Goal: Task Accomplishment & Management: Manage account settings

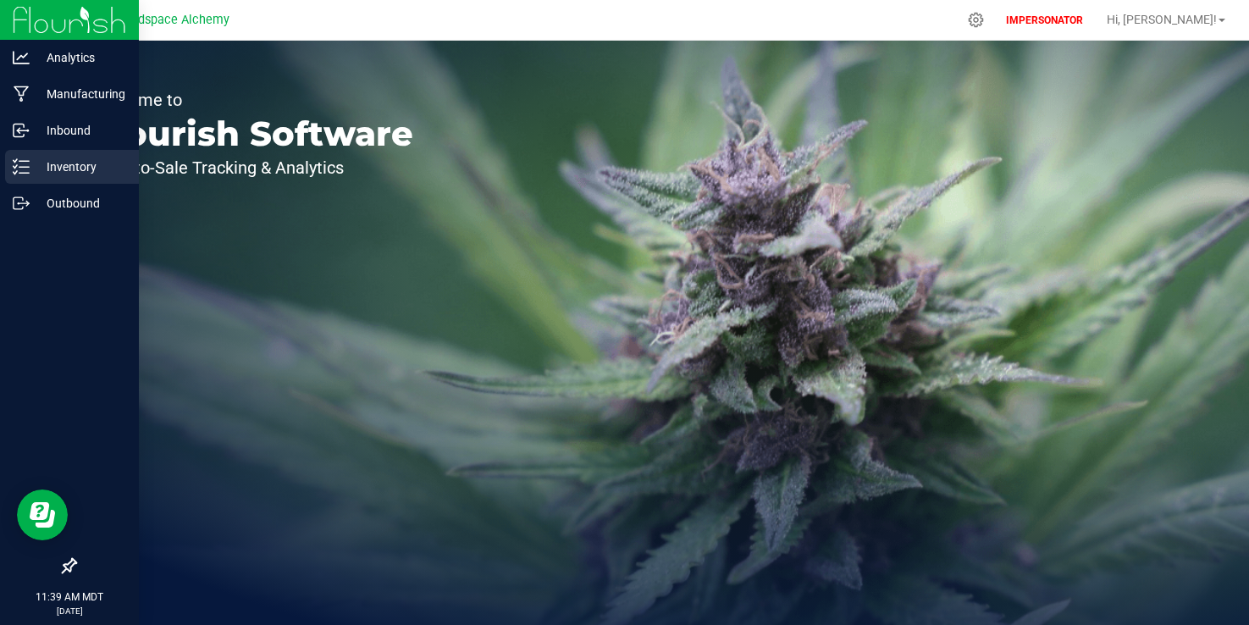
click at [35, 165] on p "Inventory" at bounding box center [81, 167] width 102 height 20
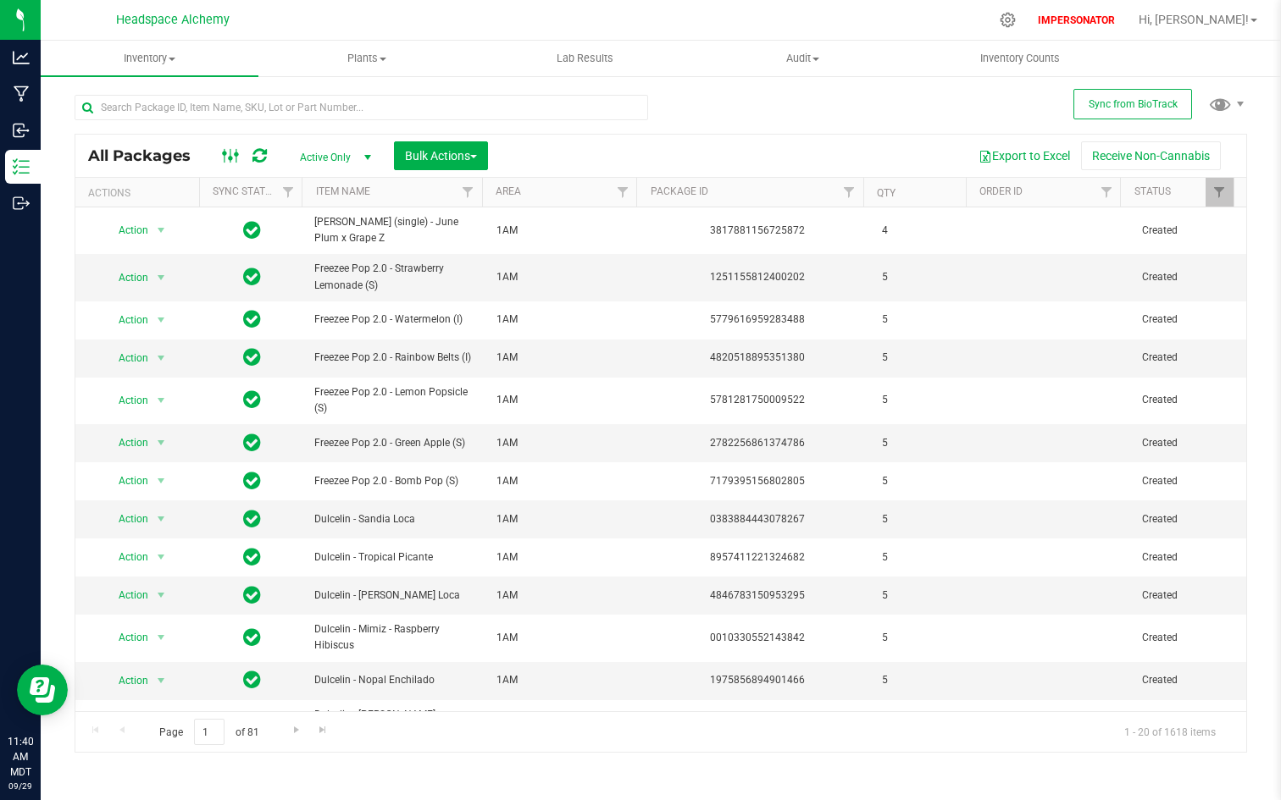
click at [229, 152] on icon at bounding box center [231, 156] width 19 height 20
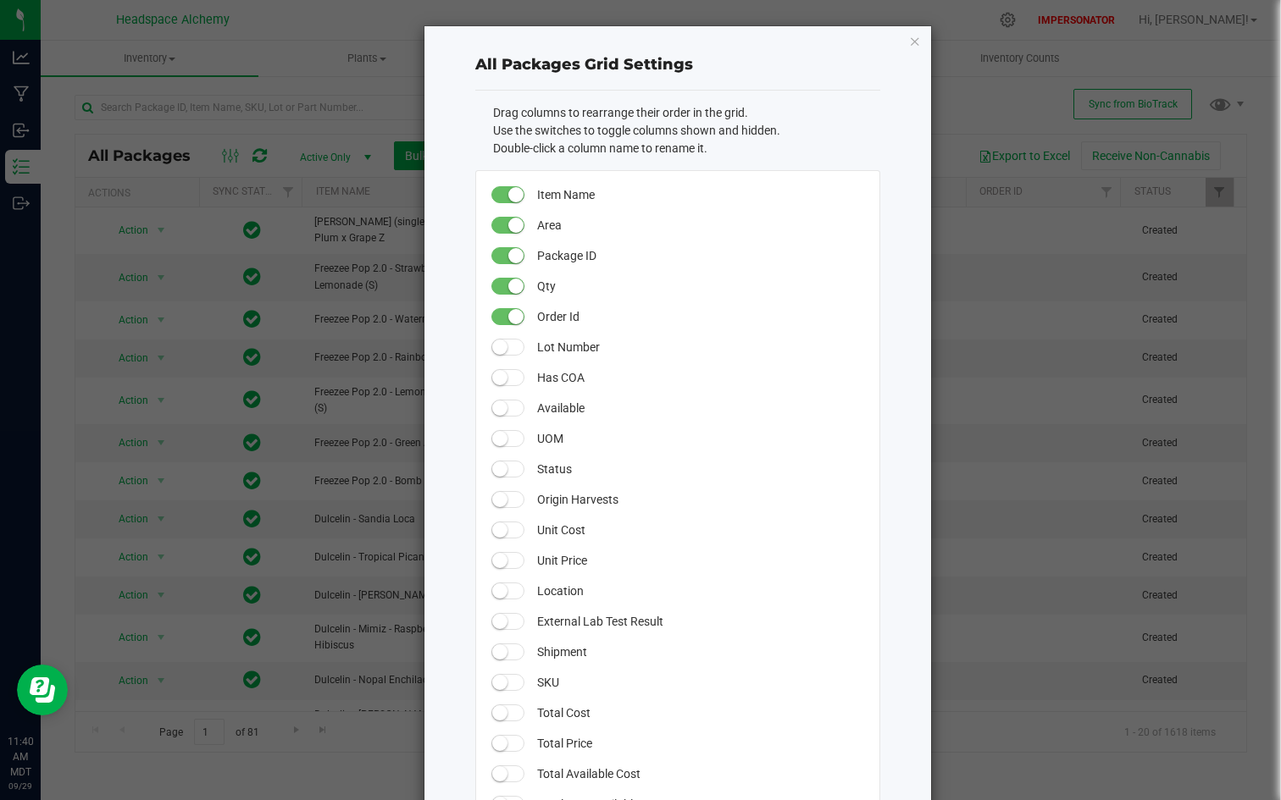
click at [498, 379] on small at bounding box center [499, 377] width 15 height 15
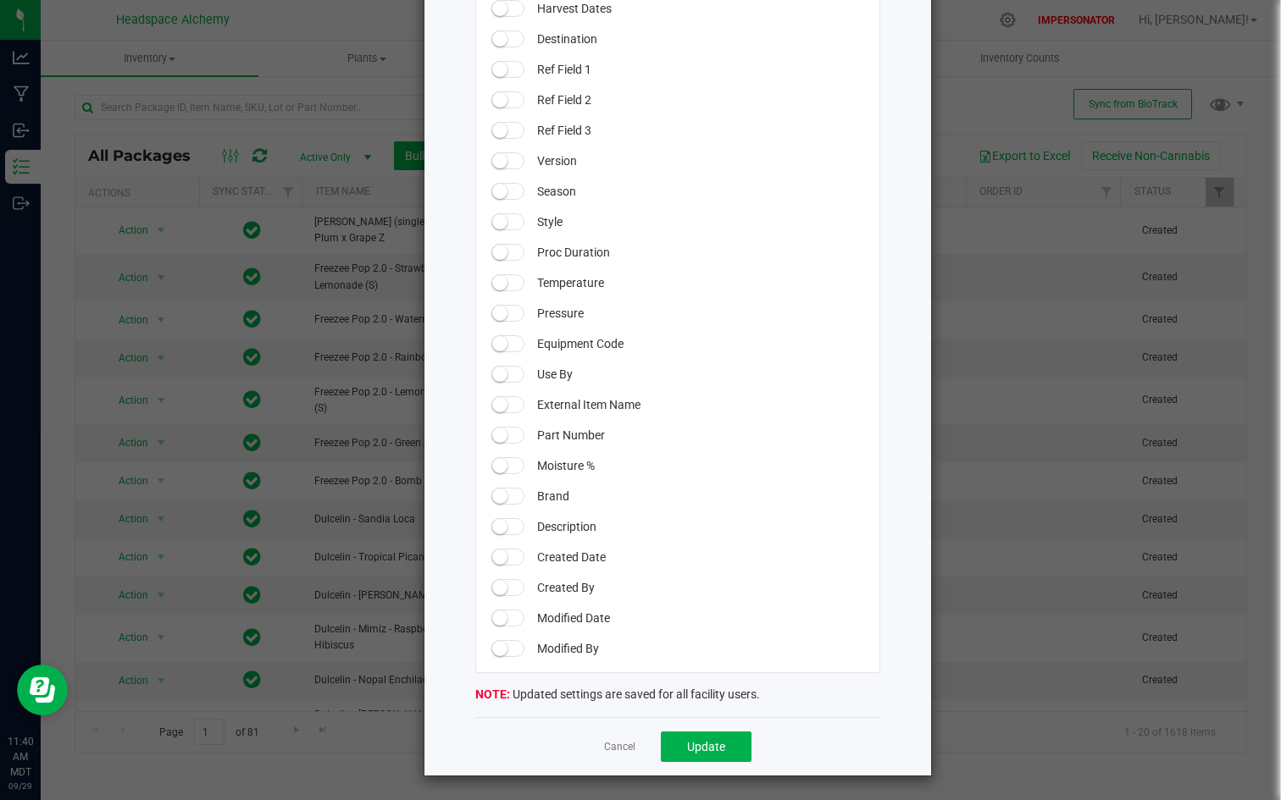
scroll to position [1346, 0]
click at [673, 624] on button "Update" at bounding box center [706, 746] width 91 height 30
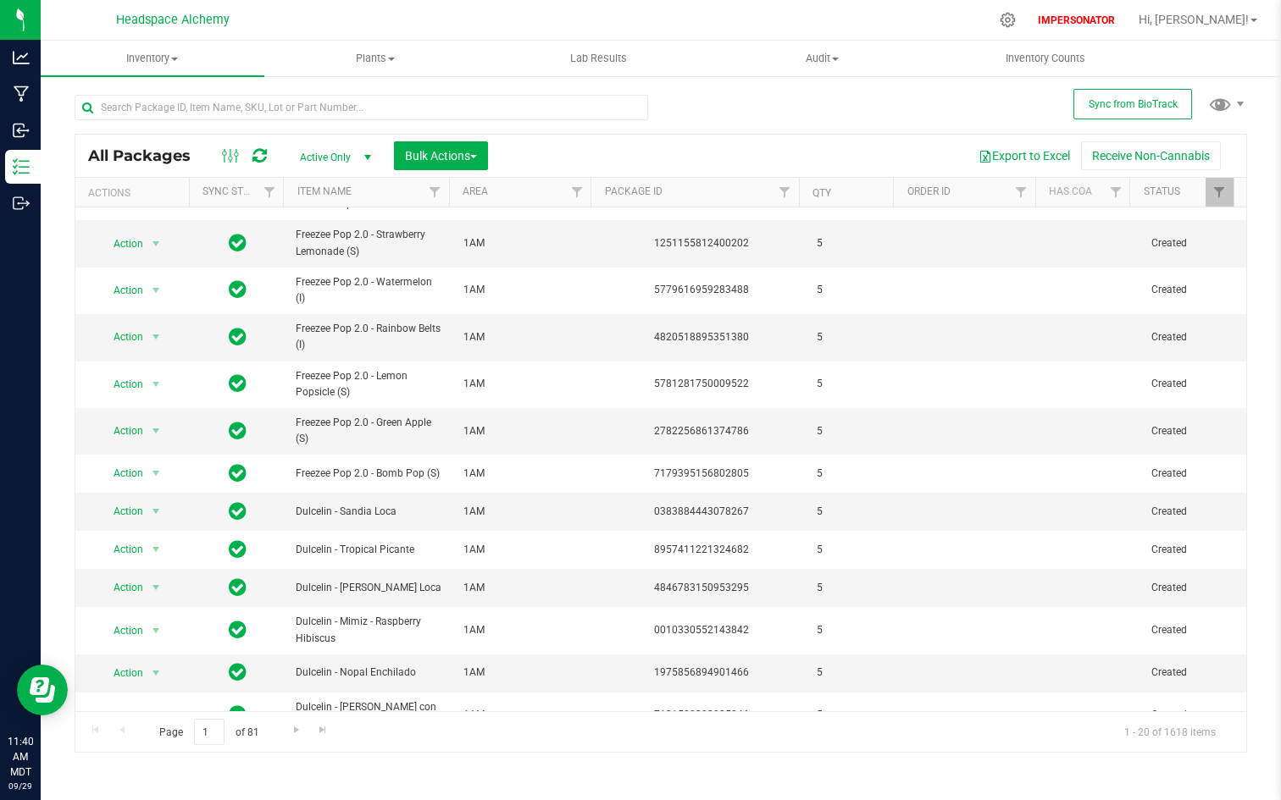
scroll to position [0, 0]
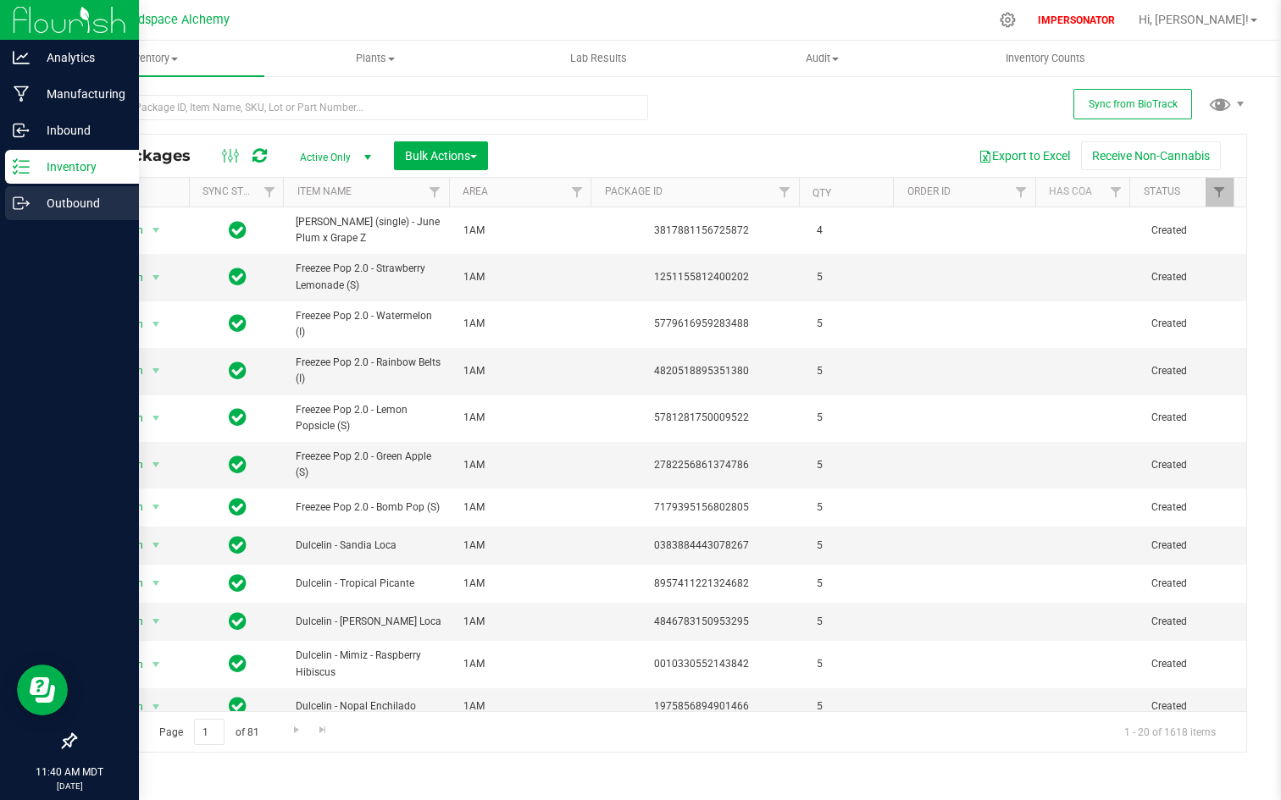
click at [14, 202] on icon at bounding box center [21, 203] width 17 height 17
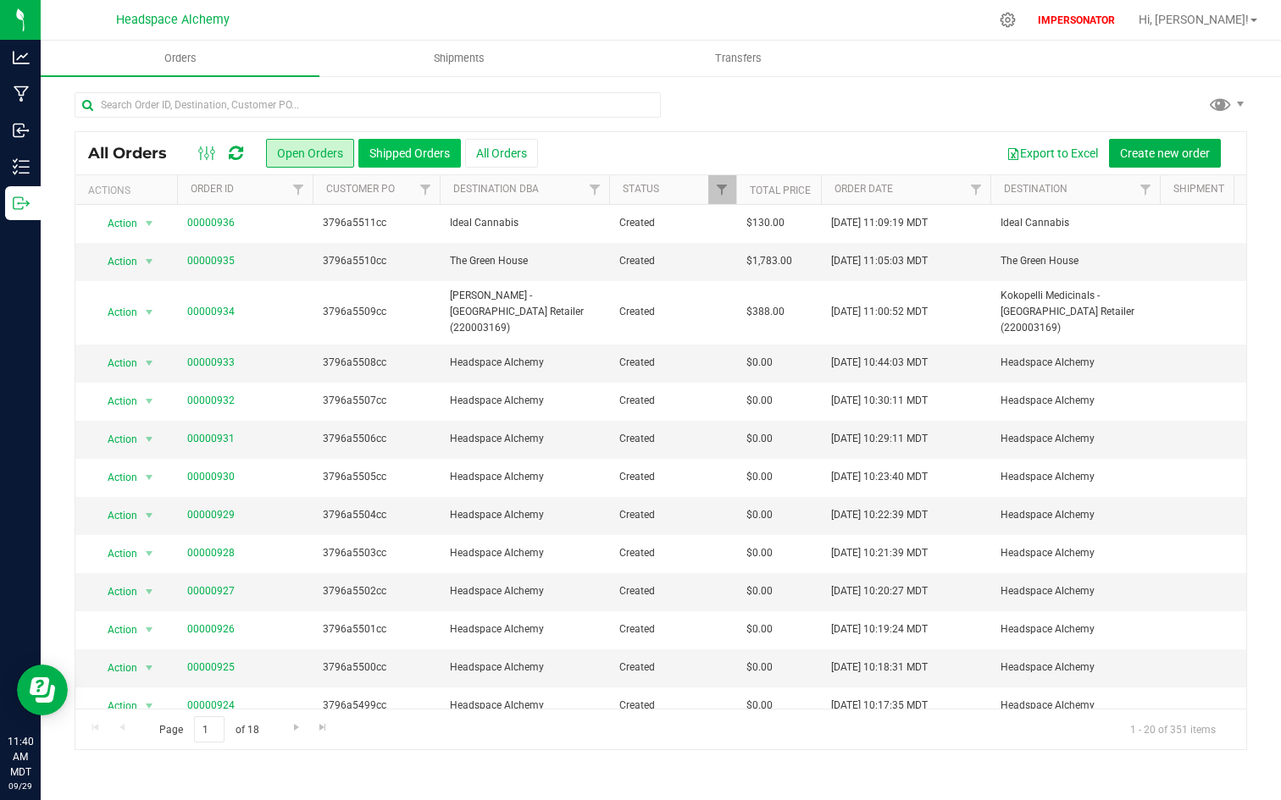
click at [412, 156] on button "Shipped Orders" at bounding box center [409, 153] width 102 height 29
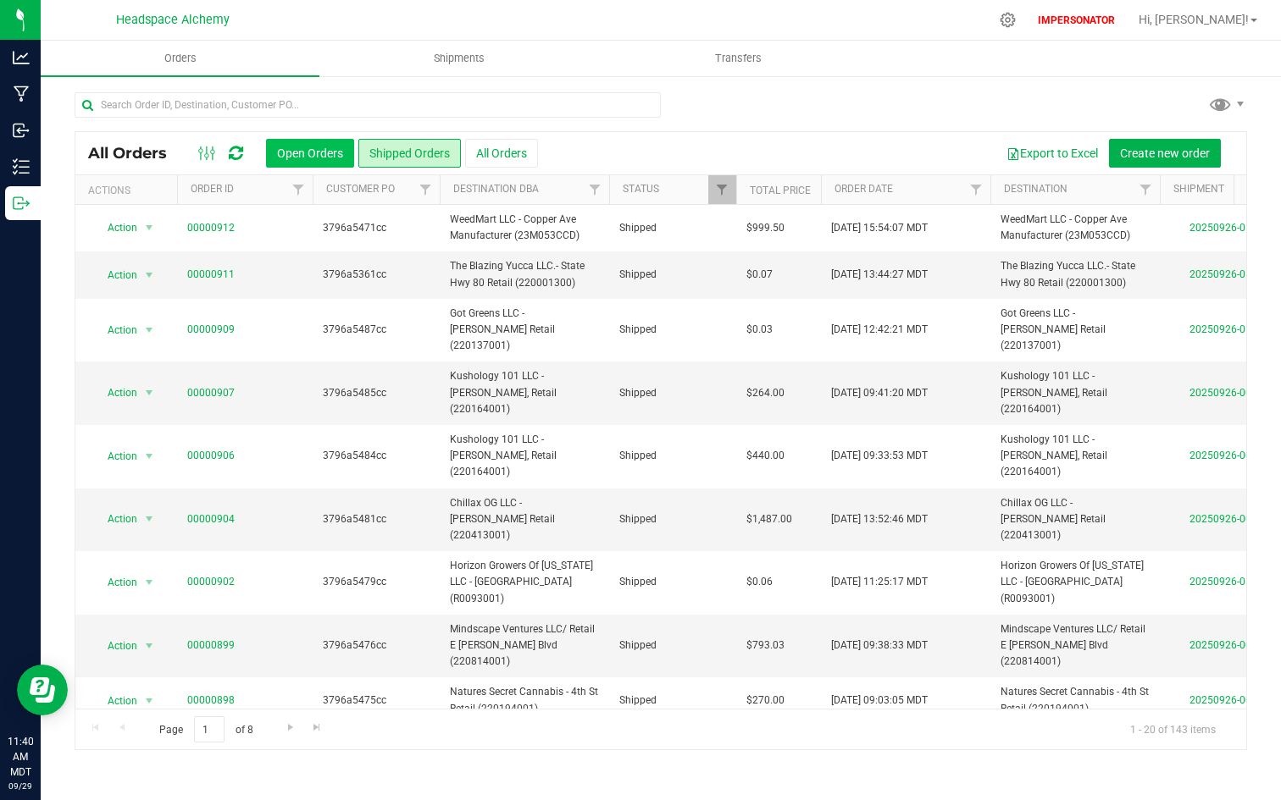
click at [325, 162] on button "Open Orders" at bounding box center [310, 153] width 88 height 29
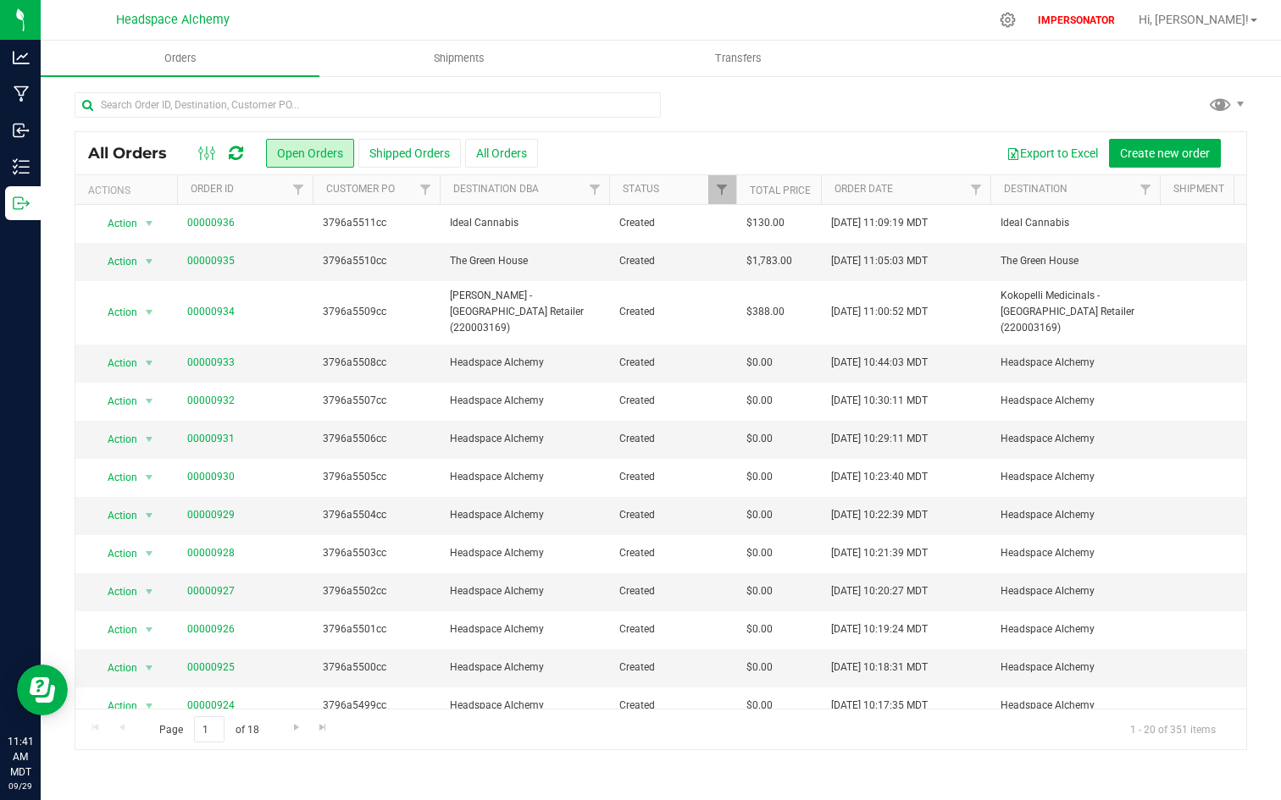
scroll to position [287, 0]
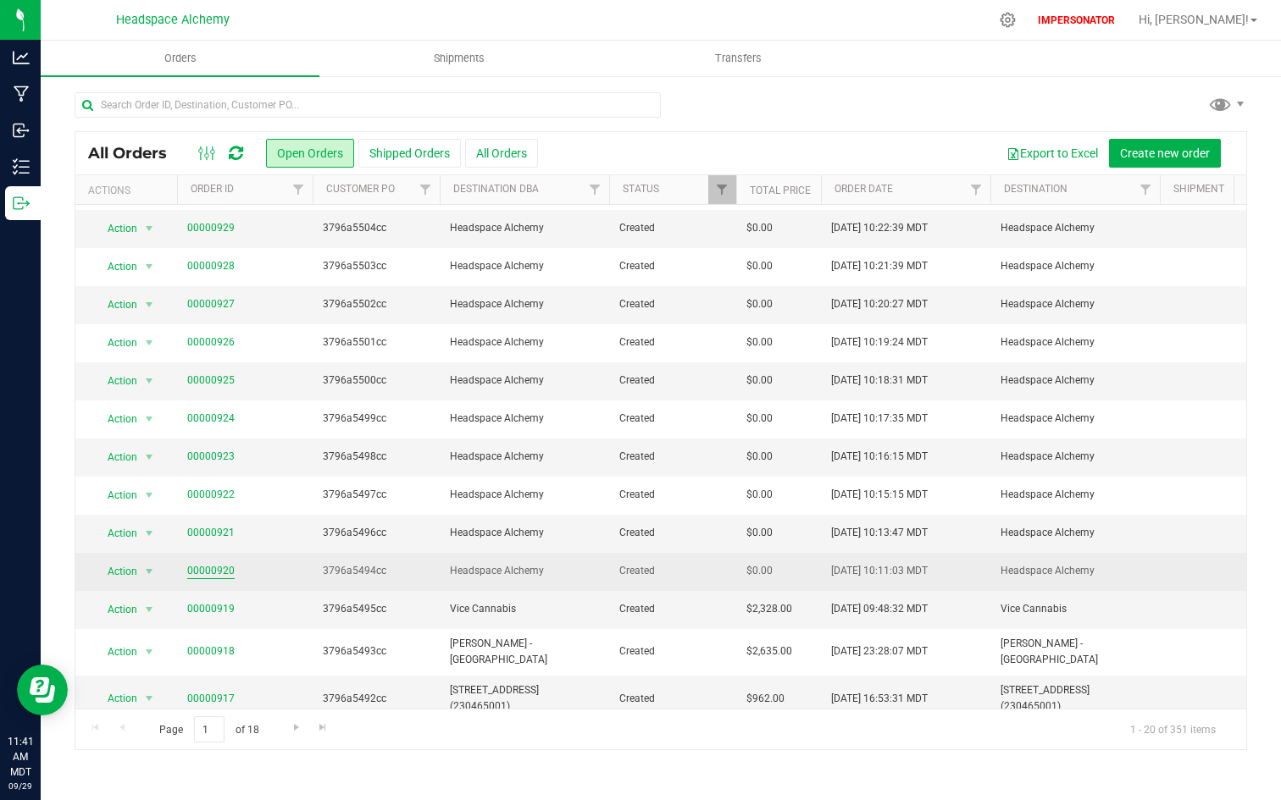
click at [189, 563] on link "00000920" at bounding box center [210, 571] width 47 height 16
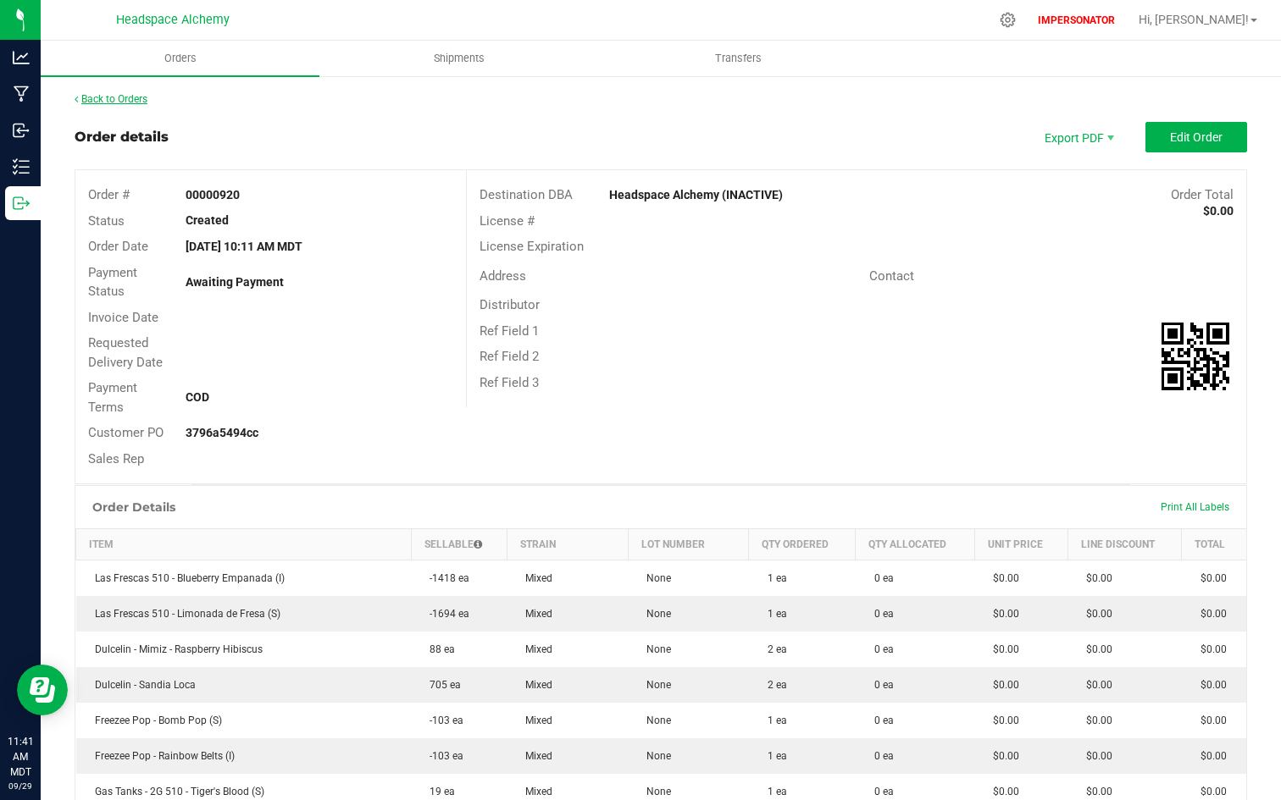
click at [109, 94] on link "Back to Orders" at bounding box center [111, 99] width 73 height 12
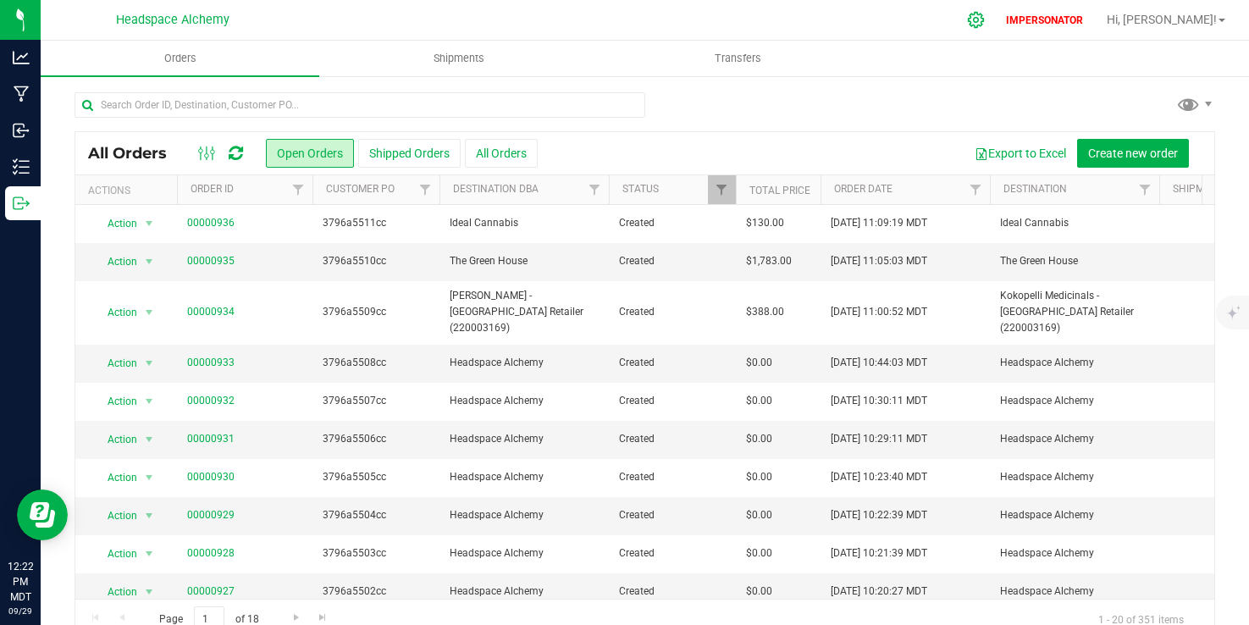
click at [998, 19] on div at bounding box center [976, 20] width 42 height 36
click at [985, 19] on icon at bounding box center [976, 20] width 18 height 18
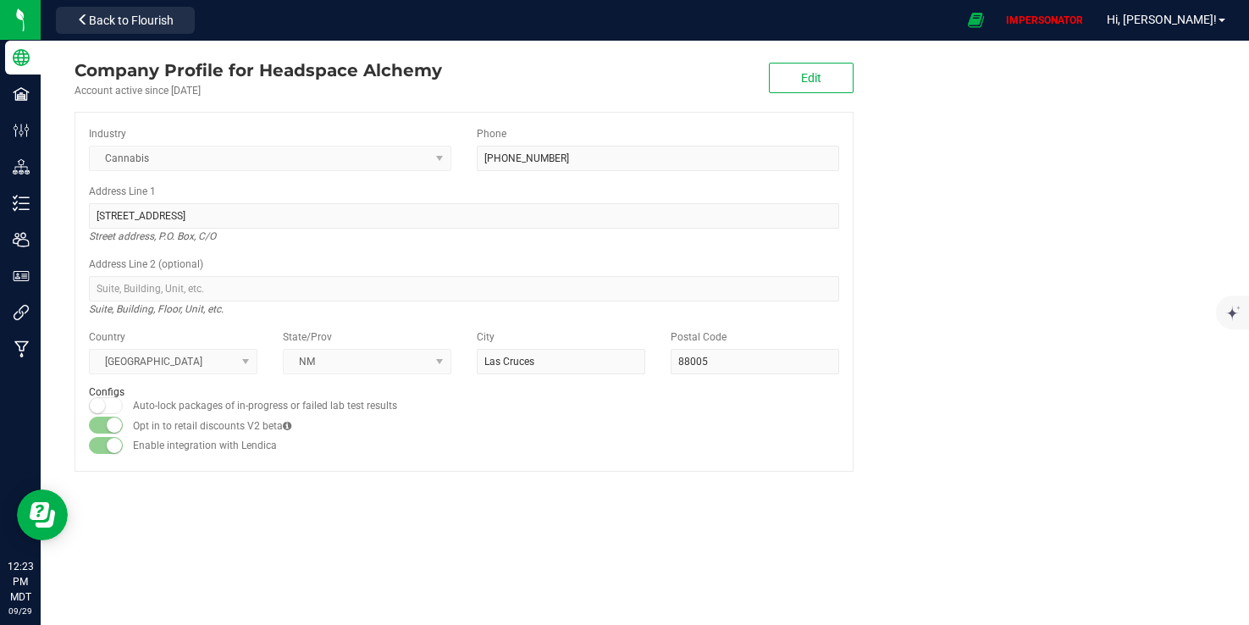
click at [41, 97] on div "Company Profile for Headspace Alchemy Account active since [DATE] Edit Industry…" at bounding box center [464, 265] width 847 height 448
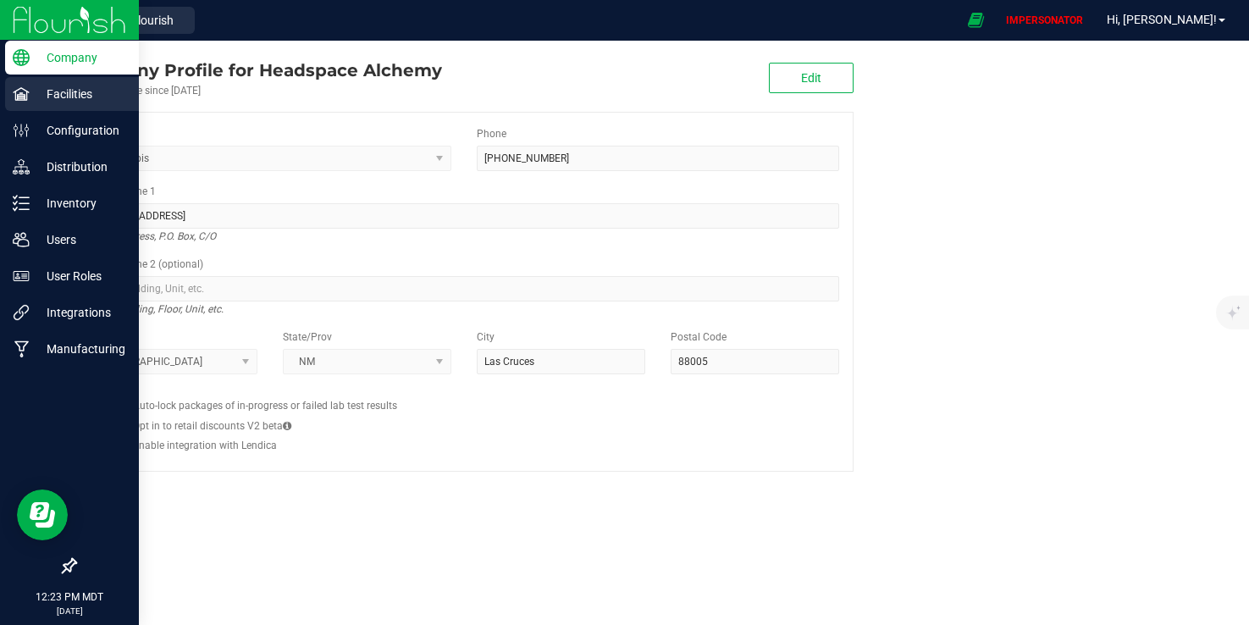
click at [34, 96] on p "Facilities" at bounding box center [81, 94] width 102 height 20
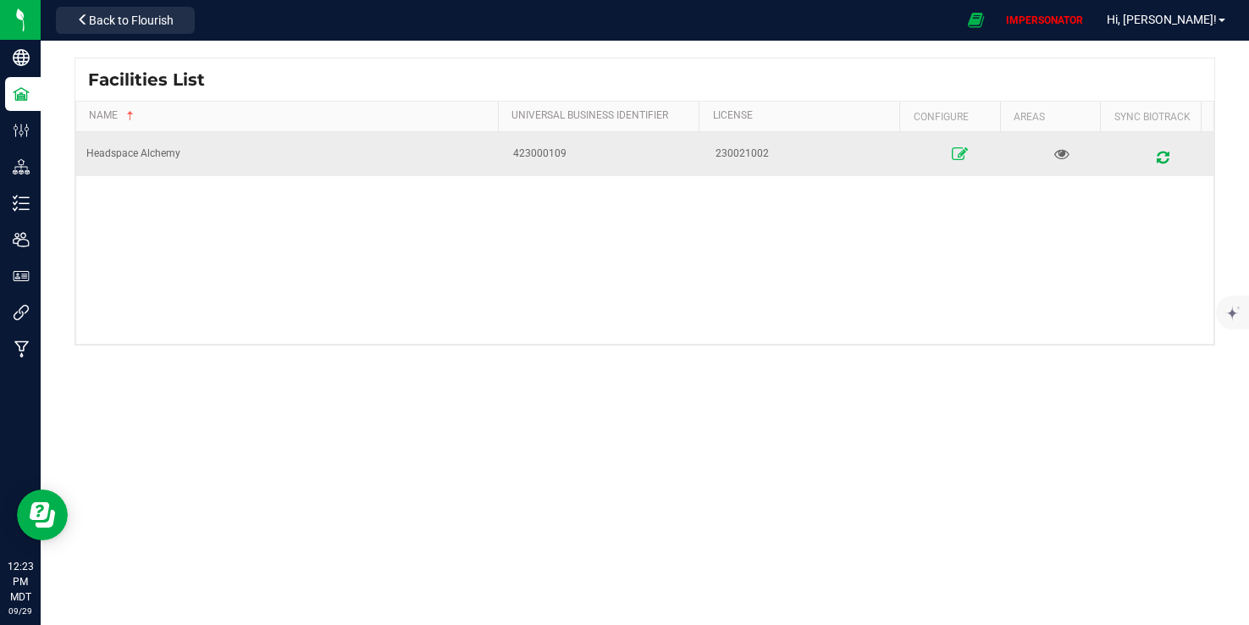
click at [954, 157] on icon at bounding box center [960, 154] width 16 height 12
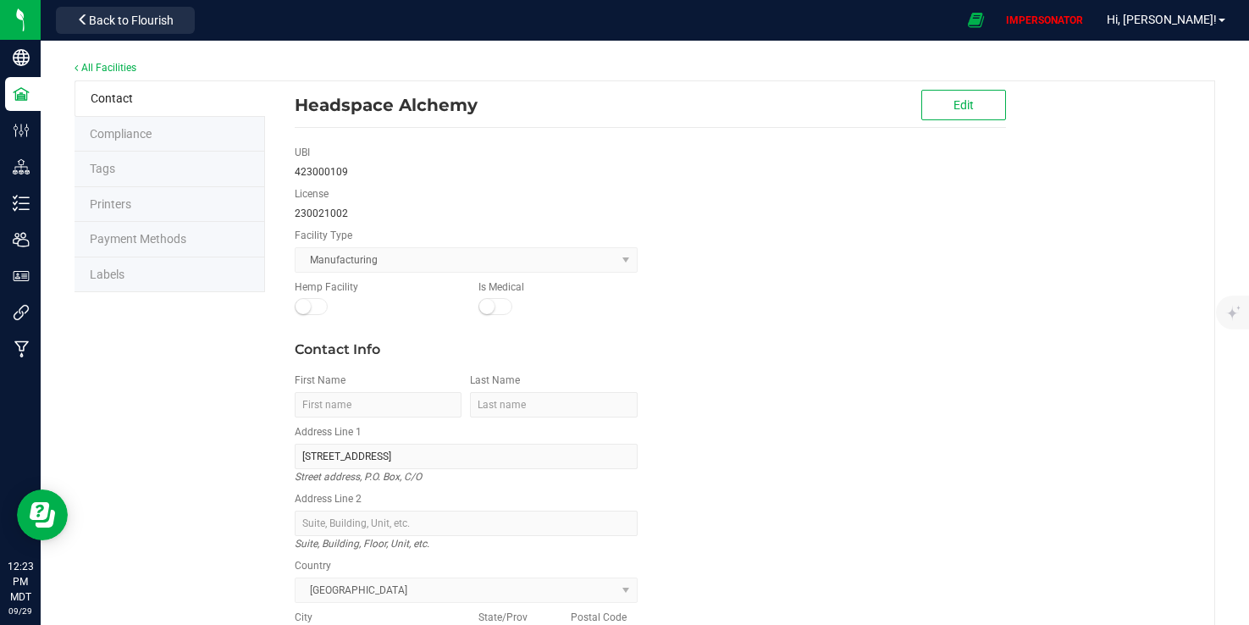
click at [141, 262] on li "Labels" at bounding box center [170, 275] width 191 height 36
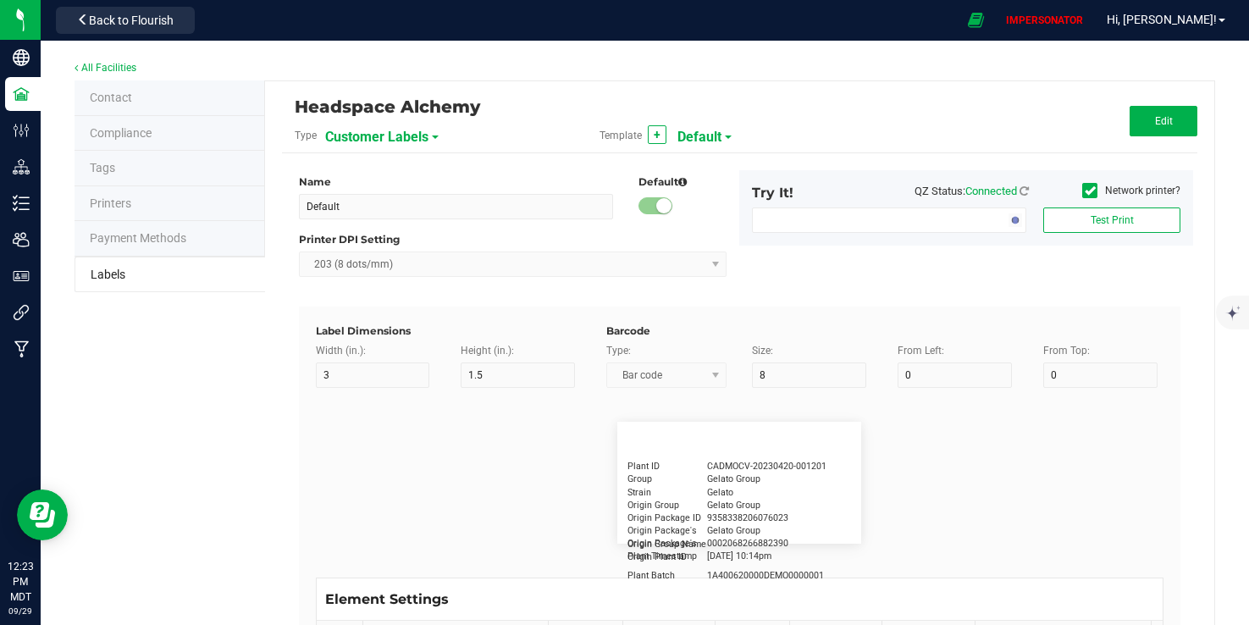
type input "2.25"
type input "1.25"
type input "20"
type input "5"
type input "Customer"
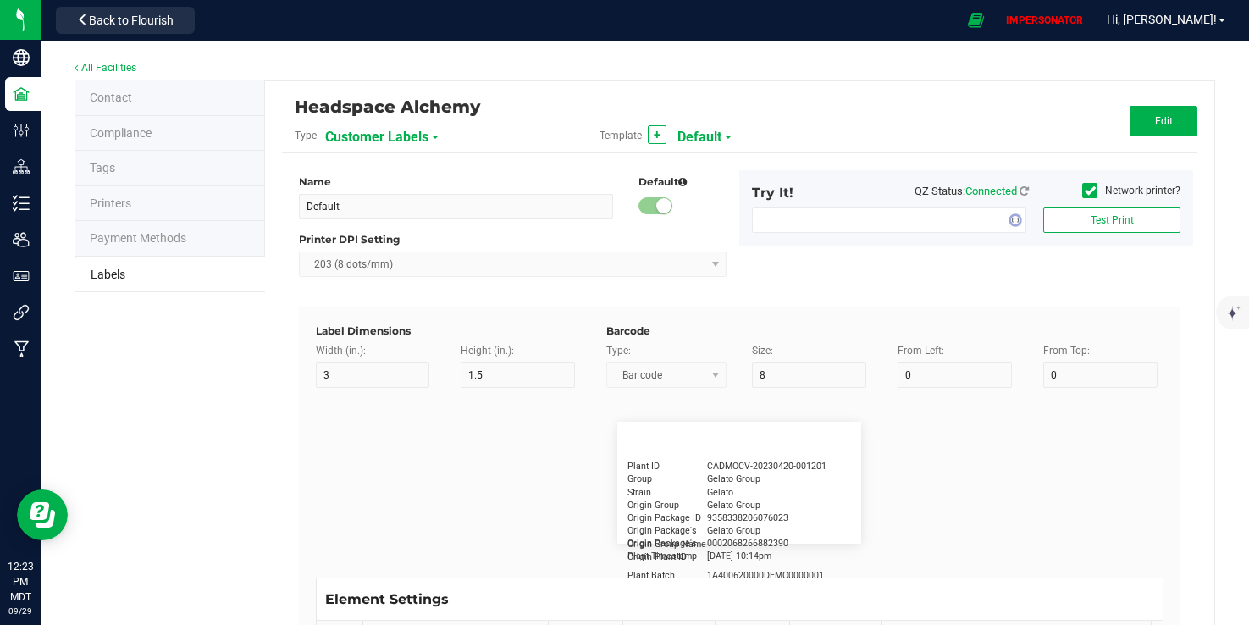
type input "15"
type input "5"
type input "[PERSON_NAME]"
type input "Product"
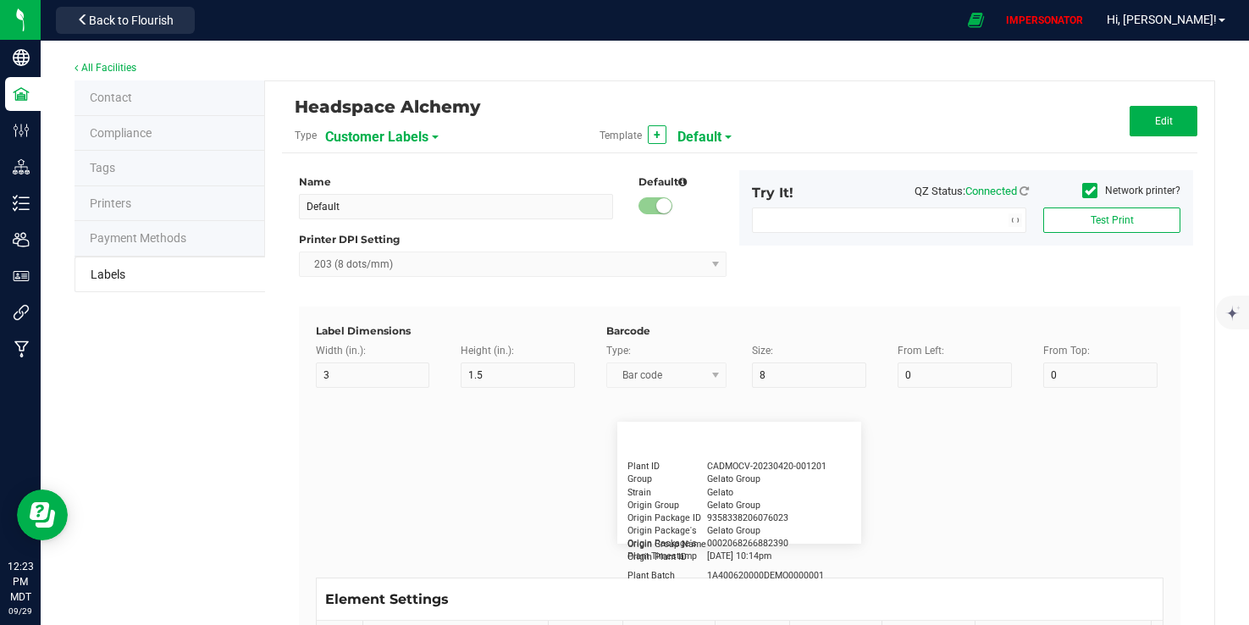
type input "15"
type input "5"
type input "10"
type input "GSC Oil Tincture"
type input "Qty"
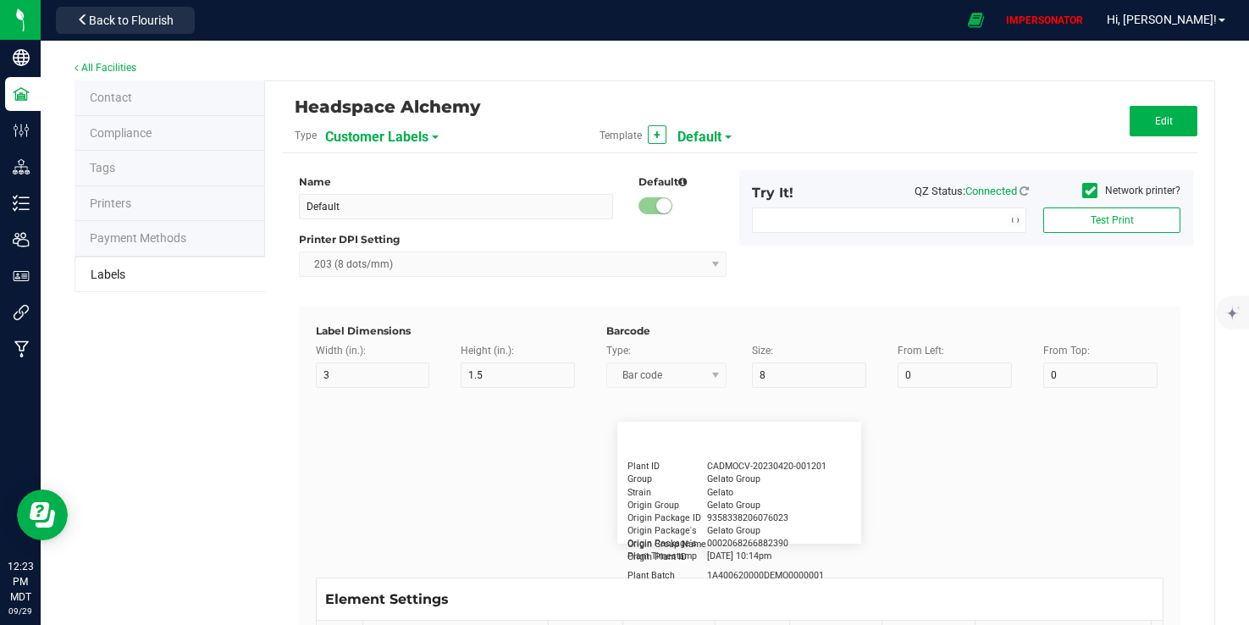
type input "5"
type input "15"
type input "3 ea"
type input "Physician"
type input "15"
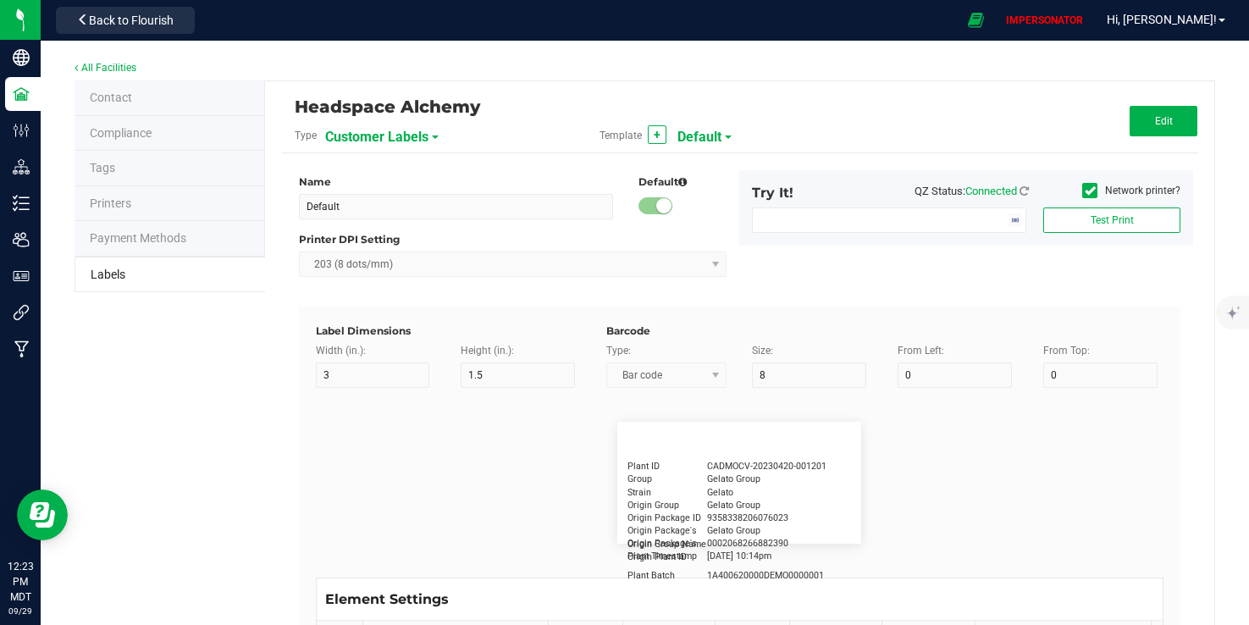
type input "5"
type input "Docfirst Doclast, MD."
type input "Order Date"
type input "15"
type input "5"
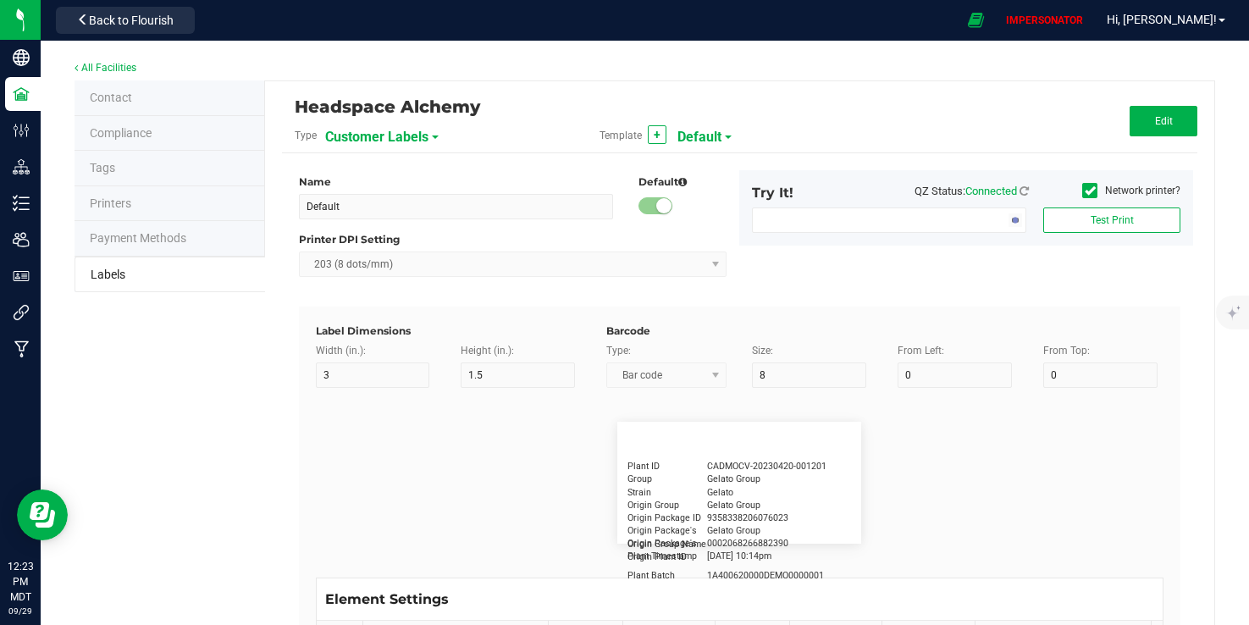
type input "25"
type input "[DATE] 1:17 pm"
type input "Package ID"
type input "15"
type input "5"
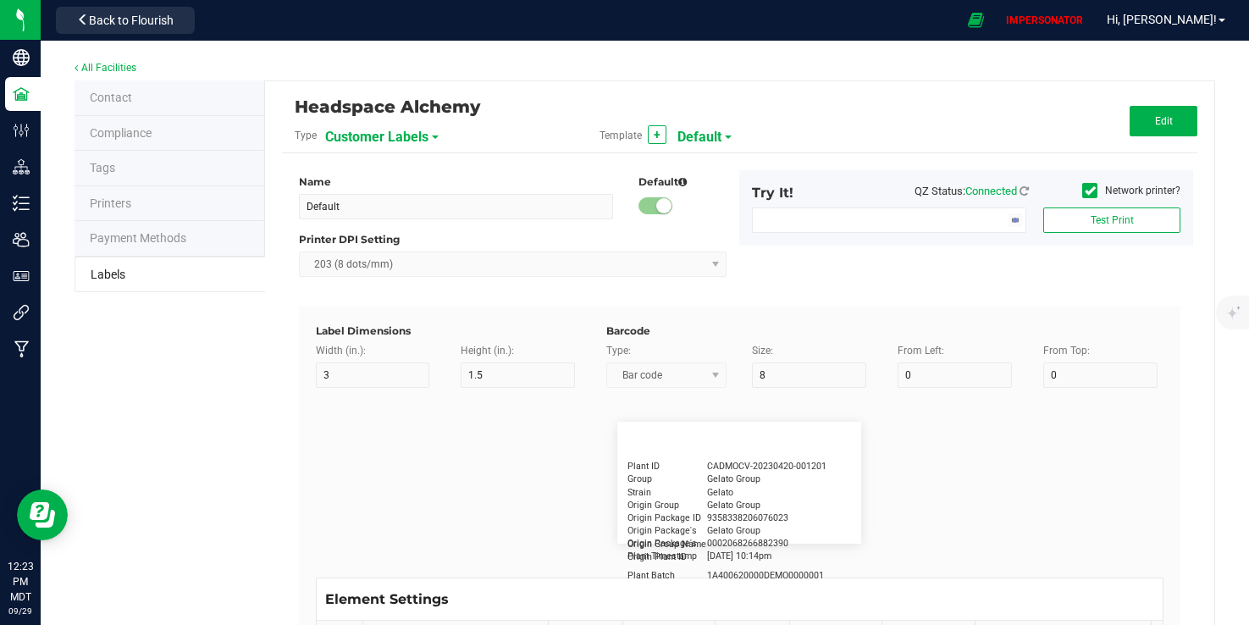
type input "10"
type input "CADMODS-20230420-096"
type input "Lot Number"
type input "15"
type input "5"
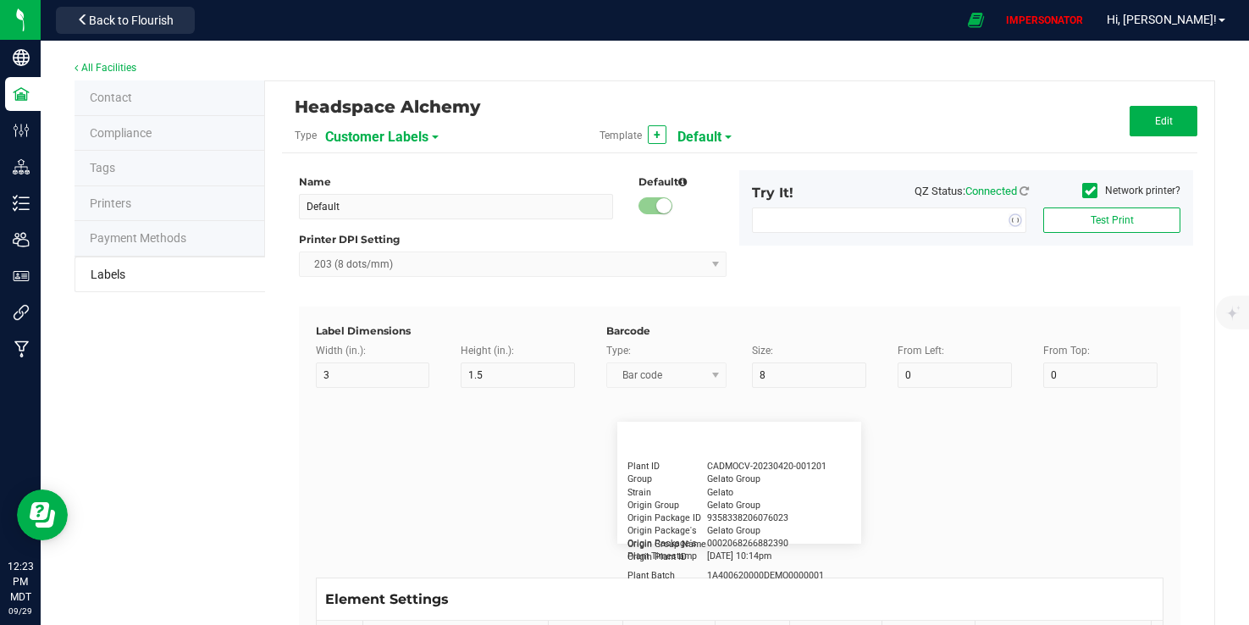
type input "10"
type input "LOTPXGDP-0912"
type input "Warning"
type input "15"
type input "5"
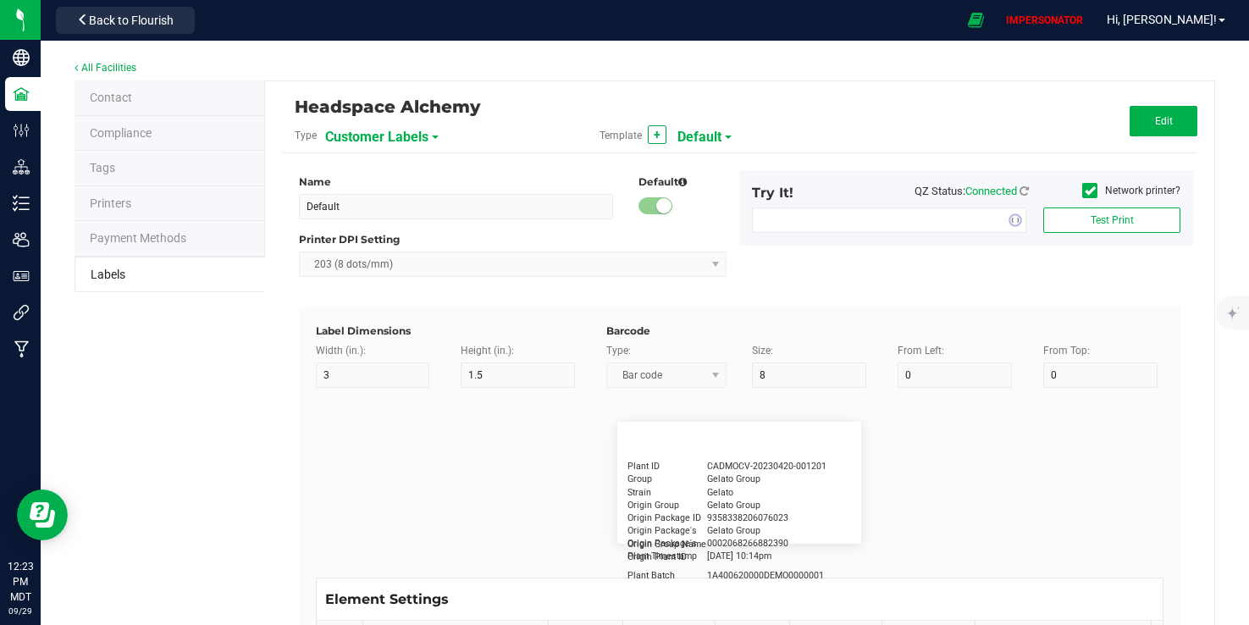
type input "30"
type input "Type Warning Here"
type input "Brand"
type input "15"
type input "5"
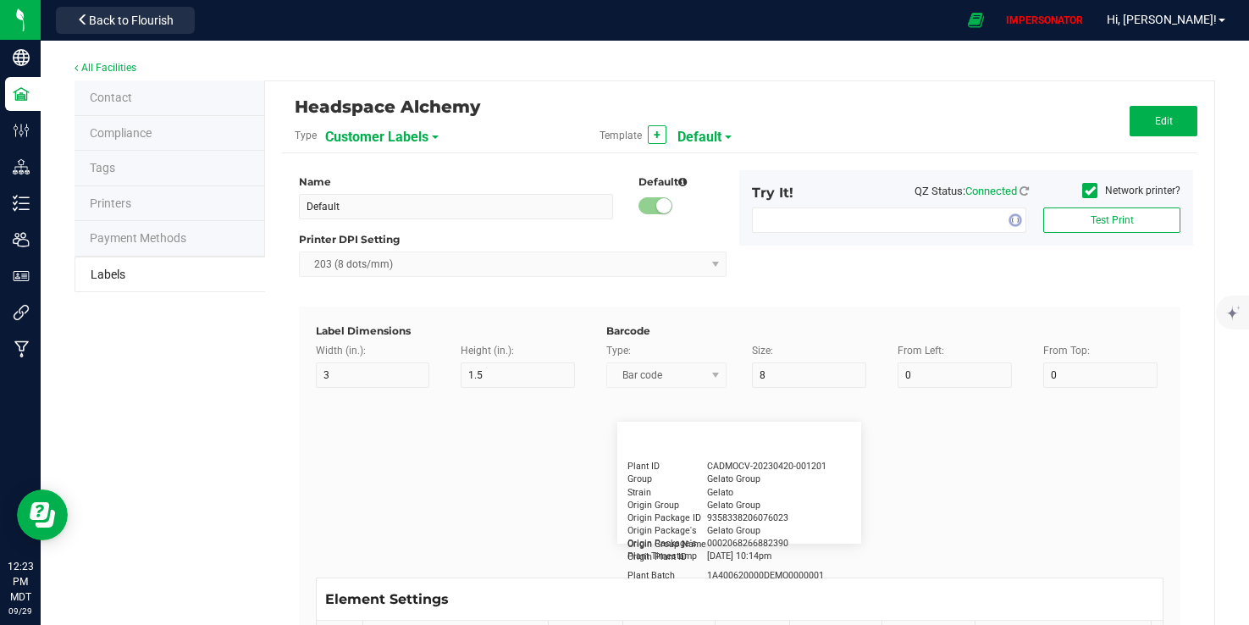
type input "30"
type input "Cannabis Co."
type input "NDC Number"
type input "15"
type input "5"
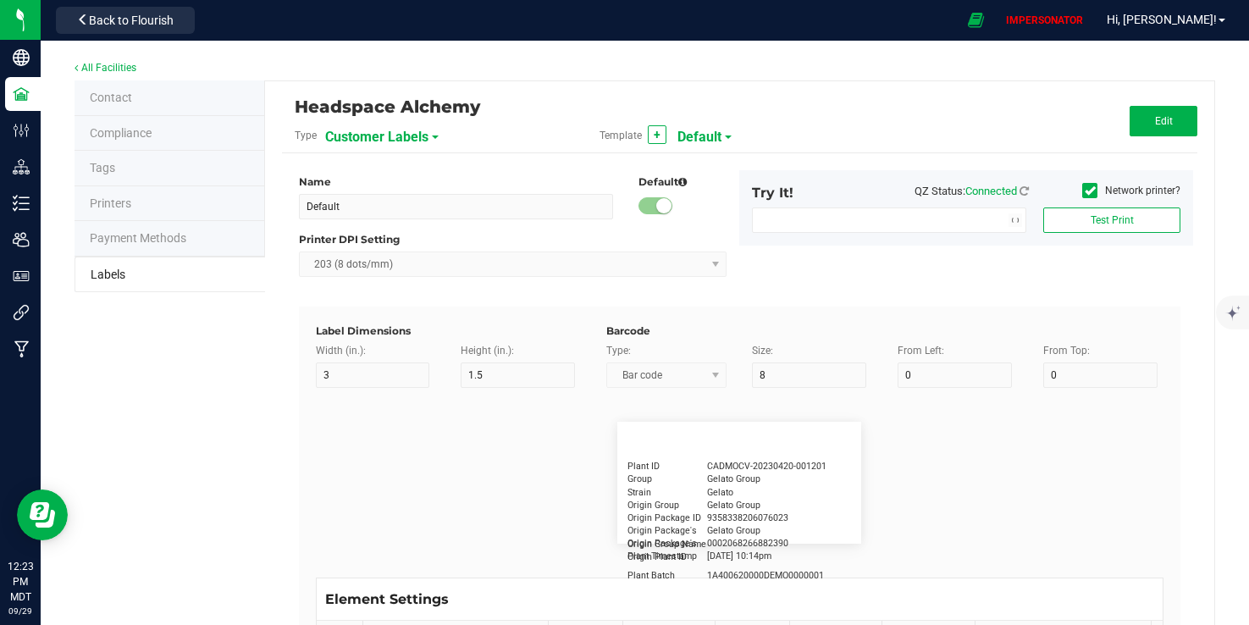
type input "30"
type input "[PHONE_NUMBER]"
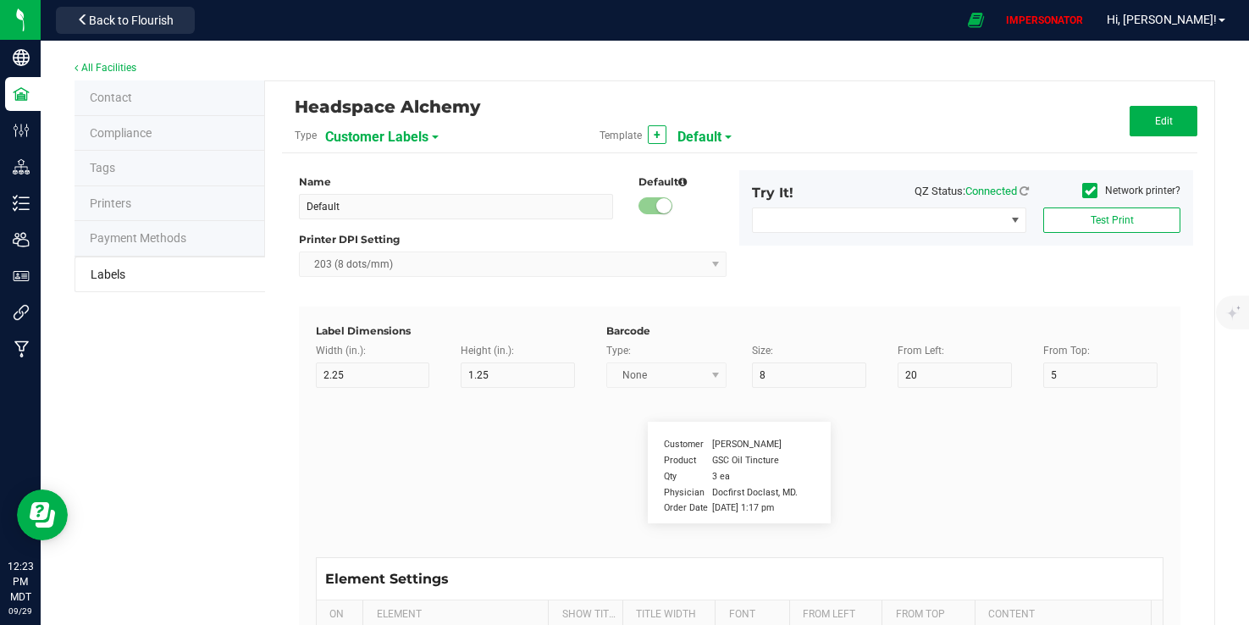
click at [378, 139] on span "Customer Labels" at bounding box center [376, 137] width 103 height 29
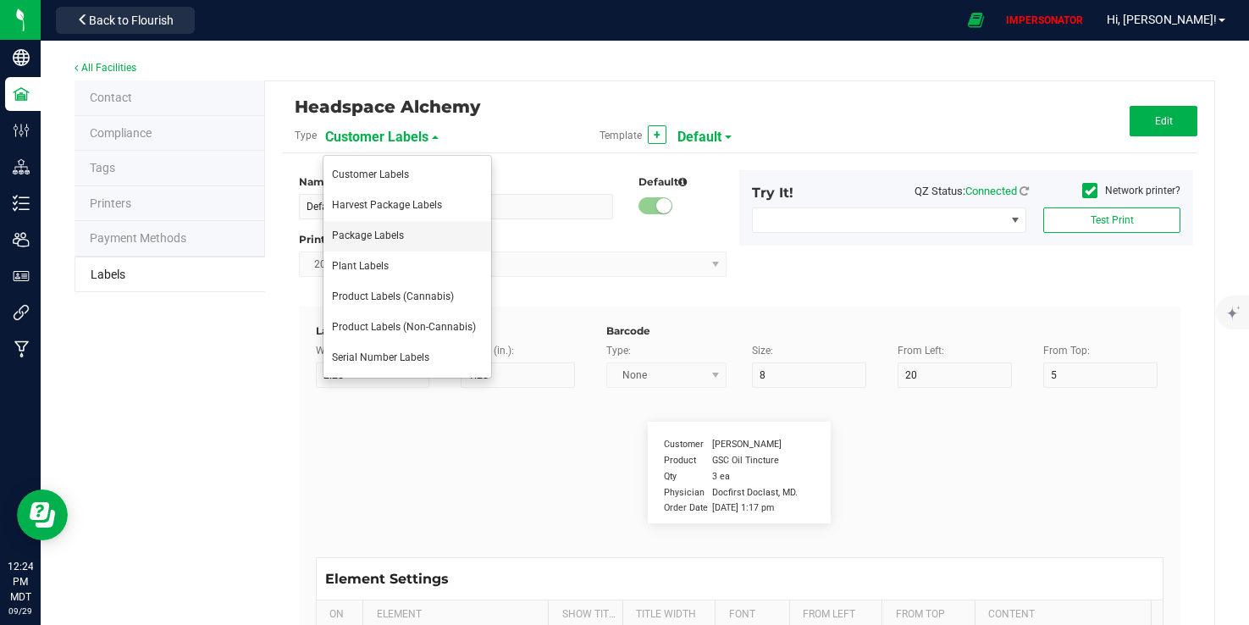
click at [372, 240] on span "Package Labels" at bounding box center [368, 236] width 72 height 12
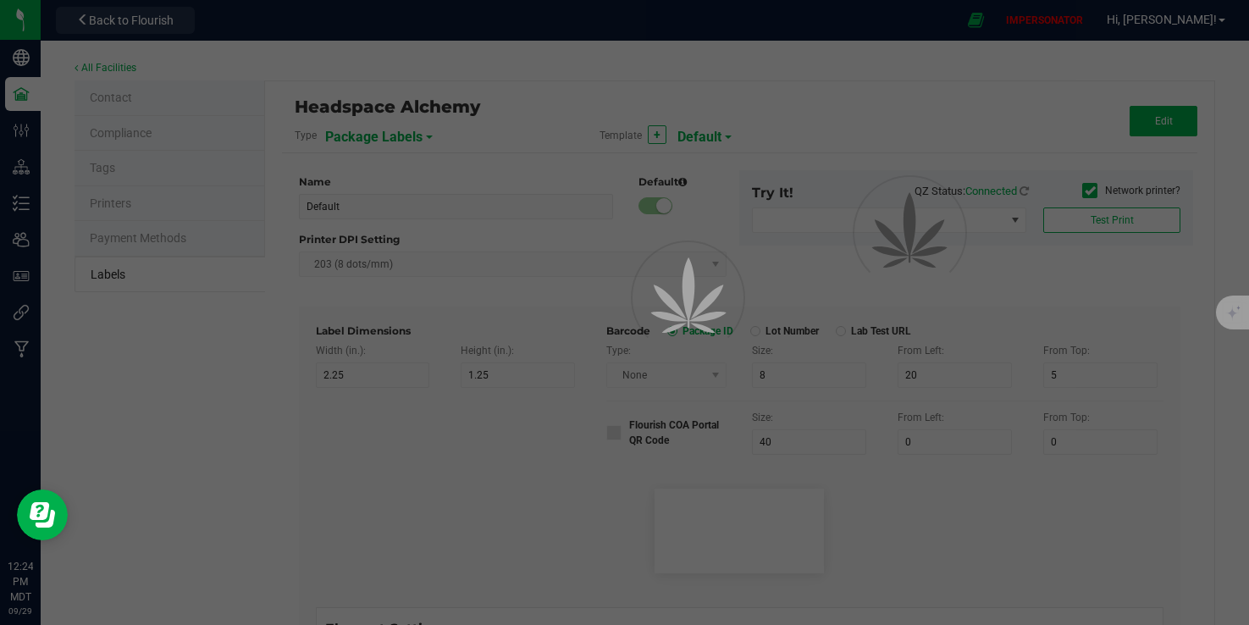
type input "4"
type input "3"
type input "5"
type input "40"
type input "Package ID"
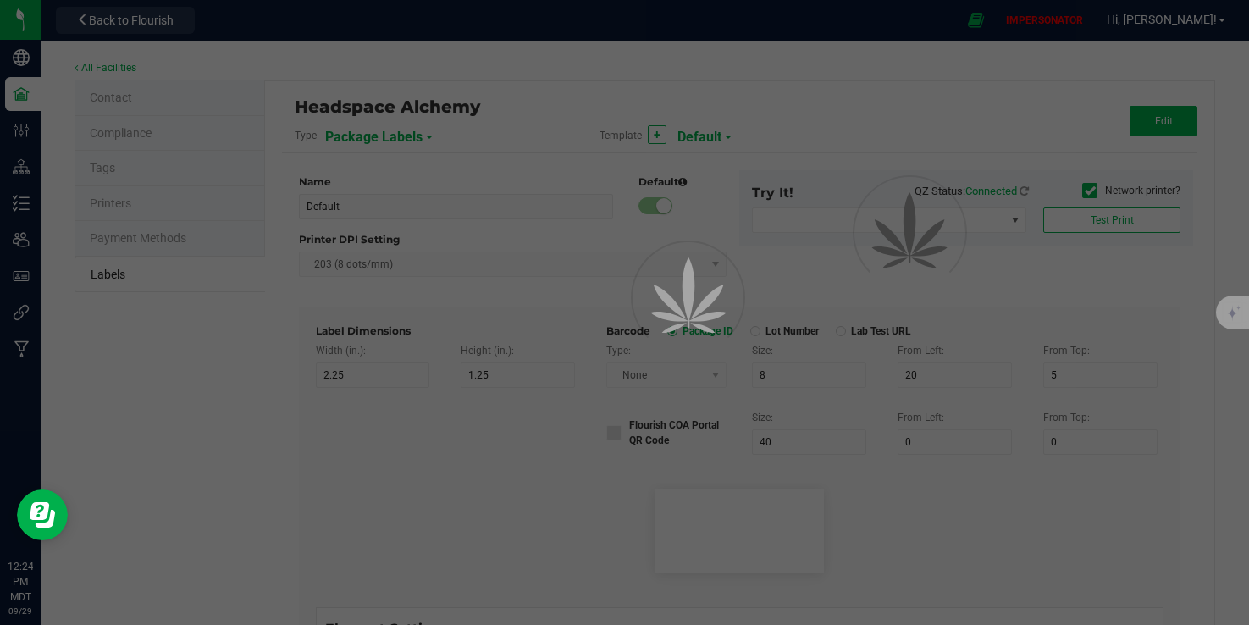
type input "25"
type input "10"
type input "CADMODS-20200420-096"
type input "SKU Name"
type input "25"
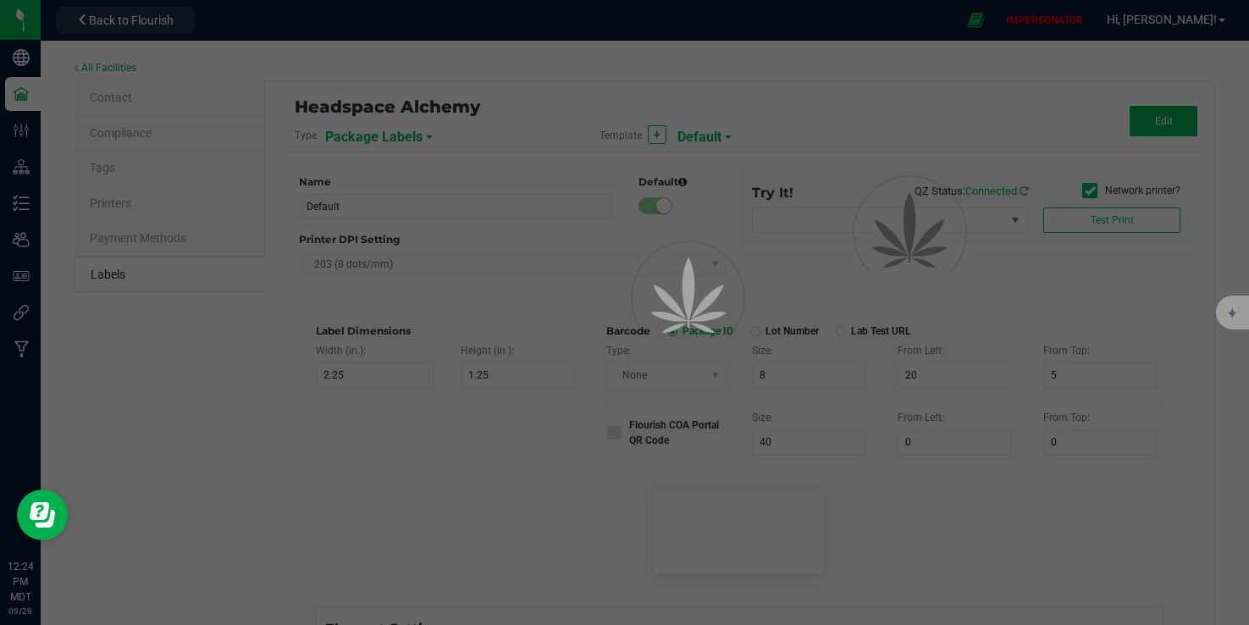
type input "10"
type input "Gelato Pen"
type input "Strain"
type input "25"
type input "10"
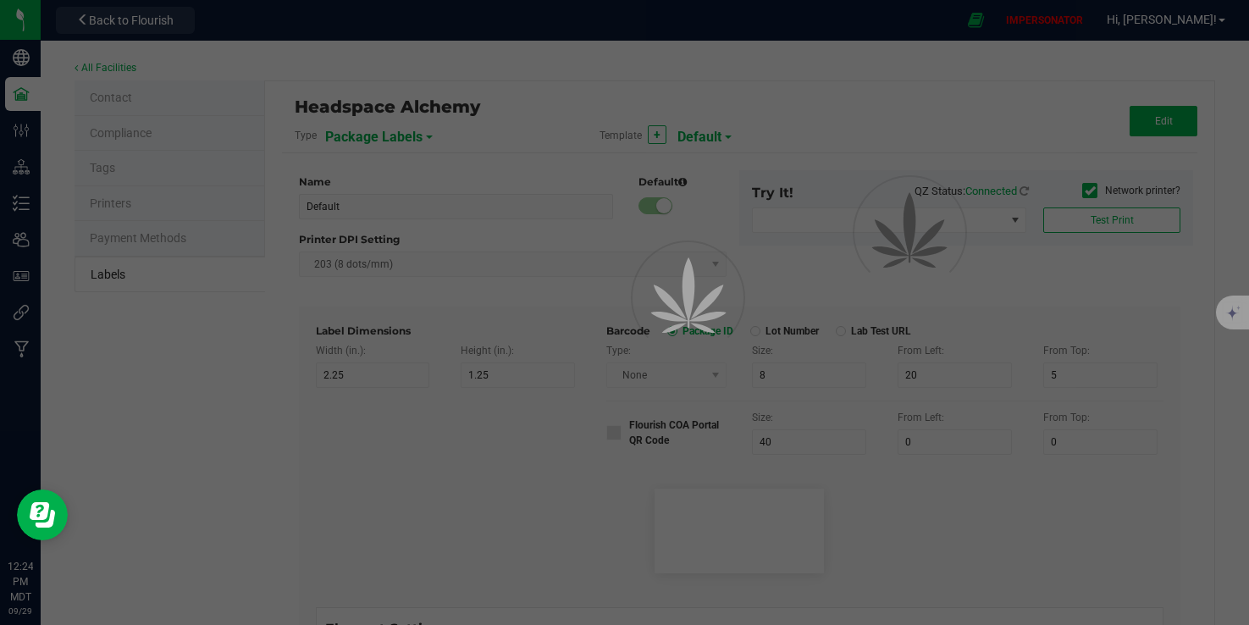
type input "Gelato"
type input "Size"
type input "25"
type input "10"
type input "44 ea"
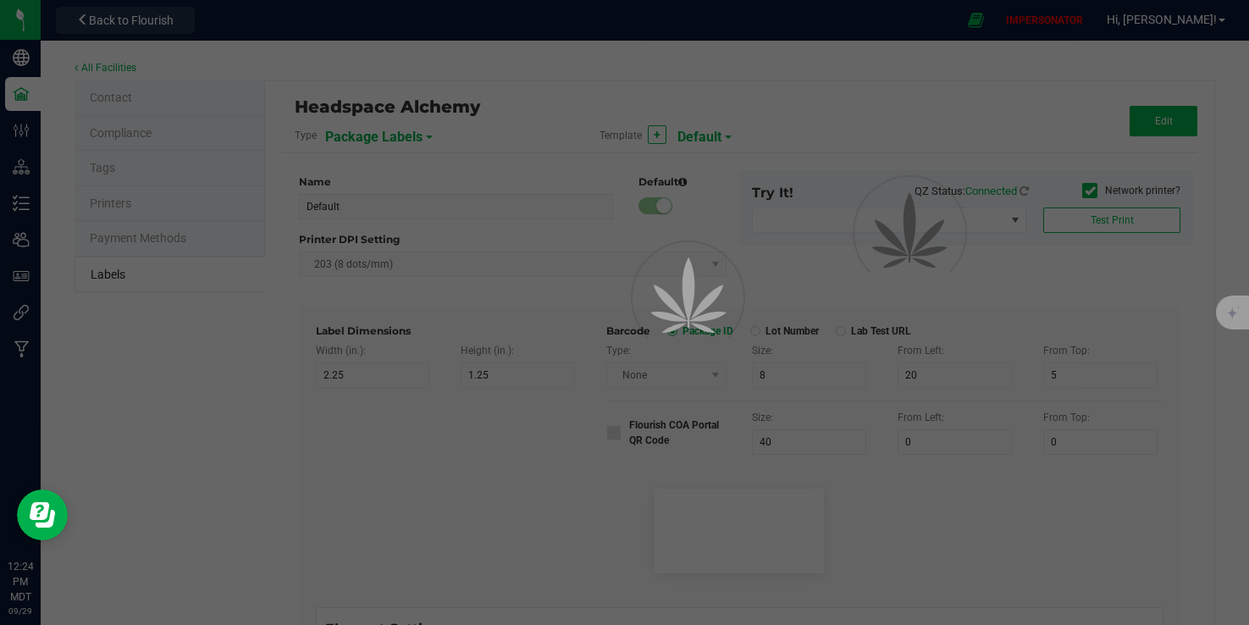
type input "Package Date"
type input "25"
type input "10"
type input "[DATE] 10:14pm"
type input "Lot Number"
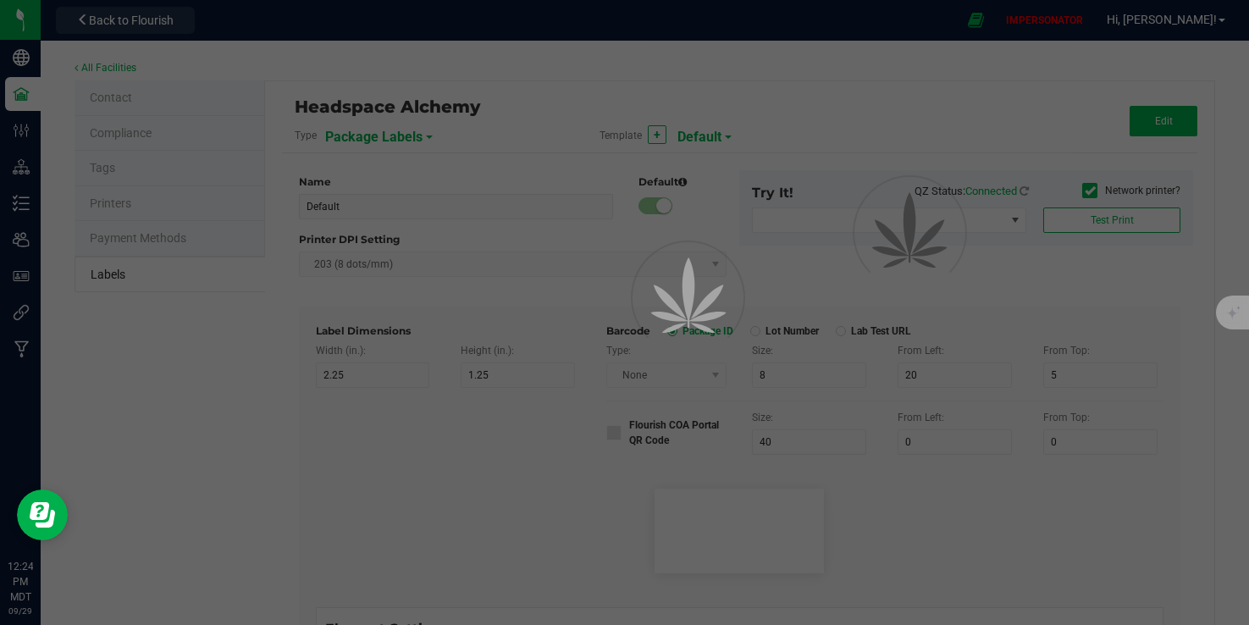
type input "25"
type input "10"
type input "30"
type input "LOT918234"
type input "Original Package ID"
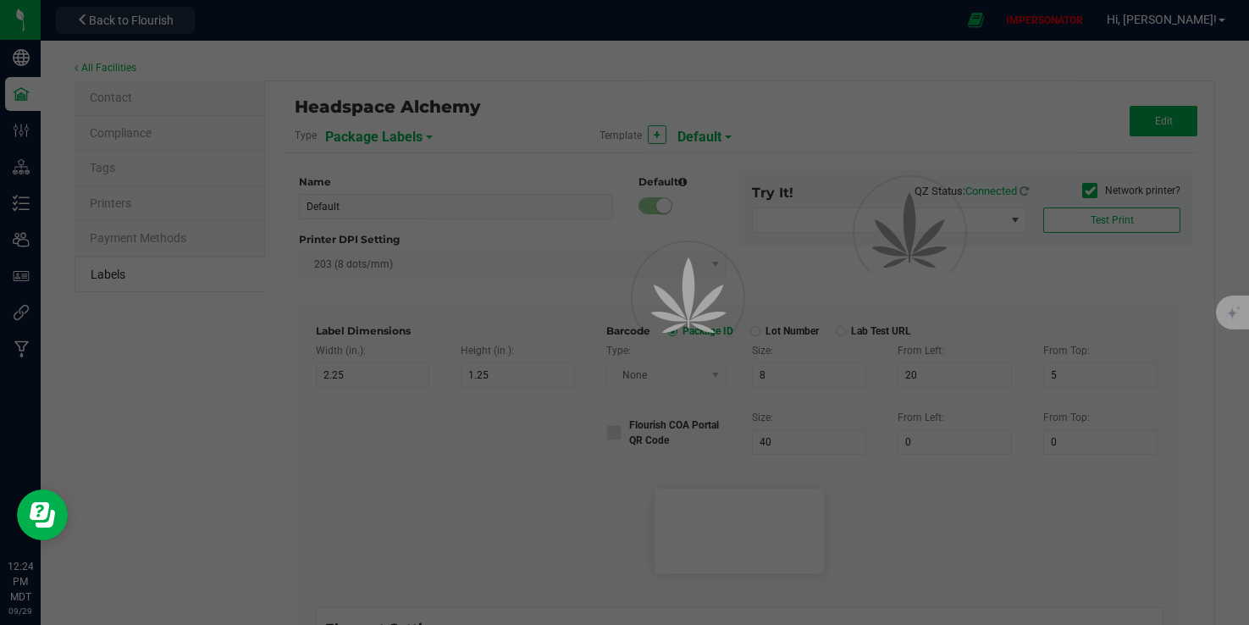
type input "25"
type input "10"
type input "5"
type input "WMS-20240003445"
type input "SKU"
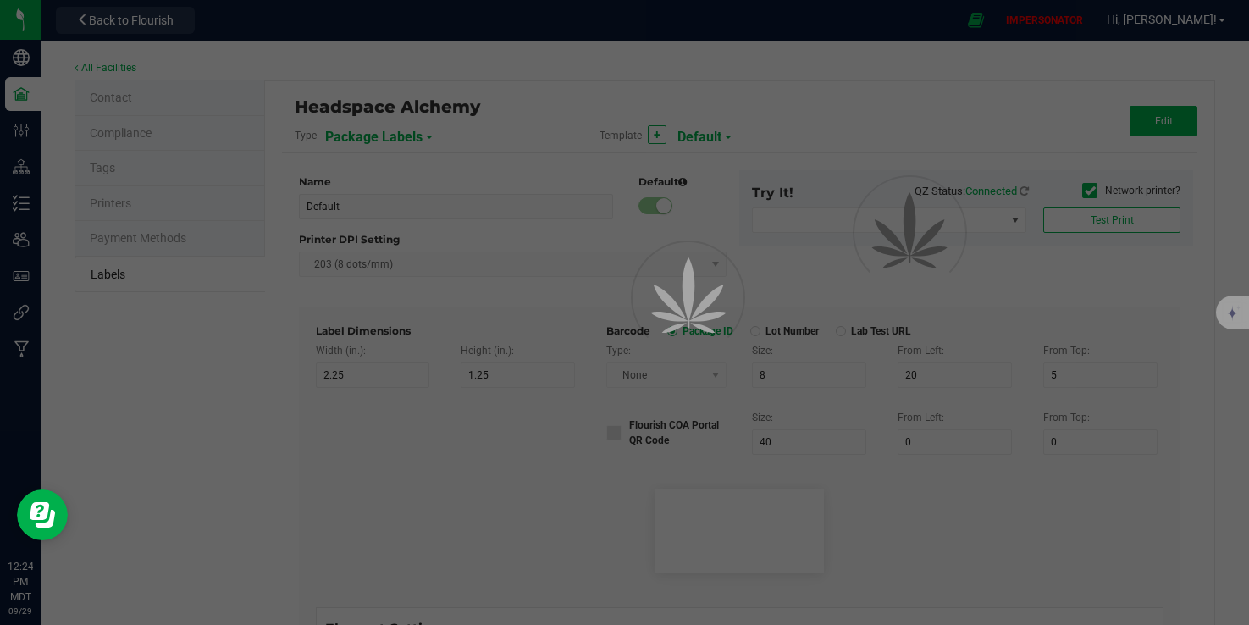
type input "25"
type input "10"
type input "42P017"
type input "Ref Field 1"
type input "25"
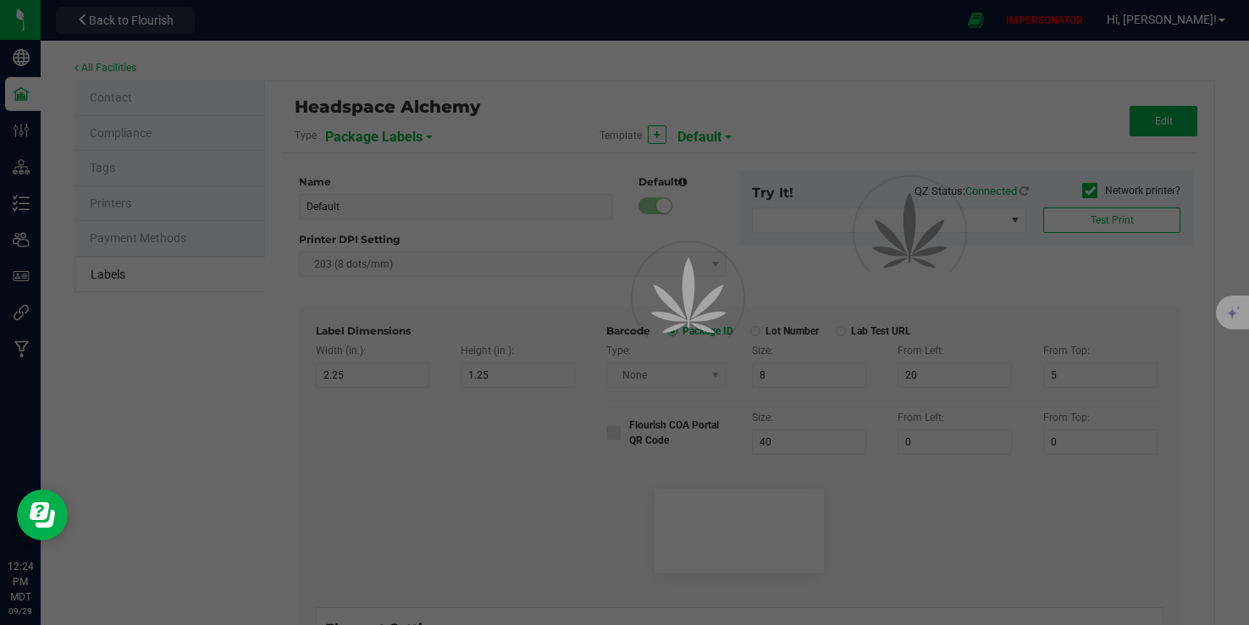
type input "10"
type input "35"
type input "Ref Field 1 Value"
type input "Ref Field 2"
type input "25"
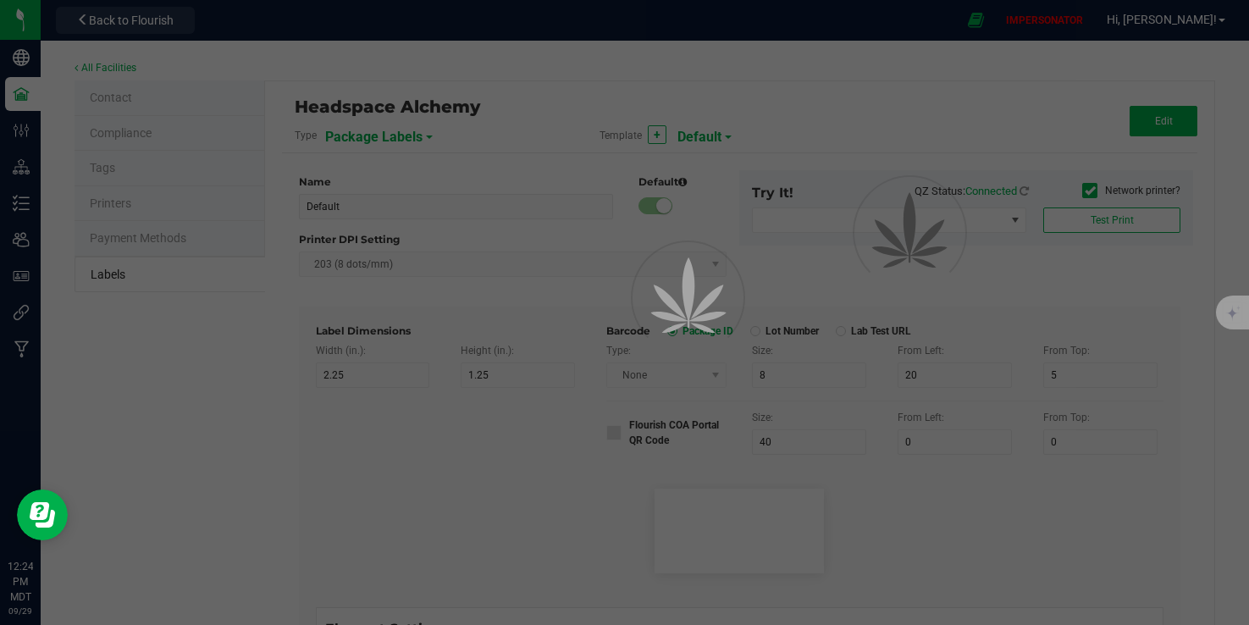
type input "10"
type input "35"
type input "Ref Field 2 Value"
type input "Ref Field 3"
type input "25"
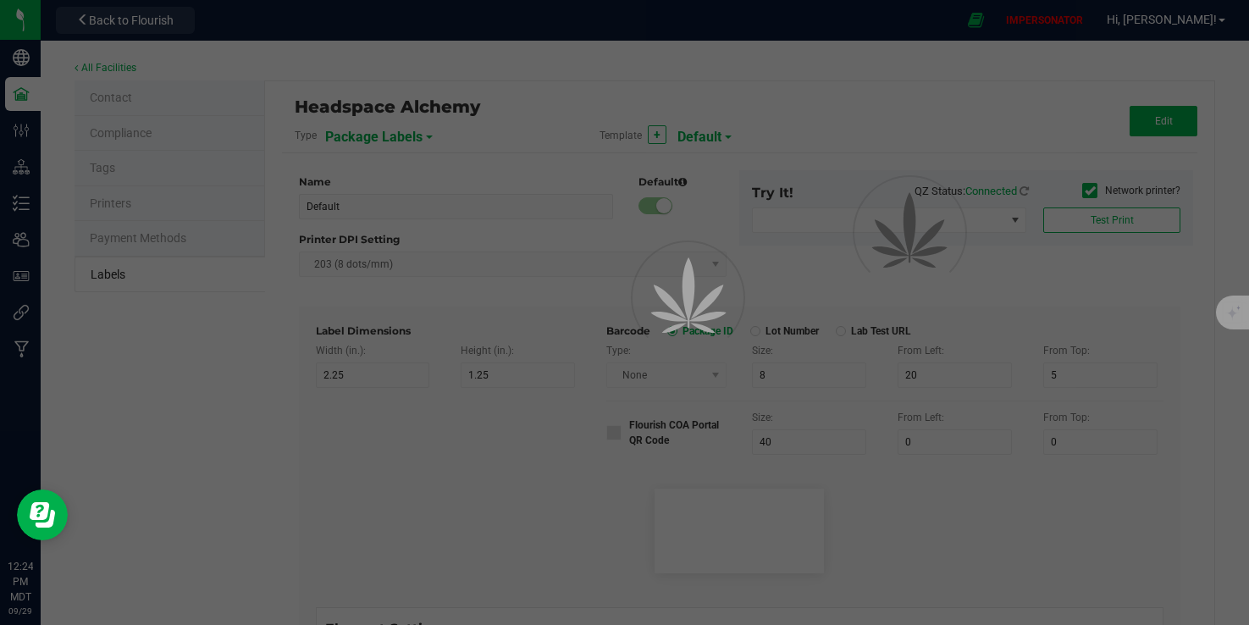
type input "10"
type input "35"
type input "Ref Field 3 Value"
type input "Item Ref Field 1"
type input "25"
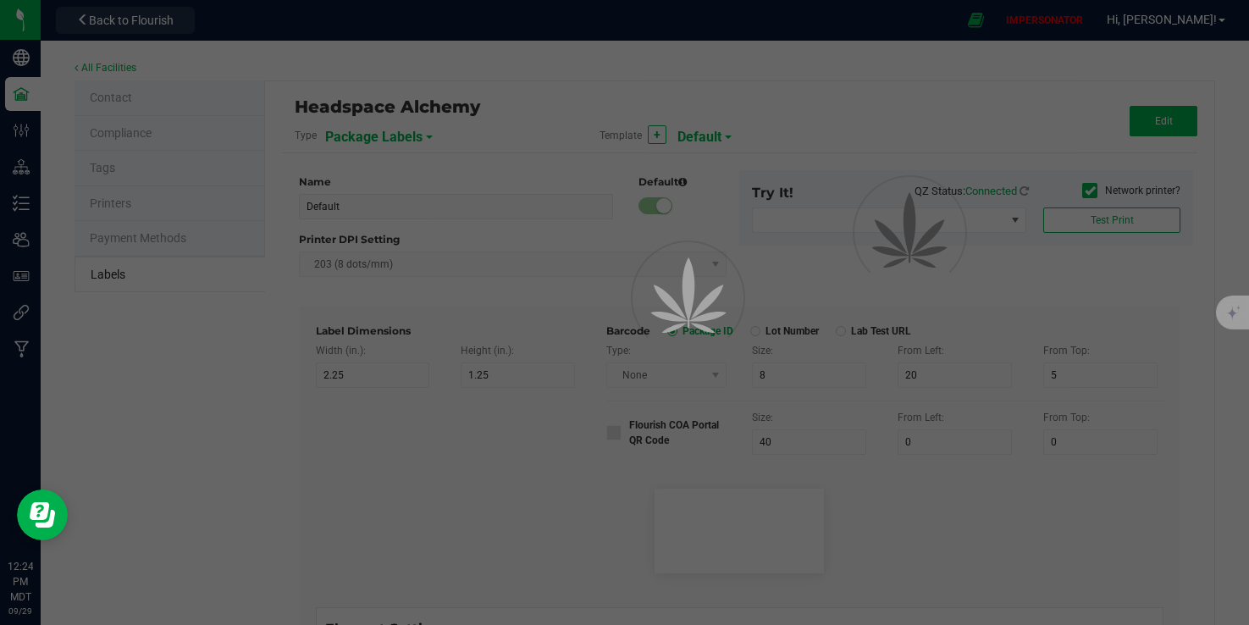
type input "10"
type input "35"
type input "Item Ref Field 1 Value"
type input "Item Ref Field 2"
type input "25"
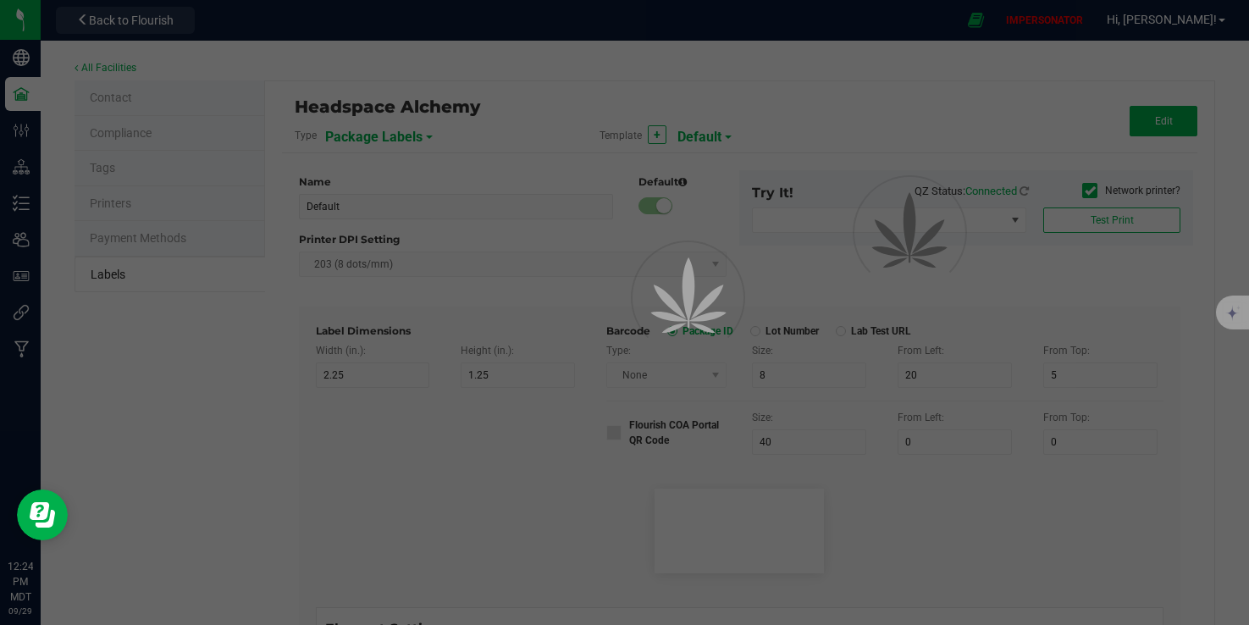
type input "10"
type input "35"
type input "Item Ref Field 2 Value"
type input "Item Ref Field 3"
type input "25"
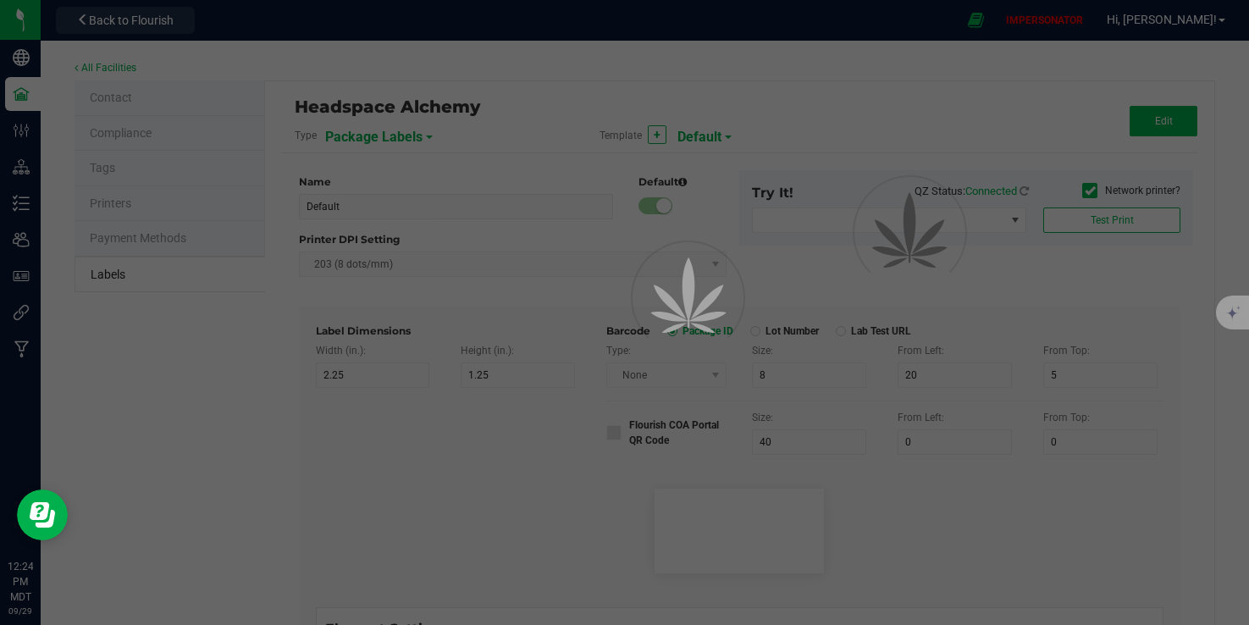
type input "10"
type input "35"
type input "Item Ref Field 3 Value"
type input "Item Ref Field 4"
type input "25"
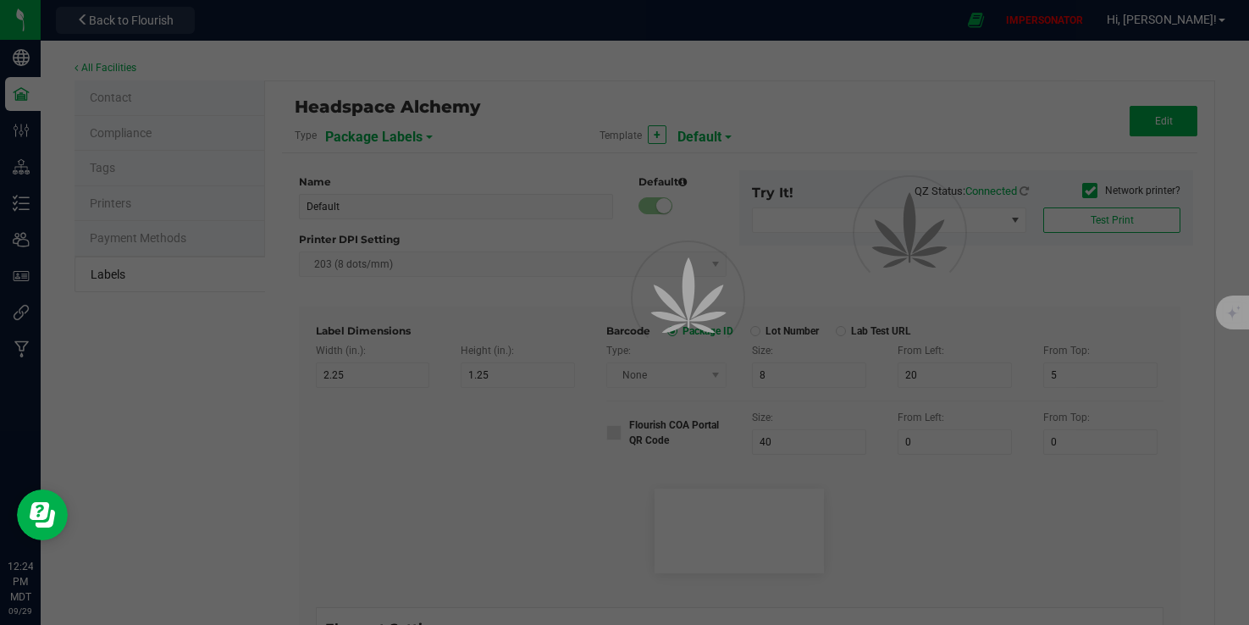
type input "10"
type input "35"
type input "Item Ref Field 4 Value"
type input "Item Ref Field 5"
type input "25"
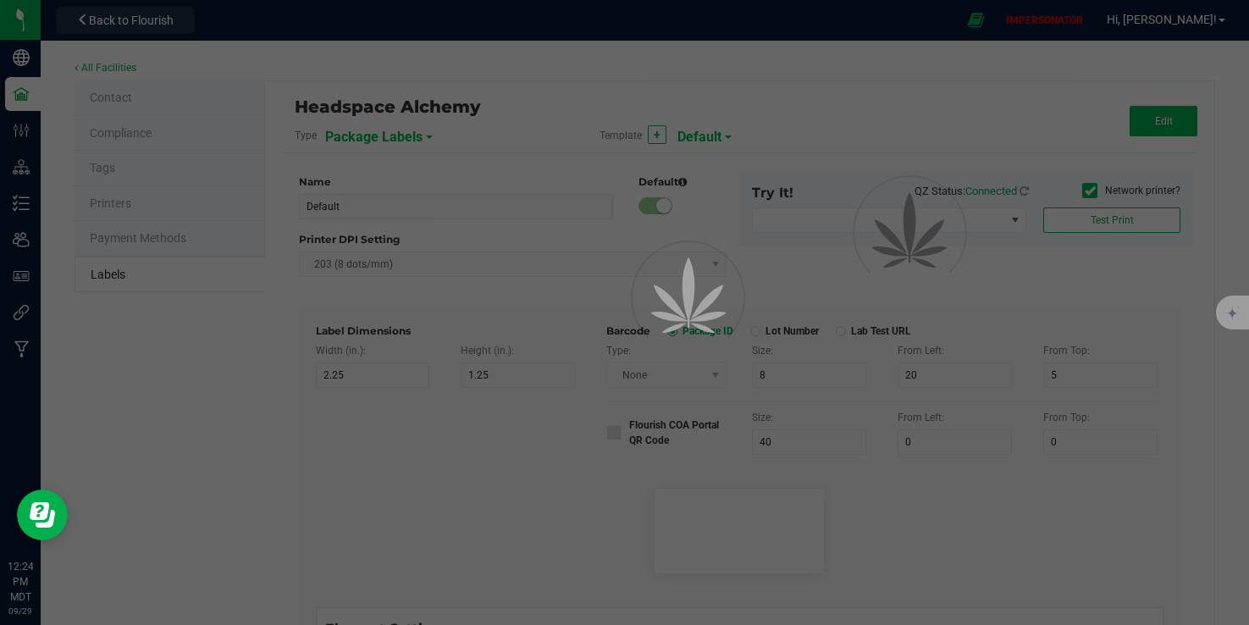
type input "10"
type input "35"
type input "Item Ref Field 5 Value"
type input "NDC Number"
type input "25"
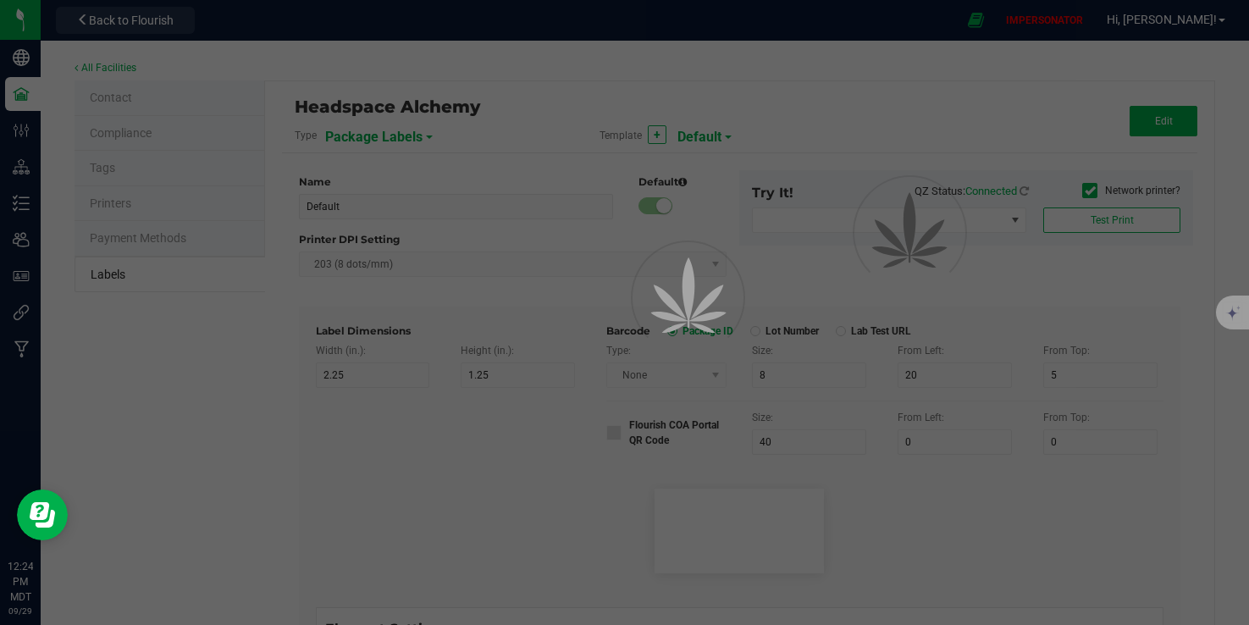
type input "10"
type input "35"
type input "[PHONE_NUMBER]"
type input "Number of Servings"
type input "25"
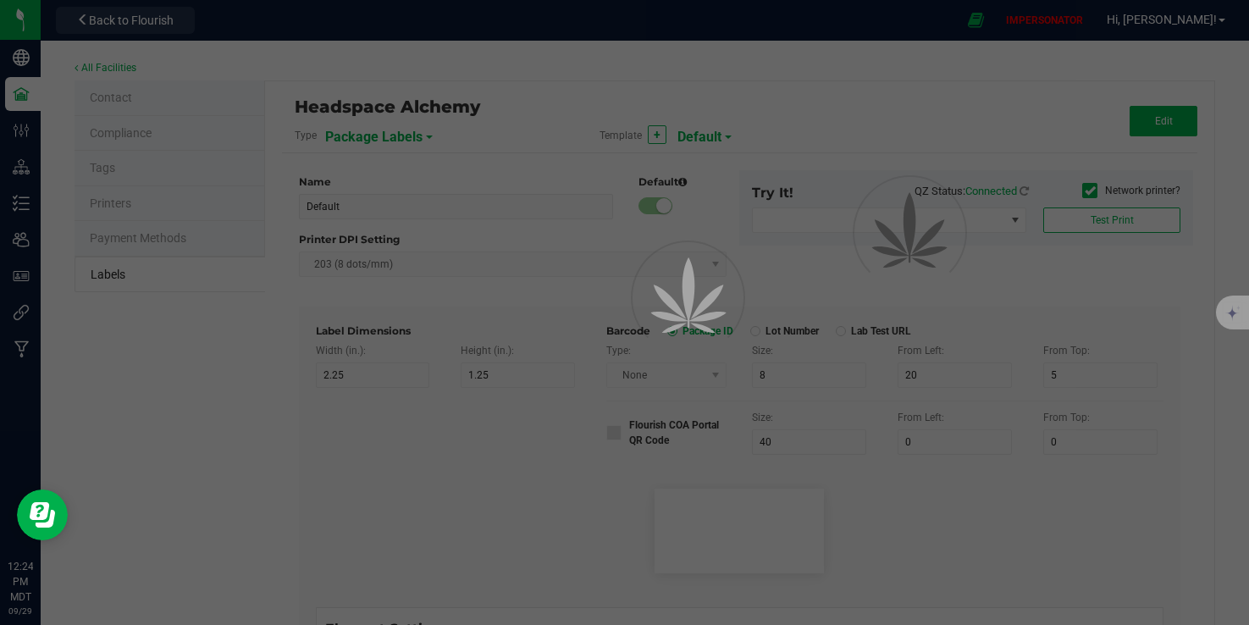
type input "10"
type input "35"
type input "4 servings/item"
type input "Serving Size"
type input "25"
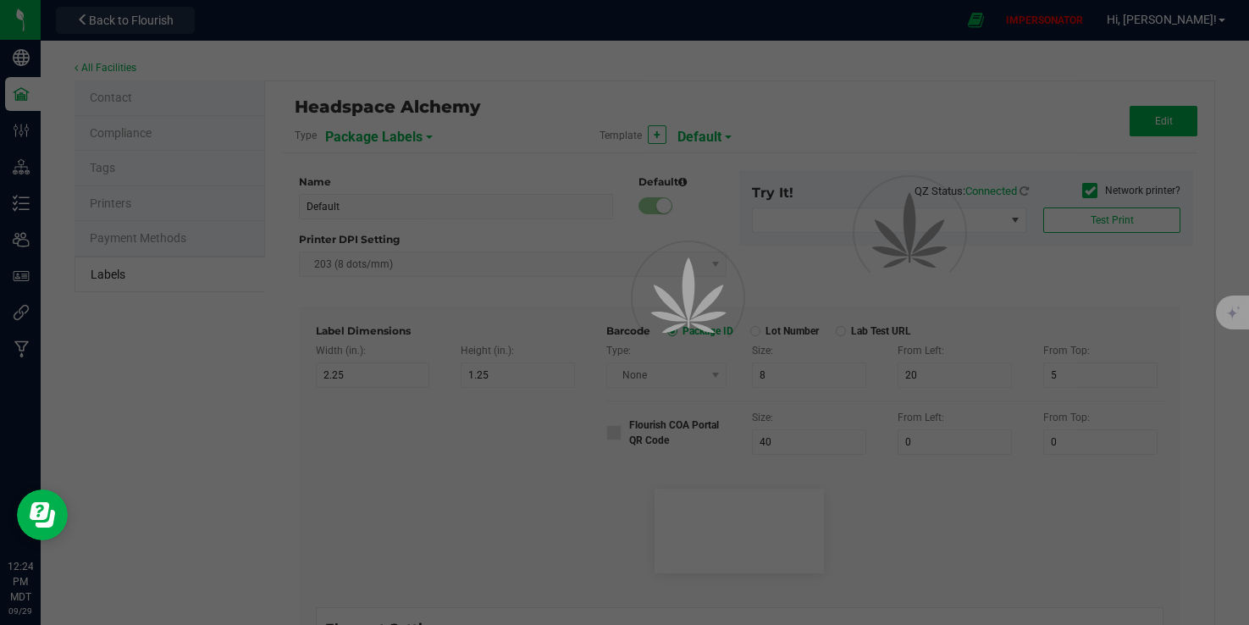
type input "10"
type input "35"
type input "1 cup"
type input "Serving Size (Grams)"
type input "25"
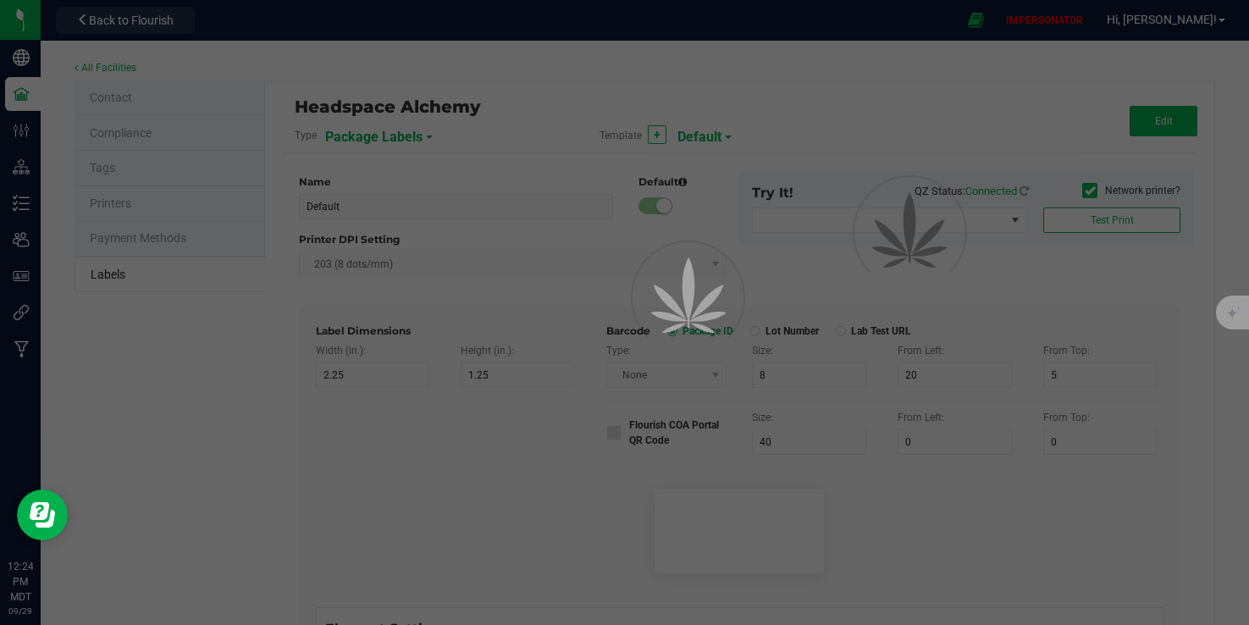
type input "10"
type input "35"
type input "4 g"
type input "Item Ingredients"
type input "25"
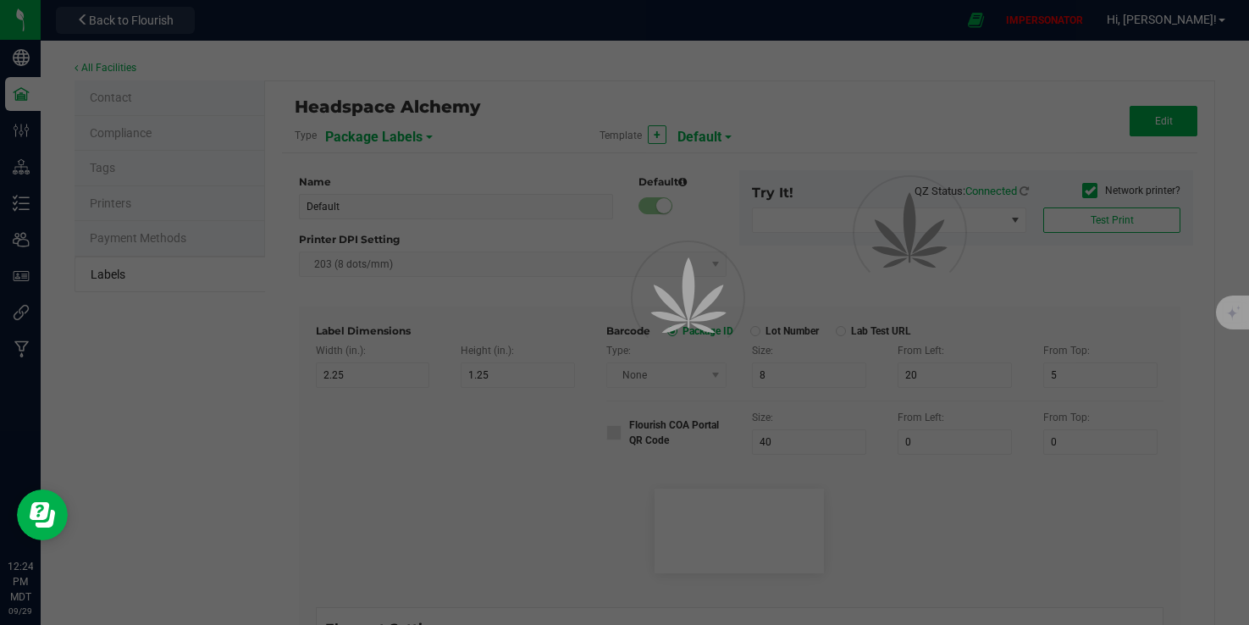
type input "10"
type input "35"
type input "Ingredient one, ingredient two"
type input "Allergens"
type input "25"
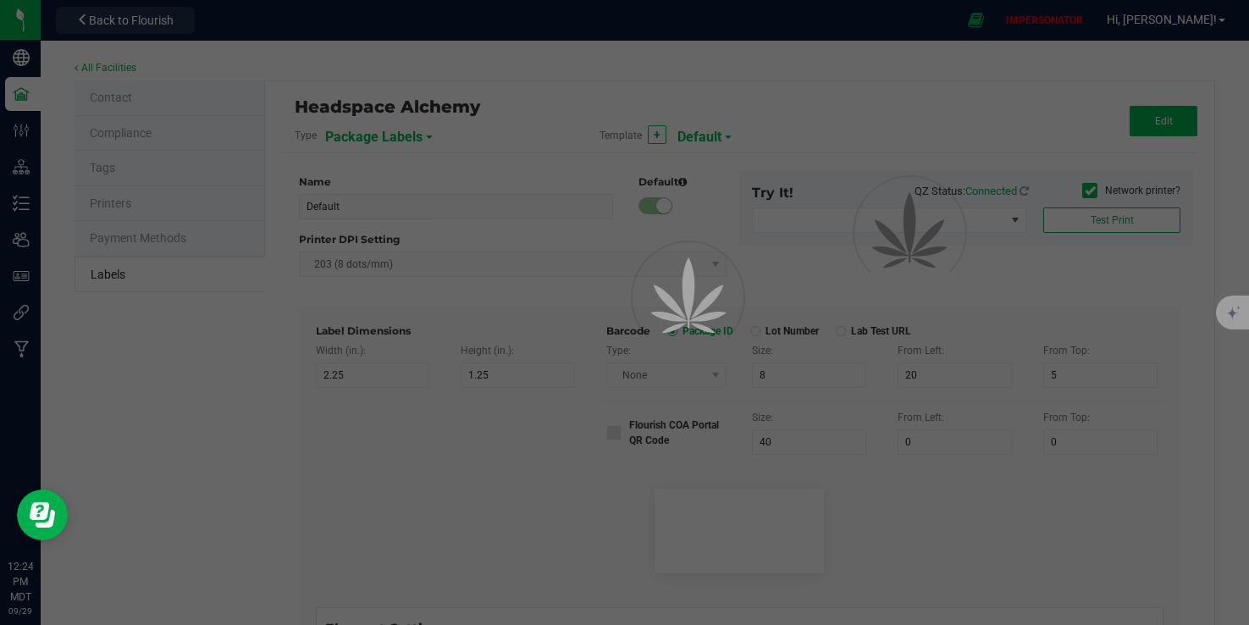
type input "10"
type input "35"
type input "Tree Nuts, Soy, Wheat"
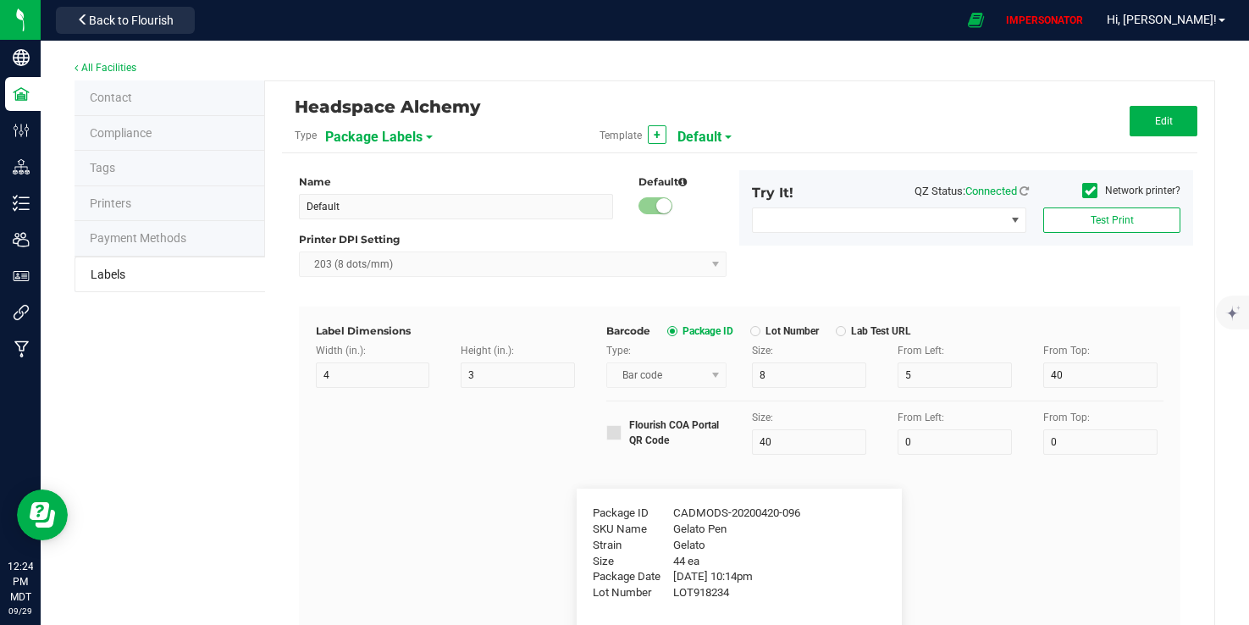
click at [687, 141] on span "Default" at bounding box center [700, 137] width 44 height 29
click at [696, 191] on li "Edible Label" at bounding box center [757, 206] width 168 height 30
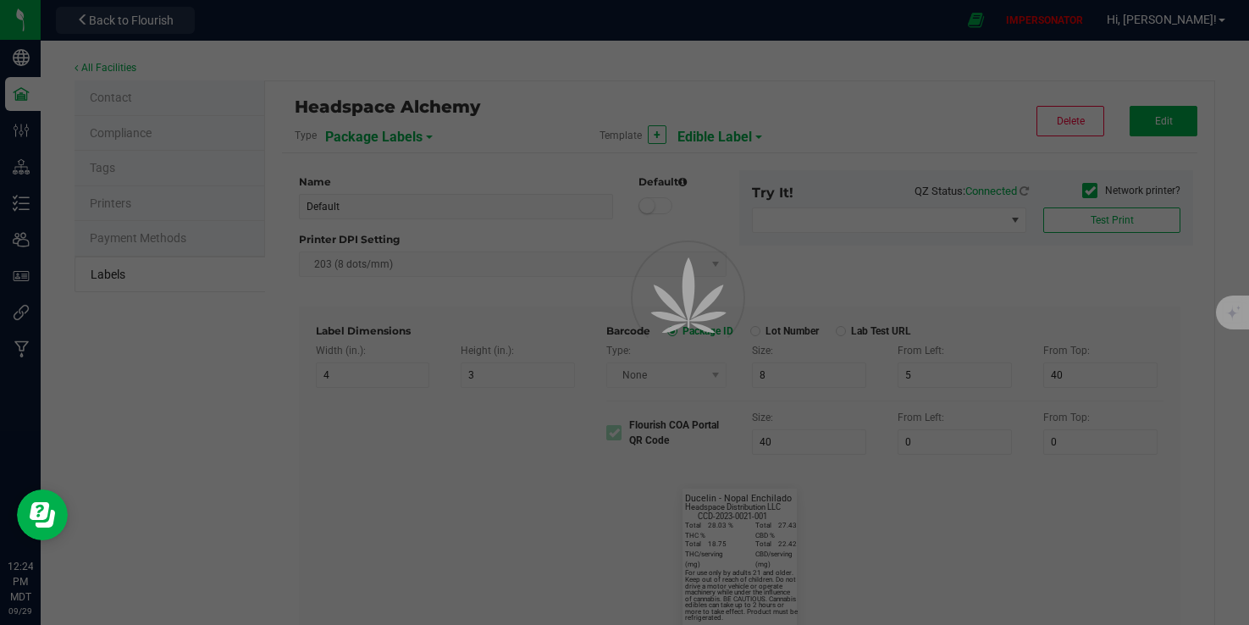
type input "Edible Label"
type input "1.41"
type input "1.92"
type input "2"
type input "0"
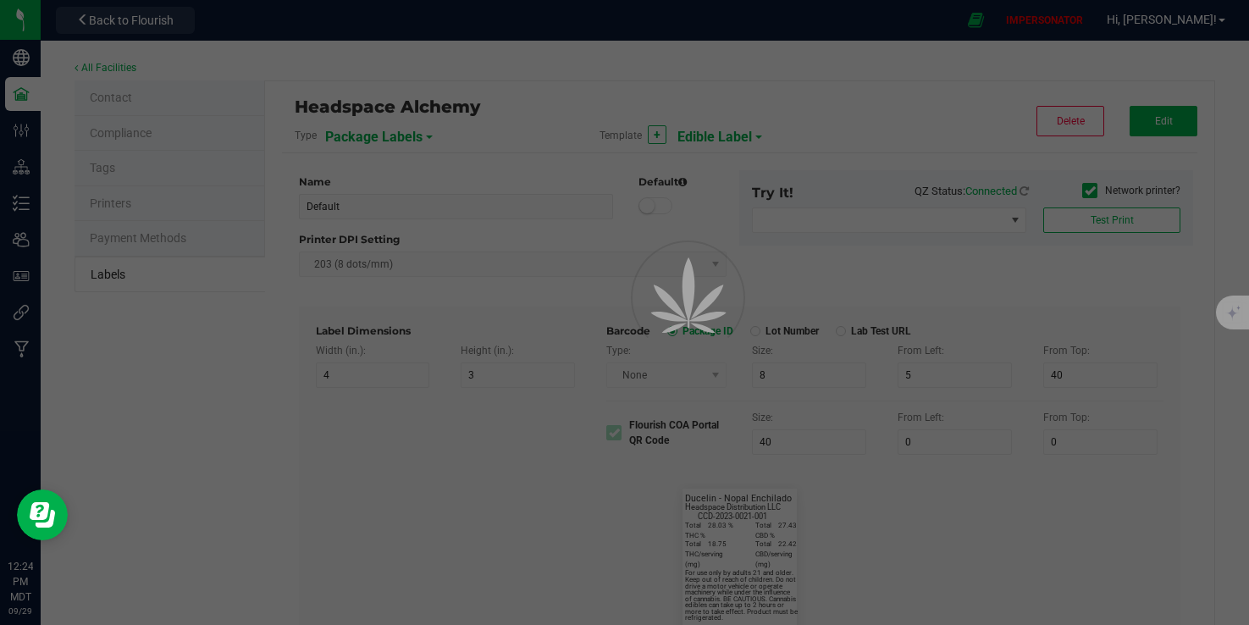
type input "45"
type input "State Identifier:"
type input "12"
type input "4.5"
type input "1"
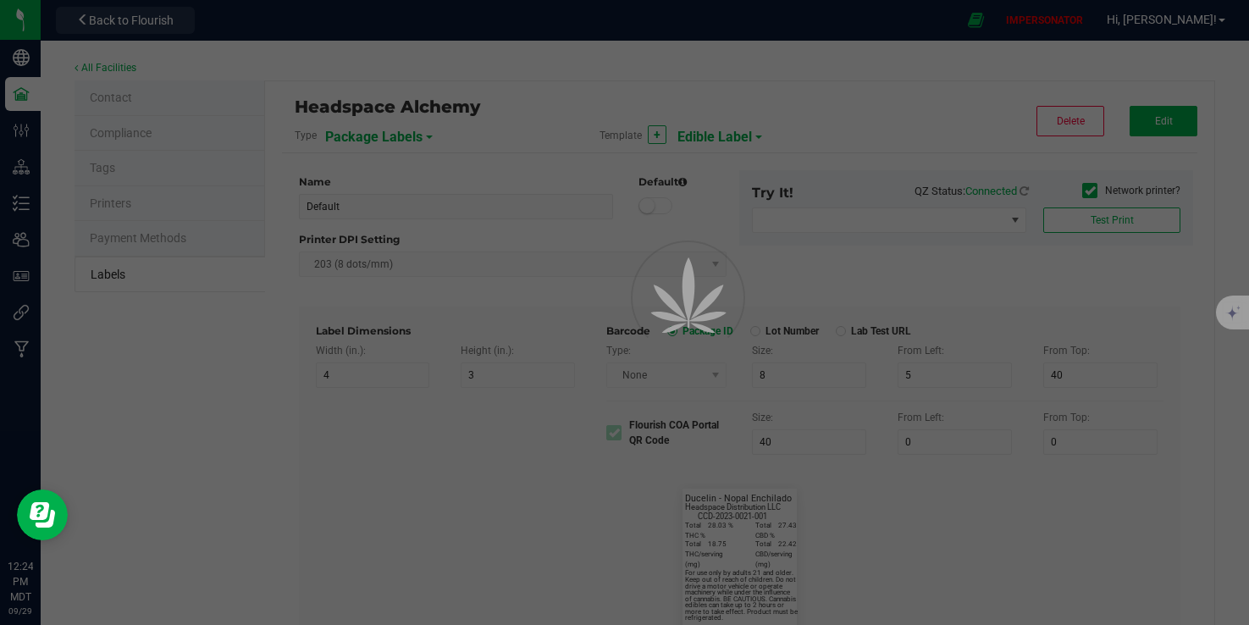
type input "50"
type input "CADMODS-20230420-096"
type input "12"
type input "8"
type input "1"
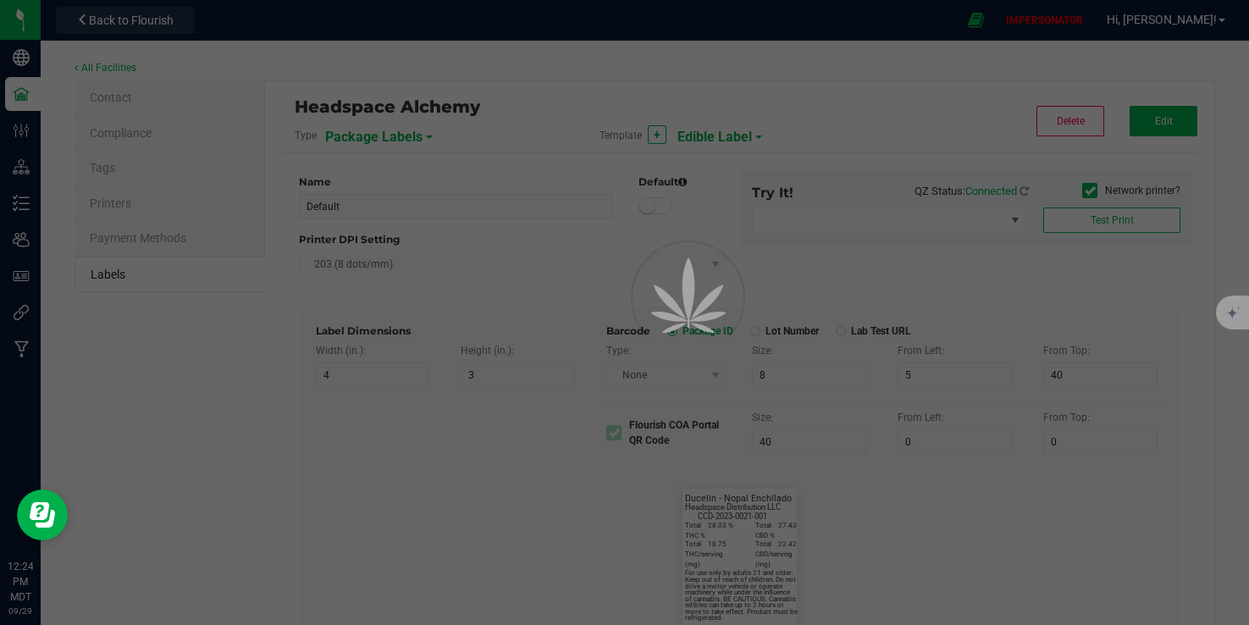
type input "1"
type input "Ducelin - Nopal Enchilado"
type input "12"
type input "6"
type input "43"
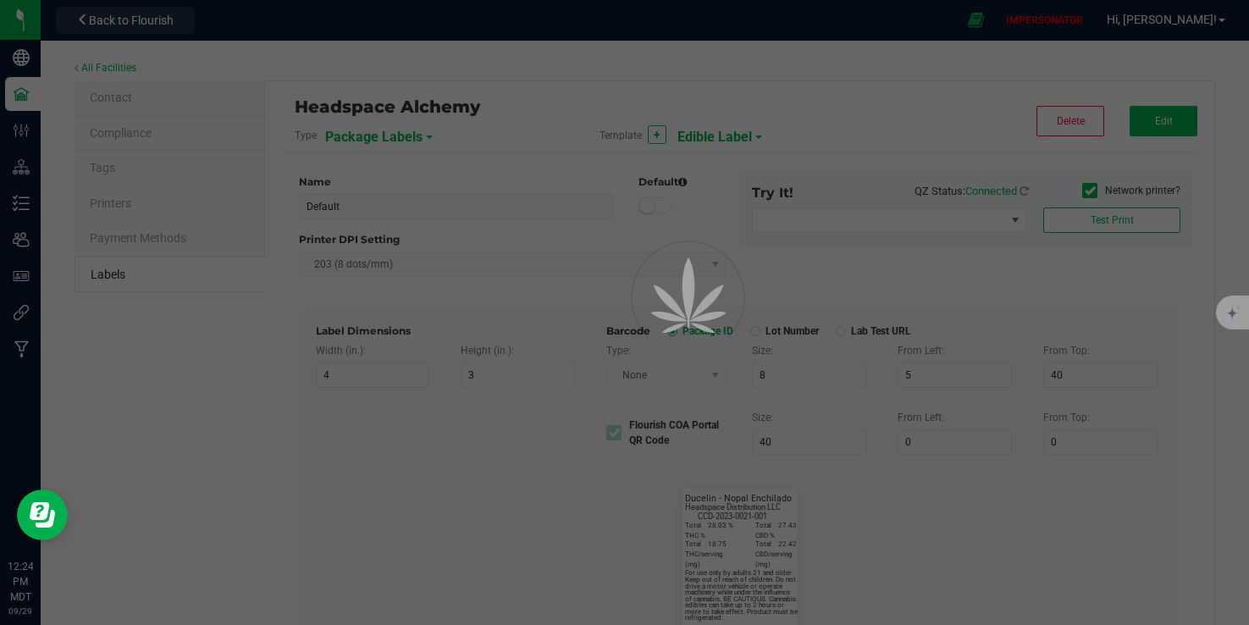
type input "Package Date"
type input "15"
type input "6"
type input "45"
type input "[DATE] 10:14pm"
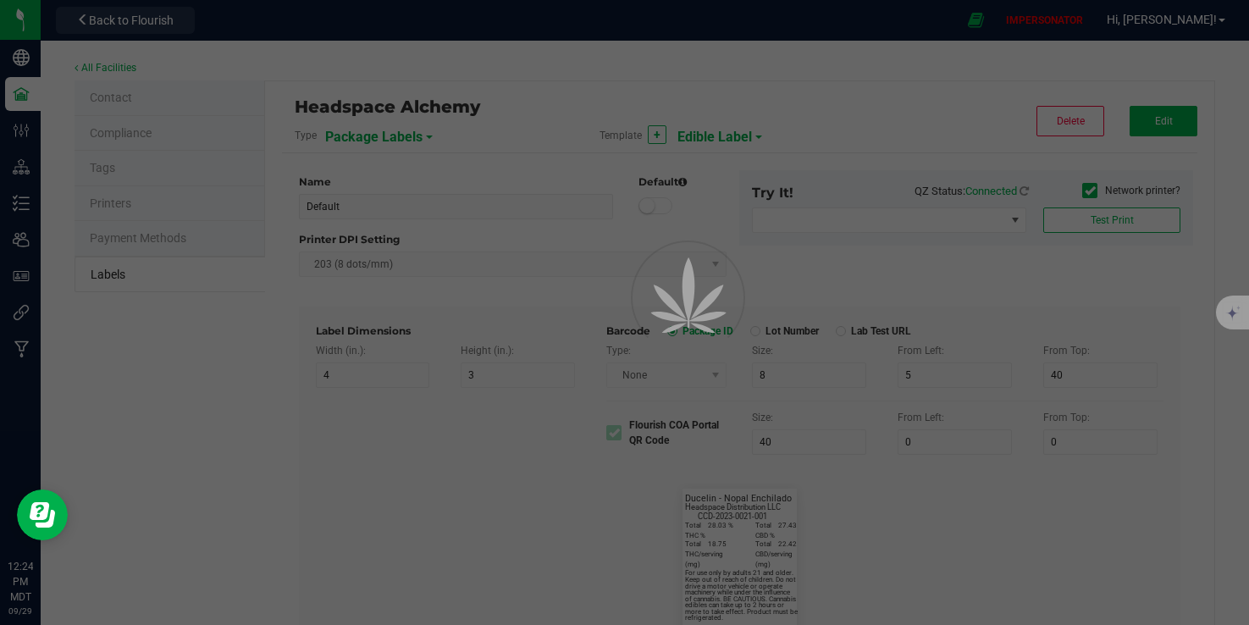
type input "Lot Number"
type input "15"
type input "6"
type input "42"
type input "LOT918234"
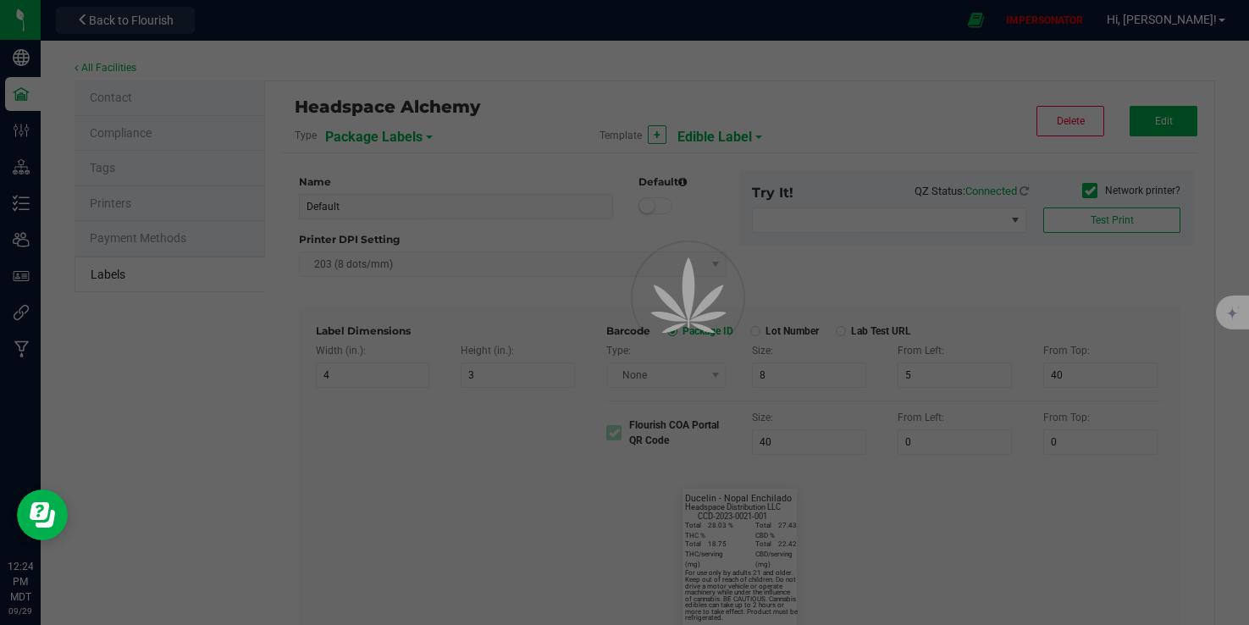
type input "Total THC %"
type input "7"
type input "6"
type input "1"
type input "10"
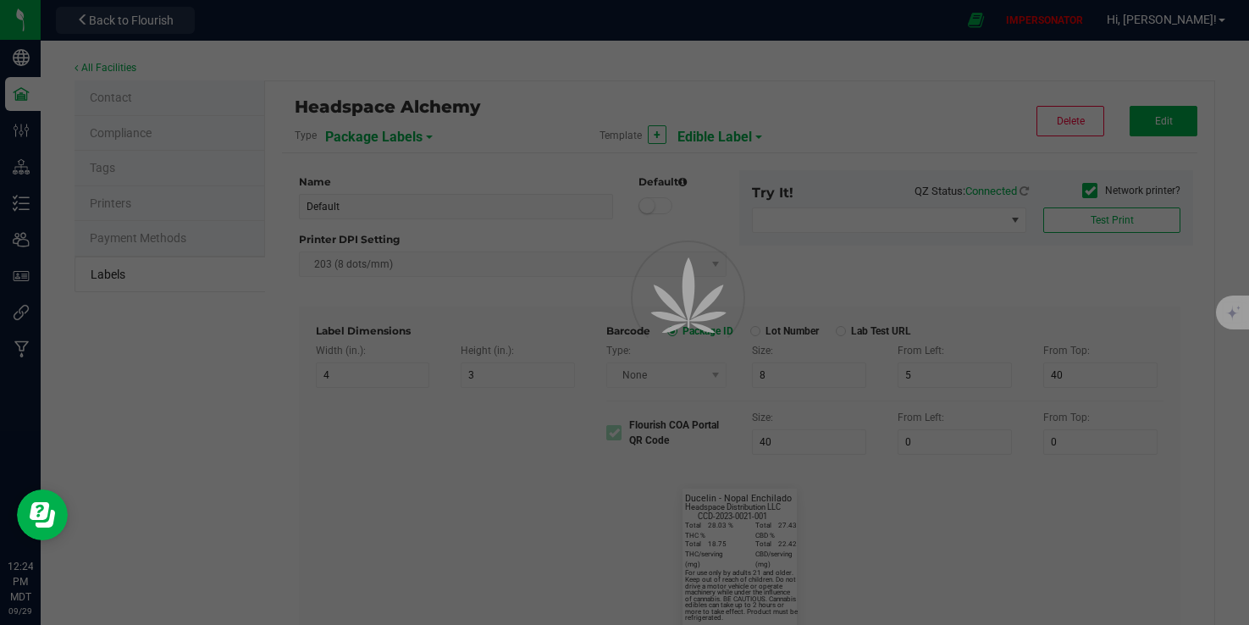
type input "28.03 %"
type input "Total THC/serving (mg)"
type input "7"
type input "6"
type input "1"
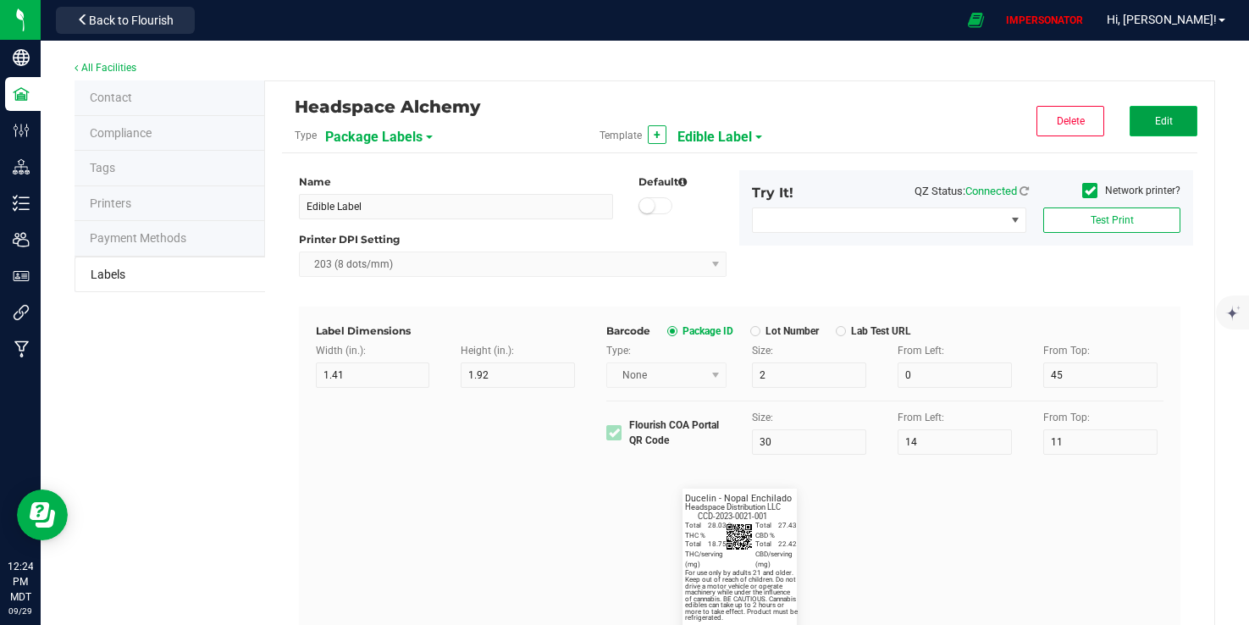
click at [1155, 123] on span "Edit" at bounding box center [1164, 121] width 18 height 12
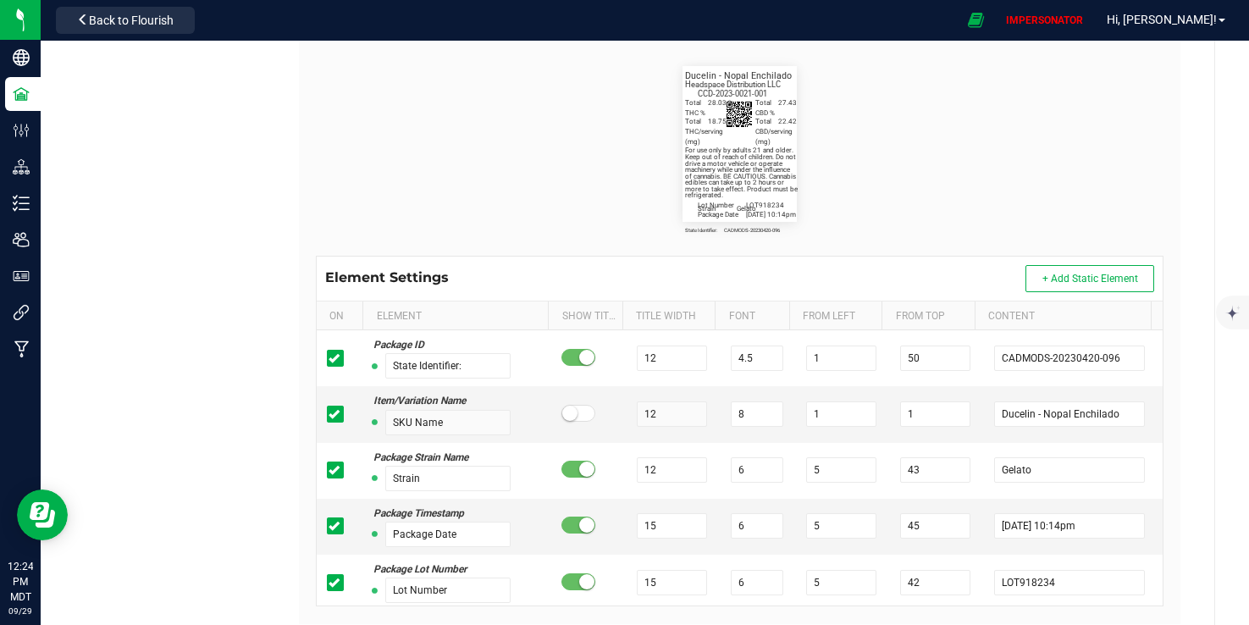
scroll to position [423, 0]
drag, startPoint x: 732, startPoint y: 416, endPoint x: 697, endPoint y: 416, distance: 34.7
click at [697, 416] on tr "Item/Variation Name SKU Name 12 8 1 1 [PERSON_NAME]" at bounding box center [740, 413] width 847 height 56
click at [1206, 345] on div "All Facilities Contact Compliance Tags Printers Payment Methods Labels Headspac…" at bounding box center [645, 146] width 1209 height 1058
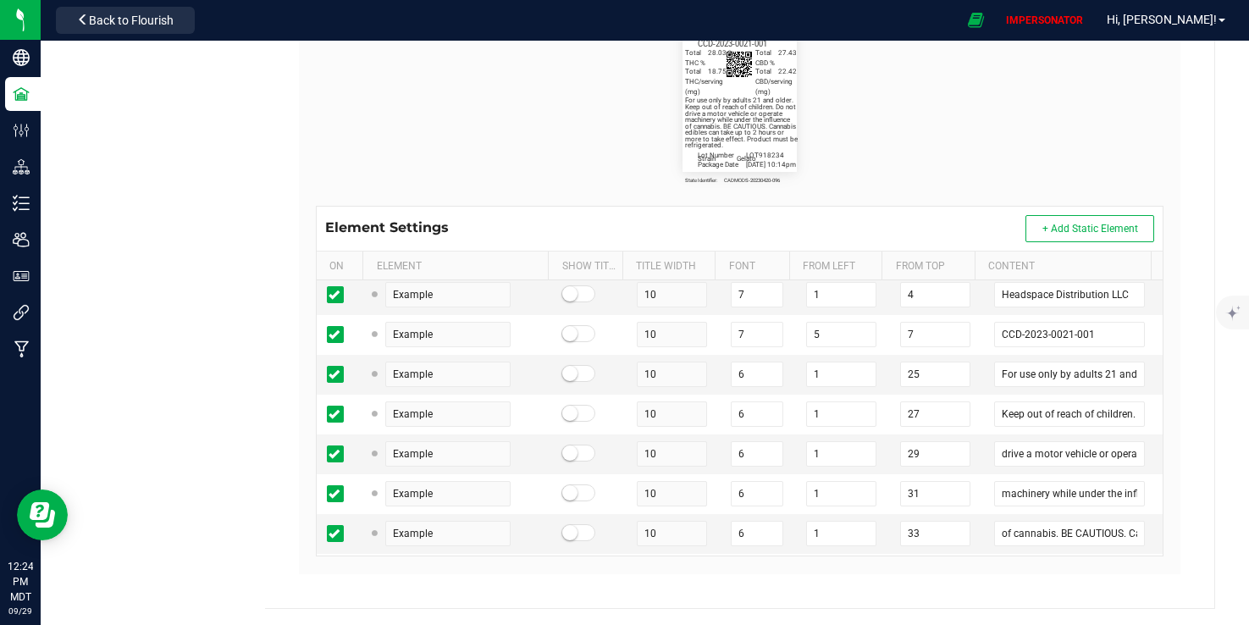
scroll to position [485, 0]
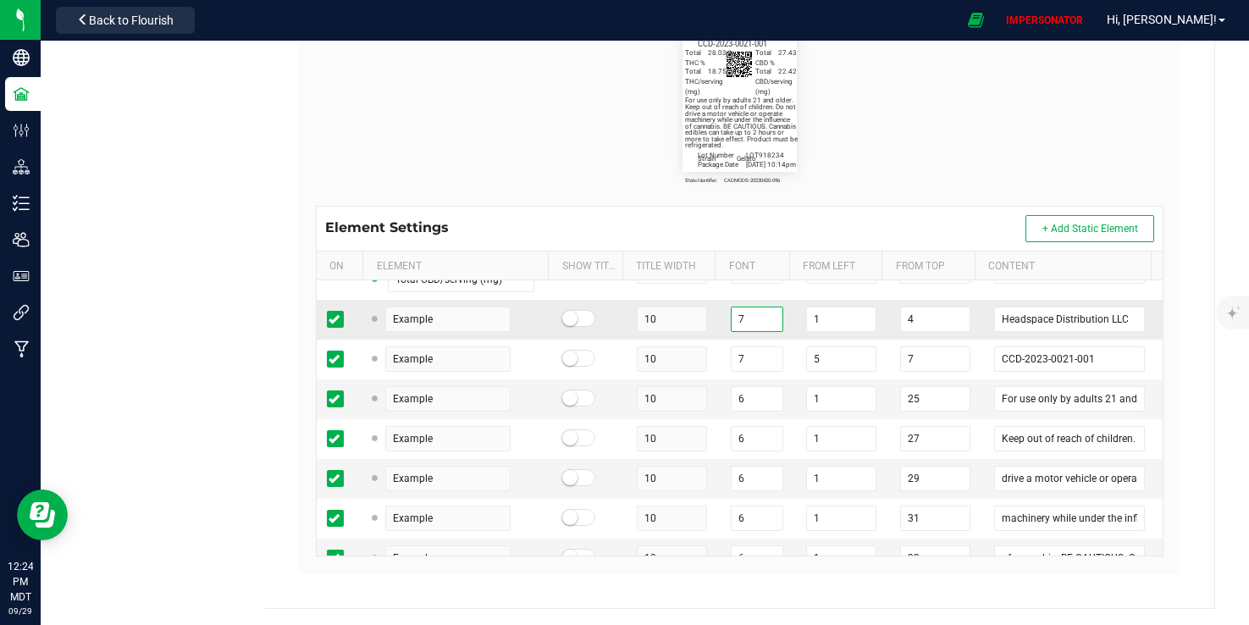
click at [678, 340] on tr "Example 10 7 1 4 Headspace Distribution LLC" at bounding box center [740, 320] width 847 height 40
click at [850, 166] on flourish-label-viewer "State Identifier: CADMODS-20230420-096 Ducelin - Nopal Enchilado Strain Gelato …" at bounding box center [740, 94] width 849 height 156
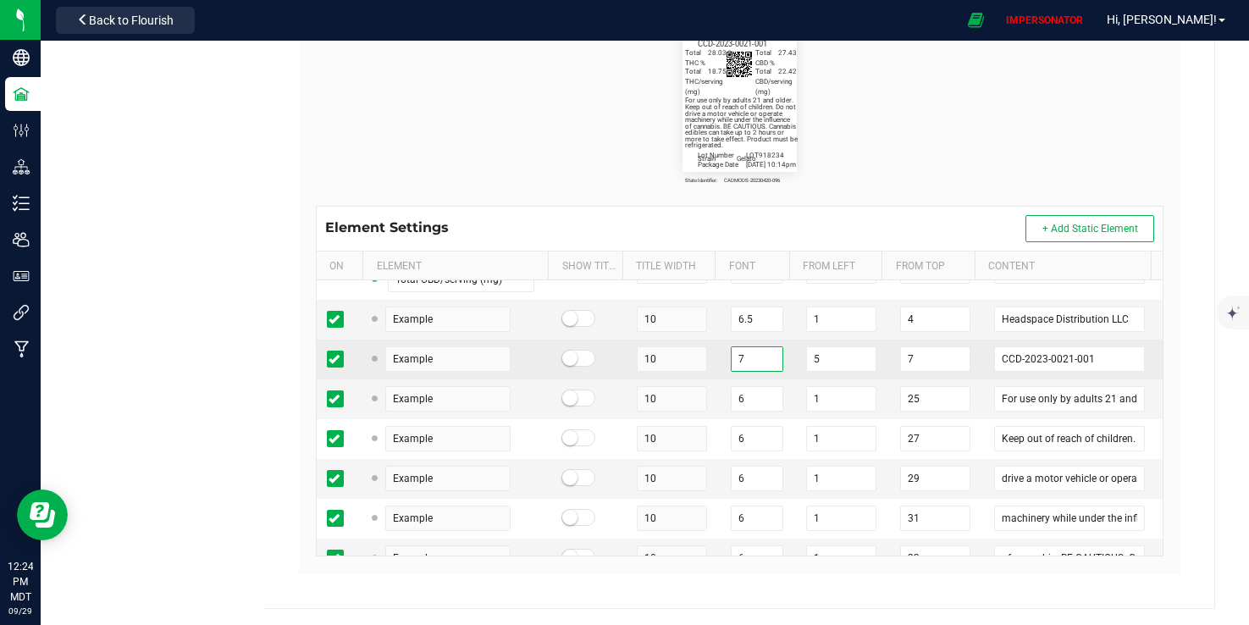
drag, startPoint x: 745, startPoint y: 397, endPoint x: 704, endPoint y: 396, distance: 41.5
click at [705, 379] on tr "Example 10 7 5 7 CCD-2023-0021-001" at bounding box center [740, 360] width 847 height 40
click at [682, 379] on tr "Example 10 7 5 7 CCD-2023-0021-001" at bounding box center [740, 360] width 847 height 40
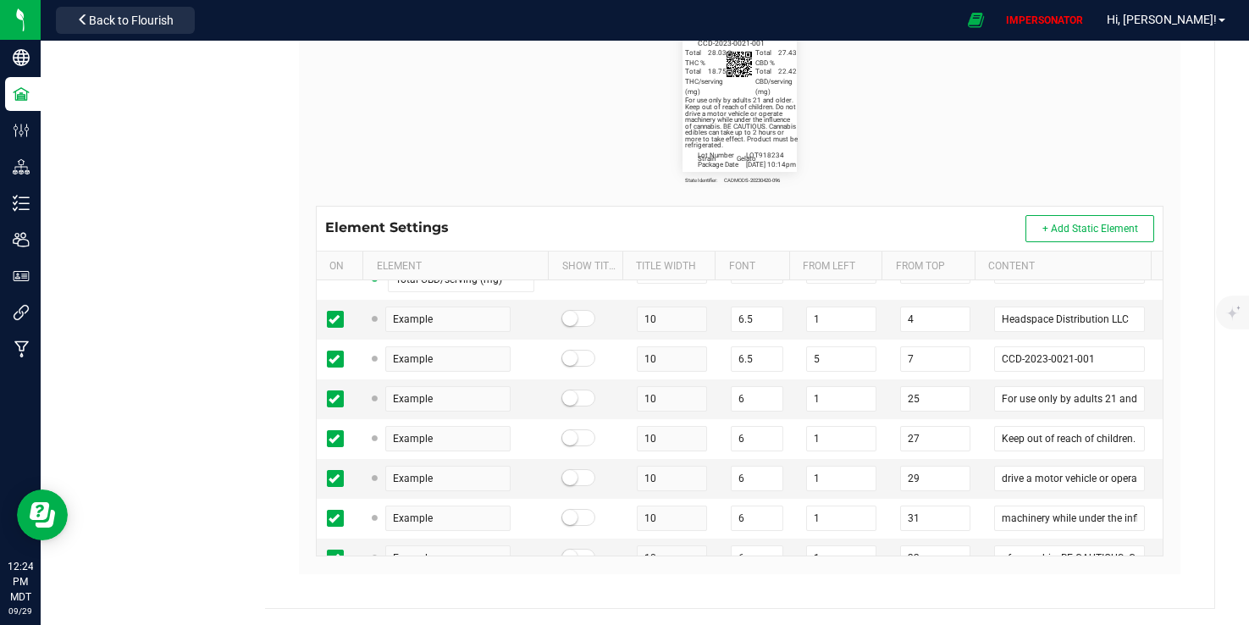
click at [913, 204] on div "State Identifier: CADMODS-20230420-096 Ducelin - Nopal Enchilado Strain Gelato …" at bounding box center [740, 94] width 874 height 224
drag, startPoint x: 729, startPoint y: 437, endPoint x: 706, endPoint y: 435, distance: 23.9
click at [706, 419] on tr "Example 10 6 1 25 For use only by adults 21 and older." at bounding box center [740, 399] width 847 height 40
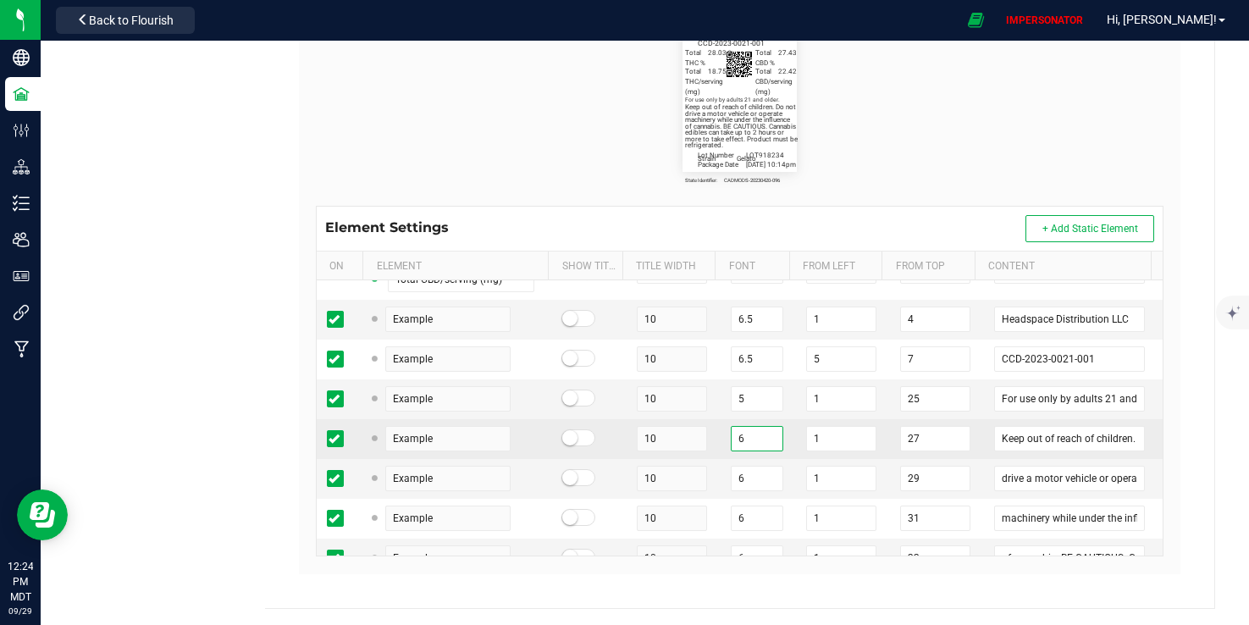
click at [731, 451] on input "6" at bounding box center [757, 438] width 53 height 25
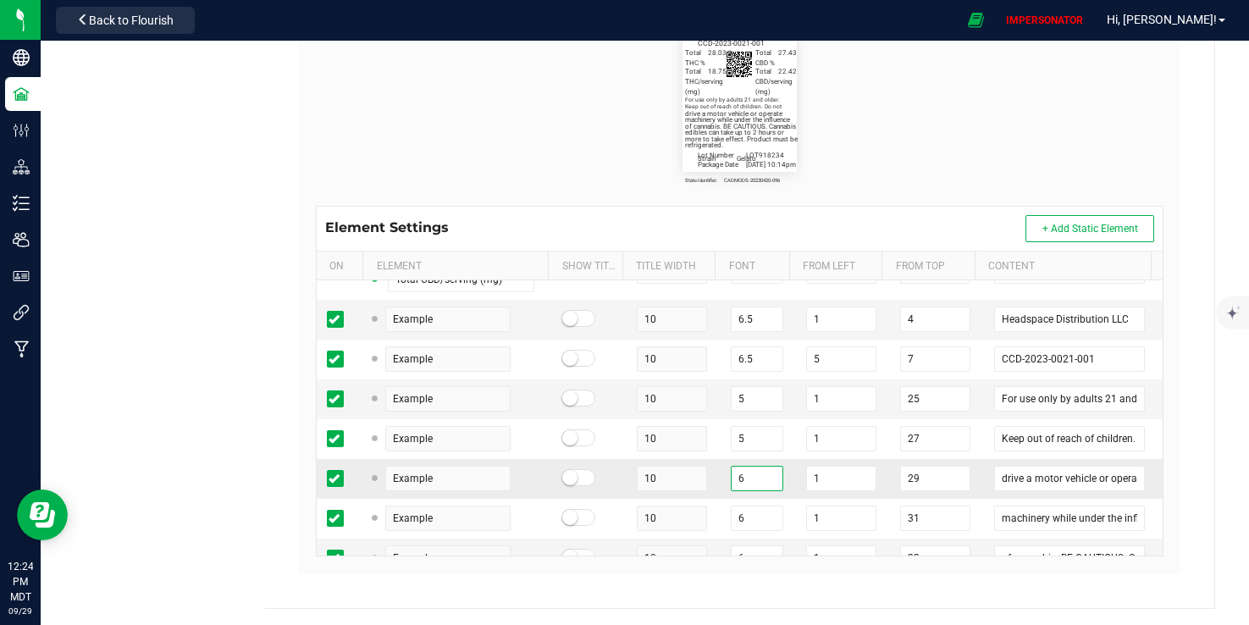
click at [743, 491] on input "6" at bounding box center [757, 478] width 53 height 25
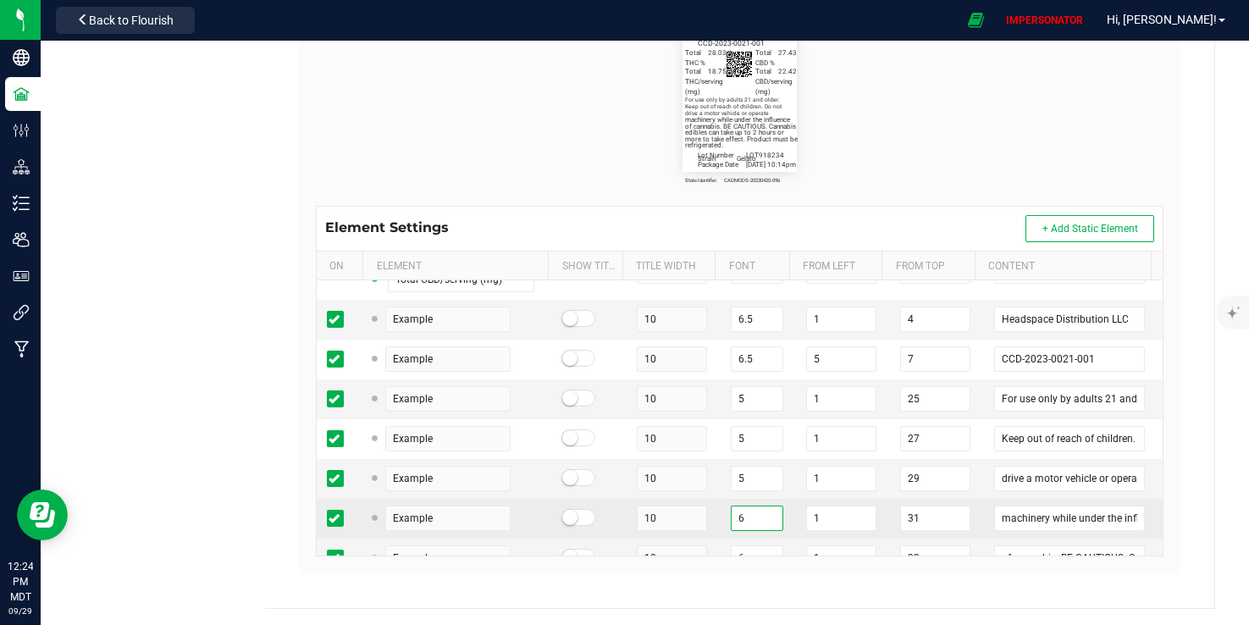
click at [749, 531] on input "6" at bounding box center [757, 518] width 53 height 25
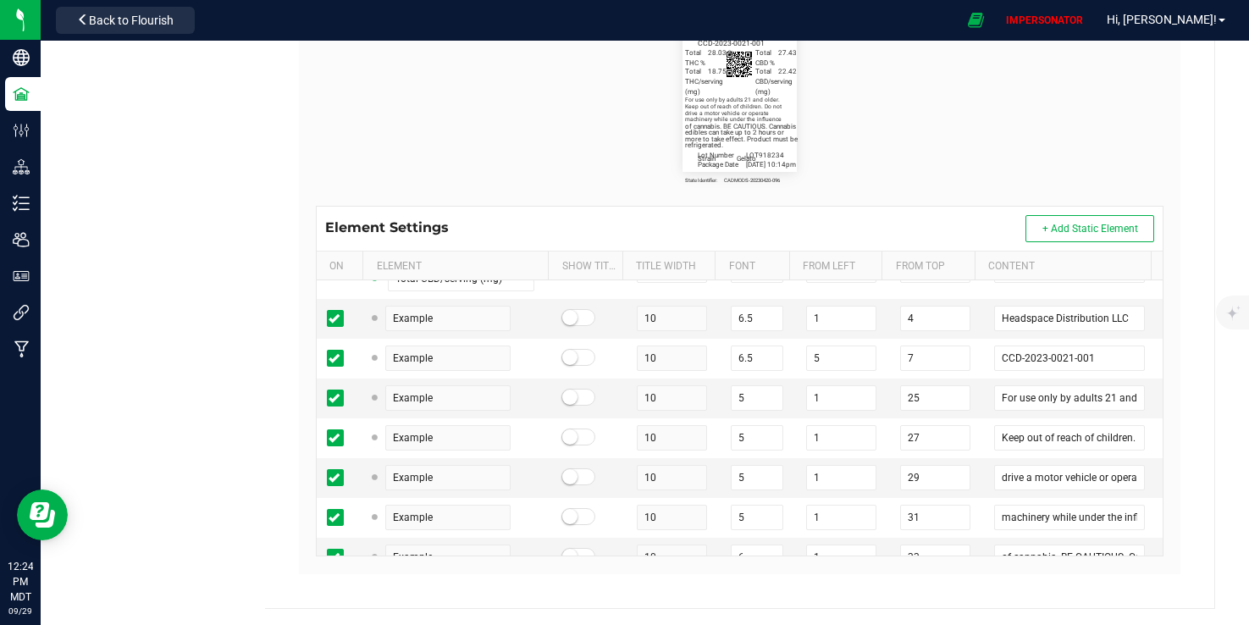
click at [911, 163] on flourish-label-viewer "State Identifier: CADMODS-20230420-096 Ducelin - Nopal Enchilado Strain Gelato …" at bounding box center [740, 94] width 849 height 156
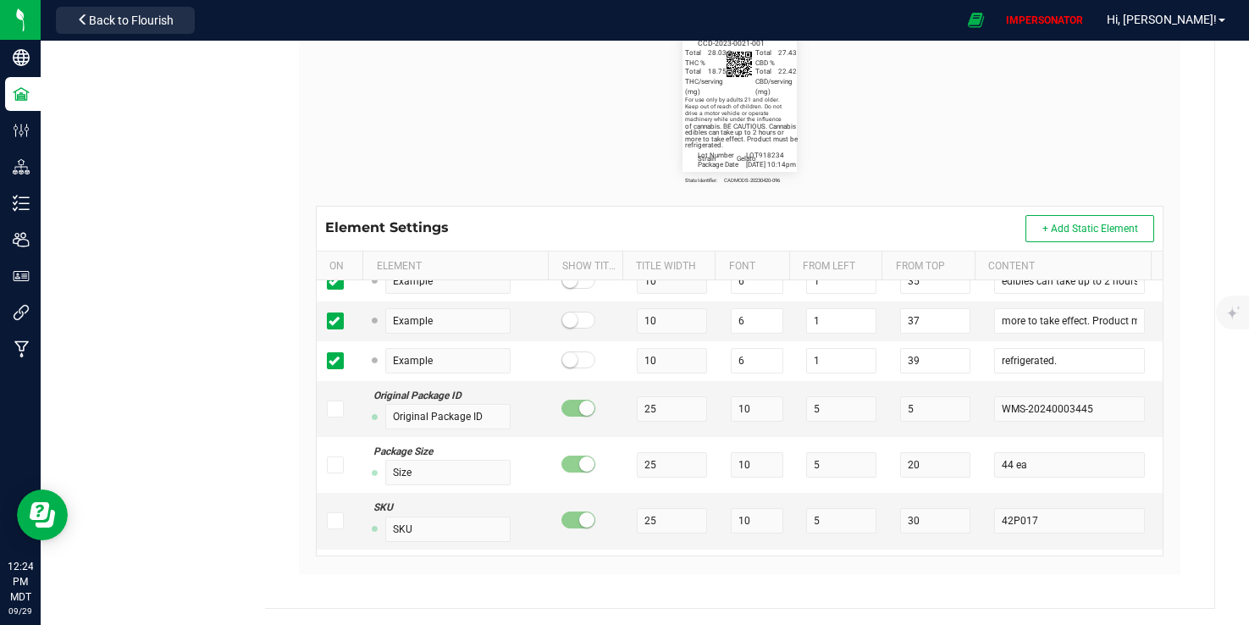
scroll to position [657, 0]
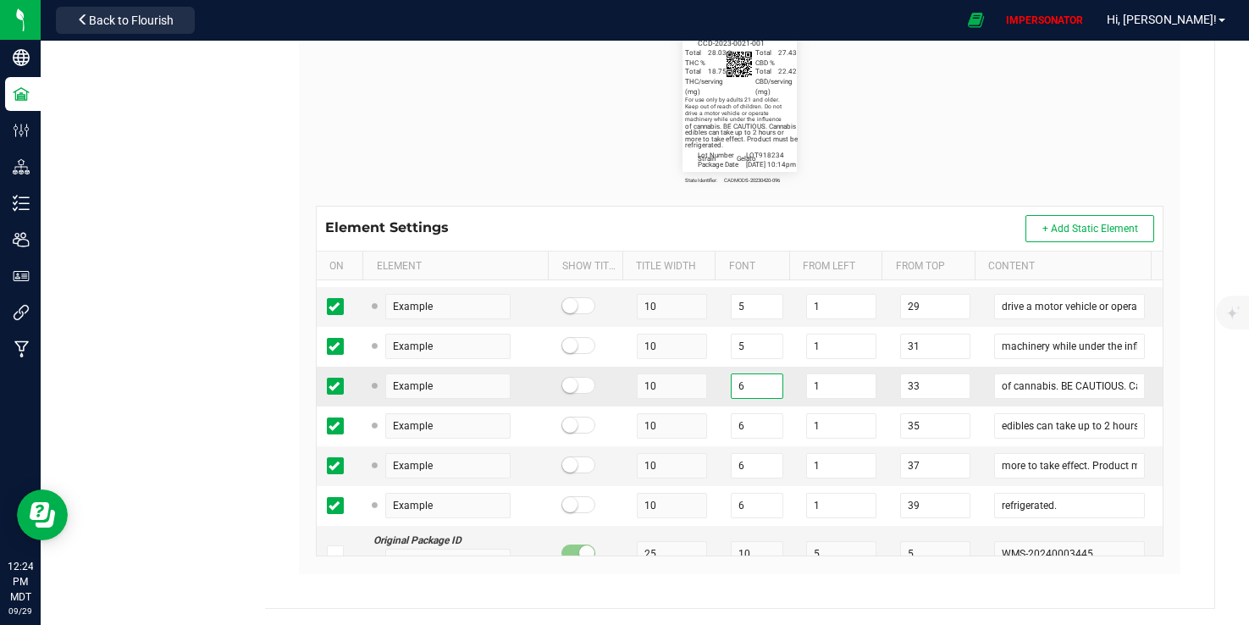
click at [747, 399] on input "6" at bounding box center [757, 386] width 53 height 25
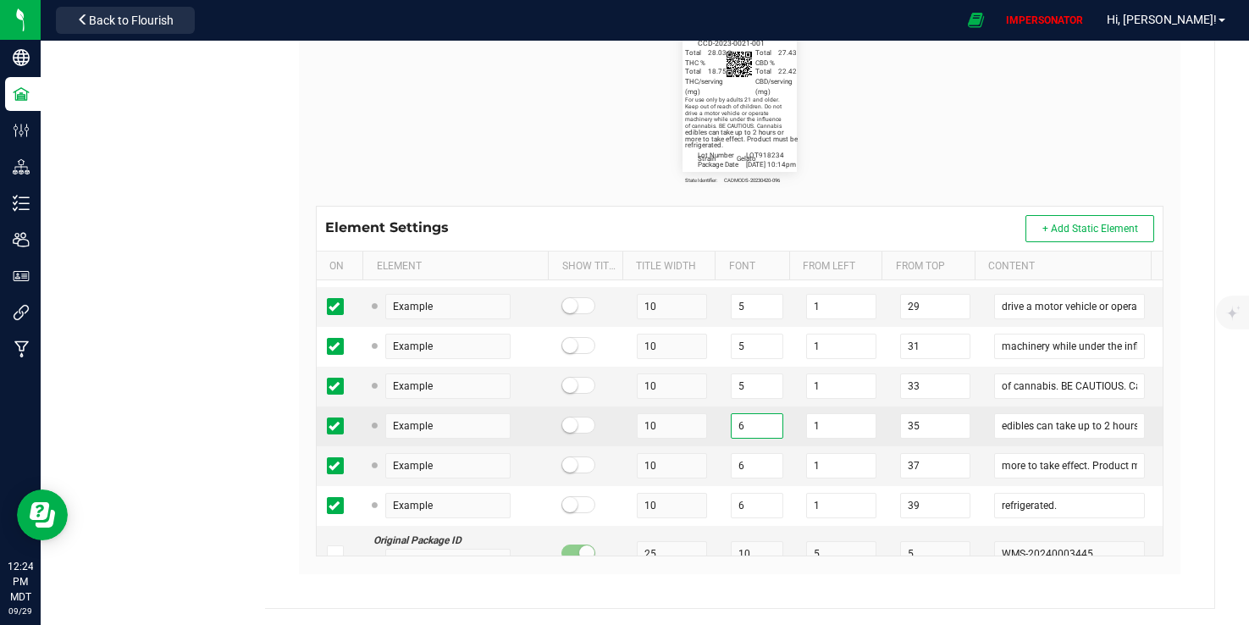
click at [739, 439] on input "6" at bounding box center [757, 425] width 53 height 25
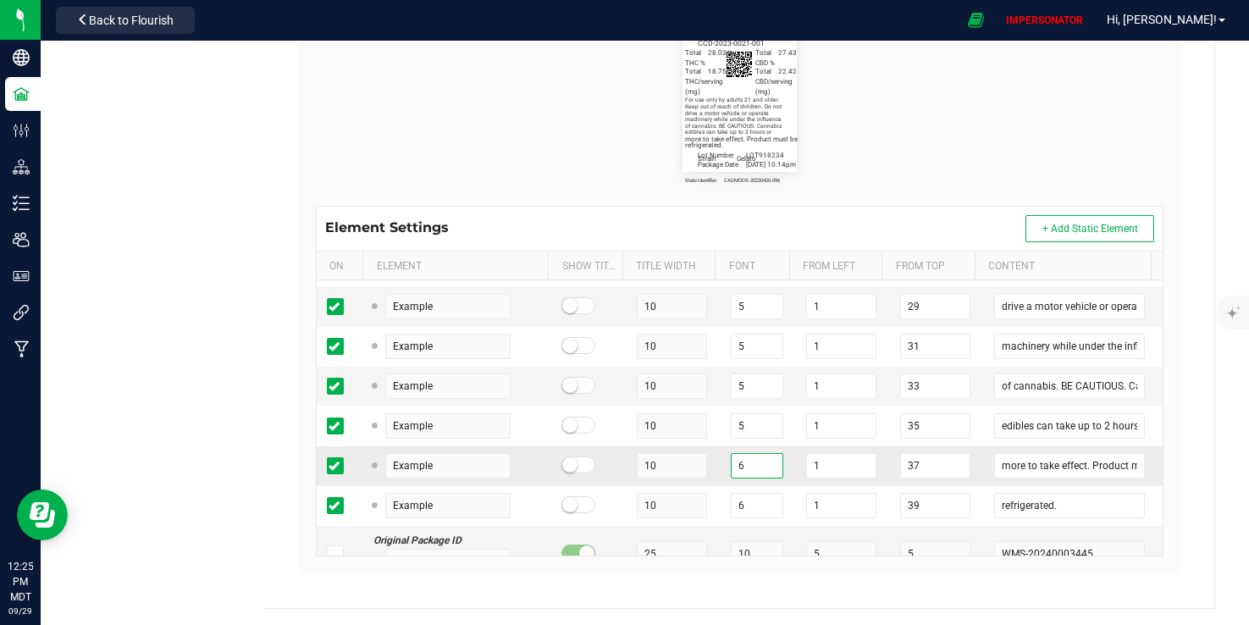
click at [738, 479] on input "6" at bounding box center [757, 465] width 53 height 25
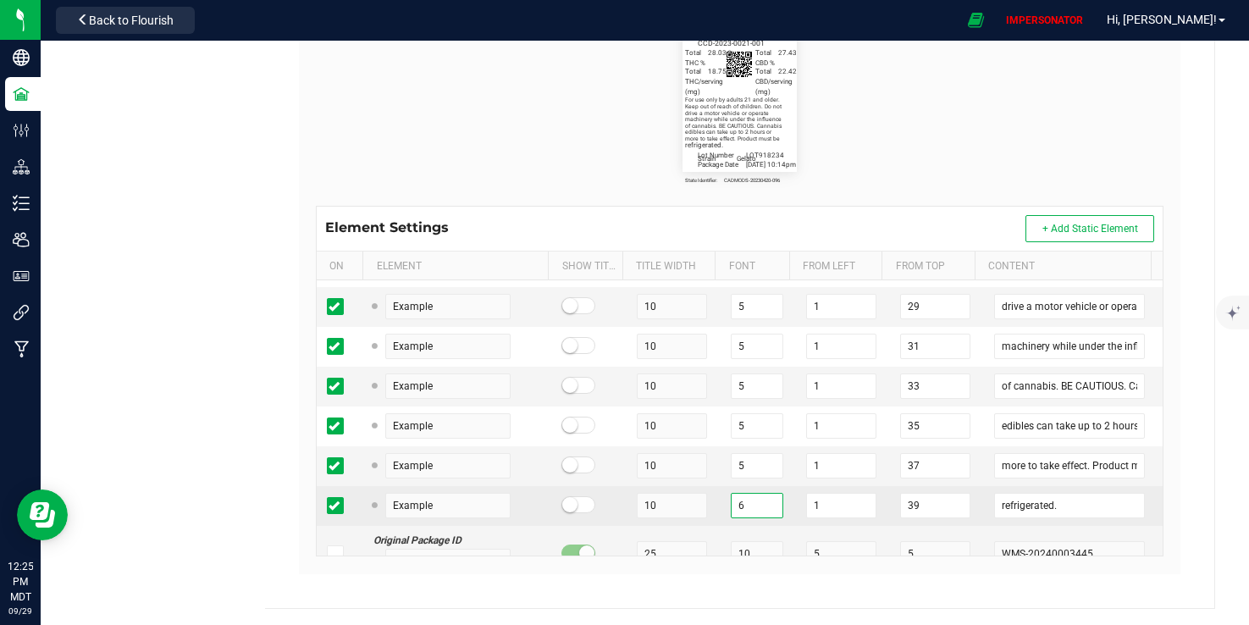
click at [753, 518] on input "6" at bounding box center [757, 505] width 53 height 25
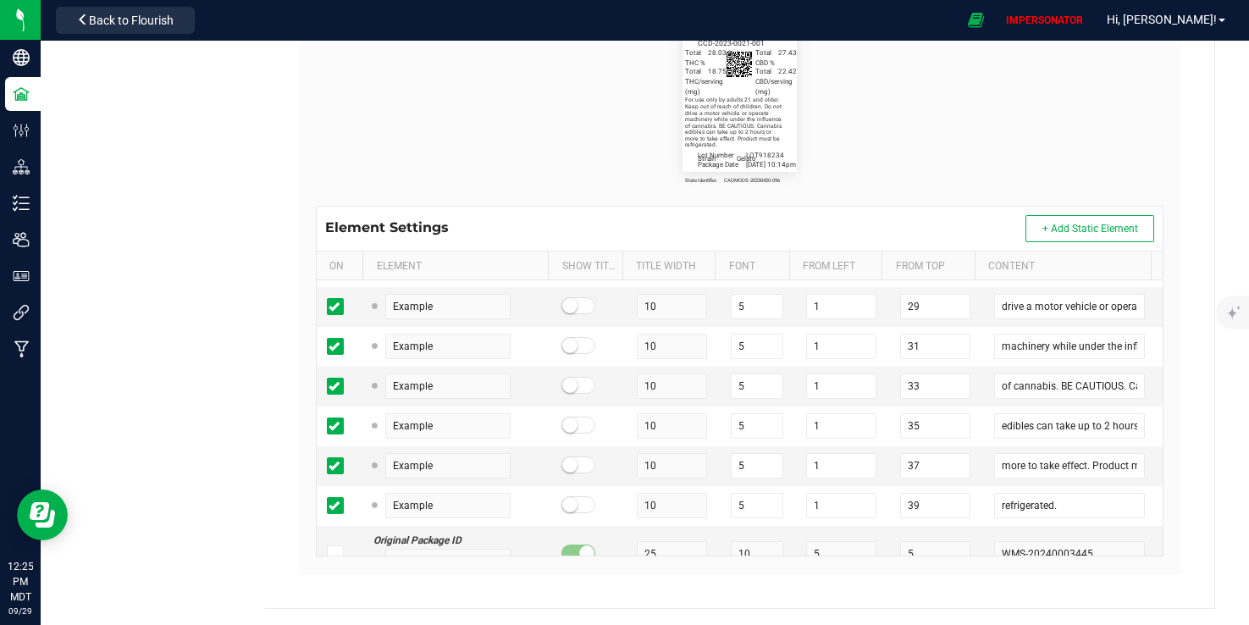
click at [855, 130] on flourish-label-viewer "State Identifier: CADMODS-20230420-096 Ducelin - Nopal Enchilado Strain Gelato …" at bounding box center [740, 94] width 849 height 156
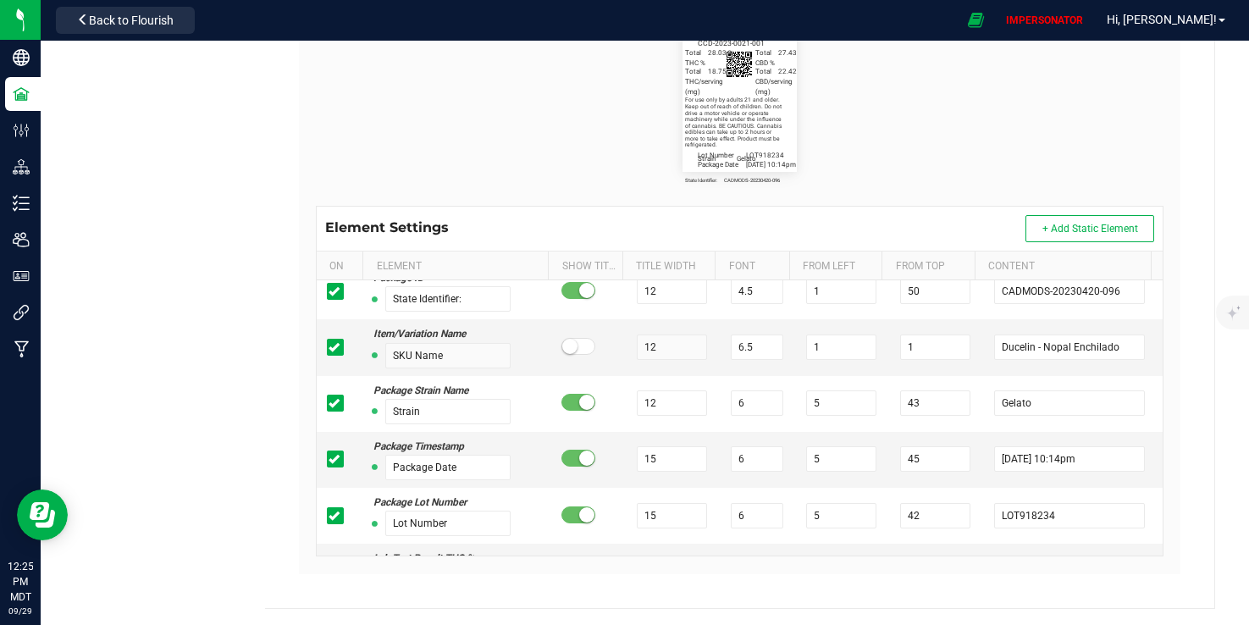
scroll to position [0, 0]
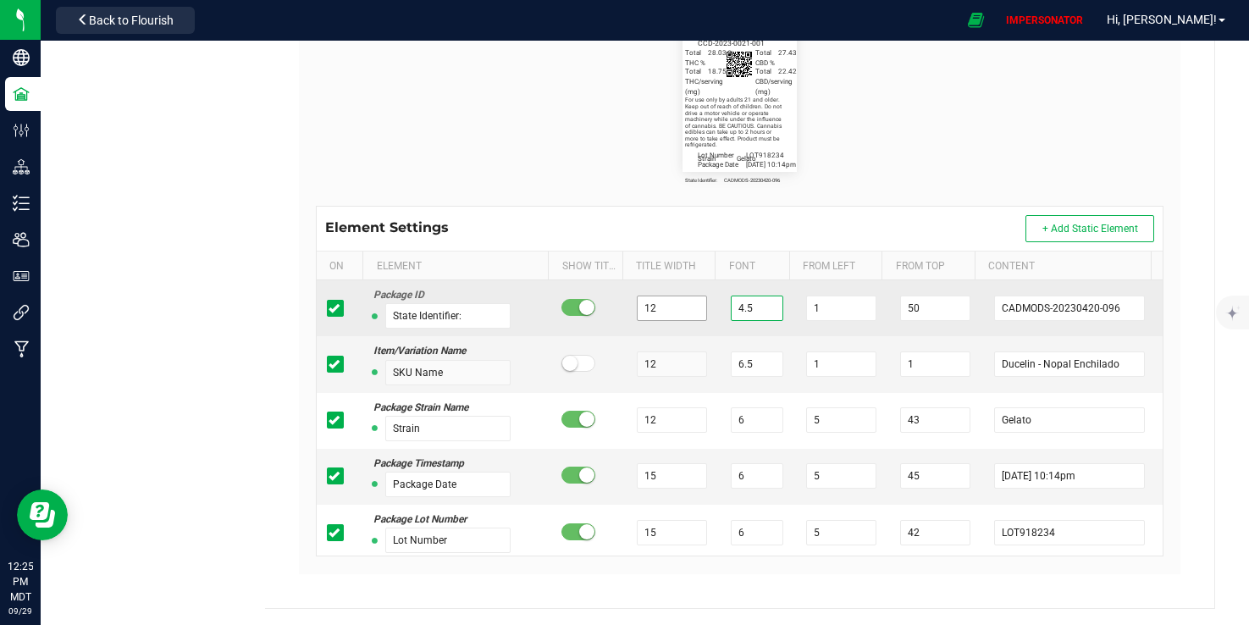
drag, startPoint x: 741, startPoint y: 308, endPoint x: 639, endPoint y: 308, distance: 101.6
click at [639, 308] on tr "Package ID State Identifier: 12 4.5 1 50 CADMODS-20230420-096" at bounding box center [740, 308] width 847 height 56
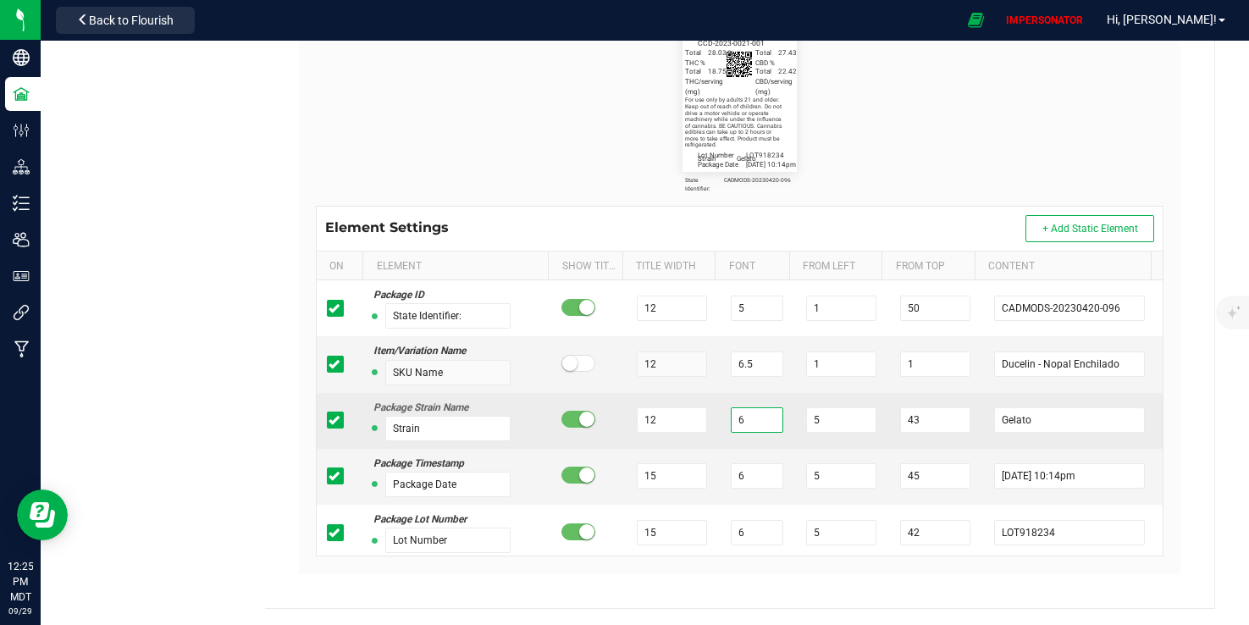
drag, startPoint x: 737, startPoint y: 415, endPoint x: 721, endPoint y: 415, distance: 16.1
click at [731, 415] on input "6" at bounding box center [757, 419] width 53 height 25
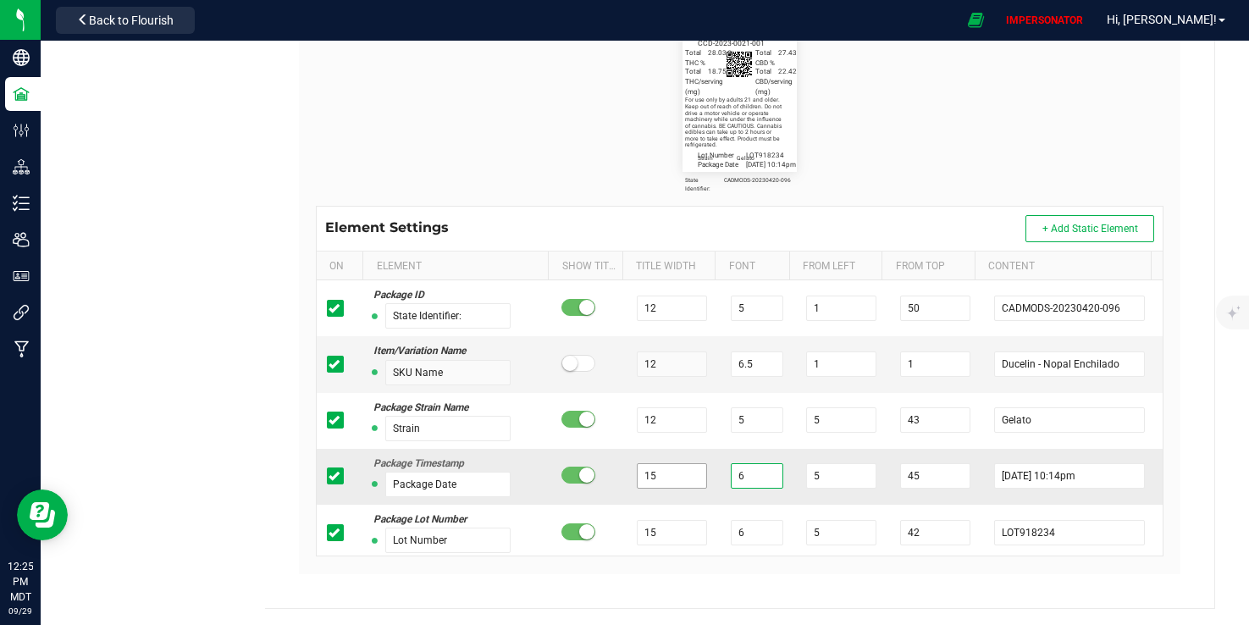
drag, startPoint x: 739, startPoint y: 473, endPoint x: 680, endPoint y: 473, distance: 58.4
click at [680, 473] on tr "Package Timestamp Package Date 15 6 5 45 [DATE] 10:14pm" at bounding box center [740, 477] width 847 height 56
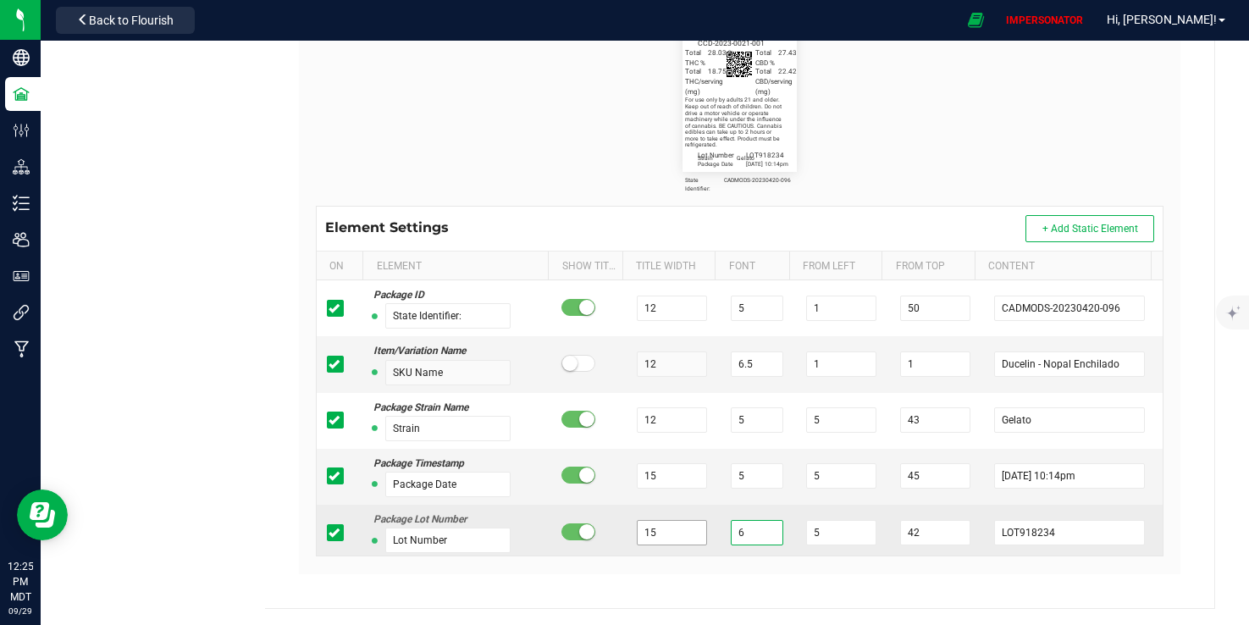
drag, startPoint x: 735, startPoint y: 531, endPoint x: 654, endPoint y: 531, distance: 81.3
click at [654, 531] on tr "Package Lot Number Lot Number 15 6 5 42 LOT918234" at bounding box center [740, 533] width 847 height 56
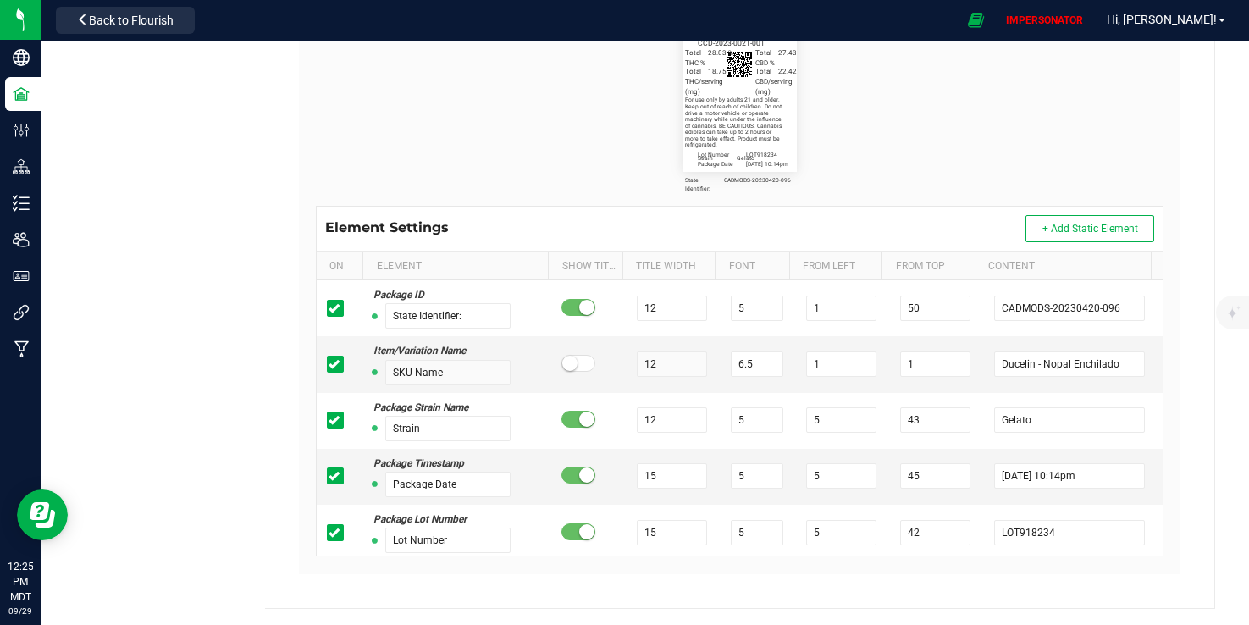
click at [829, 119] on flourish-label-viewer "State Identifier: CADMODS-20230420-096 Ducelin - Nopal Enchilado Strain Gelato …" at bounding box center [740, 94] width 849 height 156
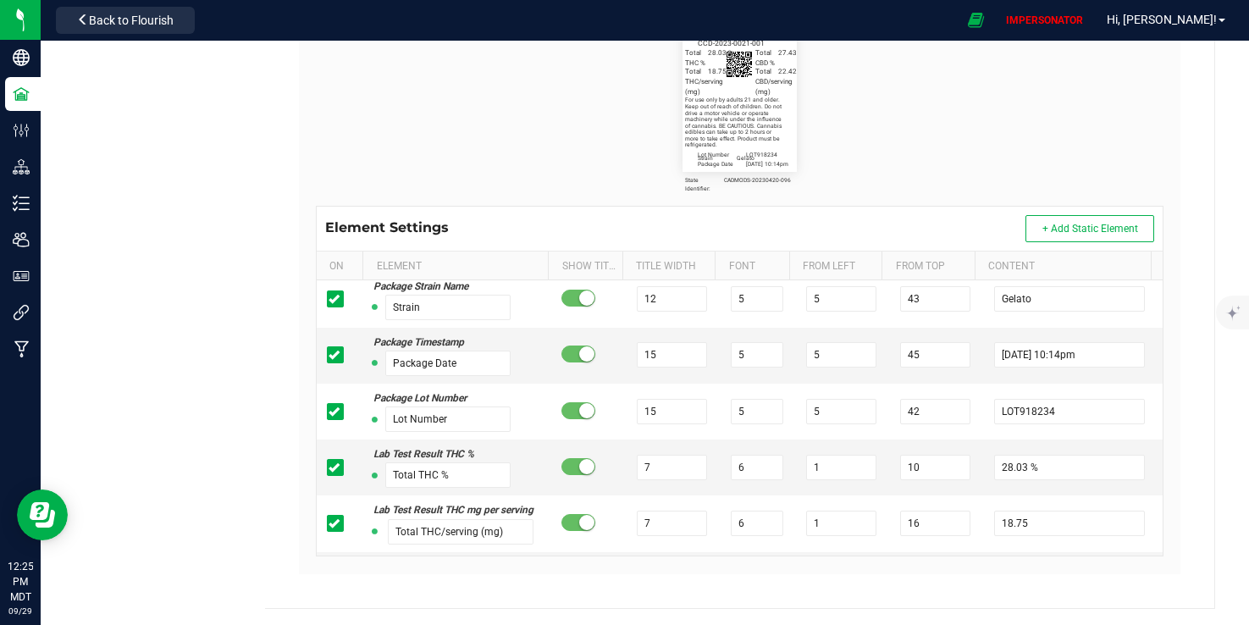
scroll to position [145, 0]
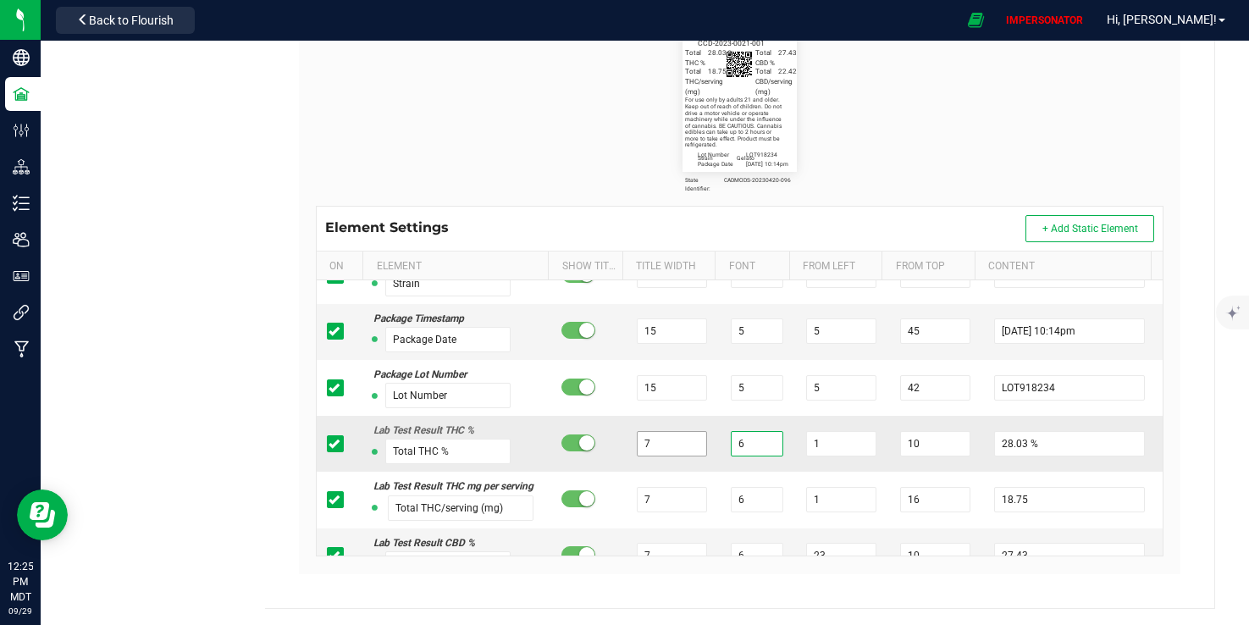
drag, startPoint x: 739, startPoint y: 446, endPoint x: 667, endPoint y: 446, distance: 72.8
click at [667, 446] on tr "Lab Test Result THC % Total THC % 7 6 1 10 28.03 %" at bounding box center [740, 444] width 847 height 56
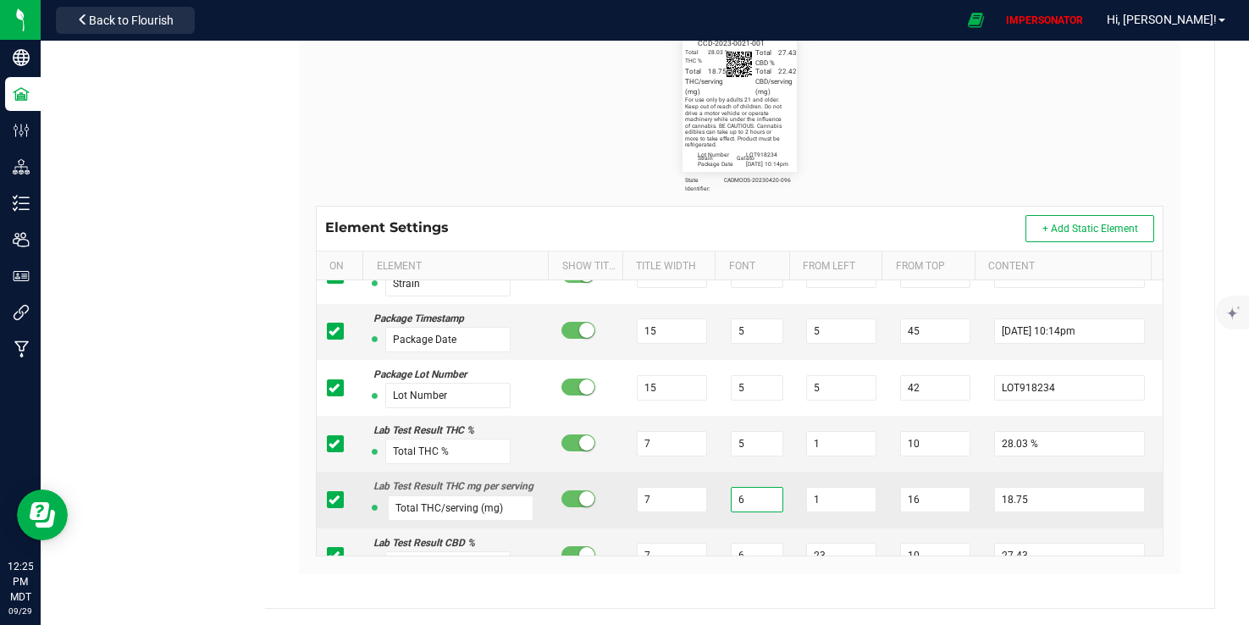
drag, startPoint x: 737, startPoint y: 513, endPoint x: 700, endPoint y: 513, distance: 36.4
click at [702, 513] on tr "Lab Test Result THC mg per serving Total THC/serving (mg) 7 6 1 16 18.75" at bounding box center [740, 500] width 847 height 56
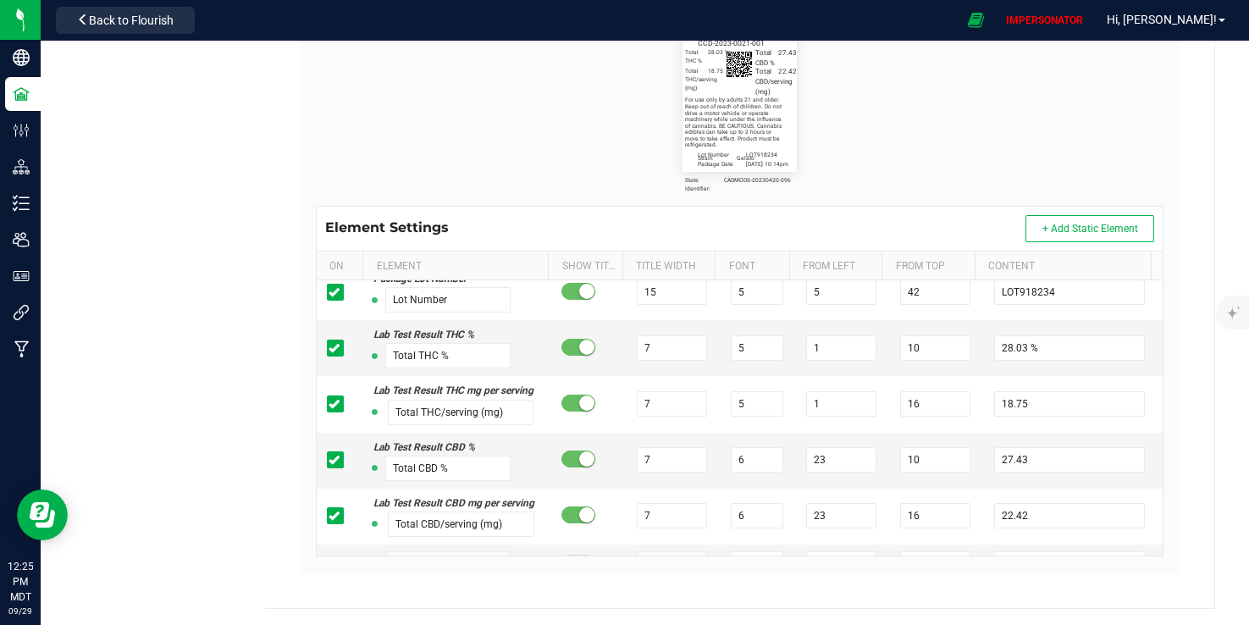
scroll to position [264, 0]
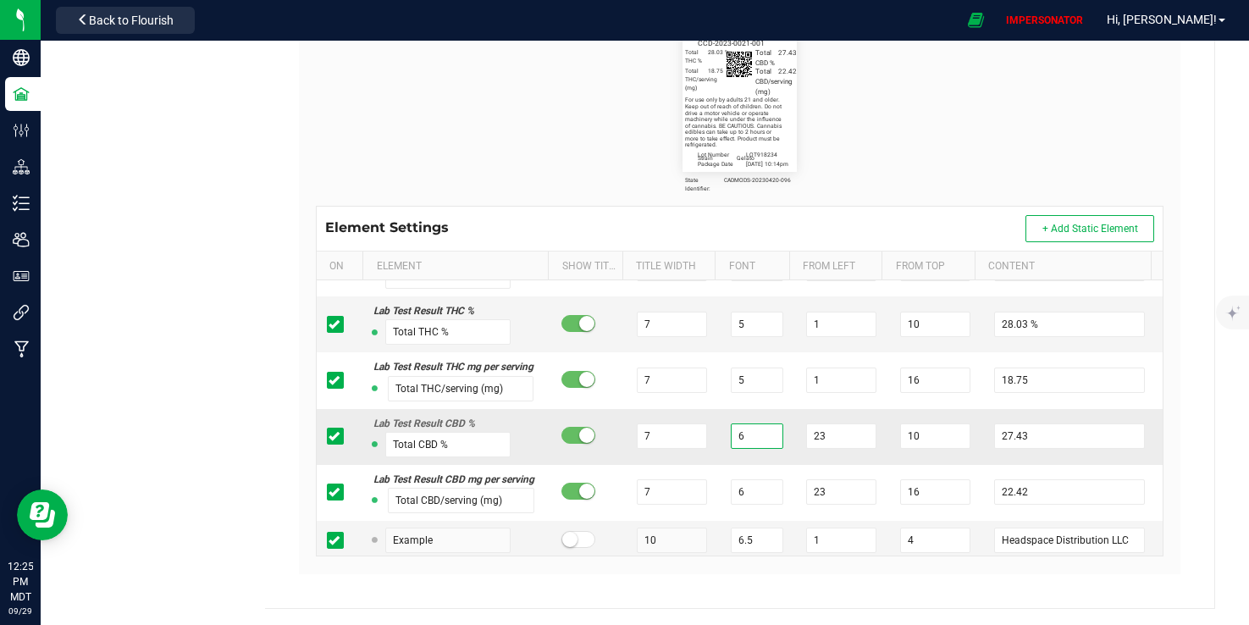
drag, startPoint x: 743, startPoint y: 451, endPoint x: 721, endPoint y: 451, distance: 22.0
click at [731, 449] on input "6" at bounding box center [757, 435] width 53 height 25
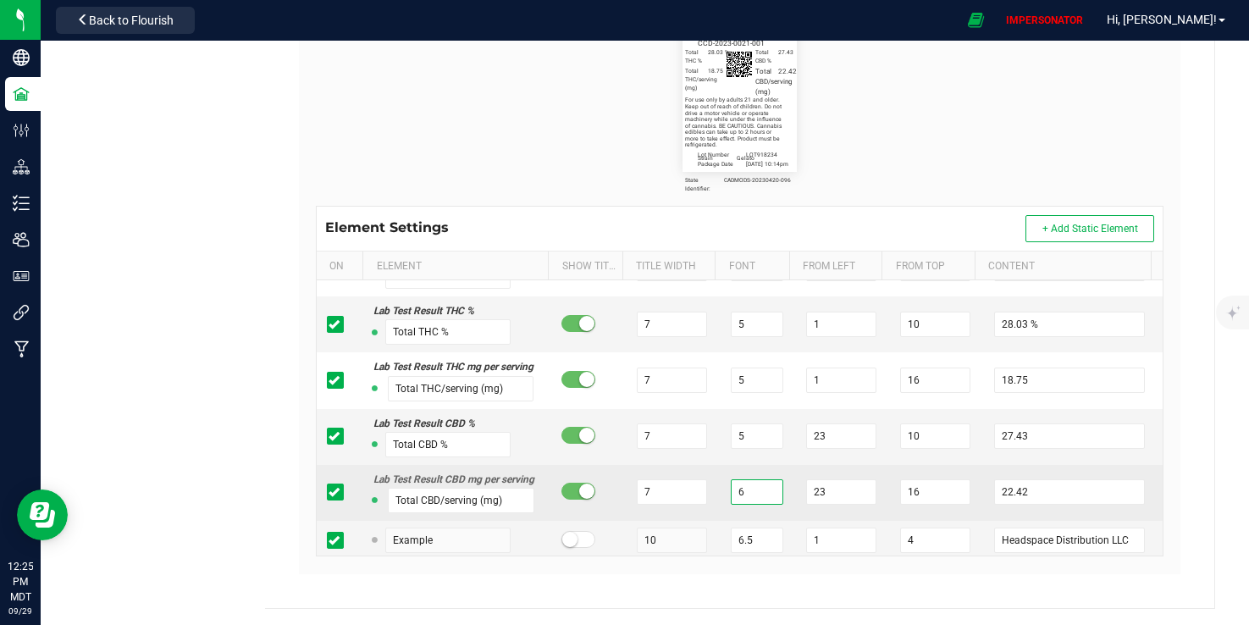
click at [743, 505] on input "6" at bounding box center [757, 491] width 53 height 25
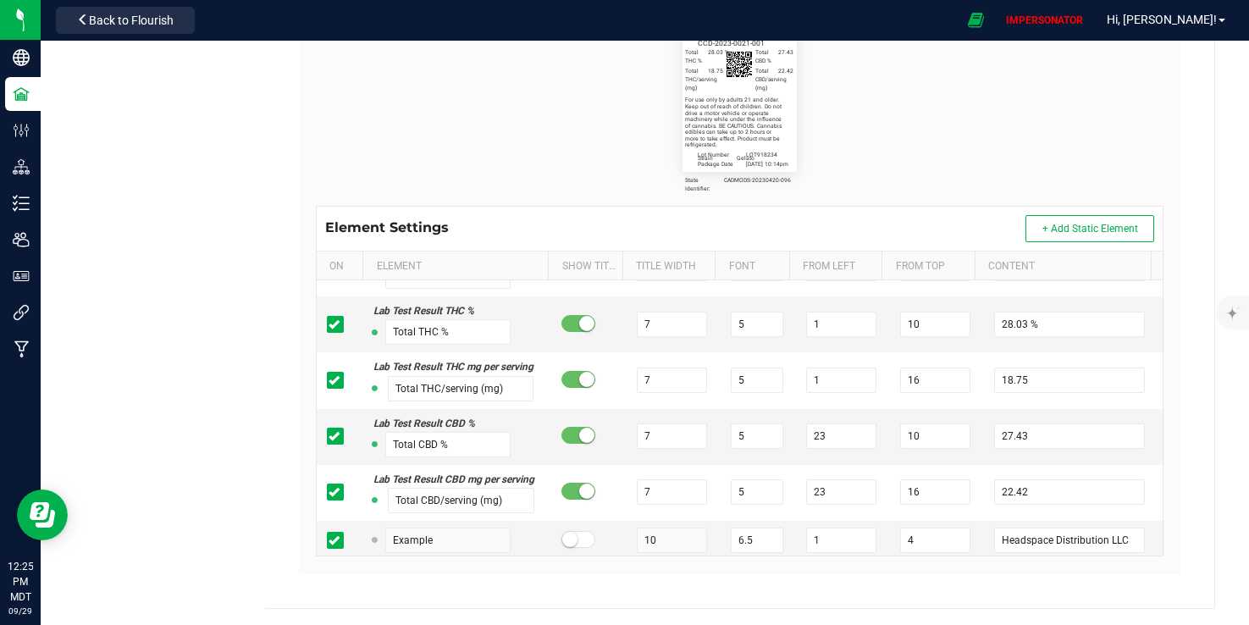
click at [933, 151] on flourish-label-viewer "State Identifier: CADMODS-20230420-096 Ducelin - Nopal Enchilado Strain Gelato …" at bounding box center [740, 94] width 849 height 156
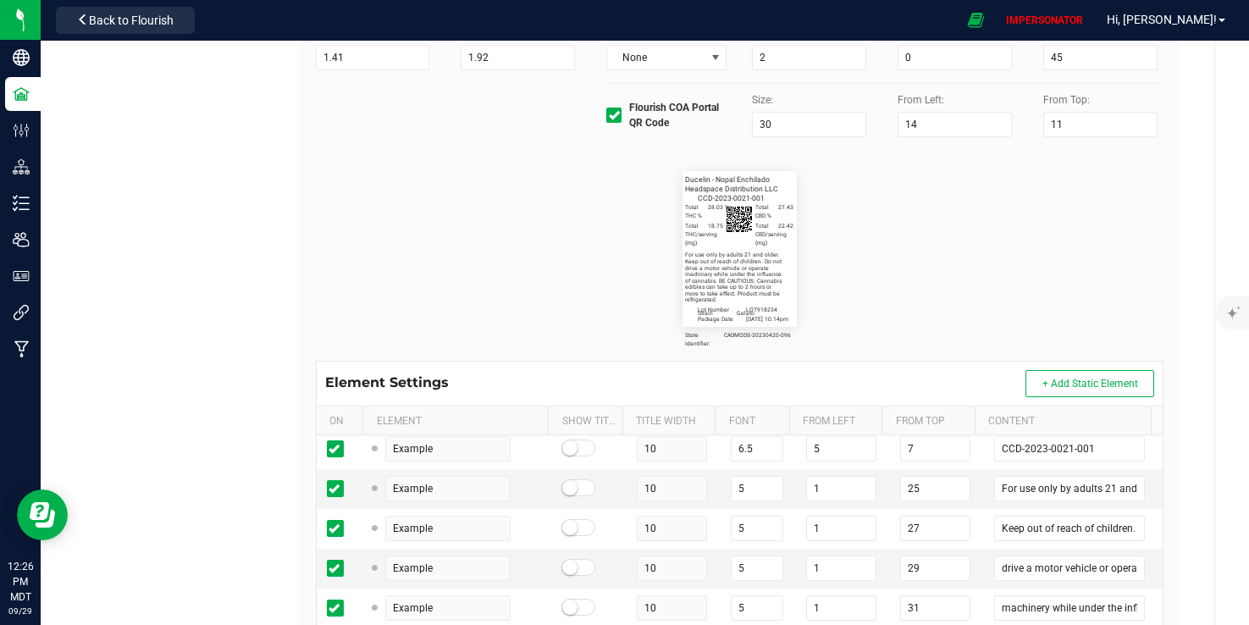
scroll to position [526, 0]
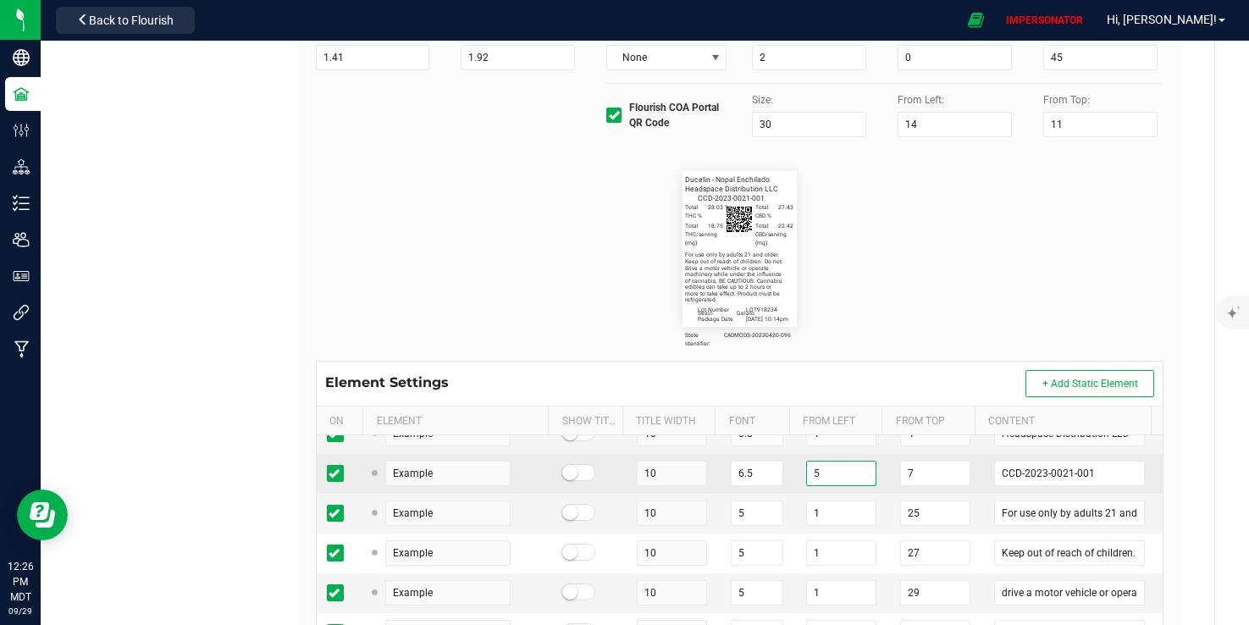
drag, startPoint x: 827, startPoint y: 508, endPoint x: 699, endPoint y: 506, distance: 127.9
click at [699, 494] on tr "Example 10 6.5 5 7 CCD-2023-0021-001" at bounding box center [740, 474] width 847 height 40
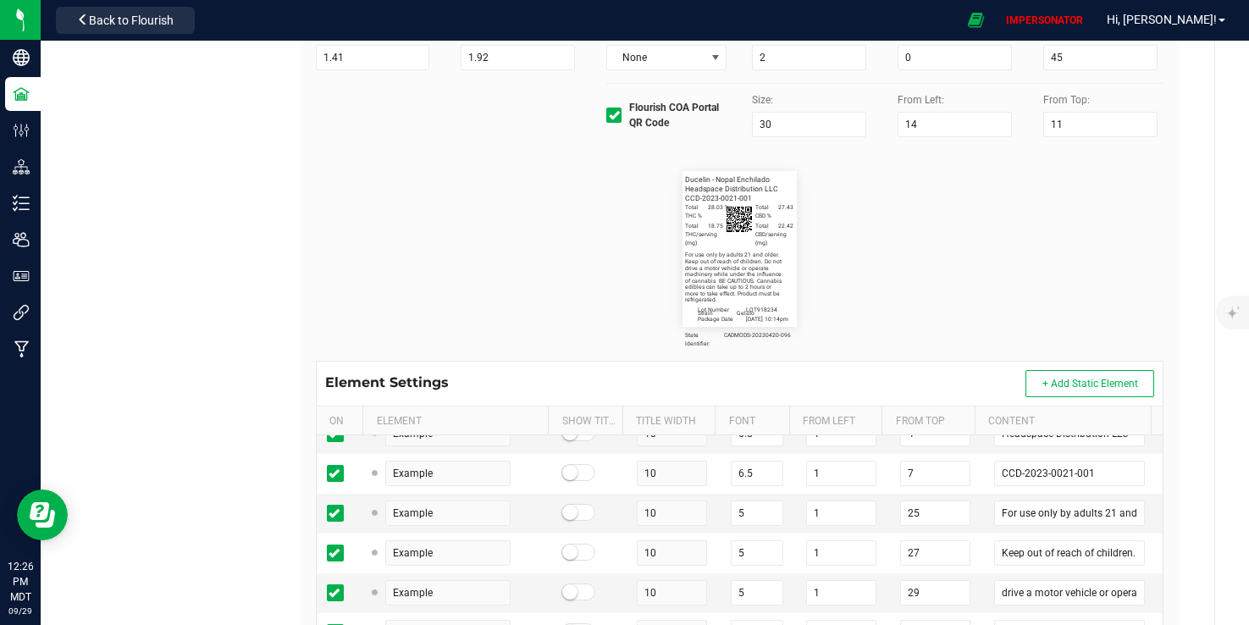
click at [831, 217] on flourish-label-viewer "State Identifier: CADMODS-20230420-096 Ducelin - Nopal Enchilado Strain Gelato …" at bounding box center [740, 249] width 849 height 156
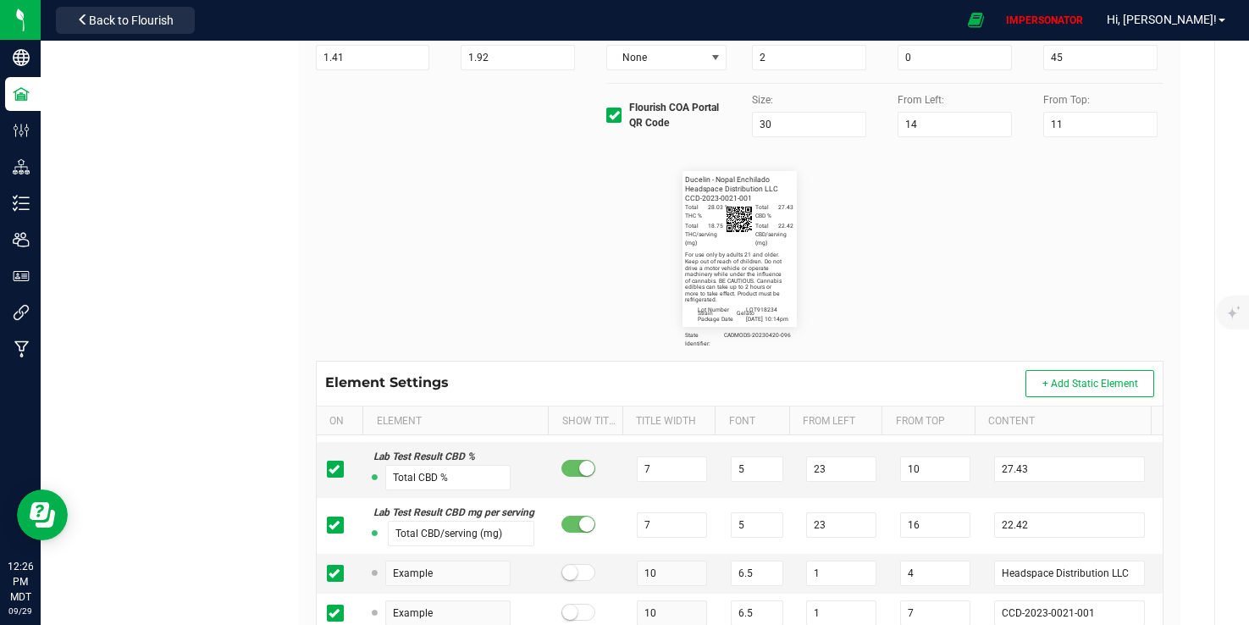
scroll to position [362, 0]
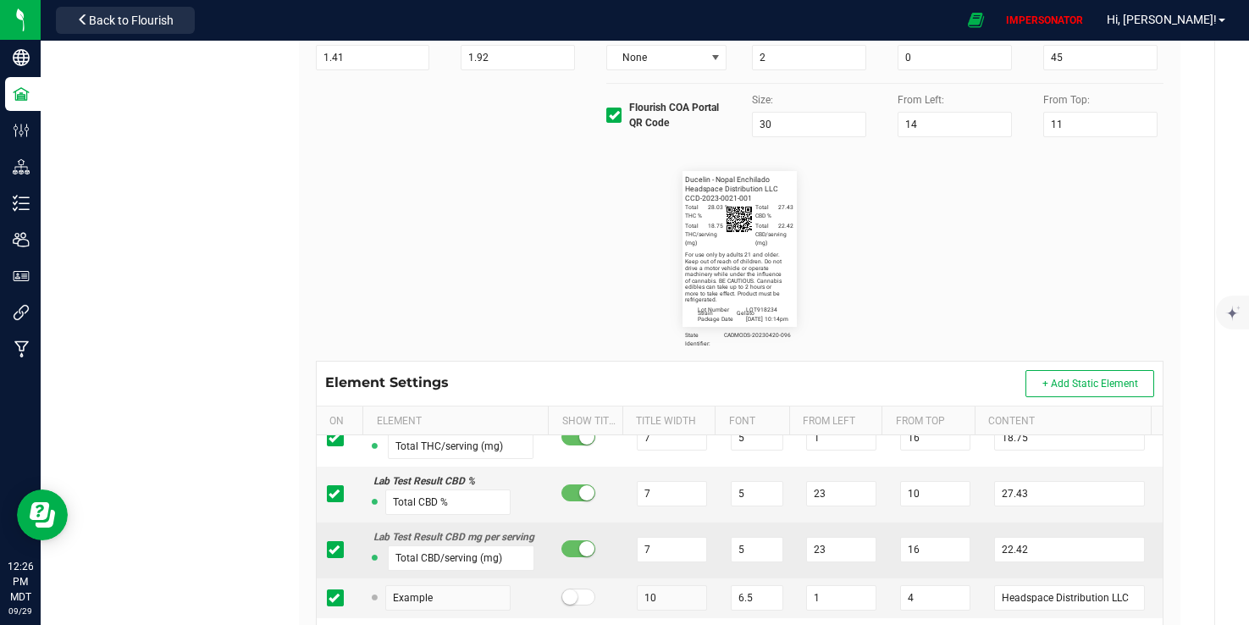
click at [335, 550] on icon at bounding box center [334, 550] width 11 height 0
click at [0, 0] on input "checkbox" at bounding box center [0, 0] width 0 height 0
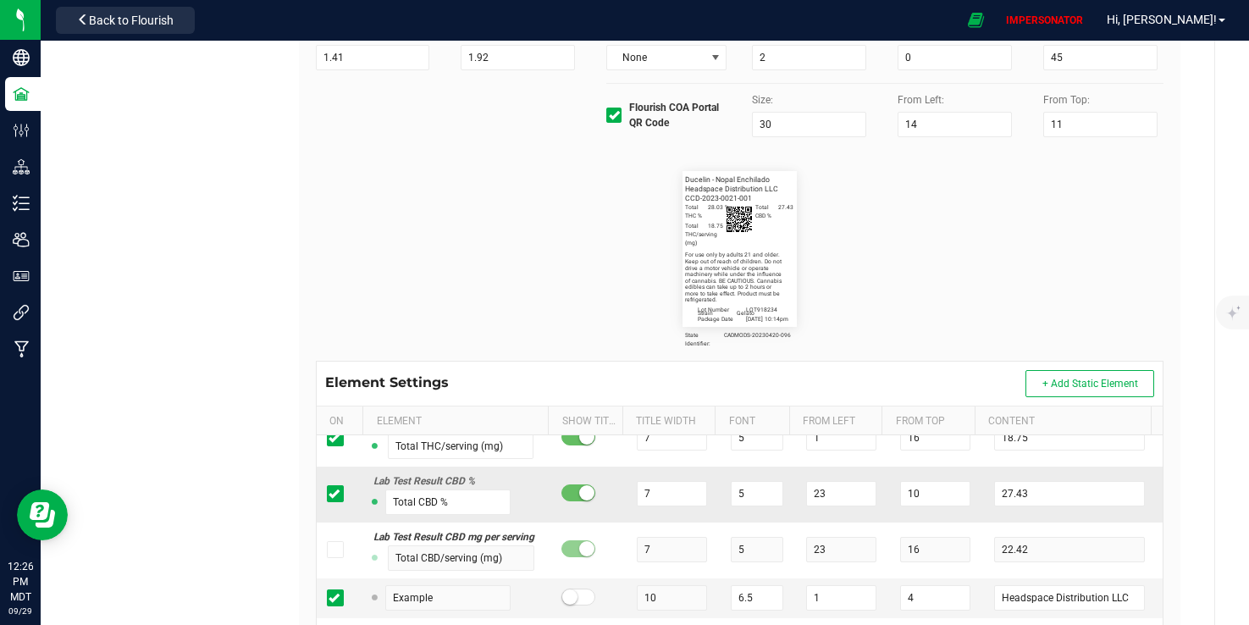
click at [334, 494] on icon at bounding box center [334, 494] width 11 height 0
click at [0, 0] on input "checkbox" at bounding box center [0, 0] width 0 height 0
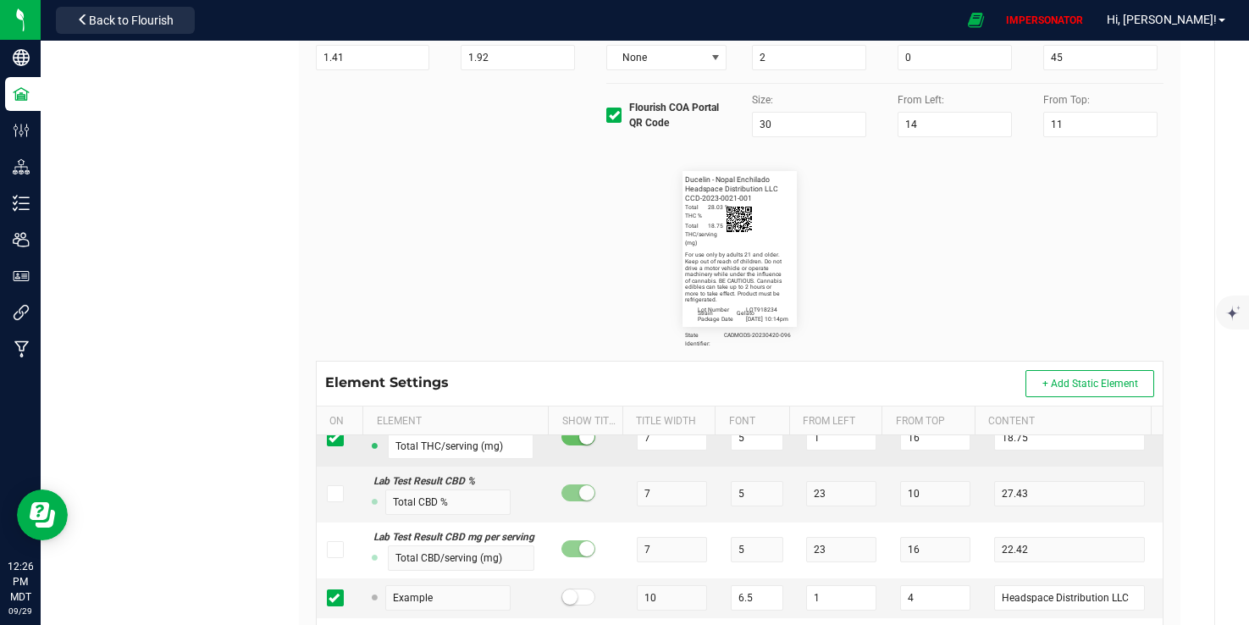
click at [334, 438] on span at bounding box center [335, 437] width 17 height 17
click at [0, 0] on input "checkbox" at bounding box center [0, 0] width 0 height 0
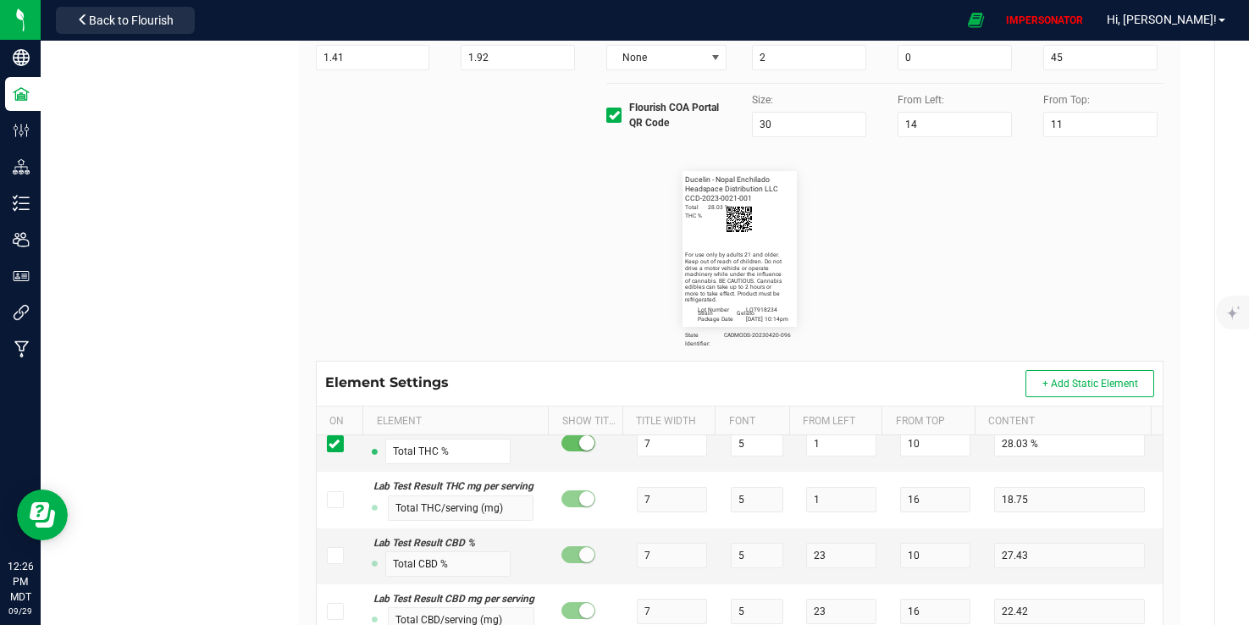
scroll to position [276, 0]
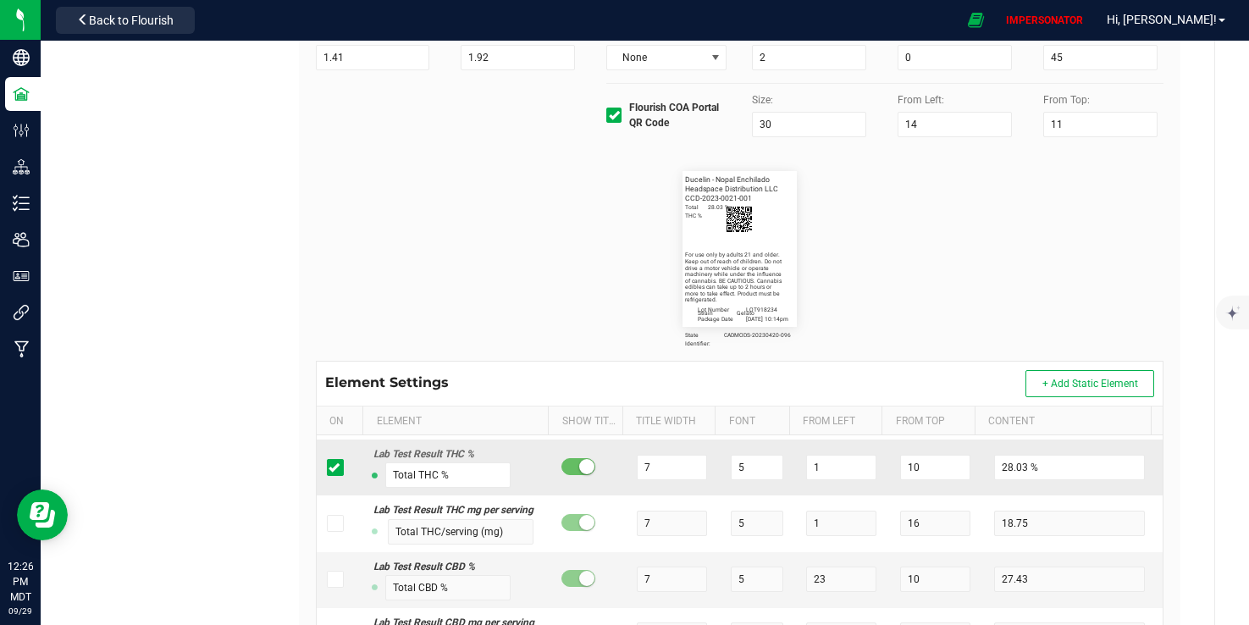
click at [333, 468] on icon at bounding box center [334, 468] width 11 height 0
click at [0, 0] on input "checkbox" at bounding box center [0, 0] width 0 height 0
drag, startPoint x: 799, startPoint y: 122, endPoint x: 789, endPoint y: 122, distance: 9.3
click at [790, 122] on input "30" at bounding box center [809, 124] width 114 height 25
click at [916, 124] on input "14" at bounding box center [955, 124] width 114 height 25
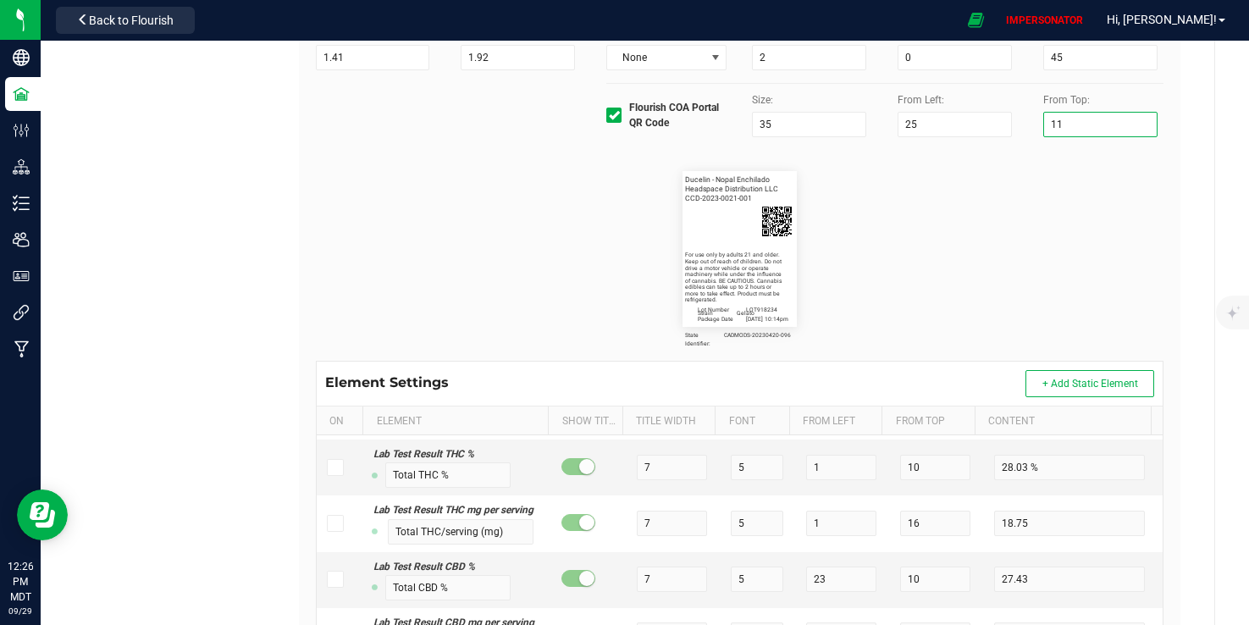
click at [1070, 126] on input "11" at bounding box center [1101, 124] width 114 height 25
click at [937, 130] on input "25" at bounding box center [955, 124] width 114 height 25
click at [331, 468] on icon at bounding box center [334, 468] width 11 height 0
click at [0, 0] on input "checkbox" at bounding box center [0, 0] width 0 height 0
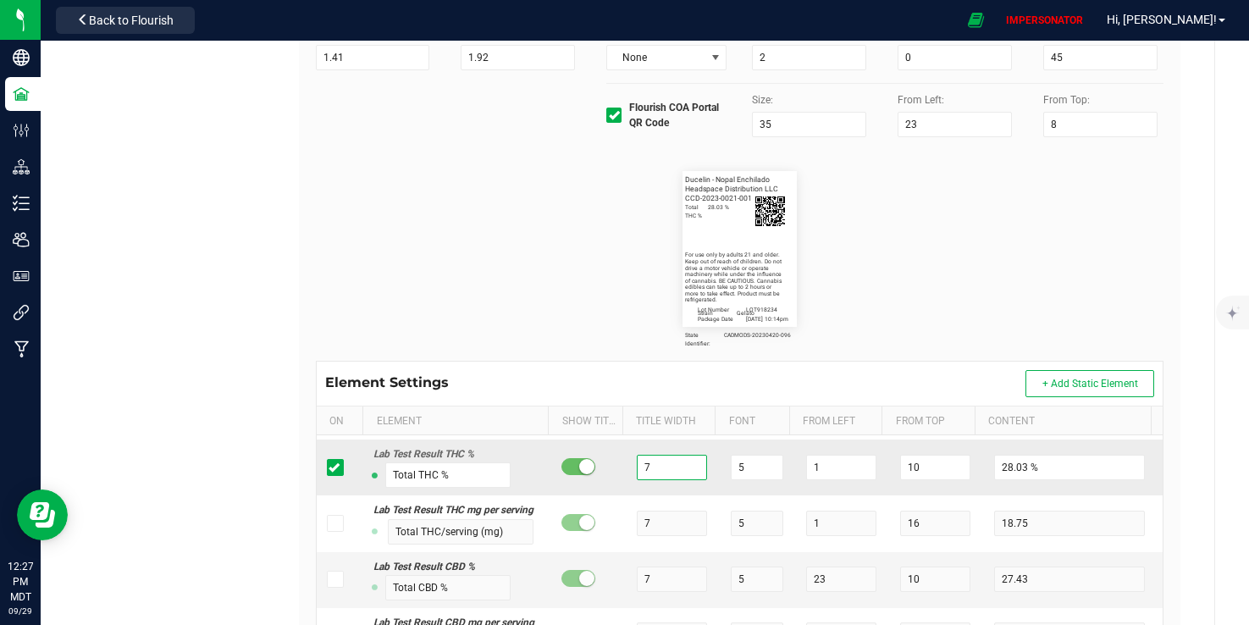
click at [656, 475] on input "7" at bounding box center [672, 467] width 70 height 25
click at [1064, 471] on input "28.03 %" at bounding box center [1069, 467] width 151 height 25
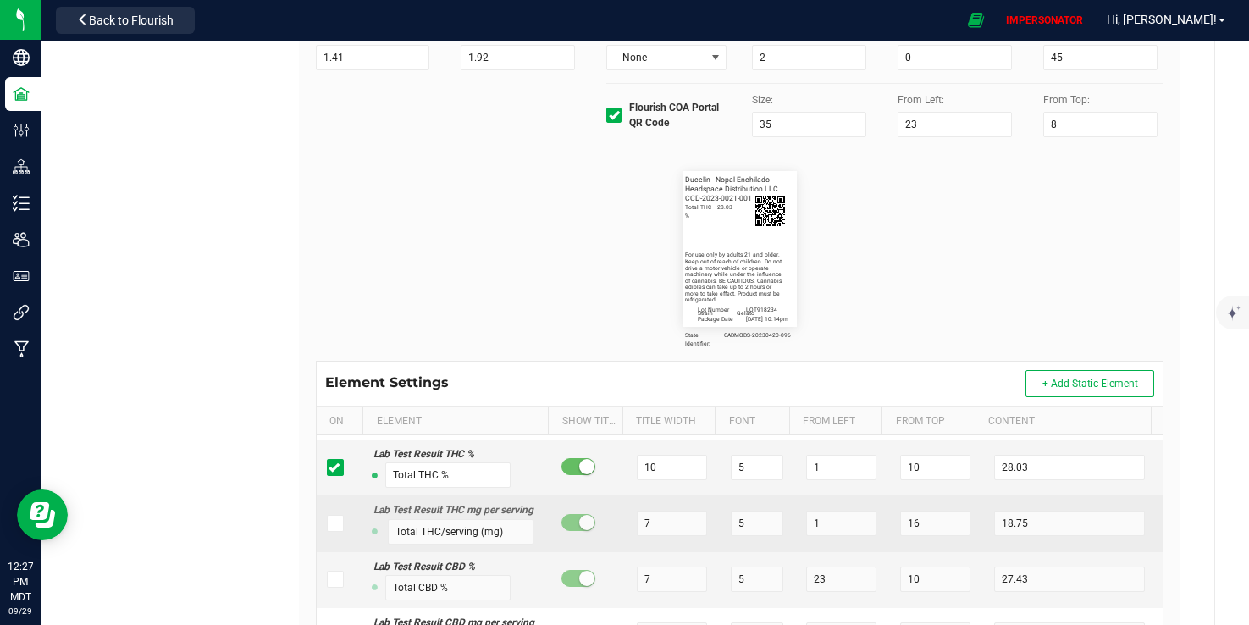
click at [335, 523] on icon at bounding box center [334, 523] width 11 height 0
click at [0, 0] on input "checkbox" at bounding box center [0, 0] width 0 height 0
drag, startPoint x: 661, startPoint y: 526, endPoint x: 583, endPoint y: 526, distance: 77.9
click at [583, 526] on tr "Lab Test Result THC mg per serving Total THC/serving (mg) 7 5 1 16 18.75" at bounding box center [740, 523] width 847 height 56
click at [469, 545] on input "Total THC/serving (mg)" at bounding box center [461, 531] width 146 height 25
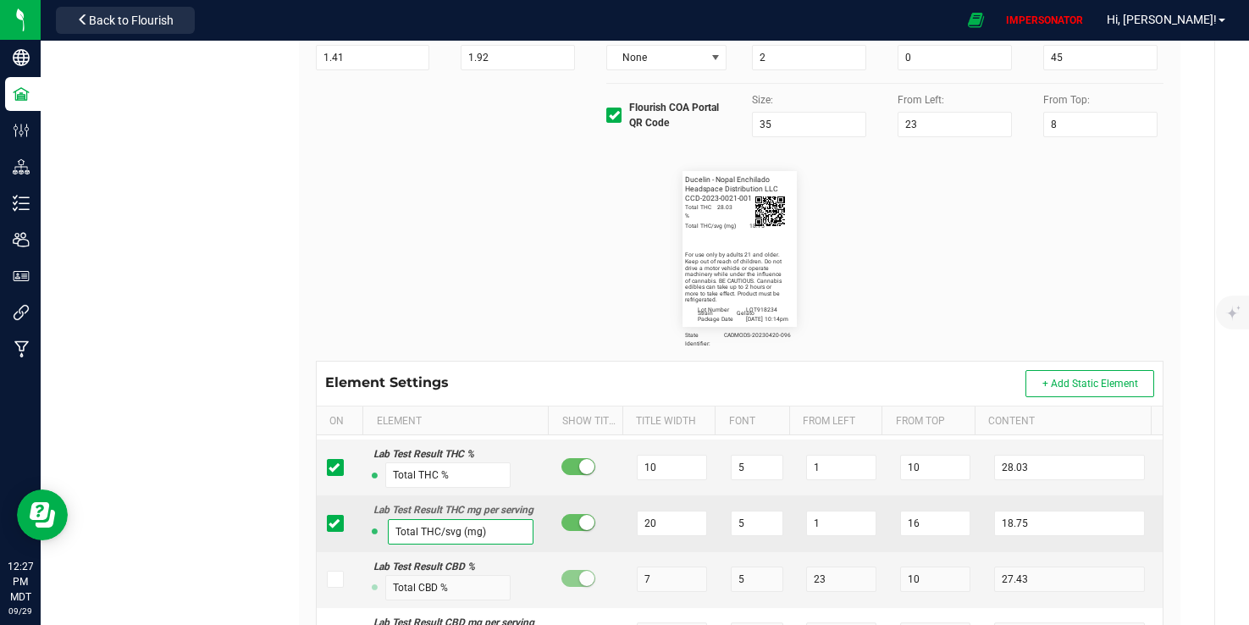
click at [494, 545] on input "Total THC/svg (mg)" at bounding box center [461, 531] width 146 height 25
drag, startPoint x: 645, startPoint y: 533, endPoint x: 530, endPoint y: 511, distance: 116.4
click at [538, 515] on tr "Lab Test Result THC mg per serving Total THC/svg (mg) 20 5 1 16 18.75" at bounding box center [740, 523] width 847 height 56
drag, startPoint x: 910, startPoint y: 531, endPoint x: 779, endPoint y: 526, distance: 130.5
click at [779, 526] on tr "Lab Test Result THC mg per serving Total THC/svg (mg) 16 5 1 16 18.75" at bounding box center [740, 523] width 847 height 56
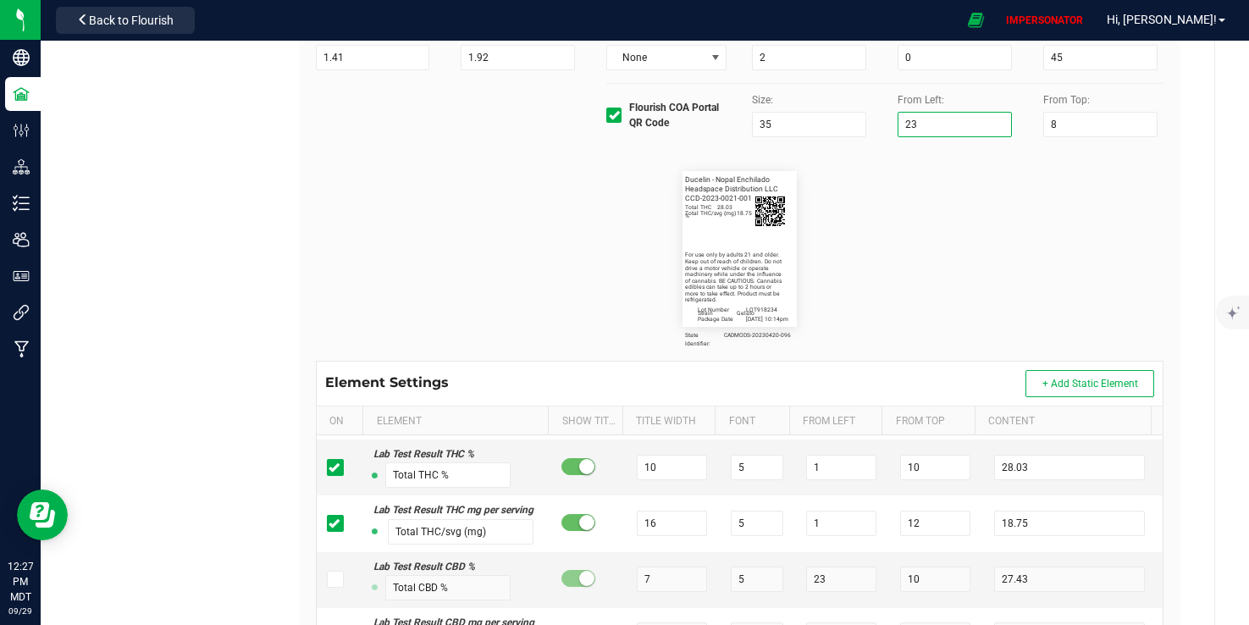
click at [936, 130] on input "23" at bounding box center [955, 124] width 114 height 25
click at [814, 119] on input "35" at bounding box center [809, 124] width 114 height 25
click at [329, 579] on icon at bounding box center [334, 579] width 11 height 0
click at [0, 0] on input "checkbox" at bounding box center [0, 0] width 0 height 0
drag, startPoint x: 827, startPoint y: 594, endPoint x: 737, endPoint y: 599, distance: 89.9
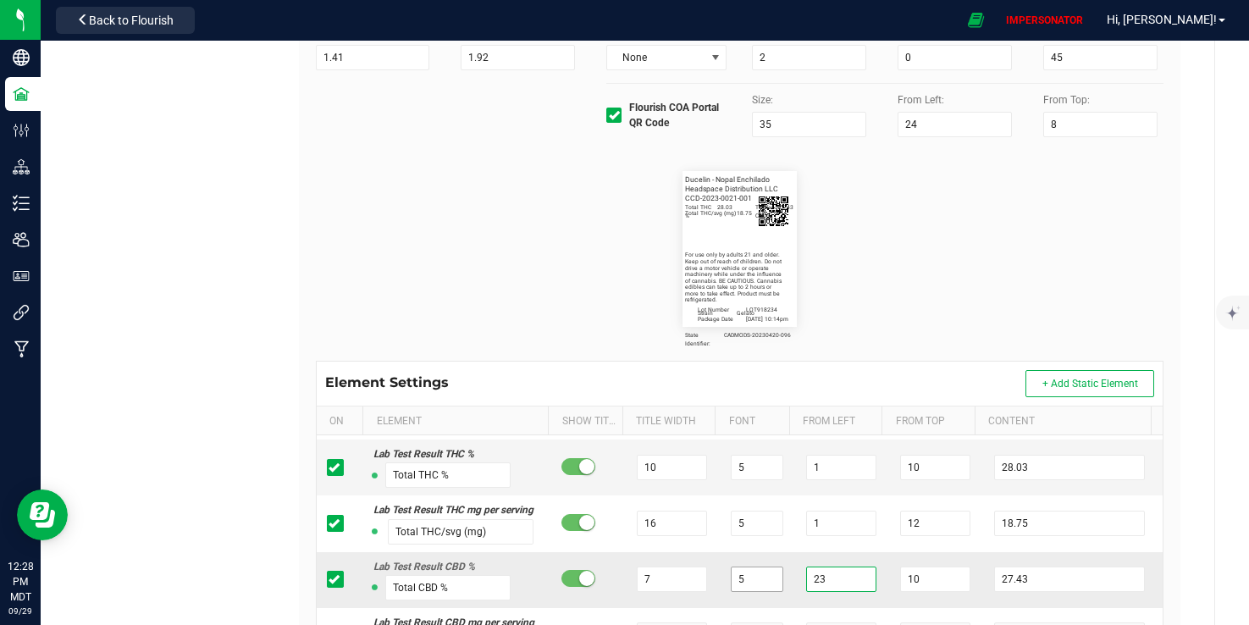
click at [737, 599] on tr "Lab Test Result CBD % Total CBD % 7 5 23 10 27.43" at bounding box center [740, 580] width 847 height 56
drag, startPoint x: 638, startPoint y: 595, endPoint x: 507, endPoint y: 595, distance: 130.4
click at [507, 595] on tr "Lab Test Result CBD % Total CBD % 7 5 1 10 27.43" at bounding box center [740, 580] width 847 height 56
drag, startPoint x: 911, startPoint y: 593, endPoint x: 800, endPoint y: 593, distance: 110.1
click at [800, 593] on tr "Lab Test Result CBD % Total CBD % 16 5 1 10 27.43" at bounding box center [740, 580] width 847 height 56
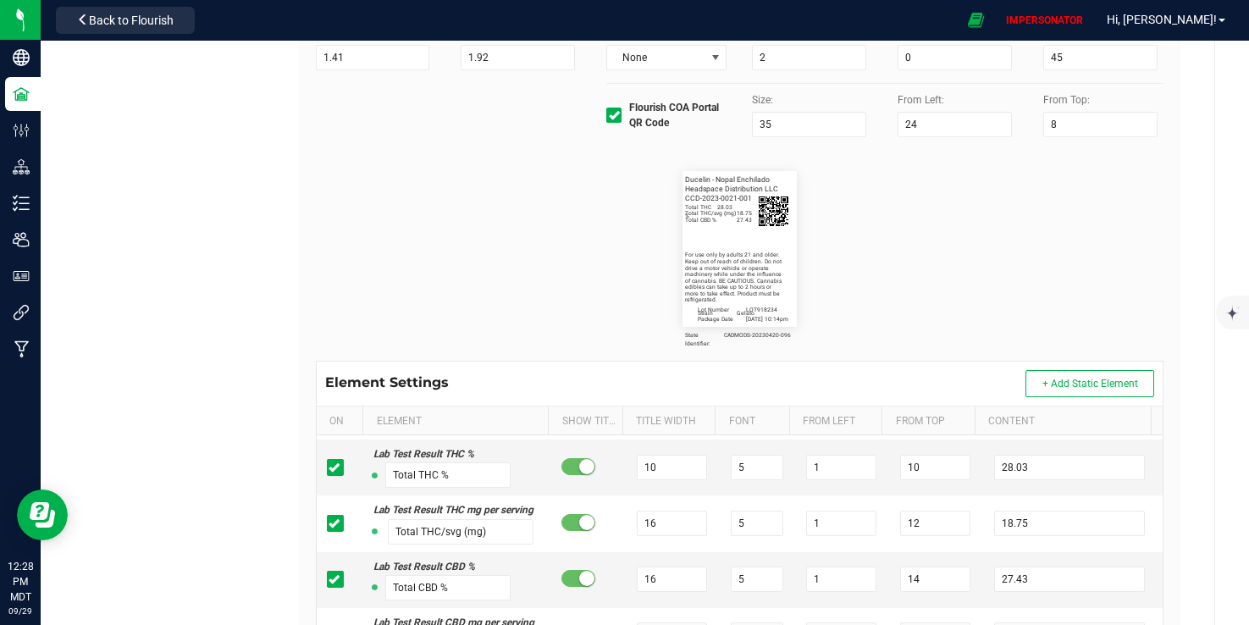
click at [893, 279] on flourish-label-viewer "State Identifier: CADMODS-20230420-096 Ducelin - Nopal Enchilado Strain Gelato …" at bounding box center [740, 249] width 849 height 156
drag, startPoint x: 661, startPoint y: 590, endPoint x: 584, endPoint y: 590, distance: 76.2
click at [584, 590] on tr "Lab Test Result CBD % Total CBD % 16 5 1 14 27.43" at bounding box center [740, 580] width 847 height 56
click at [653, 468] on input "10" at bounding box center [672, 467] width 70 height 25
click at [663, 592] on input "11" at bounding box center [672, 579] width 70 height 25
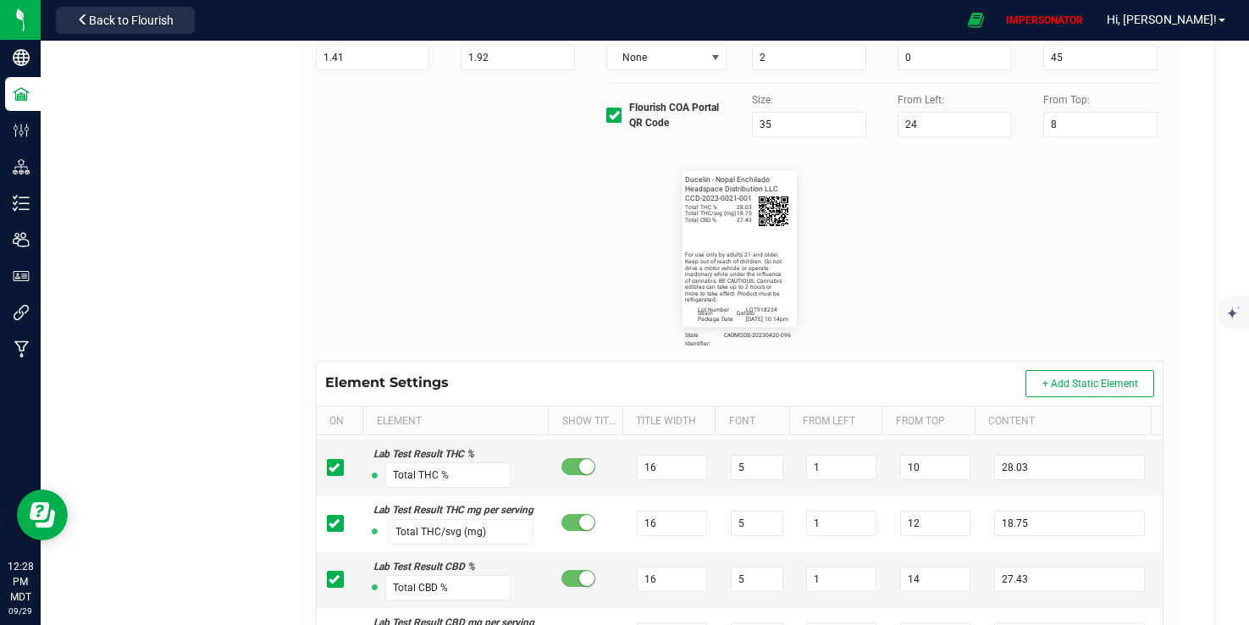
click at [865, 335] on div "State Identifier: CADMODS-20230420-096 Ducelin - Nopal Enchilado Strain Gelato …" at bounding box center [740, 249] width 874 height 224
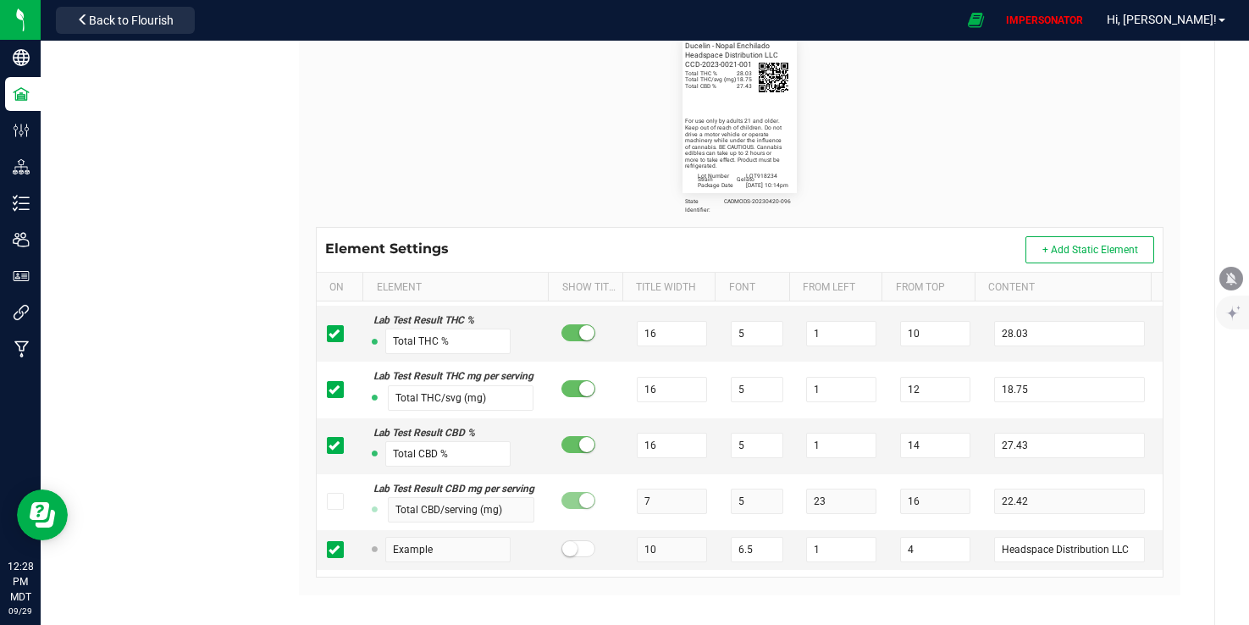
scroll to position [473, 0]
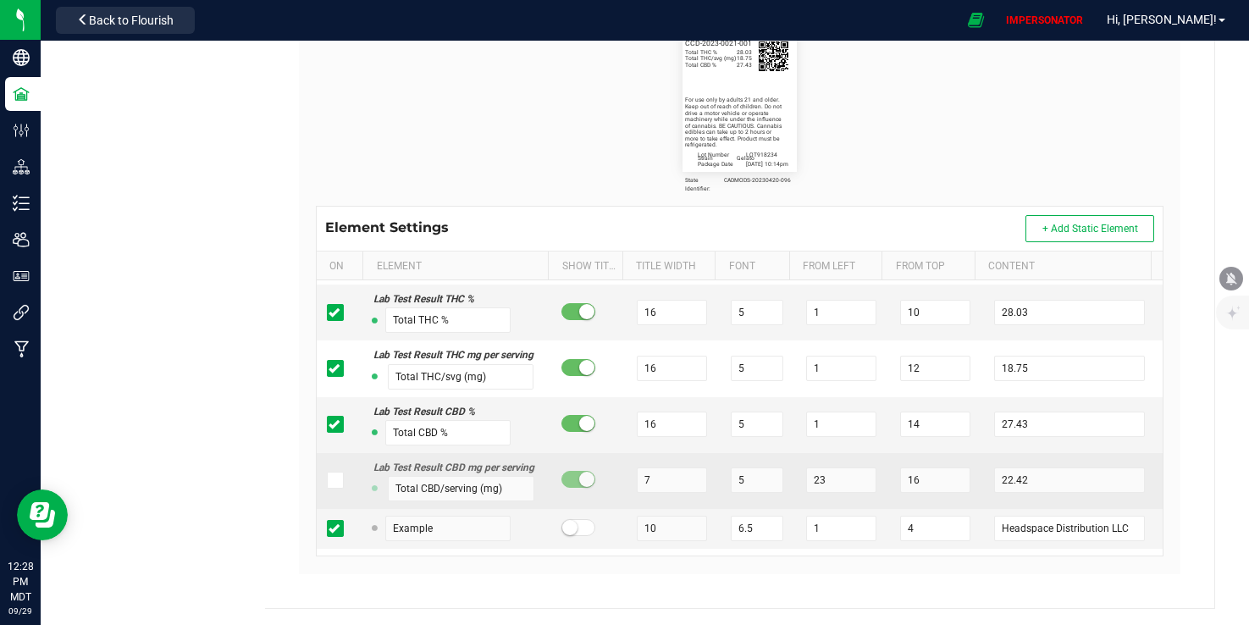
click at [331, 480] on icon at bounding box center [334, 480] width 11 height 0
click at [0, 0] on input "checkbox" at bounding box center [0, 0] width 0 height 0
drag, startPoint x: 639, startPoint y: 509, endPoint x: 508, endPoint y: 488, distance: 132.1
click at [508, 488] on tr "Lab Test Result CBD mg per serving Total CBD/serving (mg) 7 5 23 16 22.42" at bounding box center [740, 481] width 847 height 56
click at [468, 501] on input "Total CBD/serving (mg)" at bounding box center [461, 488] width 147 height 25
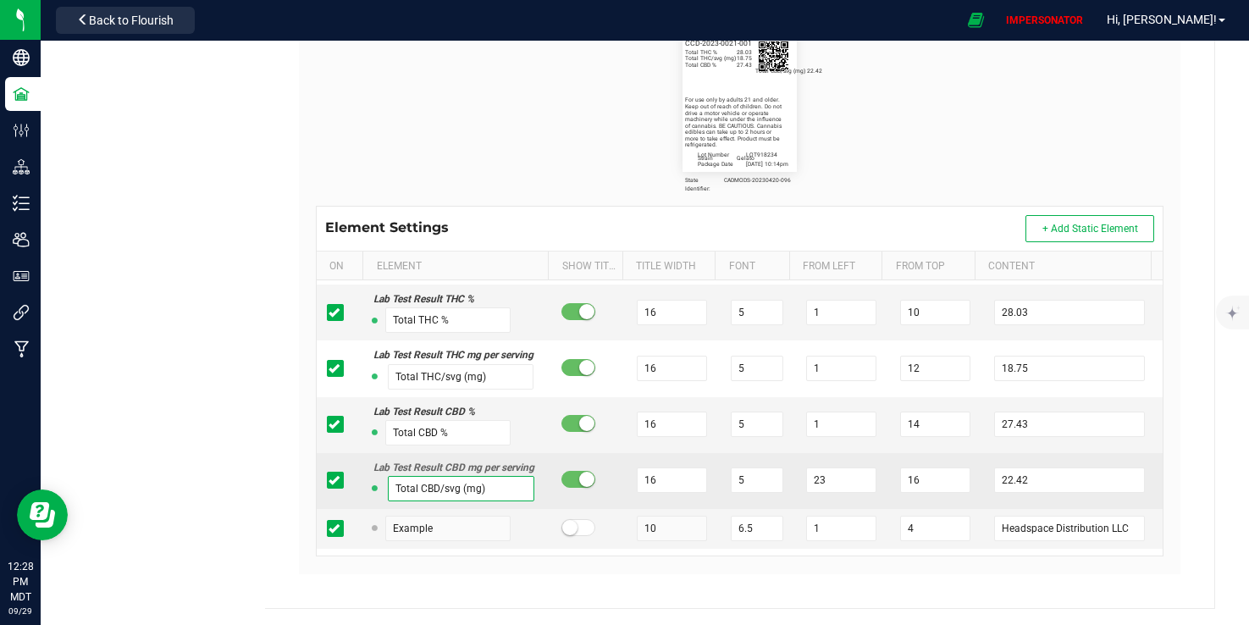
click at [507, 501] on input "Total CBD/svg (mg)" at bounding box center [461, 488] width 147 height 25
click at [817, 490] on td "23" at bounding box center [843, 481] width 94 height 56
drag, startPoint x: 816, startPoint y: 502, endPoint x: 739, endPoint y: 501, distance: 77.1
click at [739, 501] on tr "Lab Test Result CBD mg per serving Total CBD/svg (mg) 16 5 23 16 22.42" at bounding box center [740, 481] width 847 height 56
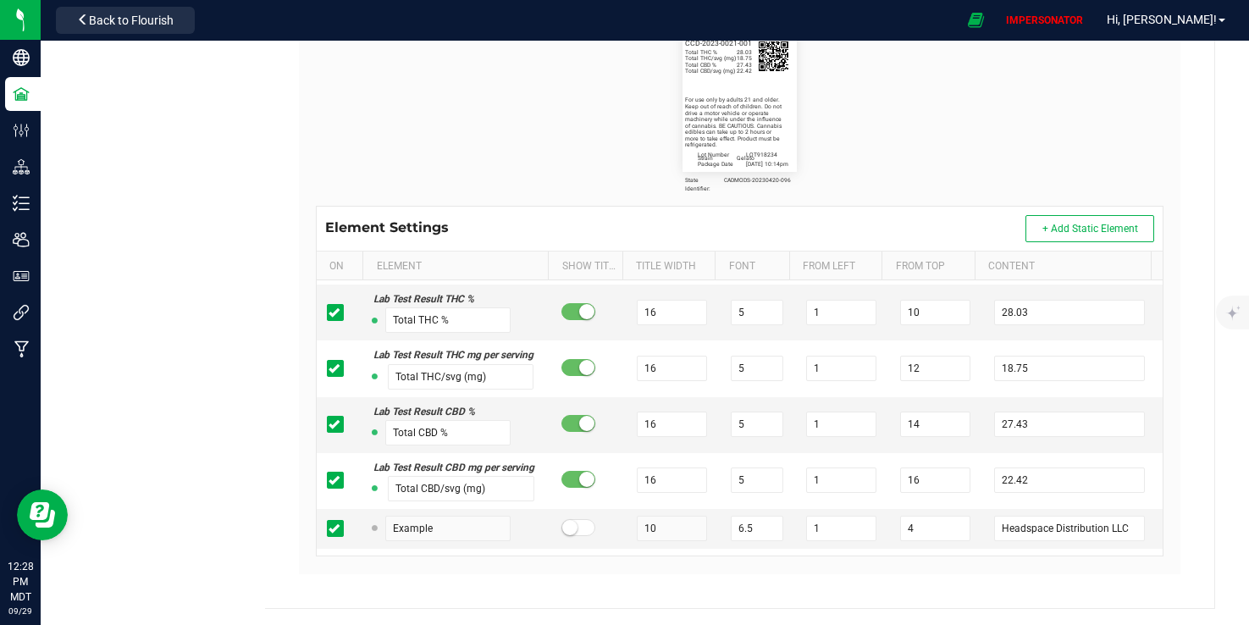
click at [901, 80] on flourish-label-viewer "State Identifier: CADMODS-20230420-096 Ducelin - Nopal Enchilado Strain Gelato …" at bounding box center [740, 94] width 849 height 156
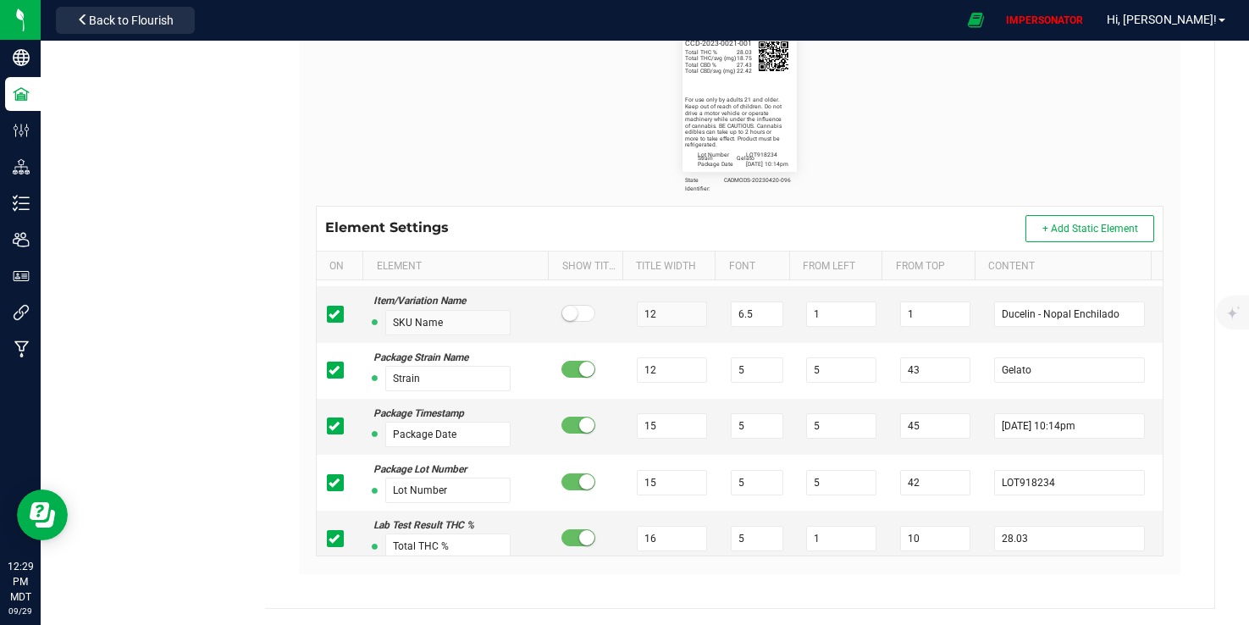
scroll to position [0, 0]
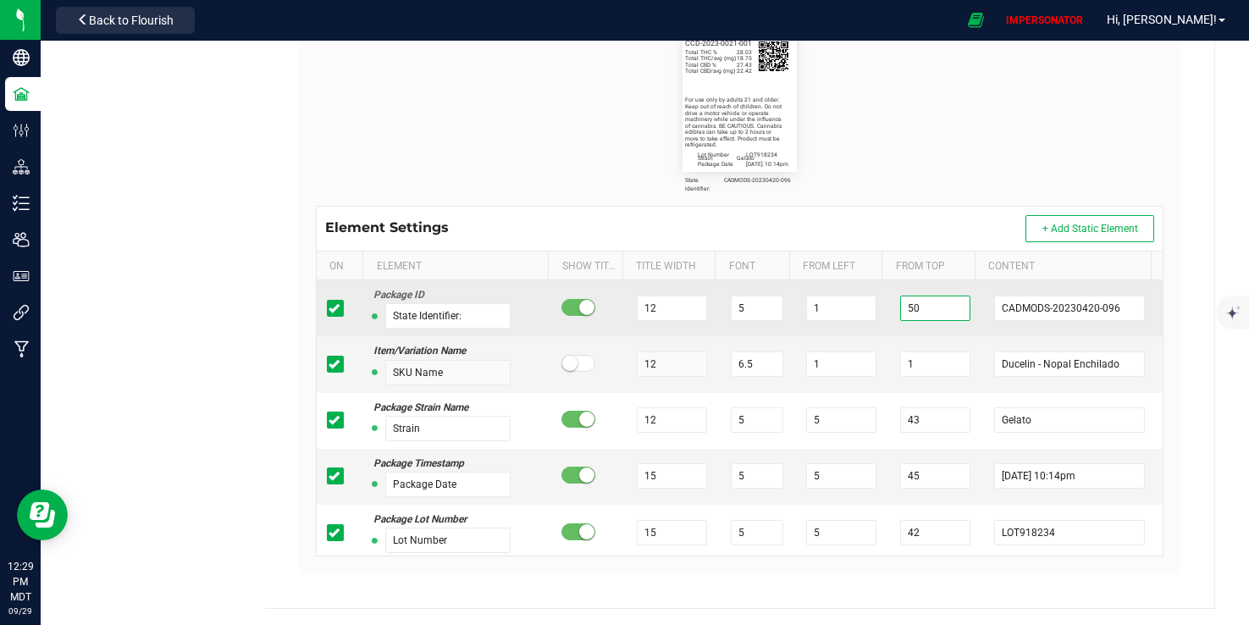
drag, startPoint x: 924, startPoint y: 310, endPoint x: 772, endPoint y: 298, distance: 152.1
click at [772, 298] on tr "Package ID State Identifier: 12 5 1 50 CADMODS-20230420-096" at bounding box center [740, 308] width 847 height 56
click at [456, 320] on input "State Identifier:" at bounding box center [447, 315] width 125 height 25
click at [479, 313] on input "State Identifier:" at bounding box center [447, 315] width 125 height 25
click at [650, 314] on input "12" at bounding box center [672, 308] width 70 height 25
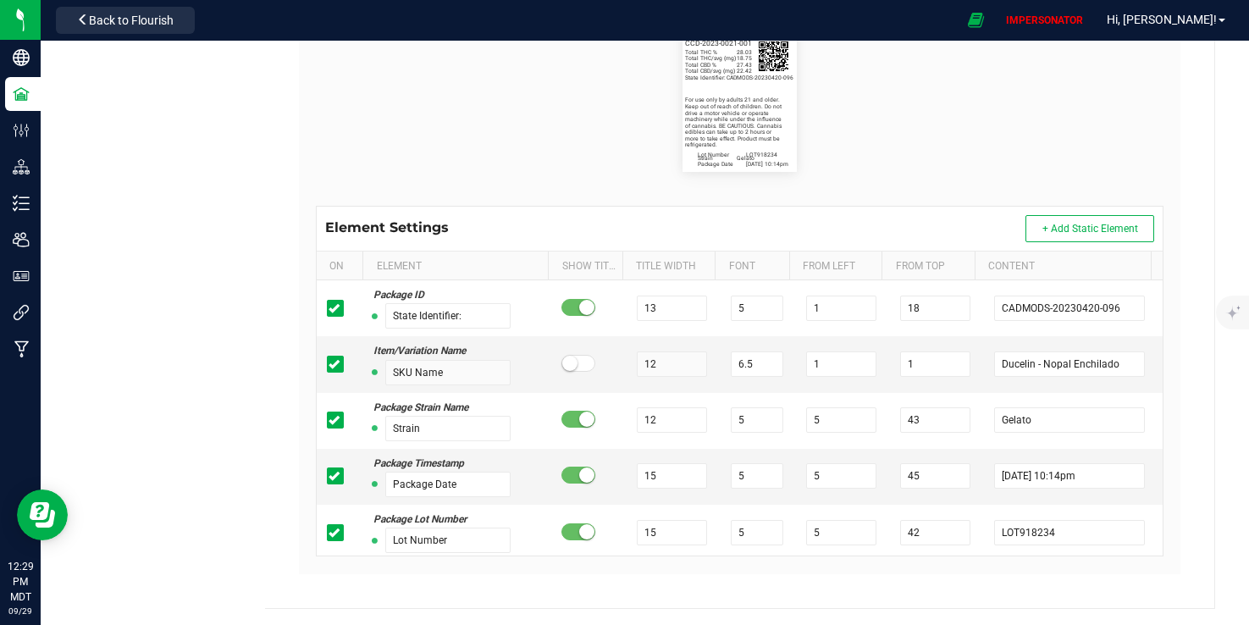
click at [867, 223] on div "Element Settings + Add Static Element" at bounding box center [740, 229] width 847 height 44
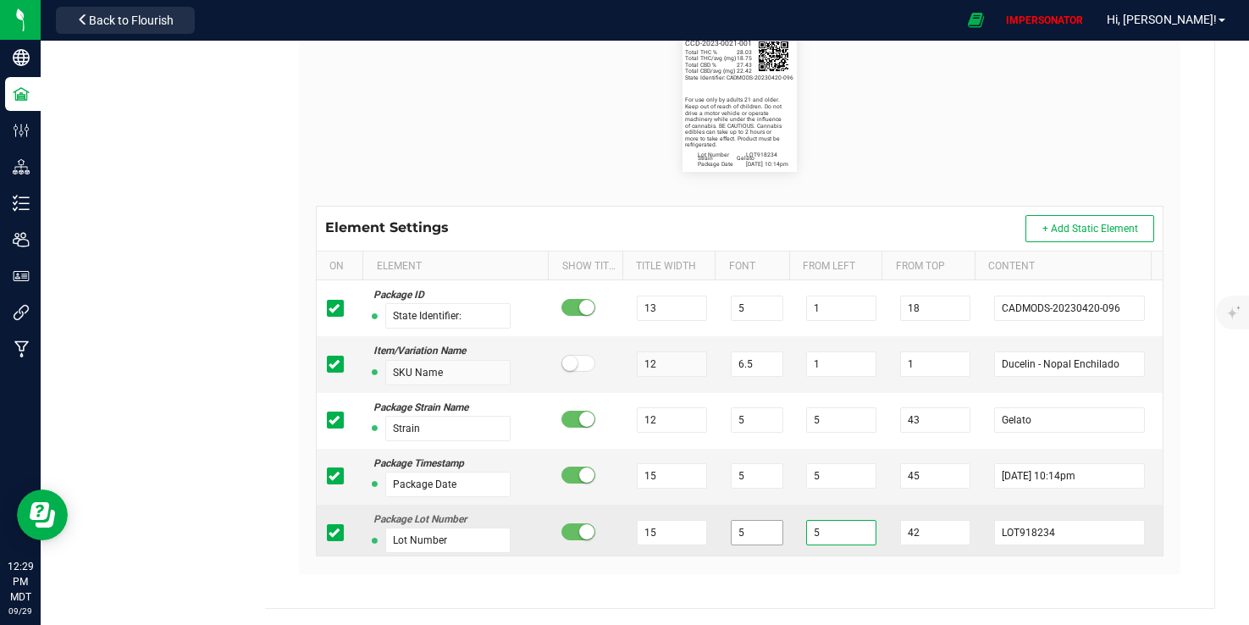
drag, startPoint x: 811, startPoint y: 534, endPoint x: 758, endPoint y: 534, distance: 52.5
click at [758, 534] on tr "Package Lot Number Lot Number 15 5 5 42 LOT918234" at bounding box center [740, 533] width 847 height 56
click at [855, 530] on tr "Package Lot Number Lot Number 15 5 1 42 LOT918234" at bounding box center [740, 533] width 847 height 56
click at [643, 526] on input "15" at bounding box center [672, 532] width 70 height 25
click at [329, 533] on icon at bounding box center [334, 533] width 11 height 0
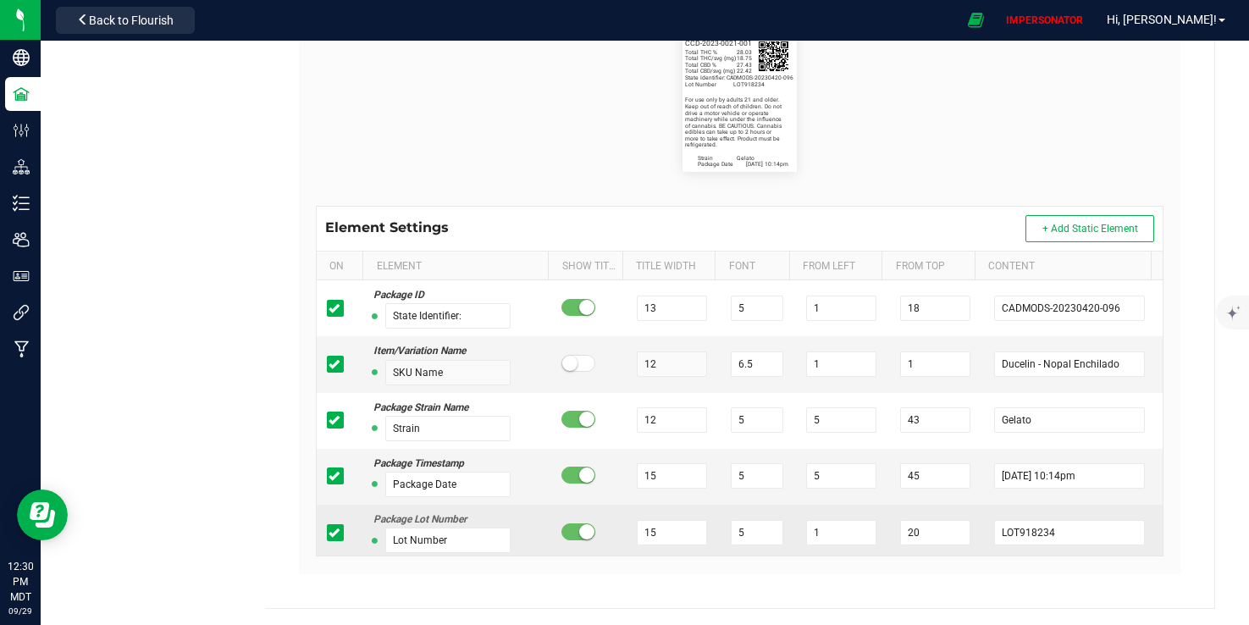
click at [0, 0] on input "checkbox" at bounding box center [0, 0] width 0 height 0
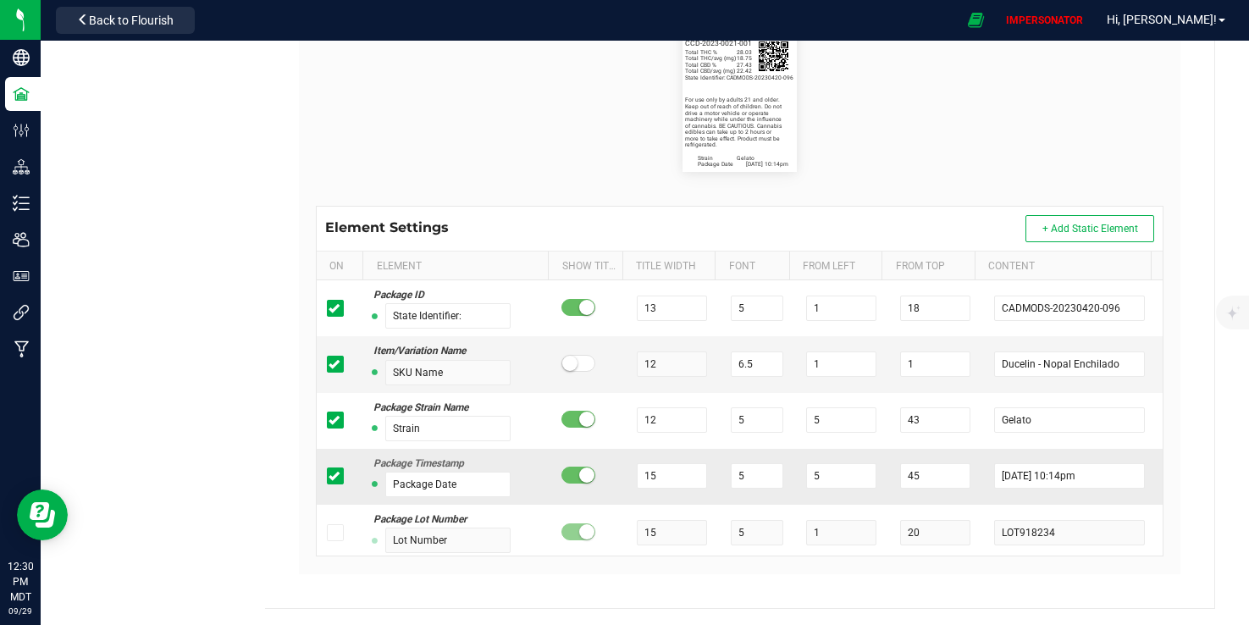
click at [331, 476] on icon at bounding box center [334, 476] width 11 height 0
click at [0, 0] on input "checkbox" at bounding box center [0, 0] width 0 height 0
click at [329, 476] on icon at bounding box center [334, 476] width 11 height 0
click at [0, 0] on input "checkbox" at bounding box center [0, 0] width 0 height 0
click at [330, 476] on icon at bounding box center [334, 476] width 11 height 0
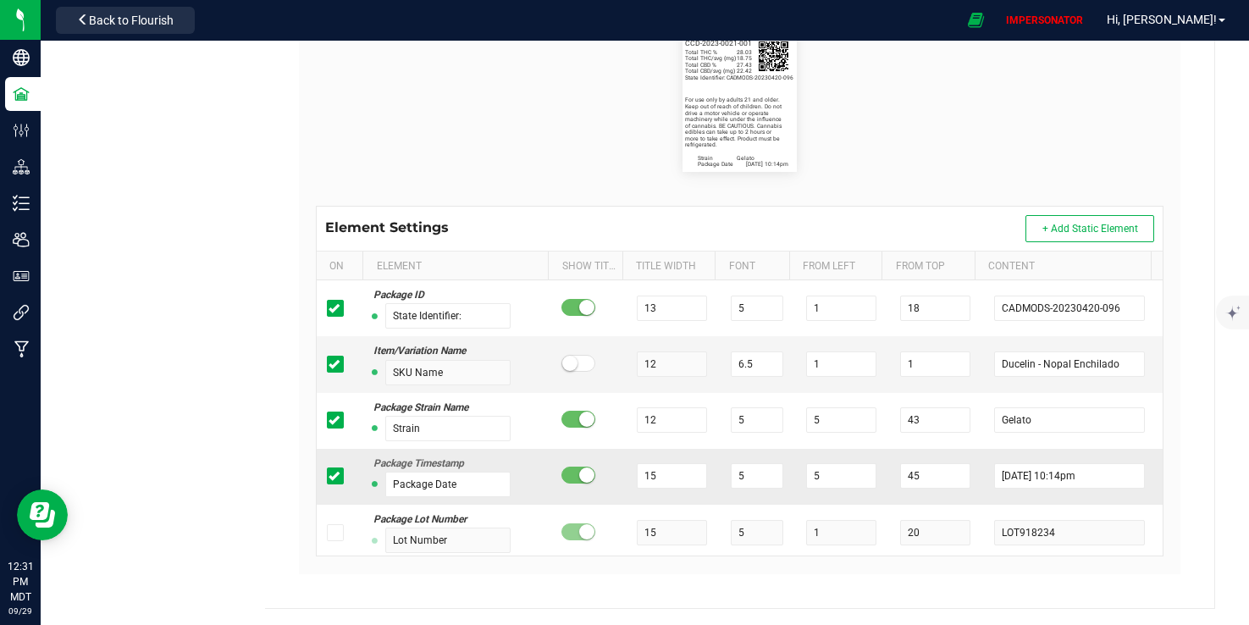
click at [0, 0] on input "checkbox" at bounding box center [0, 0] width 0 height 0
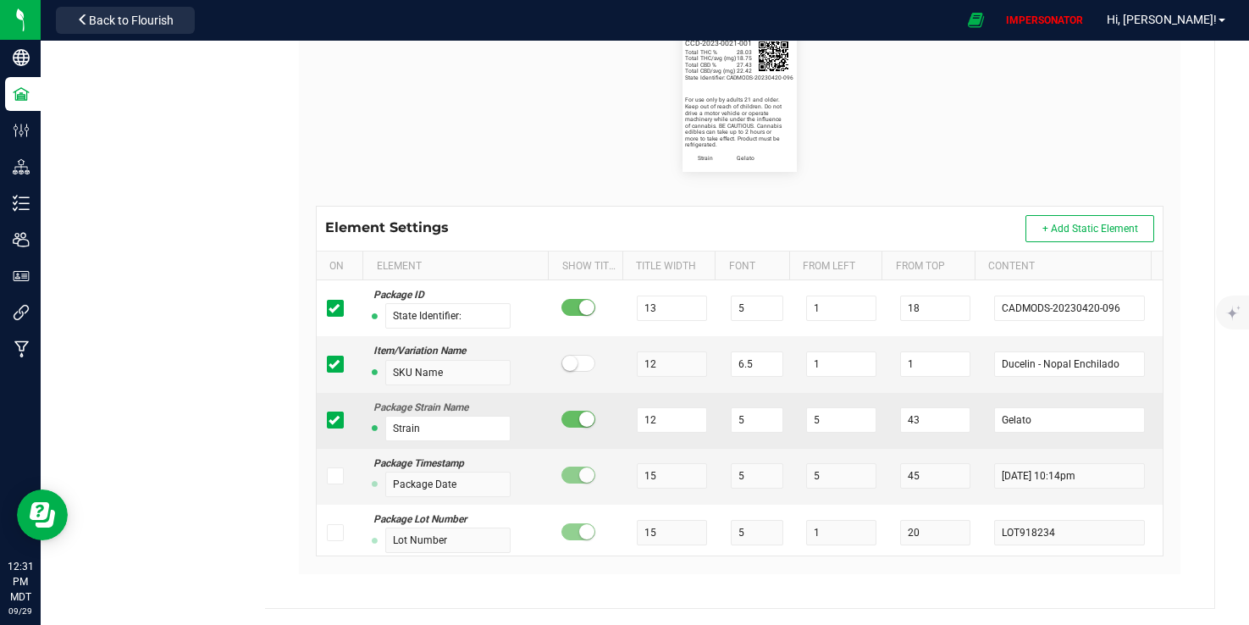
click at [330, 420] on icon at bounding box center [334, 420] width 11 height 0
click at [0, 0] on input "checkbox" at bounding box center [0, 0] width 0 height 0
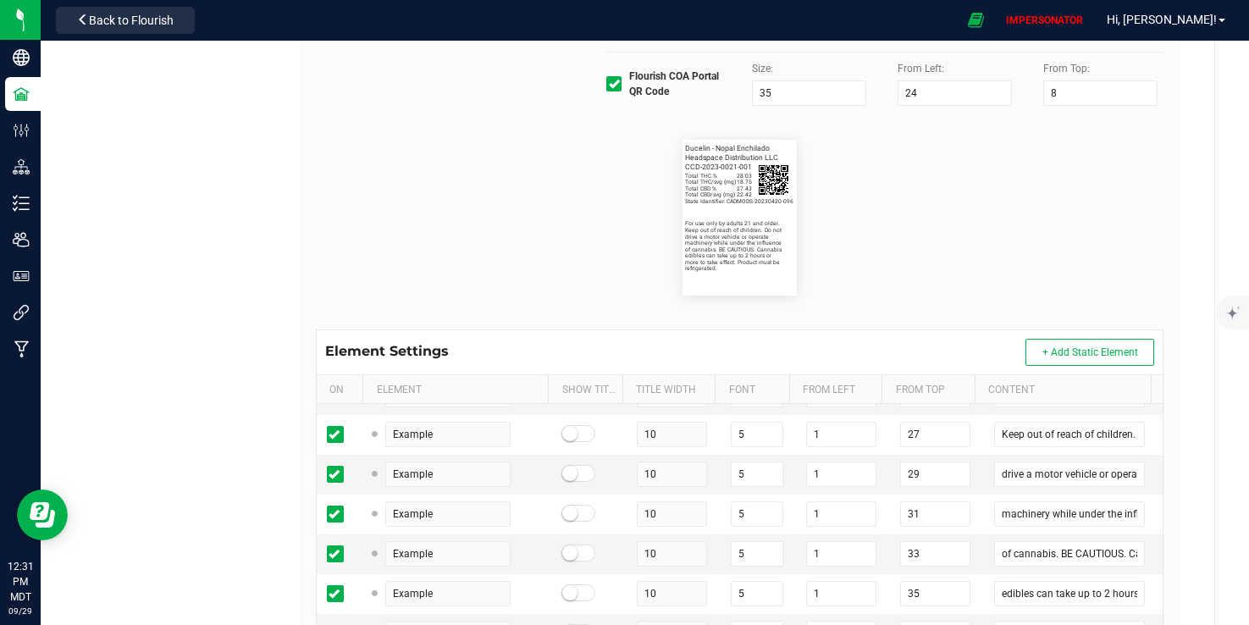
scroll to position [590, 0]
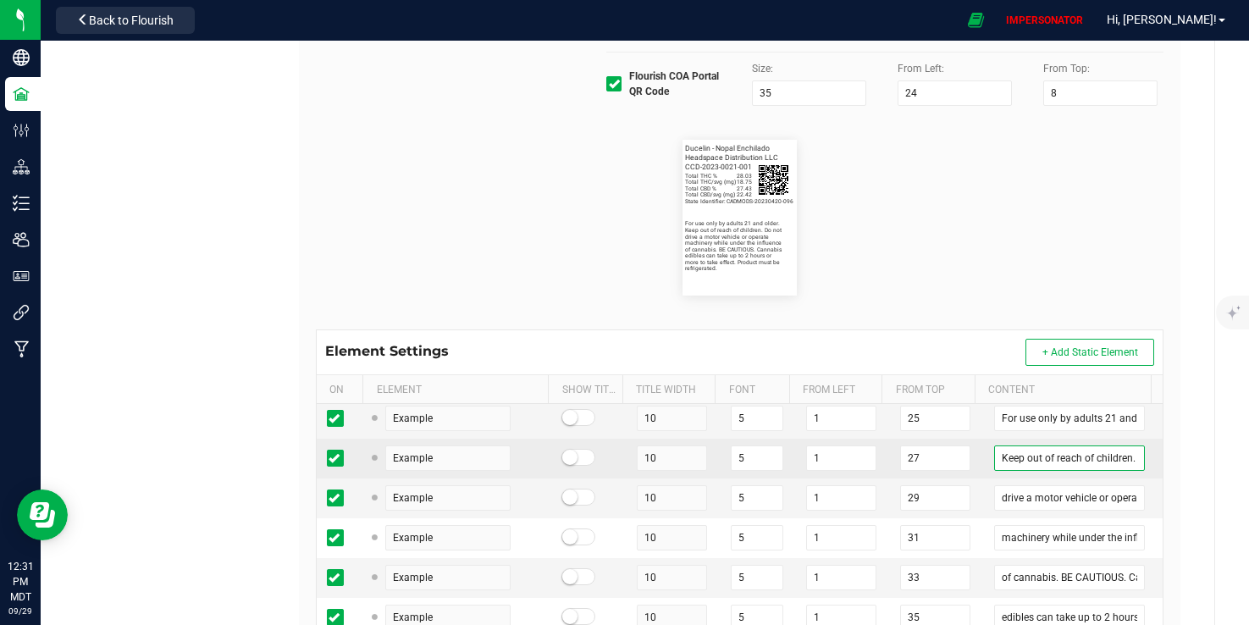
drag, startPoint x: 1021, startPoint y: 491, endPoint x: 951, endPoint y: 491, distance: 70.3
click at [951, 479] on tr "Example 10 5 1 27 Keep out of reach of children. Do not" at bounding box center [740, 459] width 847 height 40
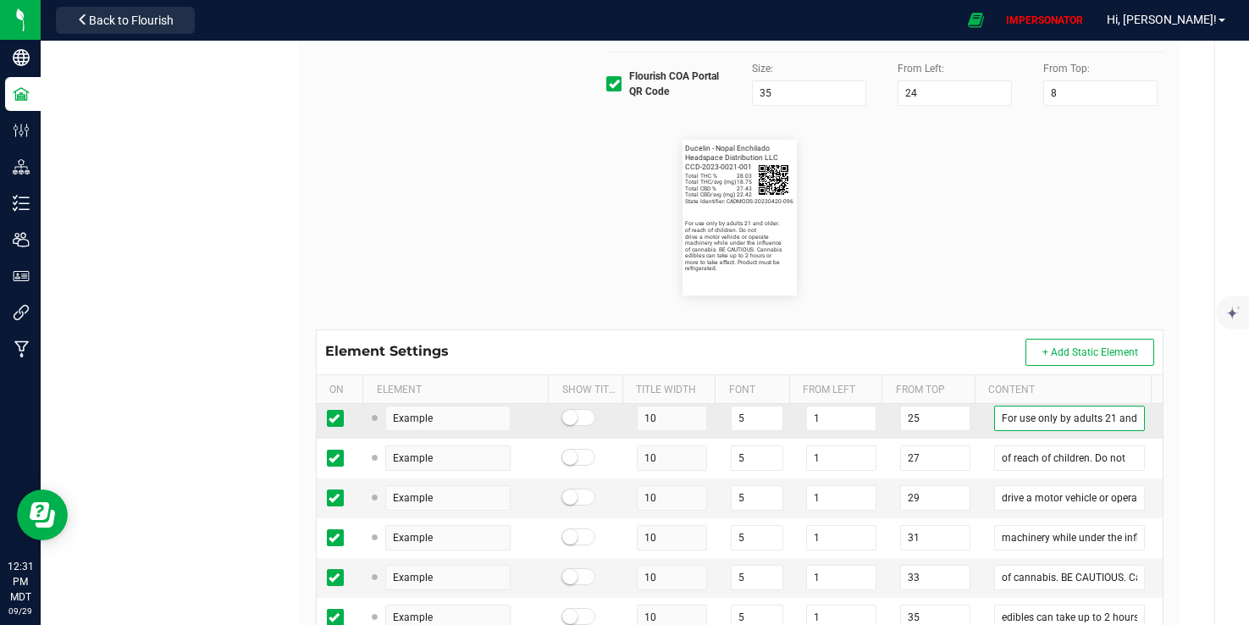
click at [1096, 431] on input "For use only by adults 21 and older." at bounding box center [1069, 418] width 151 height 25
paste input "Keep out"
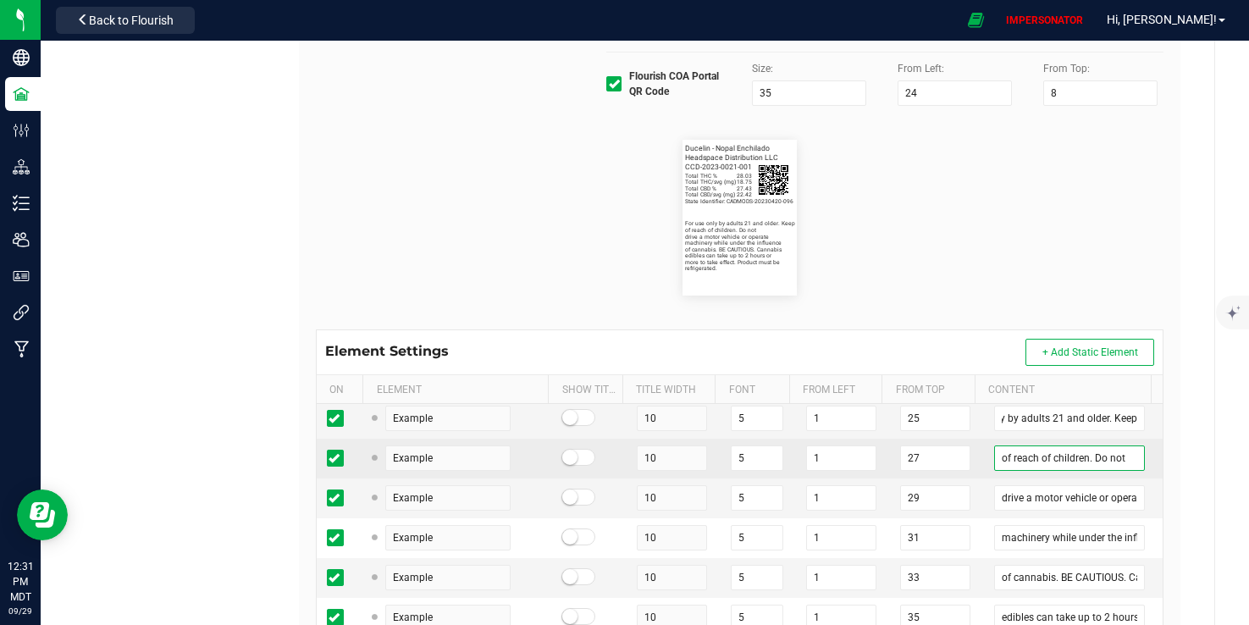
scroll to position [0, 0]
click at [994, 471] on input "of reach of children. Do not" at bounding box center [1069, 458] width 151 height 25
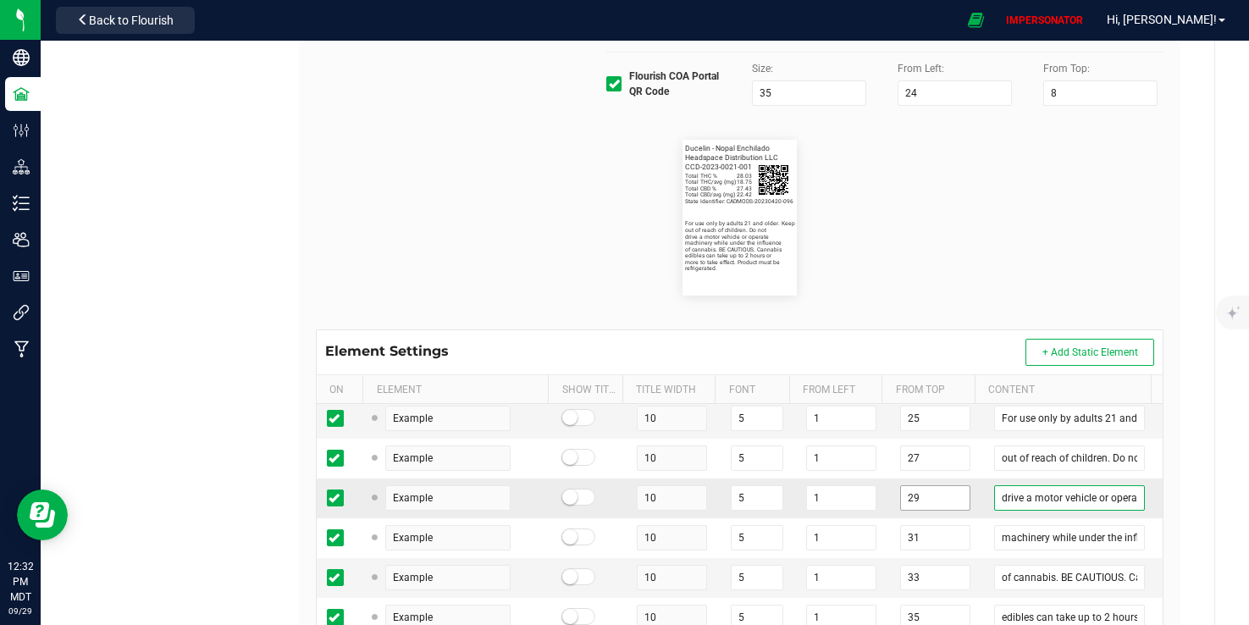
drag, startPoint x: 993, startPoint y: 530, endPoint x: 925, endPoint y: 530, distance: 67.8
click at [925, 518] on tr "Example 10 5 1 29 drive a motor vehicle or operate" at bounding box center [740, 499] width 847 height 40
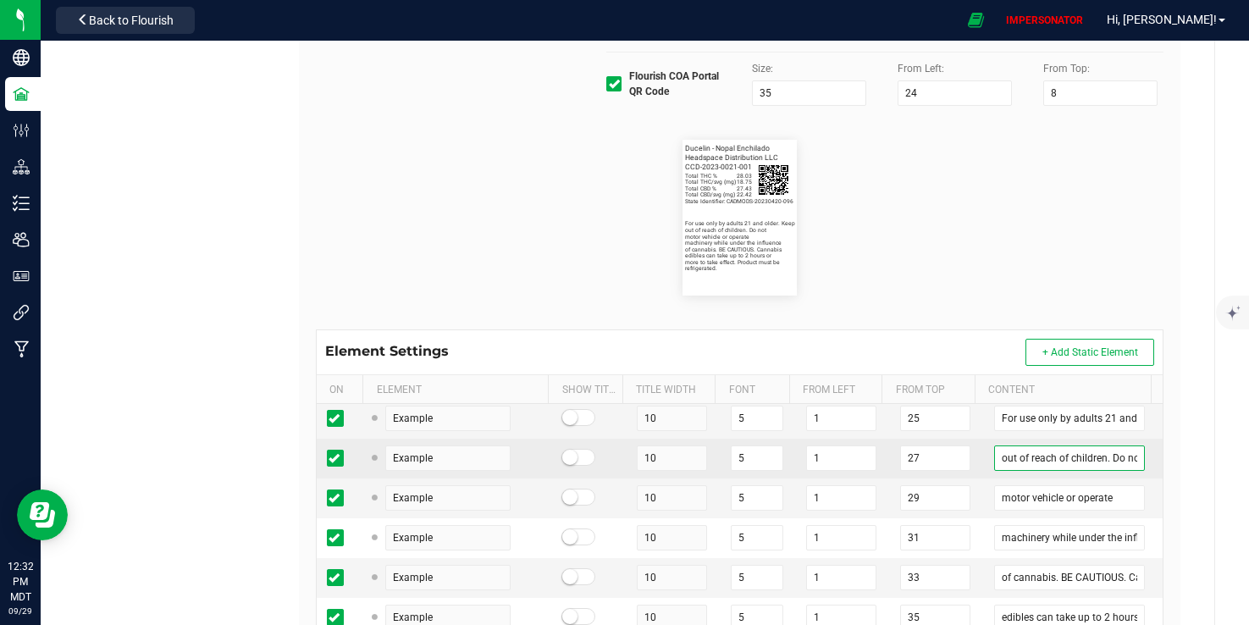
scroll to position [0, 8]
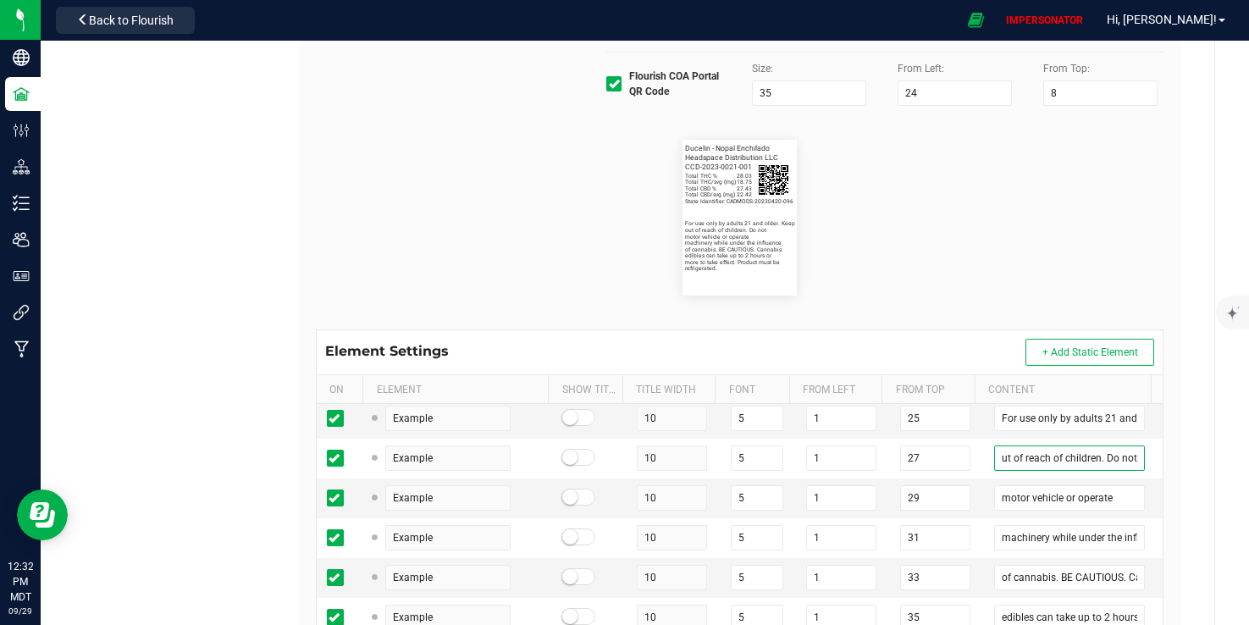
drag, startPoint x: 1113, startPoint y: 489, endPoint x: 1140, endPoint y: 490, distance: 27.1
click at [1140, 490] on div "Package ID State Identifier: 13 5 1 18 CADMODS-20230420-096 Item/Variation Name…" at bounding box center [740, 541] width 847 height 275
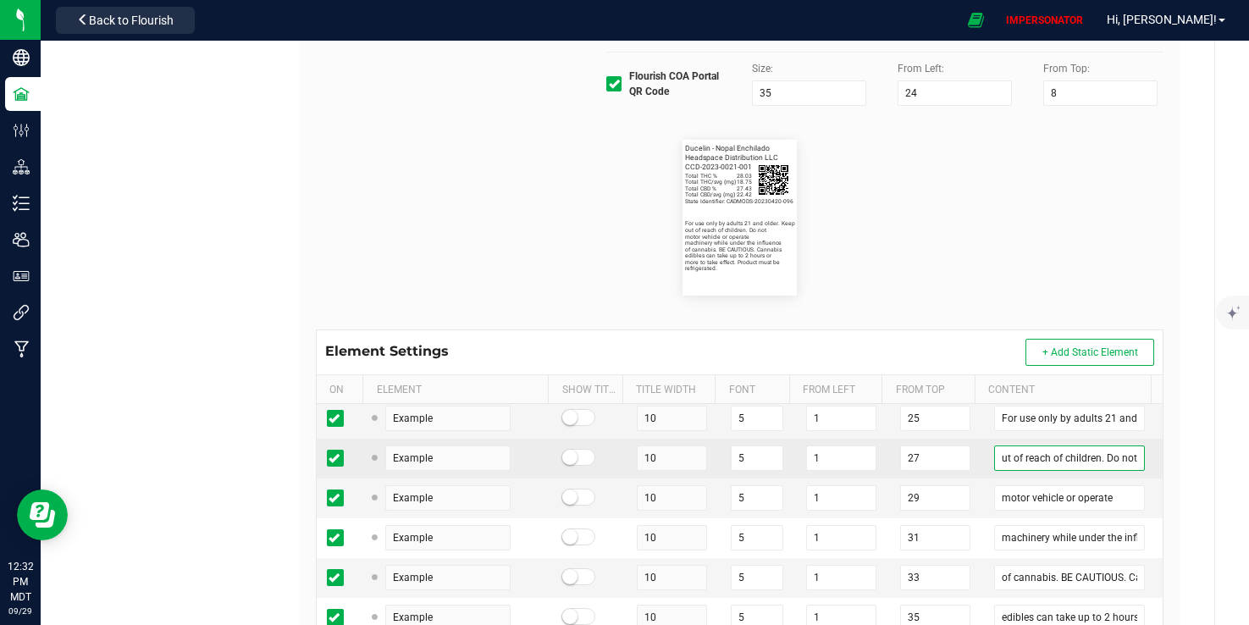
click at [1104, 471] on input "out of reach of children. Do not" at bounding box center [1069, 458] width 151 height 25
paste input "drive a"
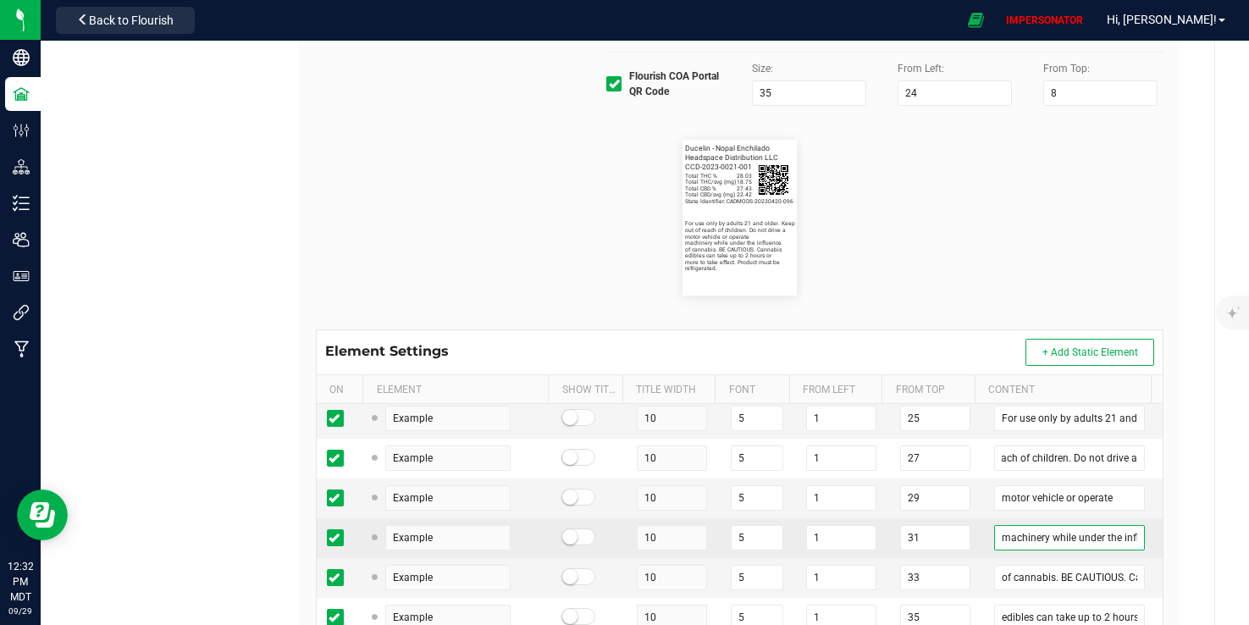
scroll to position [0, 0]
drag, startPoint x: 1030, startPoint y: 571, endPoint x: 944, endPoint y: 570, distance: 86.4
click at [944, 558] on tr "Example 10 5 1 31 machinery while under the influence" at bounding box center [740, 538] width 847 height 40
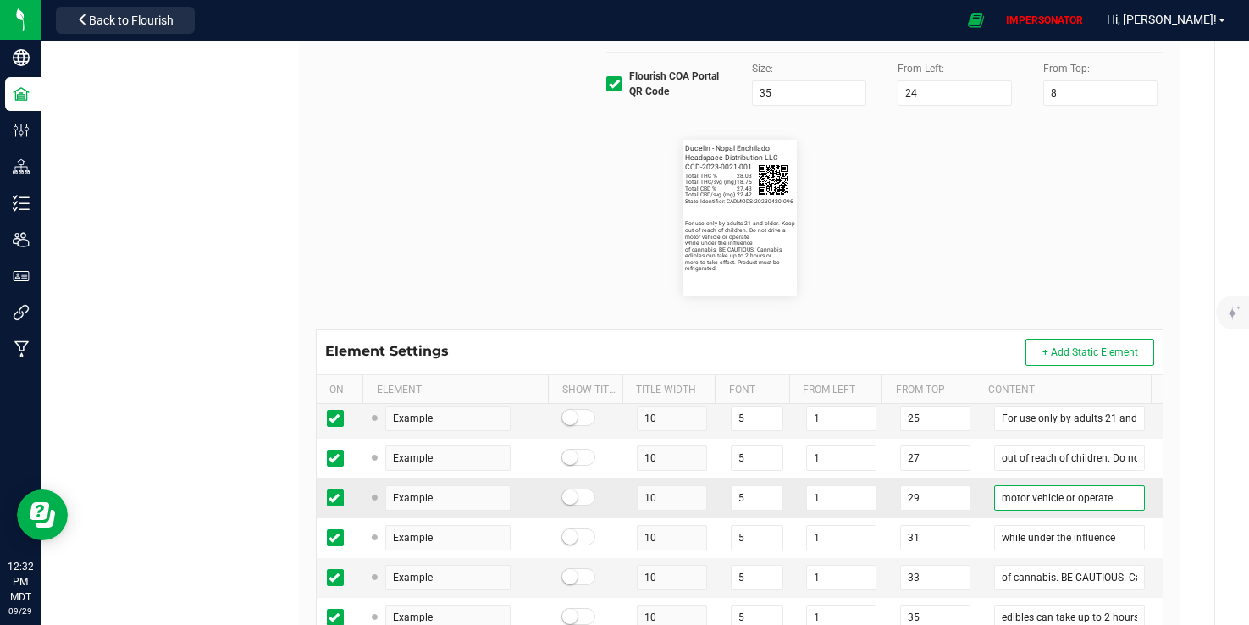
click at [1108, 511] on input "motor vehicle or operate" at bounding box center [1069, 497] width 151 height 25
paste input "machinery"
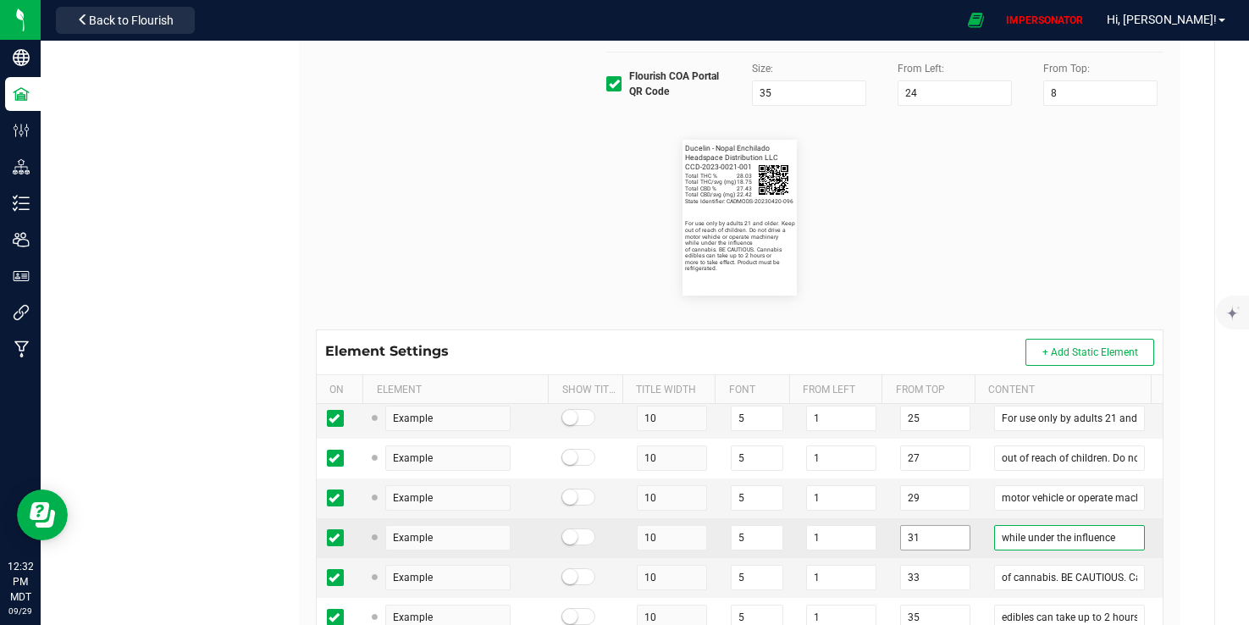
drag, startPoint x: 1003, startPoint y: 567, endPoint x: 935, endPoint y: 567, distance: 67.8
click at [935, 558] on tr "Example 10 5 1 31 while under the influence" at bounding box center [740, 538] width 847 height 40
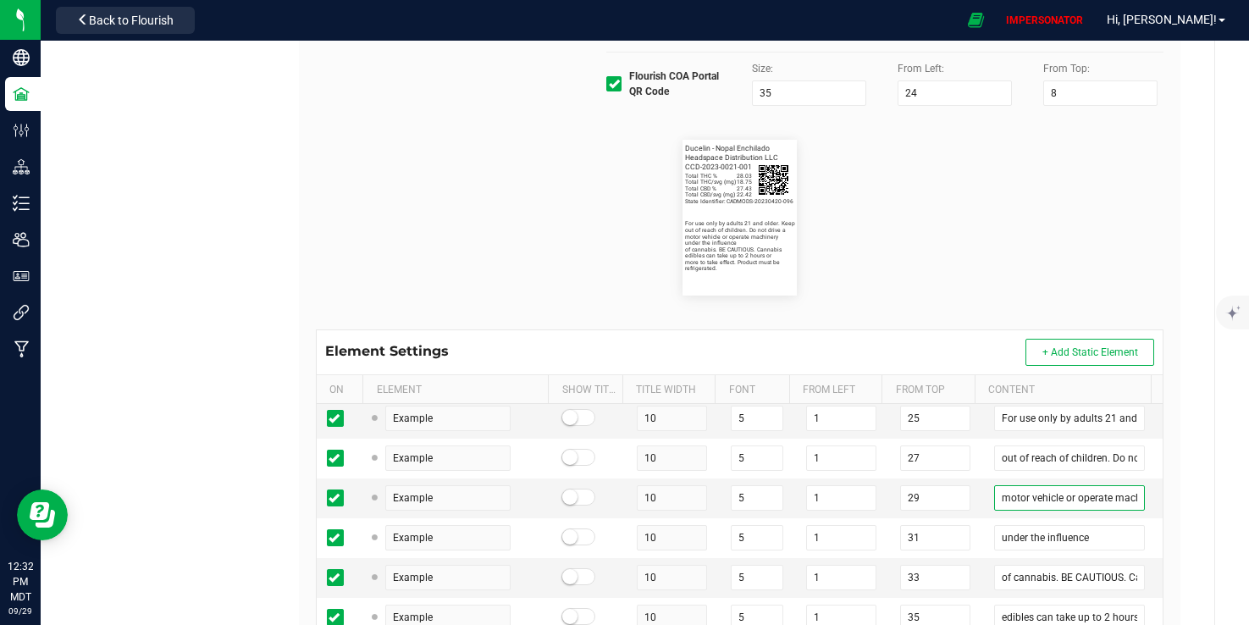
scroll to position [0, 31]
drag, startPoint x: 1096, startPoint y: 535, endPoint x: 1157, endPoint y: 537, distance: 61.0
click at [1157, 537] on div "Label Dimensions Width (in.): 1.41 Height (in.): 1.92 Barcode Package ID Lot Nu…" at bounding box center [740, 328] width 883 height 740
click at [1115, 511] on input "motor vehicle or operate machinery" at bounding box center [1069, 497] width 151 height 25
paste input "while"
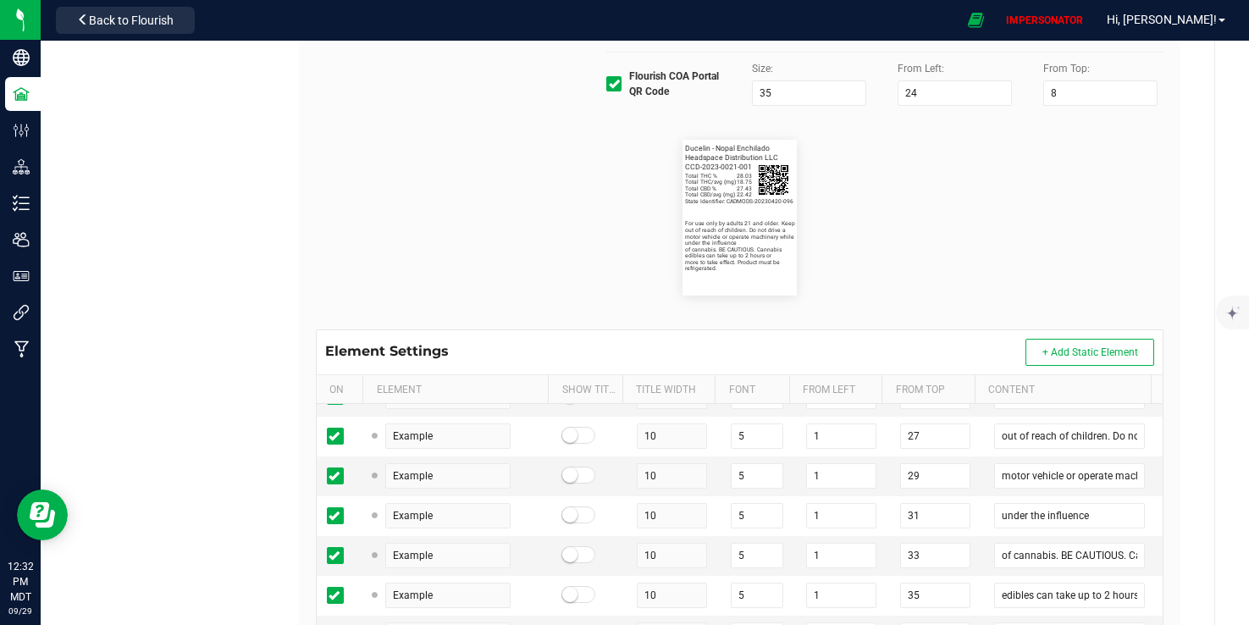
scroll to position [660, 0]
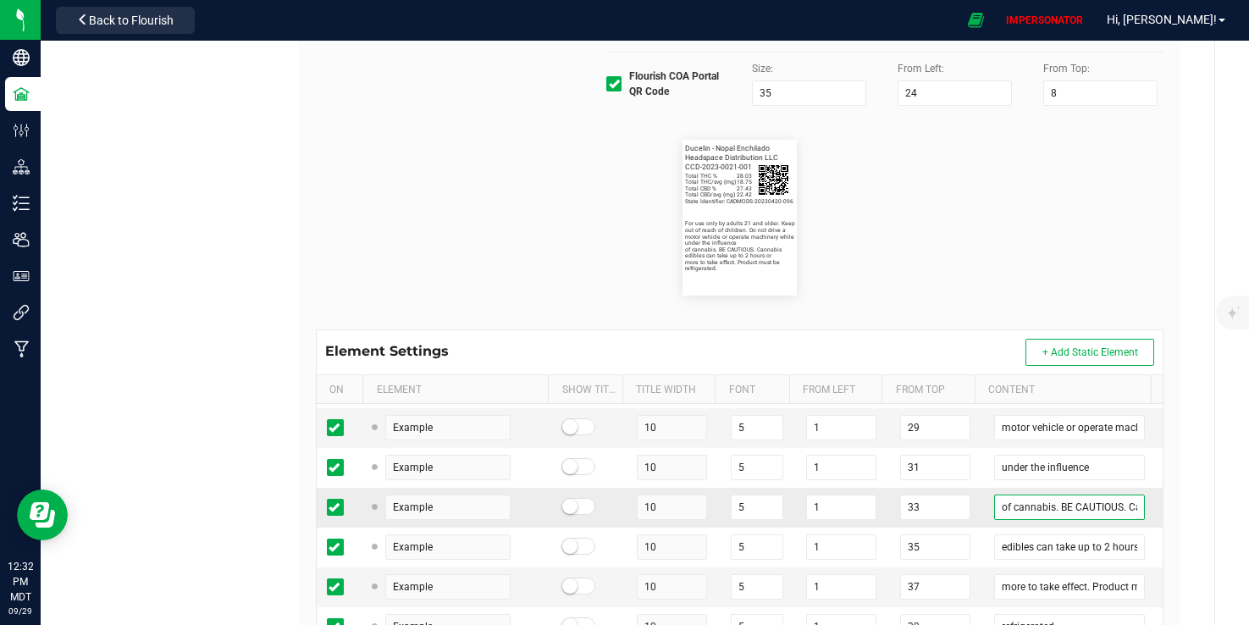
drag, startPoint x: 1039, startPoint y: 541, endPoint x: 958, endPoint y: 540, distance: 81.3
click at [958, 528] on tr "Example 10 5 1 33 of cannabis. BE CAUTIOUS. Cannabis" at bounding box center [740, 508] width 847 height 40
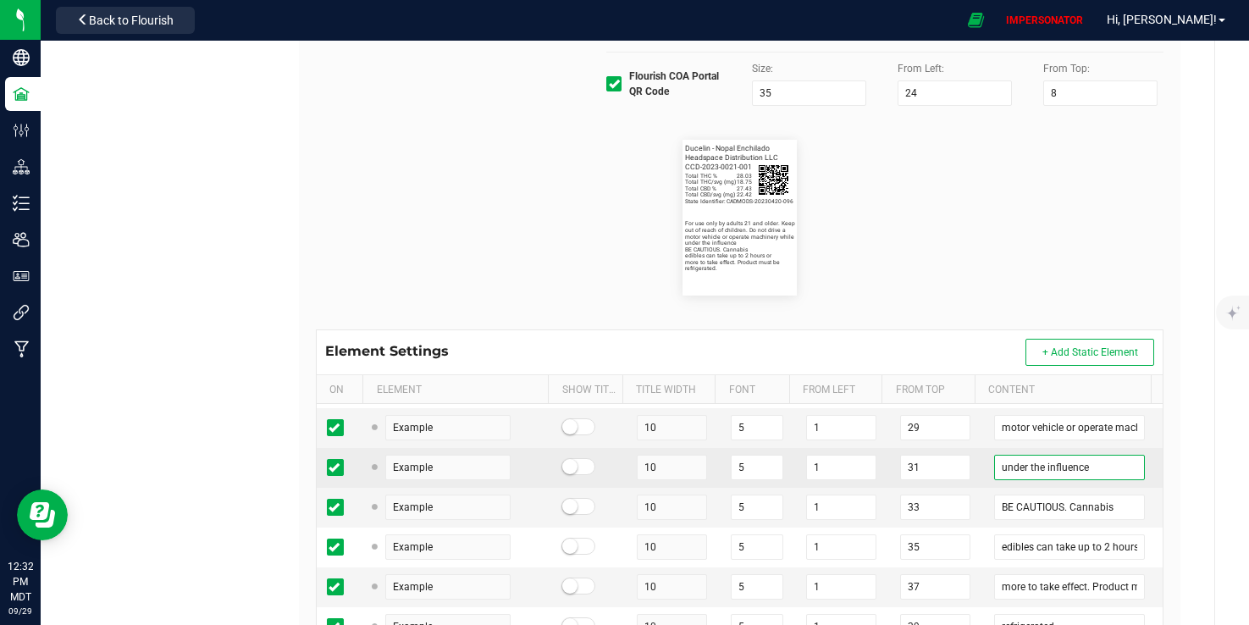
click at [1099, 480] on input "under the influence" at bounding box center [1069, 467] width 151 height 25
paste input "of cannabis."
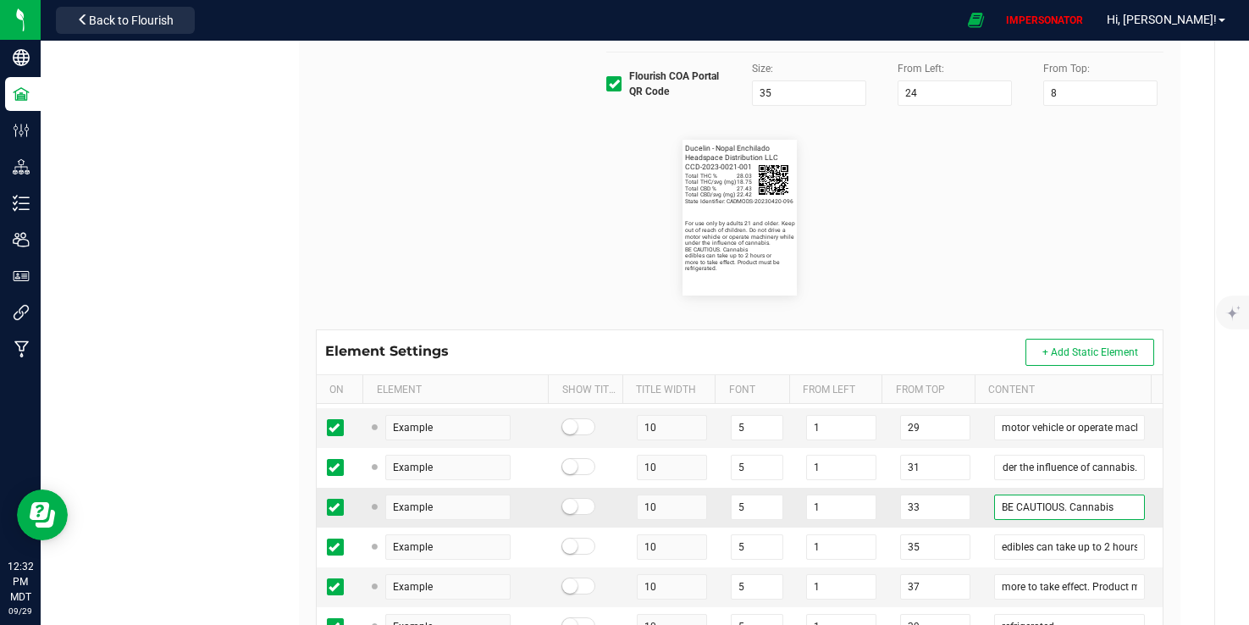
scroll to position [0, 0]
drag, startPoint x: 1038, startPoint y: 539, endPoint x: 923, endPoint y: 534, distance: 114.4
click at [923, 528] on tr "Example 10 5 1 33 BE CAUTIOUS. Cannabis" at bounding box center [740, 508] width 847 height 40
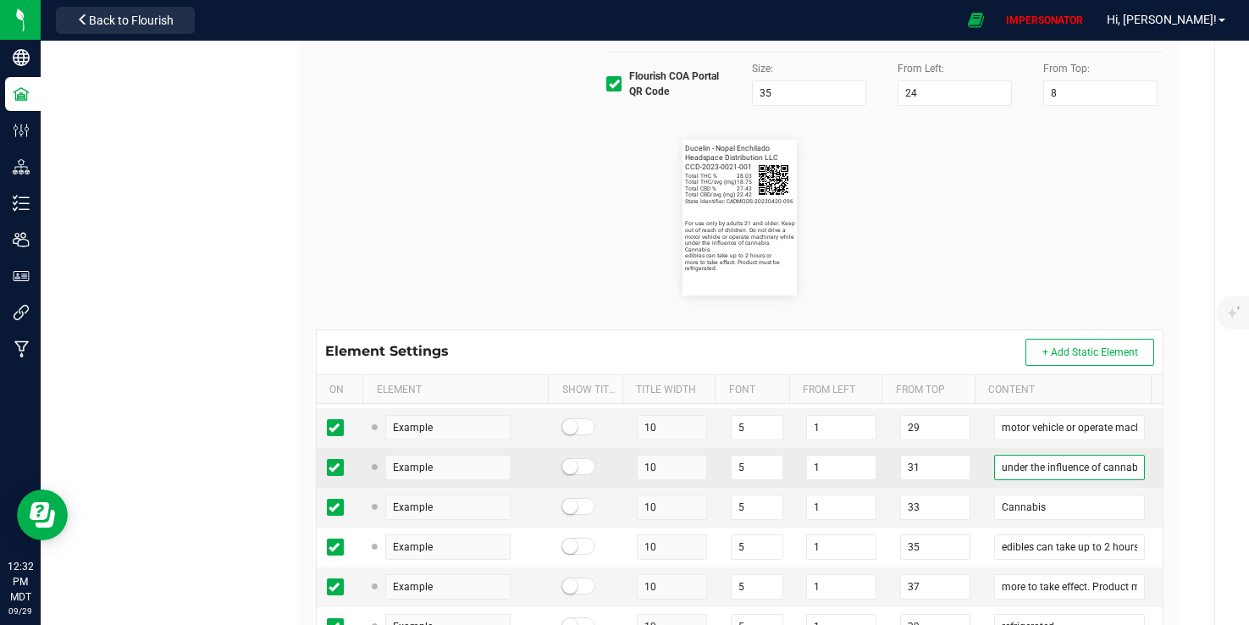
drag, startPoint x: 1112, startPoint y: 505, endPoint x: 1126, endPoint y: 505, distance: 13.6
click at [1126, 488] on td "under the influence of cannabis." at bounding box center [1073, 468] width 179 height 40
click at [1106, 480] on input "under the influence of cannabis." at bounding box center [1069, 467] width 151 height 25
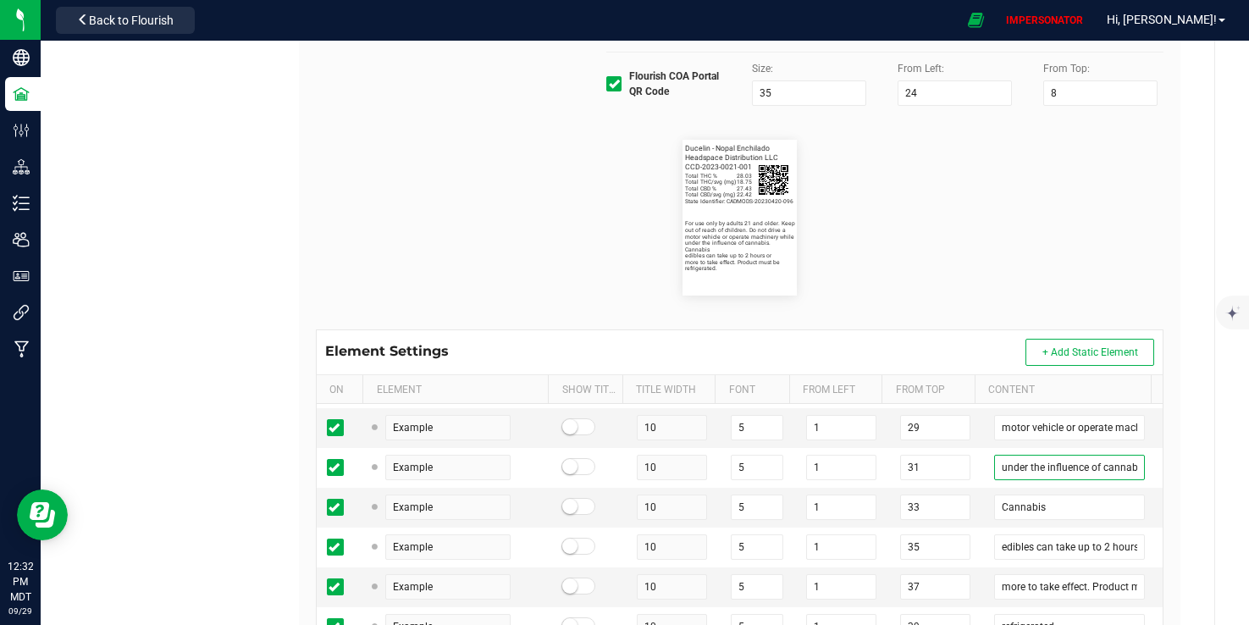
scroll to position [0, 19]
drag, startPoint x: 1113, startPoint y: 499, endPoint x: 1156, endPoint y: 505, distance: 43.6
click at [1156, 505] on div "Label Dimensions Width (in.): 1.41 Height (in.): 1.92 Barcode Package ID Lot Nu…" at bounding box center [740, 328] width 883 height 740
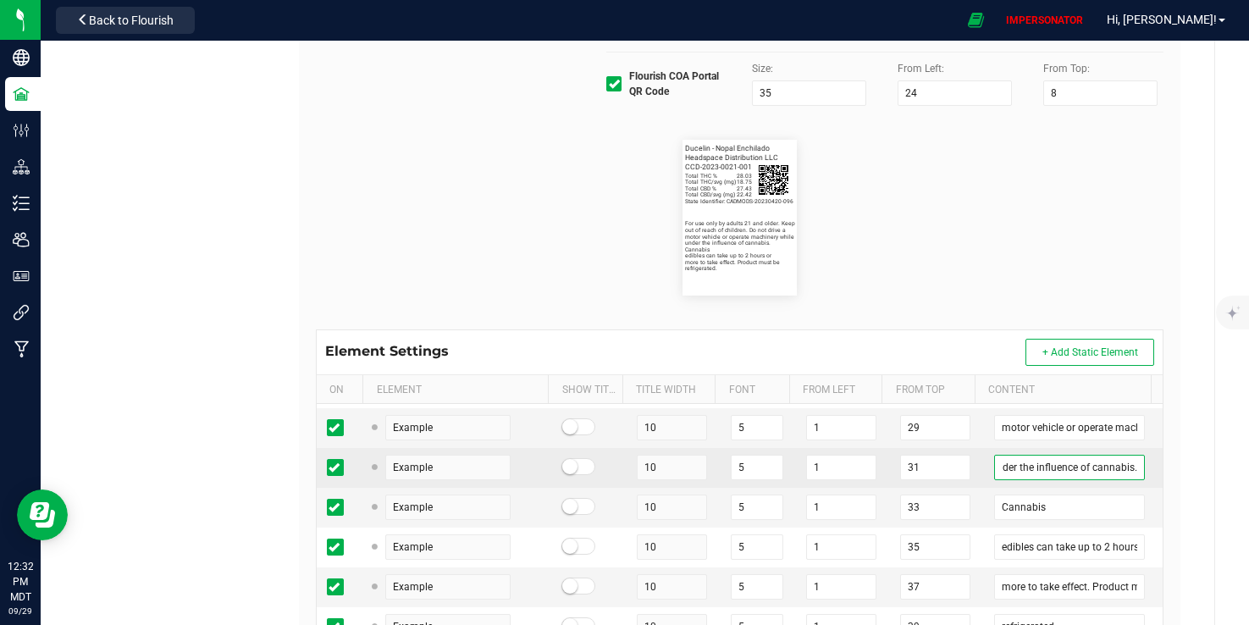
click at [1113, 480] on input "under the influence of cannabis." at bounding box center [1069, 467] width 151 height 25
paste input "BE CAUTIOUS."
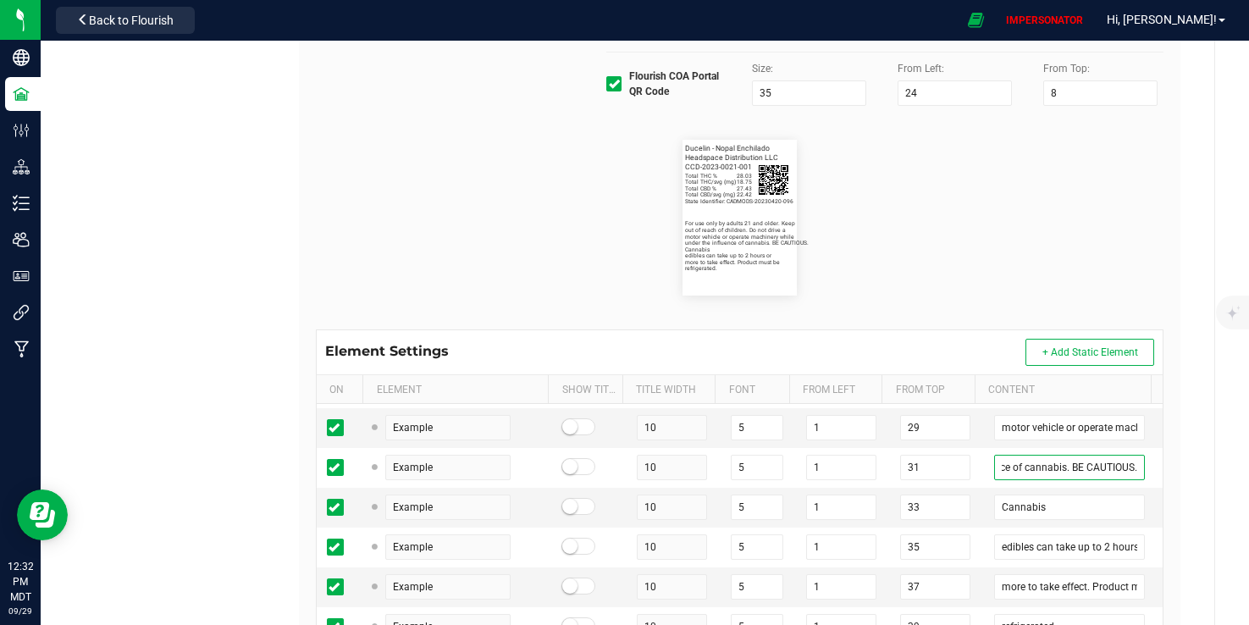
drag, startPoint x: 1060, startPoint y: 501, endPoint x: 1154, endPoint y: 498, distance: 94.1
click at [1149, 498] on div "Package ID State Identifier: 13 5 1 18 CADMODS-20230420-096 Item/Variation Name…" at bounding box center [740, 541] width 847 height 275
click at [994, 520] on input "Cannabis" at bounding box center [1069, 507] width 151 height 25
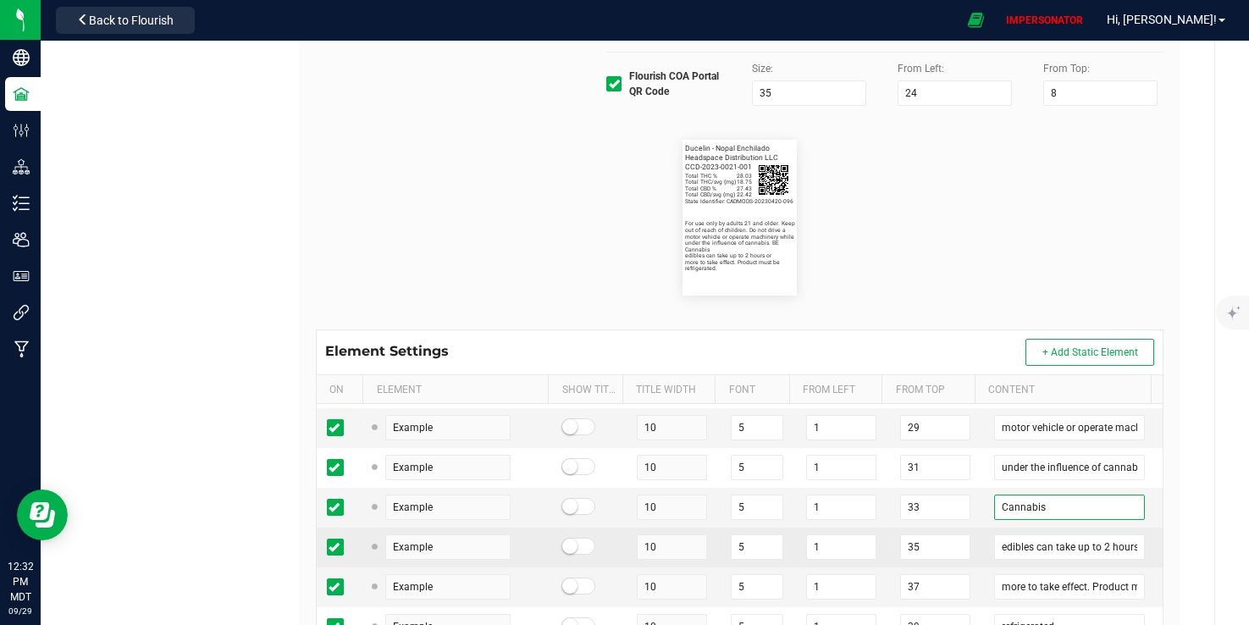
paste input "CAUTIOUS."
drag, startPoint x: 1054, startPoint y: 579, endPoint x: 900, endPoint y: 568, distance: 154.5
click at [900, 567] on tr "Example 10 5 1 35 edibles can take up to 2 hours or" at bounding box center [740, 548] width 847 height 40
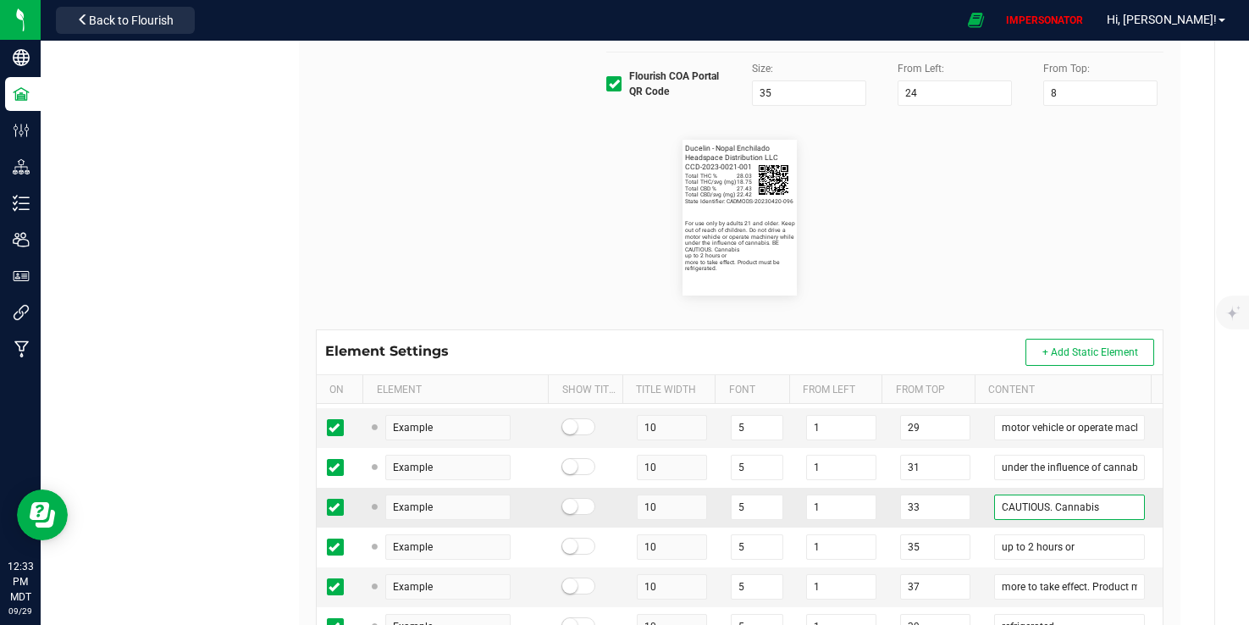
click at [1096, 520] on input "CAUTIOUS. Cannabis" at bounding box center [1069, 507] width 151 height 25
paste input "edibles can take"
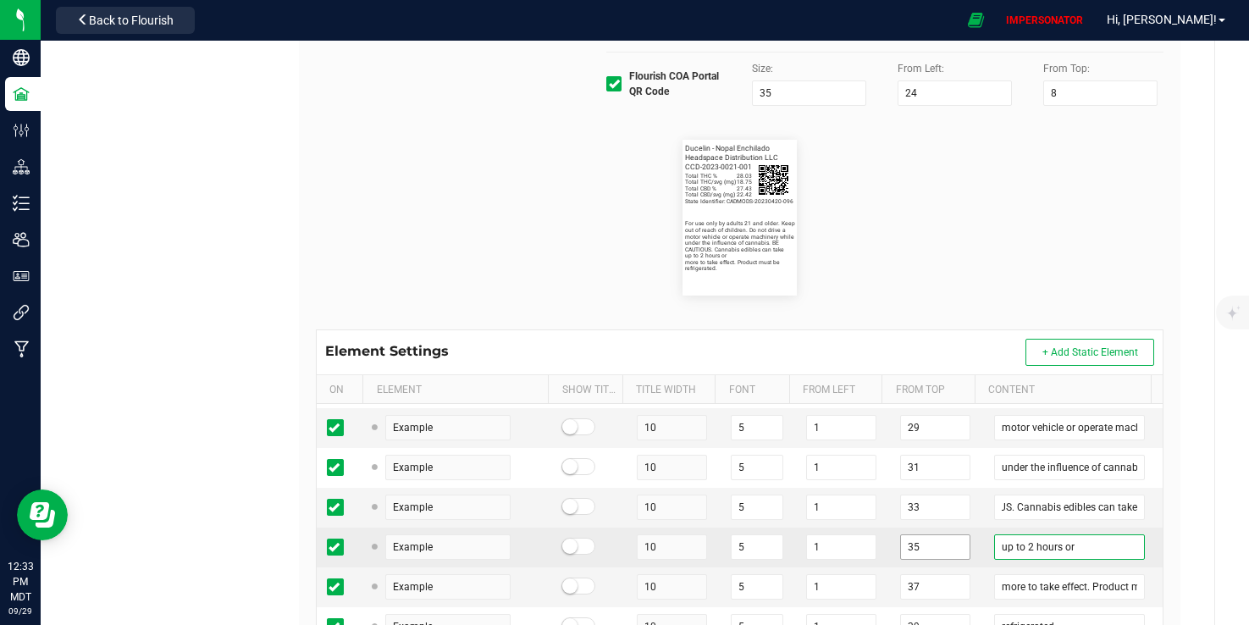
drag, startPoint x: 994, startPoint y: 577, endPoint x: 948, endPoint y: 577, distance: 45.7
click at [948, 567] on tr "Example 10 5 1 35 up to 2 hours or" at bounding box center [740, 548] width 847 height 40
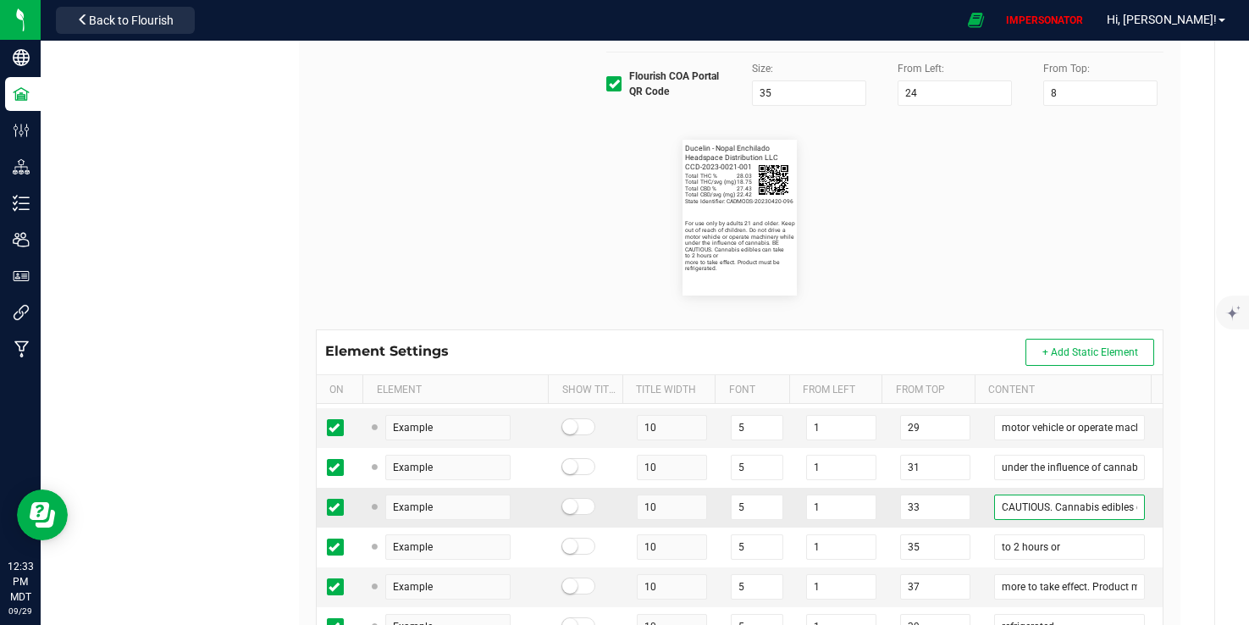
click at [1115, 520] on input "CAUTIOUS. Cannabis edibles can take" at bounding box center [1069, 507] width 151 height 25
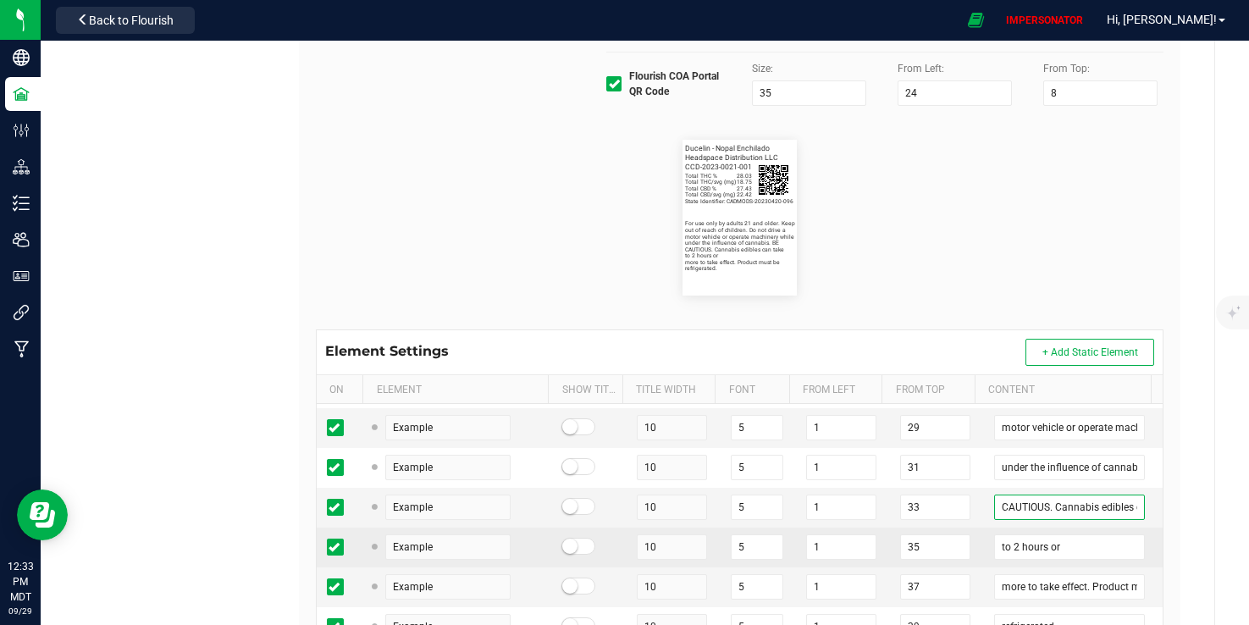
drag, startPoint x: 1112, startPoint y: 536, endPoint x: 1126, endPoint y: 585, distance: 51.0
click at [1112, 520] on input "CAUTIOUS. Cannabis edibles can take" at bounding box center [1069, 507] width 151 height 25
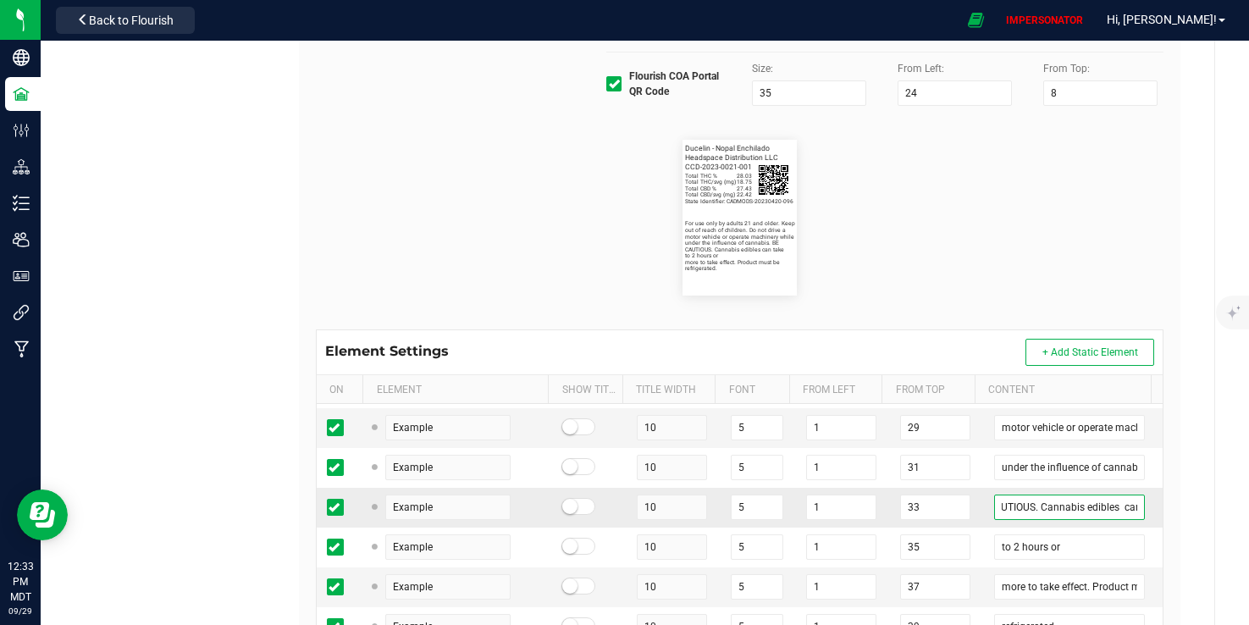
scroll to position [0, 43]
drag, startPoint x: 1107, startPoint y: 539, endPoint x: 1132, endPoint y: 541, distance: 24.7
click at [1132, 528] on td "CAUTIOUS. Cannabis edibles can take" at bounding box center [1073, 508] width 179 height 40
click at [1081, 520] on input "CAUTIOUS. Cannabis edibles can take" at bounding box center [1069, 507] width 151 height 25
click at [1075, 520] on input "CAUTIOUS. Cannabis edibles can take" at bounding box center [1069, 507] width 151 height 25
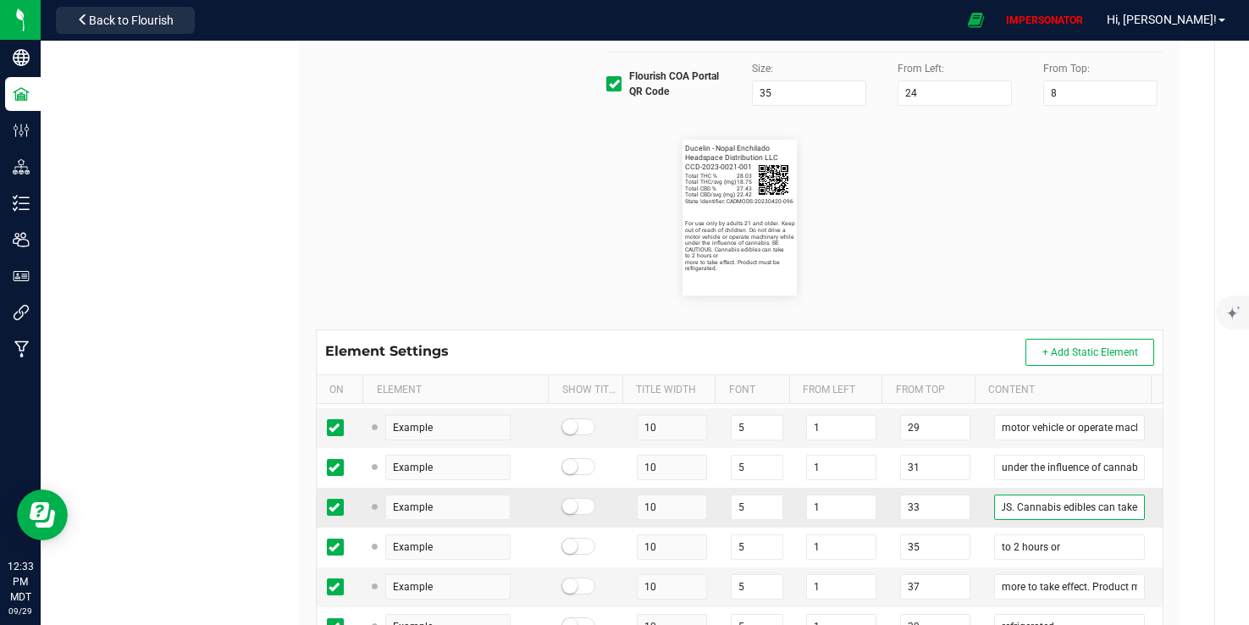
scroll to position [0, 41]
click at [1112, 520] on input "CAUTIOUS. Cannabis edibles can take" at bounding box center [1069, 507] width 151 height 25
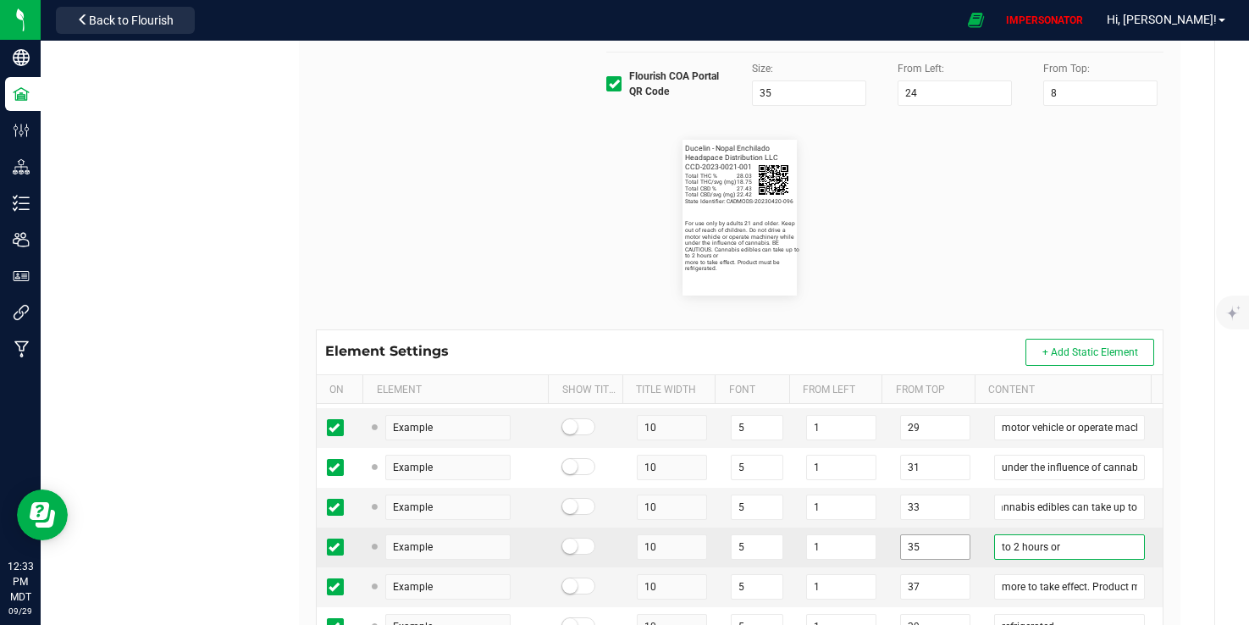
drag, startPoint x: 996, startPoint y: 578, endPoint x: 926, endPoint y: 578, distance: 70.3
click at [926, 567] on tr "Example 10 5 1 35 to 2 hours or" at bounding box center [740, 548] width 847 height 40
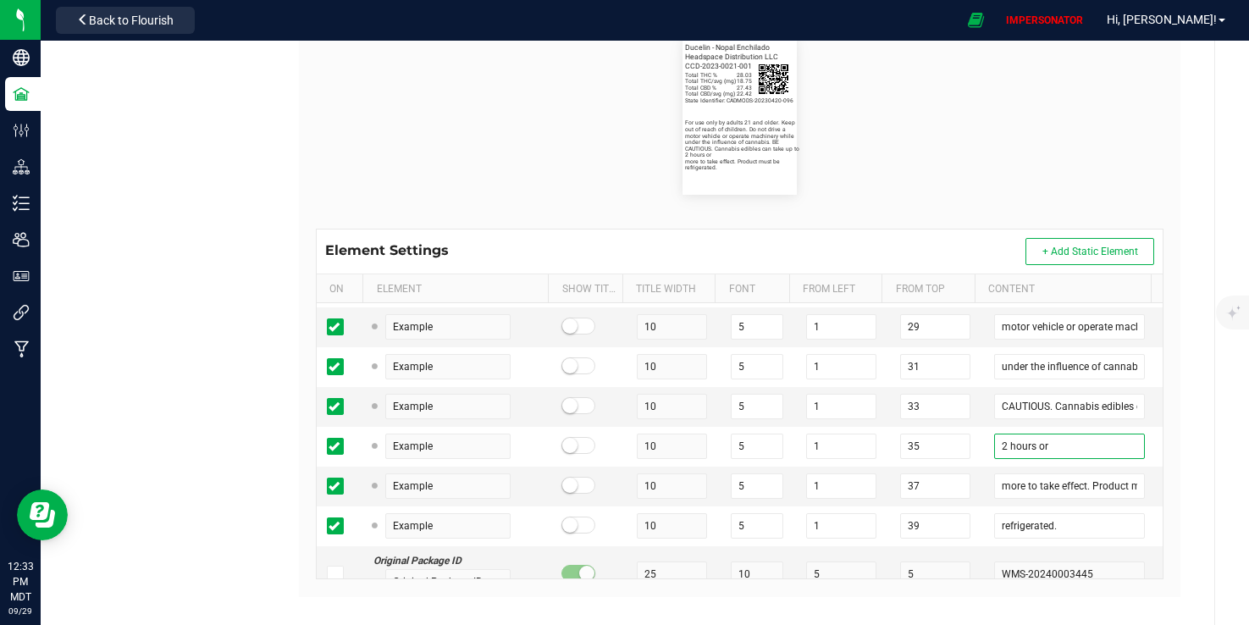
scroll to position [473, 0]
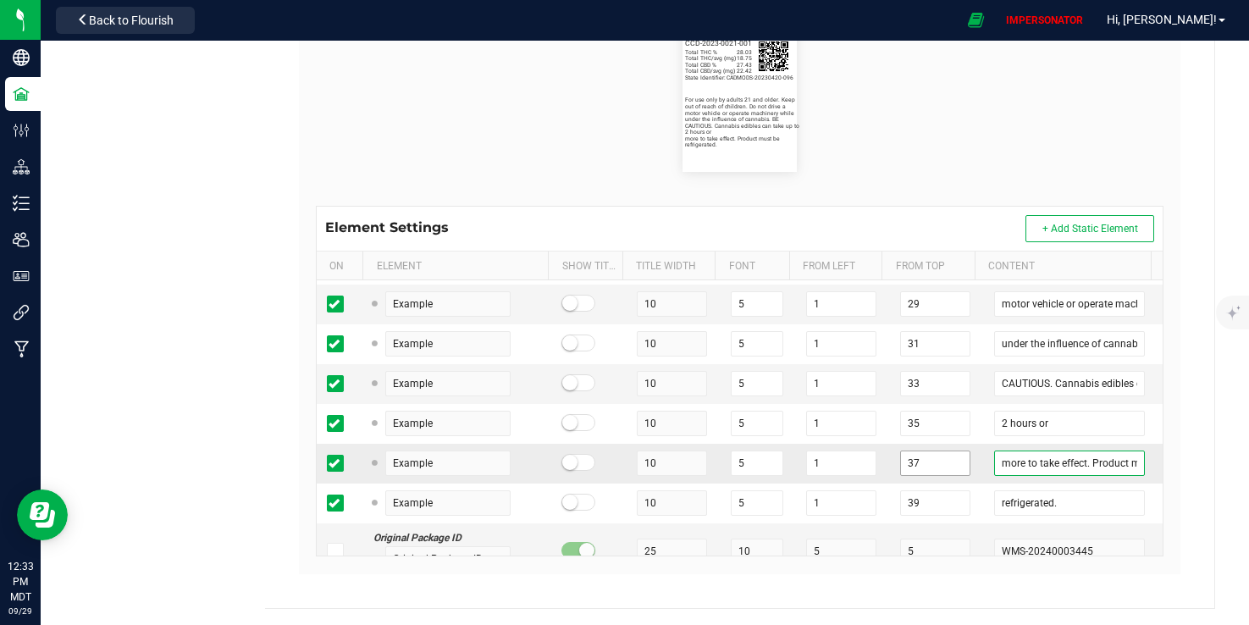
drag, startPoint x: 1070, startPoint y: 495, endPoint x: 920, endPoint y: 490, distance: 150.0
click at [920, 484] on tr "Example 10 5 1 37 more to take effect. Product must be" at bounding box center [740, 464] width 847 height 40
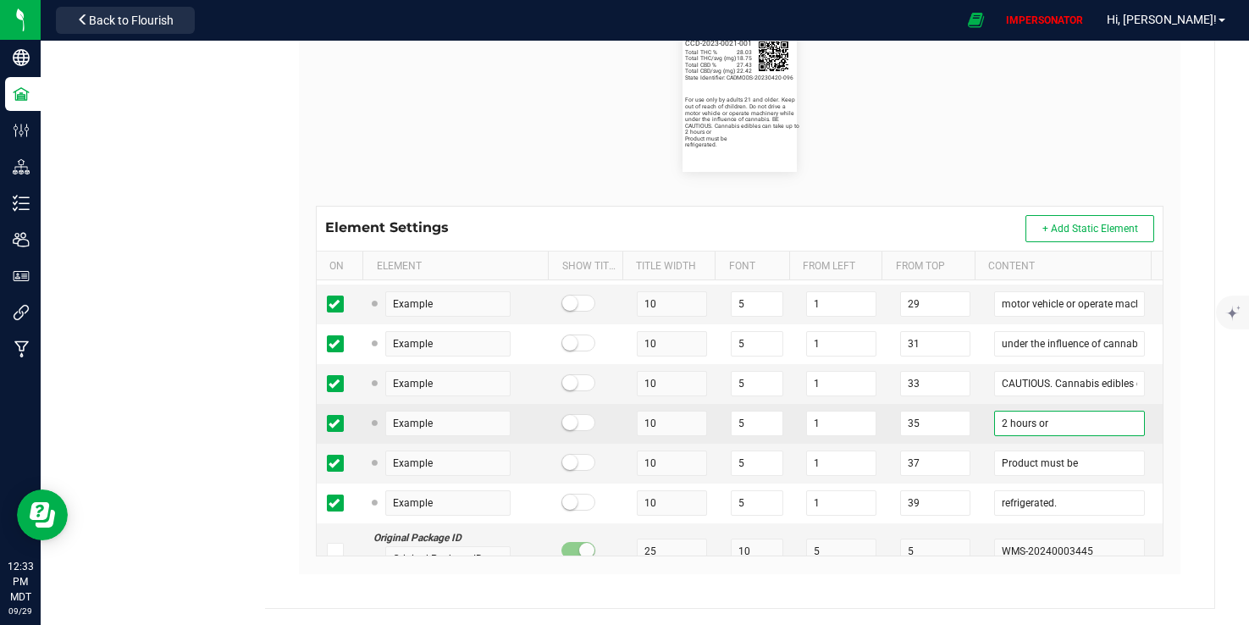
click at [1051, 436] on input "2 hours or" at bounding box center [1069, 423] width 151 height 25
paste input "more to take effect."
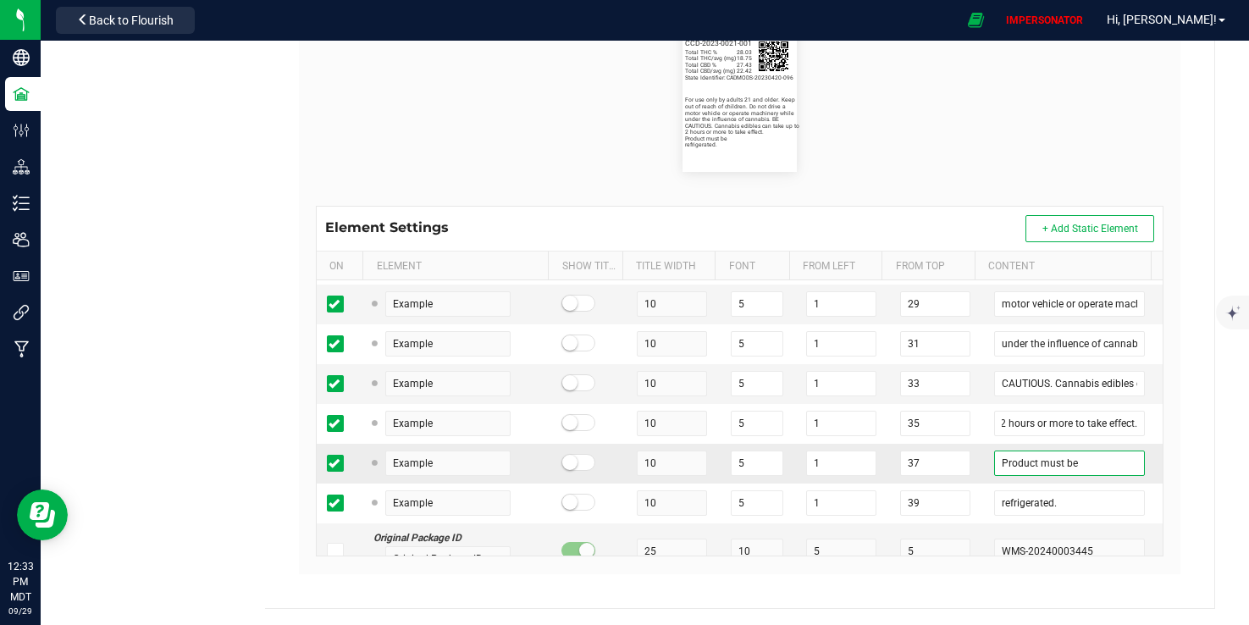
scroll to position [0, 0]
click at [994, 476] on input "Product must be" at bounding box center [1069, 463] width 151 height 25
drag, startPoint x: 977, startPoint y: 493, endPoint x: 919, endPoint y: 493, distance: 58.4
click at [919, 484] on tr "Example 10 5 1 37 Product must be" at bounding box center [740, 464] width 847 height 40
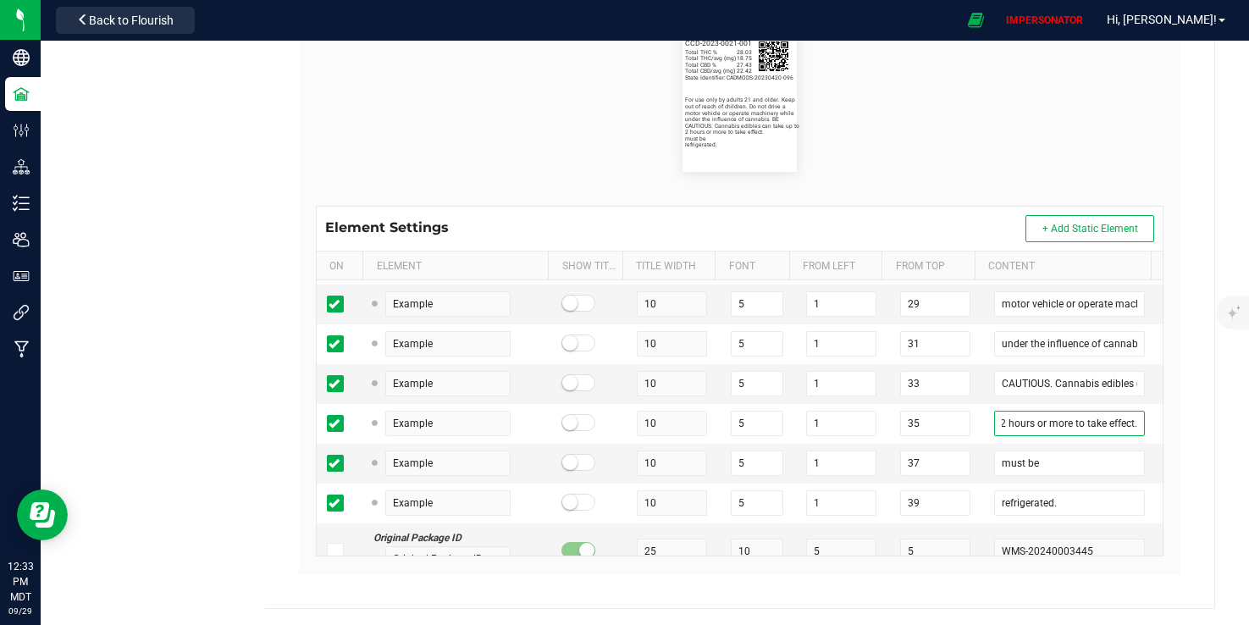
drag, startPoint x: 1113, startPoint y: 459, endPoint x: 1174, endPoint y: 468, distance: 61.7
click at [1174, 468] on div "Headspace Alchemy Type Package Labels Template Edible Label Cancel Save Name Ed…" at bounding box center [740, 108] width 950 height 999
paste input "Product"
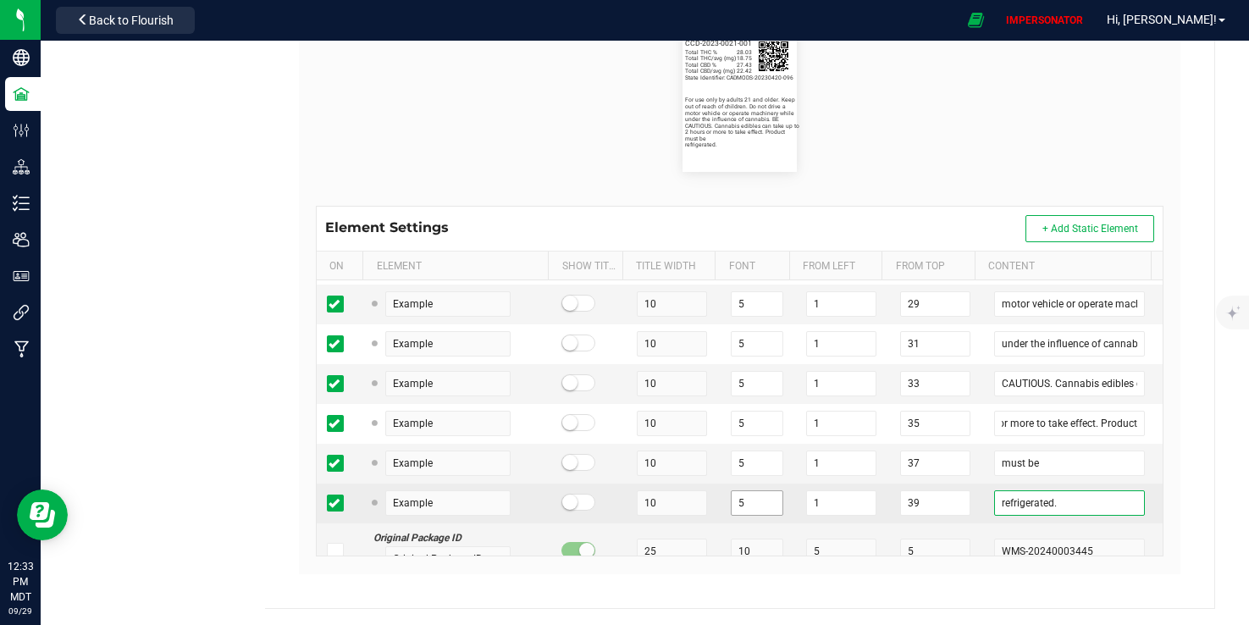
drag, startPoint x: 1036, startPoint y: 534, endPoint x: 767, endPoint y: 531, distance: 269.4
click at [767, 523] on tr "Example 10 5 1 39 refrigerated." at bounding box center [740, 504] width 847 height 40
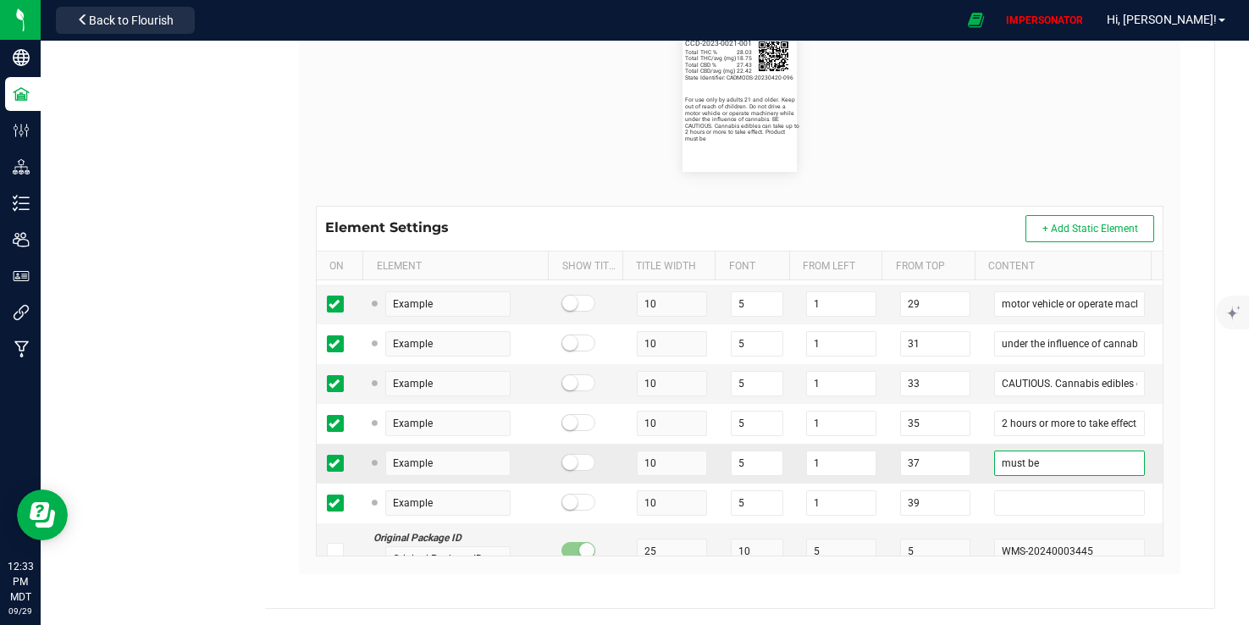
click at [1095, 476] on input "must be" at bounding box center [1069, 463] width 151 height 25
paste input "refrigerated."
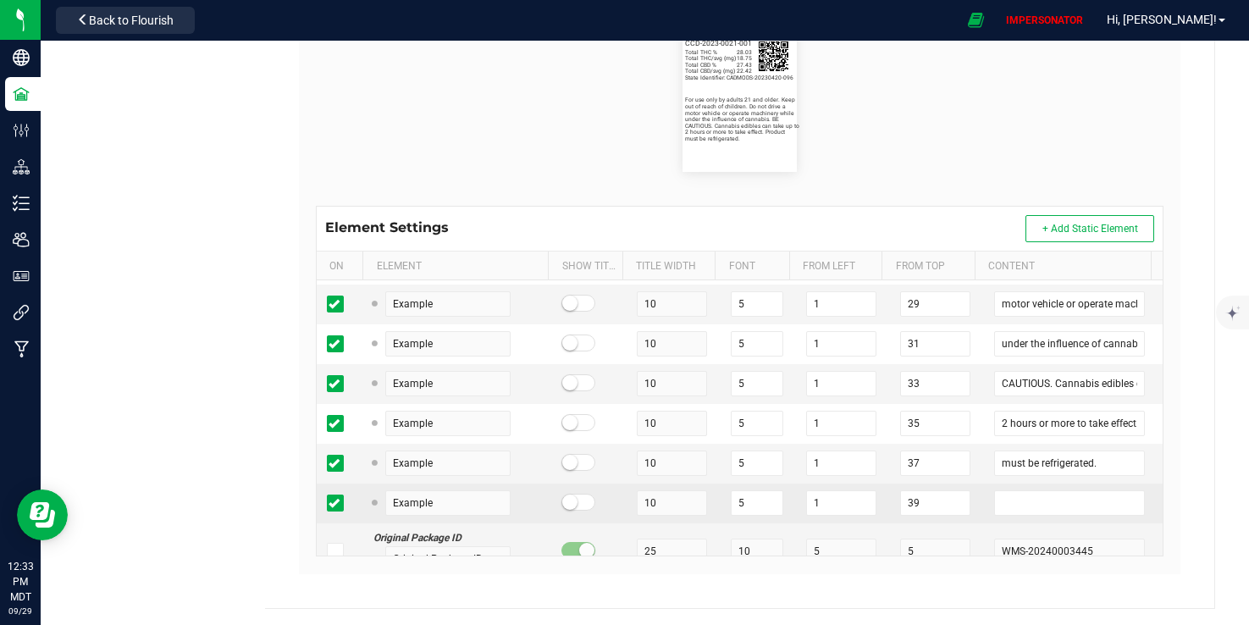
click at [334, 503] on icon at bounding box center [334, 503] width 11 height 0
click at [0, 0] on input "checkbox" at bounding box center [0, 0] width 0 height 0
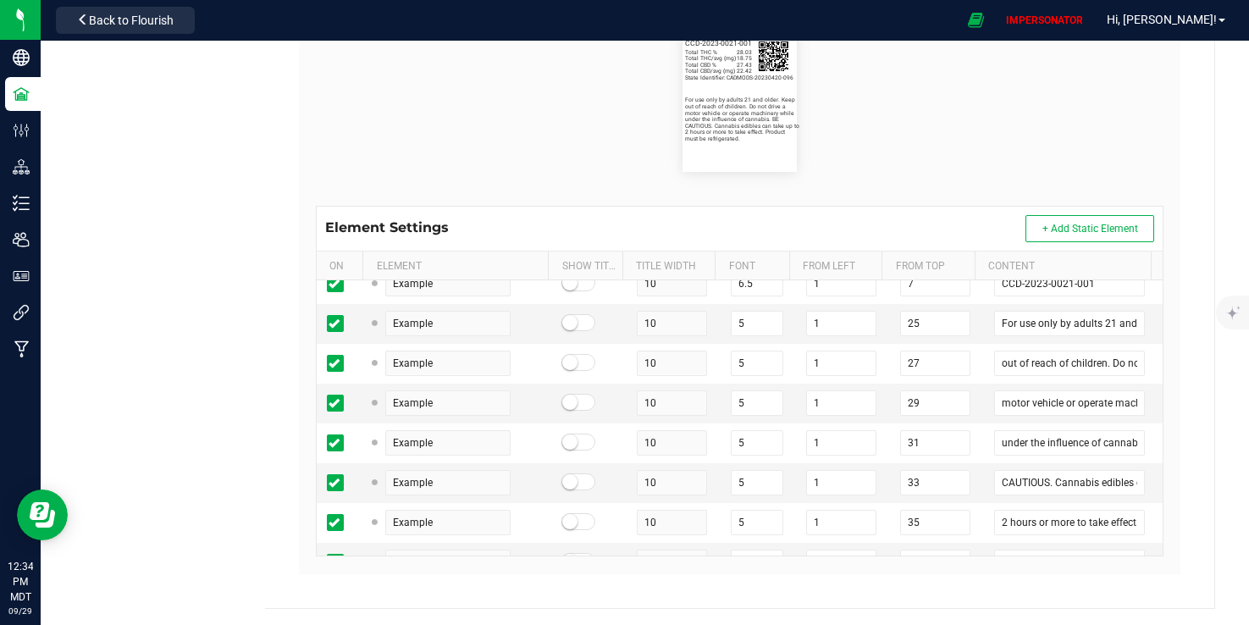
scroll to position [537, 0]
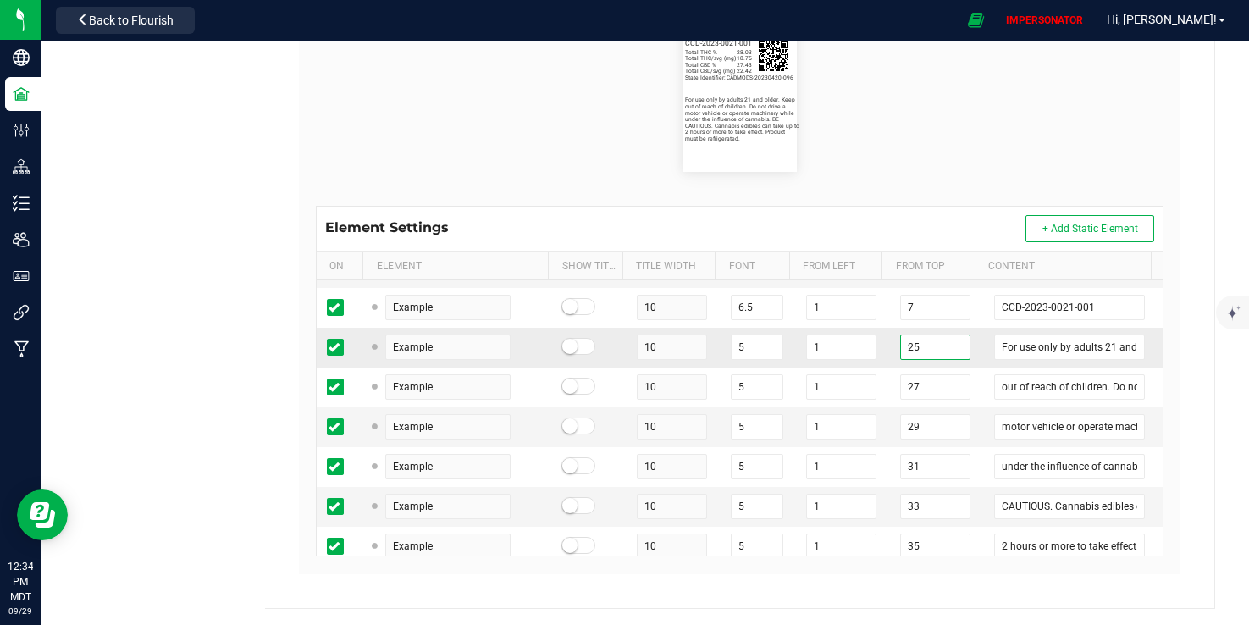
drag, startPoint x: 912, startPoint y: 378, endPoint x: 861, endPoint y: 378, distance: 50.8
click at [862, 368] on tr "Example 10 5 1 25 For use only by adults 21 and older. Keep" at bounding box center [740, 348] width 847 height 40
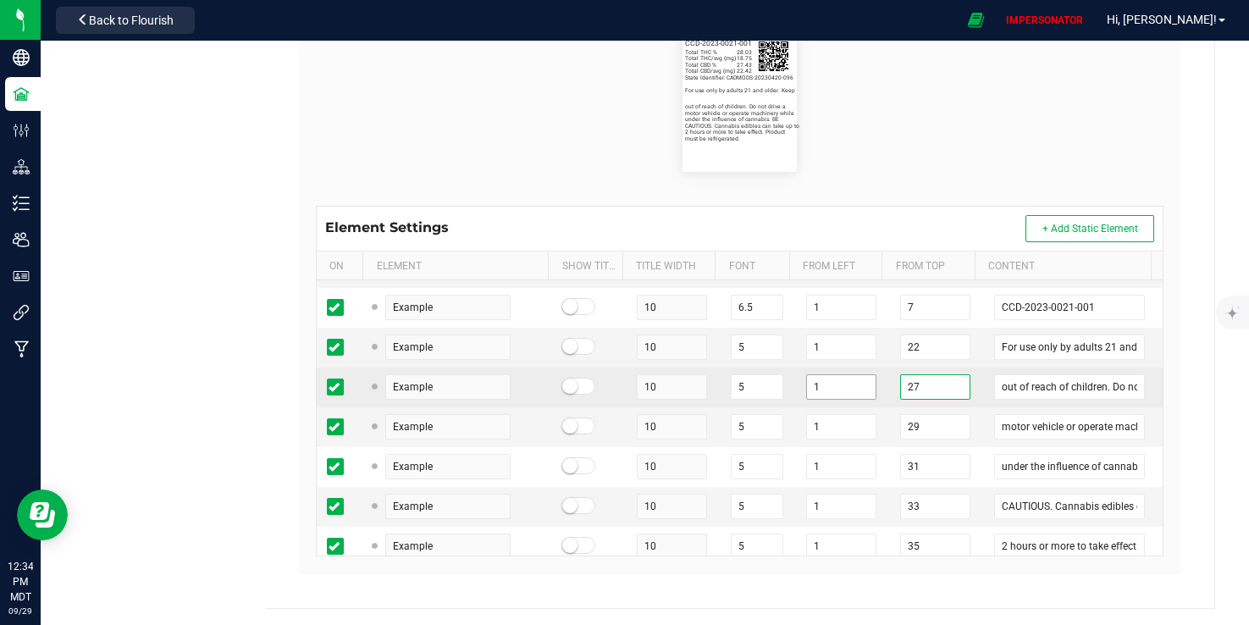
drag, startPoint x: 914, startPoint y: 420, endPoint x: 851, endPoint y: 420, distance: 62.7
click at [851, 407] on tr "Example 10 5 1 27 out of reach of children. Do not drive a" at bounding box center [740, 388] width 847 height 40
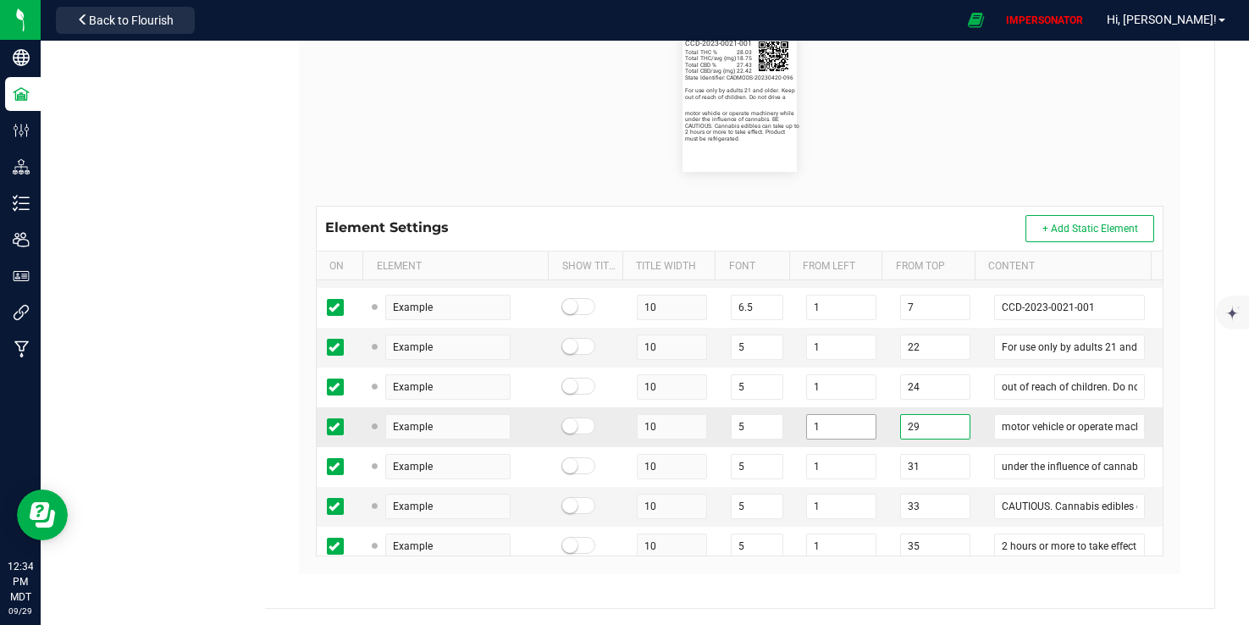
drag, startPoint x: 905, startPoint y: 461, endPoint x: 842, endPoint y: 460, distance: 63.5
click at [842, 447] on tr "Example 10 5 1 29 motor vehicle or operate machinery while" at bounding box center [740, 427] width 847 height 40
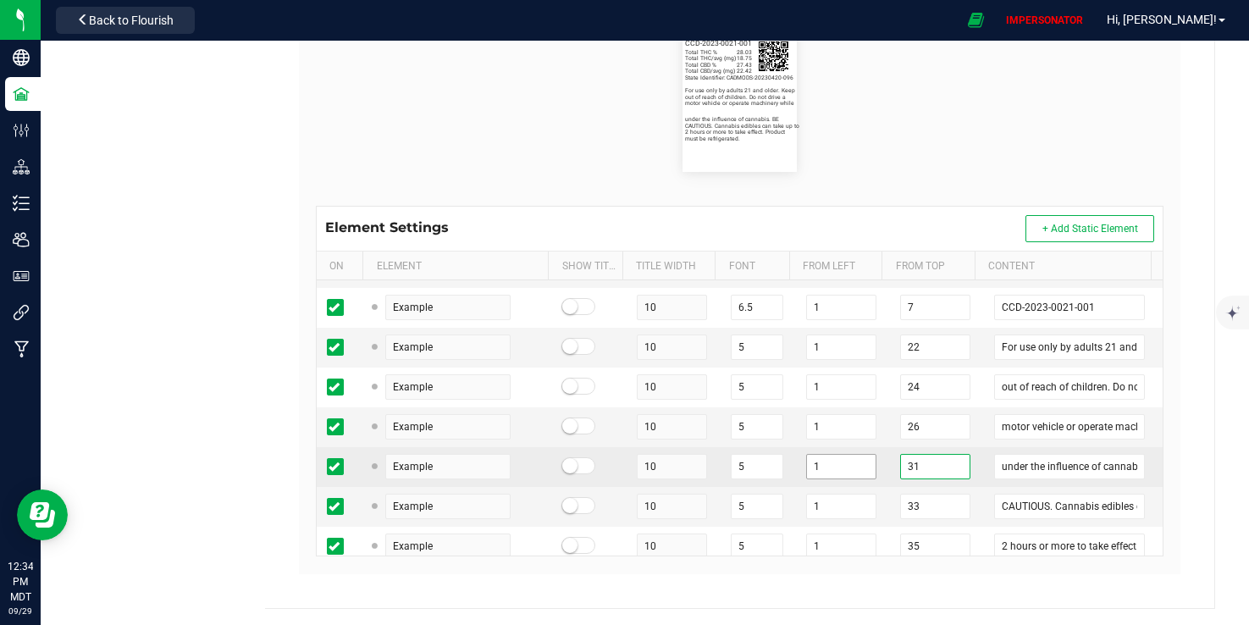
drag, startPoint x: 903, startPoint y: 498, endPoint x: 851, endPoint y: 498, distance: 51.7
click at [855, 487] on tr "Example 10 5 1 31 under the influence of cannabis. BE" at bounding box center [740, 467] width 847 height 40
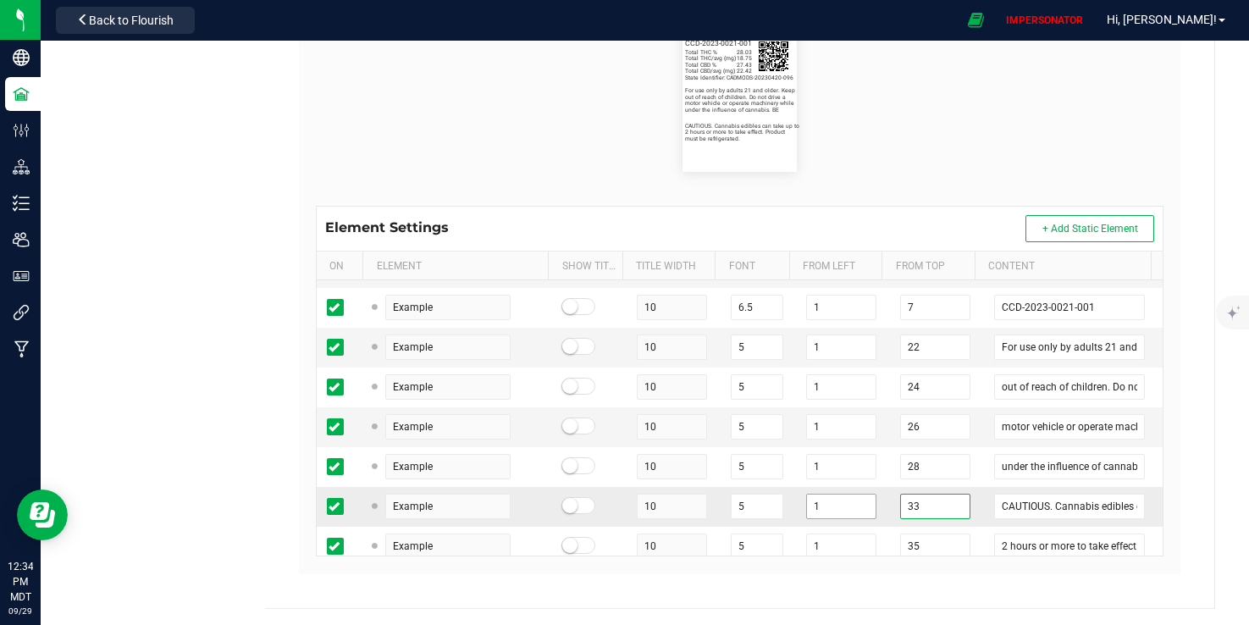
drag, startPoint x: 907, startPoint y: 543, endPoint x: 841, endPoint y: 542, distance: 66.1
click at [841, 527] on tr "Example 10 5 1 33 CAUTIOUS. Cannabis edibles can take up to" at bounding box center [740, 507] width 847 height 40
click at [932, 217] on div "Element Settings + Add Static Element" at bounding box center [740, 229] width 847 height 44
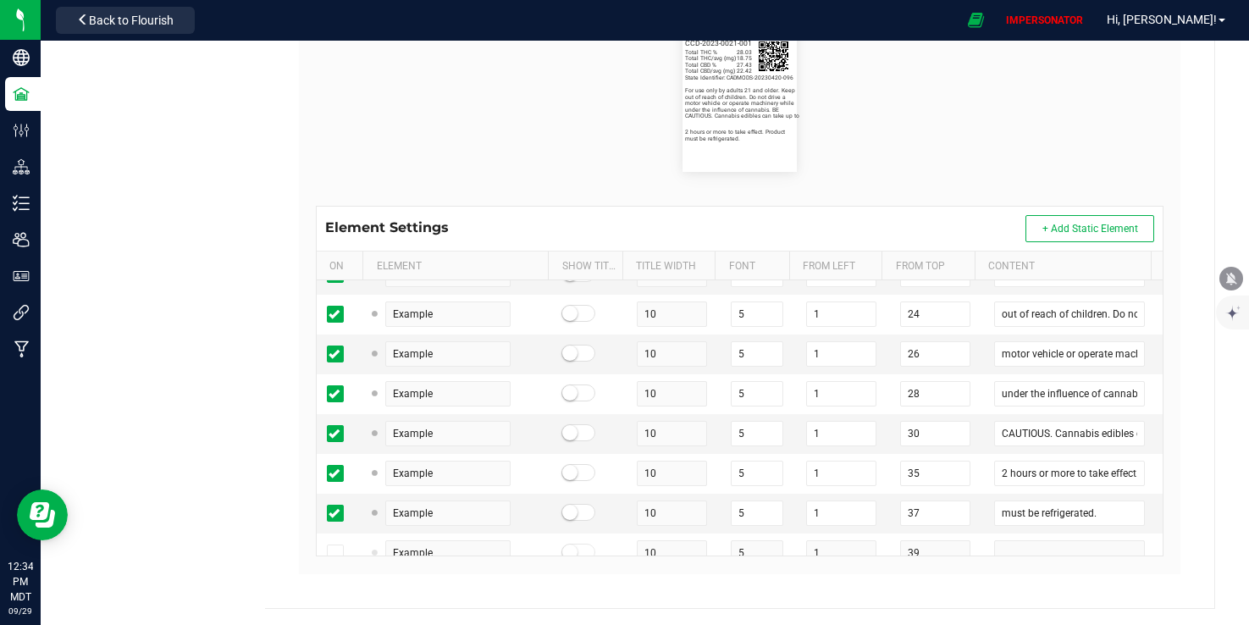
scroll to position [634, 0]
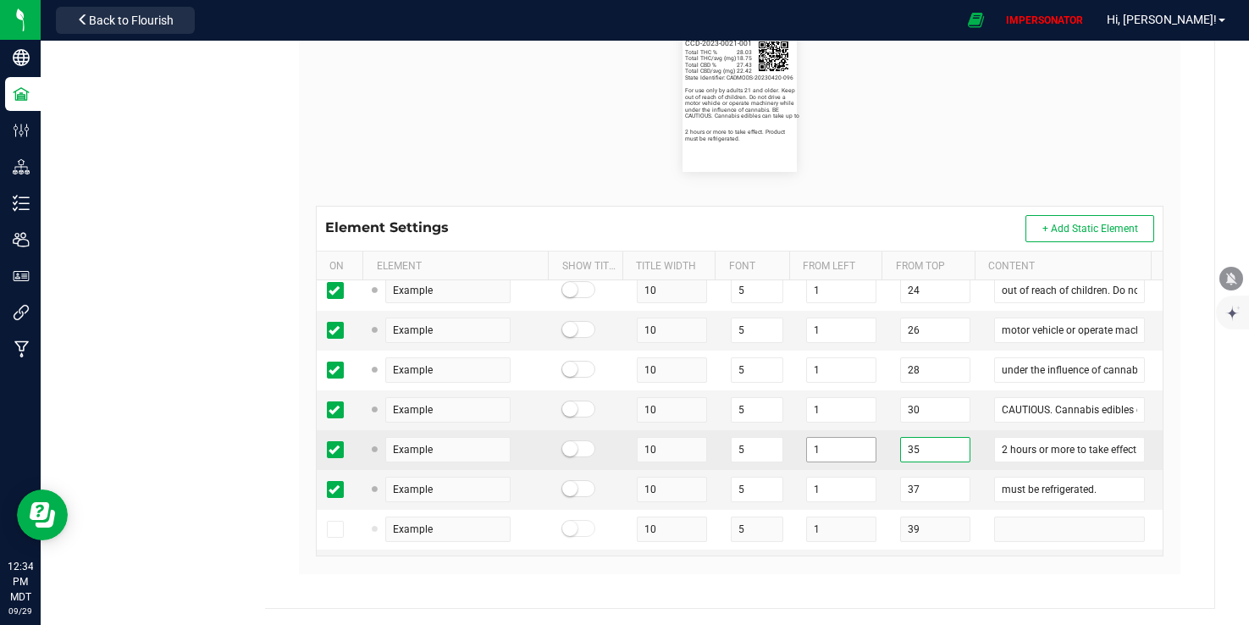
click at [842, 470] on tr "Example 10 5 1 35 2 hours or more to take effect. Product" at bounding box center [740, 450] width 847 height 40
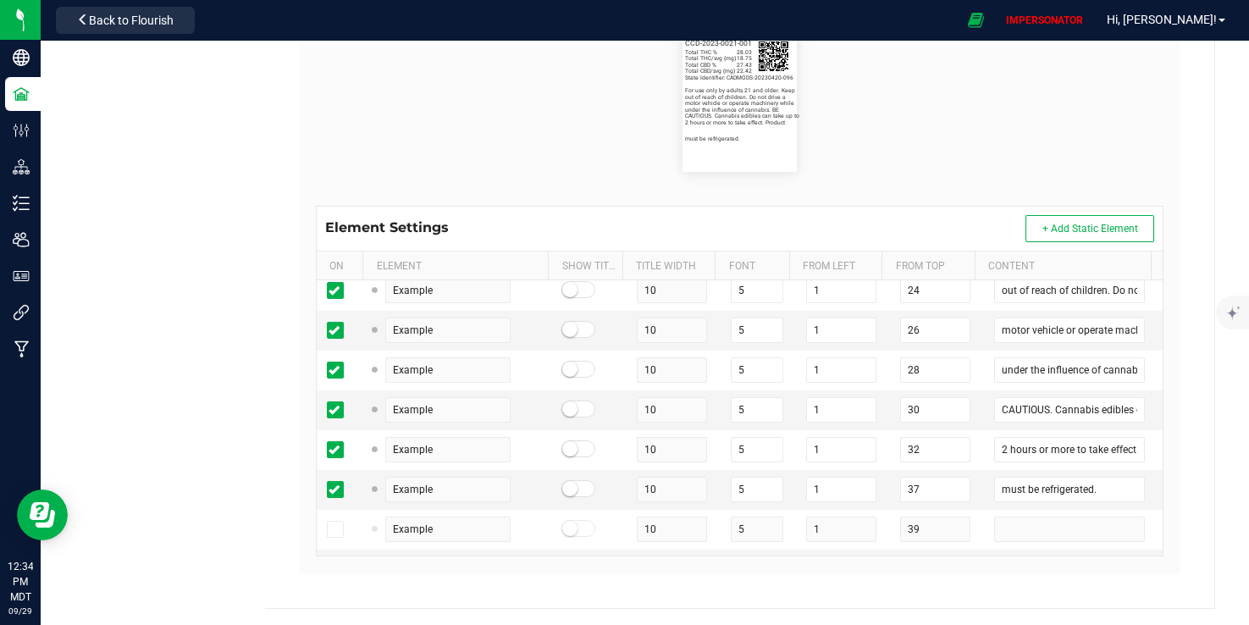
click at [973, 135] on flourish-label-viewer "State Identifier: CADMODS-20230420-096 Ducelin - Nopal Enchilado Total THC % 28…" at bounding box center [740, 94] width 849 height 156
drag, startPoint x: 909, startPoint y: 519, endPoint x: 853, endPoint y: 519, distance: 55.9
click at [853, 510] on tr "Example 10 5 1 37 must be refrigerated." at bounding box center [740, 490] width 847 height 40
click at [955, 197] on div "State Identifier: CADMODS-20230420-096 Ducelin - Nopal Enchilado Total THC % 28…" at bounding box center [740, 94] width 874 height 224
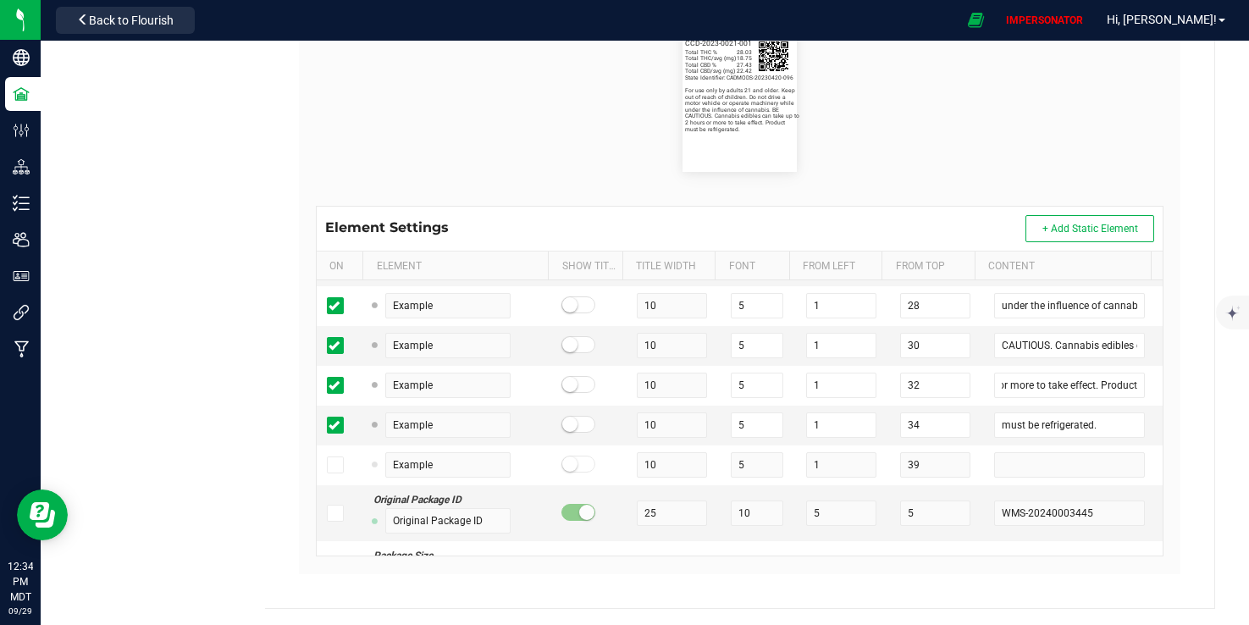
scroll to position [2639, 0]
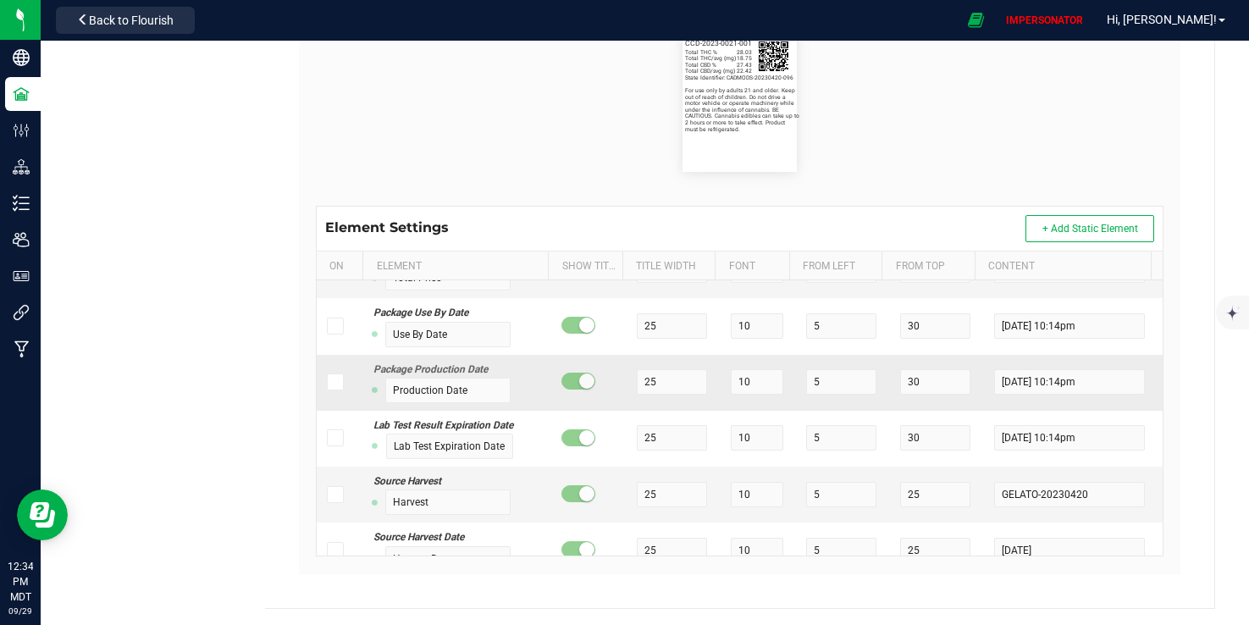
click at [328, 390] on span at bounding box center [335, 382] width 17 height 17
click at [0, 0] on input "checkbox" at bounding box center [0, 0] width 0 height 0
drag, startPoint x: 404, startPoint y: 442, endPoint x: 343, endPoint y: 442, distance: 61.0
click at [343, 411] on tr "Package Production Date Production Date 25 10 5 30 [DATE] 10:14pm" at bounding box center [740, 383] width 847 height 56
drag, startPoint x: 743, startPoint y: 422, endPoint x: 675, endPoint y: 422, distance: 67.8
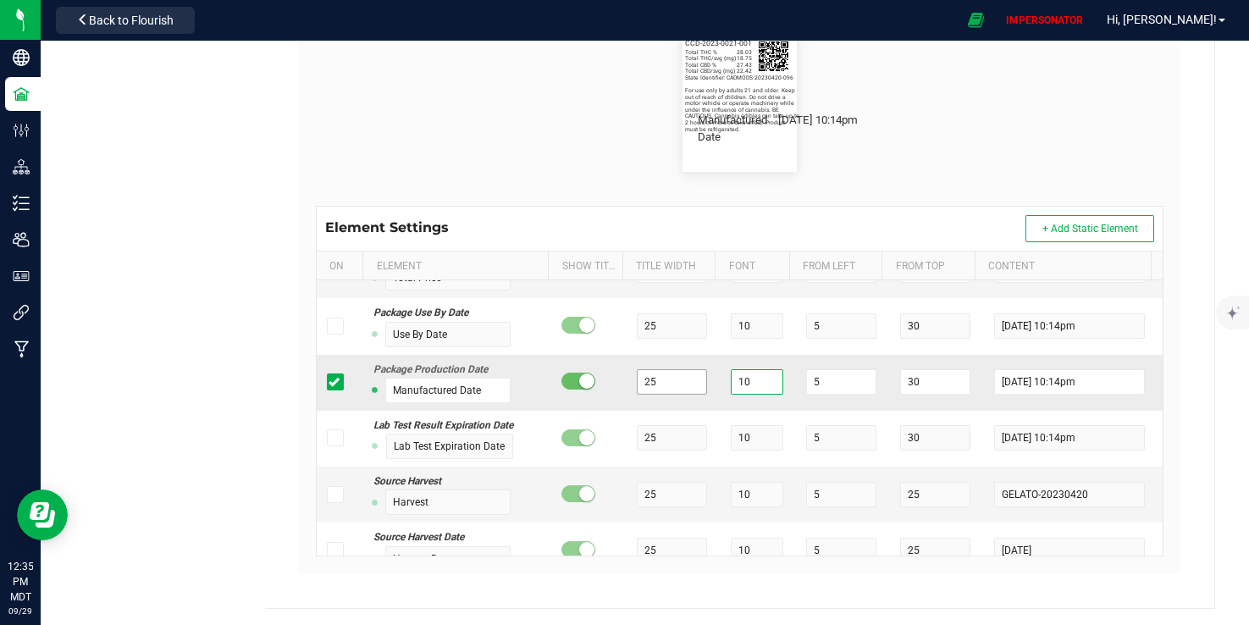
click at [675, 411] on tr "Package Production Date Manufactured Date 25 10 5 30 [DATE] 10:14pm" at bounding box center [740, 383] width 847 height 56
click at [731, 395] on input "10" at bounding box center [757, 381] width 53 height 25
drag, startPoint x: 739, startPoint y: 430, endPoint x: 680, endPoint y: 430, distance: 59.3
click at [680, 411] on tr "Package Production Date Manufactured Date 25 10 5 30 [DATE] 10:14pm" at bounding box center [740, 383] width 847 height 56
drag, startPoint x: 633, startPoint y: 429, endPoint x: 607, endPoint y: 429, distance: 25.4
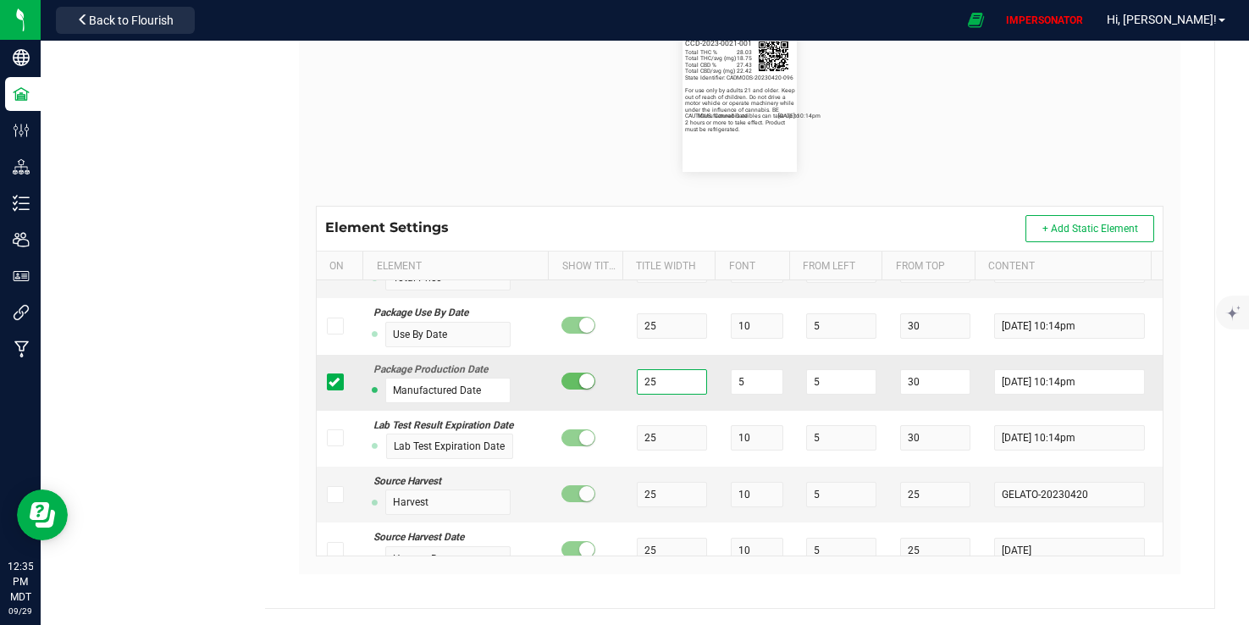
click at [607, 411] on tr "Package Production Date Manufactured Date 25 5 5 30 [DATE] 10:14pm" at bounding box center [740, 383] width 847 height 56
drag, startPoint x: 913, startPoint y: 431, endPoint x: 838, endPoint y: 431, distance: 75.4
click at [838, 411] on tr "Package Production Date Manufactured Date 25 5 5 30 [DATE] 10:14pm" at bounding box center [740, 383] width 847 height 56
drag, startPoint x: 805, startPoint y: 429, endPoint x: 739, endPoint y: 429, distance: 65.2
click at [739, 411] on tr "Package Production Date Manufactured Date 25 5 5 36 [DATE] 10:14pm" at bounding box center [740, 383] width 847 height 56
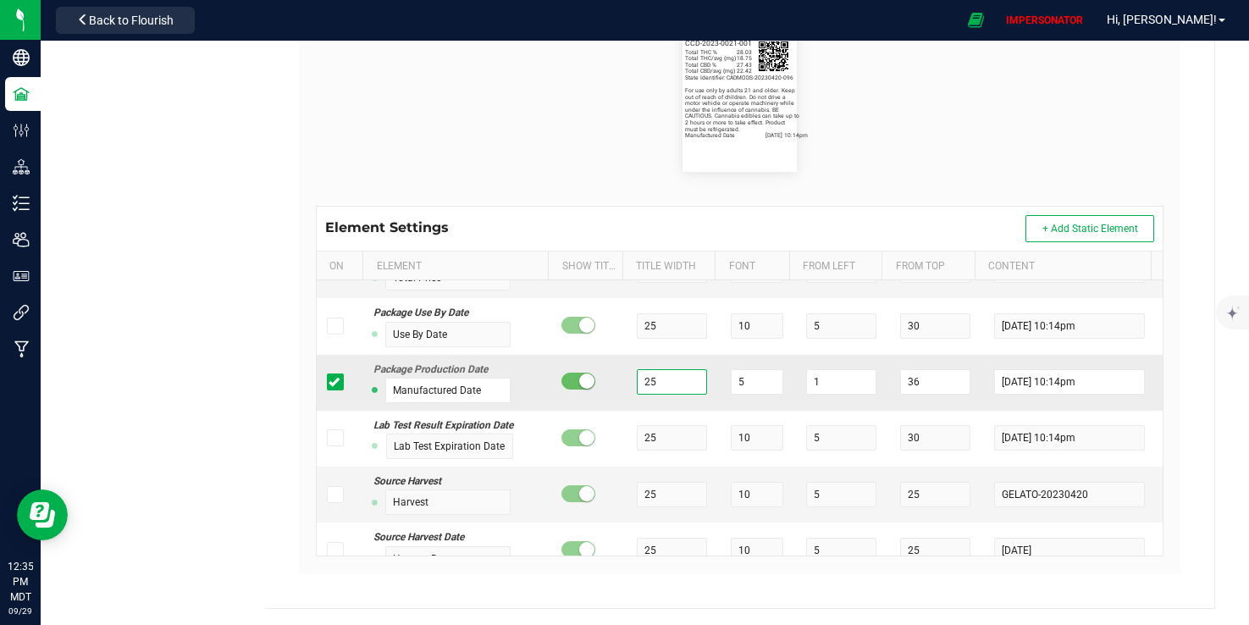
drag, startPoint x: 630, startPoint y: 433, endPoint x: 580, endPoint y: 433, distance: 50.0
click at [580, 411] on tr "Package Production Date Manufactured Date 25 5 1 36 [DATE] 10:14pm" at bounding box center [740, 383] width 847 height 56
drag, startPoint x: 451, startPoint y: 441, endPoint x: 400, endPoint y: 441, distance: 50.8
click at [400, 403] on input "Manufactured Date" at bounding box center [447, 390] width 125 height 25
click at [450, 403] on input "Mfg Date" at bounding box center [447, 390] width 125 height 25
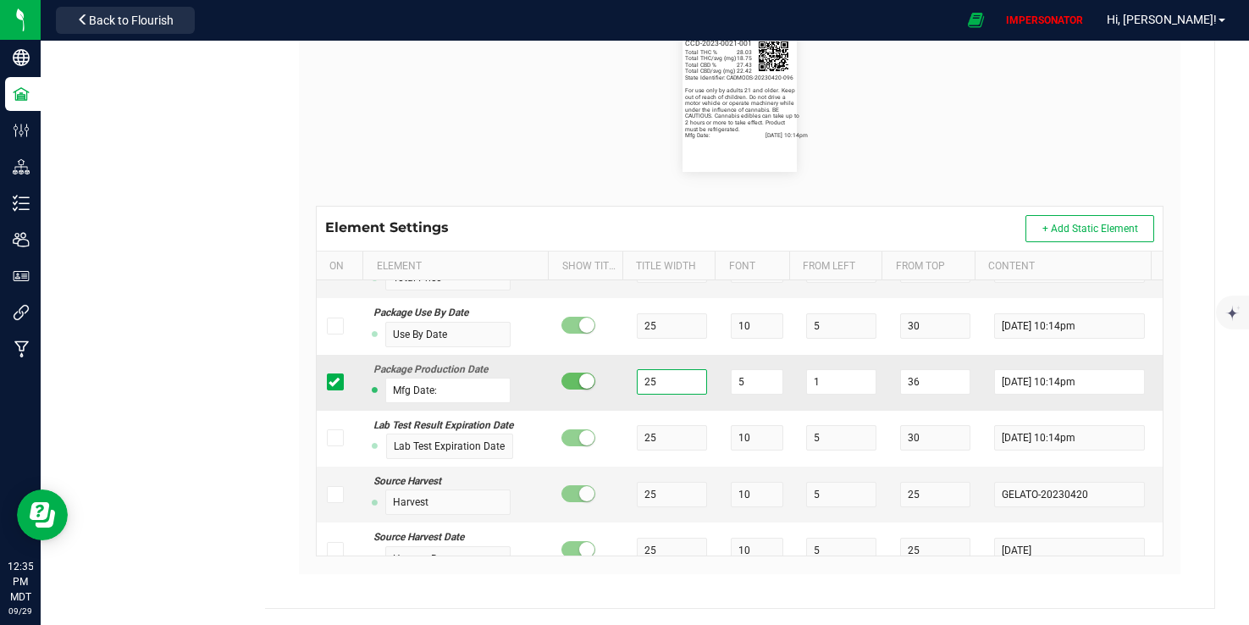
drag, startPoint x: 641, startPoint y: 427, endPoint x: 633, endPoint y: 426, distance: 8.5
click at [637, 395] on input "25" at bounding box center [672, 381] width 70 height 25
drag, startPoint x: 665, startPoint y: 435, endPoint x: 613, endPoint y: 426, distance: 52.5
click at [613, 411] on tr "Package Production Date Mfg Date: 25 5 1 36 [DATE] 10:14pm" at bounding box center [740, 383] width 847 height 56
drag, startPoint x: 1033, startPoint y: 431, endPoint x: 1135, endPoint y: 431, distance: 101.6
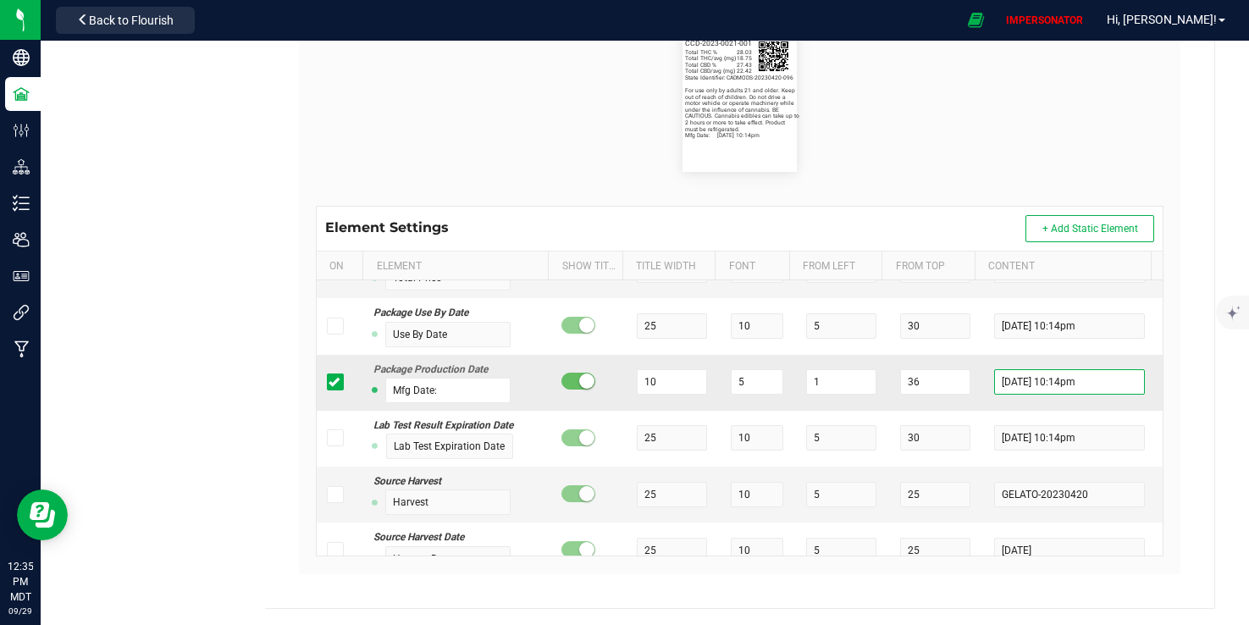
click at [1135, 411] on td "[DATE] 10:14pm" at bounding box center [1073, 383] width 179 height 56
click at [656, 395] on input "10" at bounding box center [672, 381] width 70 height 25
click at [911, 395] on input "36" at bounding box center [935, 381] width 70 height 25
click at [900, 196] on div "State Identifier: CADMODS-20230420-096 Ducelin - Nopal Enchilado Total THC % 28…" at bounding box center [740, 94] width 874 height 224
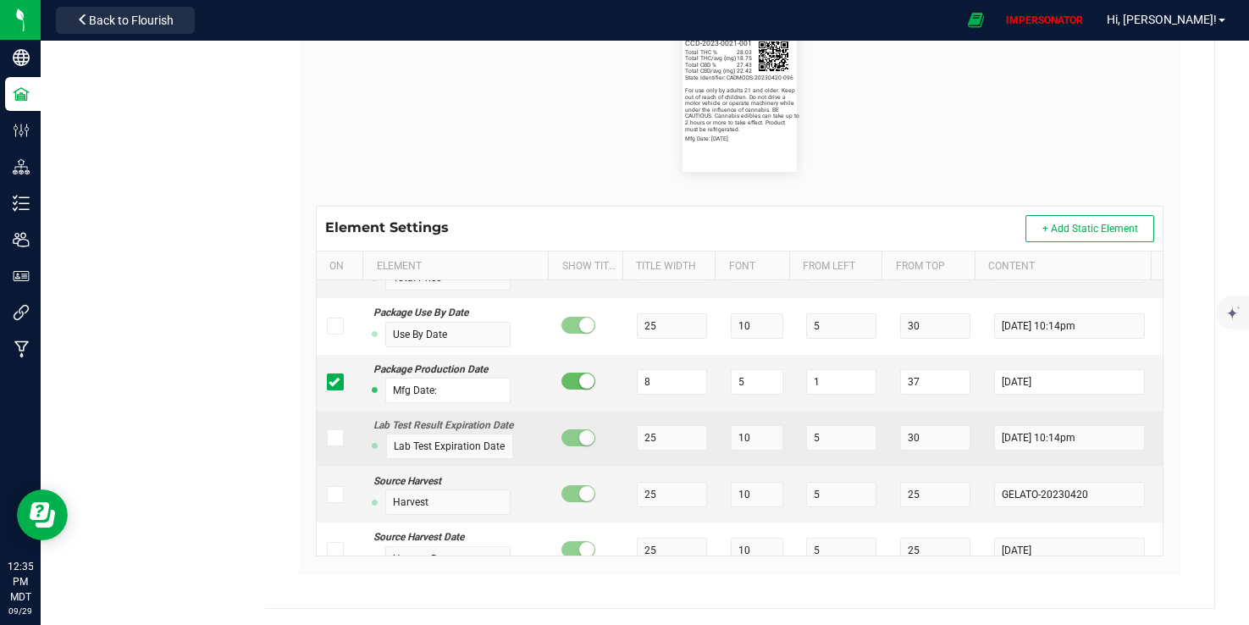
click at [335, 438] on icon at bounding box center [334, 438] width 11 height 0
click at [0, 0] on input "checkbox" at bounding box center [0, 0] width 0 height 0
drag, startPoint x: 430, startPoint y: 496, endPoint x: 344, endPoint y: 496, distance: 86.4
click at [344, 467] on tr "Lab Test Result Expiration Date Lab Test Expiration Date 25 10 5 30 [DATE] 10:1…" at bounding box center [740, 439] width 847 height 56
click at [435, 459] on input "Expiration Date" at bounding box center [449, 446] width 127 height 25
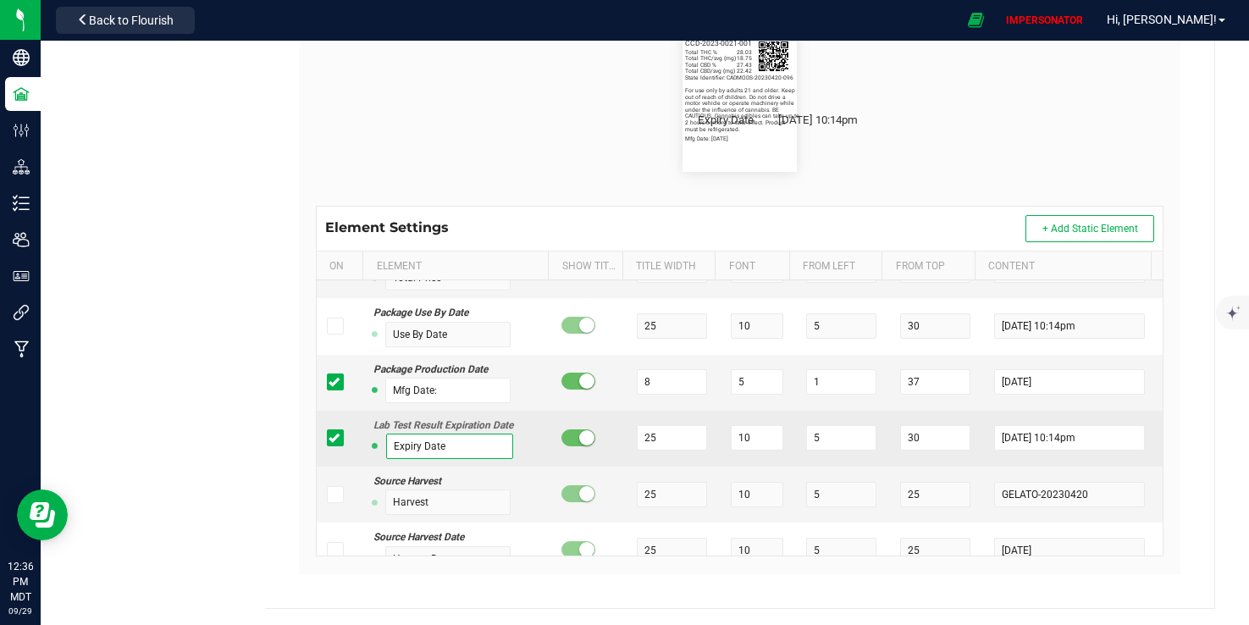
click at [463, 459] on input "Expiry Date" at bounding box center [449, 446] width 127 height 25
drag, startPoint x: 570, startPoint y: 486, endPoint x: 558, endPoint y: 486, distance: 11.9
click at [558, 467] on tr "Lab Test Result Expiration Date Expiry Date: 25 10 5 30 [DATE] 10:14pm" at bounding box center [740, 439] width 847 height 56
drag, startPoint x: 733, startPoint y: 495, endPoint x: 681, endPoint y: 482, distance: 53.2
click at [681, 467] on tr "Lab Test Result Expiration Date Expiry Date: 8 10 5 30 [DATE] 10:14pm" at bounding box center [740, 439] width 847 height 56
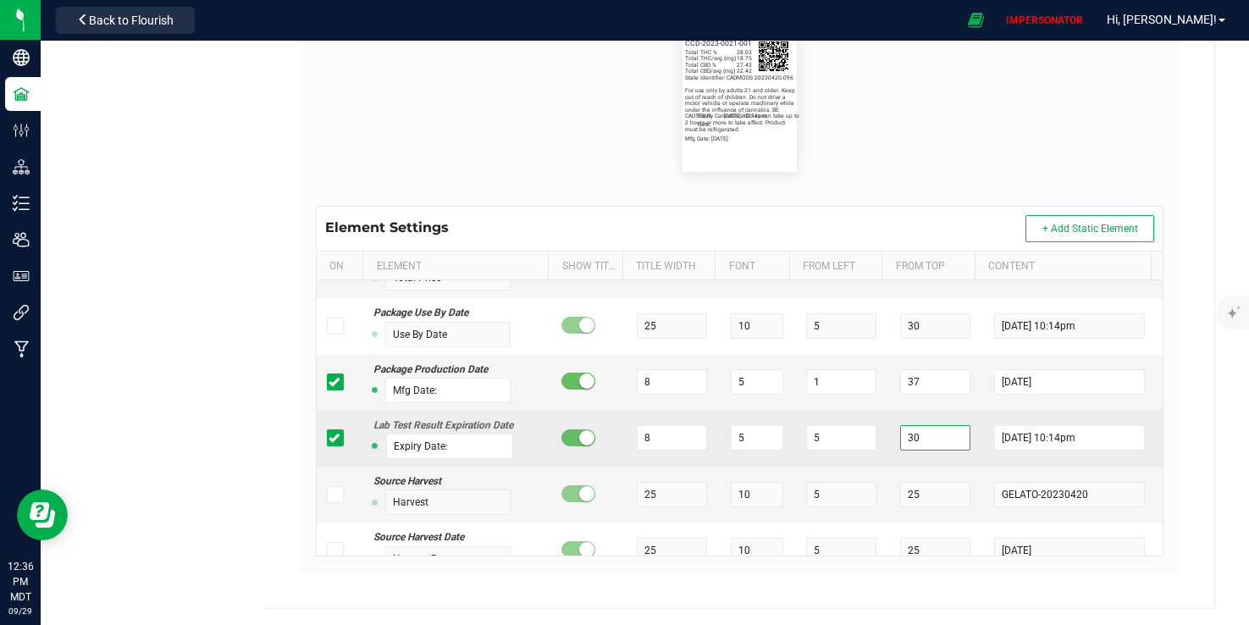
drag, startPoint x: 881, startPoint y: 487, endPoint x: 859, endPoint y: 487, distance: 22.0
click at [860, 467] on tr "Lab Test Result Expiration Date Expiry Date: 8 5 5 30 [DATE] 10:14pm" at bounding box center [740, 439] width 847 height 56
drag, startPoint x: 633, startPoint y: 483, endPoint x: 618, endPoint y: 483, distance: 14.4
click at [627, 467] on td "8" at bounding box center [674, 439] width 94 height 56
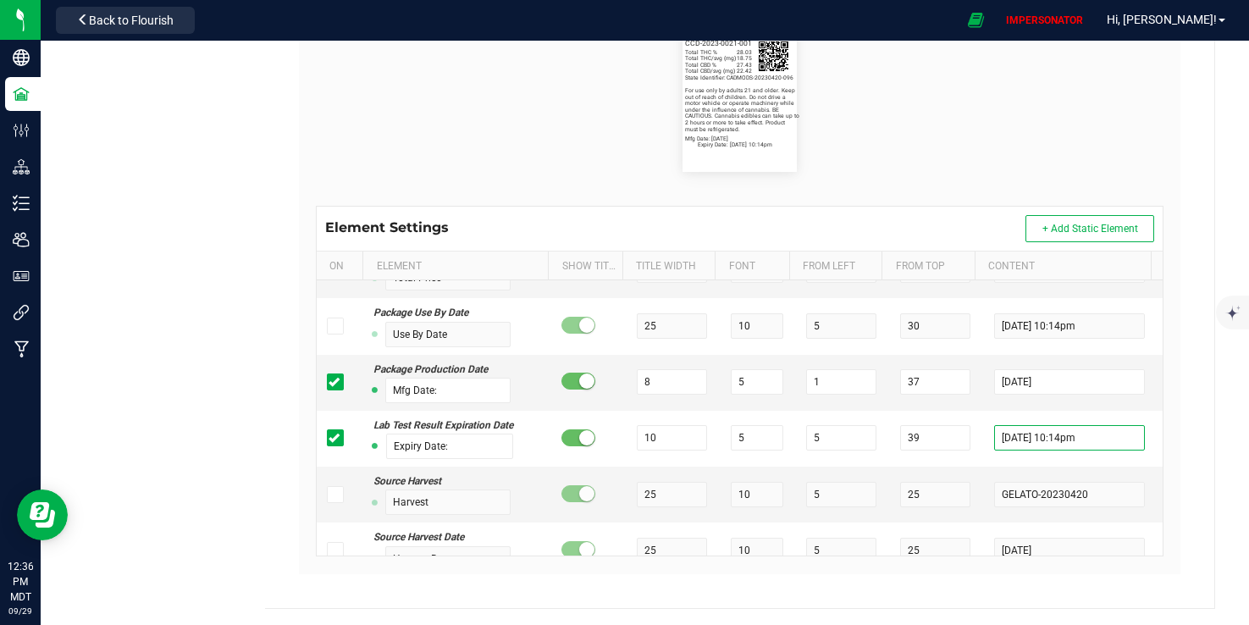
drag, startPoint x: 1033, startPoint y: 489, endPoint x: 1231, endPoint y: 489, distance: 197.4
click at [1231, 489] on div "All Facilities Contact Compliance Tags Printers Payment Methods Labels Headspac…" at bounding box center [645, 97] width 1209 height 1058
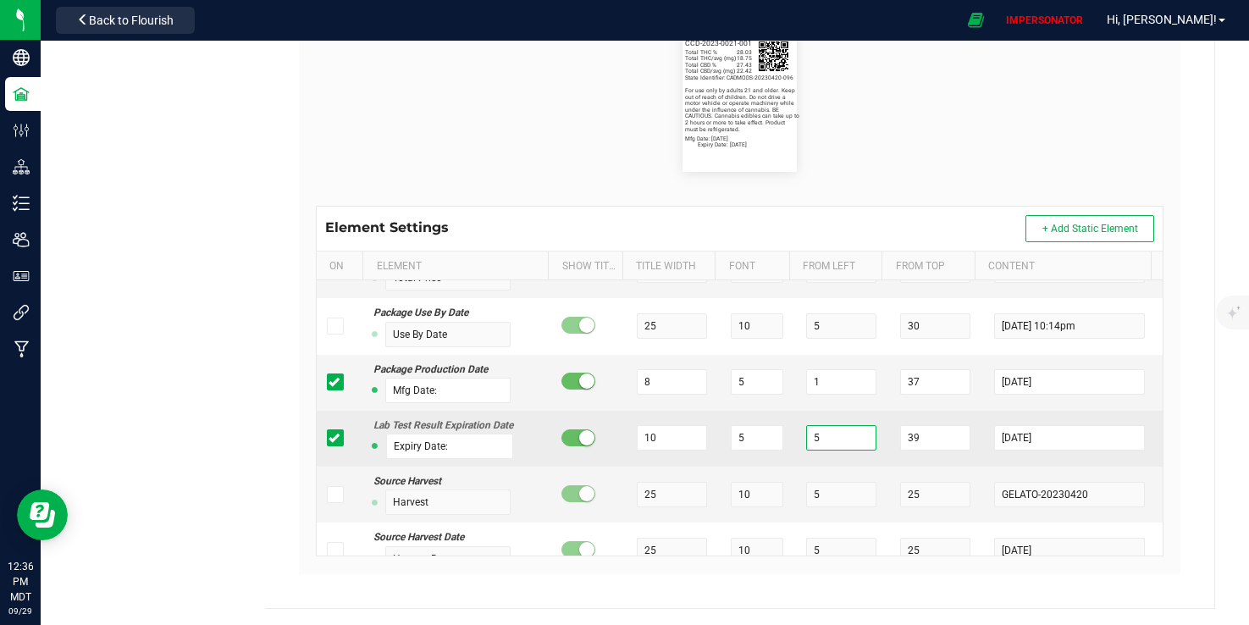
drag, startPoint x: 816, startPoint y: 487, endPoint x: 781, endPoint y: 487, distance: 34.7
click at [796, 467] on td "5" at bounding box center [843, 439] width 94 height 56
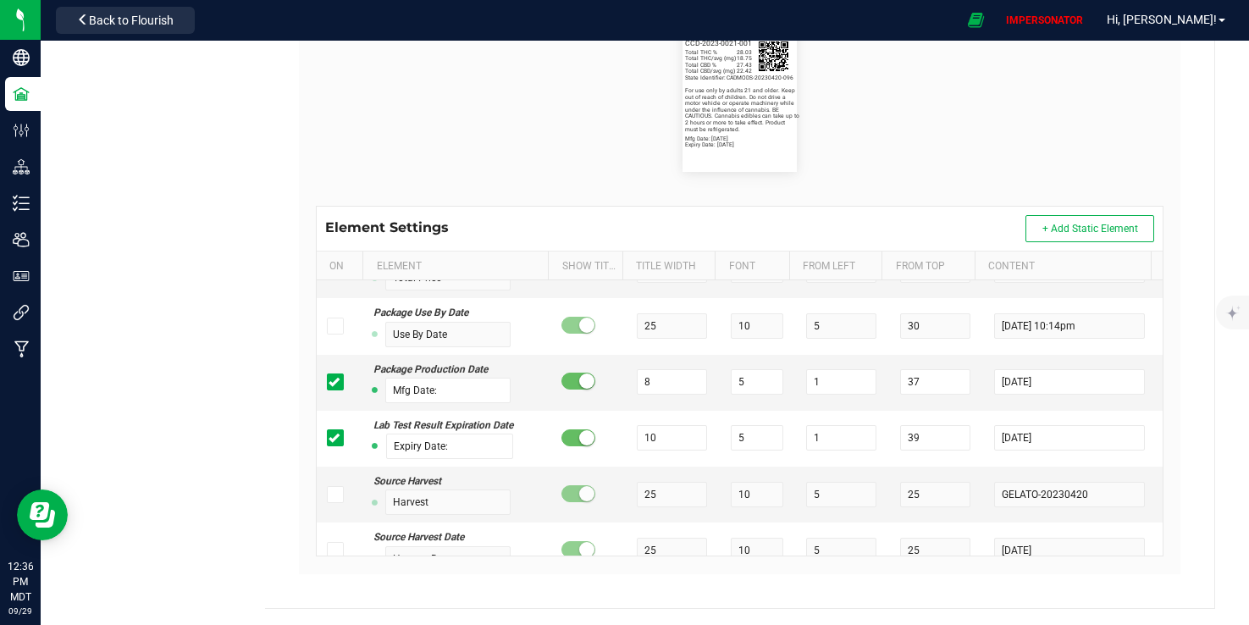
click at [847, 167] on flourish-label-viewer "State Identifier: CADMODS-20230420-096 Ducelin - Nopal Enchilado Total THC % 28…" at bounding box center [740, 94] width 849 height 156
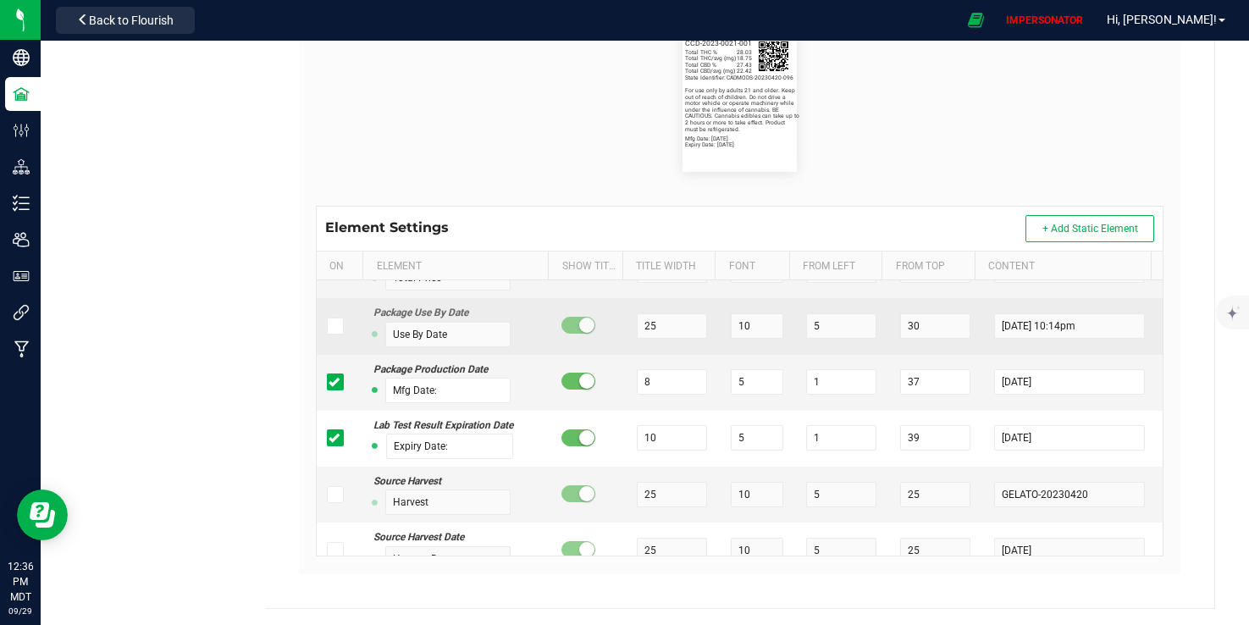
click at [329, 354] on td at bounding box center [340, 326] width 47 height 56
click at [329, 326] on icon at bounding box center [334, 326] width 11 height 0
click at [0, 0] on input "checkbox" at bounding box center [0, 0] width 0 height 0
click at [456, 347] on input "Use By Date" at bounding box center [447, 334] width 125 height 25
drag, startPoint x: 756, startPoint y: 379, endPoint x: 632, endPoint y: 360, distance: 125.1
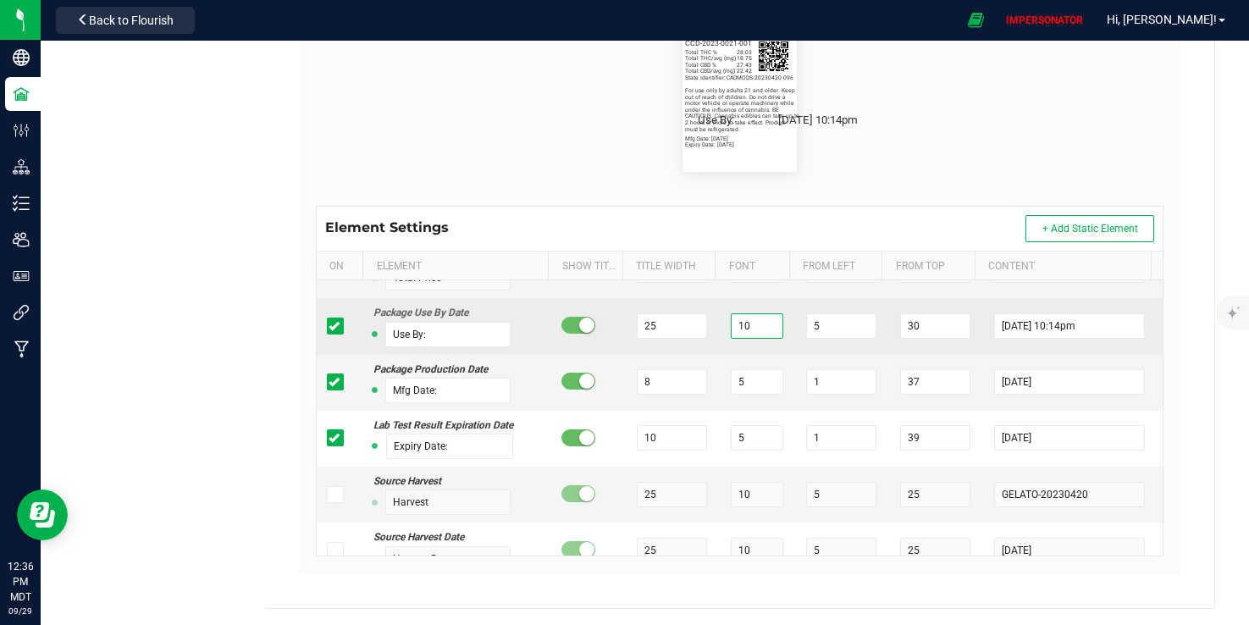
click at [632, 354] on tr "Package Use By Date Use By: 25 10 5 30 [DATE] 10:14pm" at bounding box center [740, 326] width 847 height 56
click at [753, 354] on tr "Package Use By Date Use By: 25 5 5 30 [DATE] 10:14pm" at bounding box center [740, 326] width 847 height 56
drag, startPoint x: 570, startPoint y: 375, endPoint x: 560, endPoint y: 374, distance: 10.2
click at [560, 354] on tr "Package Use By Date Use By: 25 5 1 30 [DATE] 10:14pm" at bounding box center [740, 326] width 847 height 56
click at [844, 354] on tr "Package Use By Date Use By: 10 5 1 30 [DATE] 10:14pm" at bounding box center [740, 326] width 847 height 56
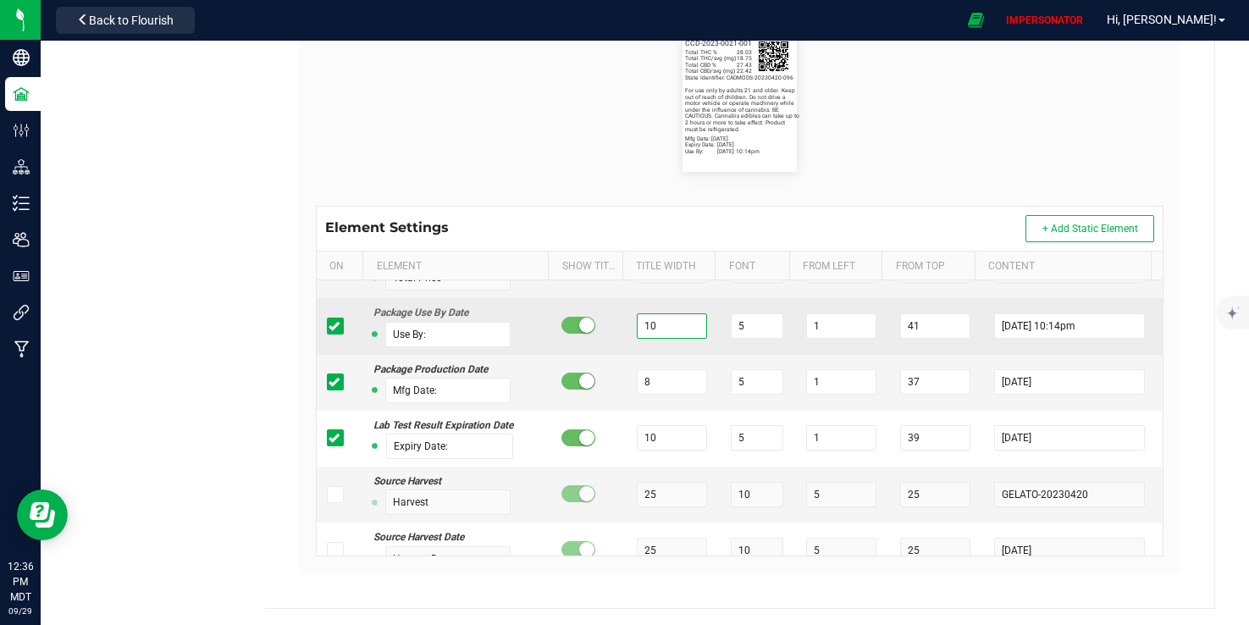
drag, startPoint x: 647, startPoint y: 374, endPoint x: 631, endPoint y: 374, distance: 16.1
click at [637, 339] on input "10" at bounding box center [672, 325] width 70 height 25
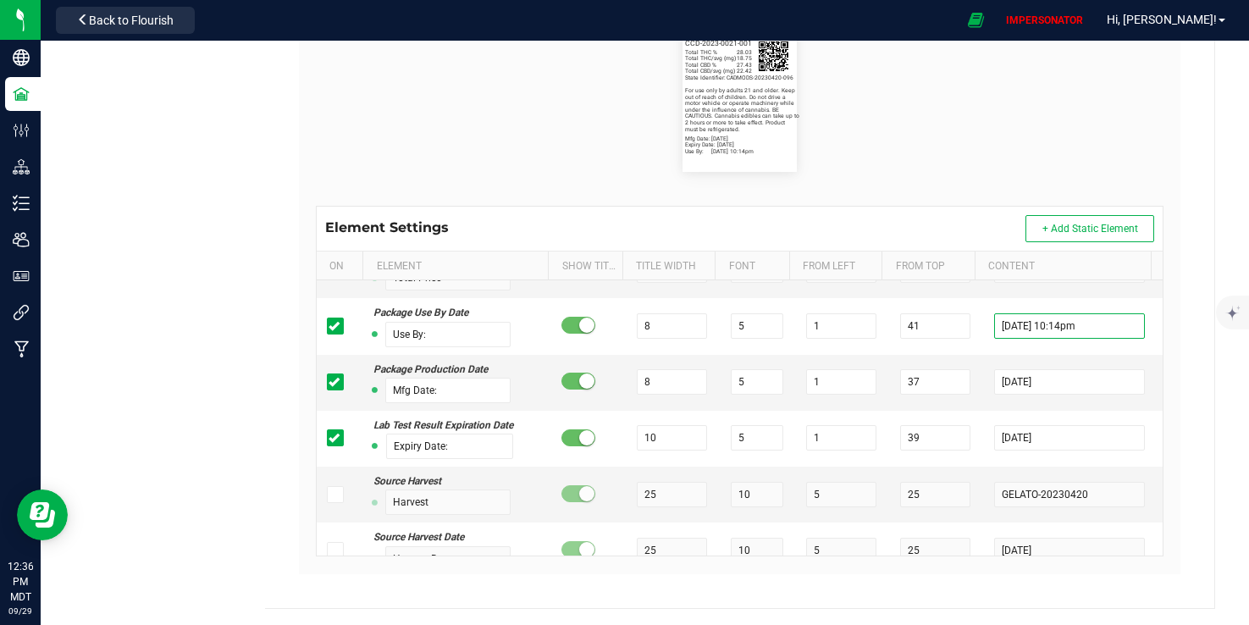
click at [1171, 374] on div "Name Edible Label Default Printer DPI Setting 203 (8 dots/mm) Try It! QZ Status…" at bounding box center [740, 136] width 891 height 911
click at [614, 411] on tr "Package Production Date Mfg Date: 8 5 1 37 [DATE]" at bounding box center [740, 383] width 847 height 56
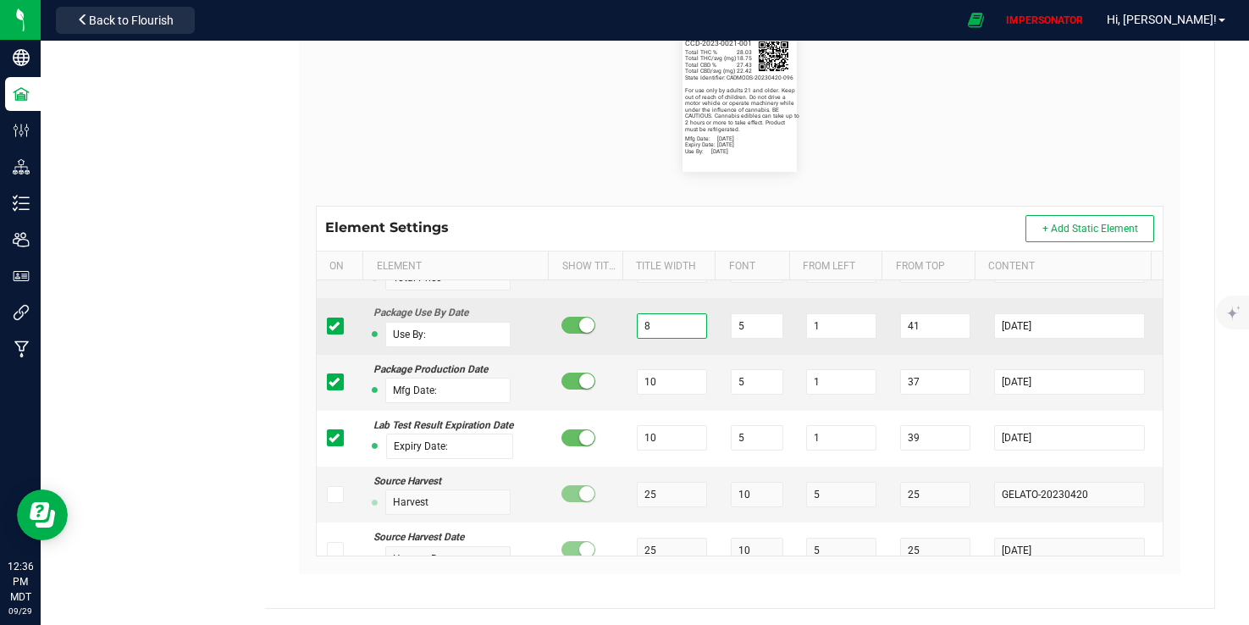
drag, startPoint x: 644, startPoint y: 374, endPoint x: 596, endPoint y: 374, distance: 47.4
click at [598, 354] on tr "Package Use By Date Use By: 8 5 1 41 [DATE]" at bounding box center [740, 326] width 847 height 56
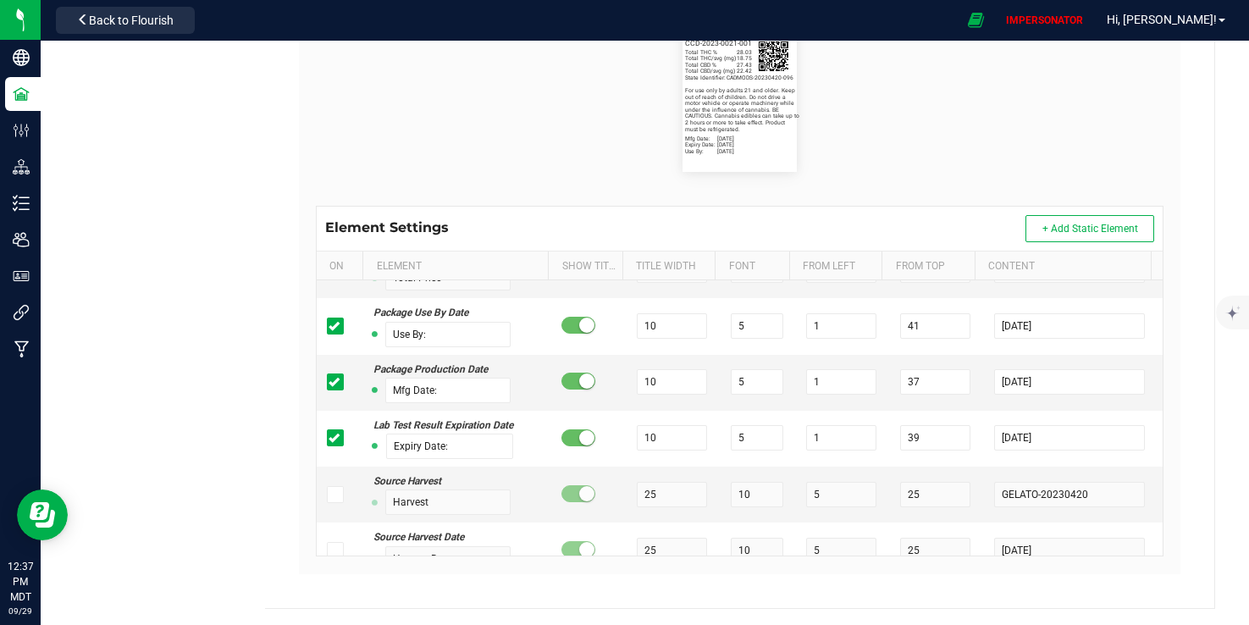
click at [826, 209] on div "Element Settings + Add Static Element" at bounding box center [740, 229] width 847 height 44
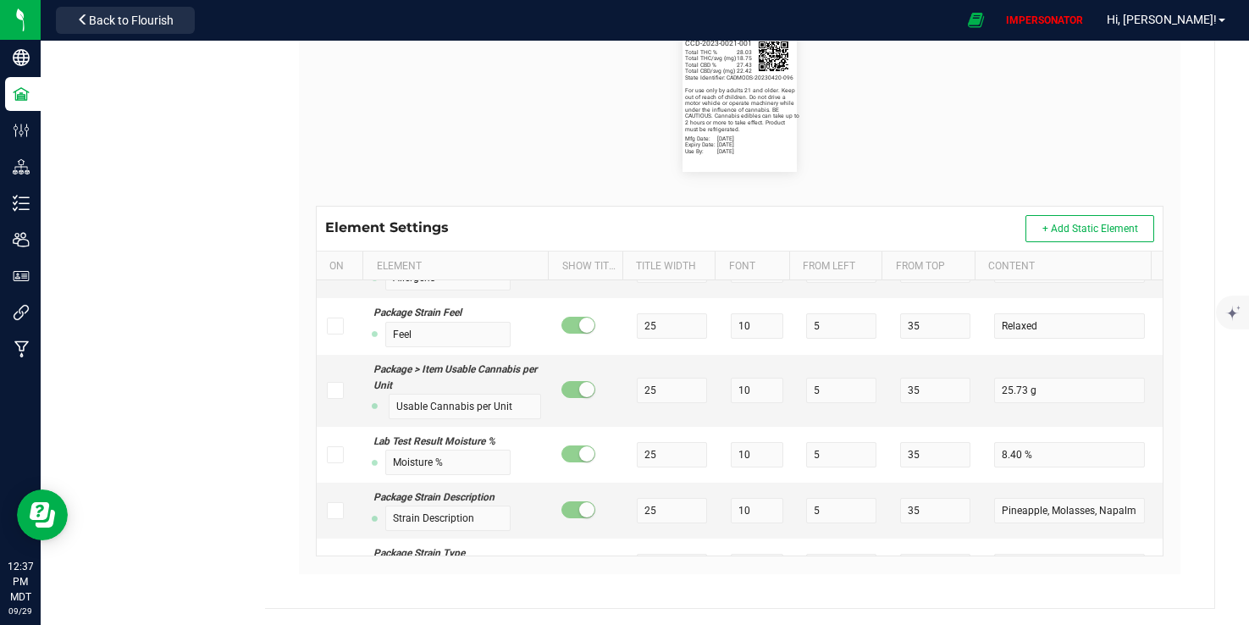
scroll to position [2287, 0]
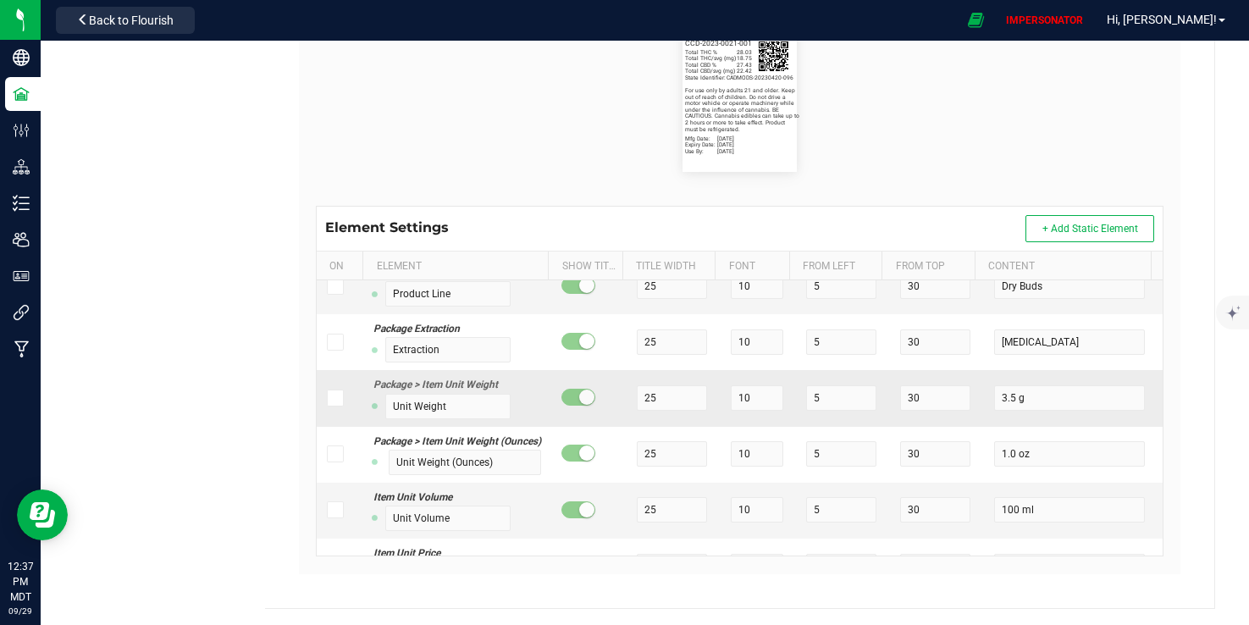
click at [329, 398] on icon at bounding box center [334, 398] width 11 height 0
click at [0, 0] on input "checkbox" at bounding box center [0, 0] width 0 height 0
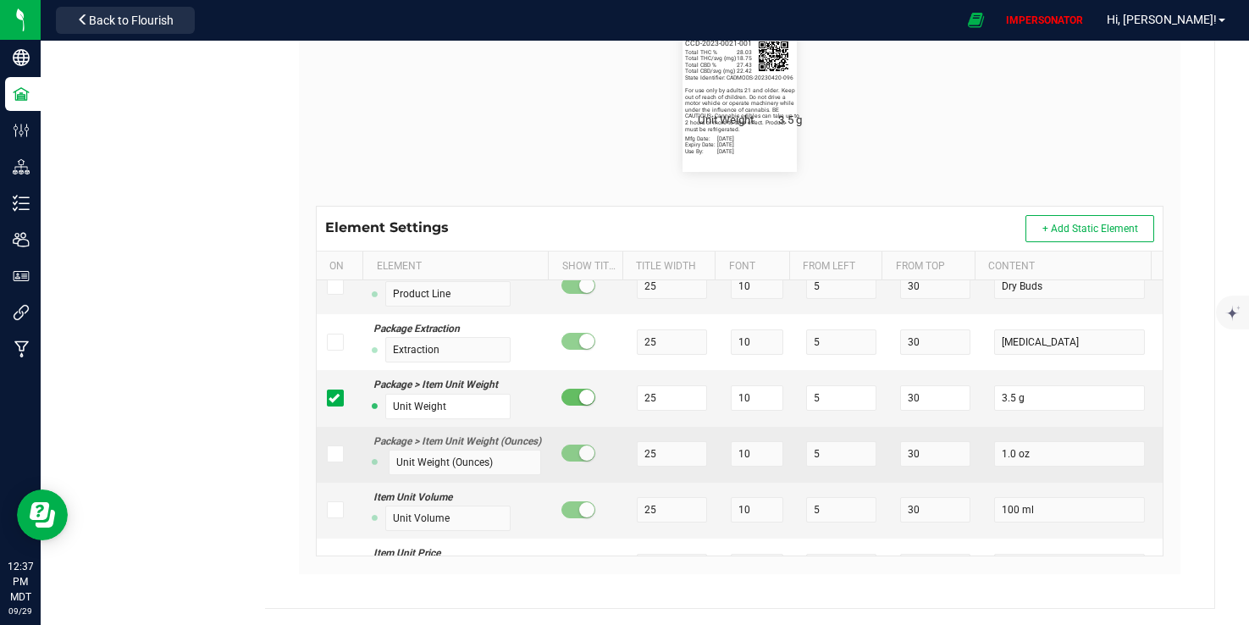
click at [330, 454] on icon at bounding box center [334, 454] width 11 height 0
click at [0, 0] on input "checkbox" at bounding box center [0, 0] width 0 height 0
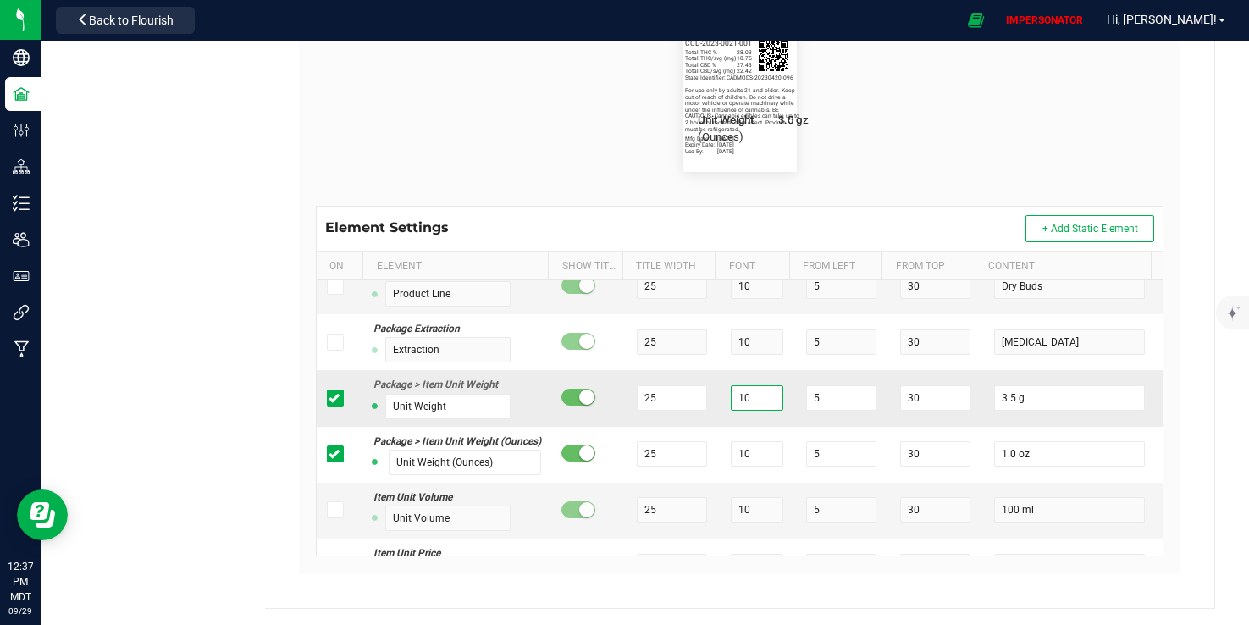
drag, startPoint x: 757, startPoint y: 429, endPoint x: 712, endPoint y: 429, distance: 44.9
click at [721, 426] on td "10" at bounding box center [758, 398] width 75 height 56
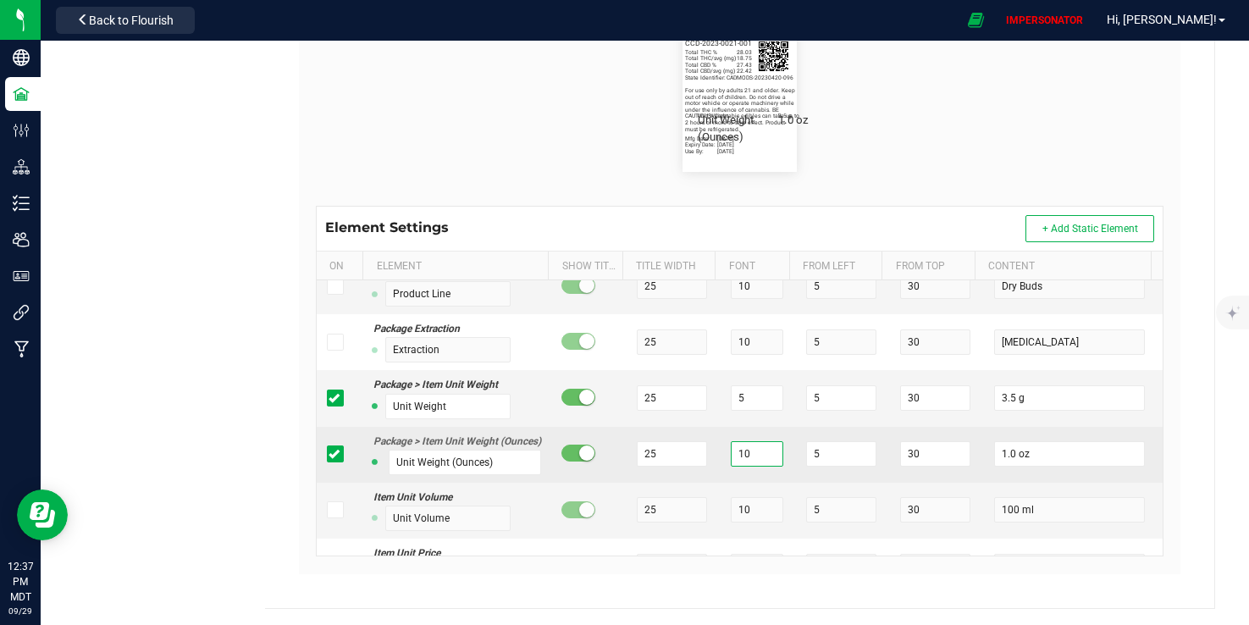
drag, startPoint x: 739, startPoint y: 498, endPoint x: 702, endPoint y: 498, distance: 37.3
click at [702, 483] on tr "Package > Item Unit Weight (Ounces) Unit Weight (Ounces) 25 10 5 30 1.0 oz" at bounding box center [740, 455] width 847 height 56
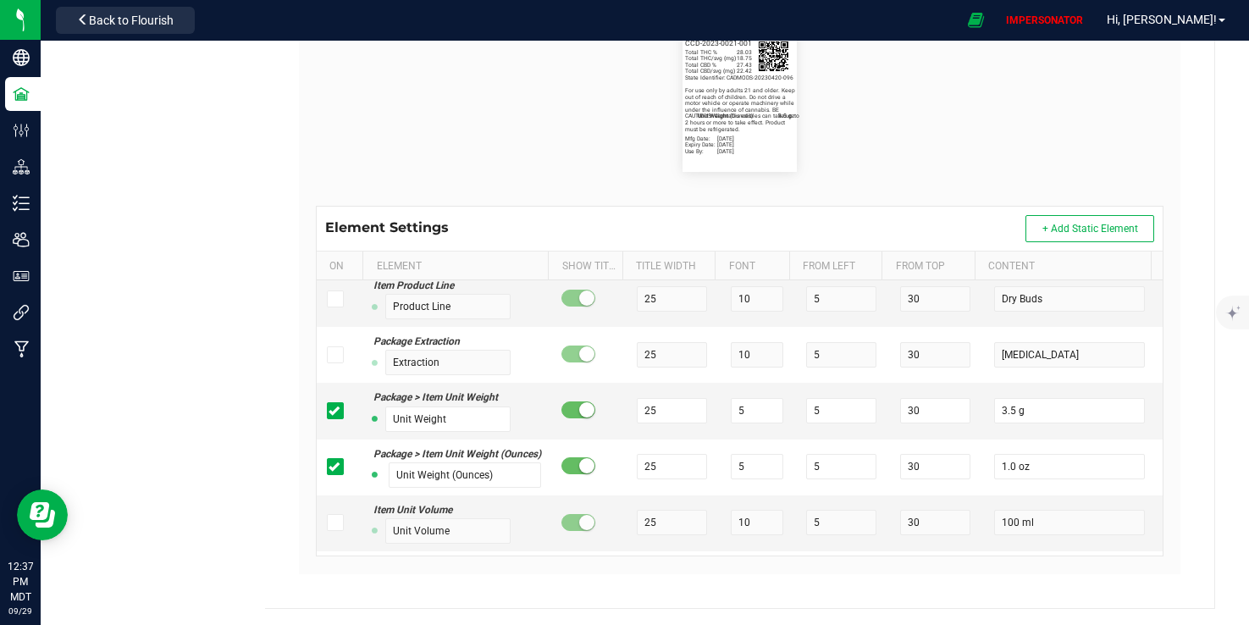
scroll to position [2346, 0]
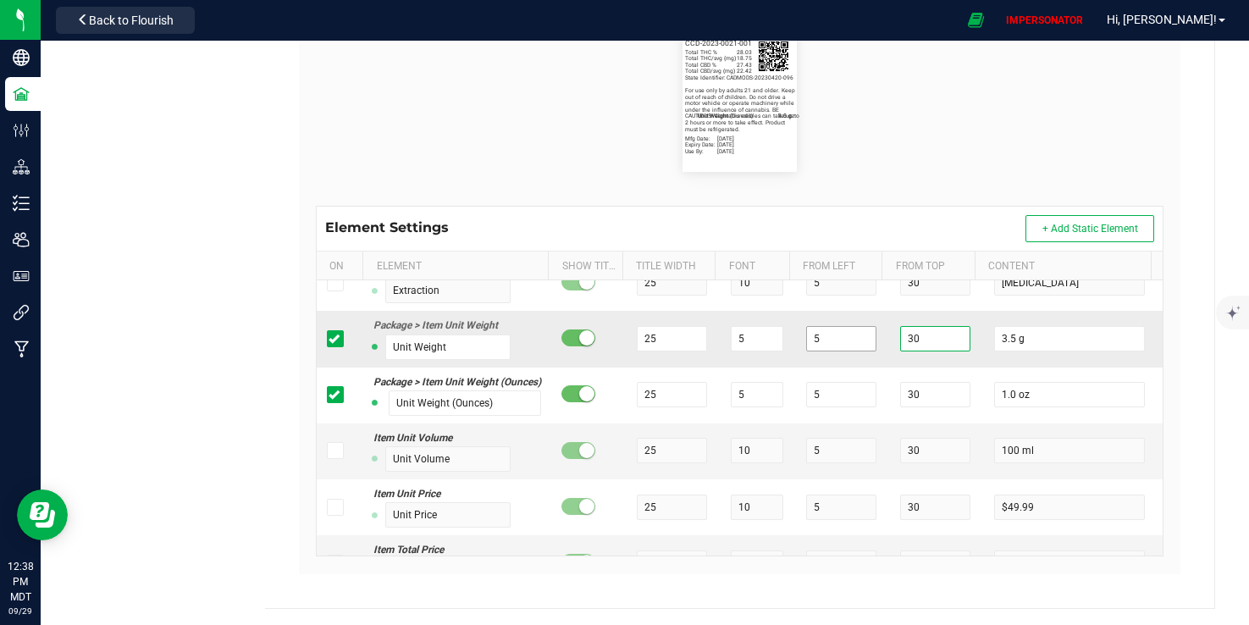
drag, startPoint x: 903, startPoint y: 370, endPoint x: 842, endPoint y: 370, distance: 61.0
click at [842, 367] on tr "Package > Item Unit Weight Unit Weight 25 5 5 30 3.5 g" at bounding box center [740, 339] width 847 height 56
drag, startPoint x: 658, startPoint y: 377, endPoint x: 606, endPoint y: 359, distance: 54.6
click at [607, 364] on tr "Package > Item Unit Weight Unit Weight 25 5 5 45 3.5 g" at bounding box center [740, 339] width 847 height 56
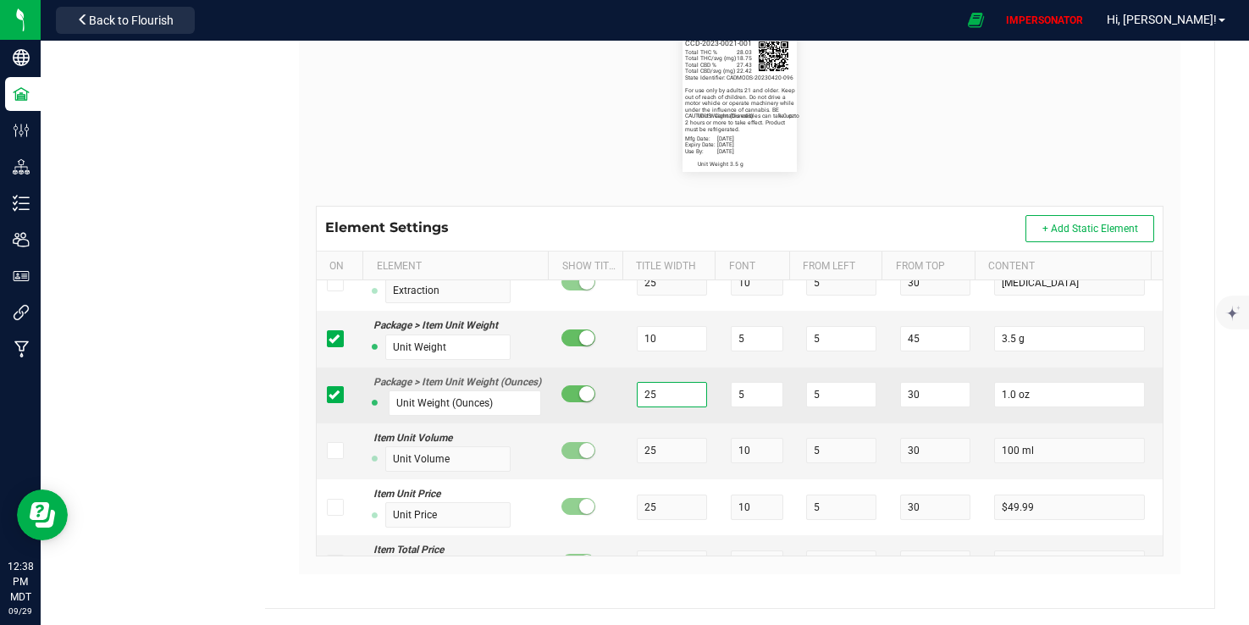
click at [579, 423] on tr "Package > Item Unit Weight (Ounces) Unit Weight (Ounces) 25 5 5 30 1.0 oz" at bounding box center [740, 396] width 847 height 56
drag, startPoint x: 906, startPoint y: 433, endPoint x: 820, endPoint y: 433, distance: 86.4
click at [820, 423] on tr "Package > Item Unit Weight (Ounces) Unit Weight (Ounces) 10 5 5 30 1.0 oz" at bounding box center [740, 396] width 847 height 56
drag, startPoint x: 803, startPoint y: 440, endPoint x: 732, endPoint y: 432, distance: 71.7
click at [732, 423] on tr "Package > Item Unit Weight (Ounces) Unit Weight (Ounces) 10 5 5 45 1.0 oz" at bounding box center [740, 396] width 847 height 56
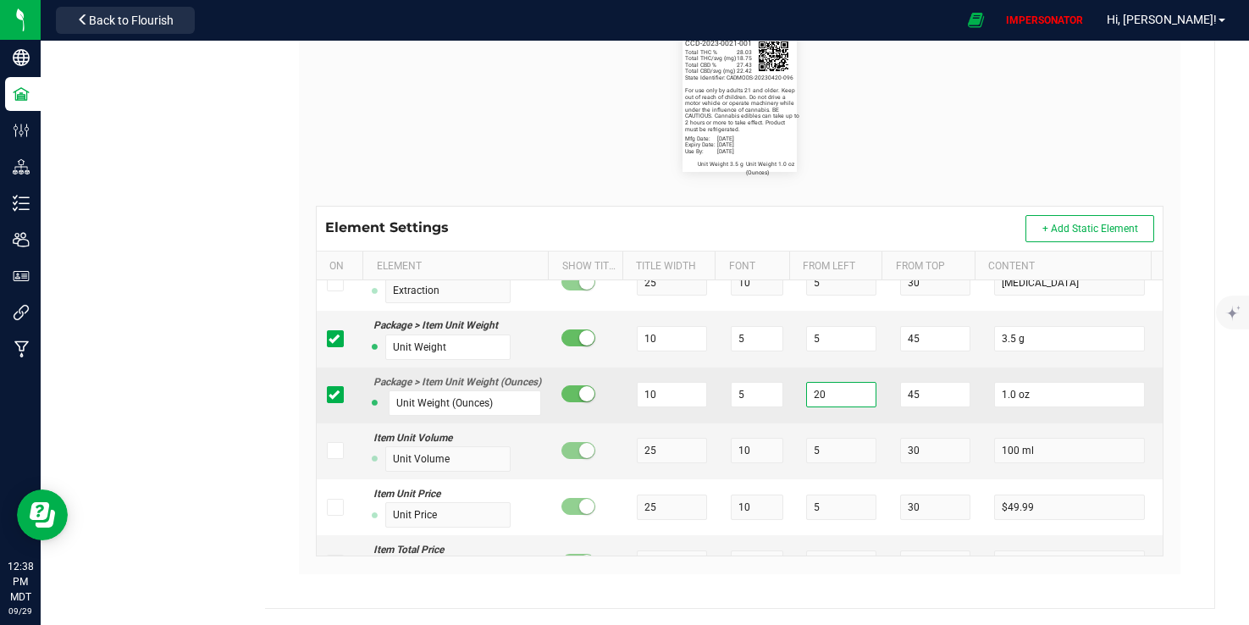
click at [768, 423] on tr "Package > Item Unit Weight (Ounces) Unit Weight (Ounces) 10 5 20 45 1.0 oz" at bounding box center [740, 396] width 847 height 56
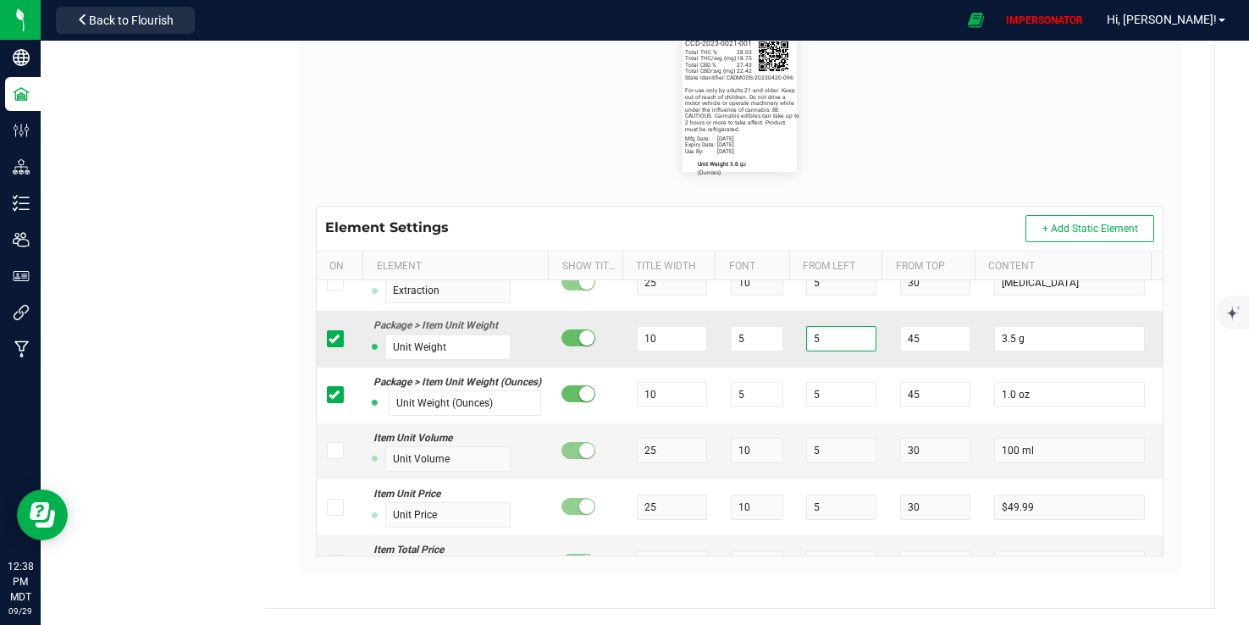
drag, startPoint x: 812, startPoint y: 376, endPoint x: 778, endPoint y: 364, distance: 36.7
click at [778, 364] on tr "Package > Item Unit Weight Unit Weight 10 5 5 45 3.5 g" at bounding box center [740, 339] width 847 height 56
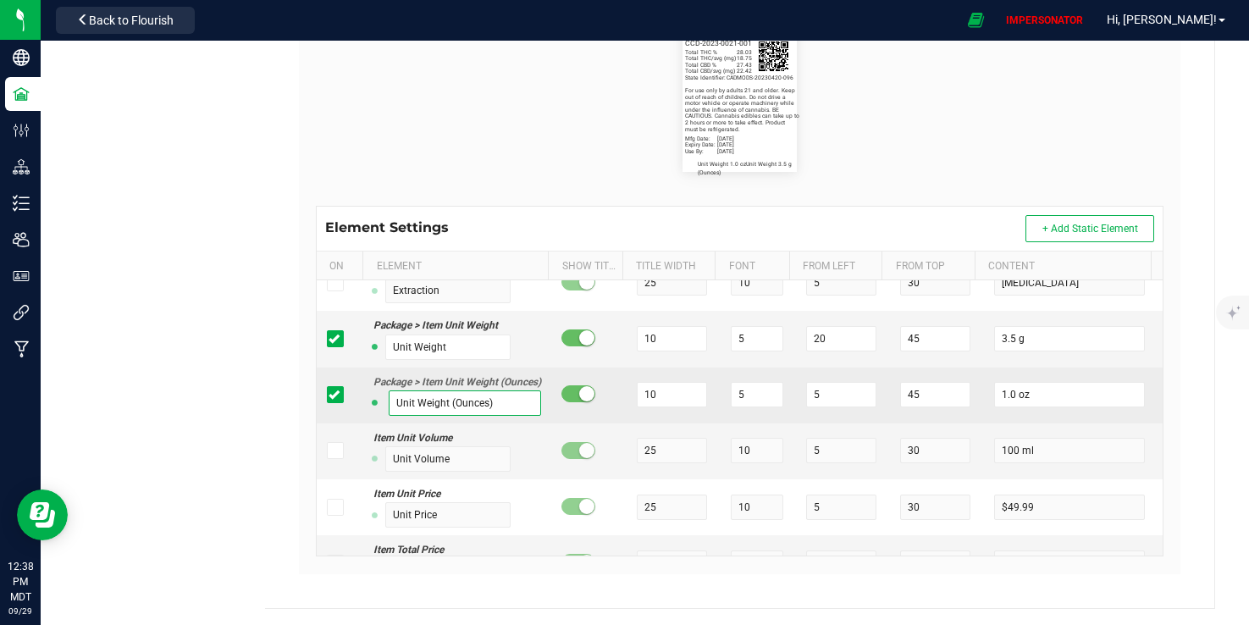
drag, startPoint x: 508, startPoint y: 448, endPoint x: 446, endPoint y: 451, distance: 61.9
click at [446, 416] on input "Unit Weight (Ounces)" at bounding box center [465, 402] width 152 height 25
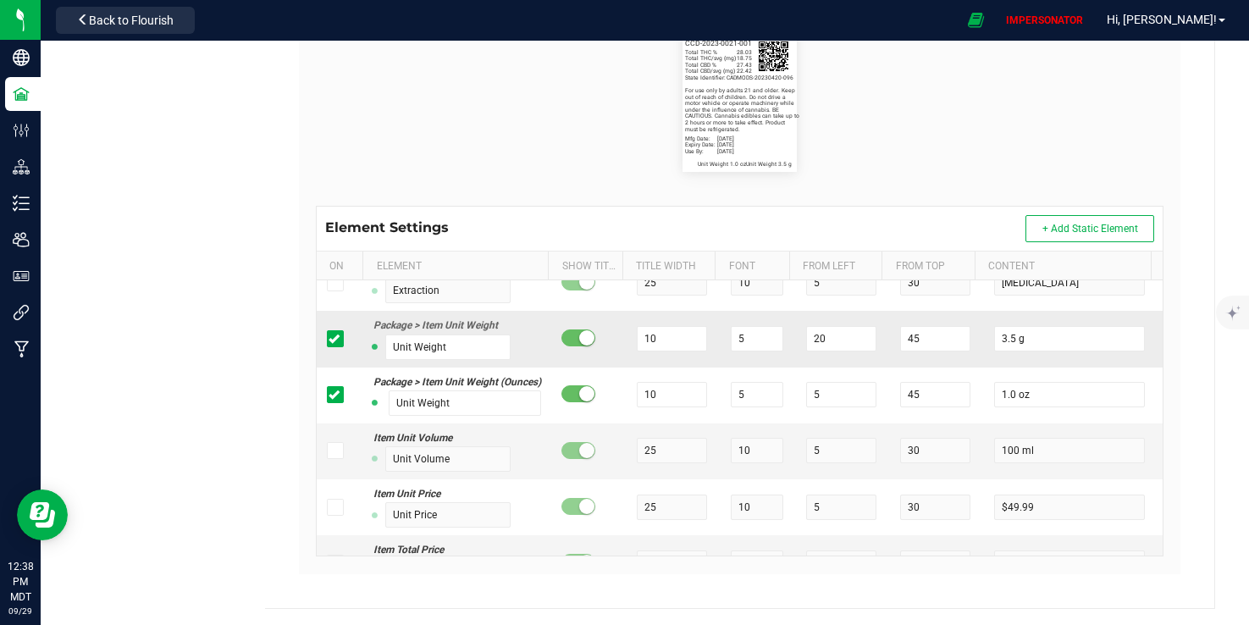
click at [579, 346] on small at bounding box center [586, 337] width 15 height 15
drag, startPoint x: 817, startPoint y: 370, endPoint x: 778, endPoint y: 369, distance: 38.1
click at [778, 367] on tr "Package > Item Unit Weight Unit Weight 10 5 20 45 3.5 g" at bounding box center [740, 339] width 847 height 56
click at [691, 367] on tr "Package > Item Unit Weight Unit Weight 10 5 21 45 3.5 g" at bounding box center [740, 339] width 847 height 56
click at [843, 352] on input "21" at bounding box center [841, 338] width 70 height 25
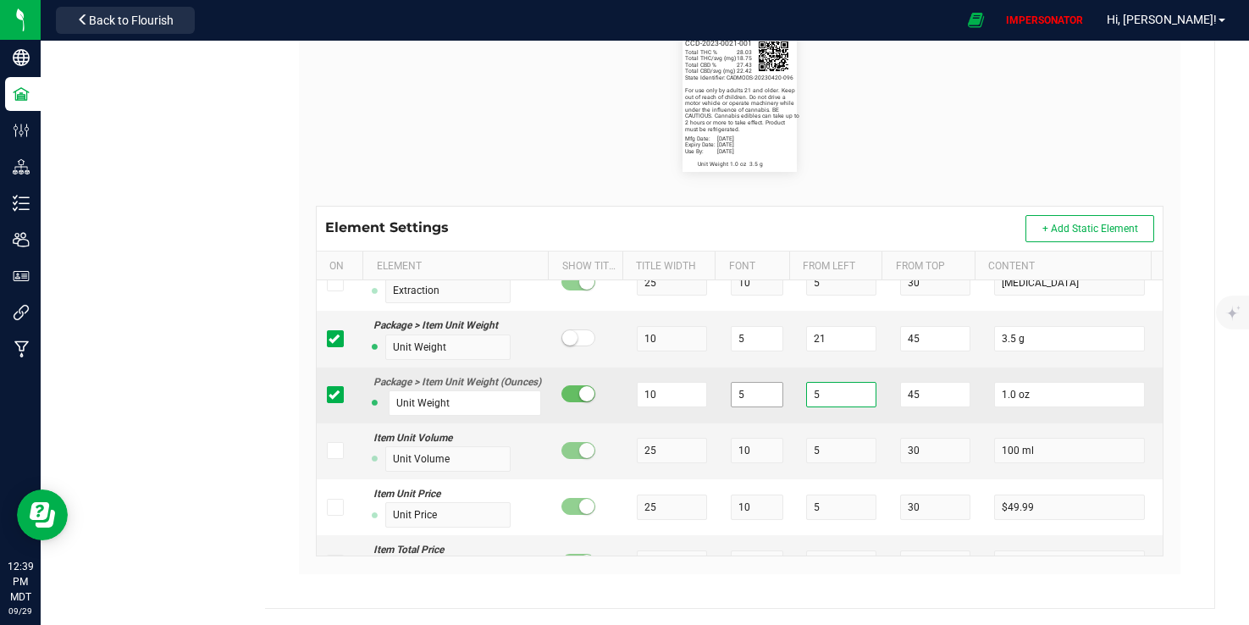
drag, startPoint x: 824, startPoint y: 439, endPoint x: 738, endPoint y: 431, distance: 86.7
click at [738, 423] on tr "Package > Item Unit Weight (Ounces) Unit Weight 10 5 5 45 1.0 oz" at bounding box center [740, 396] width 847 height 56
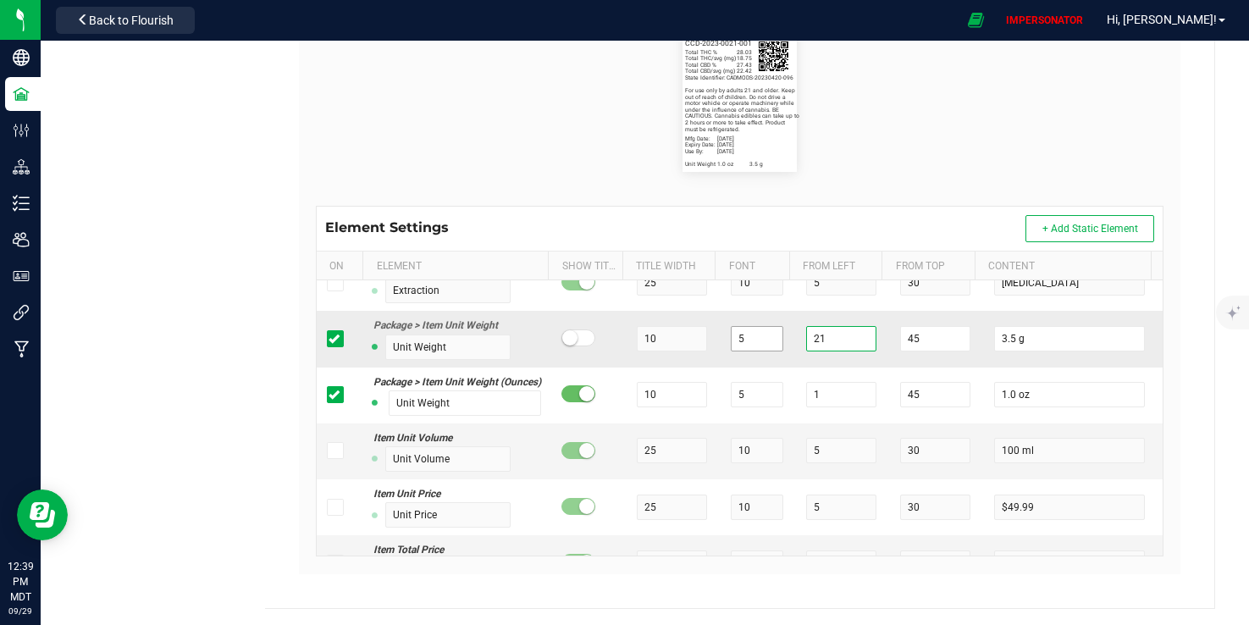
drag, startPoint x: 813, startPoint y: 373, endPoint x: 735, endPoint y: 373, distance: 77.9
click at [735, 367] on tr "Package > Item Unit Weight Unit Weight 10 5 21 45 3.5 g" at bounding box center [740, 339] width 847 height 56
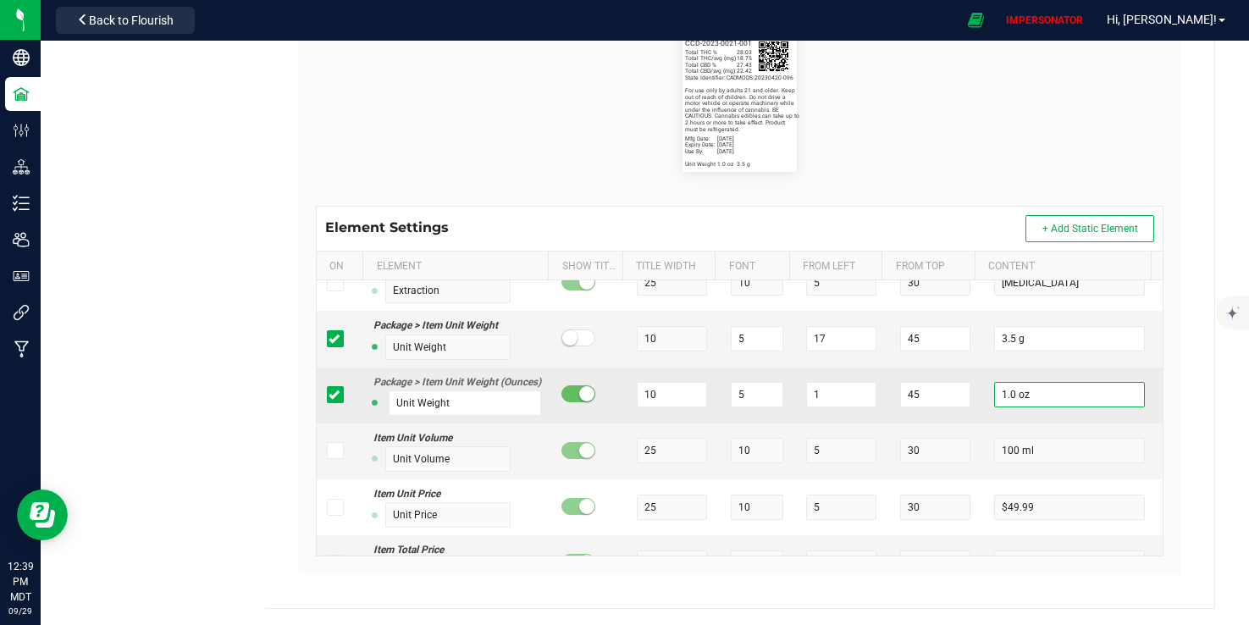
click at [994, 407] on input "1.0 oz" at bounding box center [1069, 394] width 151 height 25
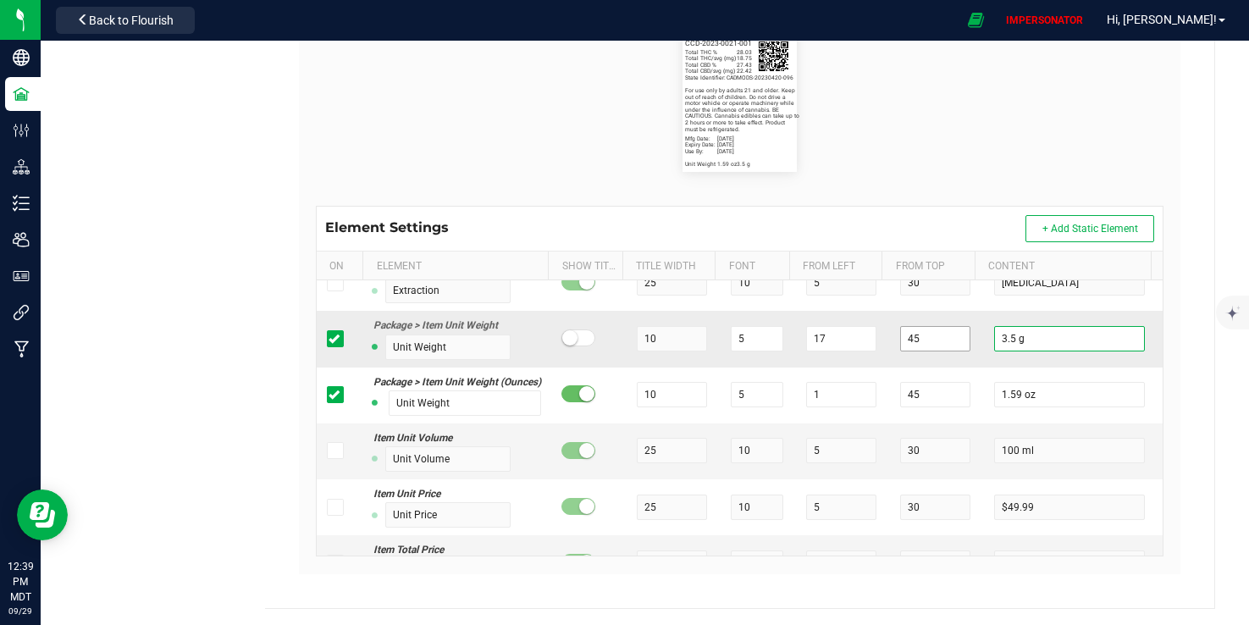
drag, startPoint x: 949, startPoint y: 371, endPoint x: 934, endPoint y: 371, distance: 15.2
click at [934, 367] on tr "Package > Item Unit Weight Unit Weight 10 5 17 45 3.5 g" at bounding box center [740, 339] width 847 height 56
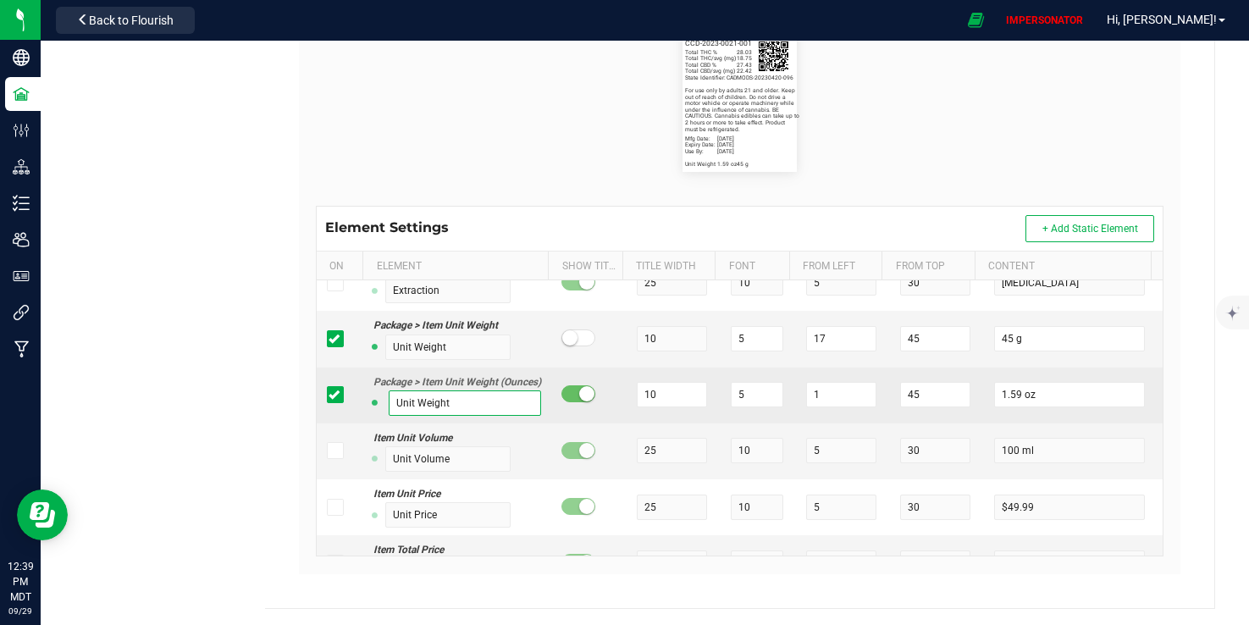
click at [482, 416] on input "Unit Weight" at bounding box center [465, 402] width 152 height 25
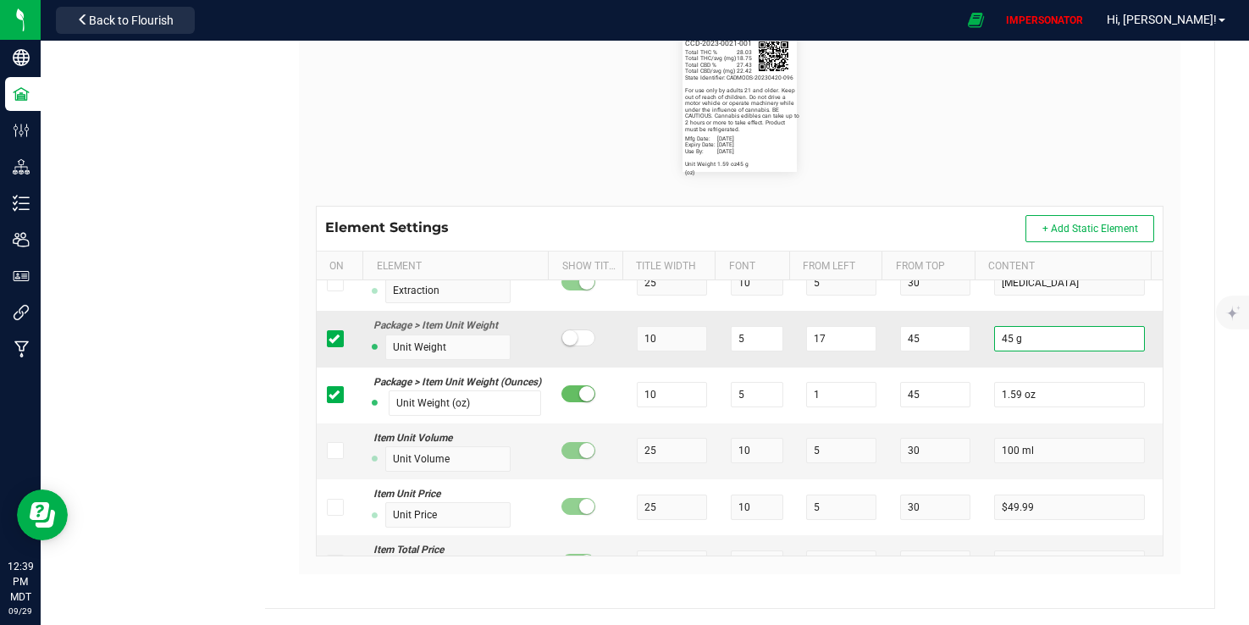
click at [1027, 352] on input "45 g" at bounding box center [1069, 338] width 151 height 25
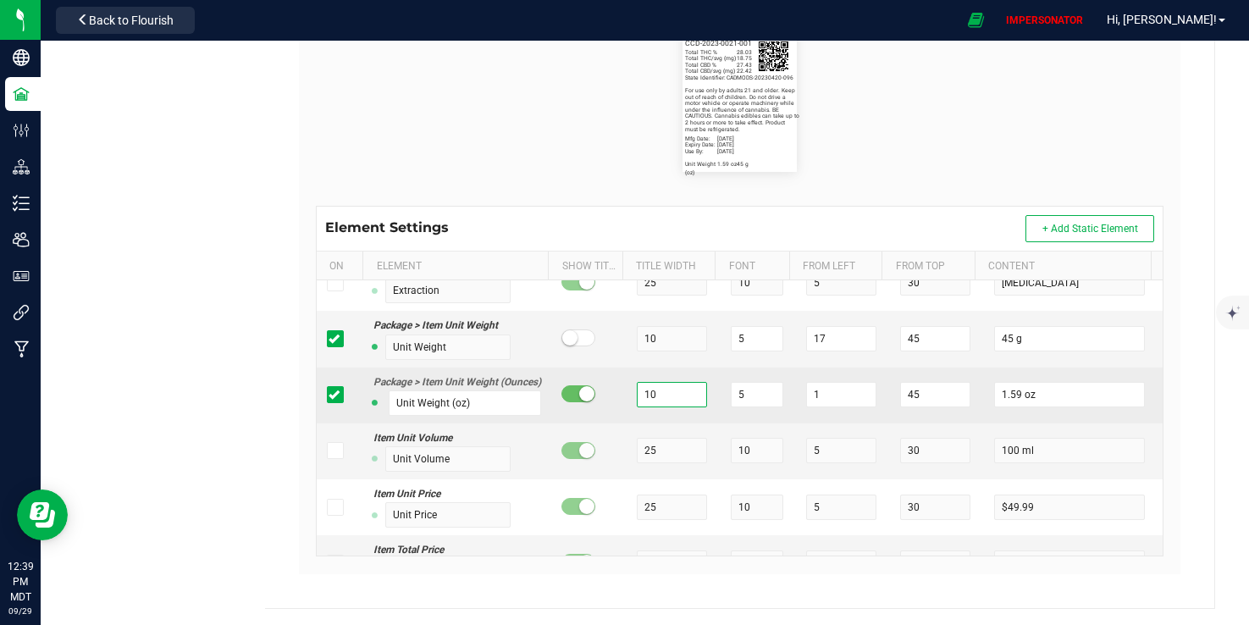
drag, startPoint x: 657, startPoint y: 439, endPoint x: 591, endPoint y: 439, distance: 66.1
click at [591, 423] on tr "Package > Item Unit Weight (Ounces) Unit Weight (oz) 10 5 1 45 1.59 oz" at bounding box center [740, 396] width 847 height 56
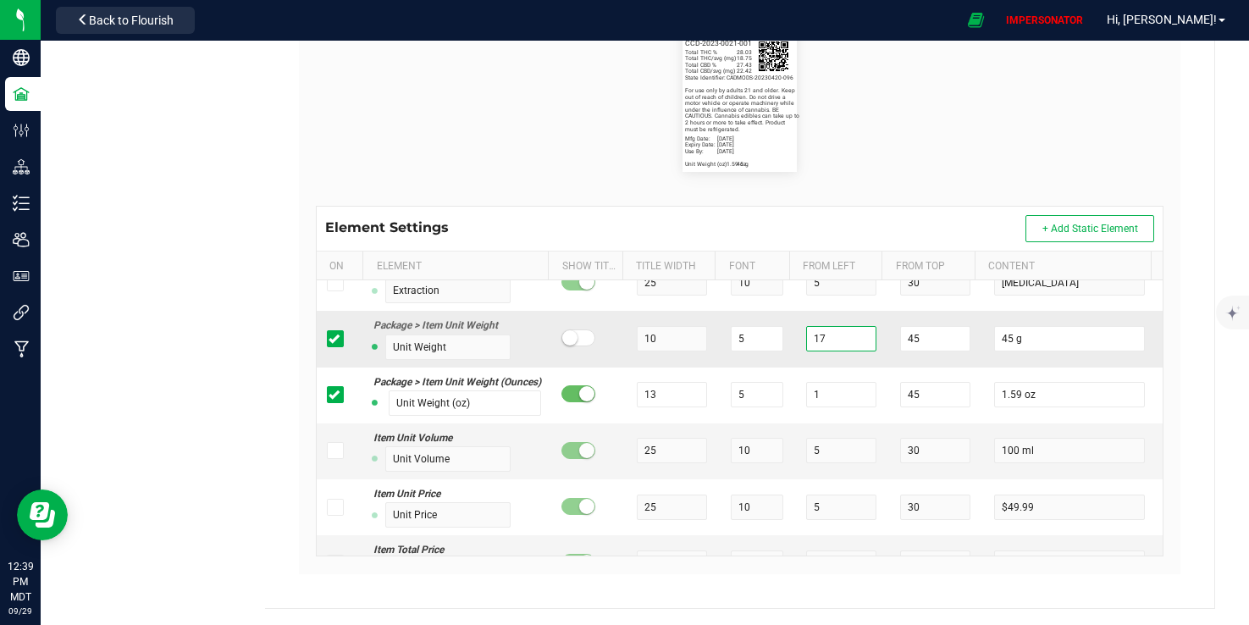
click at [817, 352] on input "17" at bounding box center [841, 338] width 70 height 25
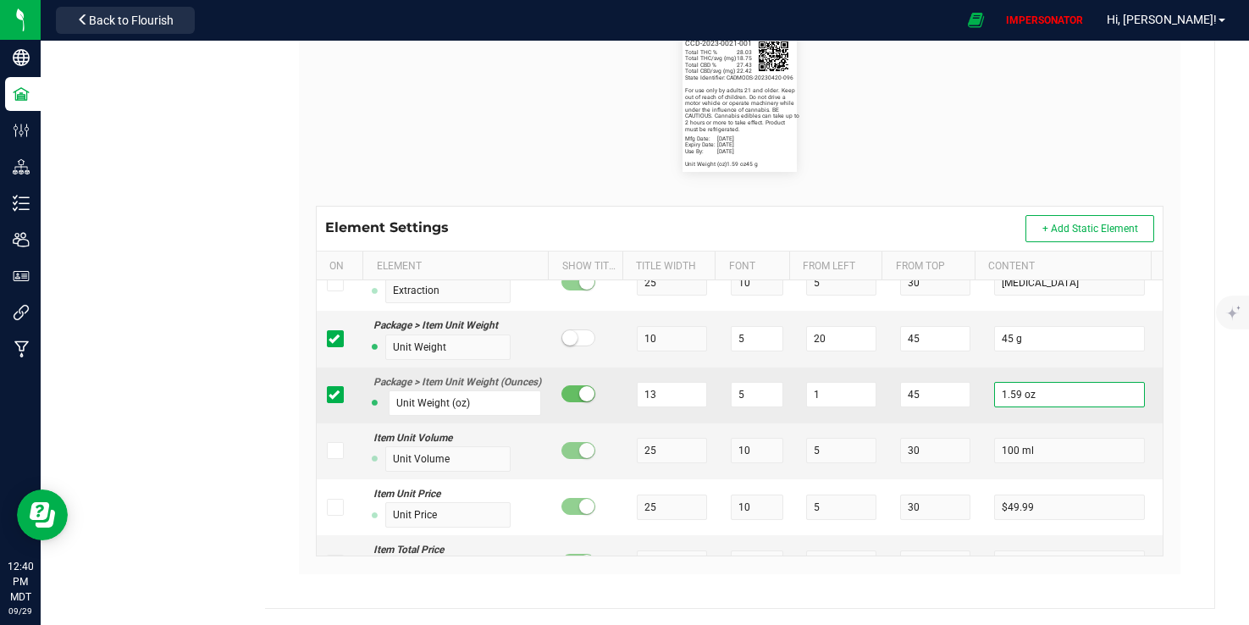
click at [1005, 407] on input "1.59 oz" at bounding box center [1069, 394] width 151 height 25
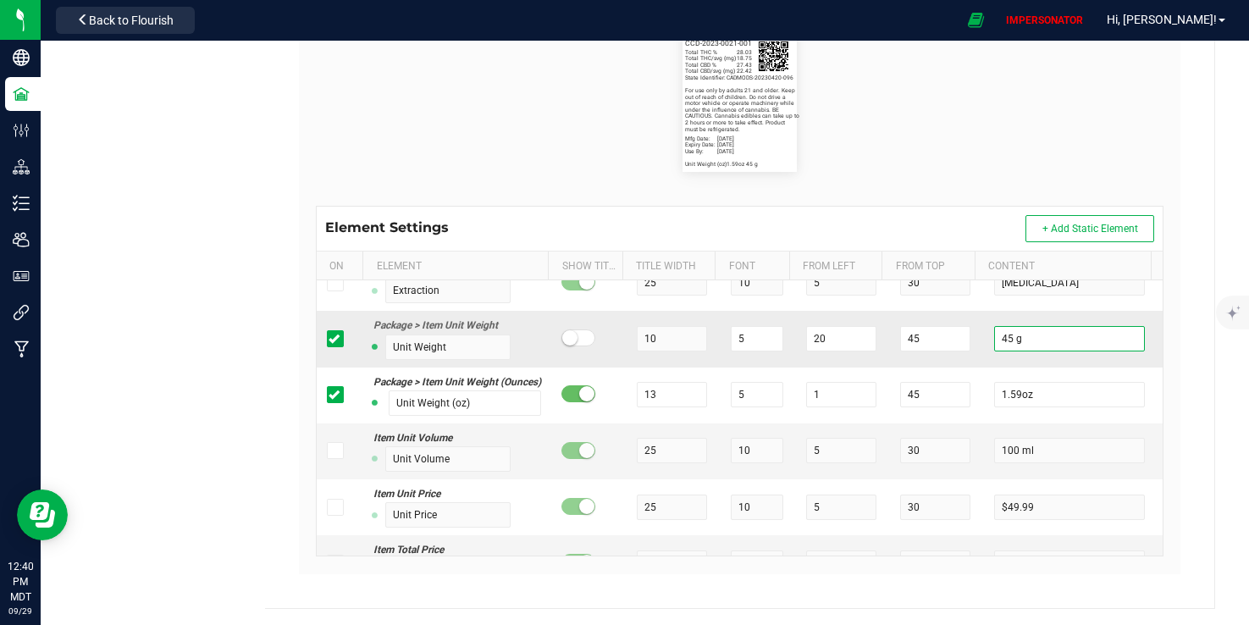
click at [996, 352] on input "45 g" at bounding box center [1069, 338] width 151 height 25
click at [857, 136] on flourish-label-viewer "State Identifier: CADMODS-20230420-096 Ducelin - Nopal Enchilado Total THC % 28…" at bounding box center [740, 94] width 849 height 156
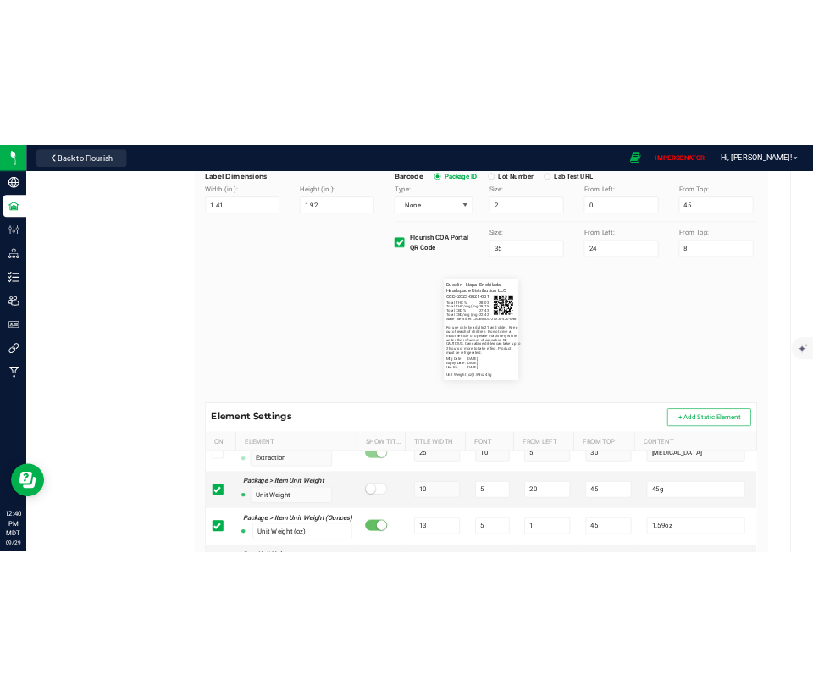
scroll to position [0, 0]
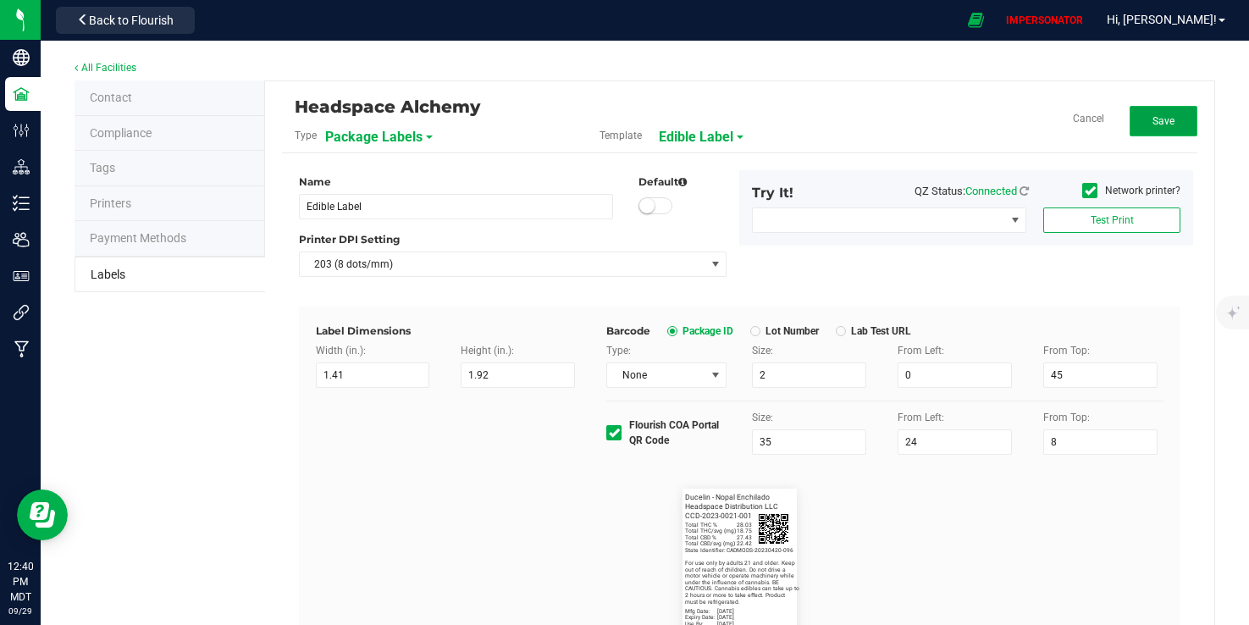
click at [1153, 115] on span "Save" at bounding box center [1164, 121] width 22 height 12
click at [142, 33] on div "Back to Flourish" at bounding box center [125, 19] width 152 height 33
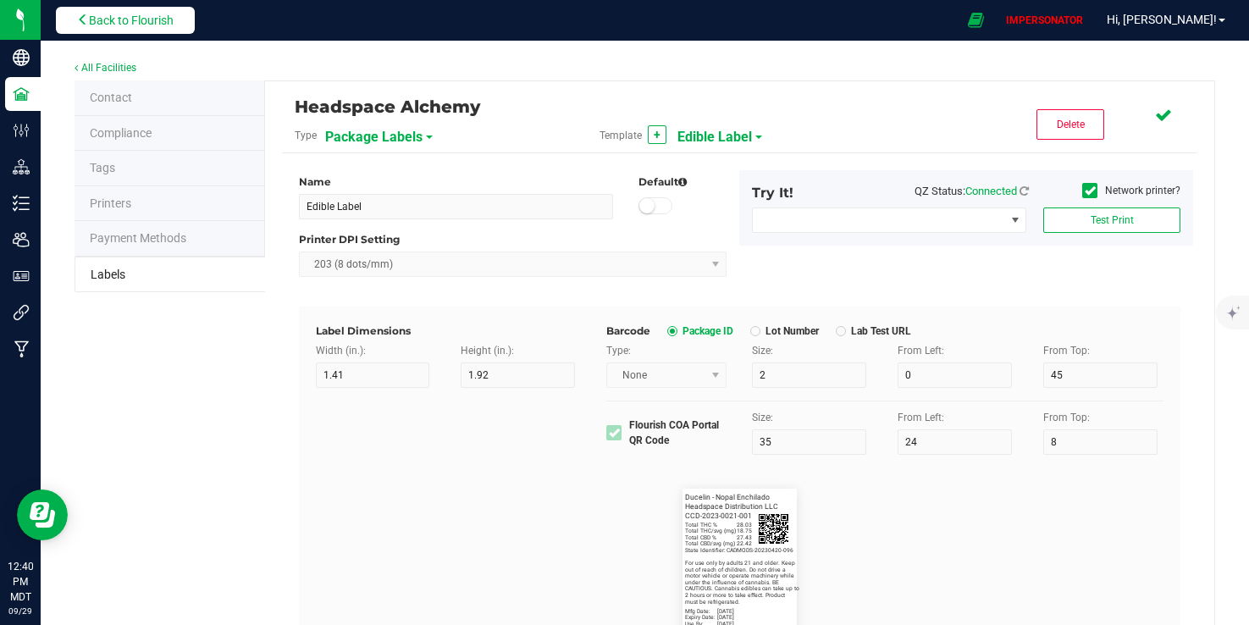
click at [110, 9] on button "Back to Flourish" at bounding box center [125, 20] width 139 height 27
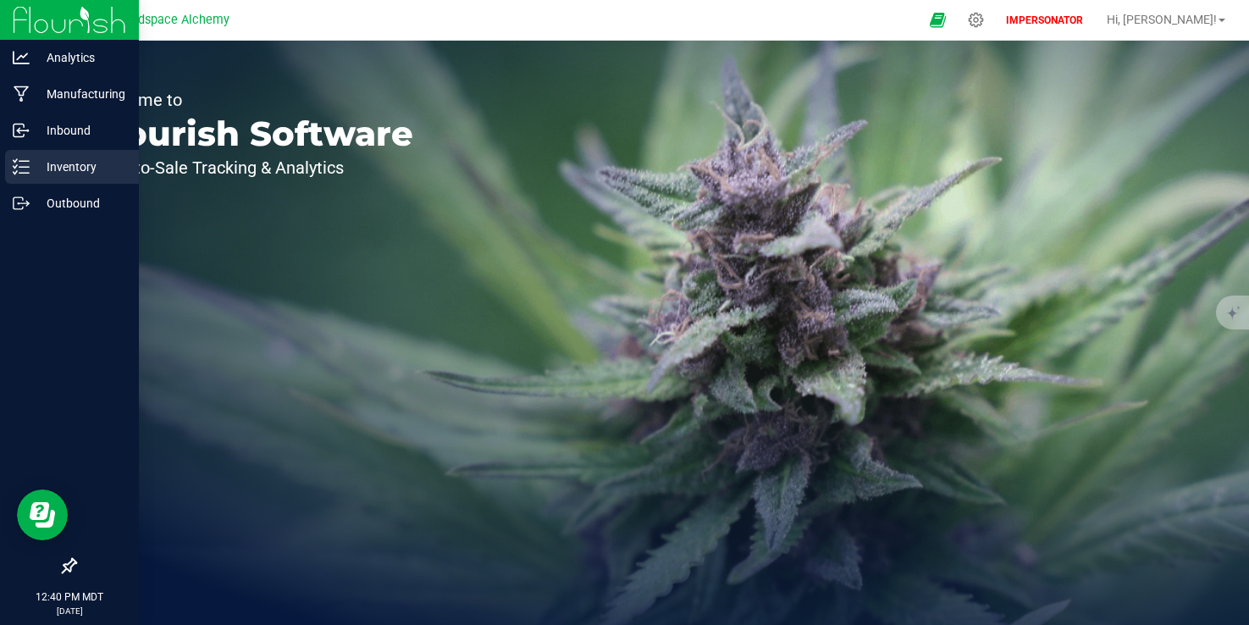
click at [78, 164] on p "Inventory" at bounding box center [81, 167] width 102 height 20
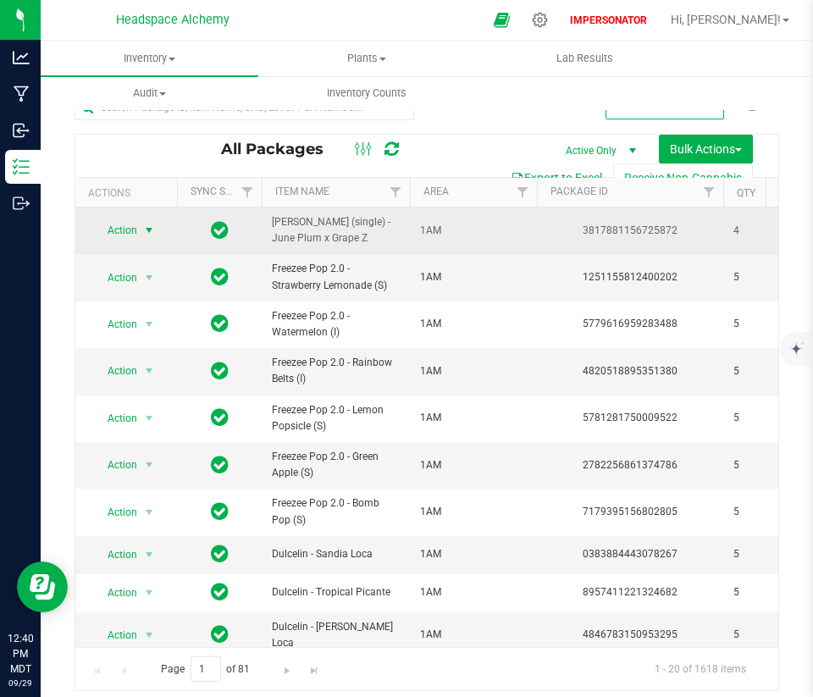
click at [107, 235] on span "Action" at bounding box center [115, 231] width 46 height 24
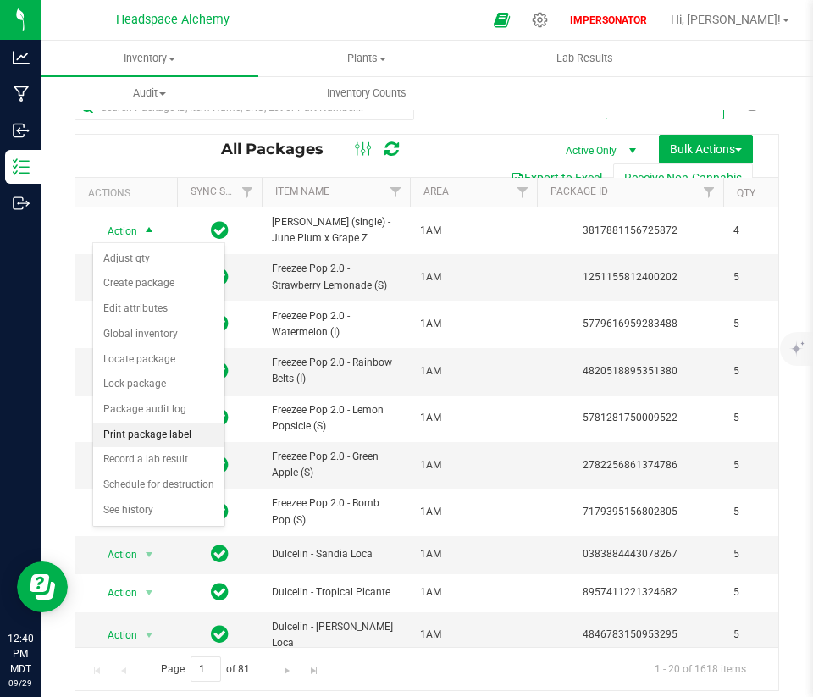
click at [155, 432] on li "Print package label" at bounding box center [158, 435] width 131 height 25
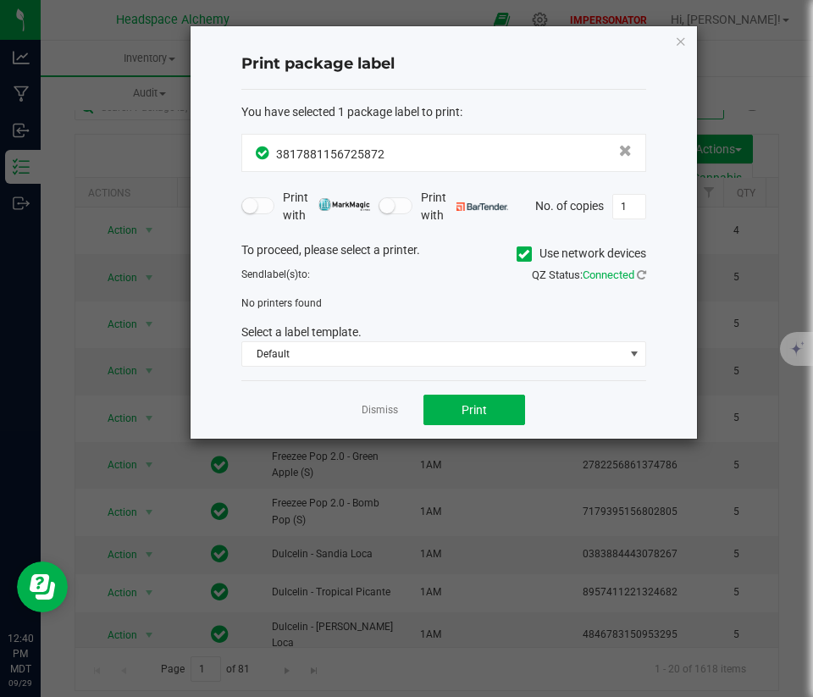
click at [517, 249] on span at bounding box center [524, 253] width 15 height 15
click at [0, 0] on input "Use network devices" at bounding box center [0, 0] width 0 height 0
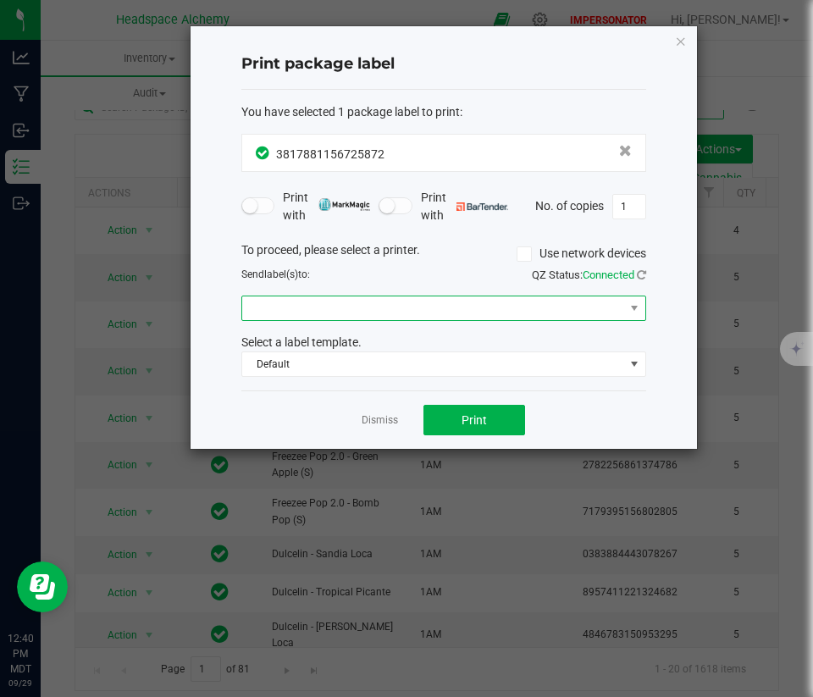
click at [440, 314] on span at bounding box center [433, 308] width 382 height 24
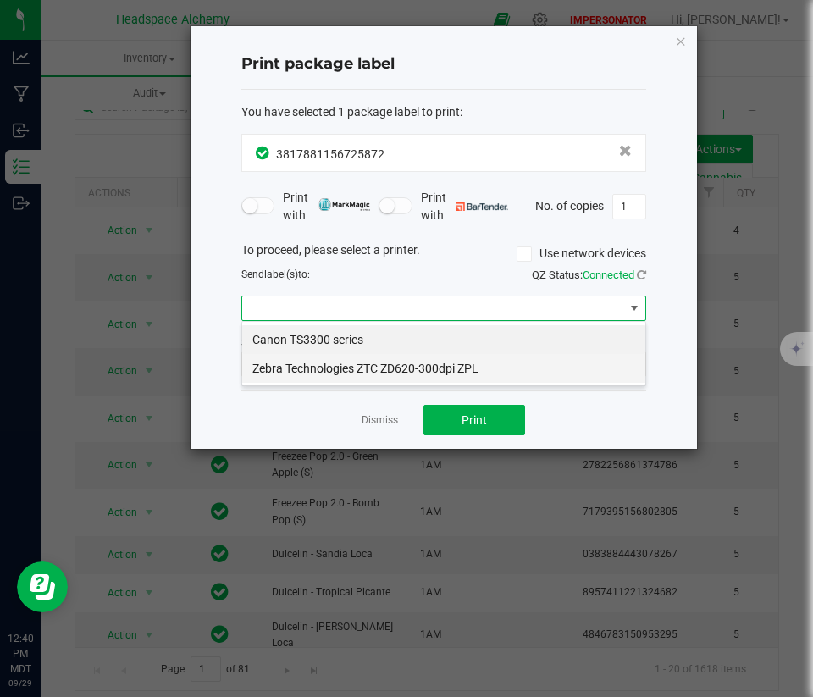
click at [385, 359] on ZPL "Zebra Technologies ZTC ZD620-300dpi ZPL" at bounding box center [443, 368] width 403 height 29
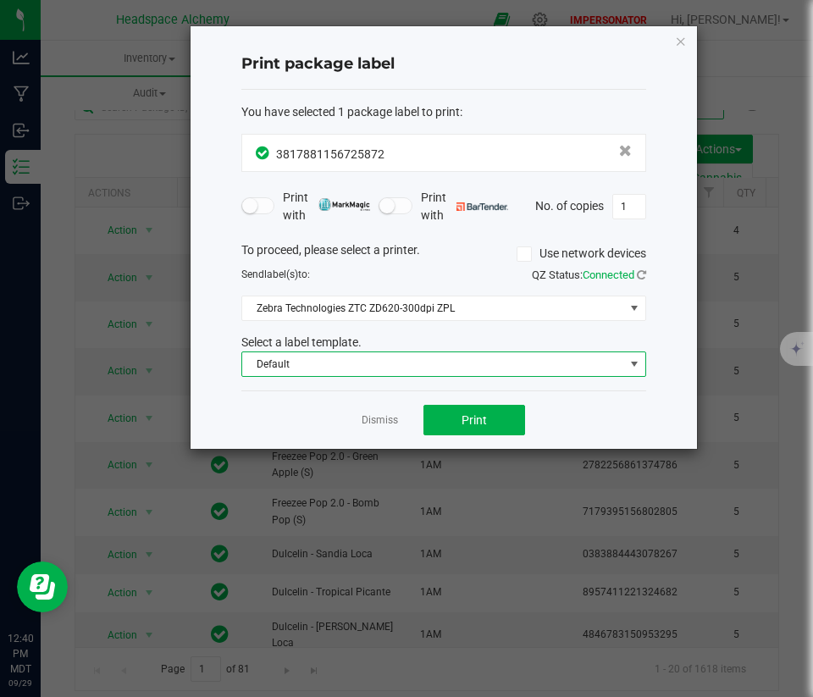
click at [385, 364] on span "Default" at bounding box center [433, 364] width 382 height 24
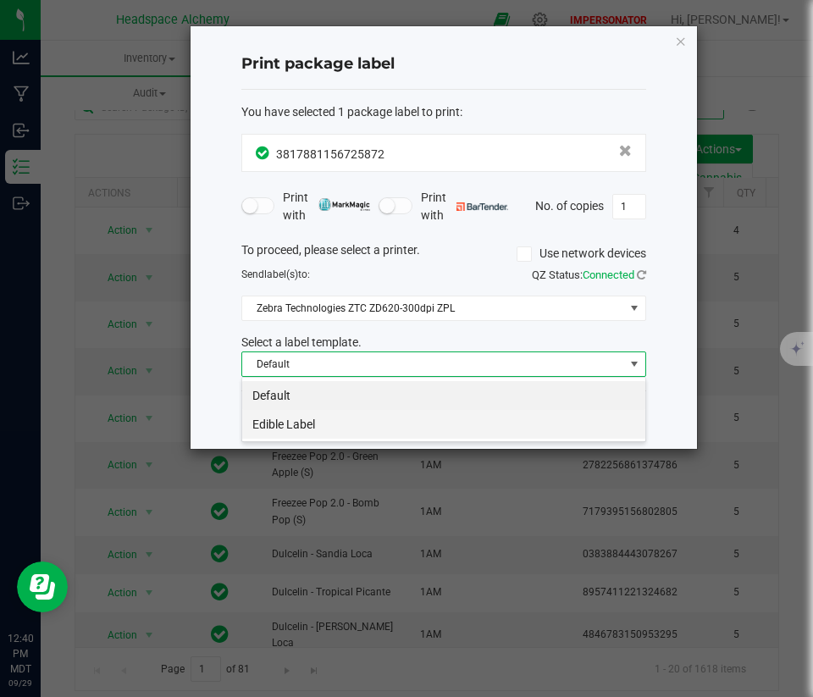
click at [355, 415] on li "Edible Label" at bounding box center [443, 424] width 403 height 29
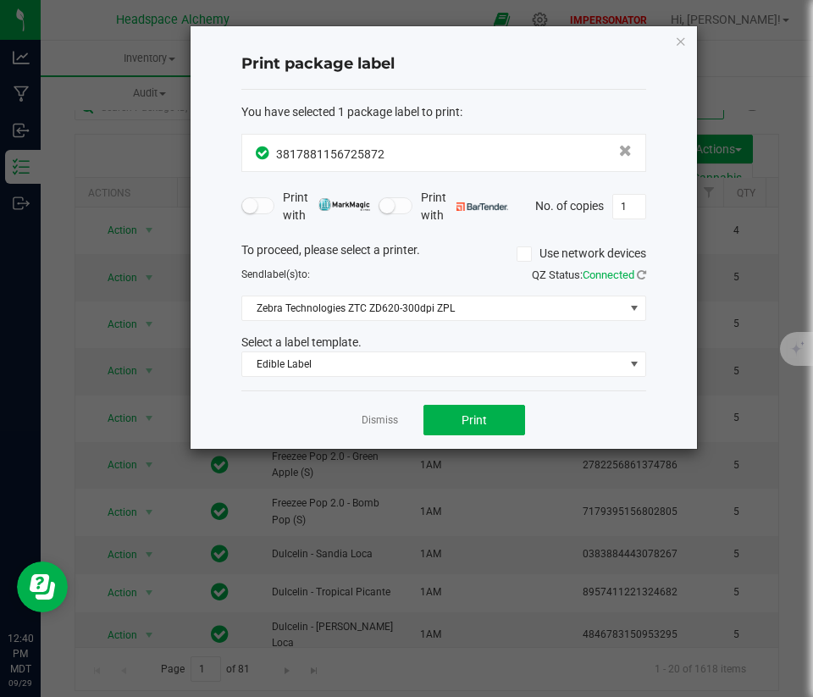
drag, startPoint x: 475, startPoint y: 58, endPoint x: 632, endPoint y: 58, distance: 156.7
click at [632, 58] on h4 "Print package label" at bounding box center [443, 64] width 405 height 22
click at [445, 423] on button "Print" at bounding box center [474, 420] width 102 height 30
click at [368, 431] on div "Dismiss Print" at bounding box center [443, 419] width 405 height 58
click at [379, 423] on link "Dismiss" at bounding box center [380, 420] width 36 height 14
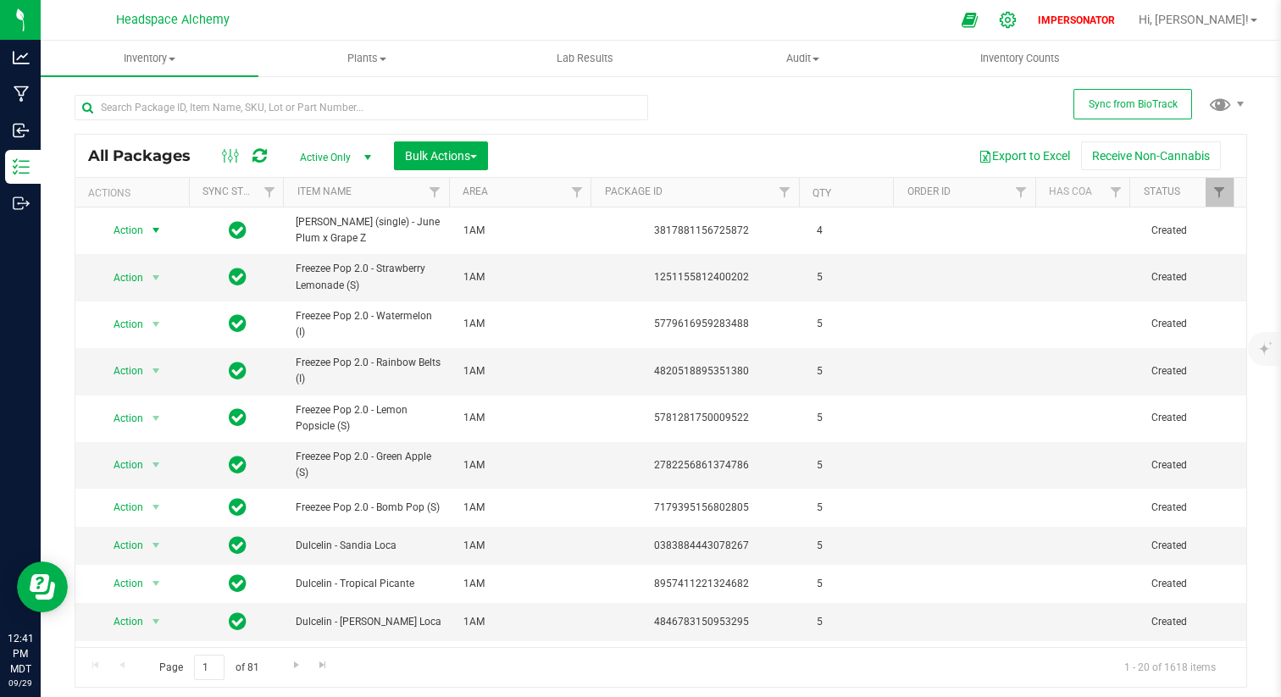
click at [1016, 24] on icon at bounding box center [1008, 20] width 18 height 18
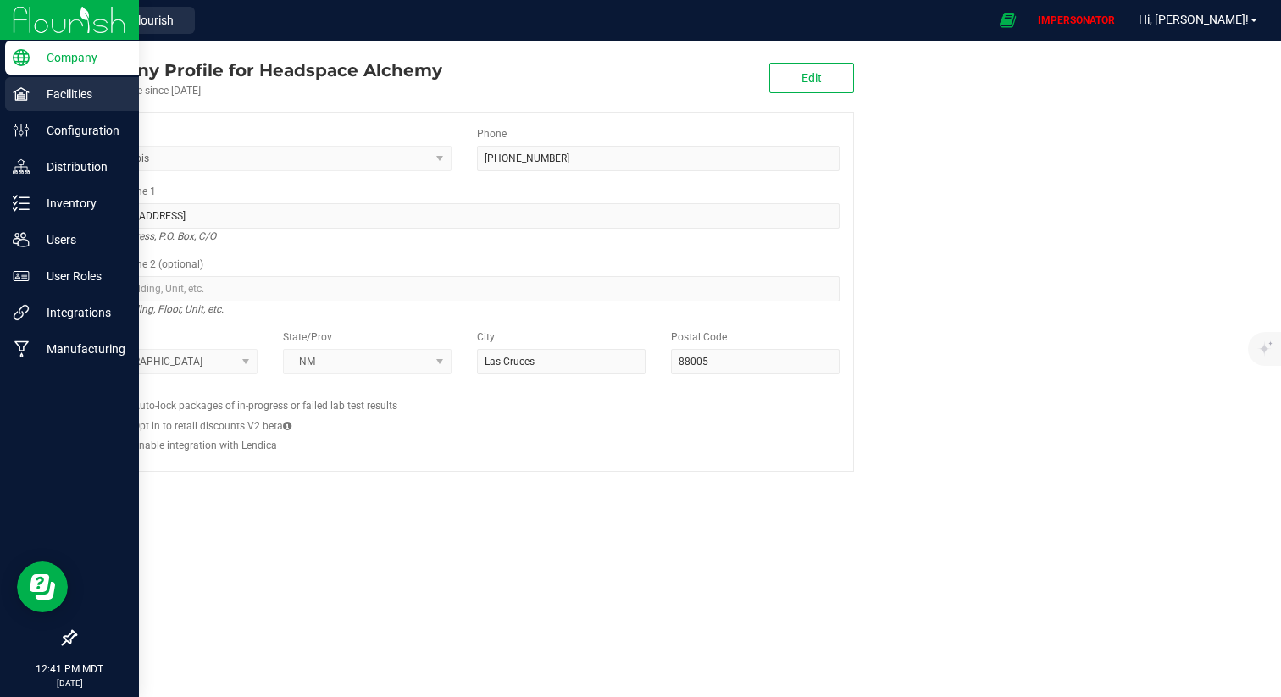
click at [76, 95] on p "Facilities" at bounding box center [81, 94] width 102 height 20
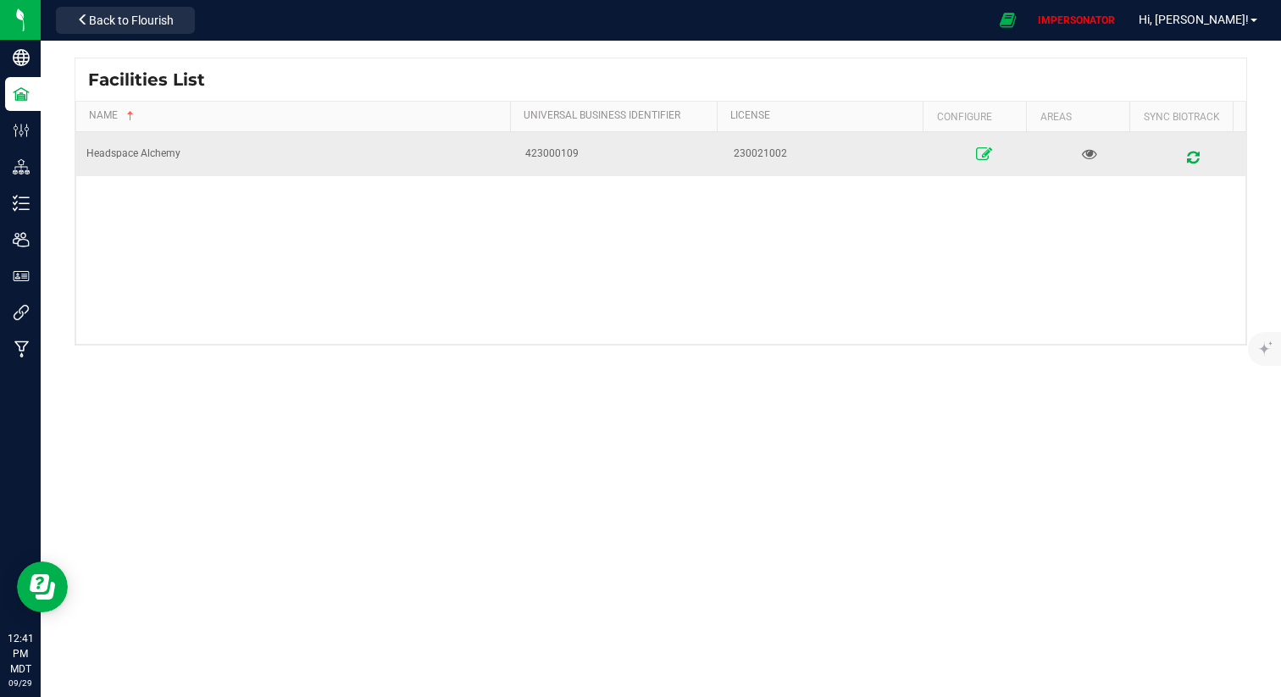
click at [977, 152] on icon at bounding box center [985, 154] width 16 height 12
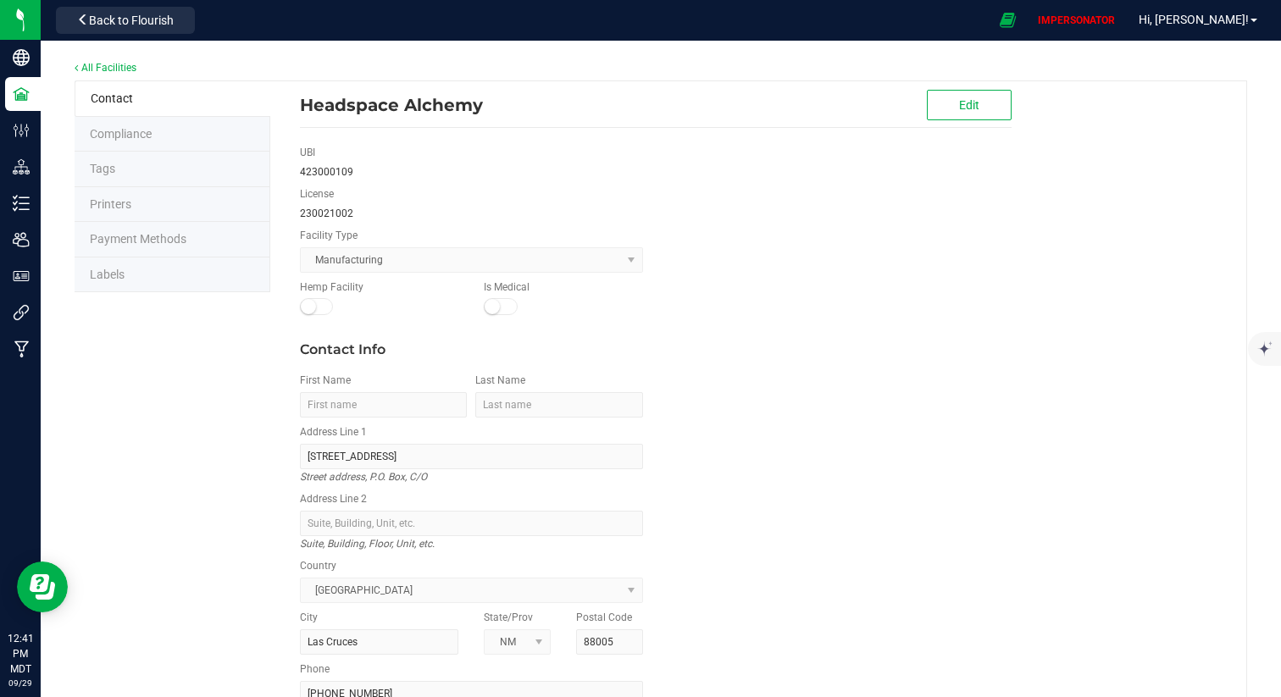
click at [132, 277] on li "Labels" at bounding box center [173, 275] width 196 height 36
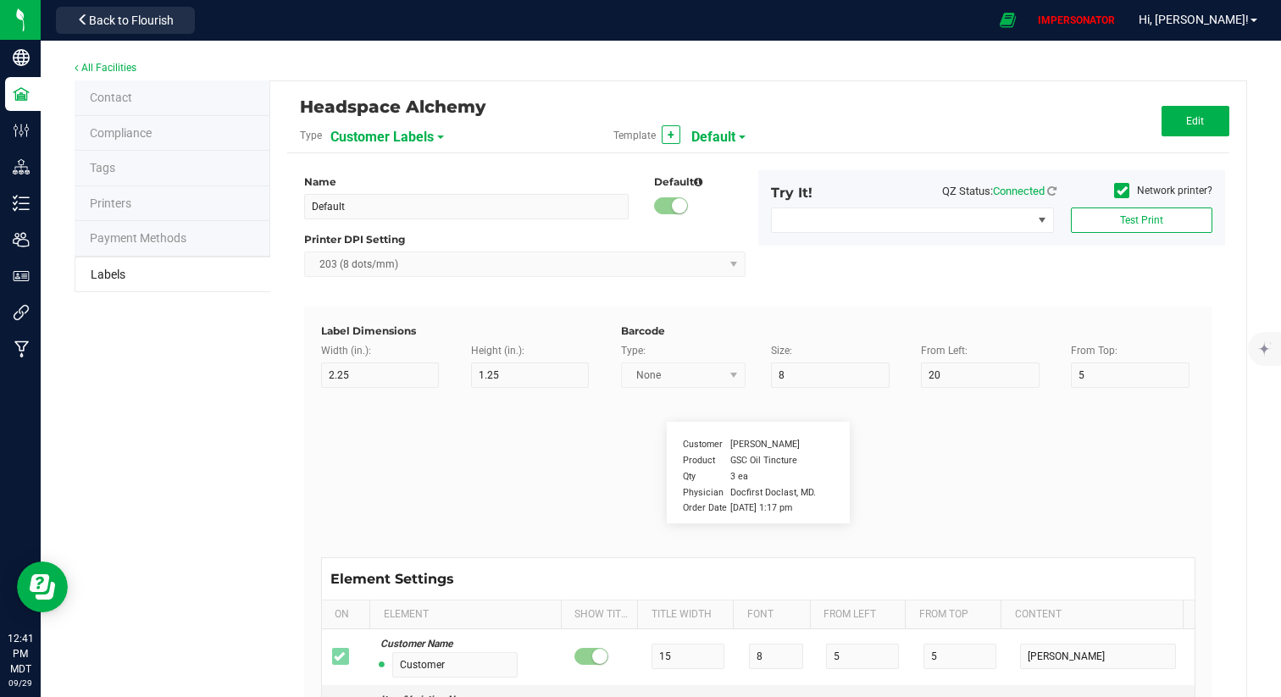
click at [379, 133] on span "Customer Labels" at bounding box center [381, 137] width 103 height 29
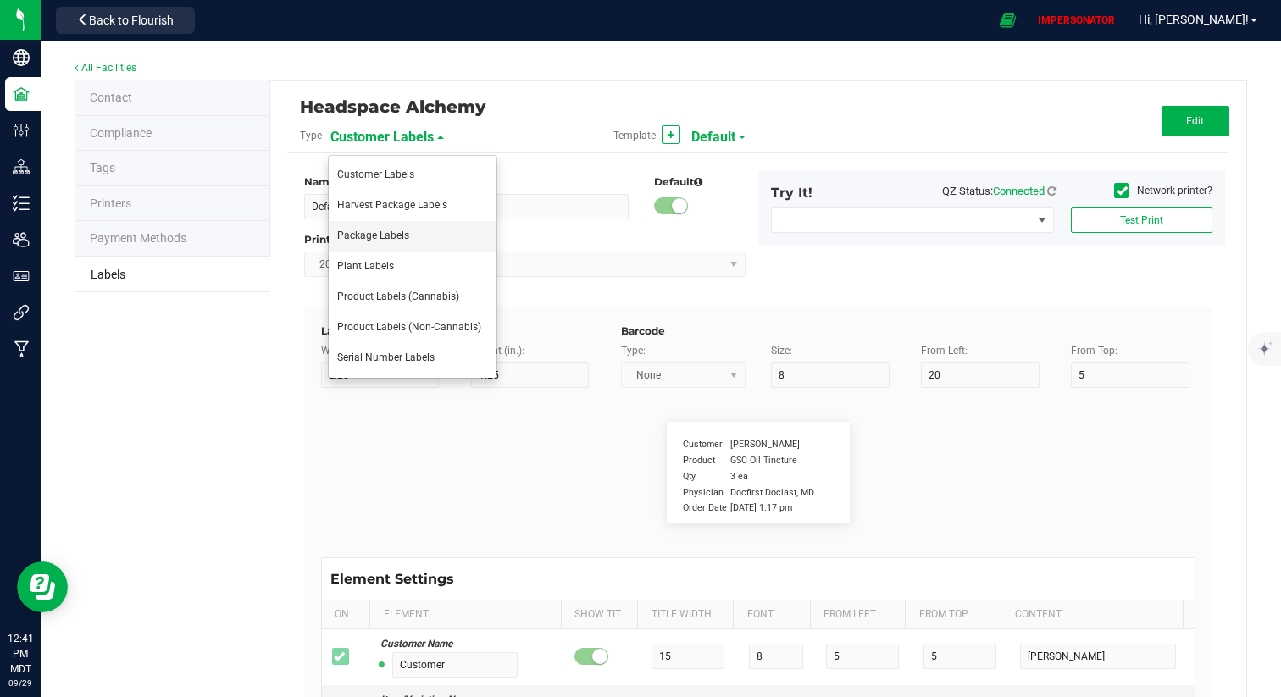
click at [377, 234] on span "Package Labels" at bounding box center [373, 236] width 72 height 12
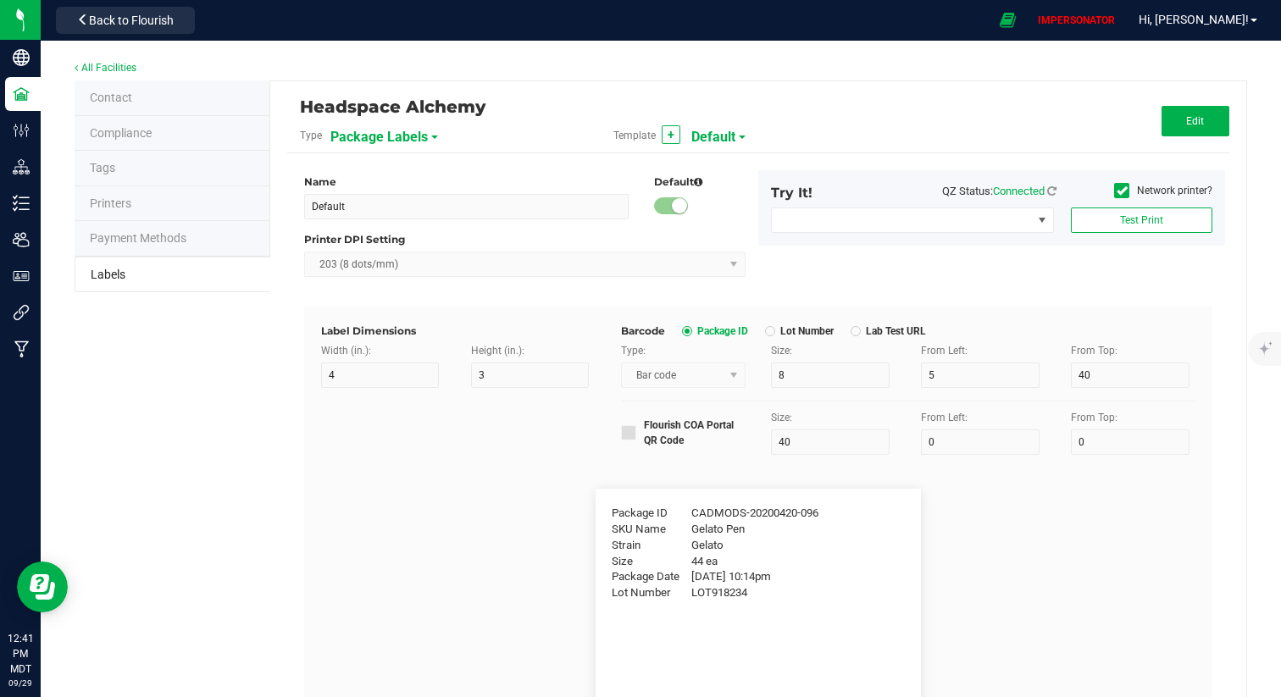
click at [704, 144] on span "Default" at bounding box center [713, 137] width 44 height 29
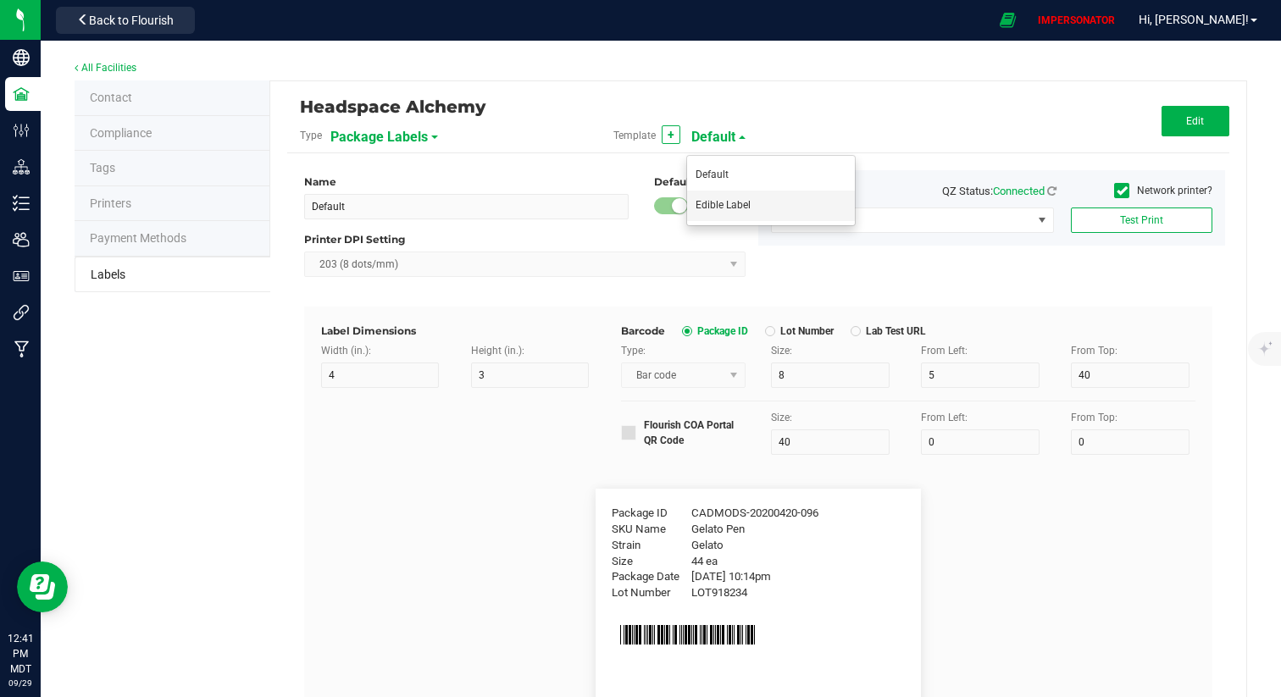
click at [748, 211] on li "Edible Label" at bounding box center [771, 206] width 168 height 30
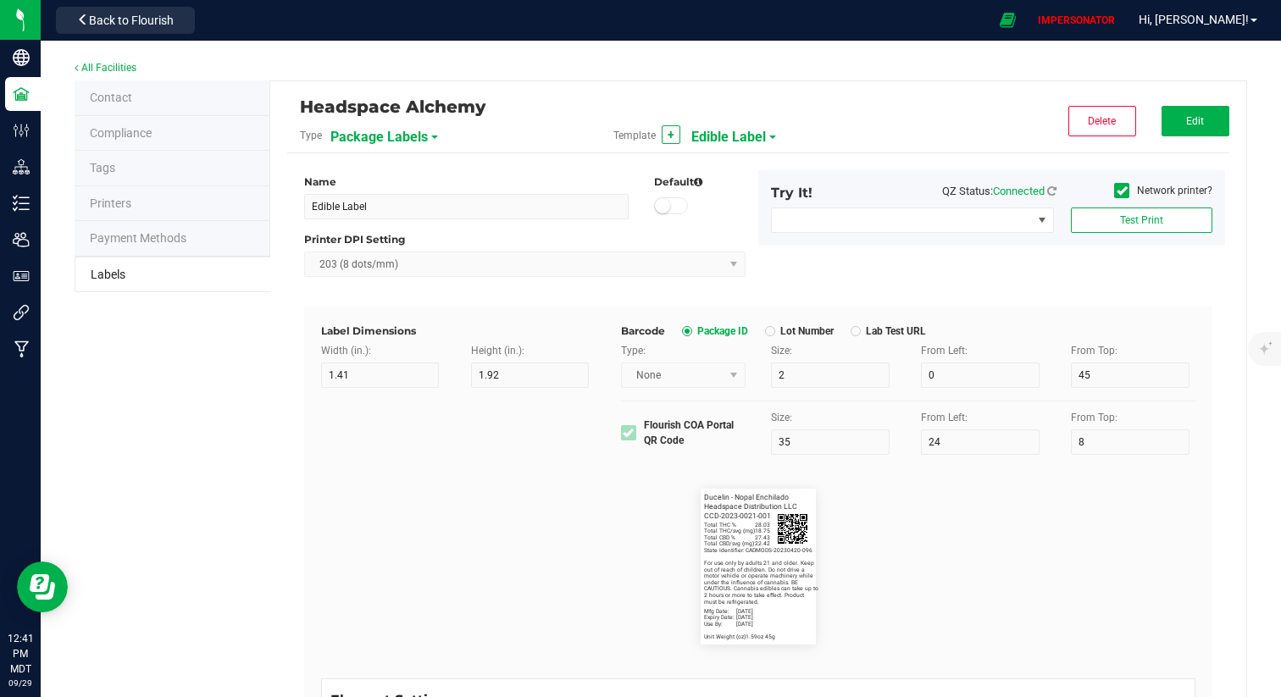
click at [1150, 142] on div "Headspace Alchemy Type Package Labels Template + Edible Label Delete Edit" at bounding box center [758, 125] width 942 height 55
click at [1175, 113] on button "Edit" at bounding box center [1195, 121] width 68 height 30
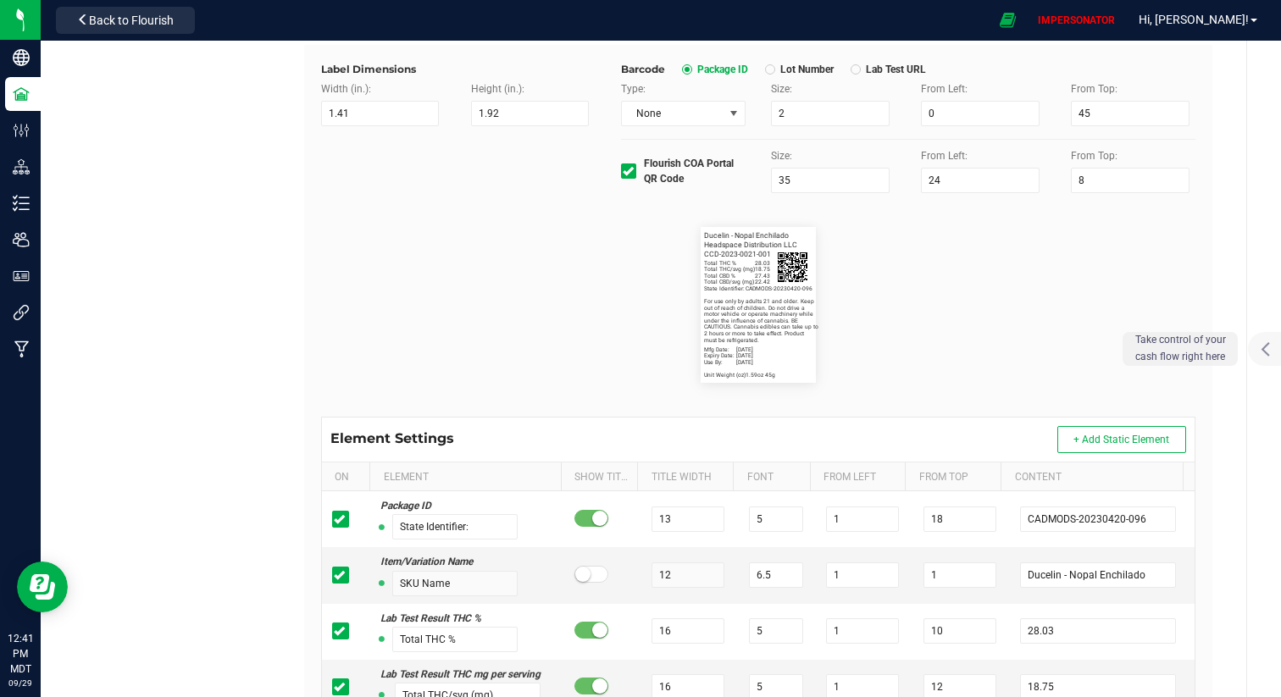
scroll to position [269, 0]
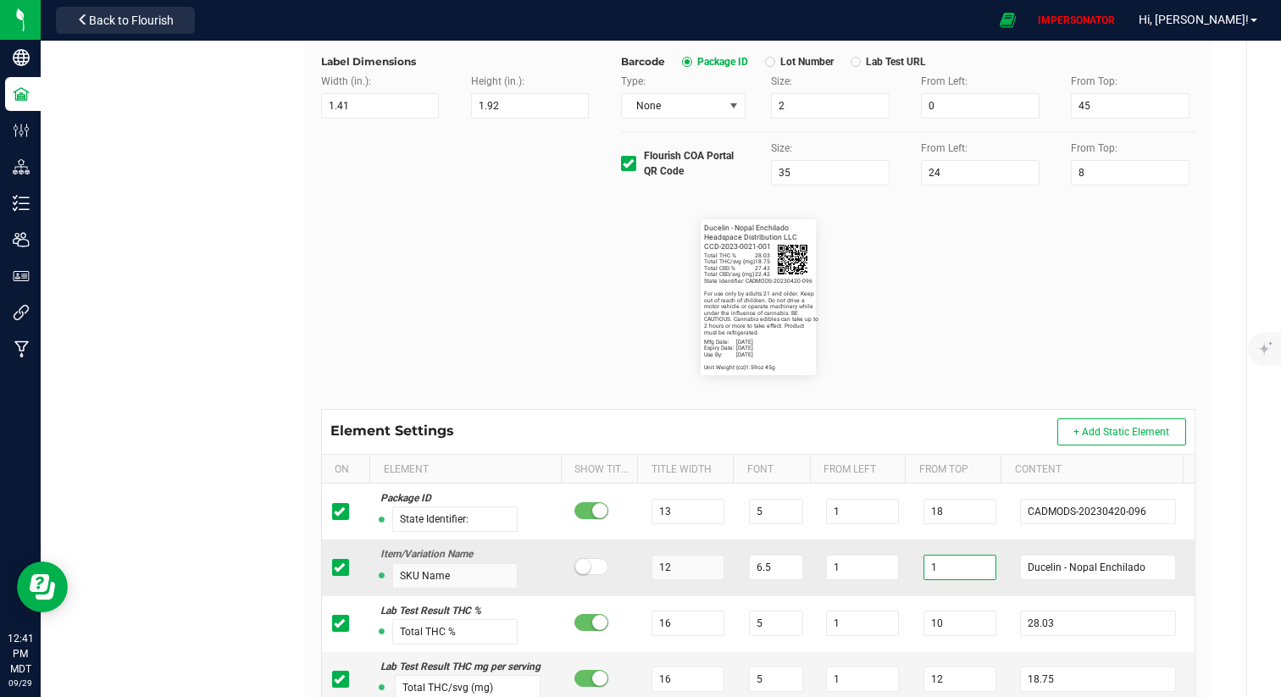
drag, startPoint x: 930, startPoint y: 572, endPoint x: 894, endPoint y: 570, distance: 36.5
click at [894, 570] on tr "Item/Variation Name SKU Name 12 6.5 1 1 Ducelin - Nopal Enchilado" at bounding box center [758, 568] width 872 height 56
click at [978, 347] on flourish-label-viewer "State Identifier: CADMODS-20230420-096 Ducelin - Nopal Enchilado Total THC % 28…" at bounding box center [758, 297] width 874 height 156
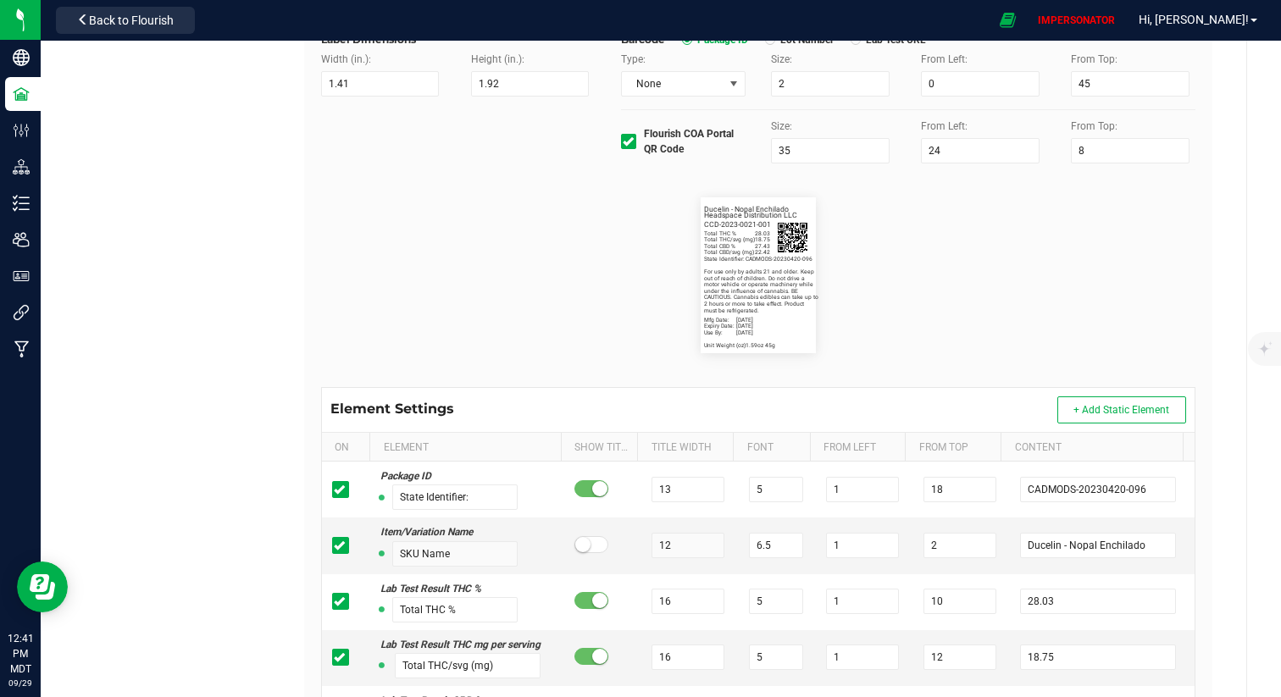
scroll to position [294, 0]
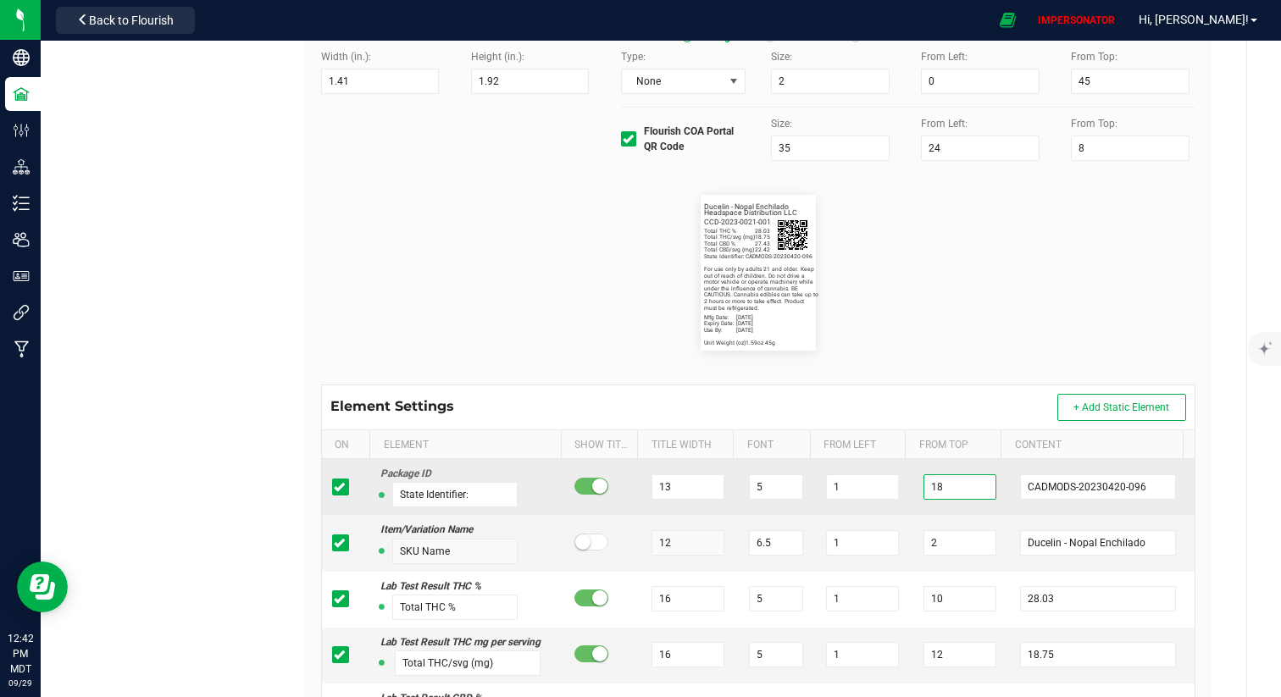
click at [939, 488] on input "18" at bounding box center [959, 486] width 73 height 25
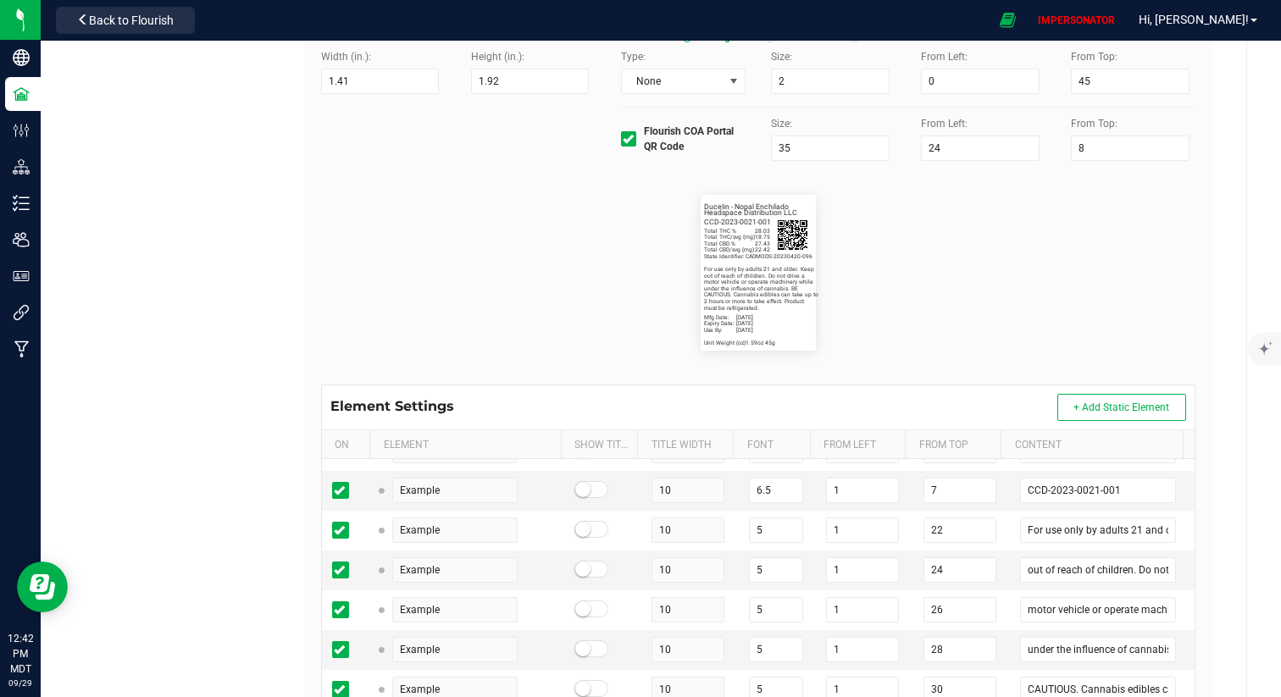
scroll to position [270, 0]
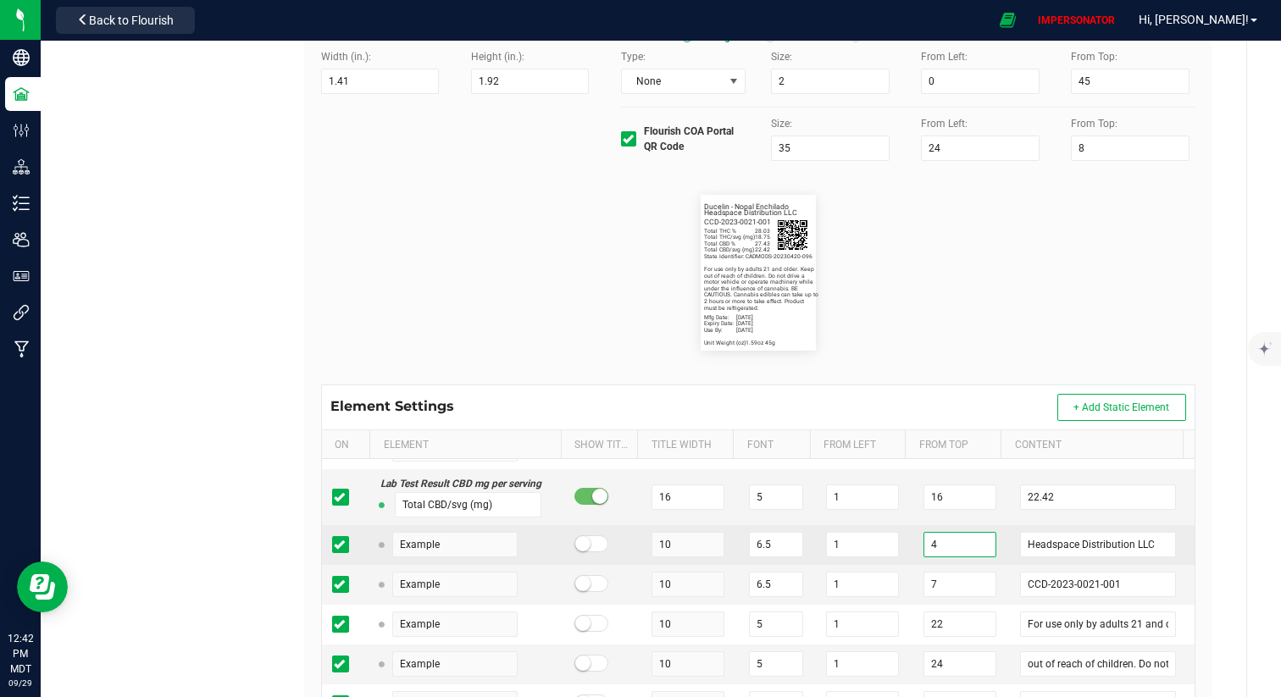
click at [925, 540] on input "4" at bounding box center [959, 544] width 73 height 25
drag, startPoint x: 927, startPoint y: 542, endPoint x: 859, endPoint y: 542, distance: 68.6
click at [859, 542] on tr "Example 10 6.5 1 4 Headspace Distribution LLC" at bounding box center [758, 545] width 872 height 40
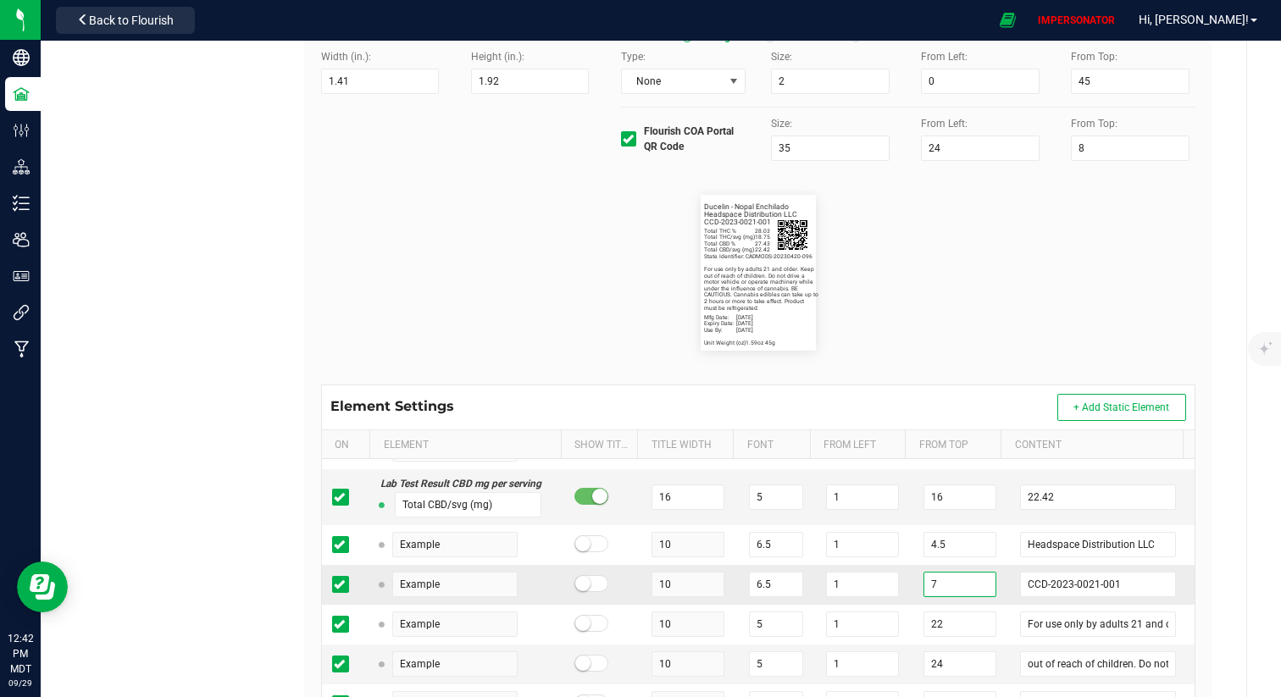
click at [940, 590] on input "7" at bounding box center [959, 584] width 73 height 25
click at [972, 255] on flourish-label-viewer "State Identifier: CADMODS-20230420-096 Ducelin - Nopal Enchilado Total THC % 28…" at bounding box center [758, 273] width 874 height 156
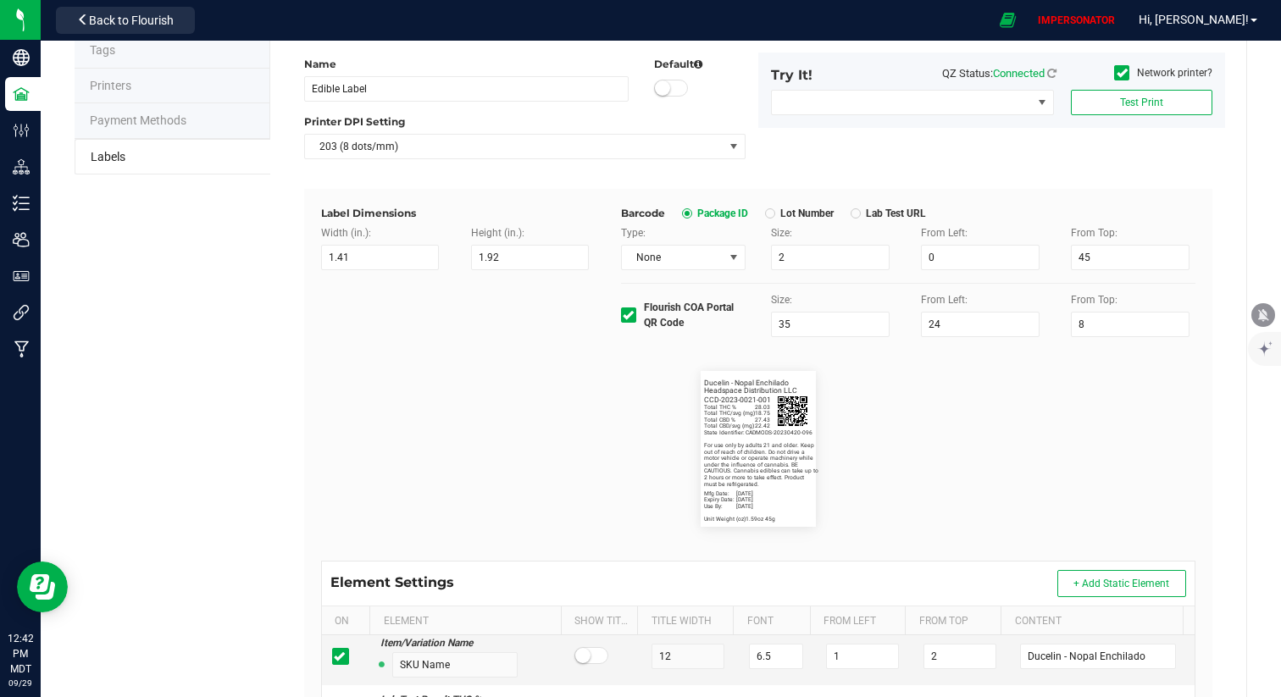
scroll to position [0, 0]
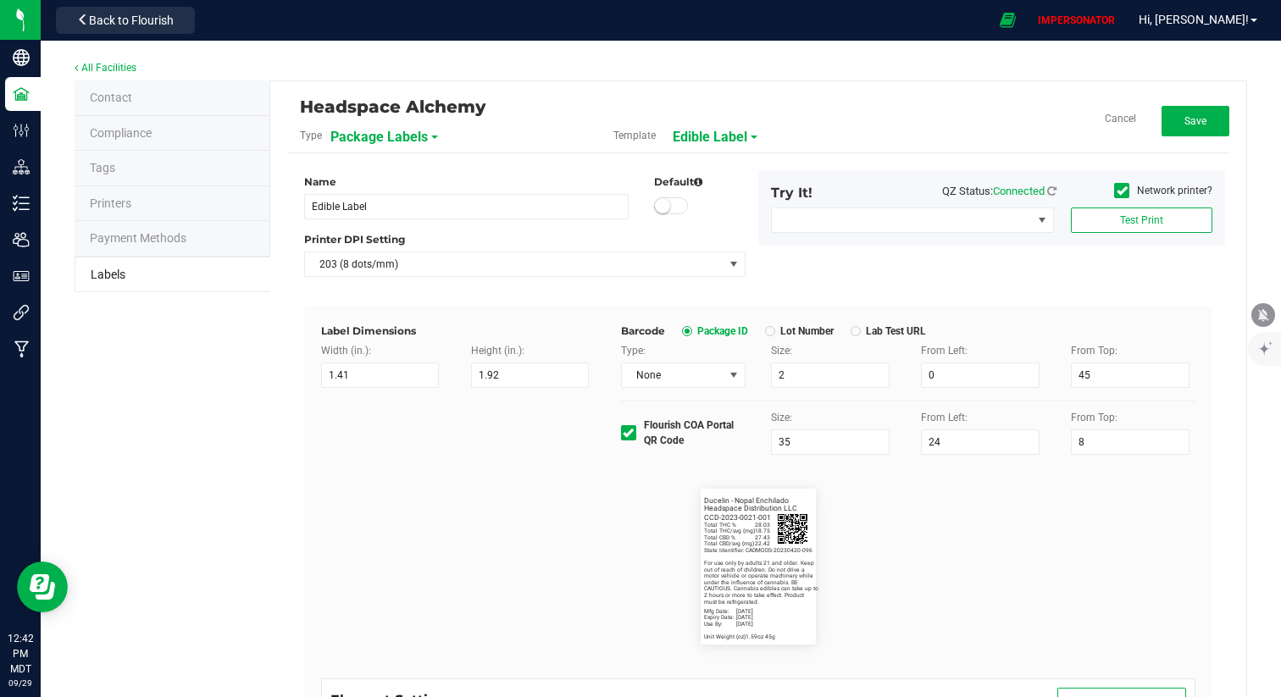
click at [1179, 149] on div "Headspace Alchemy Type Package Labels Template Edible Label Cancel Save" at bounding box center [758, 125] width 942 height 55
click at [1179, 126] on button "Save" at bounding box center [1195, 121] width 68 height 30
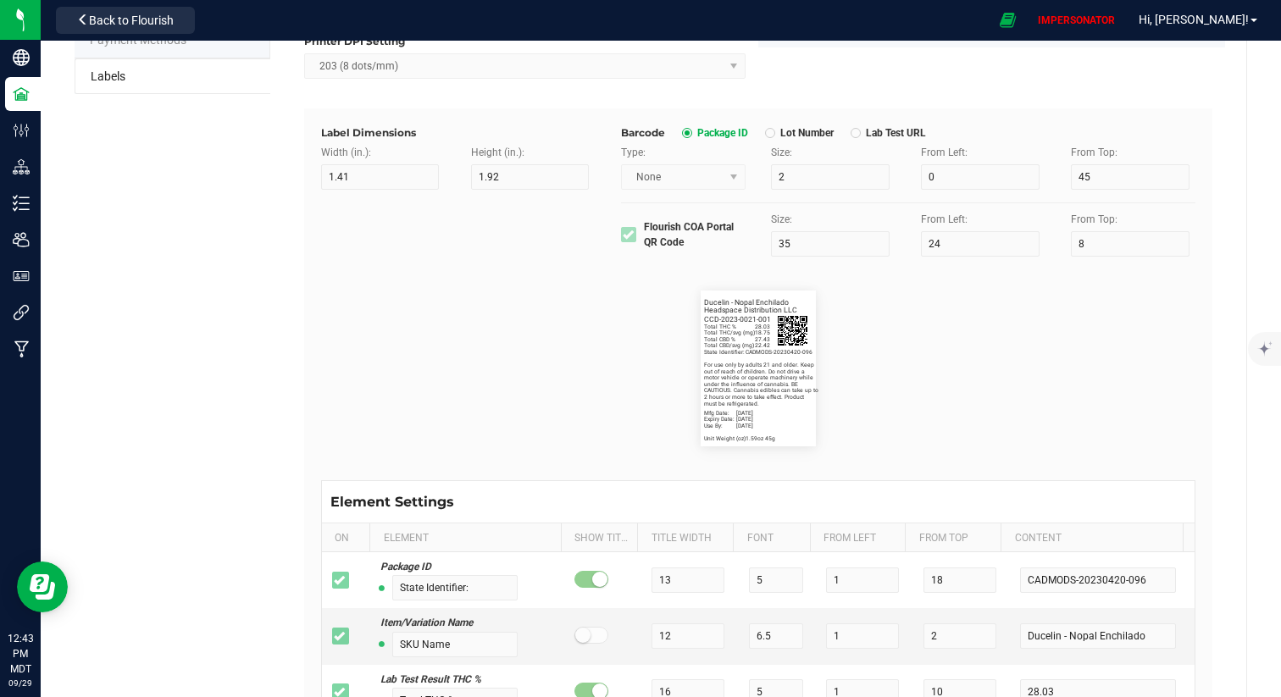
scroll to position [36, 0]
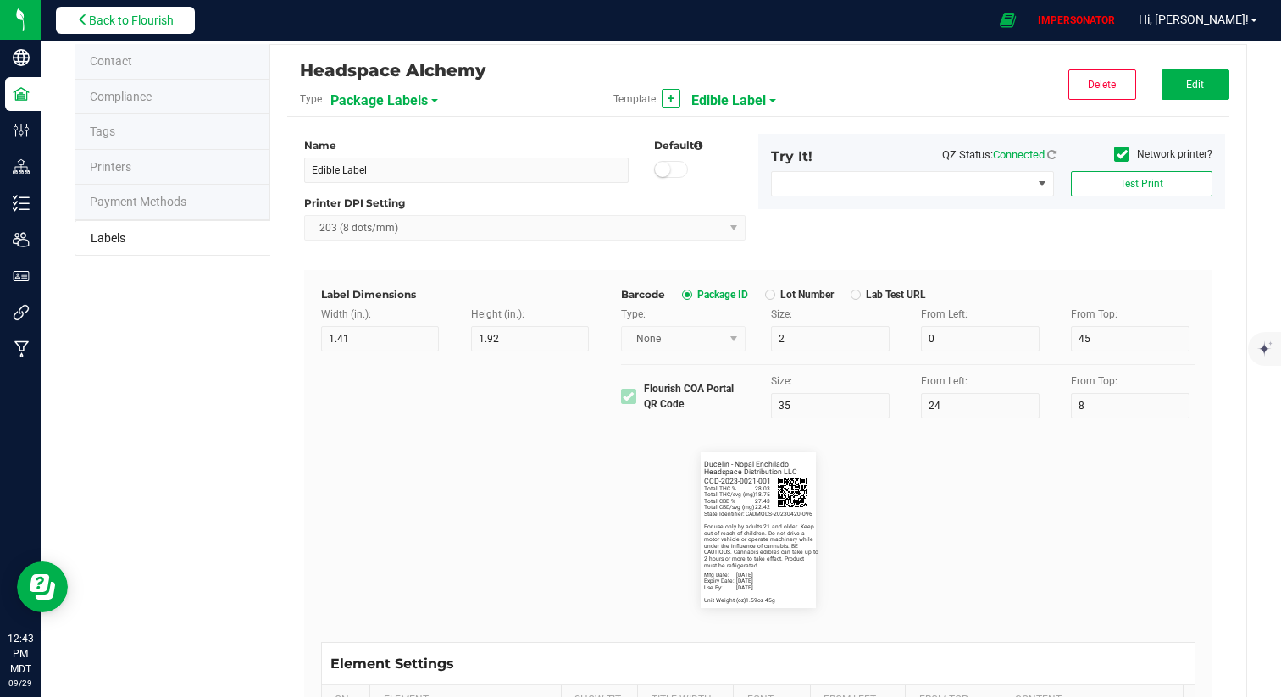
click at [123, 30] on button "Back to Flourish" at bounding box center [125, 20] width 139 height 27
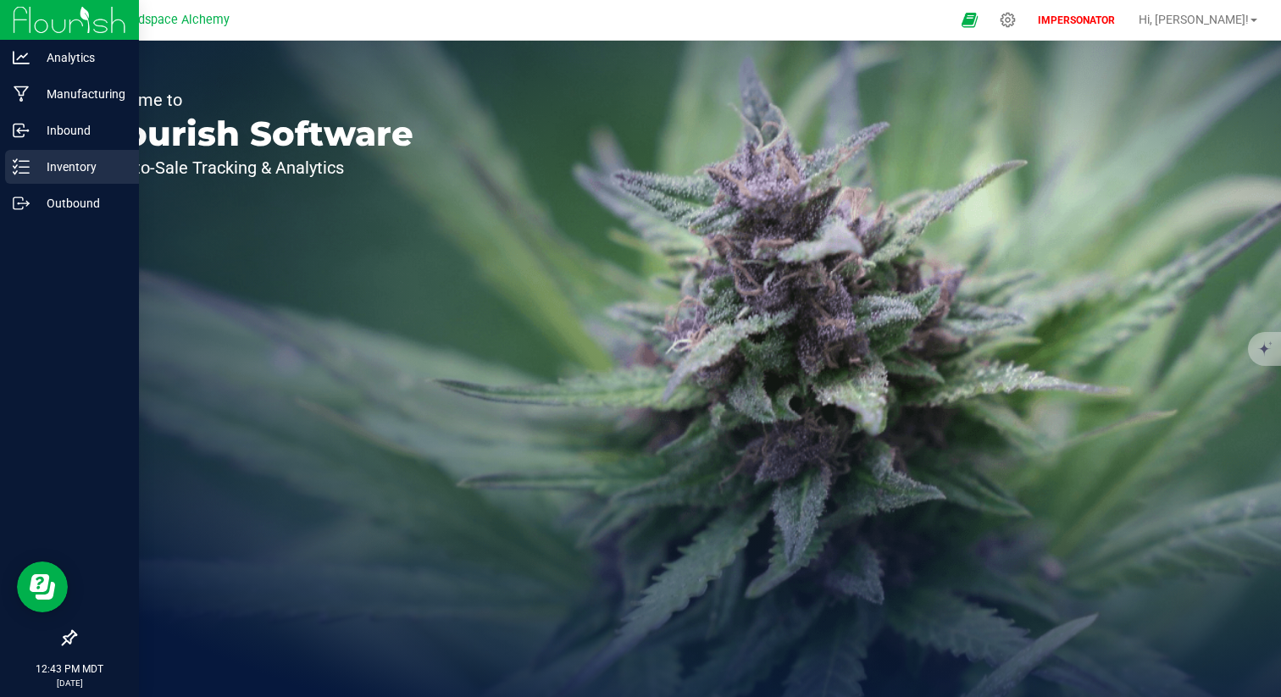
click at [61, 185] on link "Inventory" at bounding box center [69, 168] width 139 height 36
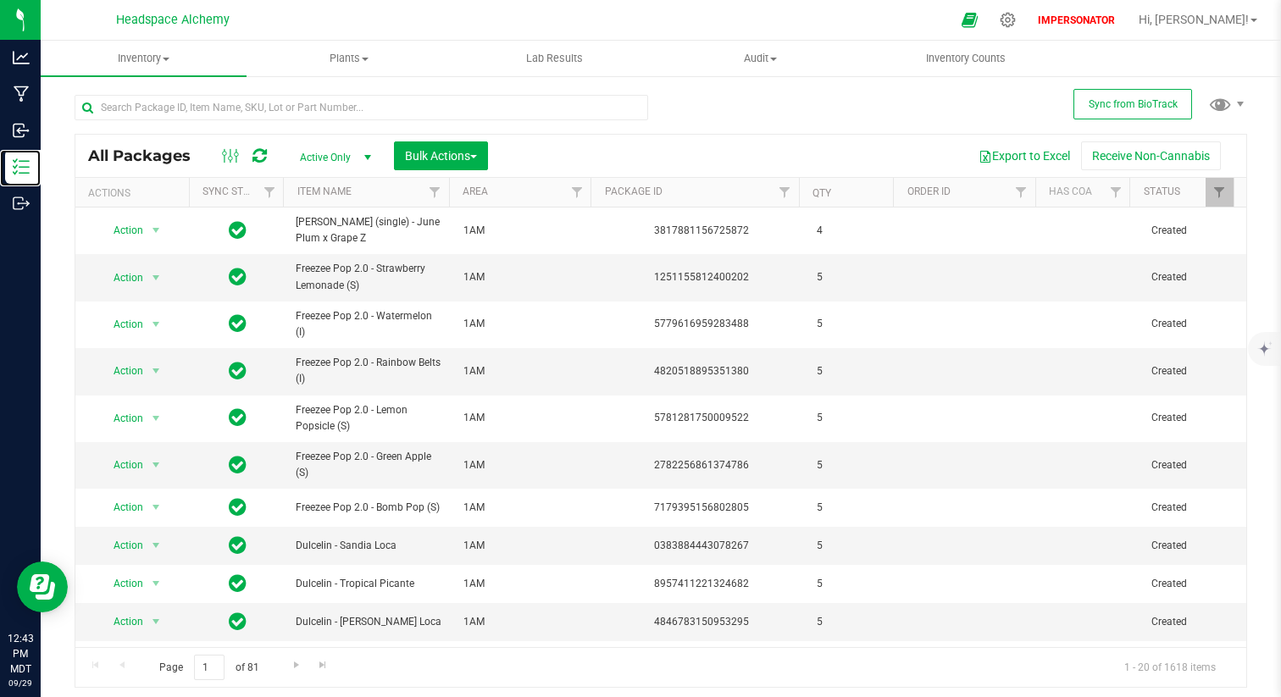
scroll to position [401, 0]
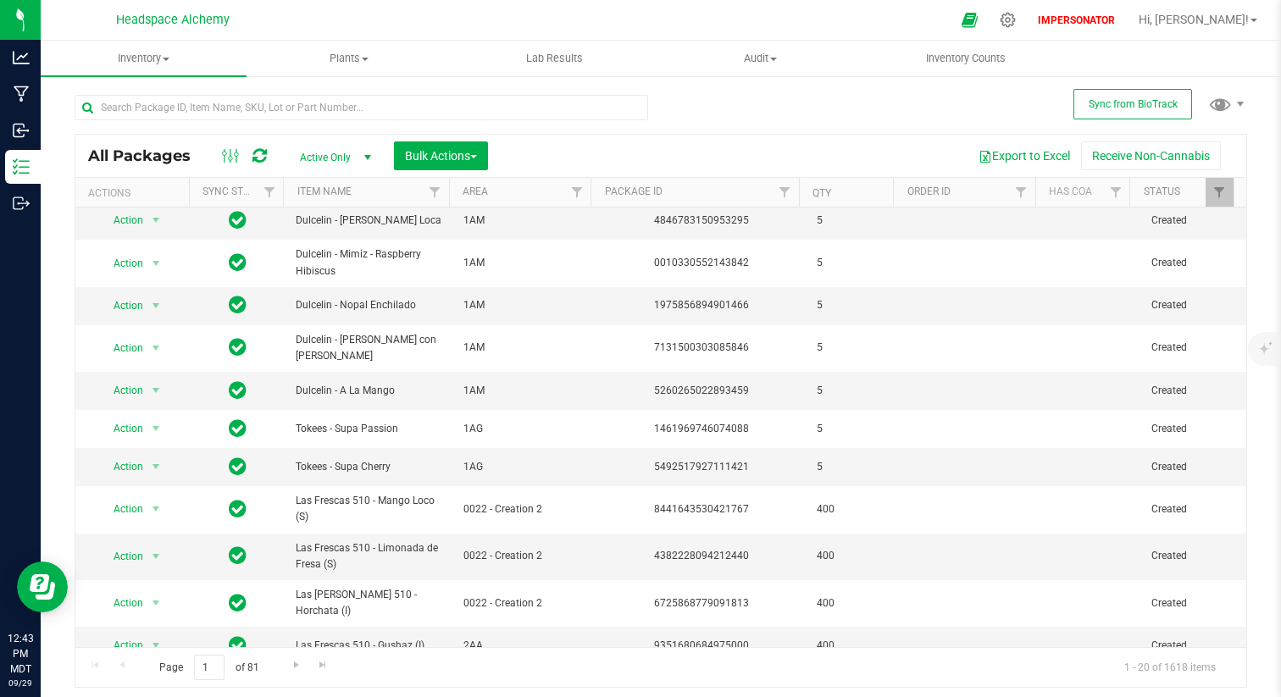
click at [218, 142] on div "All Packages Active Only Active Only Lab Samples Locked All External Internal B…" at bounding box center [660, 156] width 1171 height 42
click at [227, 156] on icon at bounding box center [231, 156] width 19 height 20
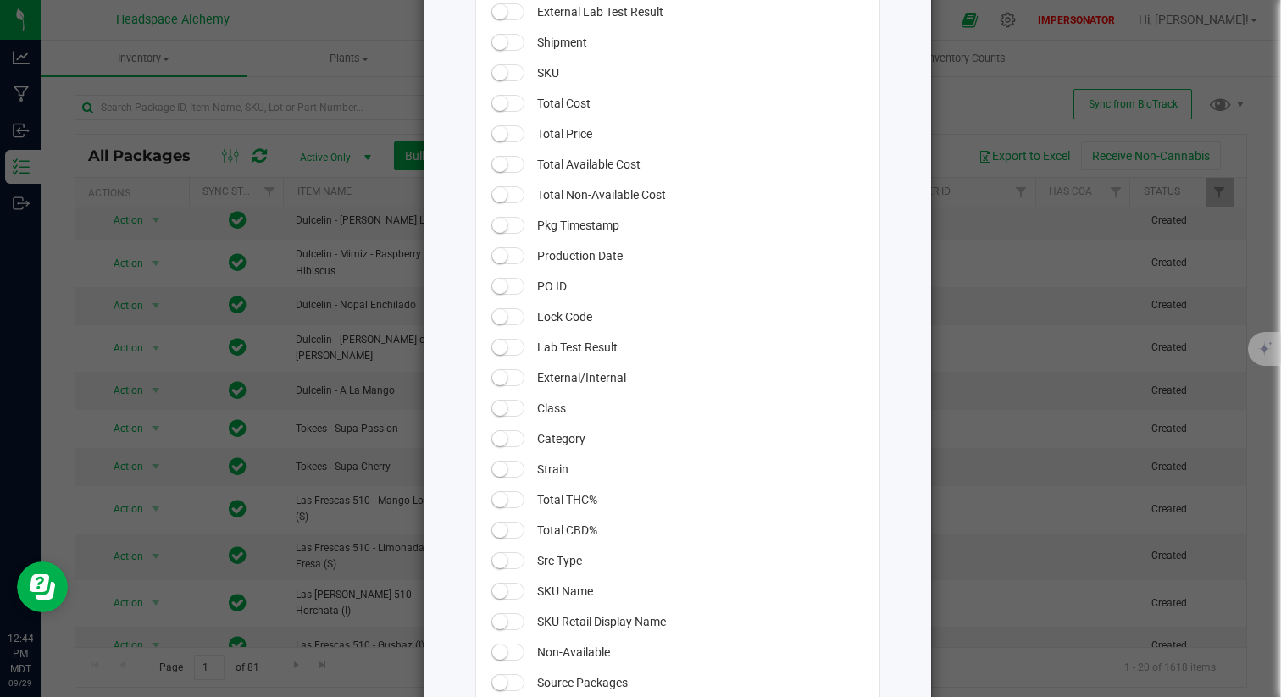
scroll to position [644, 0]
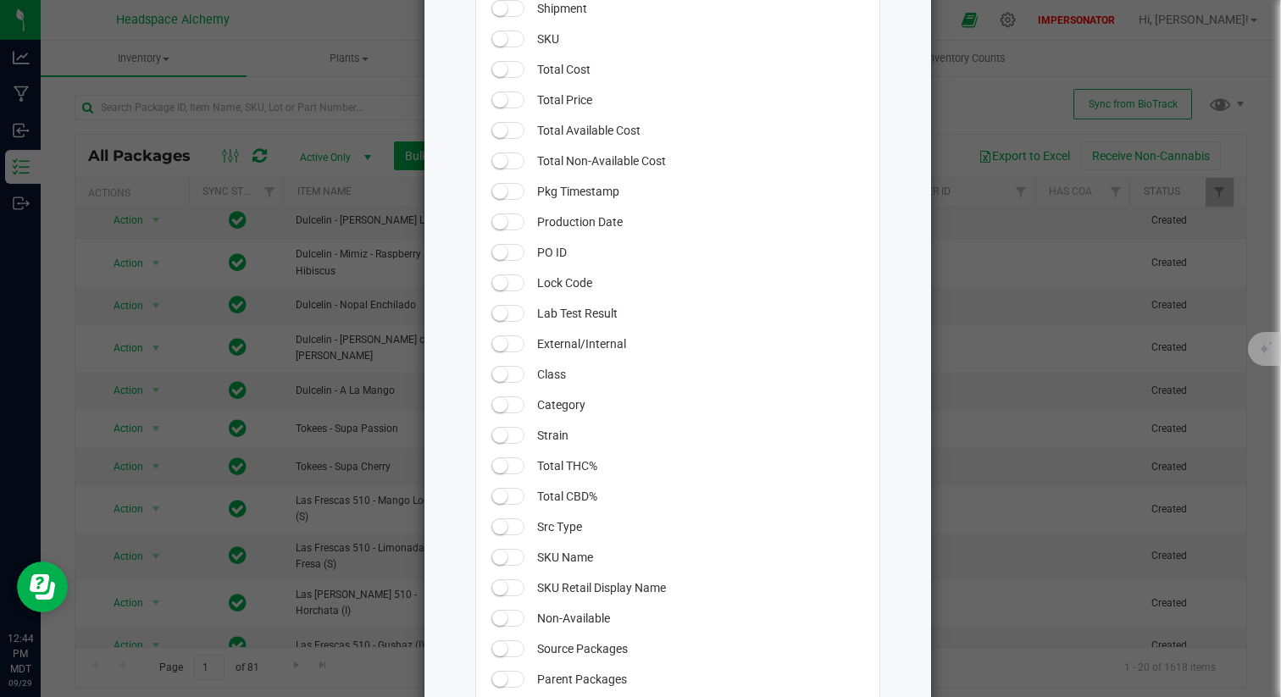
click at [493, 313] on small at bounding box center [499, 313] width 15 height 15
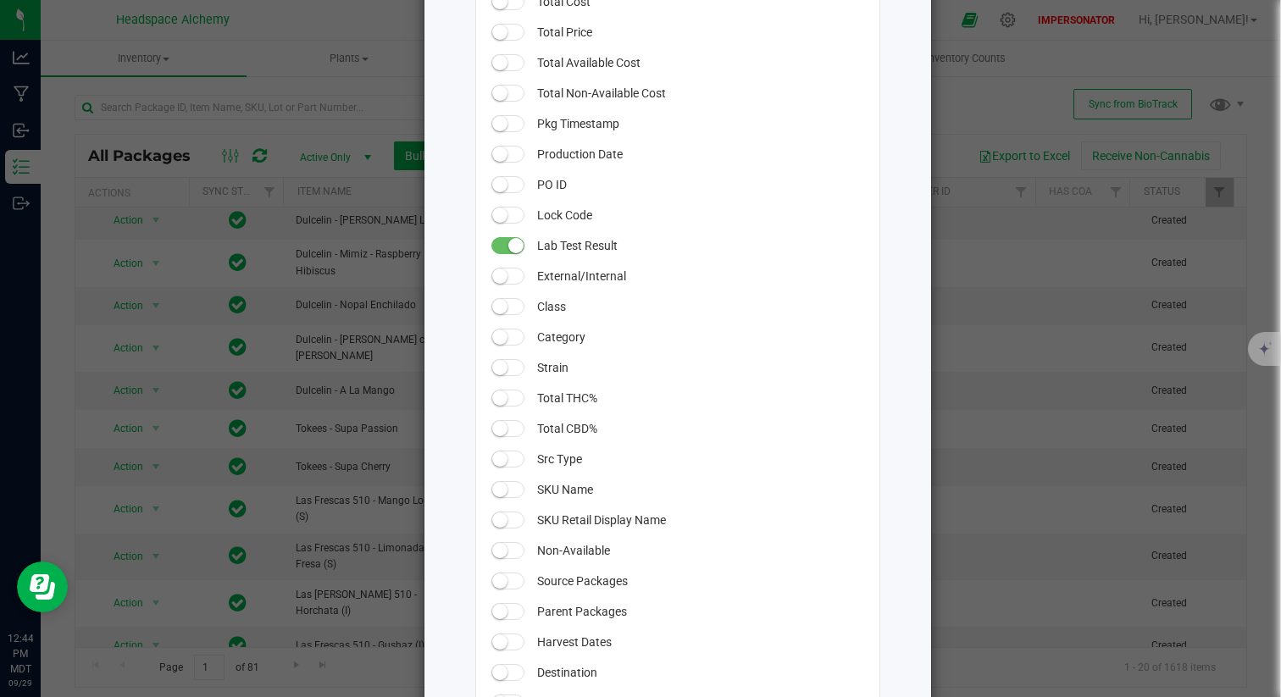
scroll to position [745, 0]
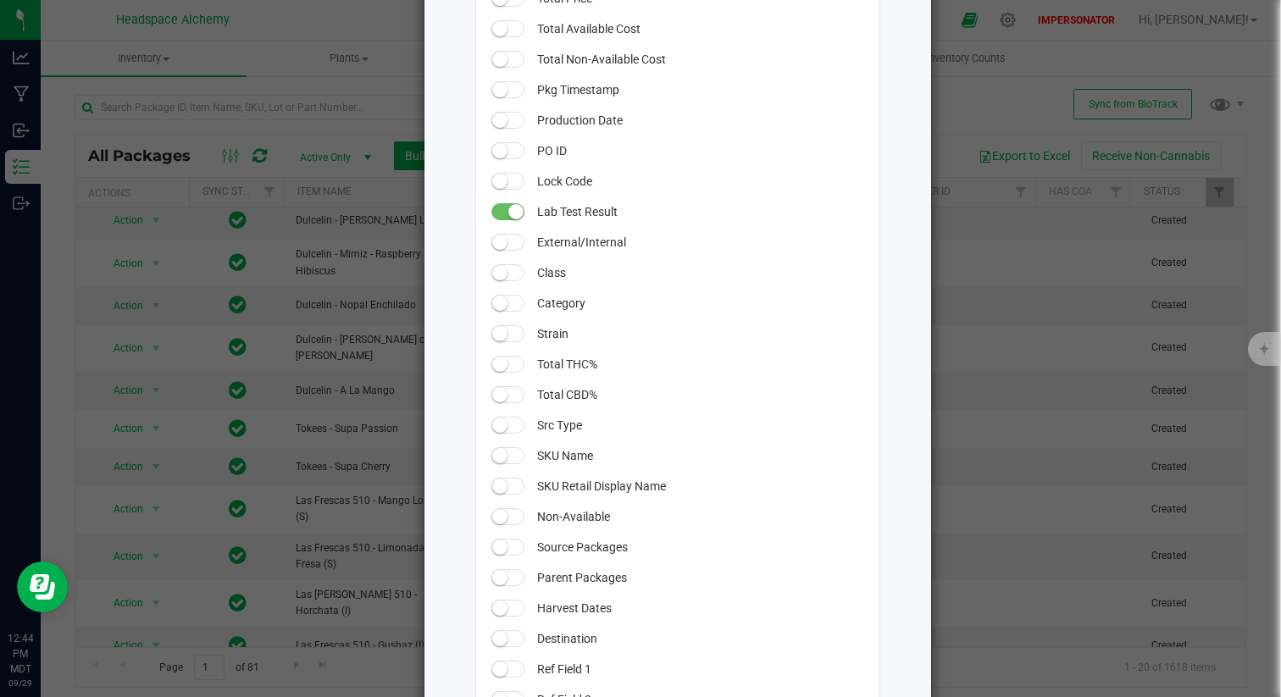
click at [503, 305] on span at bounding box center [508, 303] width 34 height 17
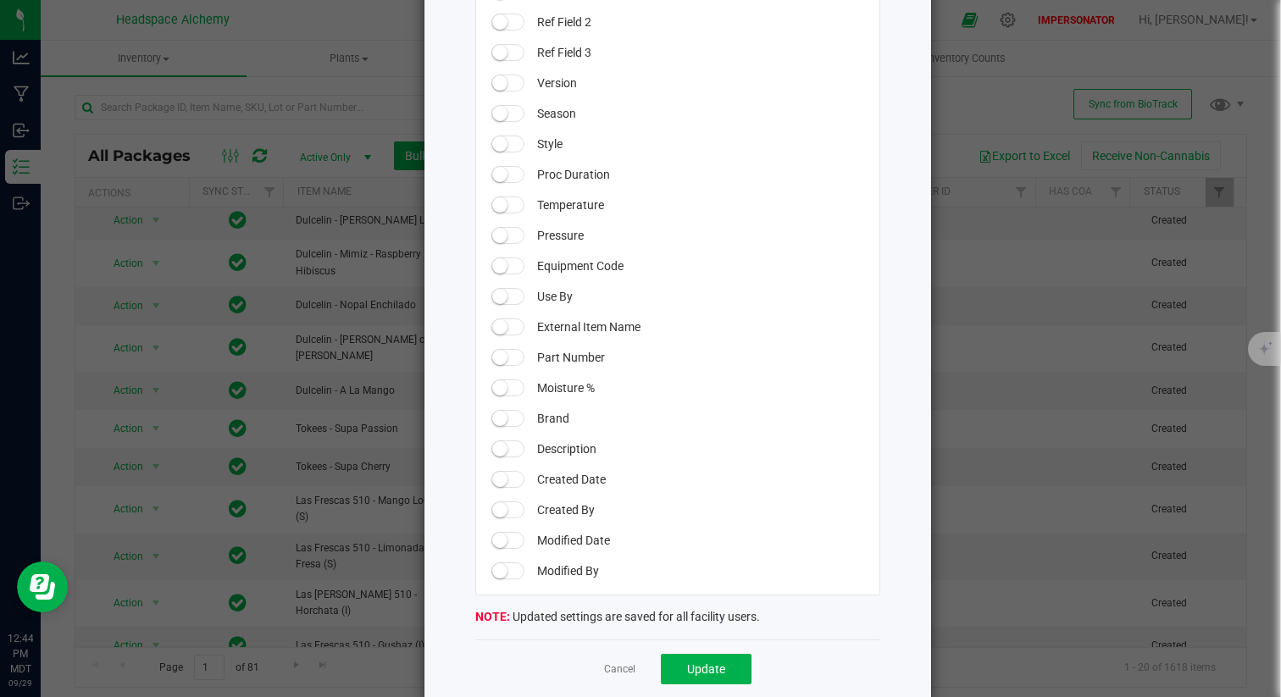
scroll to position [1449, 0]
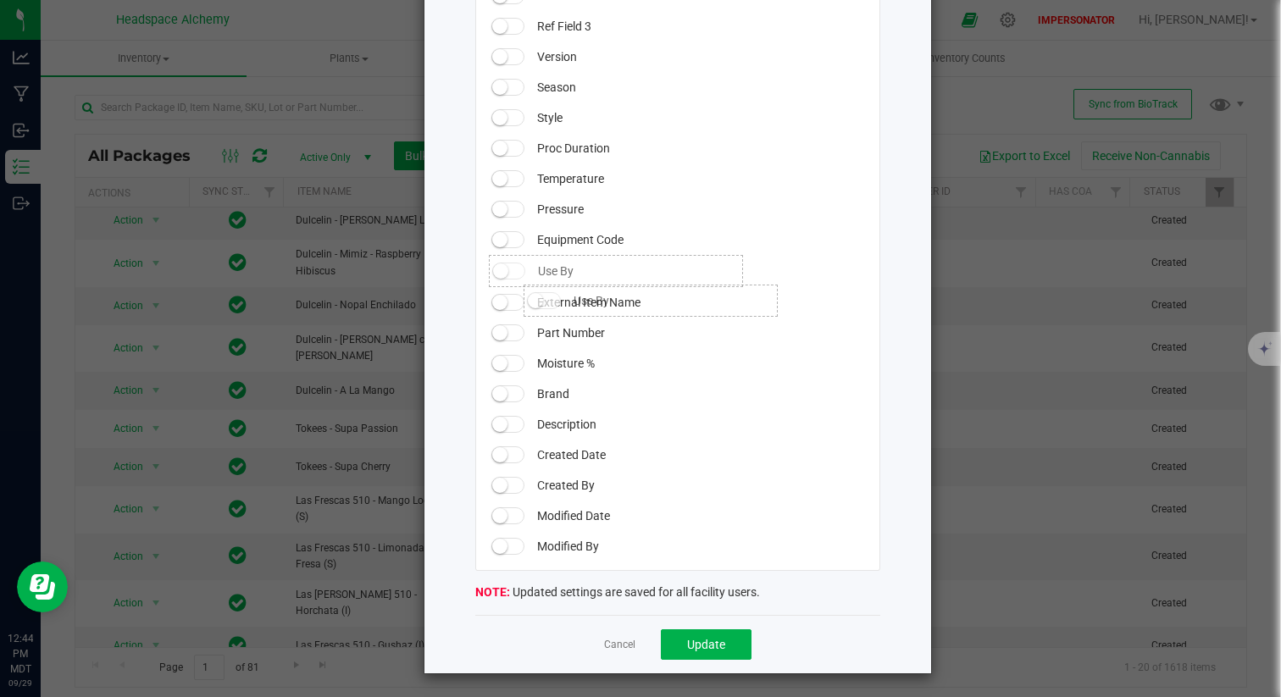
click at [508, 275] on span at bounding box center [509, 271] width 34 height 17
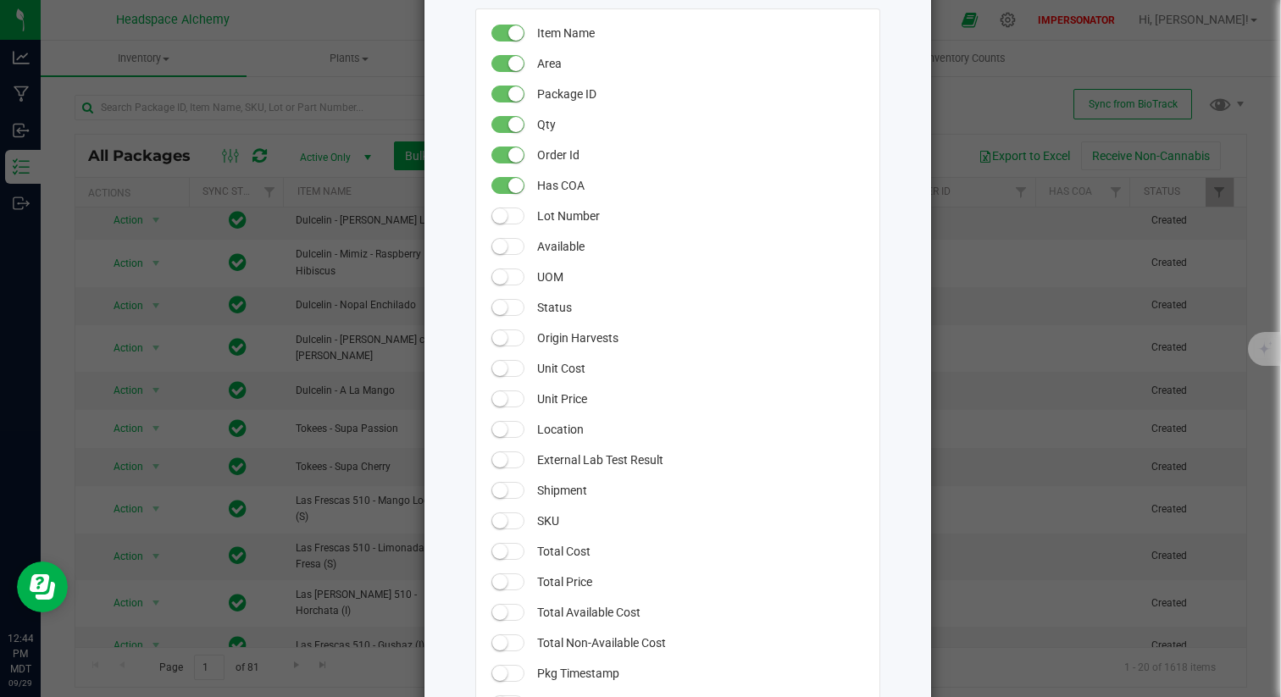
scroll to position [128, 0]
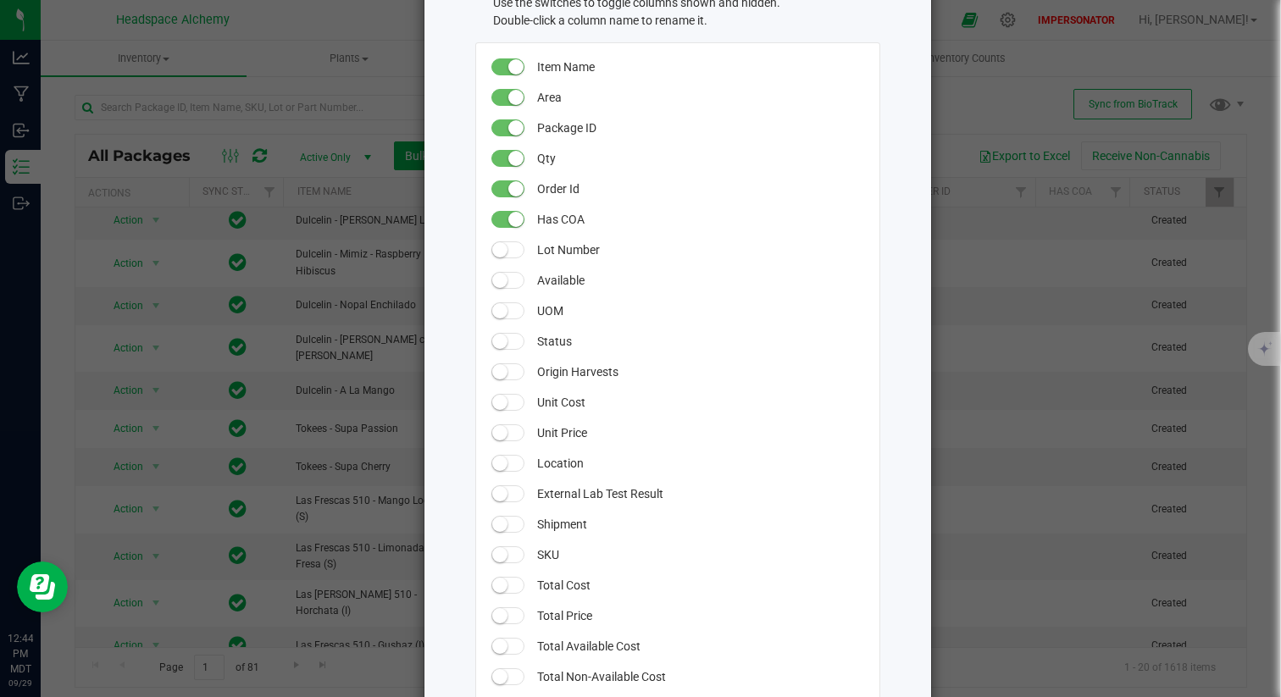
click at [492, 494] on small at bounding box center [499, 493] width 15 height 15
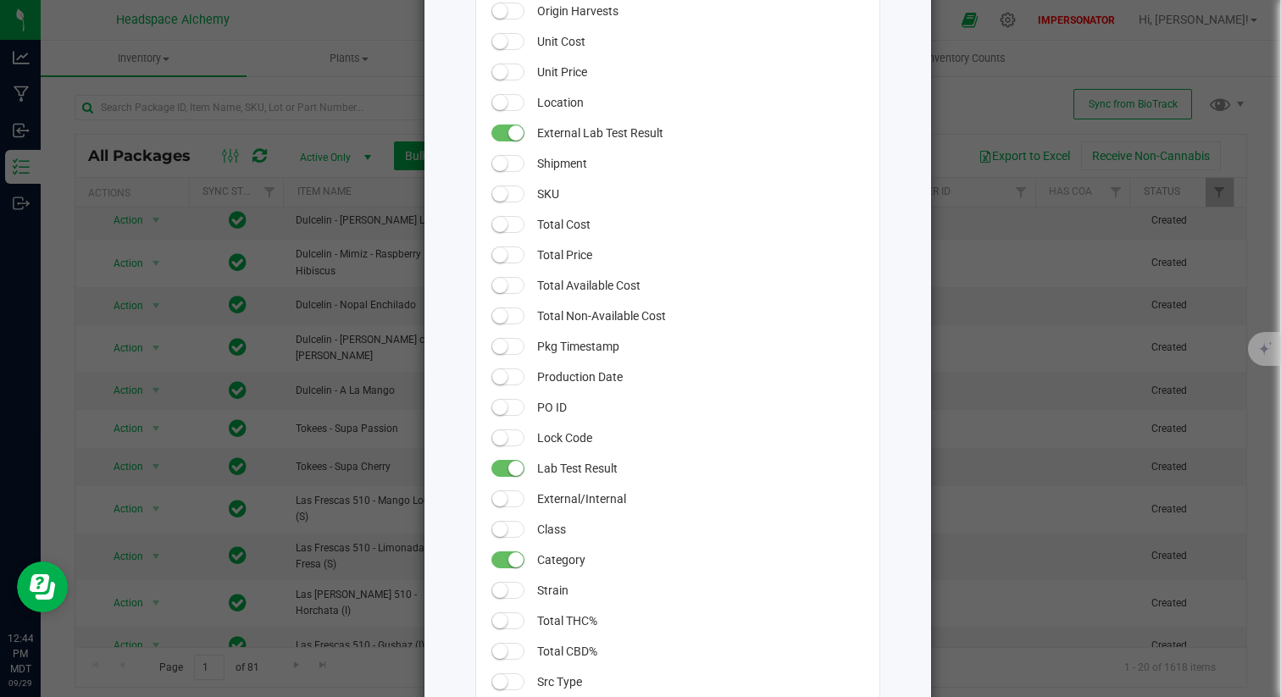
scroll to position [501, 0]
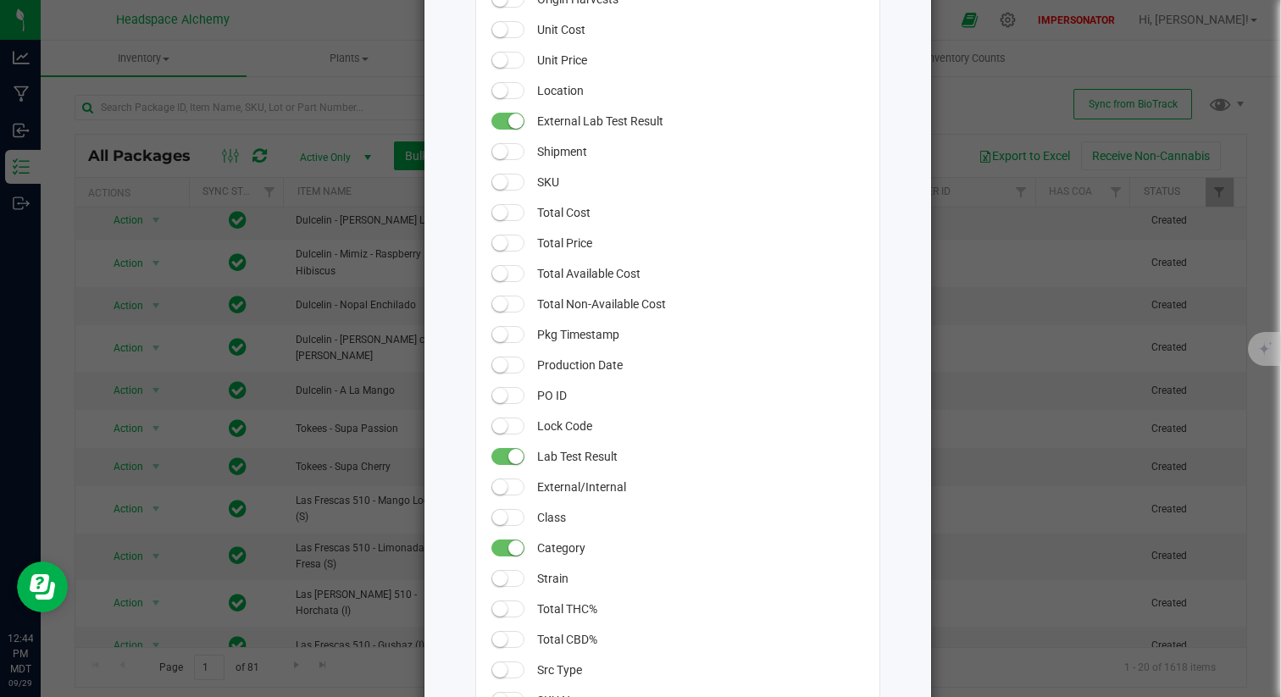
click at [508, 457] on small at bounding box center [515, 456] width 15 height 15
click at [493, 575] on small at bounding box center [500, 579] width 15 height 15
click at [492, 607] on small at bounding box center [499, 608] width 15 height 15
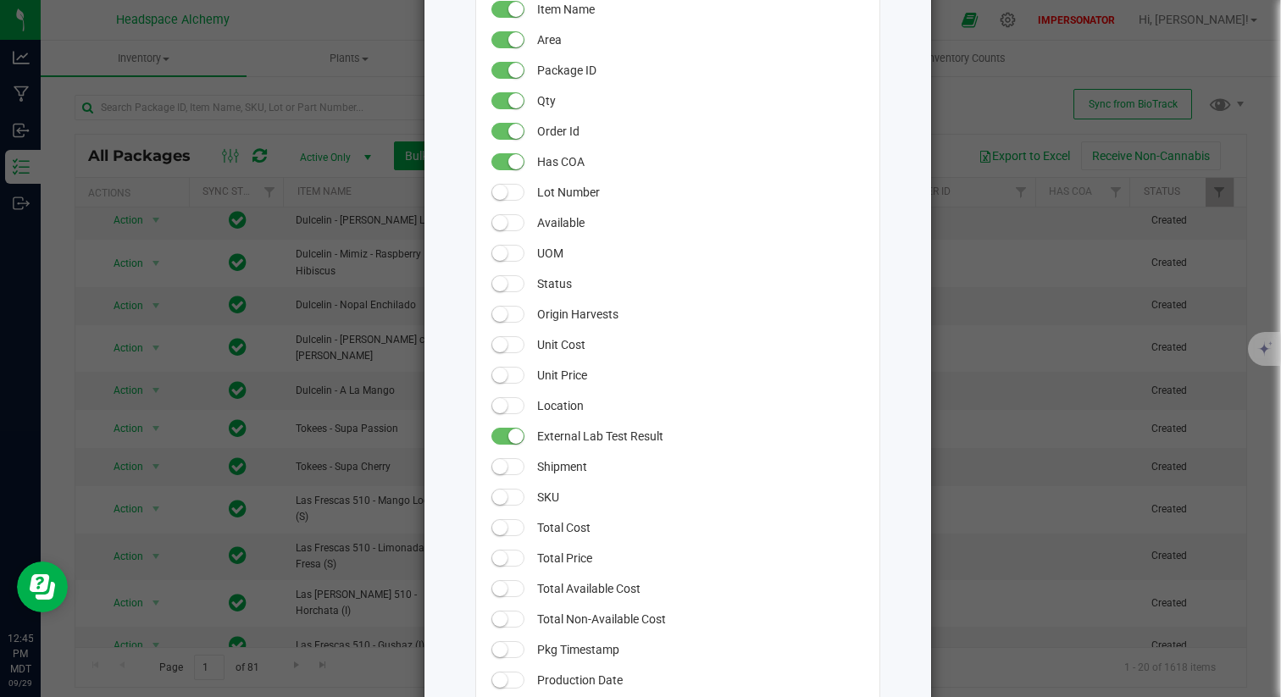
scroll to position [162, 0]
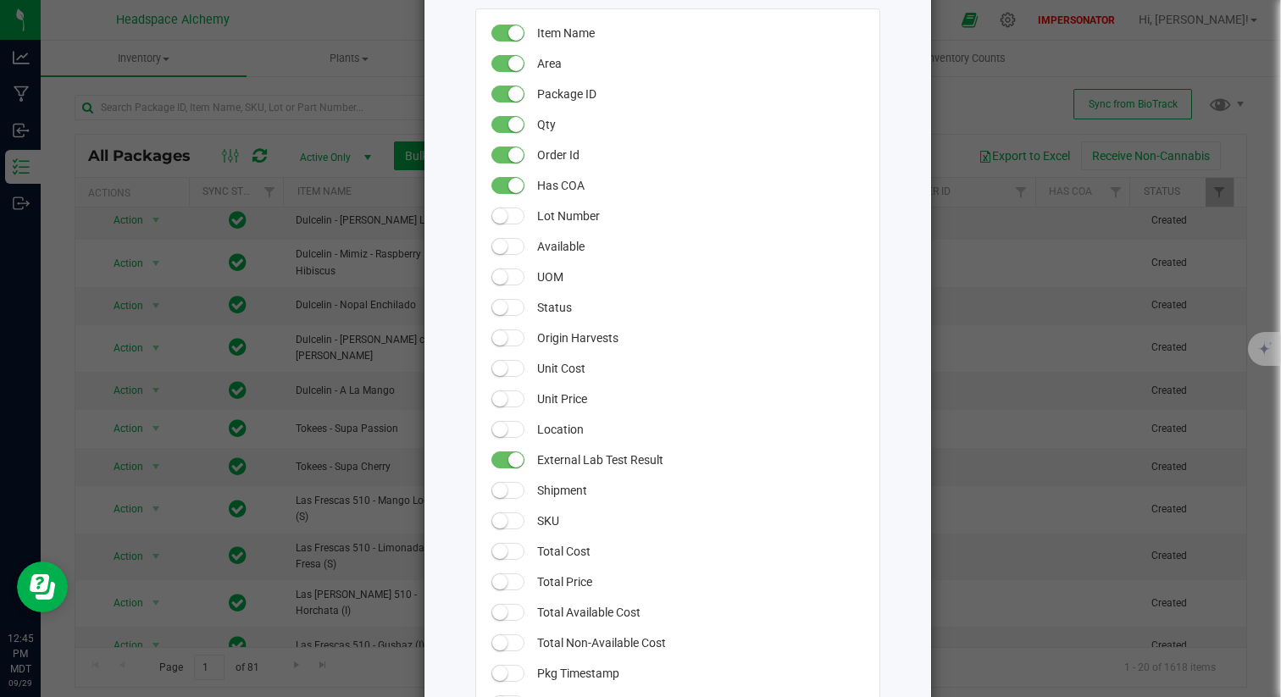
click at [496, 301] on small at bounding box center [499, 307] width 15 height 15
click at [497, 275] on small at bounding box center [499, 276] width 15 height 15
click at [493, 240] on small at bounding box center [500, 247] width 15 height 15
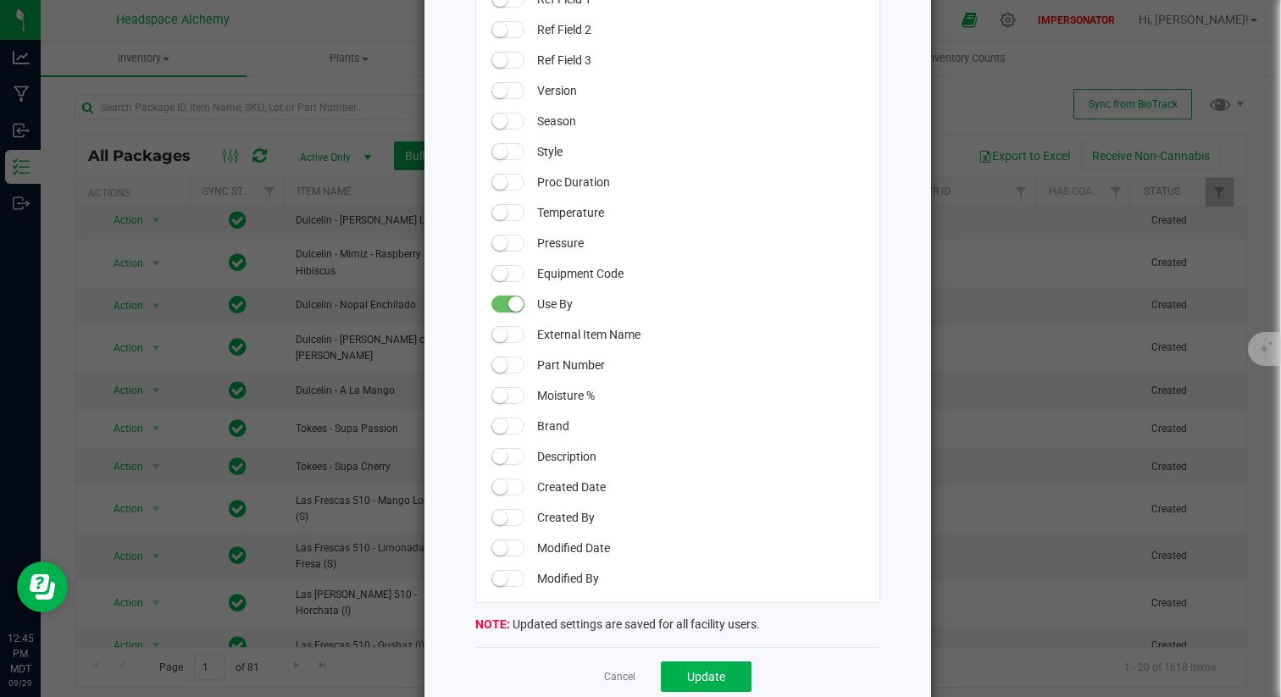
scroll to position [1449, 0]
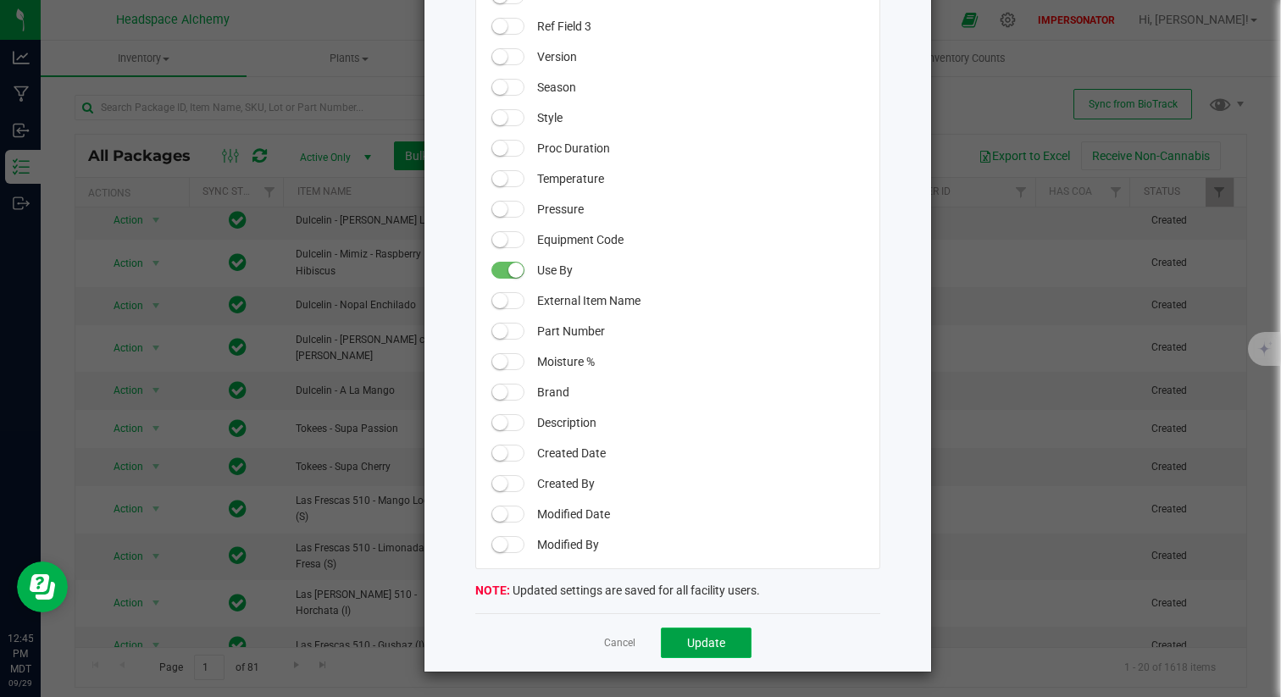
click at [696, 624] on span "Update" at bounding box center [706, 643] width 38 height 14
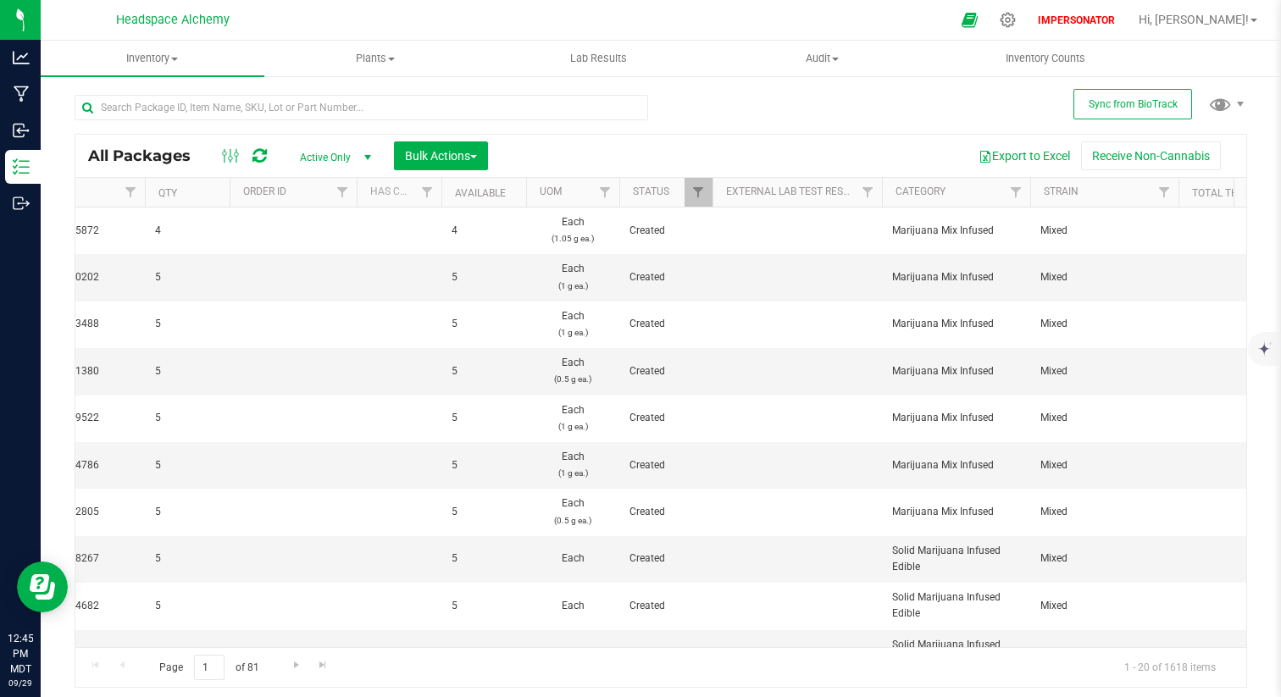
scroll to position [0, 0]
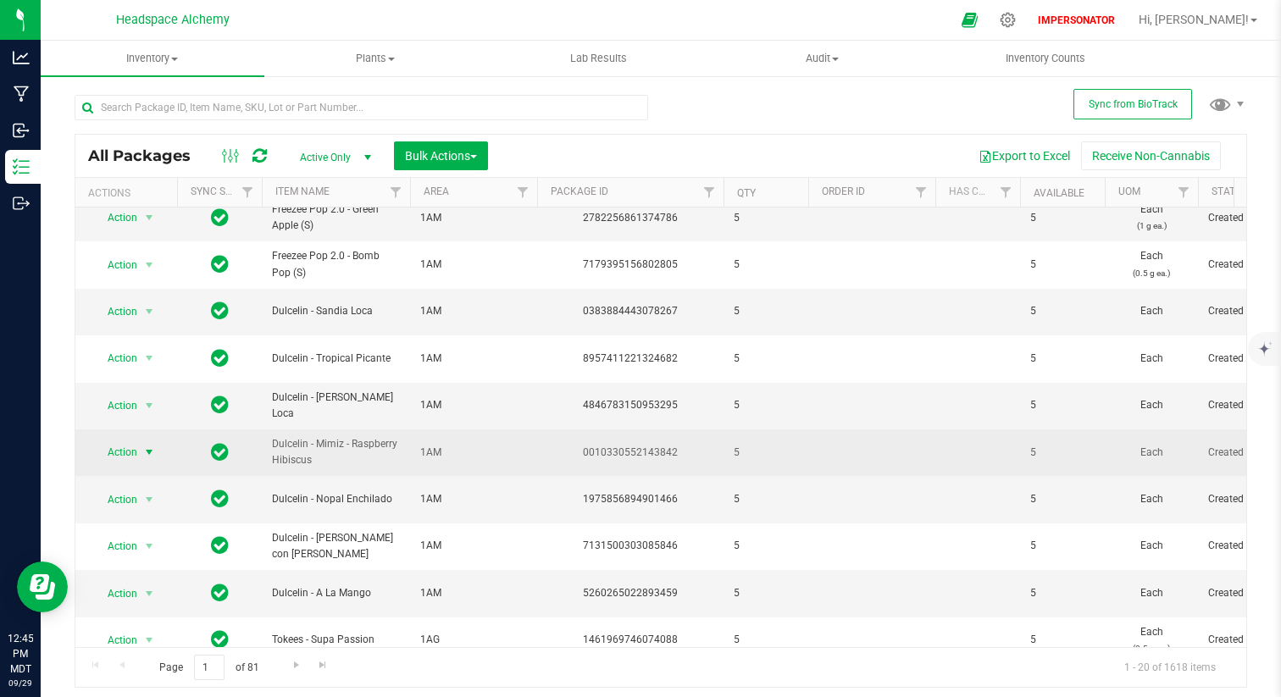
click at [137, 451] on span "Action" at bounding box center [126, 452] width 68 height 24
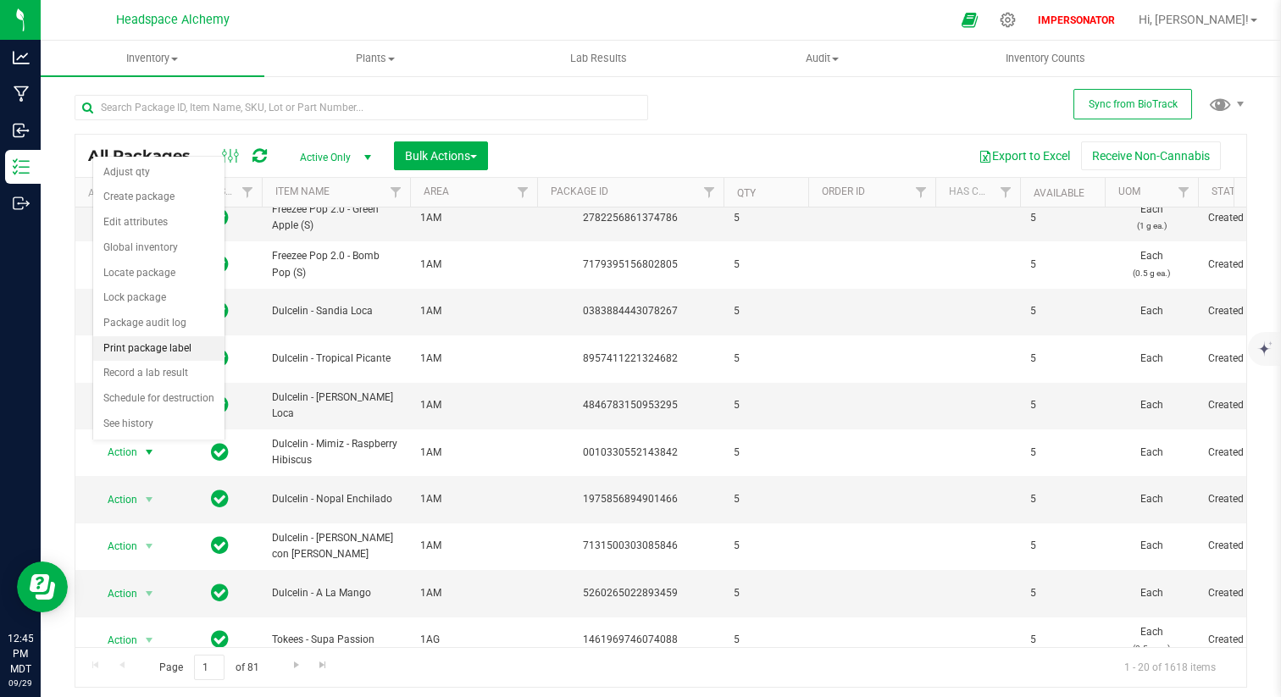
click at [162, 349] on li "Print package label" at bounding box center [158, 348] width 131 height 25
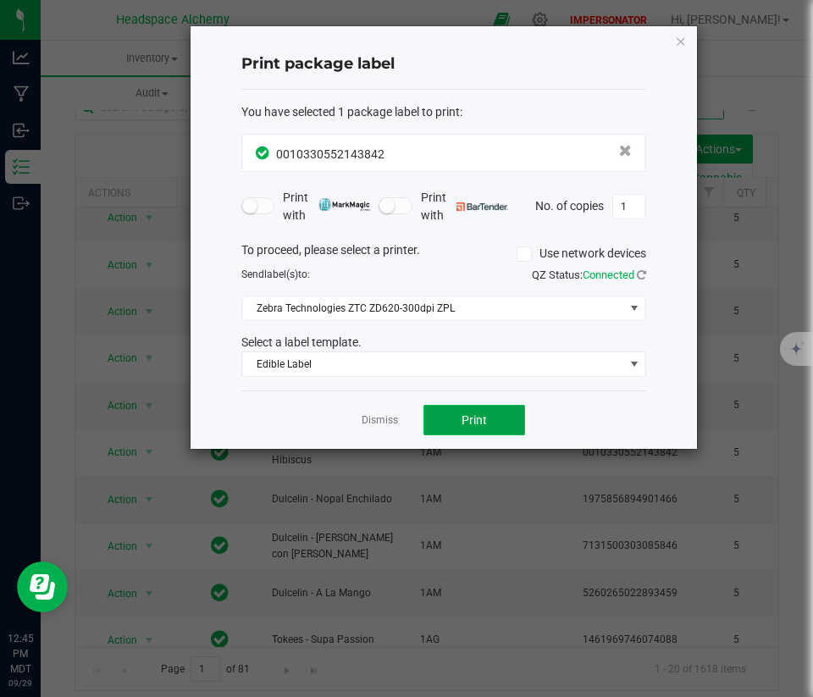
click at [484, 421] on span "Print" at bounding box center [474, 420] width 25 height 14
click at [377, 424] on link "Dismiss" at bounding box center [380, 420] width 36 height 14
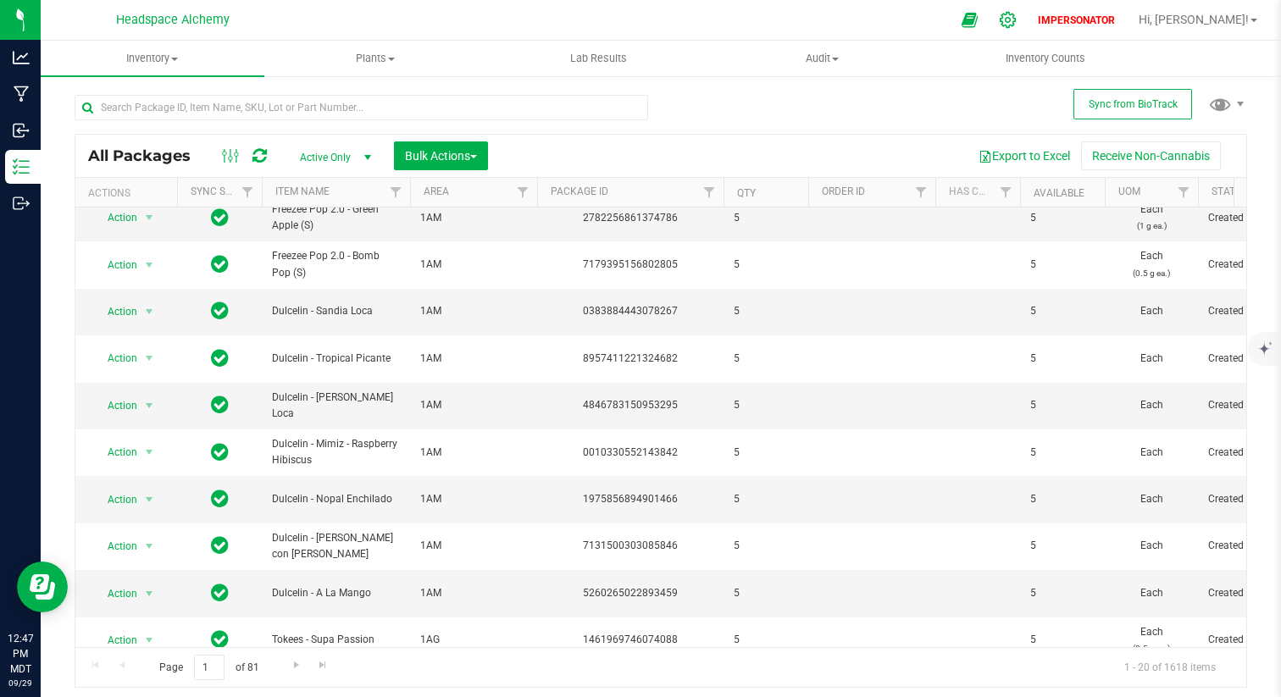
click at [1016, 21] on icon at bounding box center [1008, 20] width 18 height 18
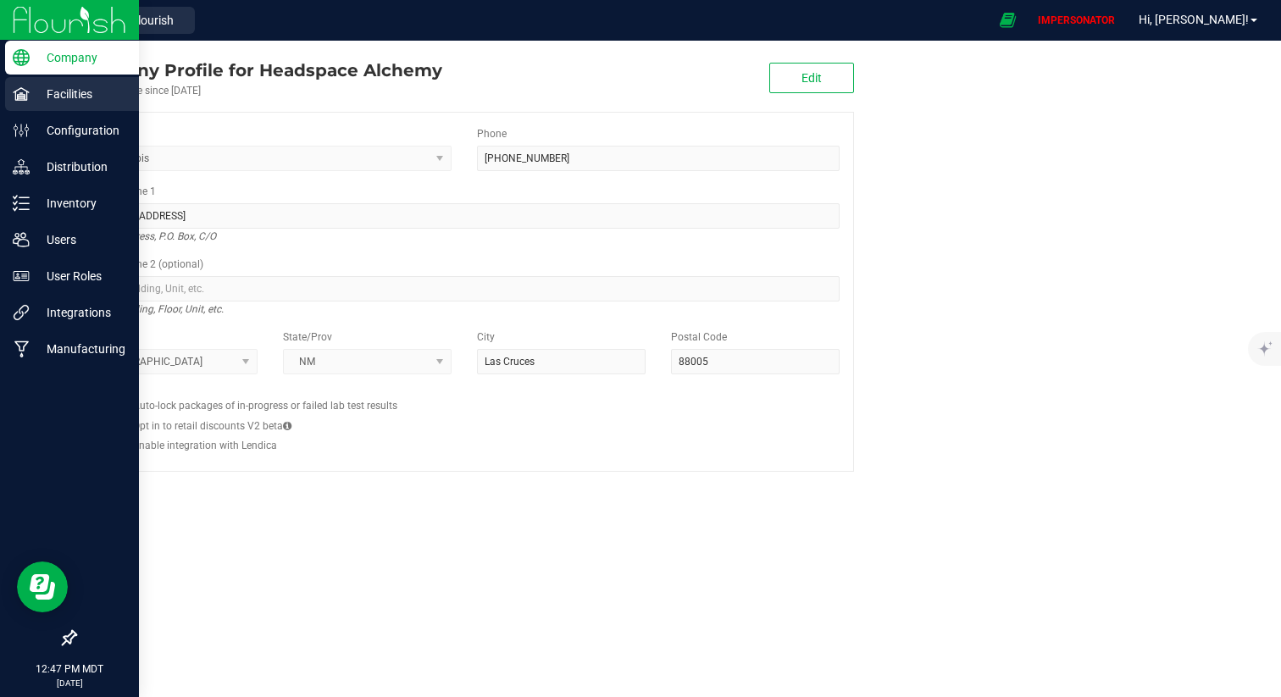
click at [79, 96] on p "Facilities" at bounding box center [81, 94] width 102 height 20
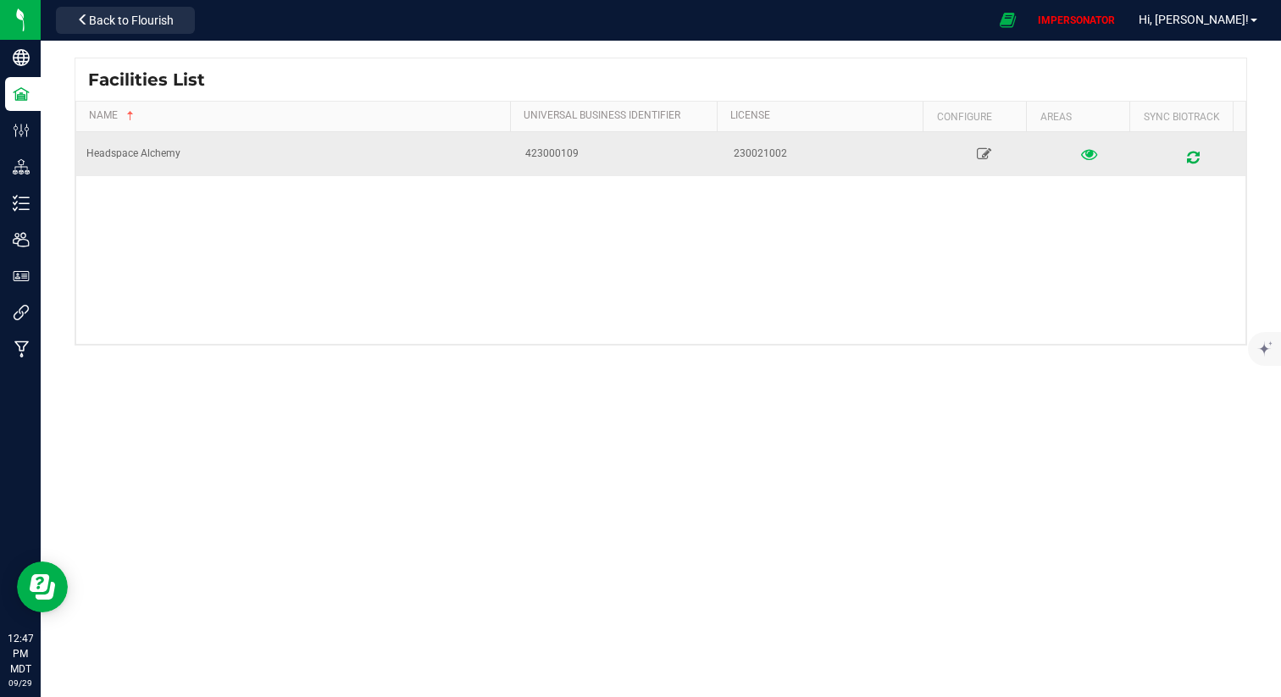
click at [1084, 148] on icon at bounding box center [1089, 154] width 16 height 12
click at [977, 160] on icon at bounding box center [985, 154] width 16 height 12
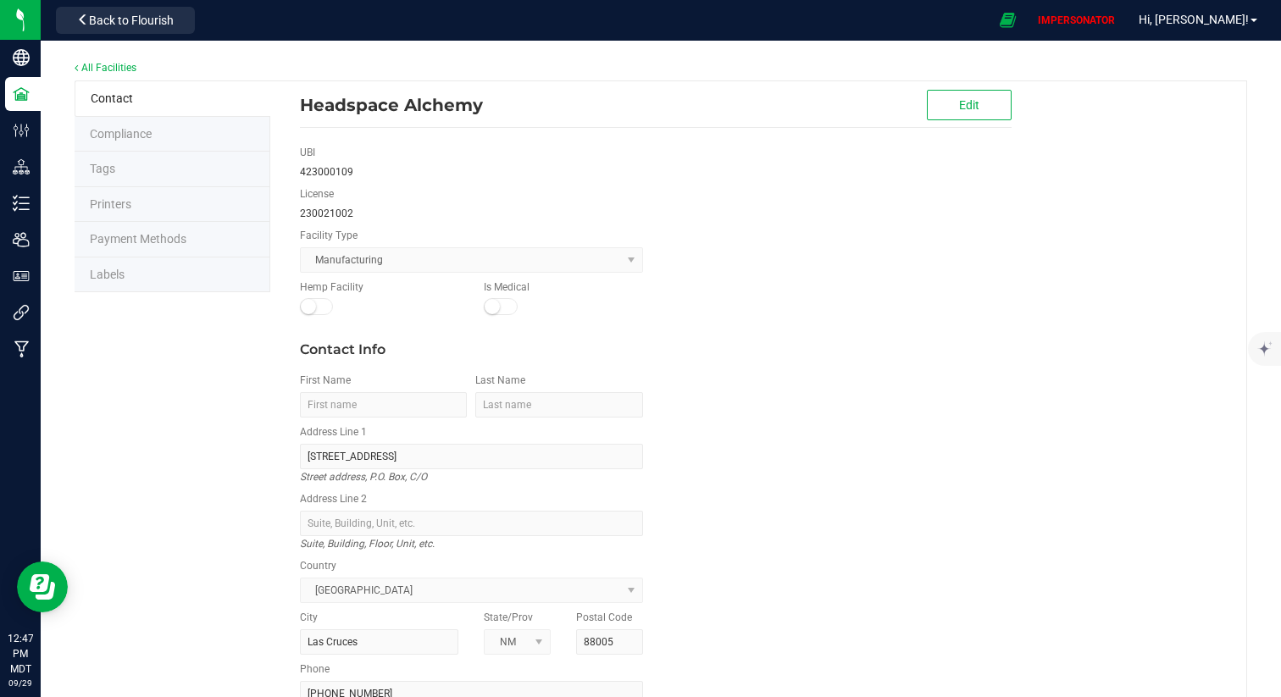
click at [182, 281] on li "Labels" at bounding box center [173, 275] width 196 height 36
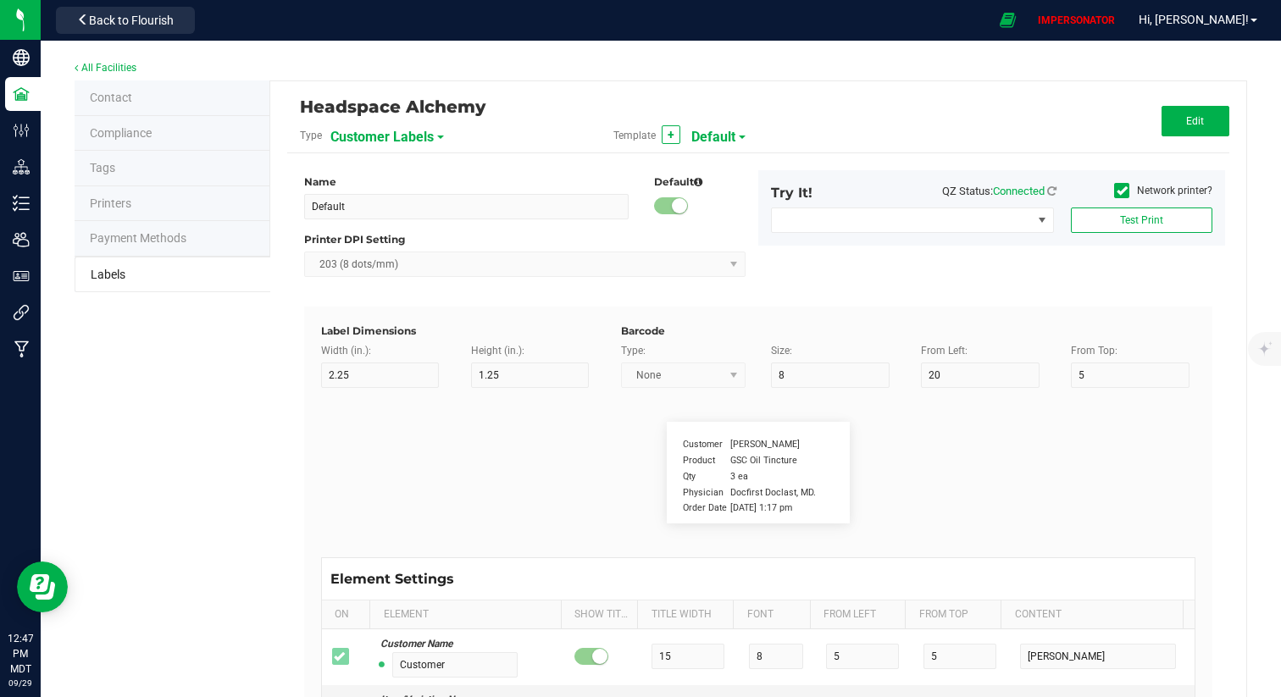
click at [366, 141] on span "Customer Labels" at bounding box center [381, 137] width 103 height 29
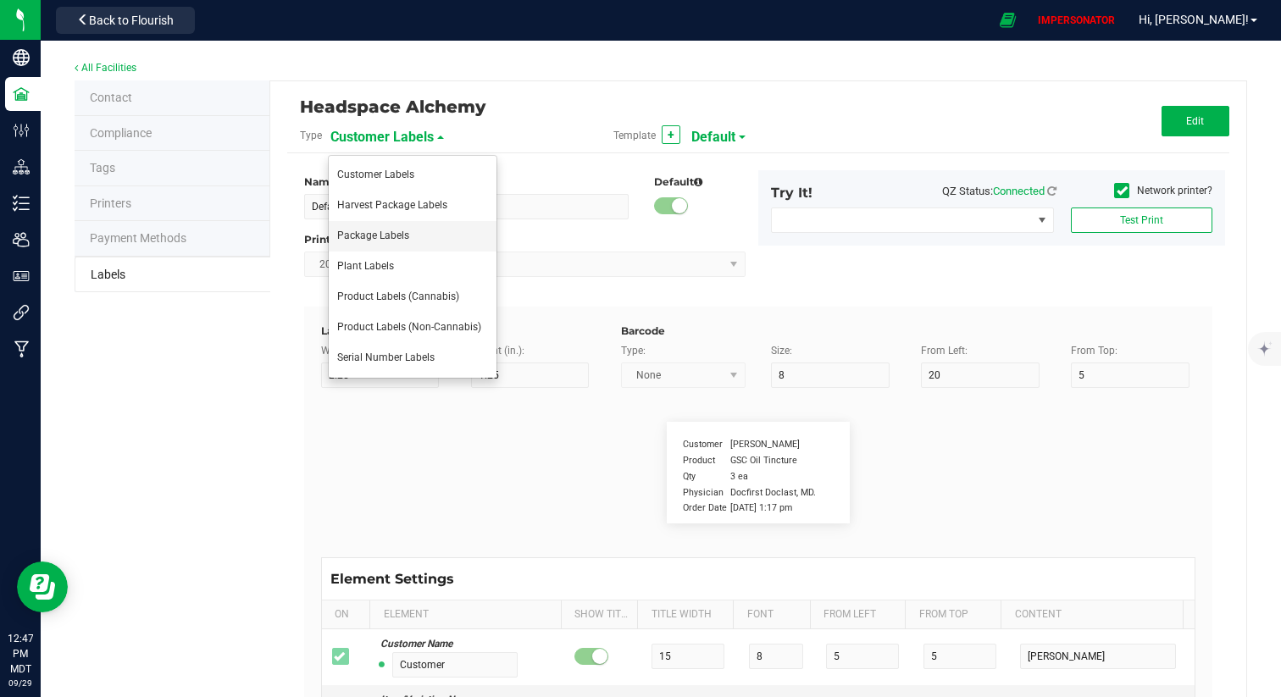
click at [374, 230] on span "Package Labels" at bounding box center [373, 236] width 72 height 12
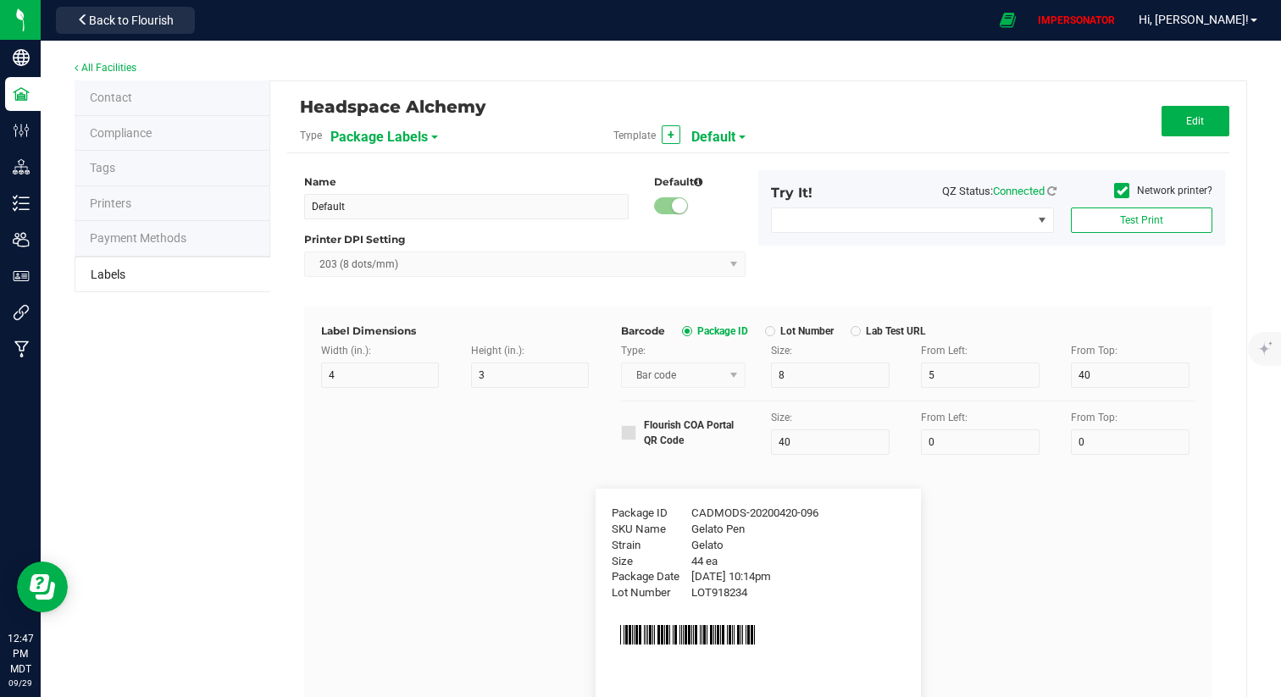
click at [725, 136] on span "Default" at bounding box center [713, 137] width 44 height 29
click at [717, 205] on span "Edible Label" at bounding box center [722, 205] width 55 height 12
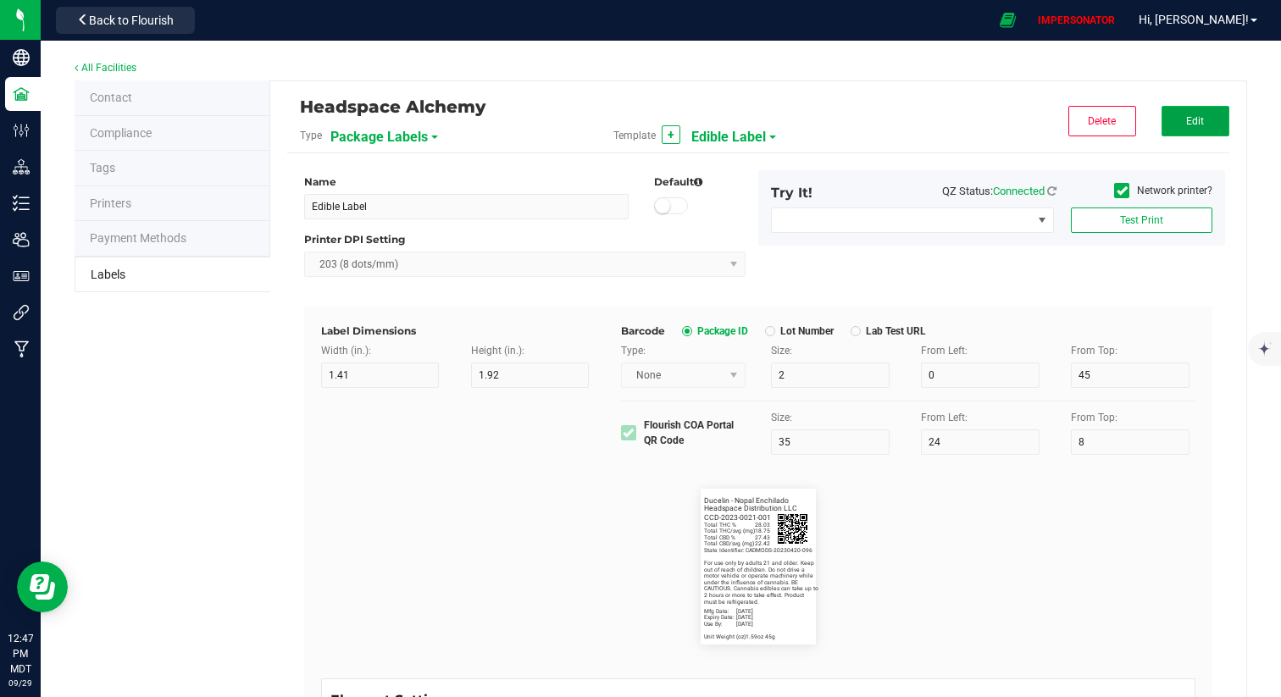
click at [1189, 113] on button "Edit" at bounding box center [1195, 121] width 68 height 30
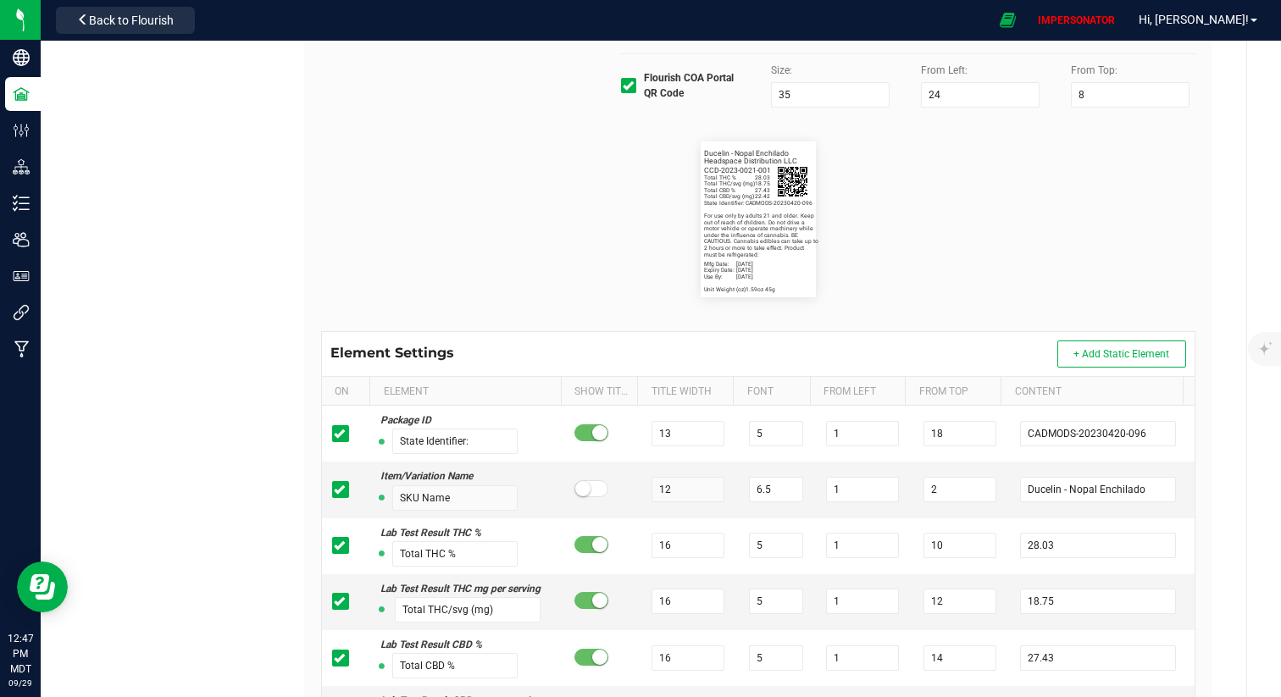
scroll to position [351, 0]
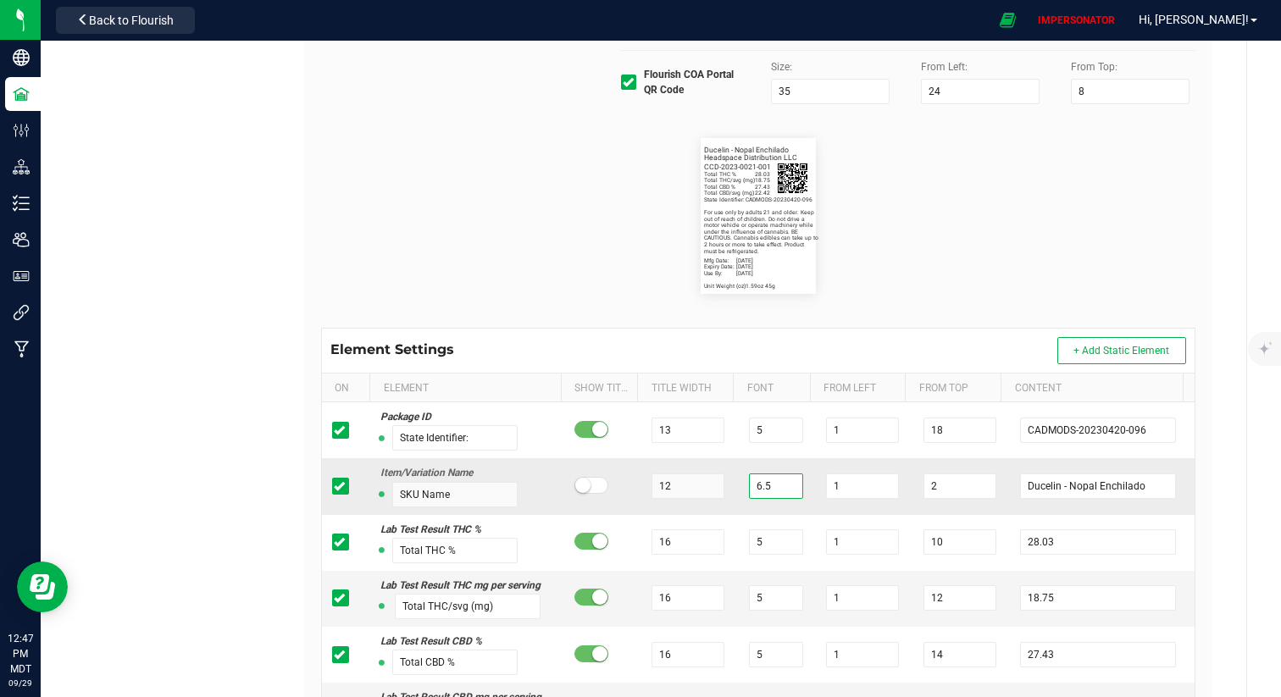
drag, startPoint x: 768, startPoint y: 480, endPoint x: 717, endPoint y: 480, distance: 51.7
click at [717, 480] on tr "Item/Variation Name SKU Name 12 6.5 1 2 Ducelin - Nopal Enchilado" at bounding box center [758, 486] width 872 height 56
click at [923, 204] on flourish-label-viewer "State Identifier: CADMODS-20230420-096 Ducelin - Nopal Enchilado Total THC % 28…" at bounding box center [758, 216] width 874 height 156
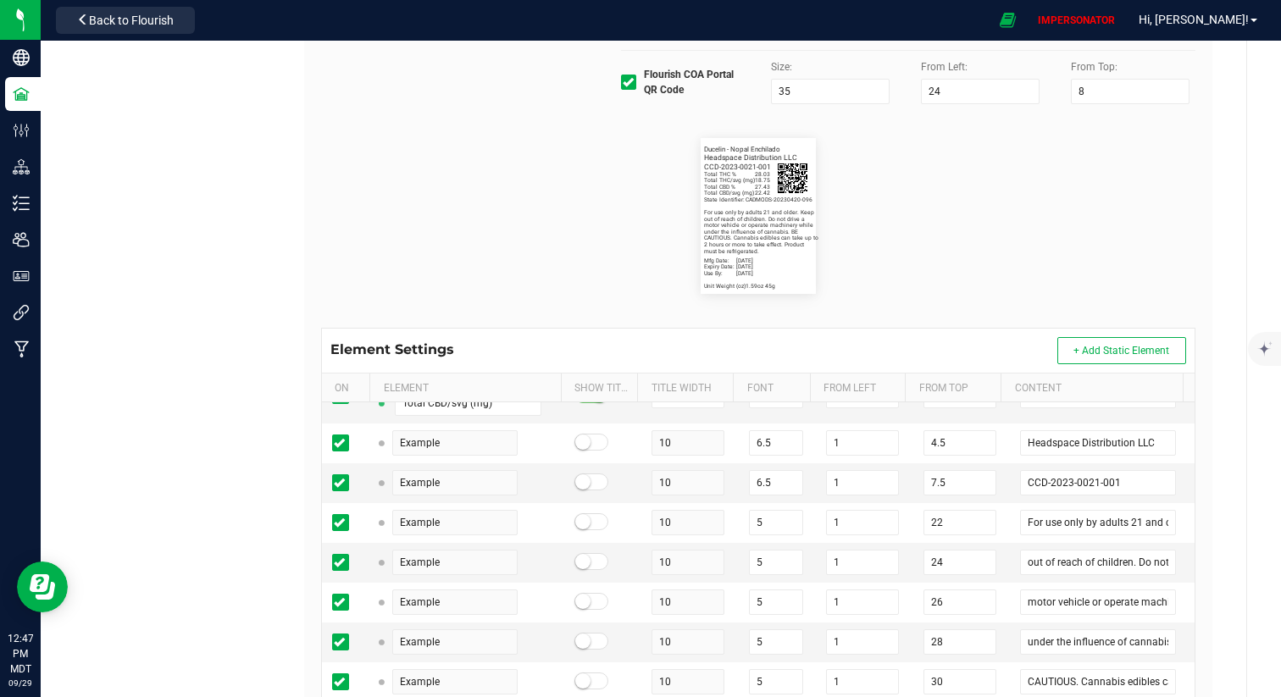
scroll to position [334, 0]
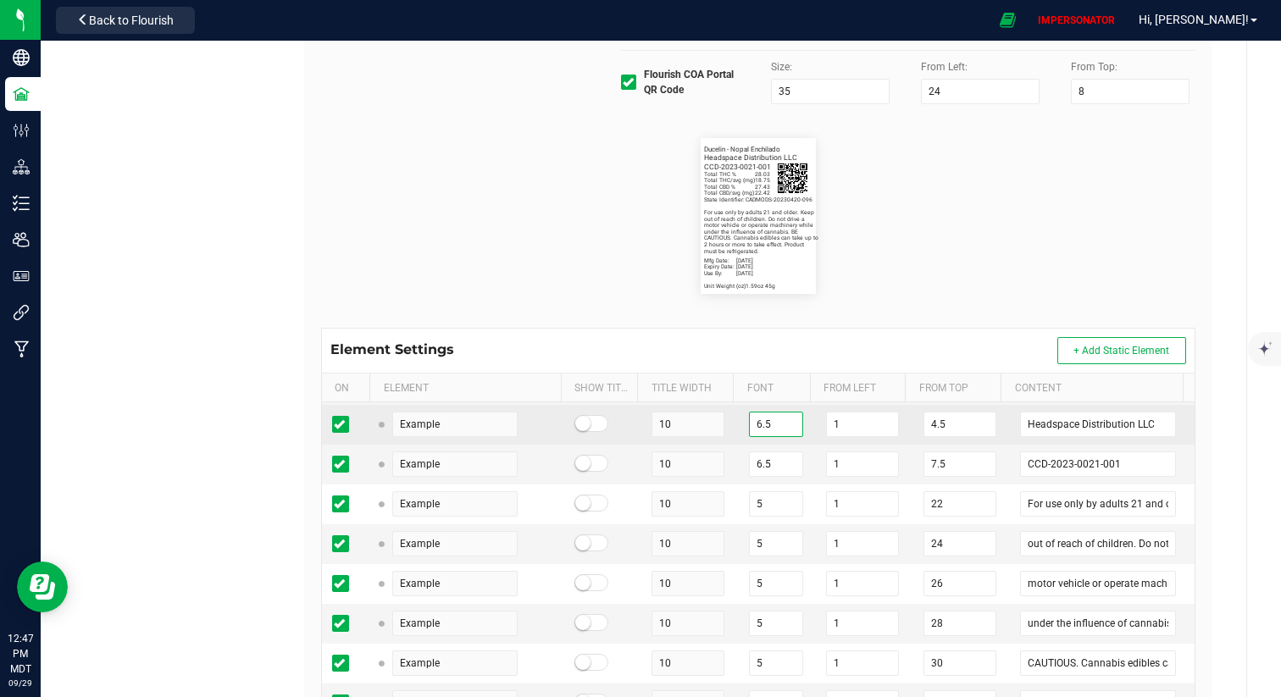
click at [702, 419] on tr "Example 10 6.5 1 4.5 Headspace Distribution LLC" at bounding box center [758, 425] width 872 height 40
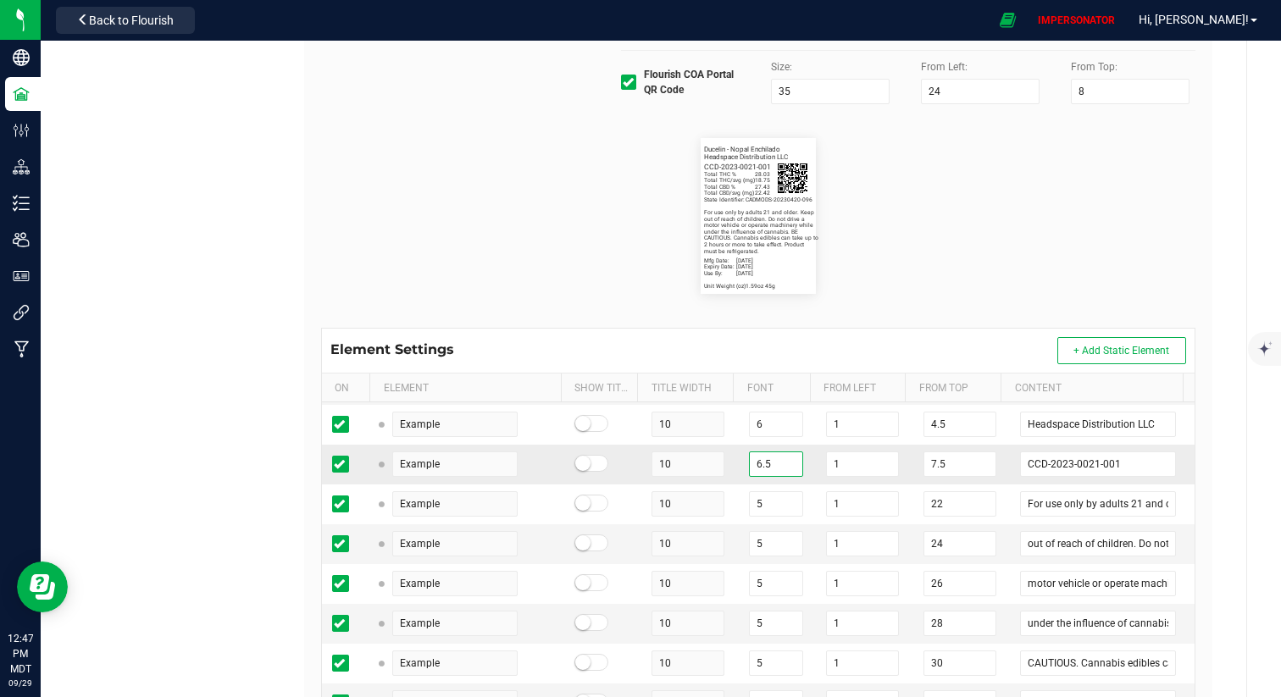
click at [698, 468] on tr "Example 10 6.5 1 7.5 CCD-2023-0021-001" at bounding box center [758, 465] width 872 height 40
click at [928, 204] on flourish-label-viewer "State Identifier: CADMODS-20230420-096 Ducelin - Nopal Enchilado Total THC % 28…" at bounding box center [758, 216] width 874 height 156
click at [911, 271] on flourish-label-viewer "State Identifier: CADMODS-20230420-096 Ducelin - Nopal Enchilado Total THC % 28…" at bounding box center [758, 216] width 874 height 156
click at [1205, 261] on div "Headspace Alchemy Type Package Labels Template Edible Label Cancel Save Name Ed…" at bounding box center [758, 266] width 976 height 1071
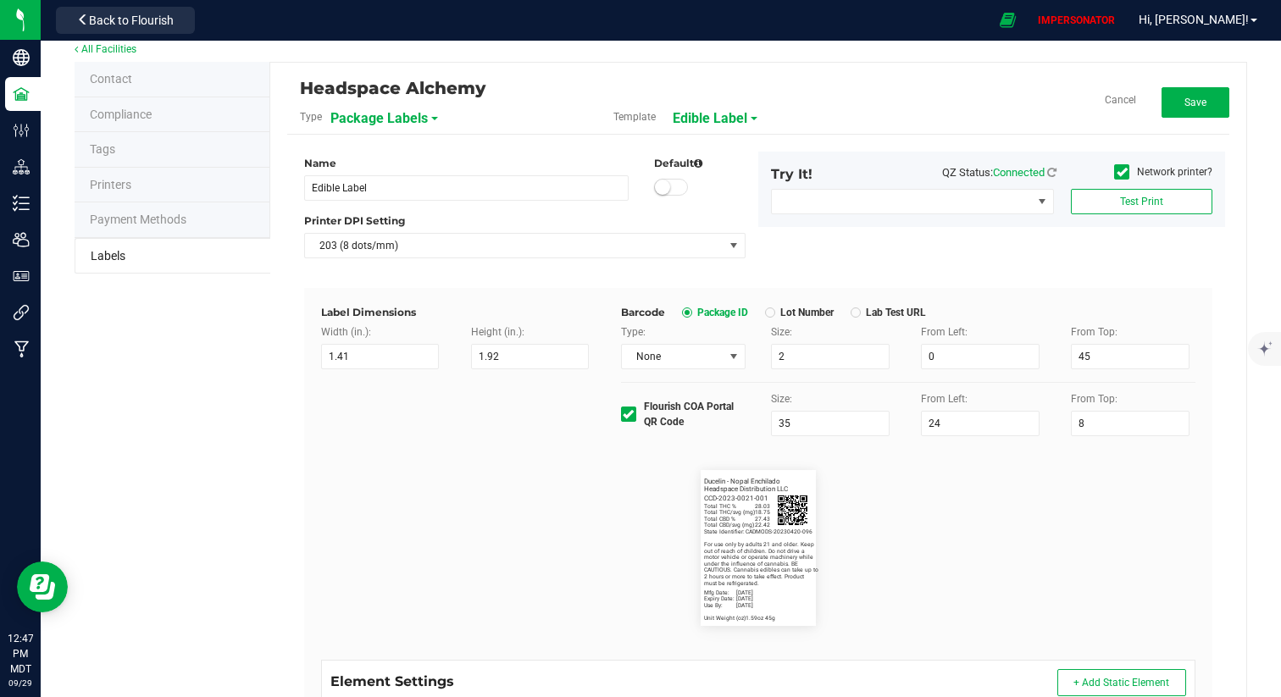
scroll to position [0, 0]
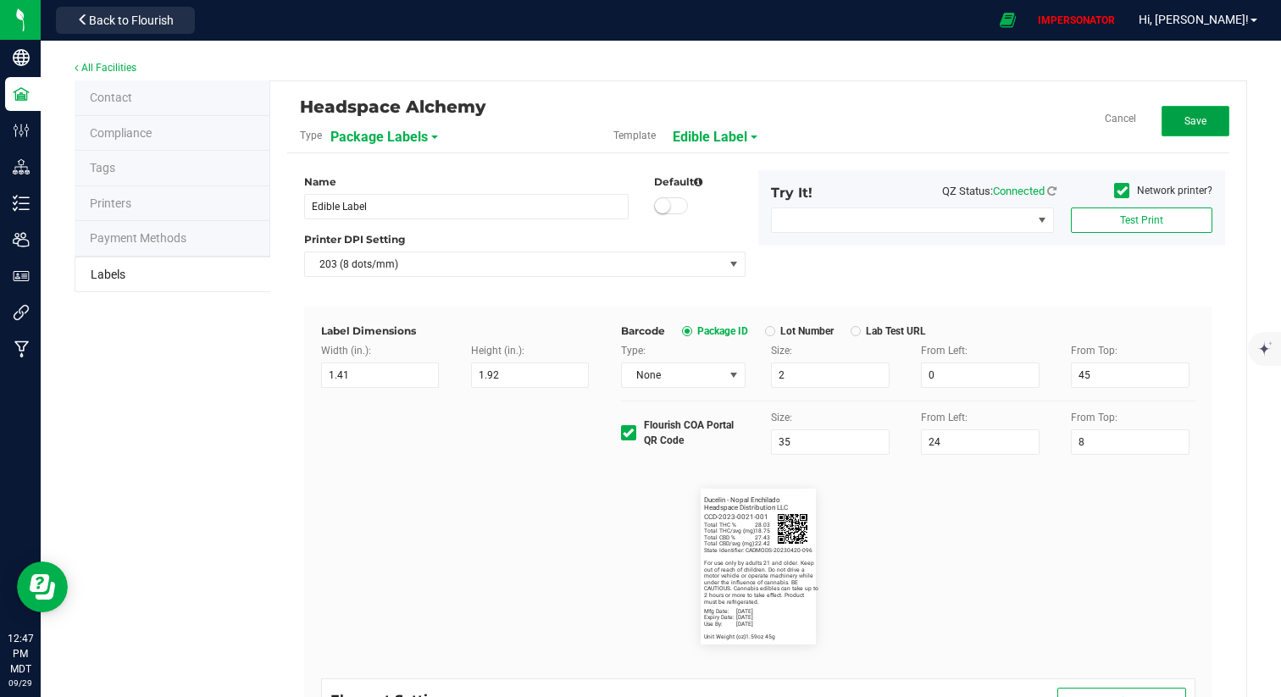
click at [1182, 111] on button "Save" at bounding box center [1195, 121] width 68 height 30
click at [1177, 128] on button "Edit" at bounding box center [1195, 121] width 68 height 30
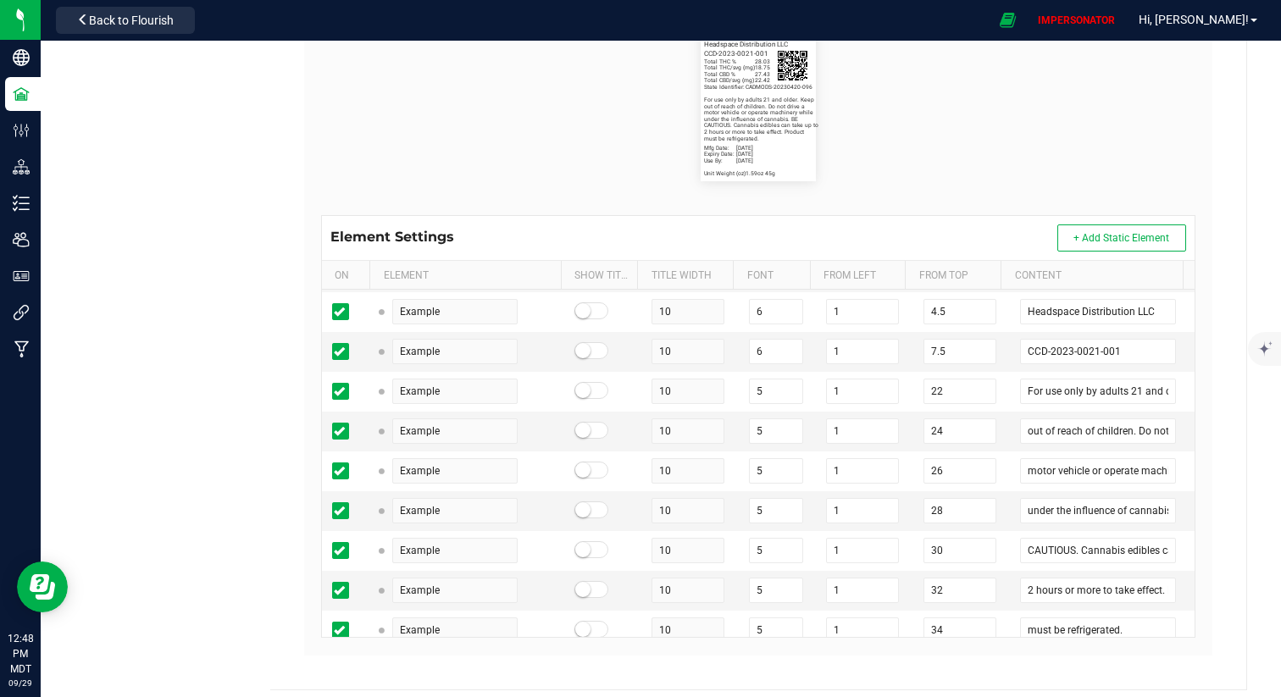
scroll to position [468, 0]
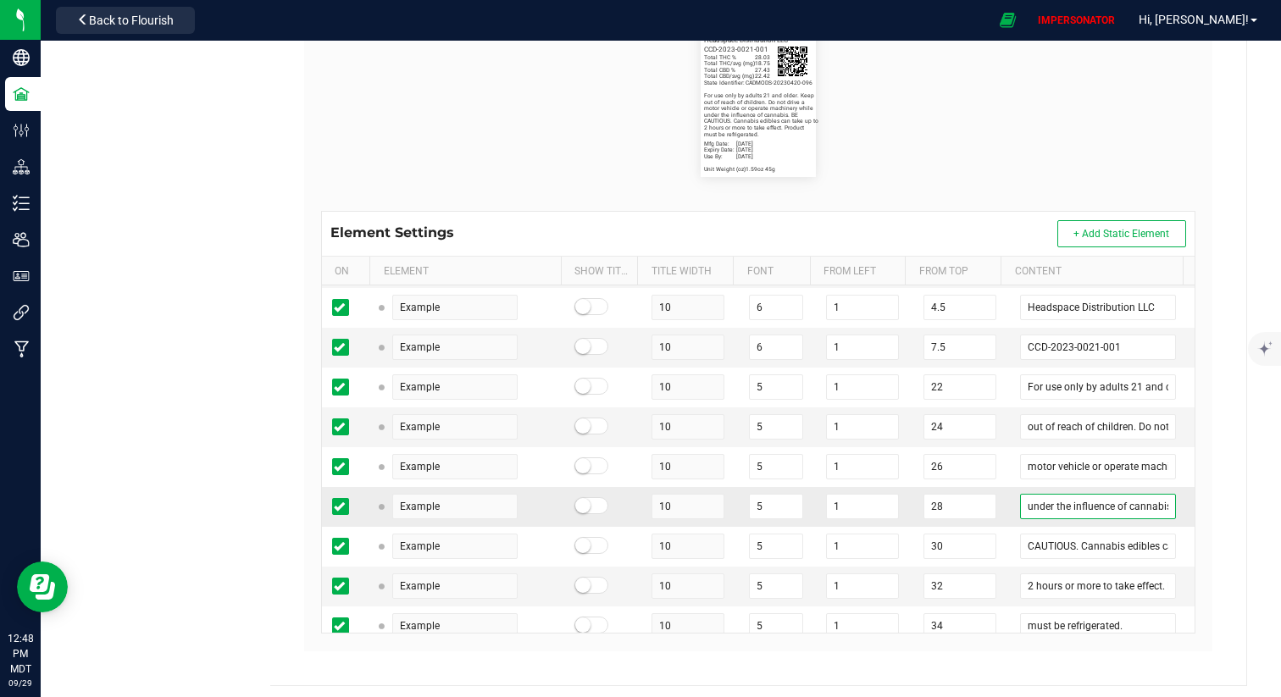
click at [1020, 506] on input "under the influence of cannabis. BE" at bounding box center [1098, 506] width 156 height 25
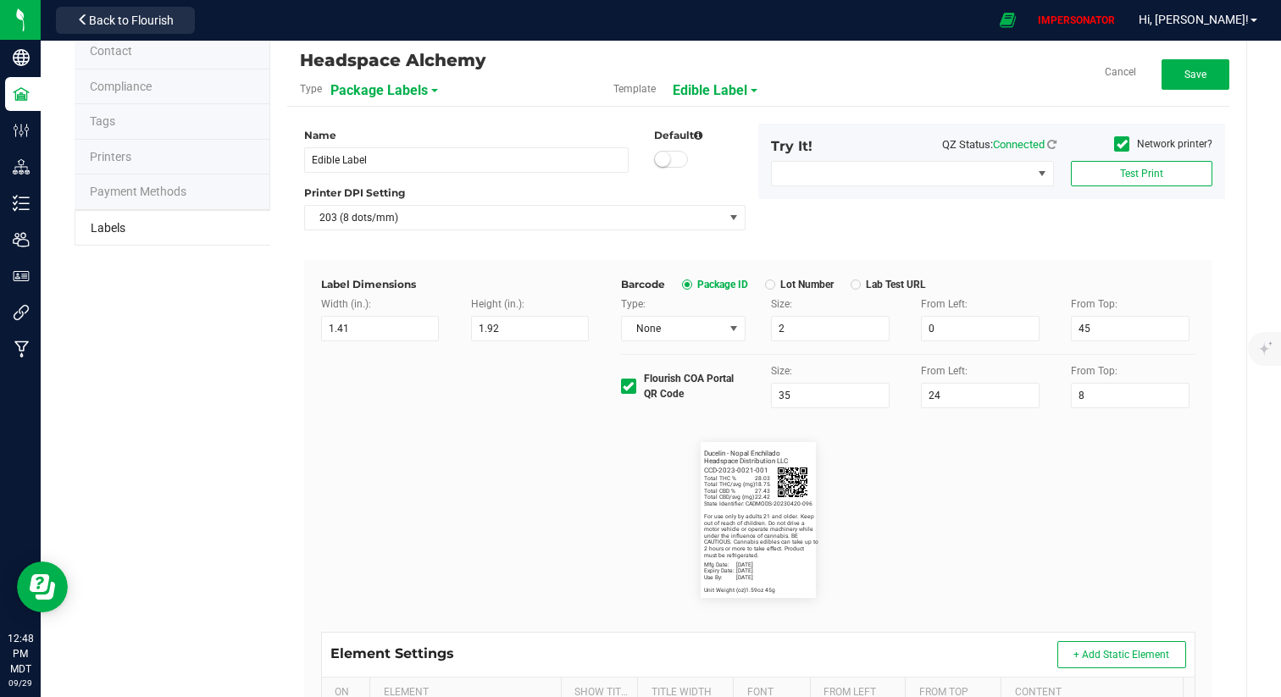
scroll to position [0, 0]
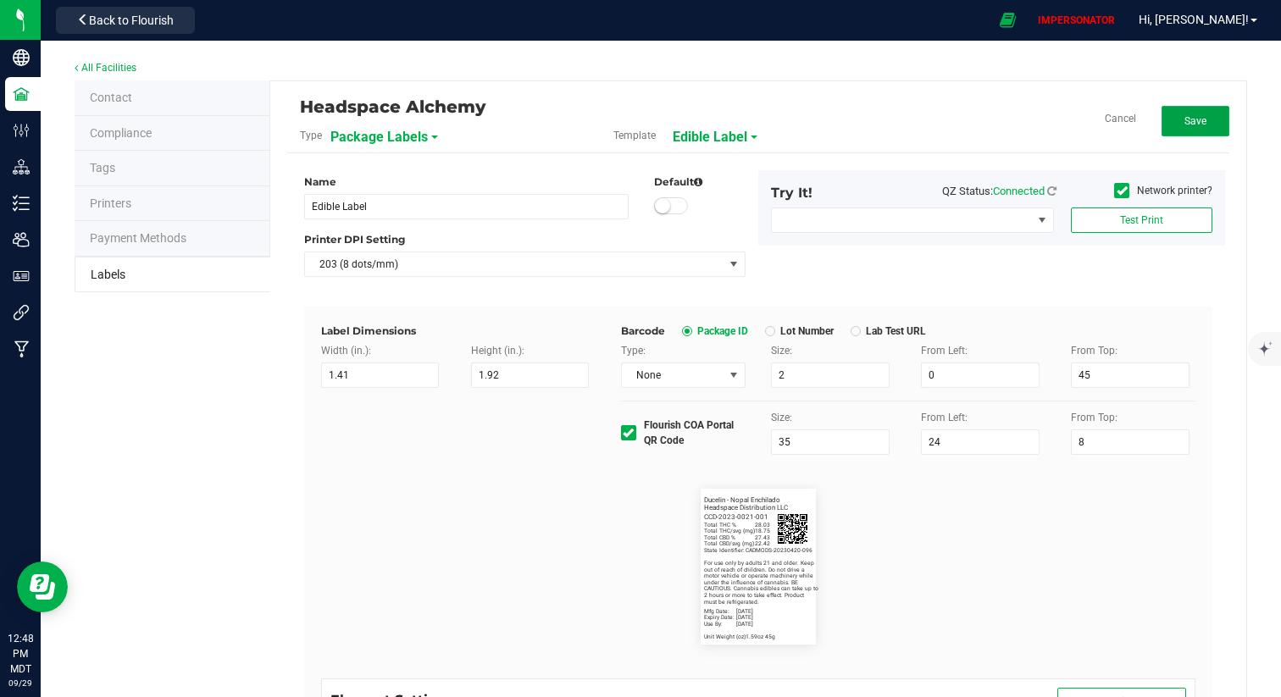
click at [1182, 134] on button "Save" at bounding box center [1195, 121] width 68 height 30
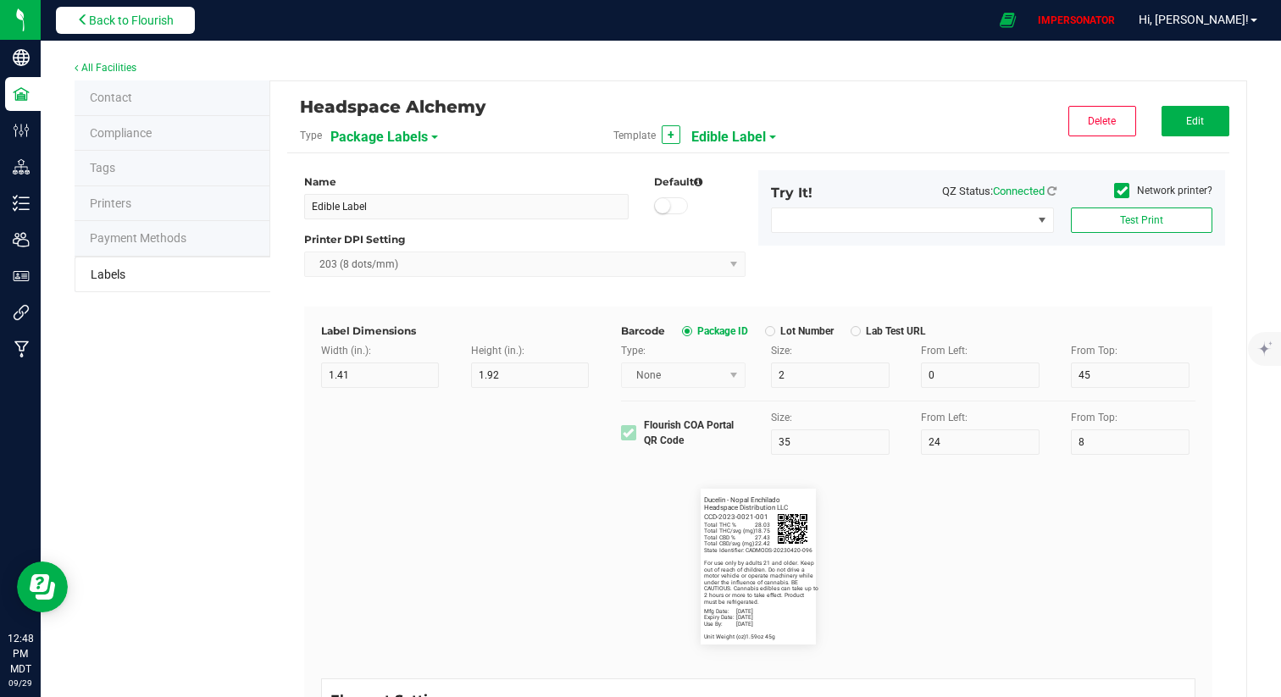
click at [129, 26] on span "Back to Flourish" at bounding box center [131, 21] width 85 height 14
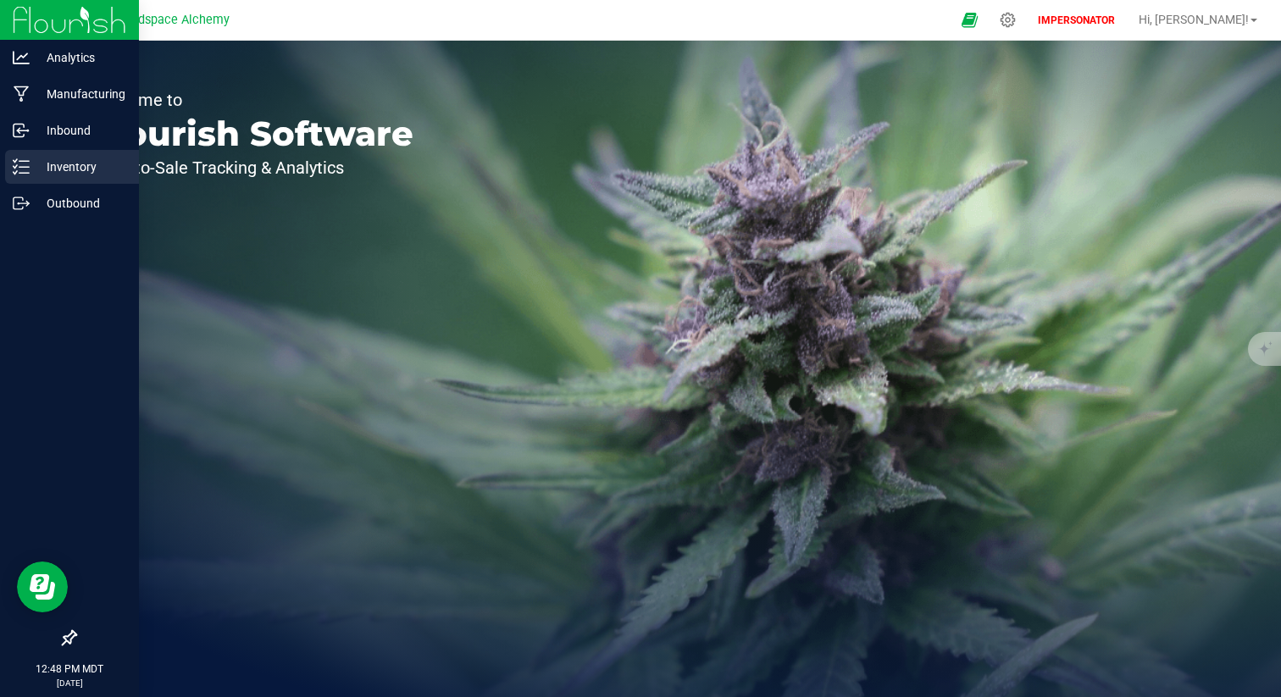
click at [67, 157] on p "Inventory" at bounding box center [81, 167] width 102 height 20
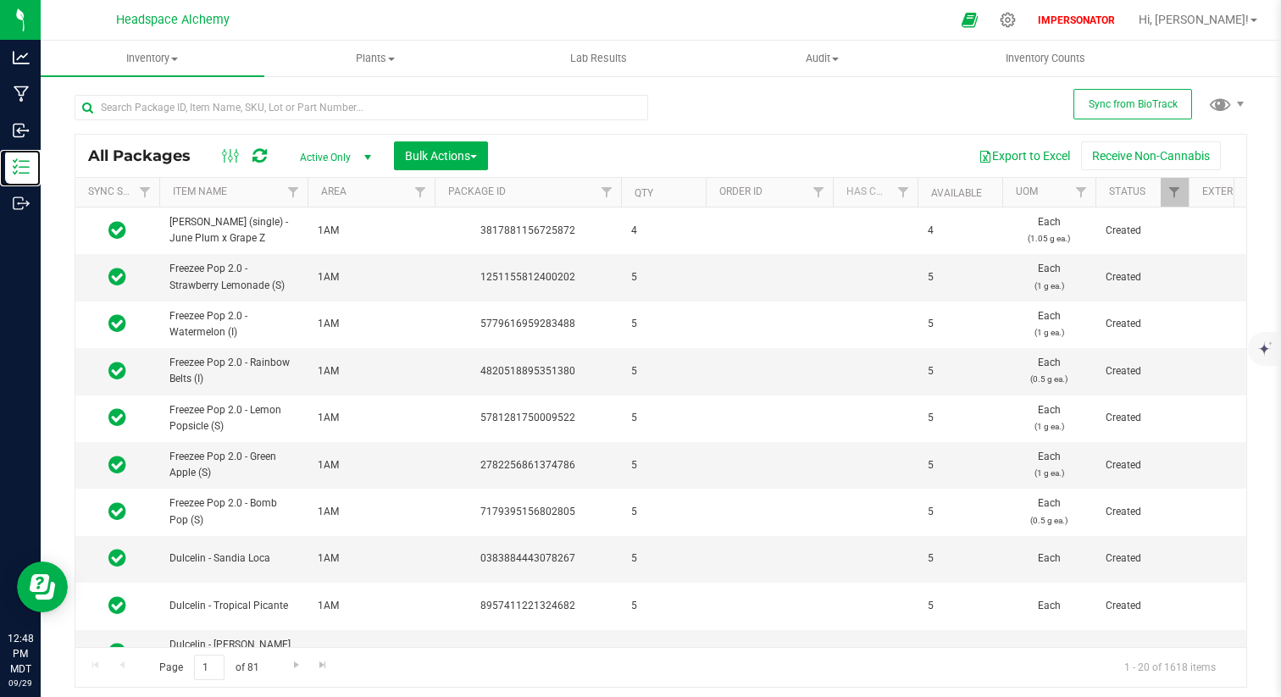
scroll to position [0, 164]
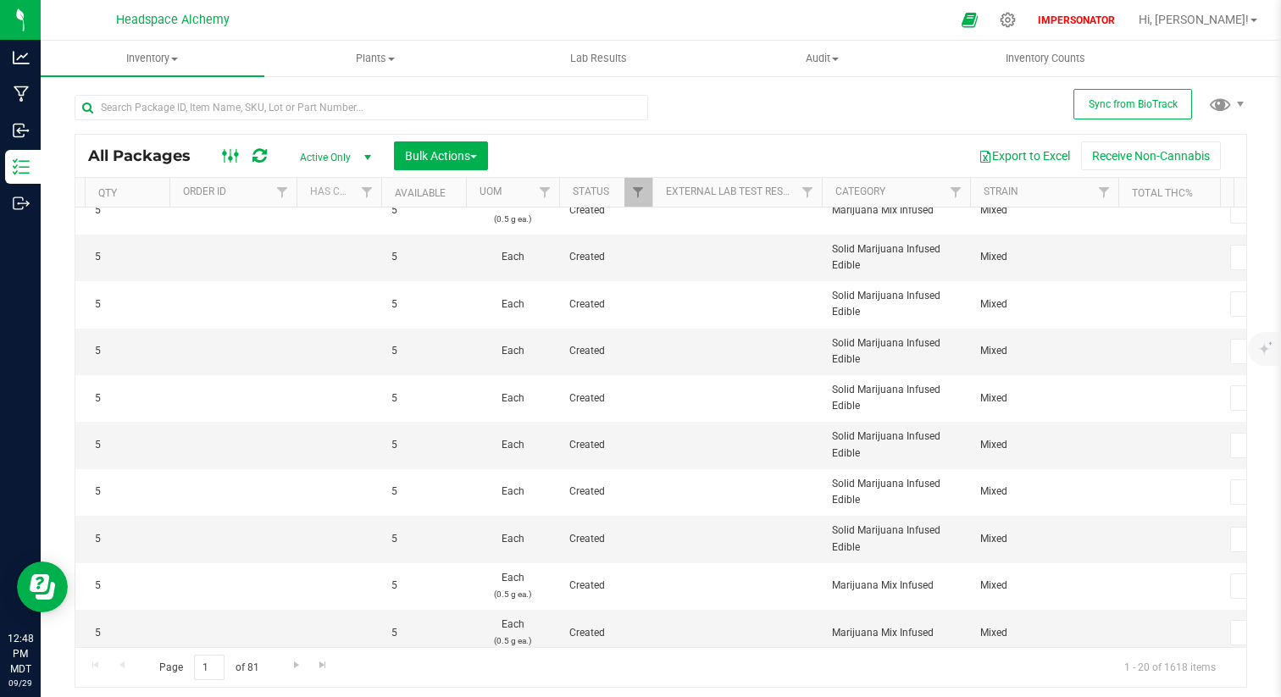
click at [224, 153] on ellipse at bounding box center [225, 154] width 4 height 4
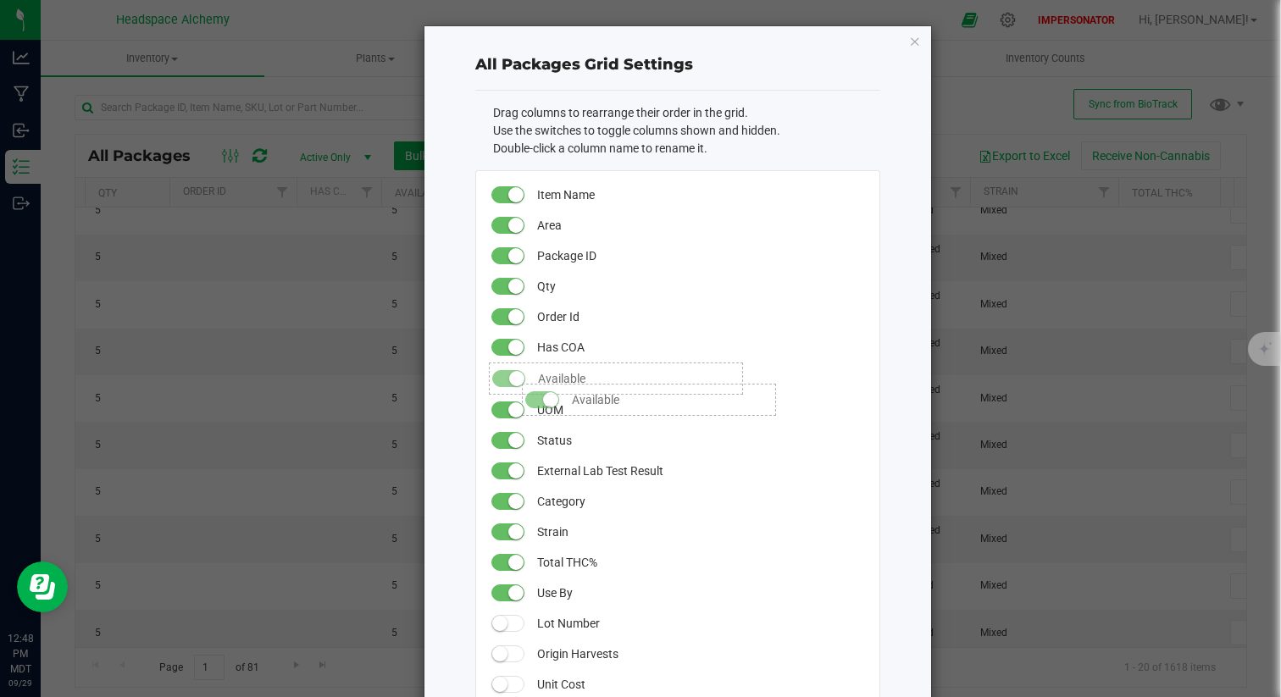
click at [509, 375] on small at bounding box center [516, 378] width 15 height 15
click at [496, 529] on span at bounding box center [508, 530] width 34 height 17
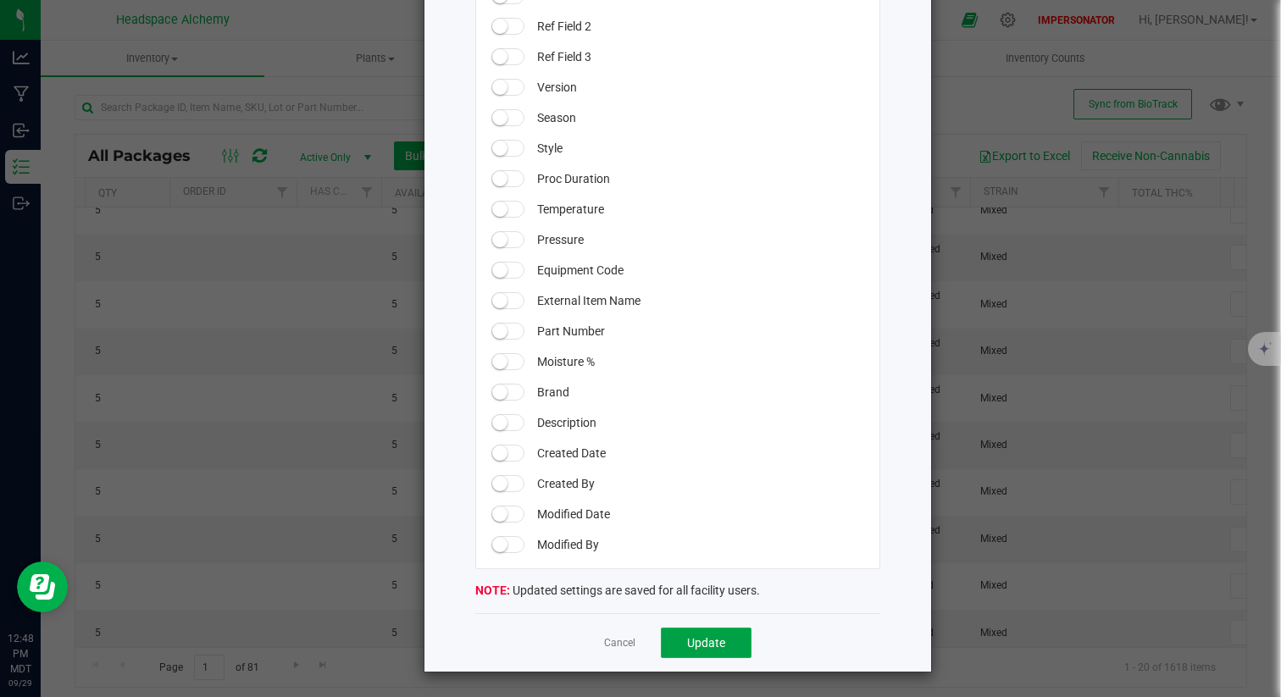
click at [698, 624] on span "Update" at bounding box center [706, 643] width 38 height 14
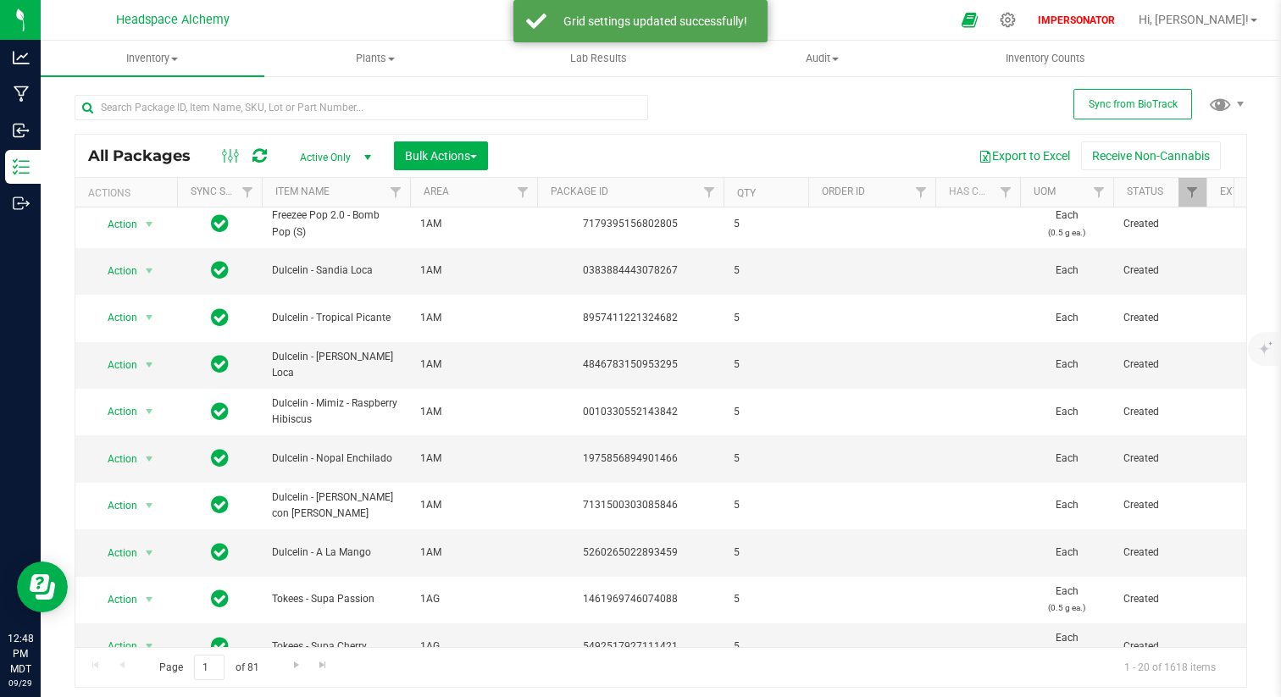
drag, startPoint x: 723, startPoint y: 646, endPoint x: 787, endPoint y: 641, distance: 63.7
click at [787, 624] on div "All Packages Active Only Active Only Lab Samples Locked All External Internal B…" at bounding box center [661, 411] width 1172 height 554
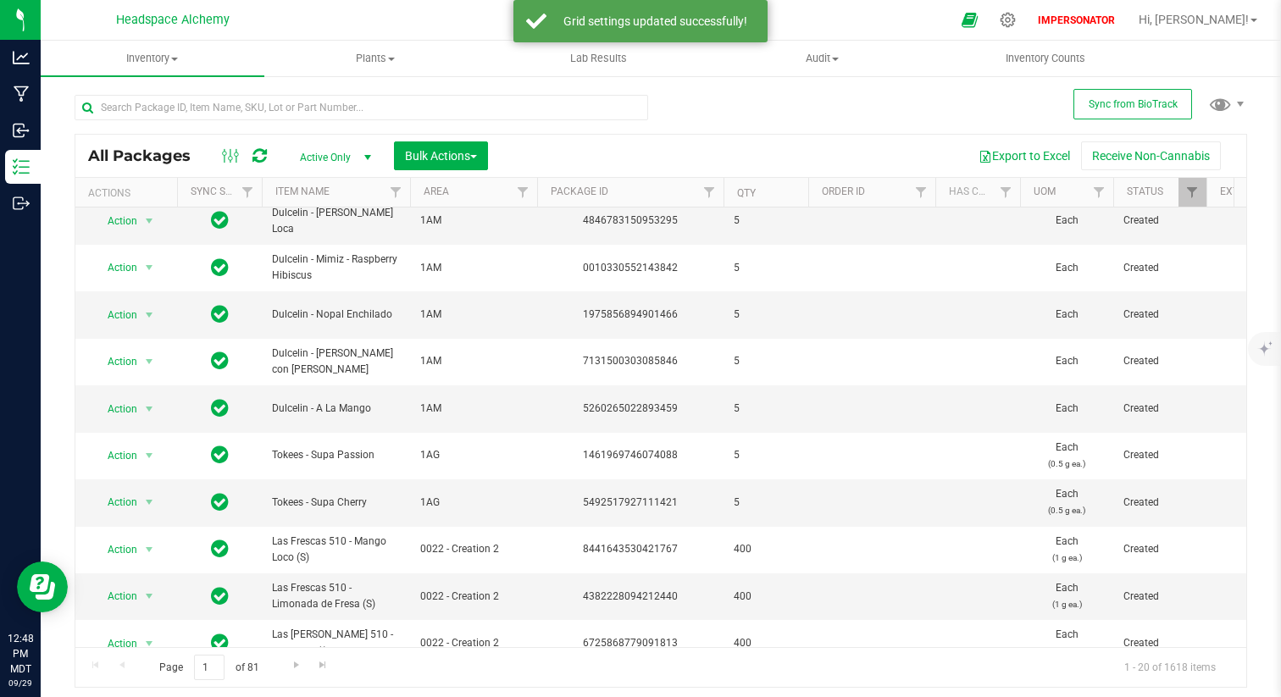
click at [246, 157] on div at bounding box center [244, 156] width 57 height 20
click at [229, 157] on ellipse at bounding box center [231, 158] width 4 height 4
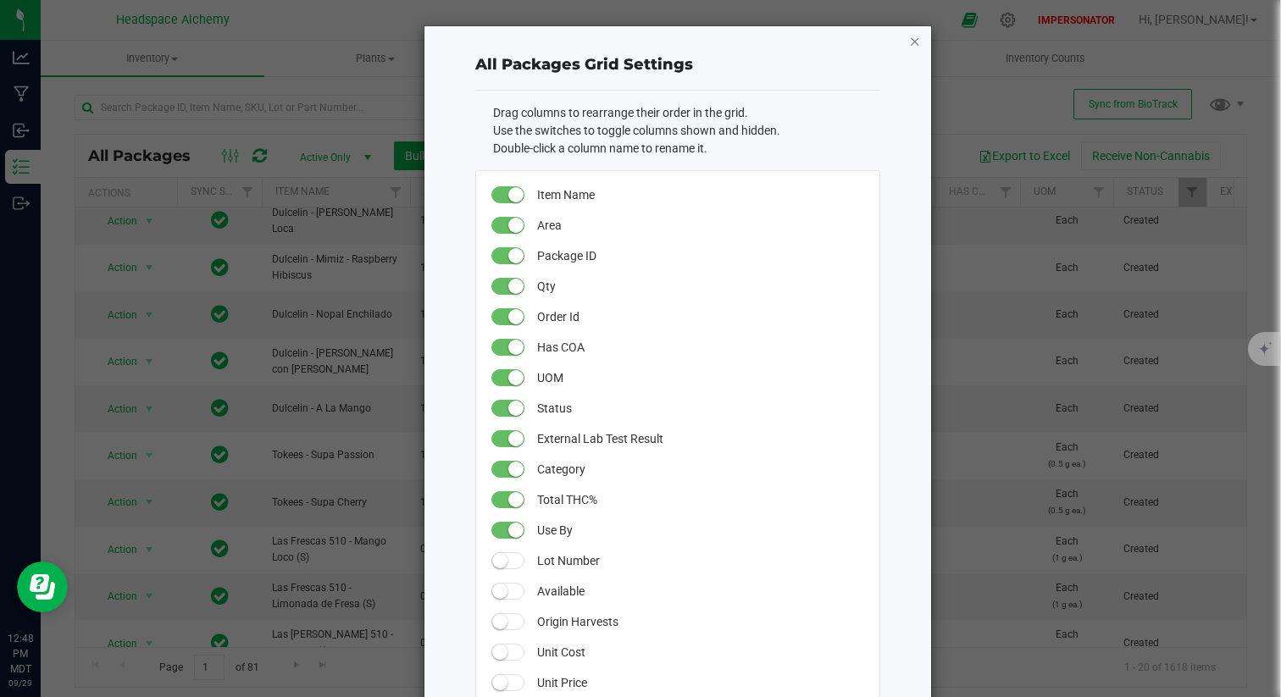
click at [909, 39] on icon "button" at bounding box center [915, 40] width 12 height 20
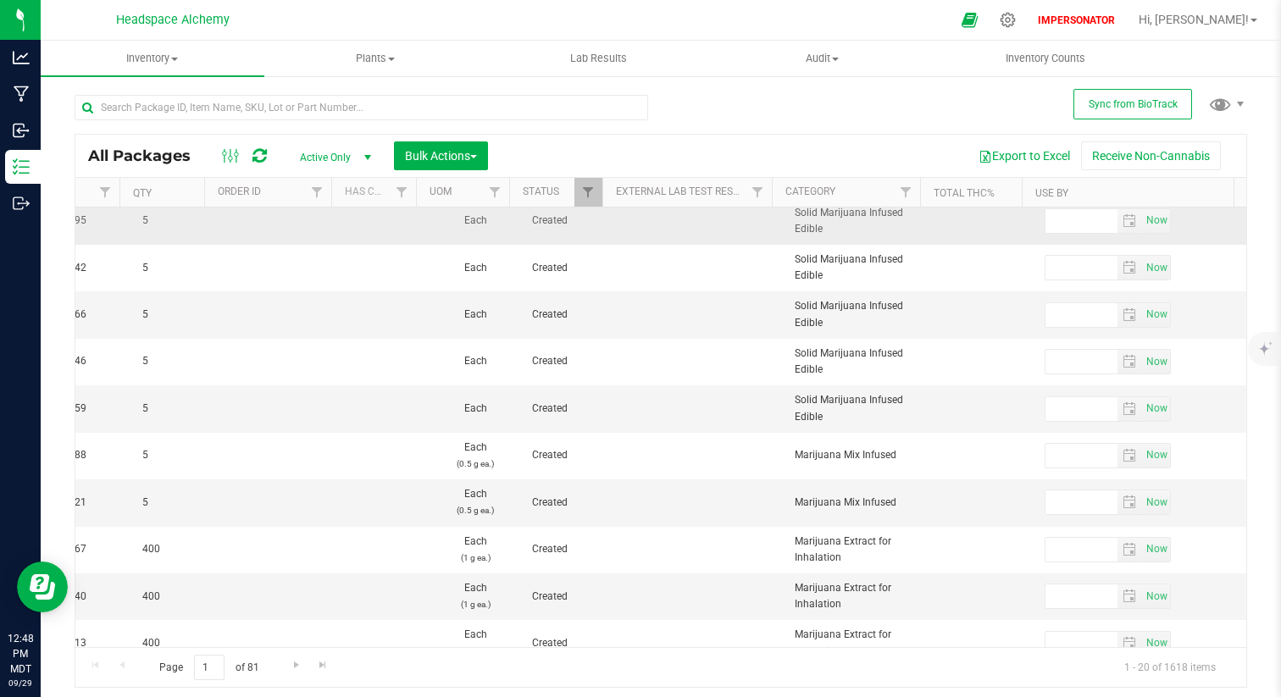
click at [703, 219] on td at bounding box center [699, 221] width 169 height 47
click at [697, 205] on th "External Lab Test Result" at bounding box center [686, 193] width 169 height 30
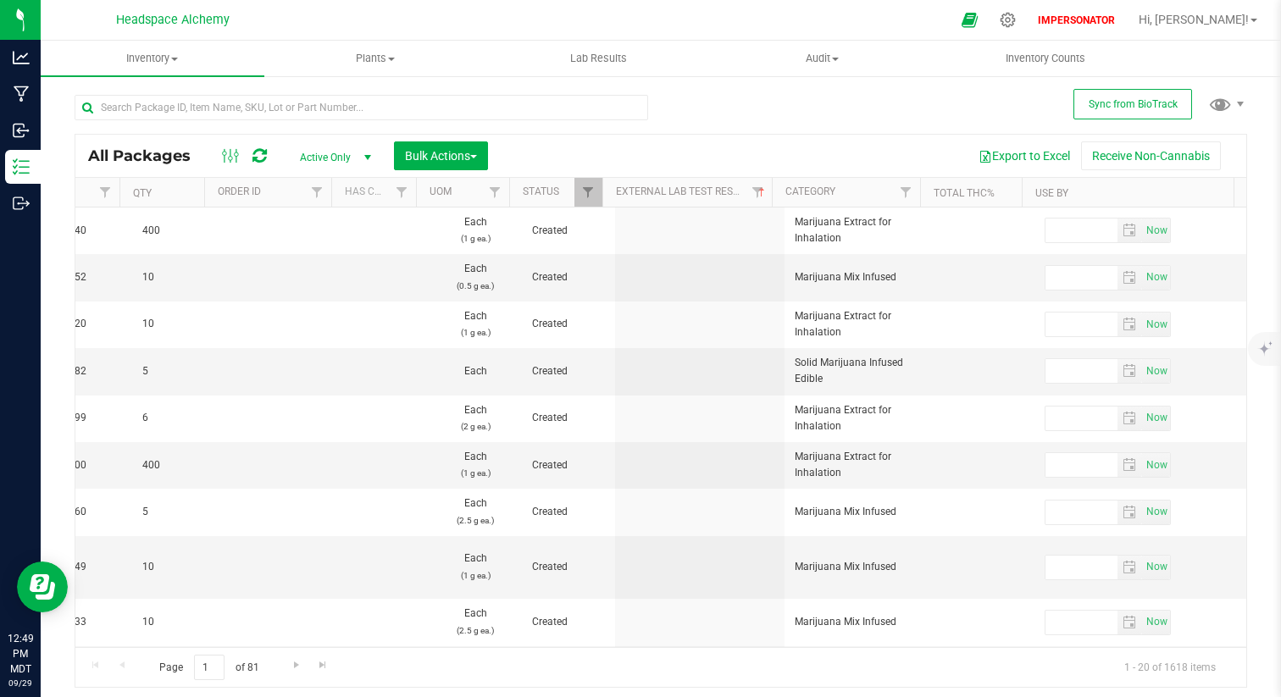
click at [695, 184] on th "External Lab Test Result" at bounding box center [686, 193] width 169 height 30
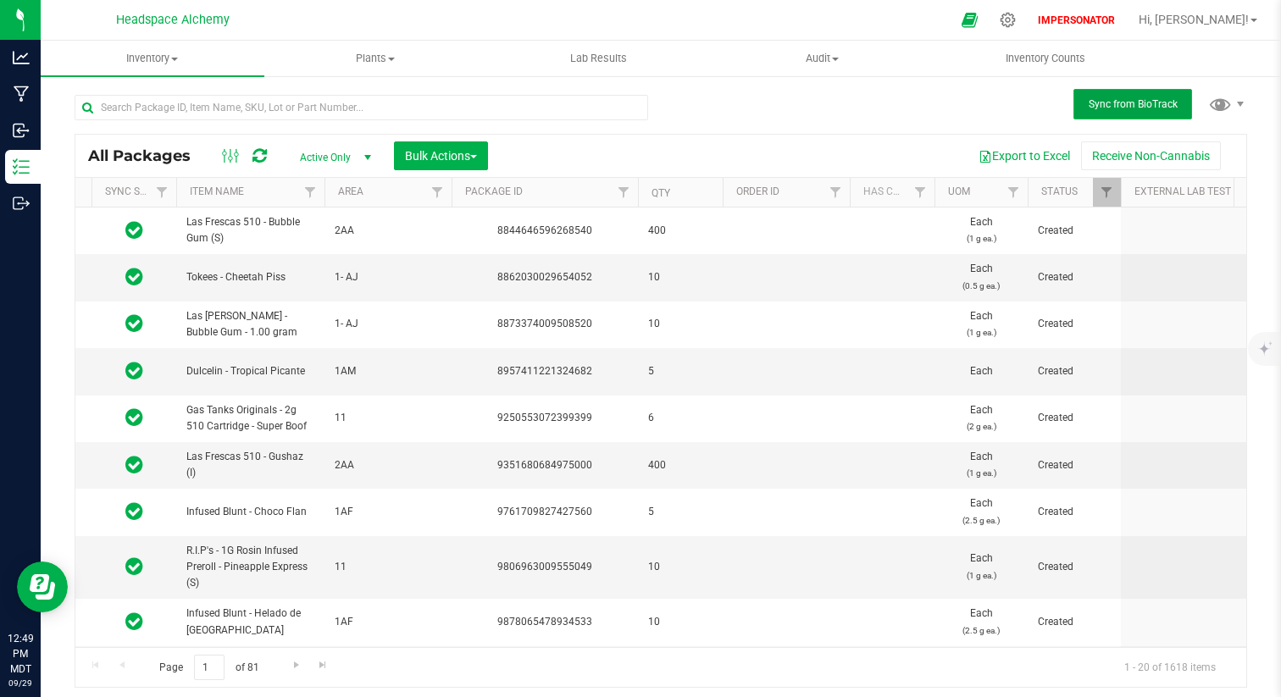
click at [1145, 105] on span "Sync from BioTrack" at bounding box center [1132, 104] width 89 height 12
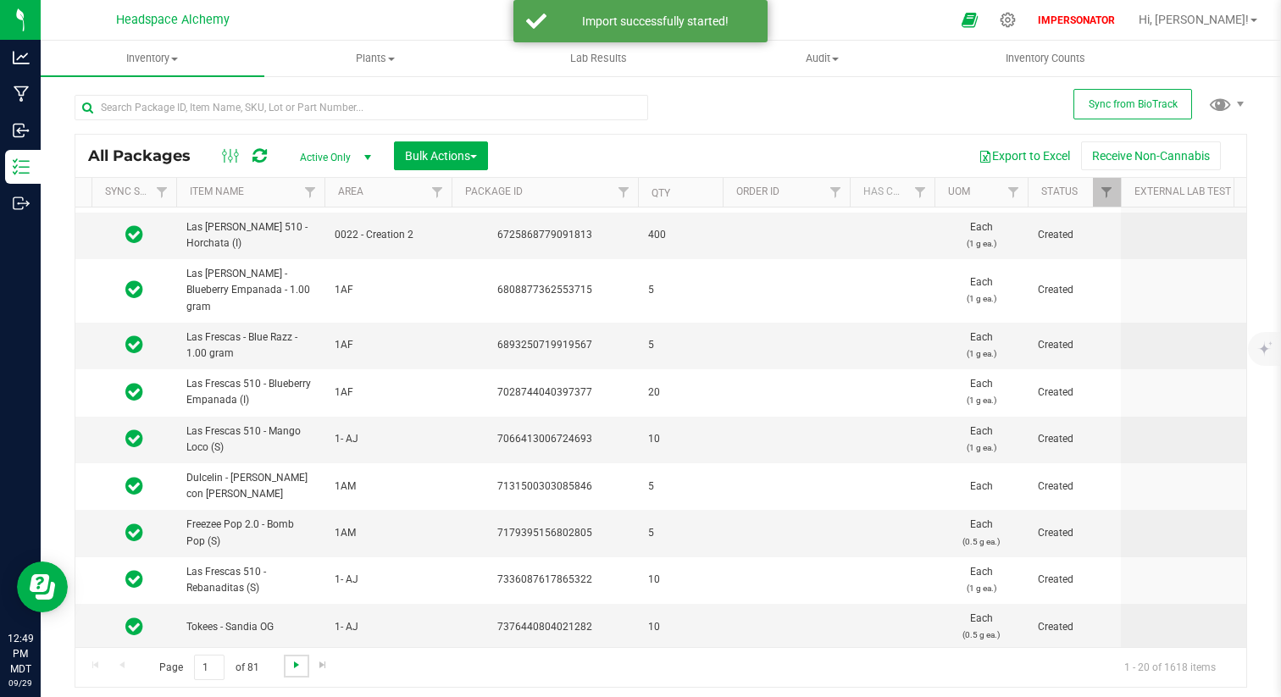
click at [296, 624] on span "Go to the next page" at bounding box center [297, 665] width 14 height 14
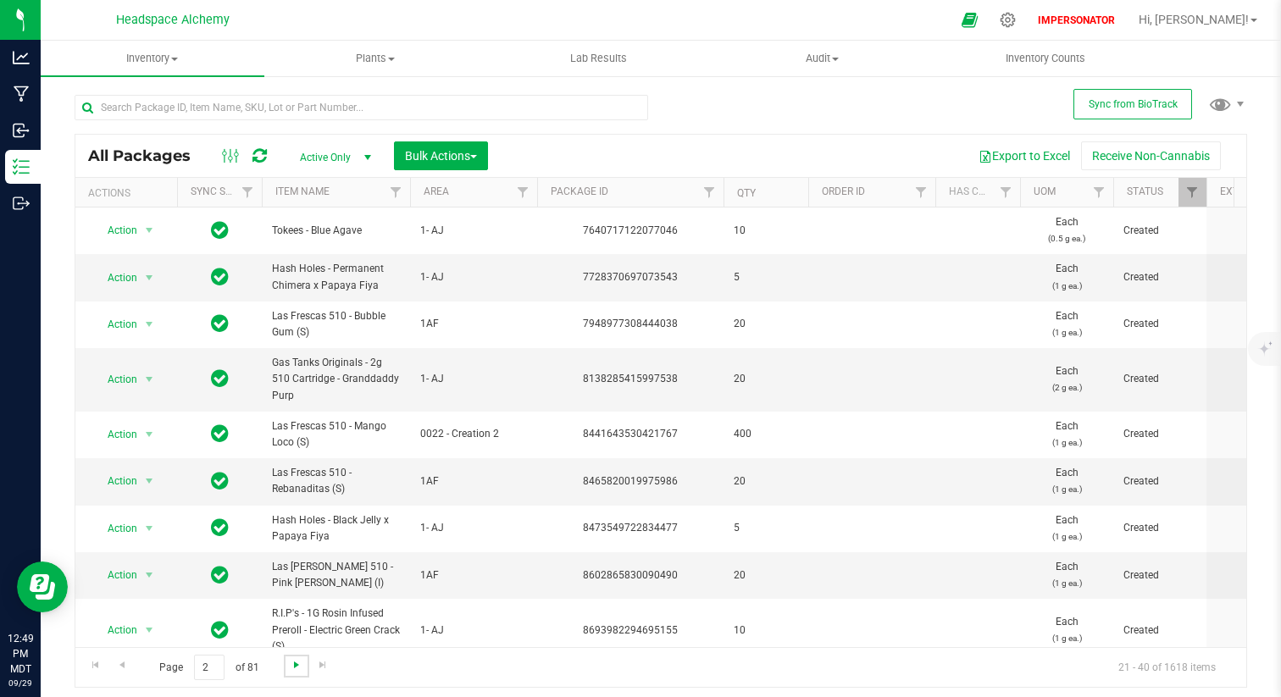
click at [296, 624] on span "Go to the next page" at bounding box center [297, 665] width 14 height 14
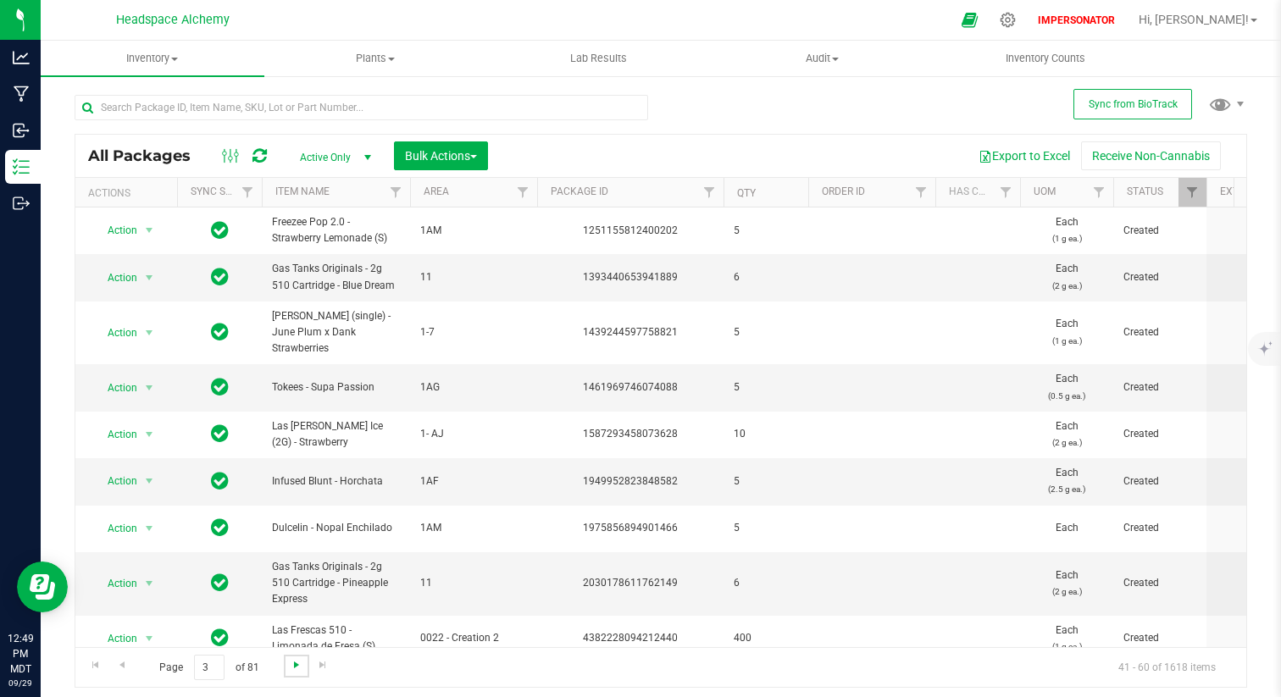
click at [296, 624] on span "Go to the next page" at bounding box center [297, 665] width 14 height 14
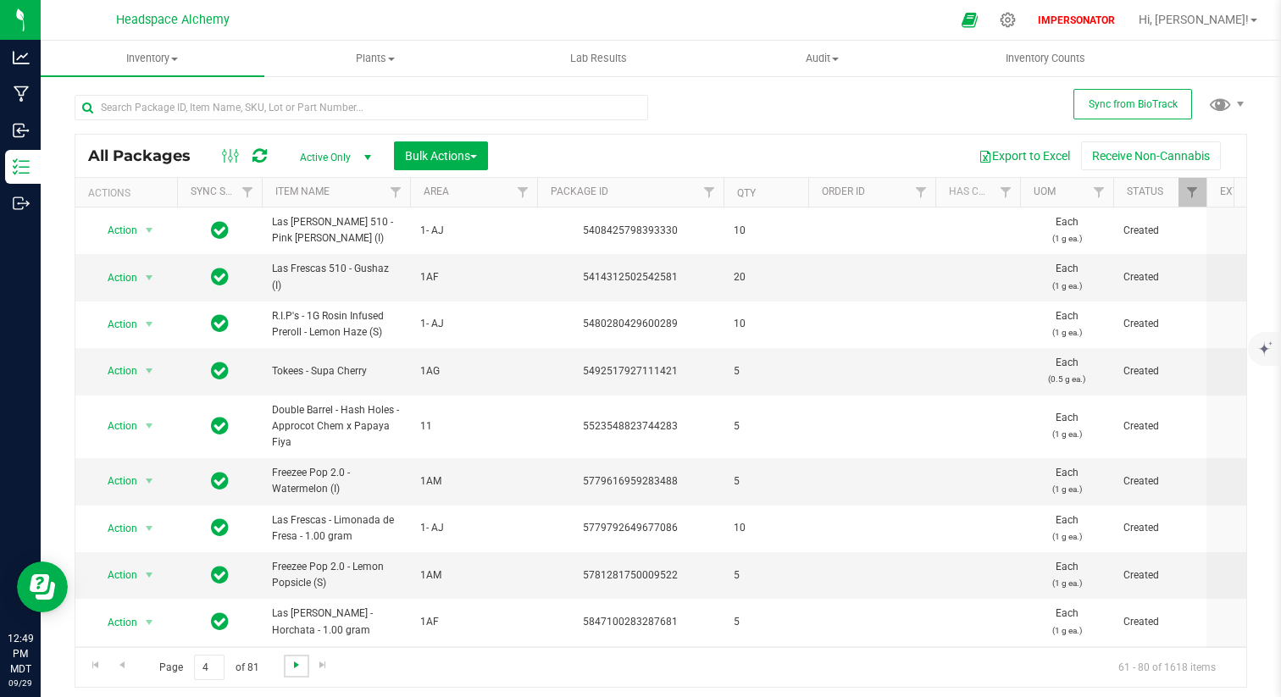
click at [296, 624] on span "Go to the next page" at bounding box center [297, 665] width 14 height 14
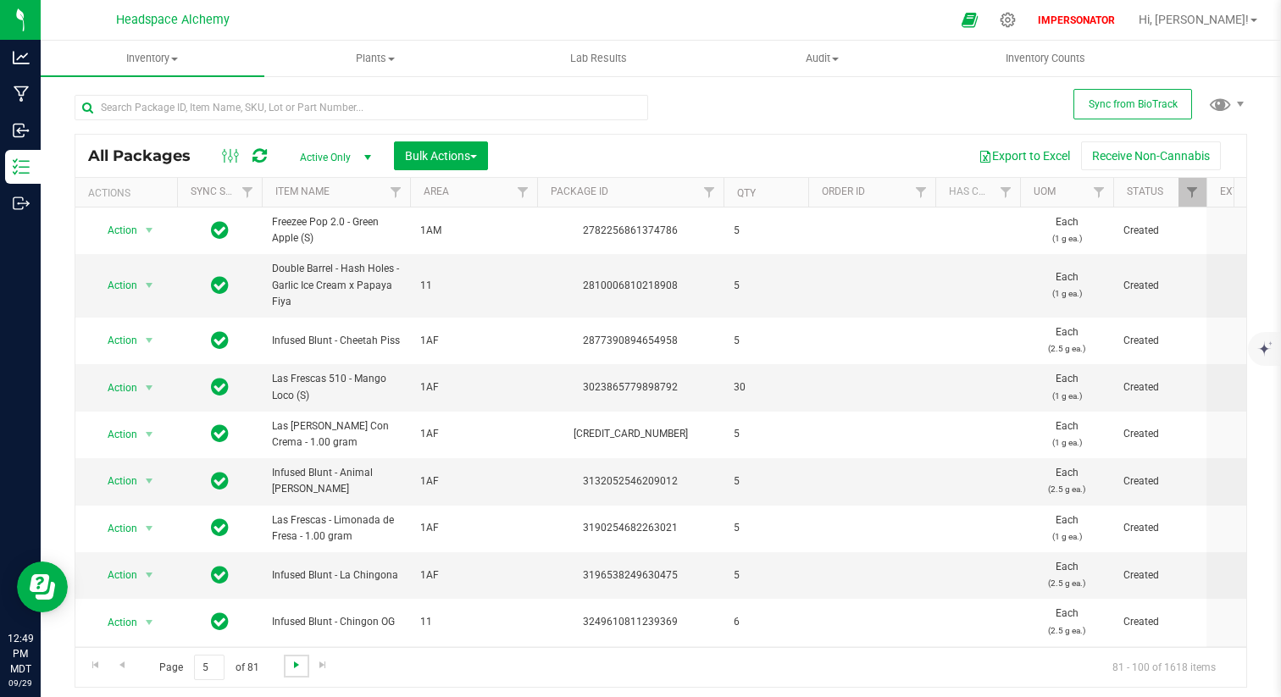
click at [296, 624] on span "Go to the next page" at bounding box center [297, 665] width 14 height 14
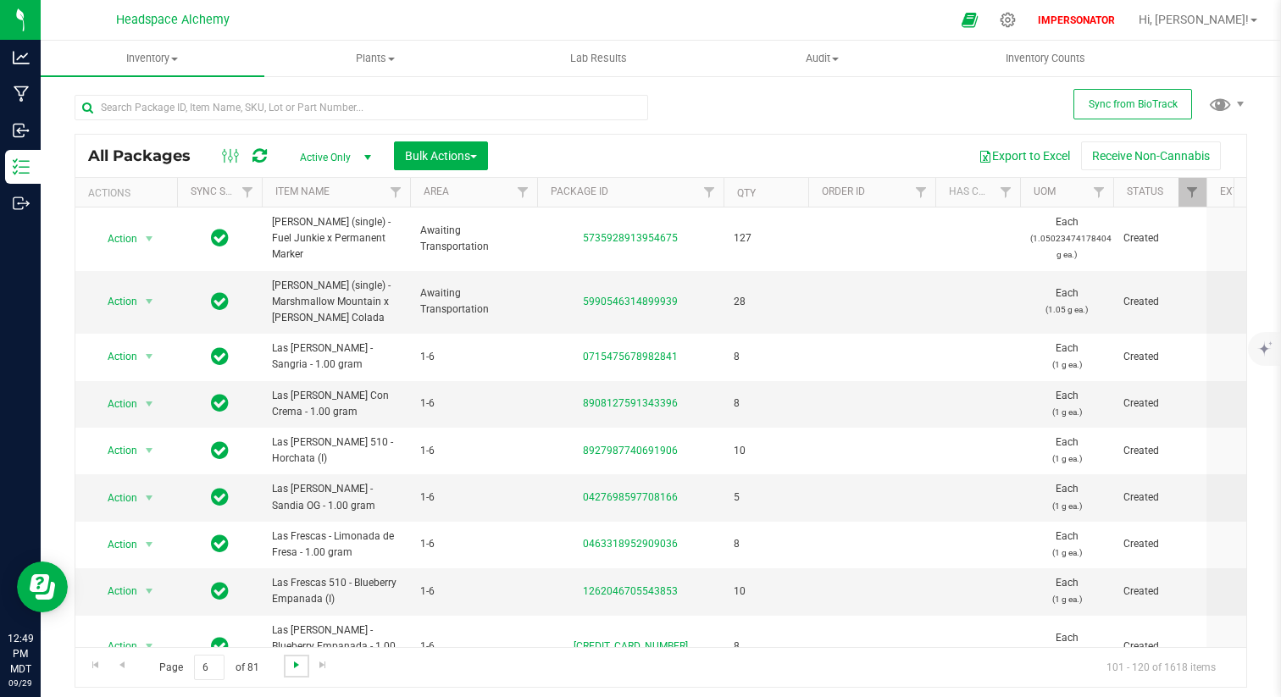
click at [296, 624] on span "Go to the next page" at bounding box center [297, 665] width 14 height 14
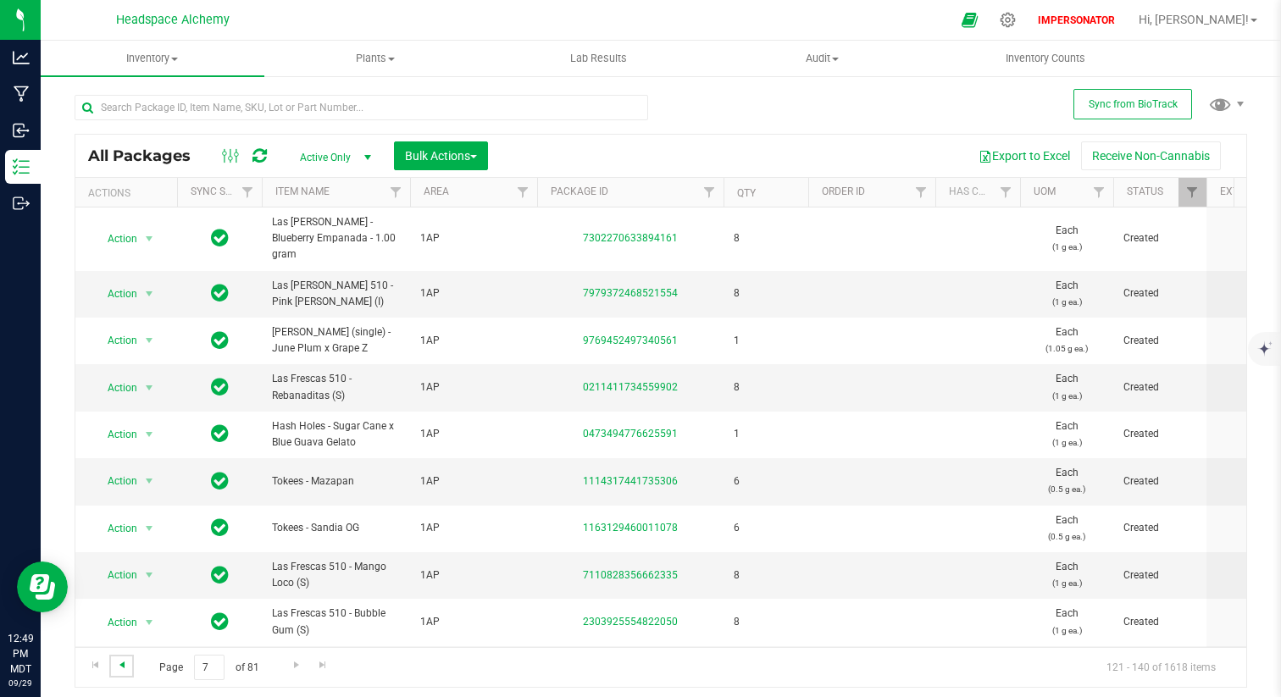
click at [119, 624] on span "Go to the previous page" at bounding box center [122, 665] width 14 height 14
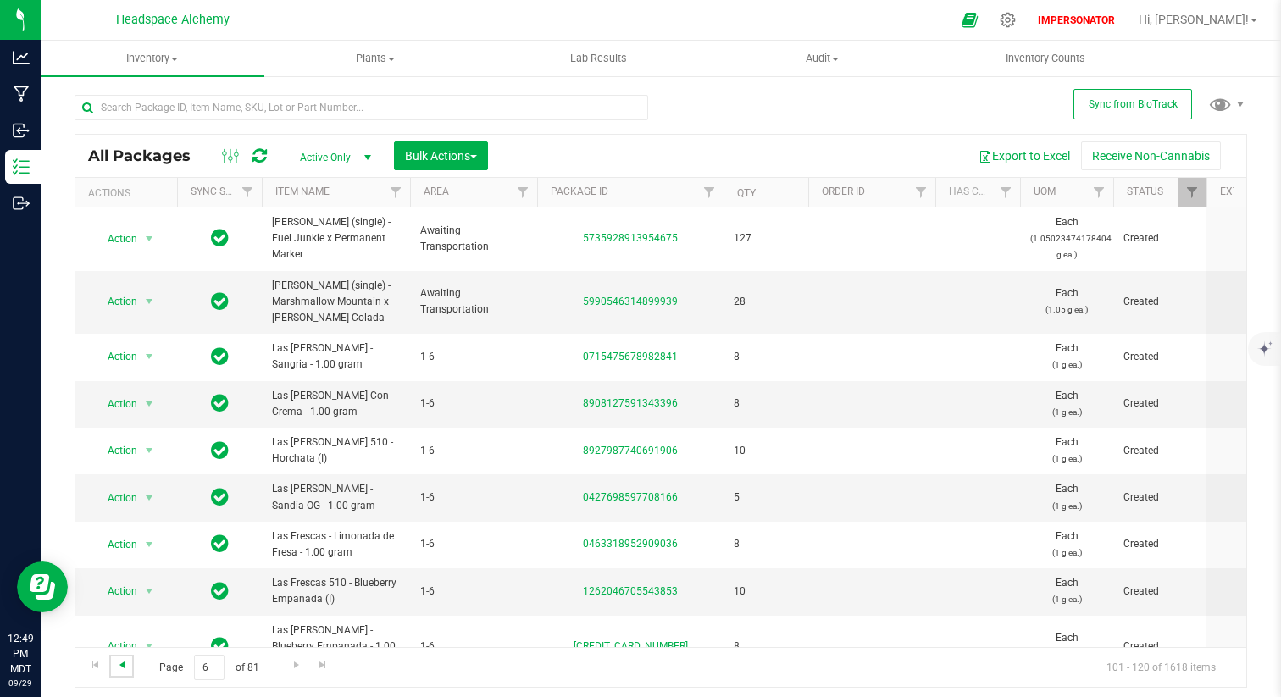
click at [125, 624] on span "Go to the previous page" at bounding box center [122, 665] width 14 height 14
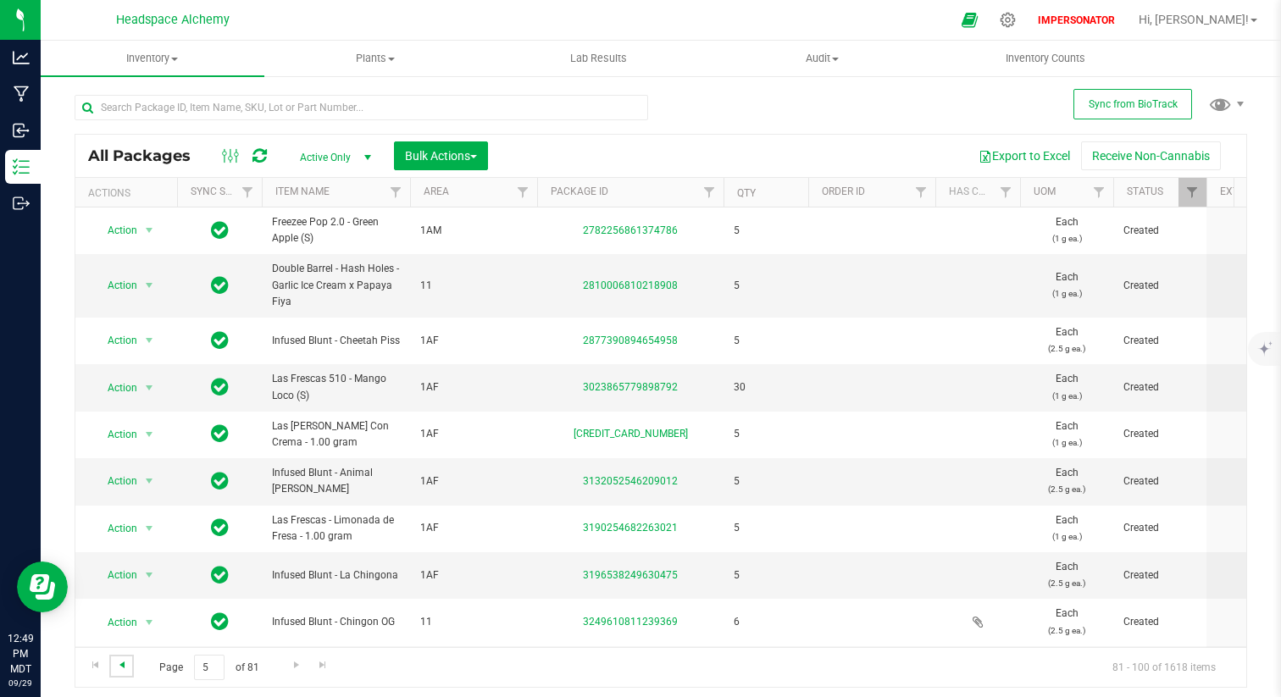
click at [120, 624] on span "Go to the previous page" at bounding box center [122, 665] width 14 height 14
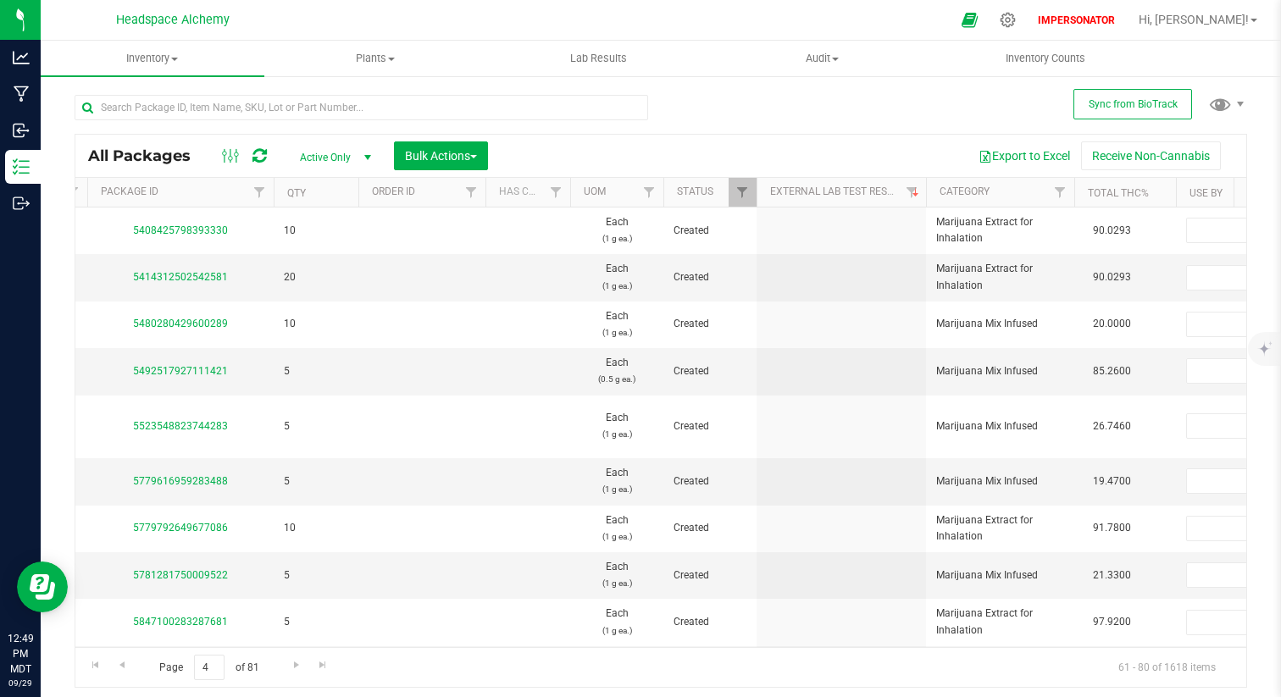
click at [219, 156] on span at bounding box center [231, 156] width 30 height 20
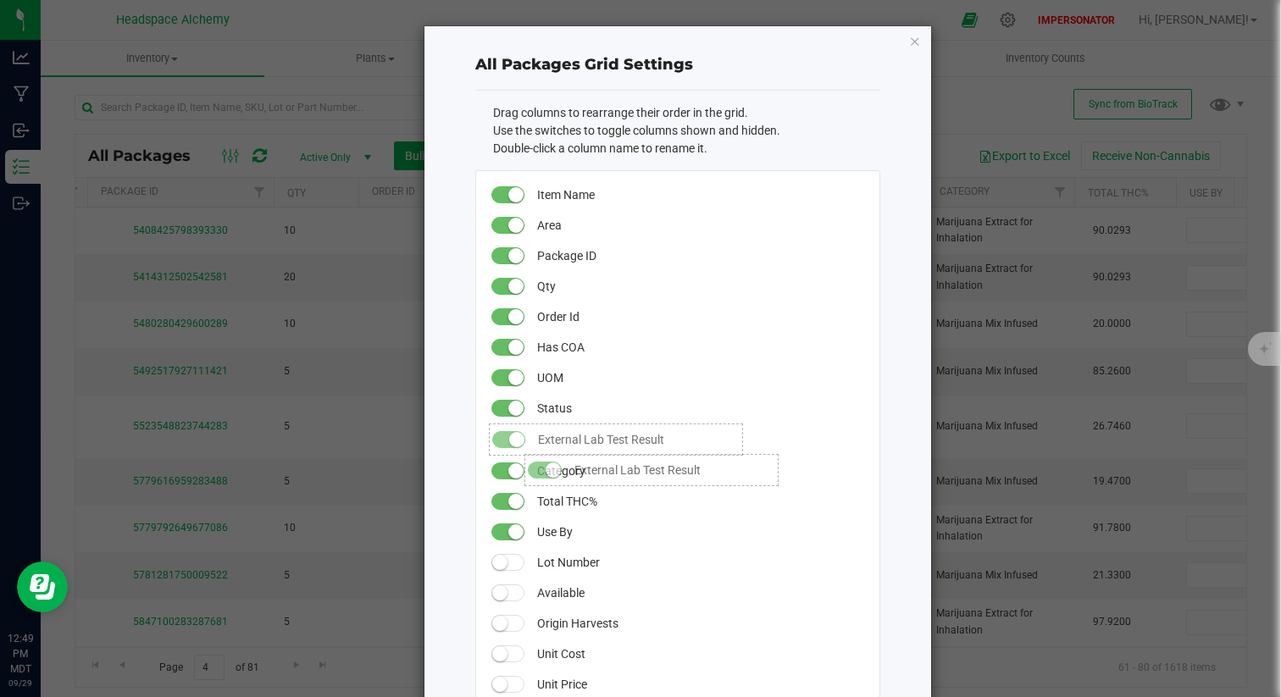
click at [509, 445] on small at bounding box center [516, 439] width 15 height 15
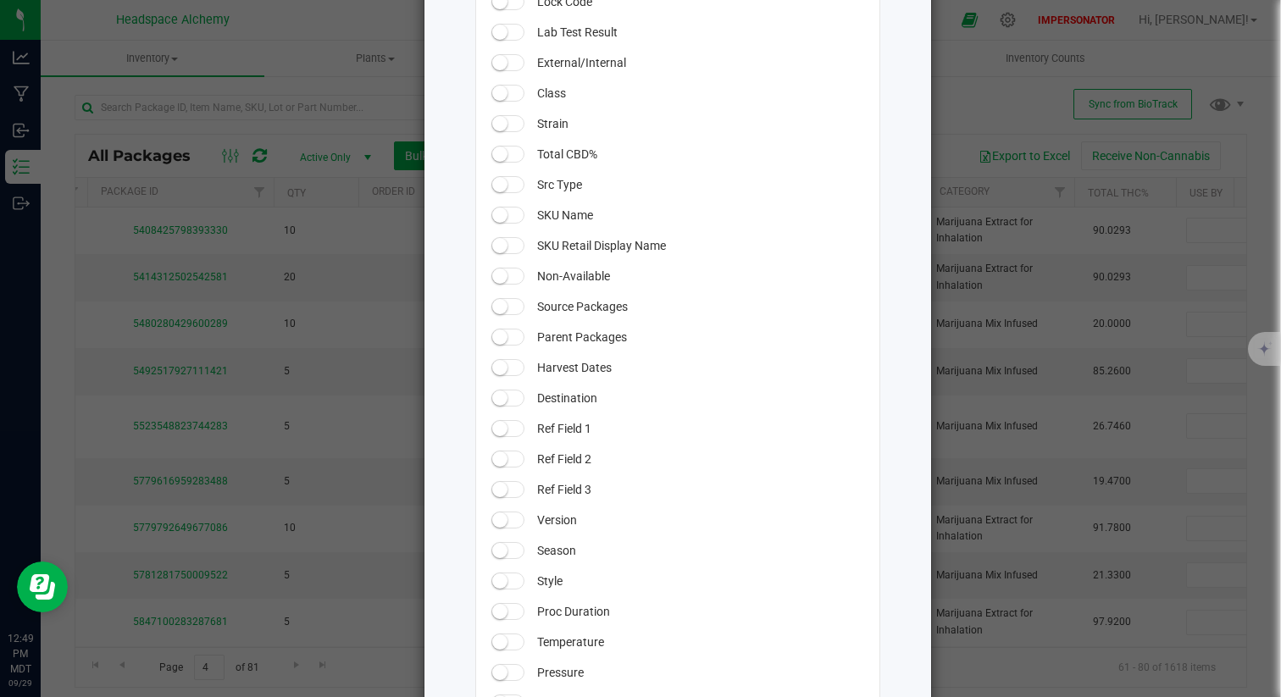
click at [502, 38] on span at bounding box center [508, 32] width 34 height 17
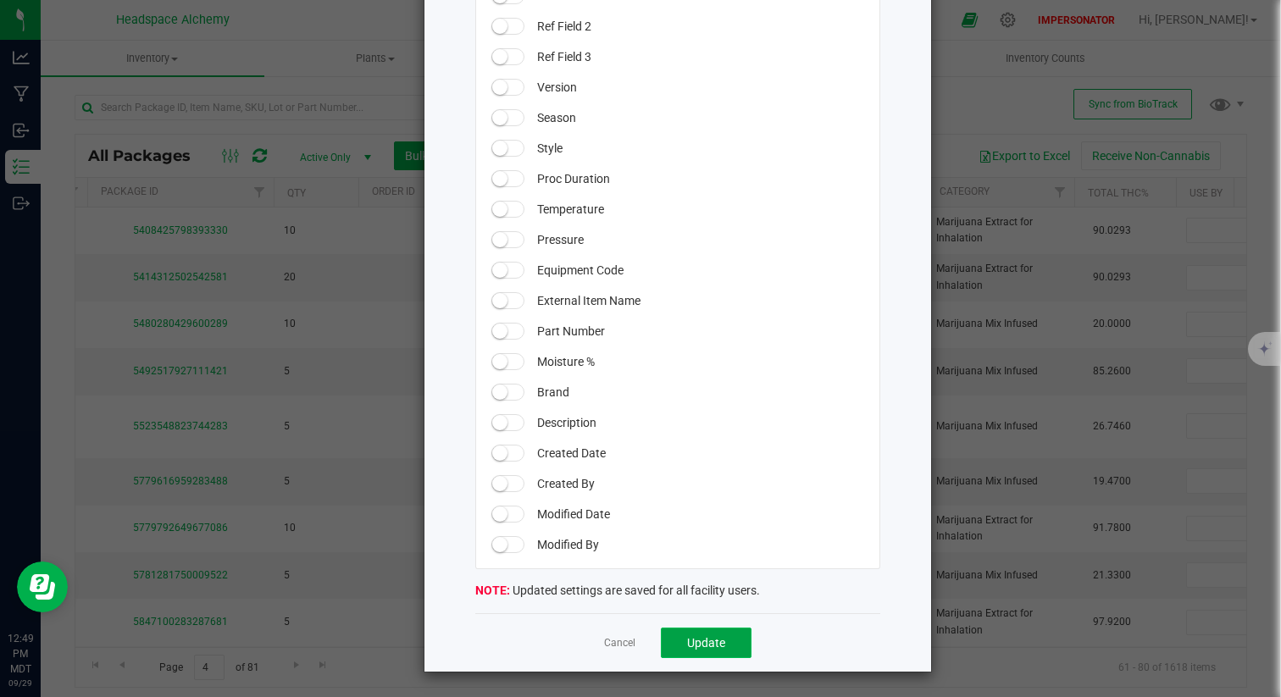
click at [707, 624] on span "Update" at bounding box center [706, 643] width 38 height 14
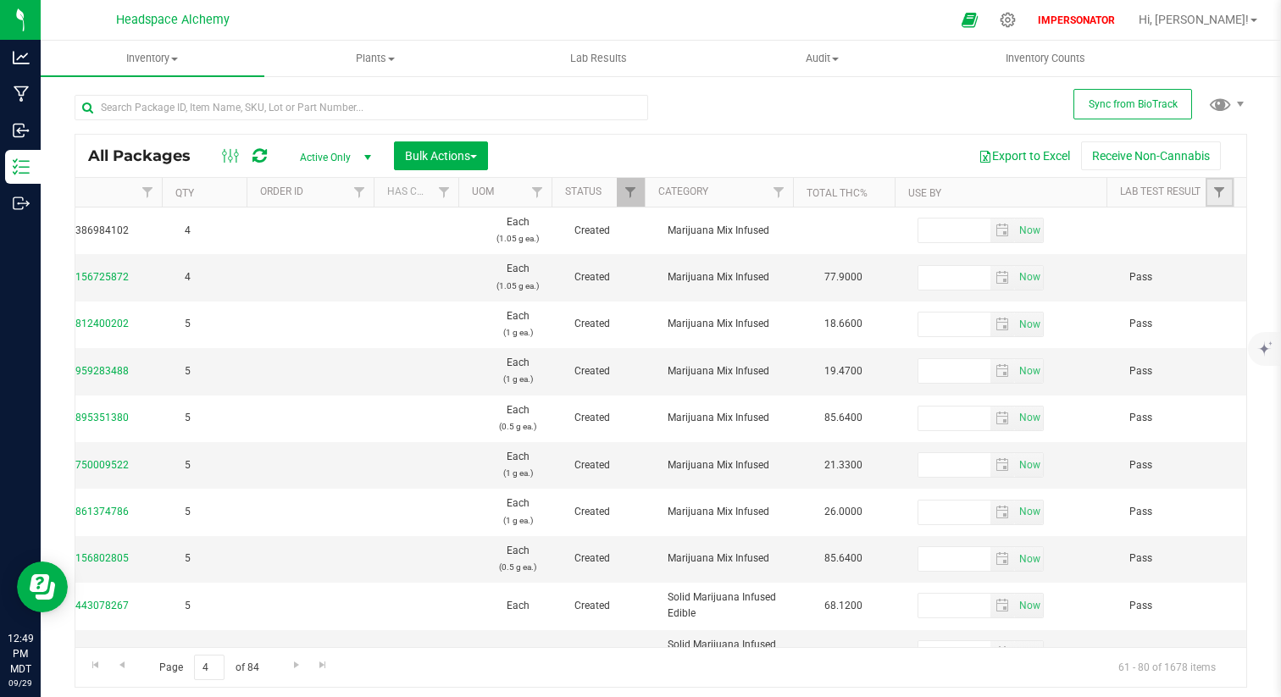
click at [1228, 197] on link "Filter" at bounding box center [1219, 192] width 28 height 29
click at [1113, 287] on input "In Progress" at bounding box center [1108, 287] width 11 height 11
click at [1128, 378] on div "Filter Clear" at bounding box center [1183, 397] width 174 height 38
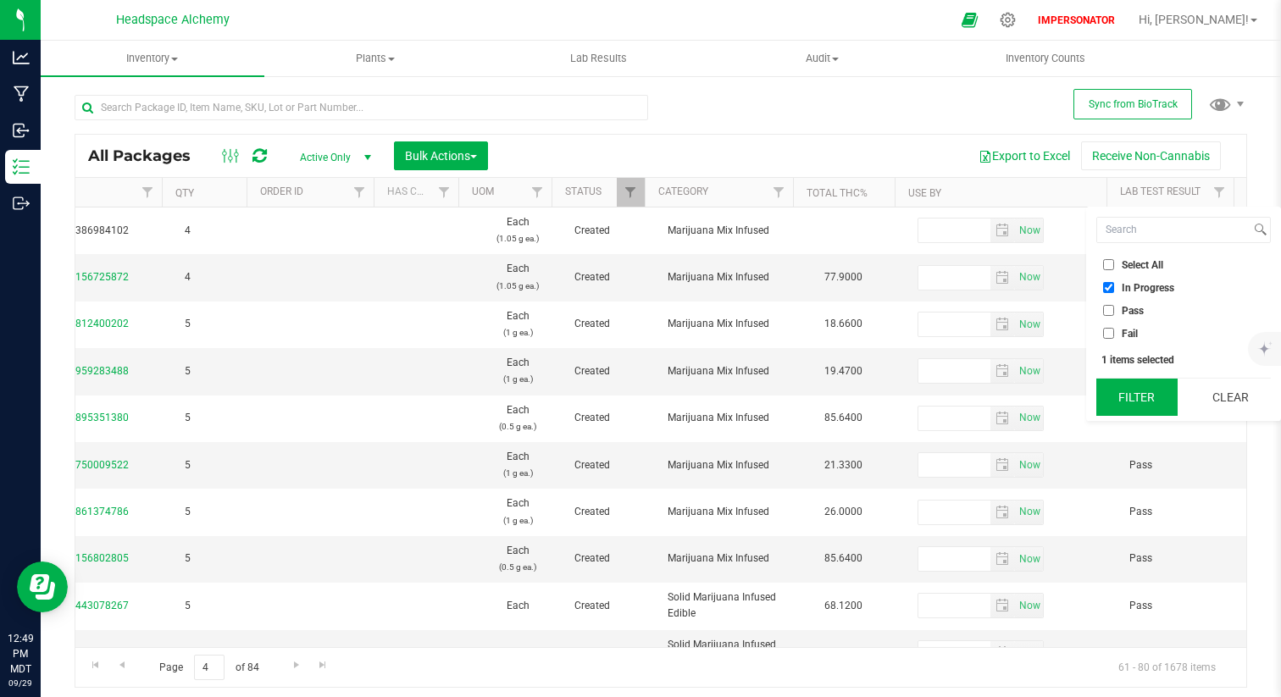
click at [1131, 396] on button "Filter" at bounding box center [1136, 397] width 81 height 37
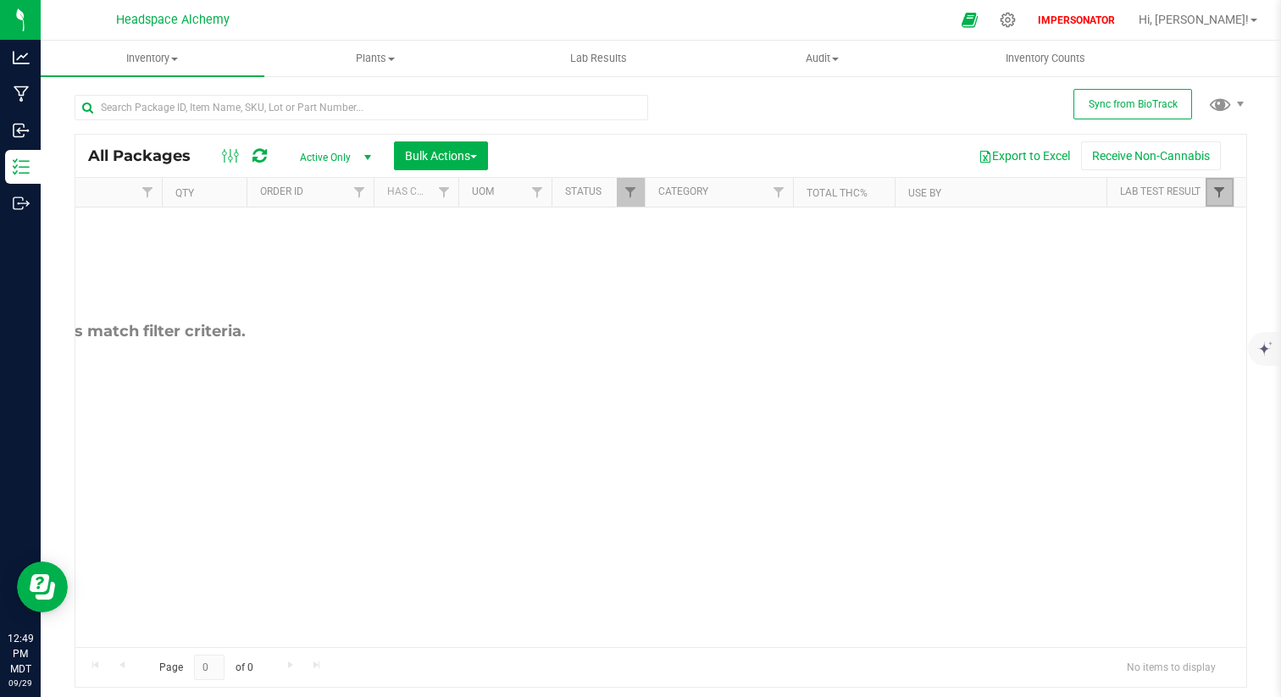
click at [1222, 197] on span "Filter" at bounding box center [1219, 192] width 14 height 14
click at [1115, 286] on label "In Progress" at bounding box center [1138, 287] width 71 height 11
click at [1114, 286] on input "In Progress" at bounding box center [1108, 287] width 11 height 11
click at [1110, 338] on input "Fail" at bounding box center [1108, 333] width 11 height 11
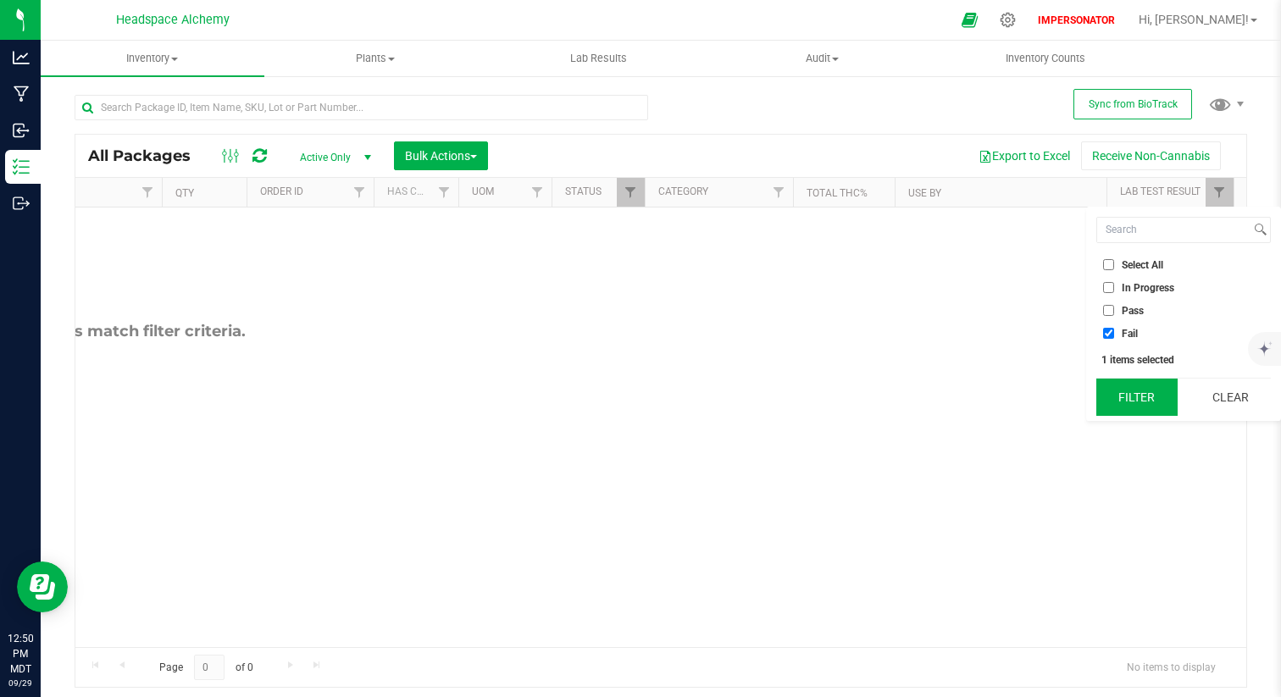
click at [1127, 390] on button "Filter" at bounding box center [1136, 397] width 81 height 37
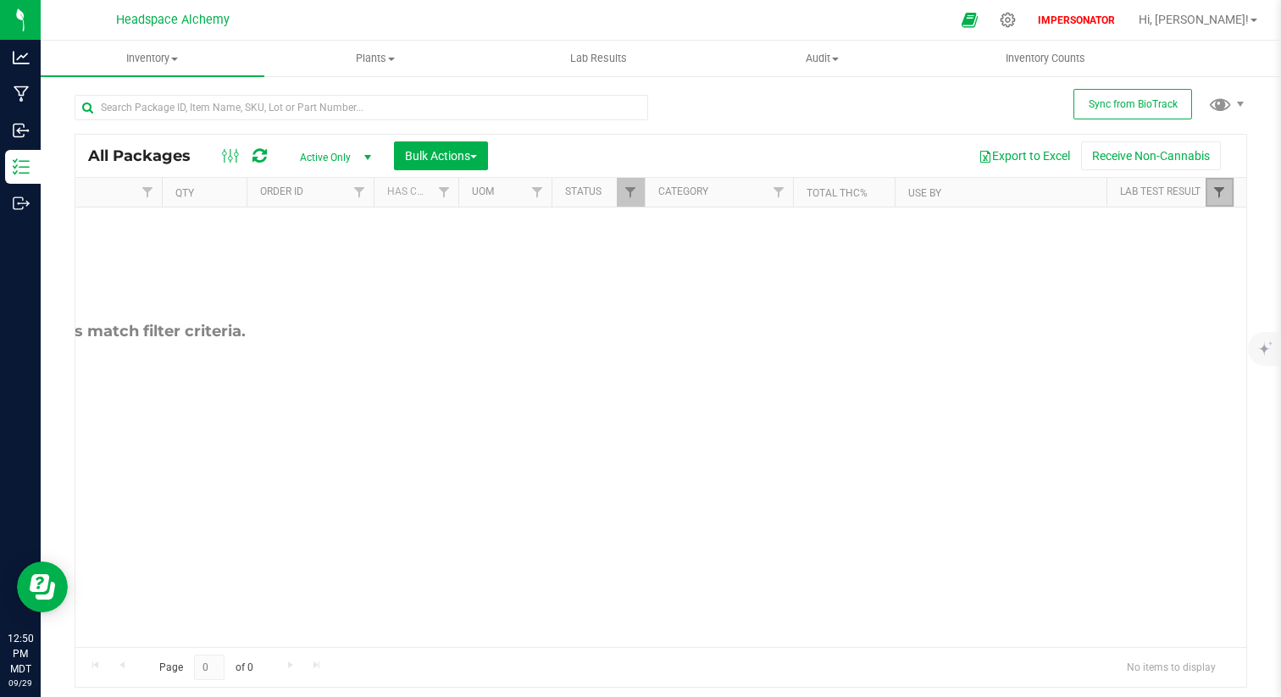
click at [1220, 196] on span "Filter" at bounding box center [1219, 192] width 14 height 14
click at [1111, 339] on li "Fail" at bounding box center [1183, 333] width 174 height 18
click at [1111, 333] on input "Fail" at bounding box center [1108, 333] width 11 height 11
click at [1222, 400] on button "Clear" at bounding box center [1229, 397] width 81 height 37
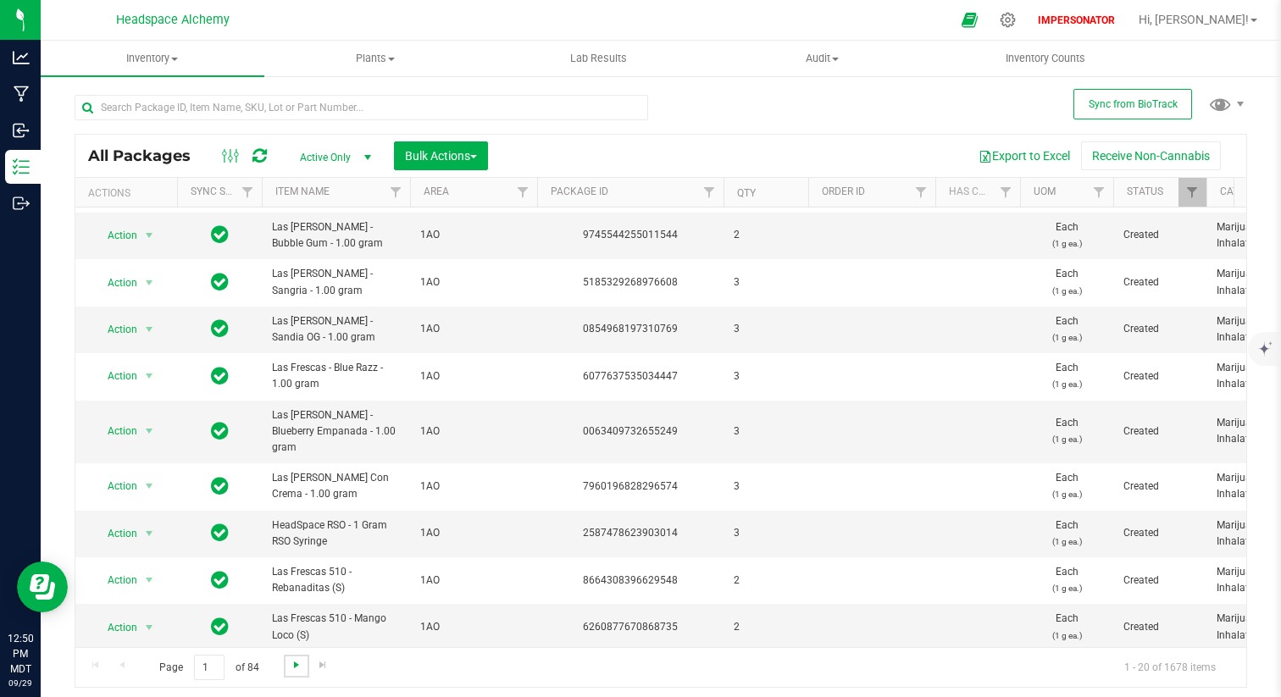
click at [290, 624] on span "Go to the next page" at bounding box center [297, 665] width 14 height 14
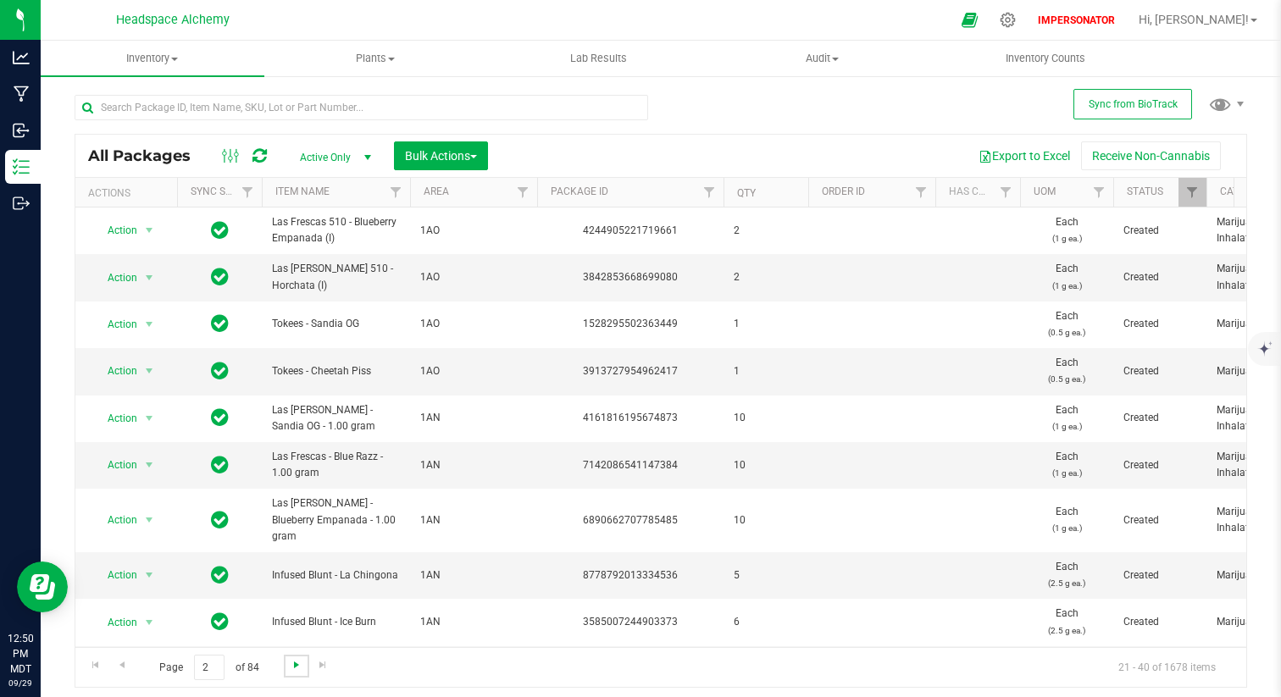
click at [291, 624] on span "Go to the next page" at bounding box center [297, 665] width 14 height 14
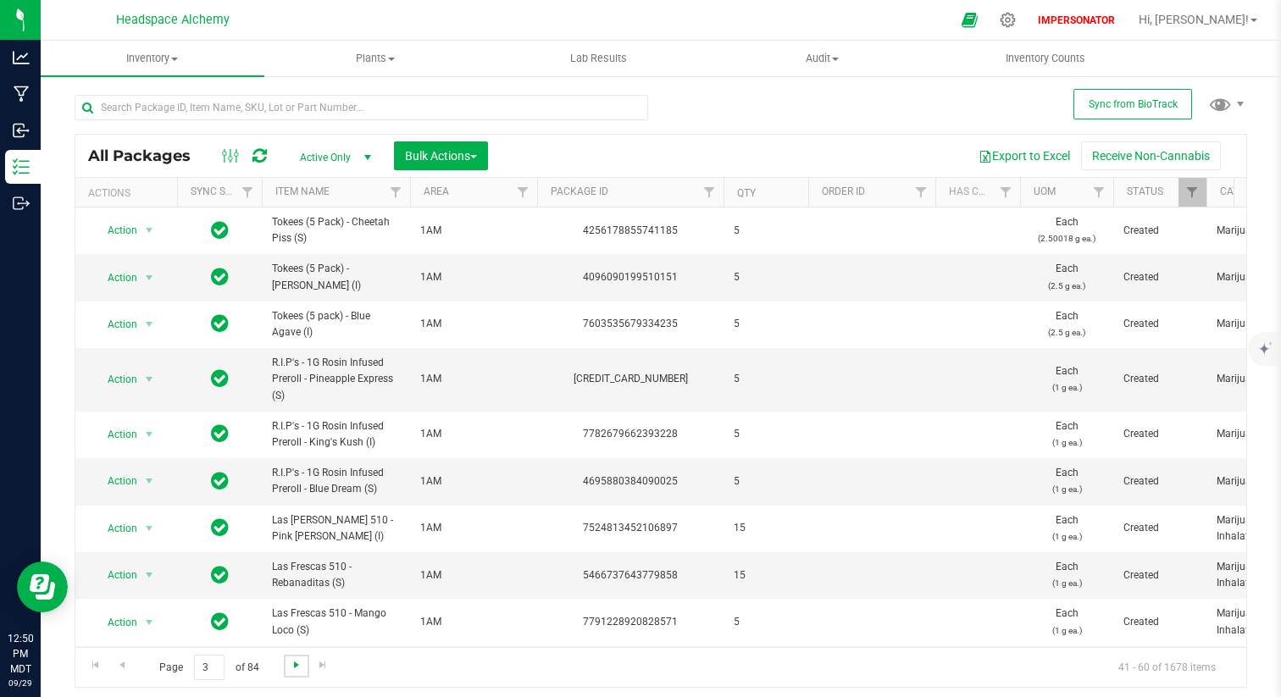
click at [291, 624] on span "Go to the next page" at bounding box center [297, 665] width 14 height 14
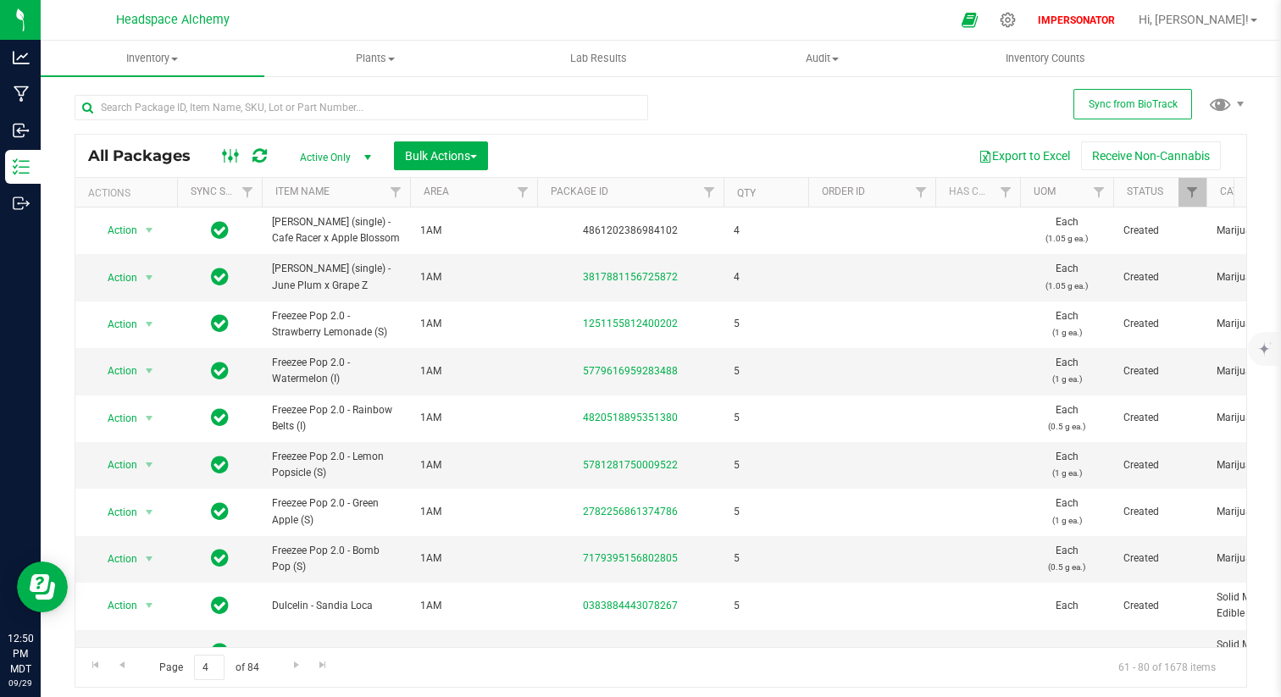
click at [230, 157] on ellipse at bounding box center [231, 158] width 4 height 4
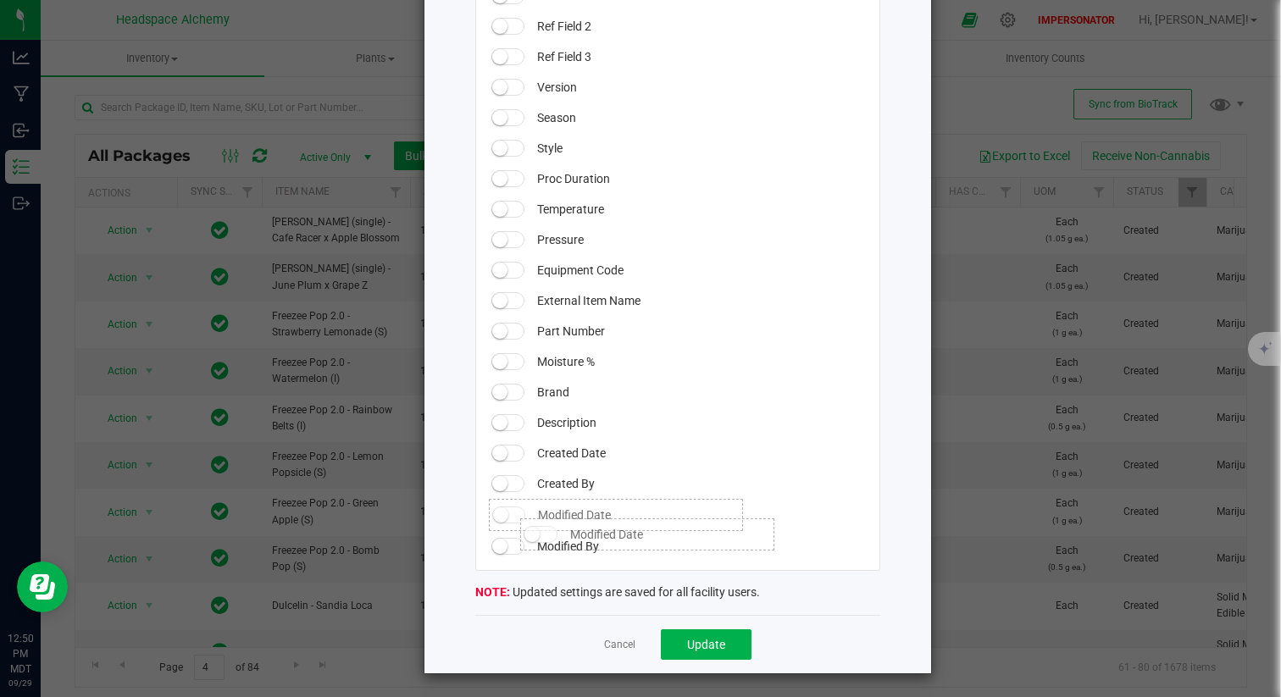
click at [505, 509] on span at bounding box center [509, 515] width 34 height 17
click at [504, 543] on span at bounding box center [509, 545] width 34 height 17
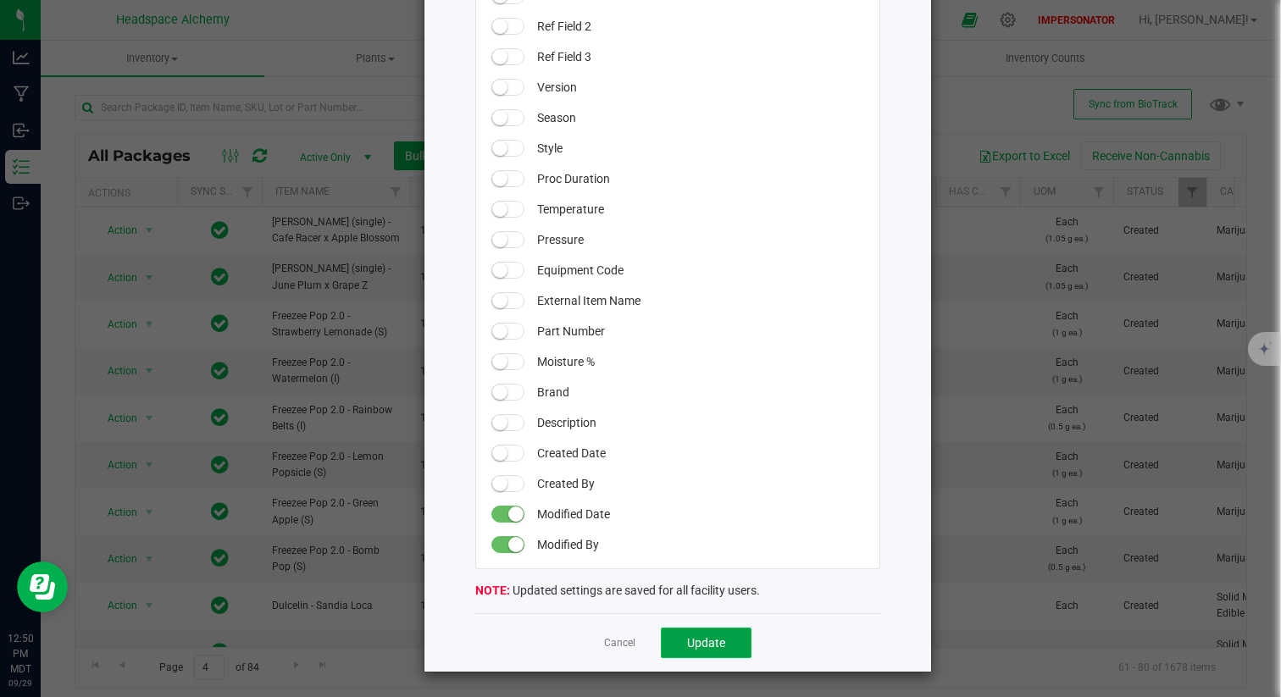
click at [698, 624] on span "Update" at bounding box center [706, 643] width 38 height 14
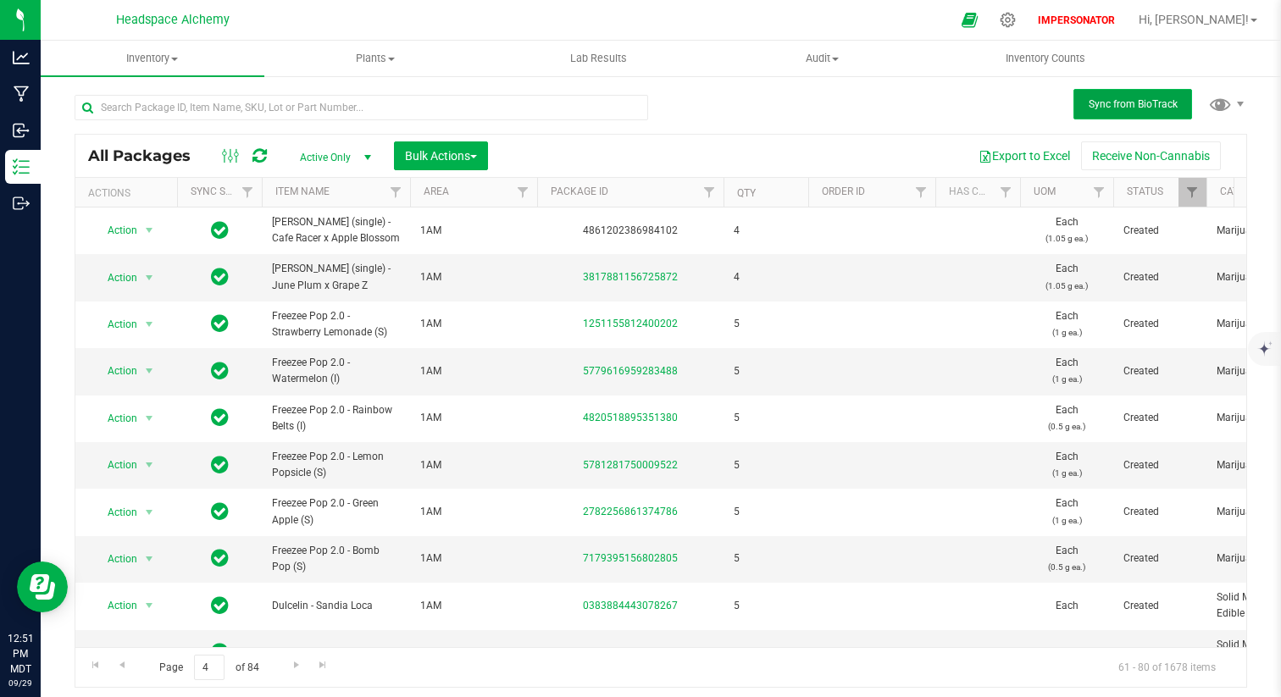
click at [1156, 99] on span "Sync from BioTrack" at bounding box center [1132, 104] width 89 height 12
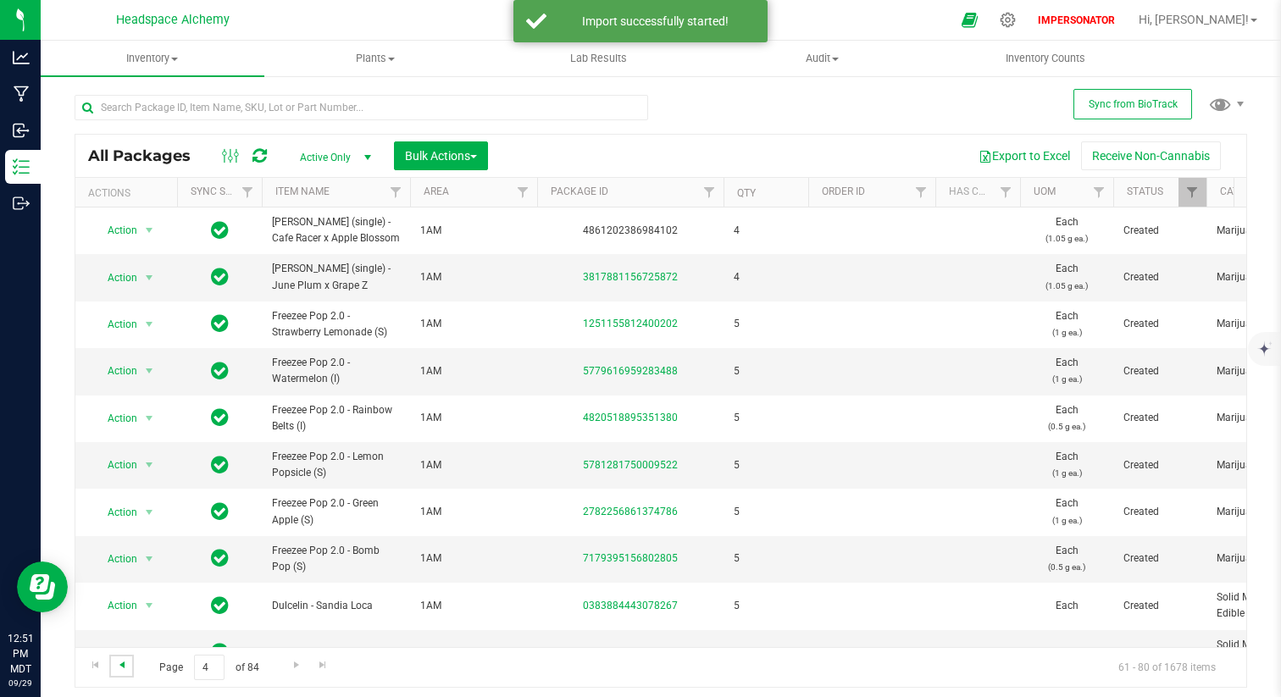
click at [117, 624] on span "Go to the previous page" at bounding box center [122, 665] width 14 height 14
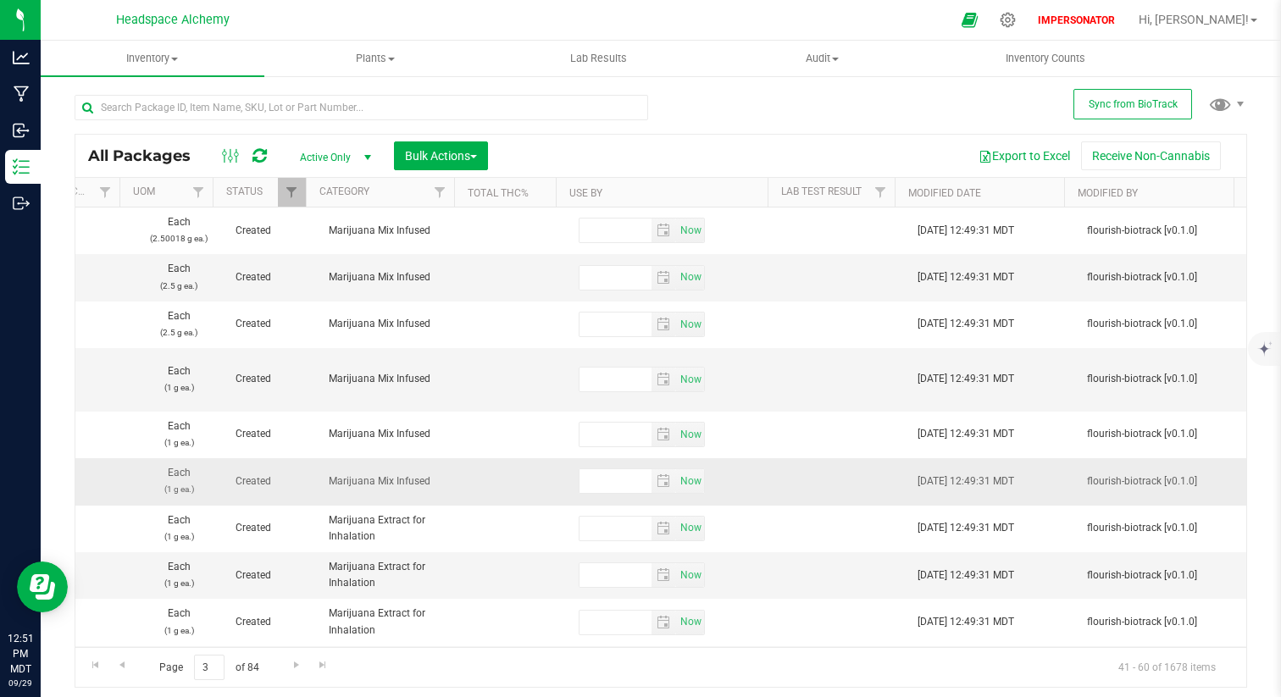
click at [883, 489] on td at bounding box center [843, 481] width 127 height 47
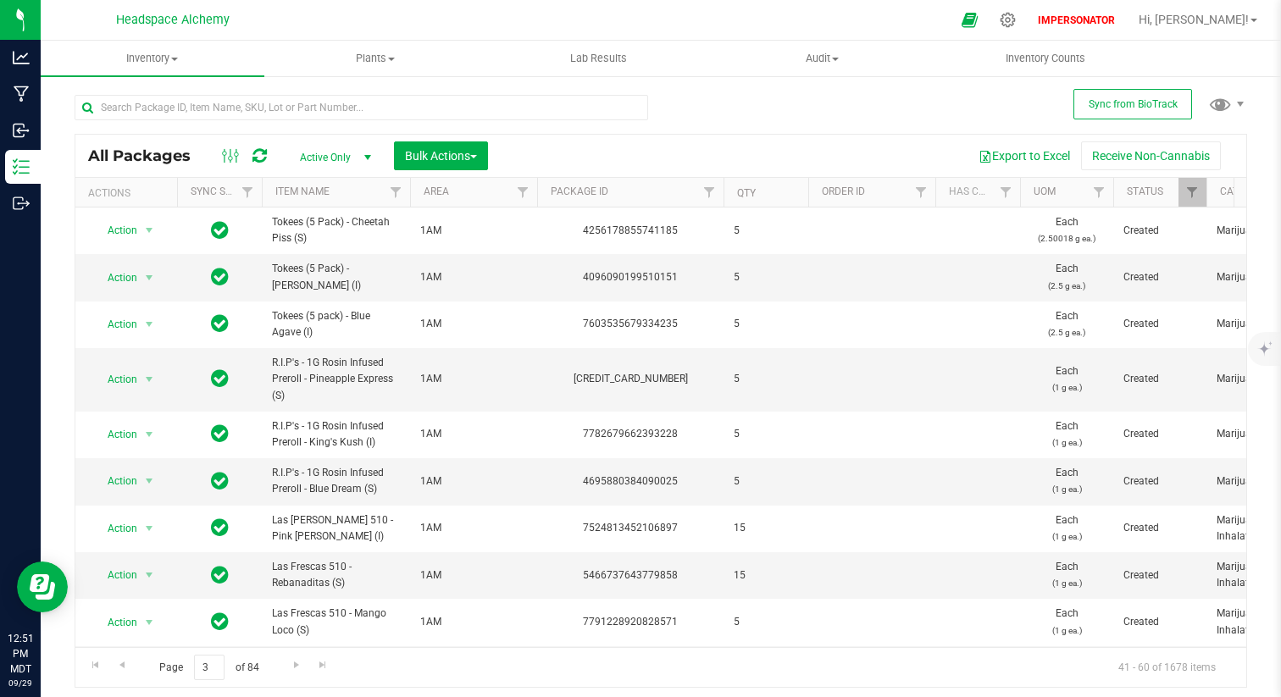
click at [1111, 125] on div "All Packages Active Only Active Only Lab Samples Locked All External Internal B…" at bounding box center [661, 383] width 1172 height 609
click at [1111, 120] on div "All Packages Active Only Active Only Lab Samples Locked All External Internal B…" at bounding box center [661, 383] width 1172 height 609
click at [1137, 92] on button "Sync from BioTrack" at bounding box center [1132, 104] width 119 height 30
click at [1133, 100] on span "Sync from BioTrack" at bounding box center [1132, 104] width 89 height 12
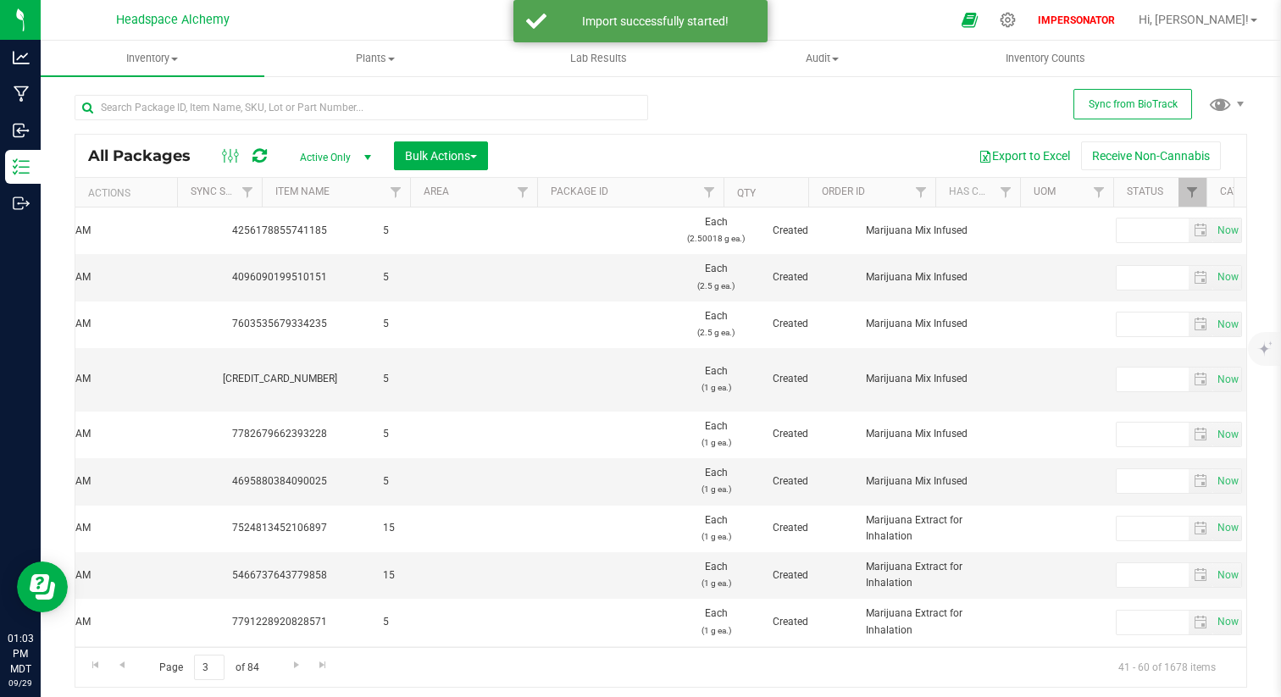
scroll to position [0, 714]
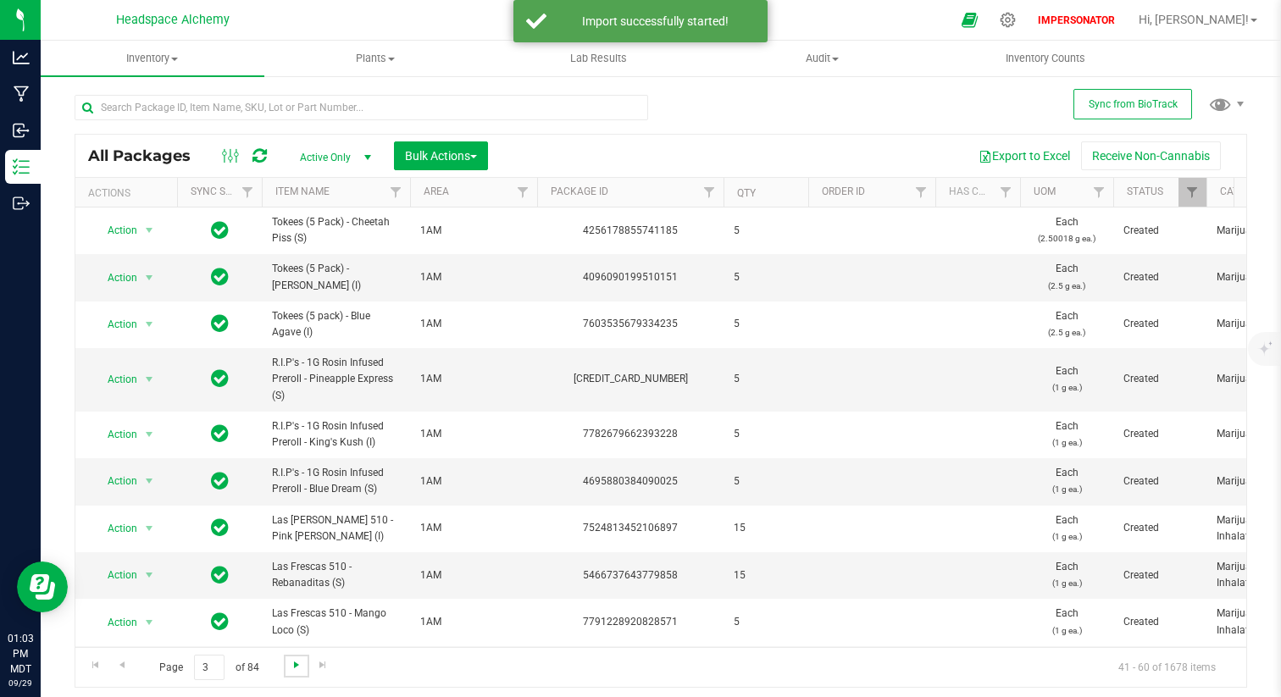
click at [290, 624] on span "Go to the next page" at bounding box center [297, 665] width 14 height 14
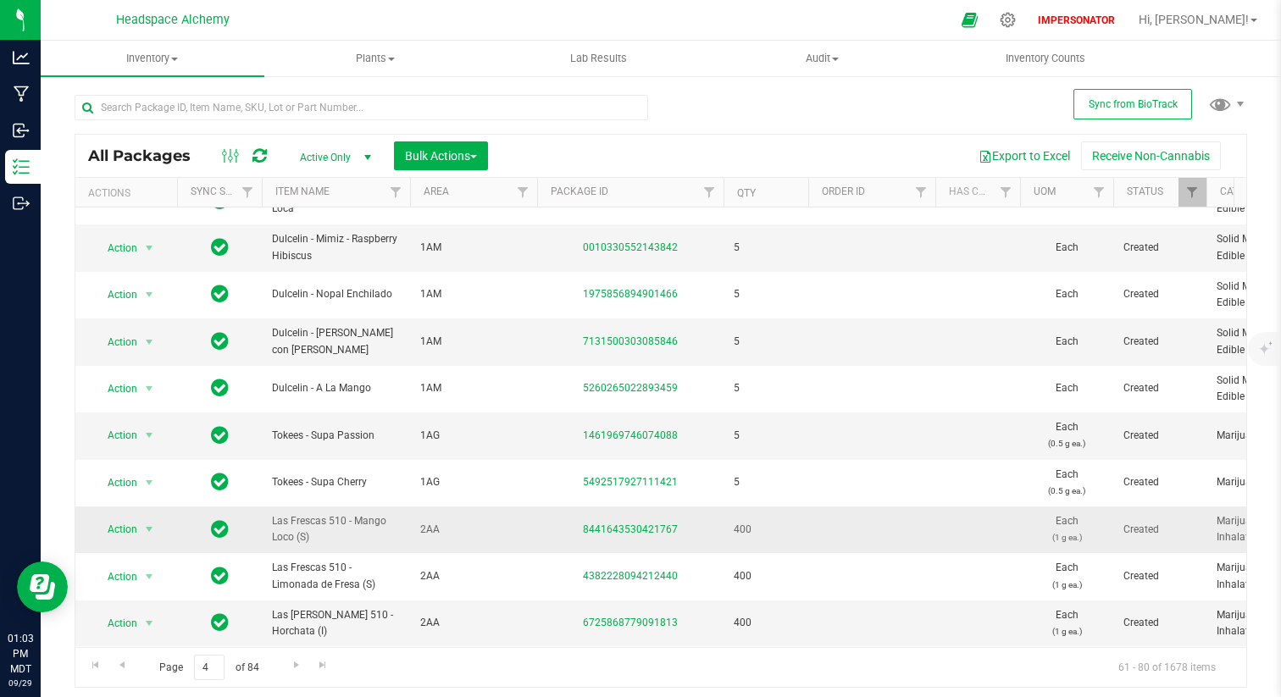
drag, startPoint x: 263, startPoint y: 503, endPoint x: 322, endPoint y: 530, distance: 64.4
click at [322, 530] on td "Las Frescas 510 - Mango Loco (S)" at bounding box center [336, 530] width 148 height 47
copy span "Las Frescas 510 - Mango Loco (S)"
click at [216, 118] on input "text" at bounding box center [361, 107] width 573 height 25
paste input "Las Frescas 510 - Mango Loco (S)"
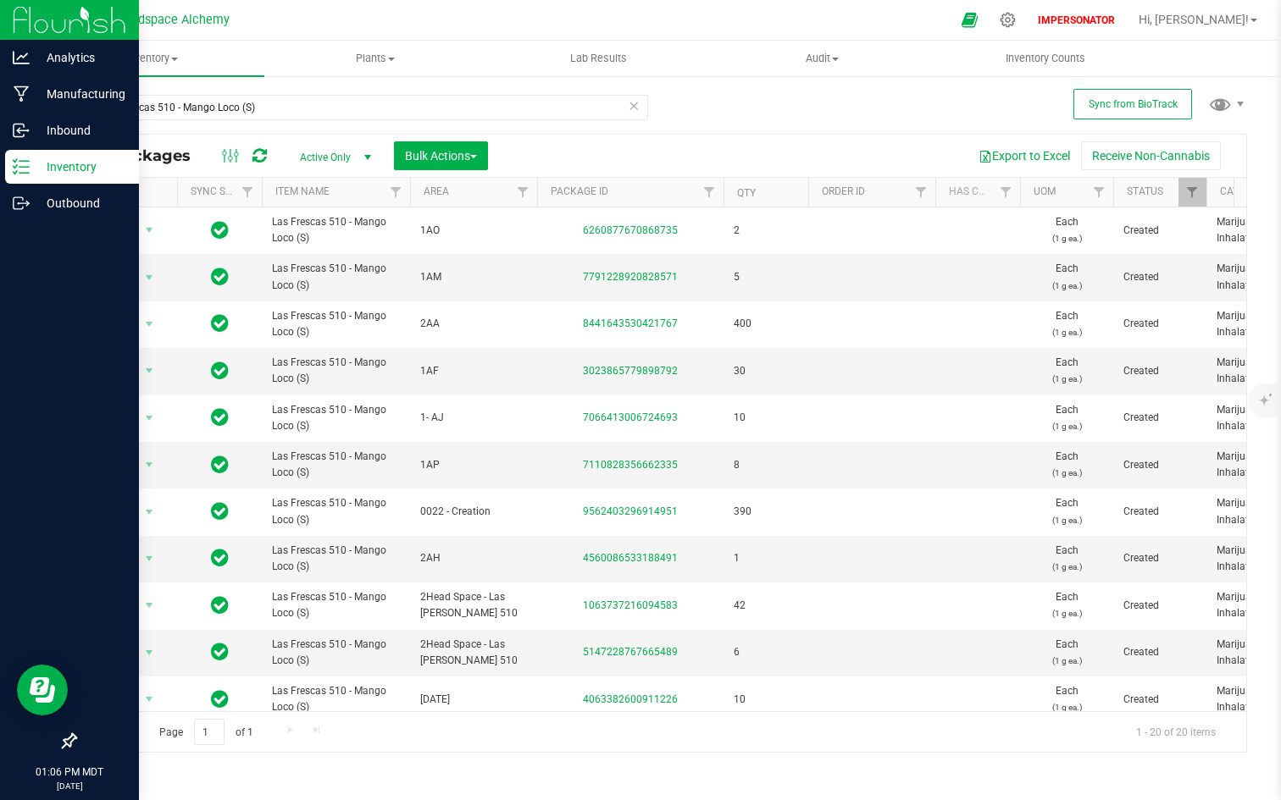
click at [53, 164] on p "Inventory" at bounding box center [81, 167] width 102 height 20
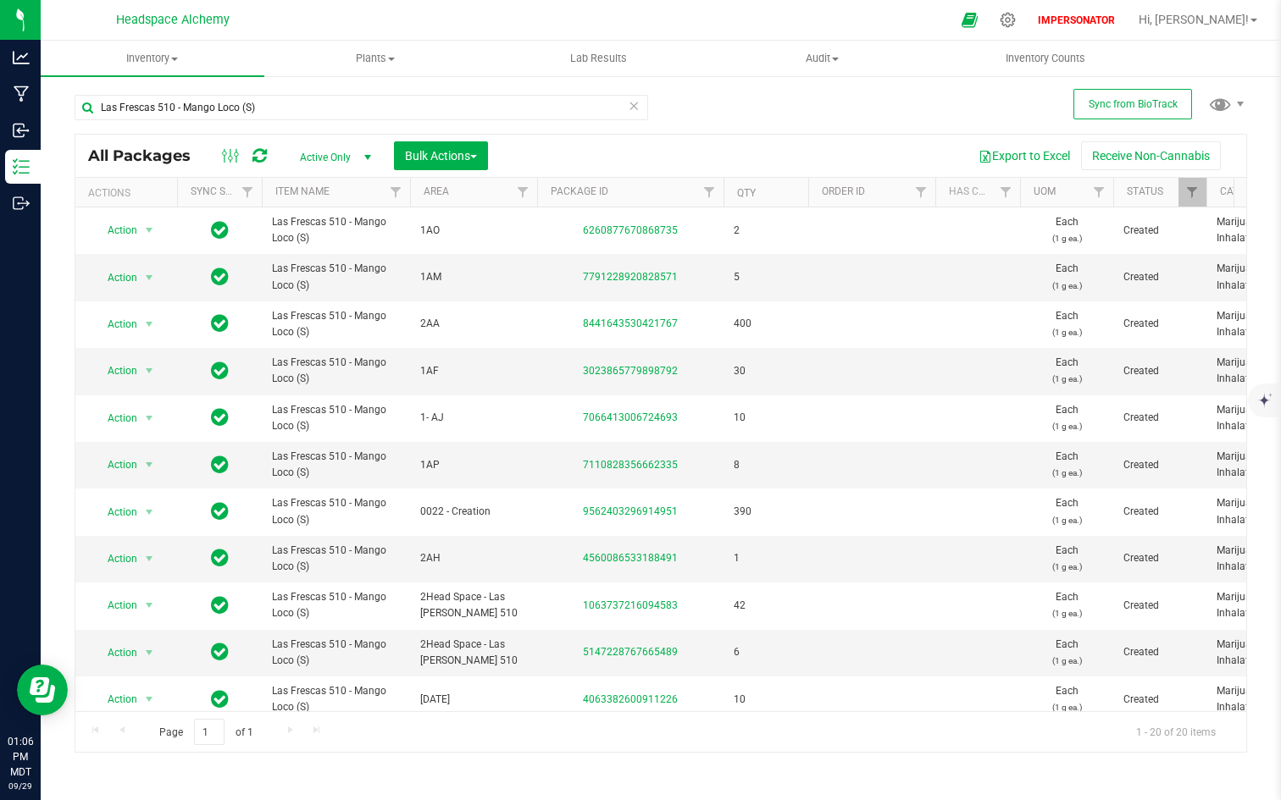
click at [633, 103] on icon at bounding box center [634, 105] width 12 height 20
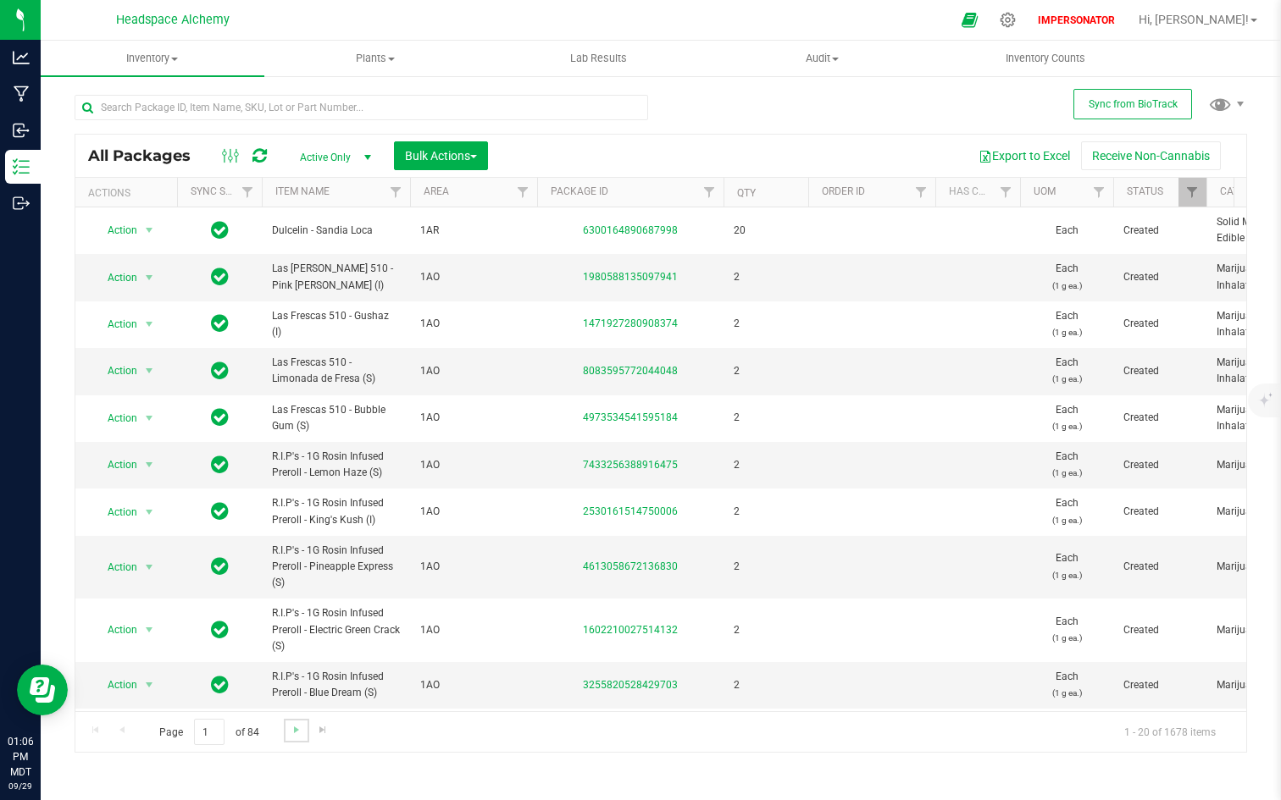
click at [285, 624] on link "Go to the next page" at bounding box center [296, 730] width 25 height 23
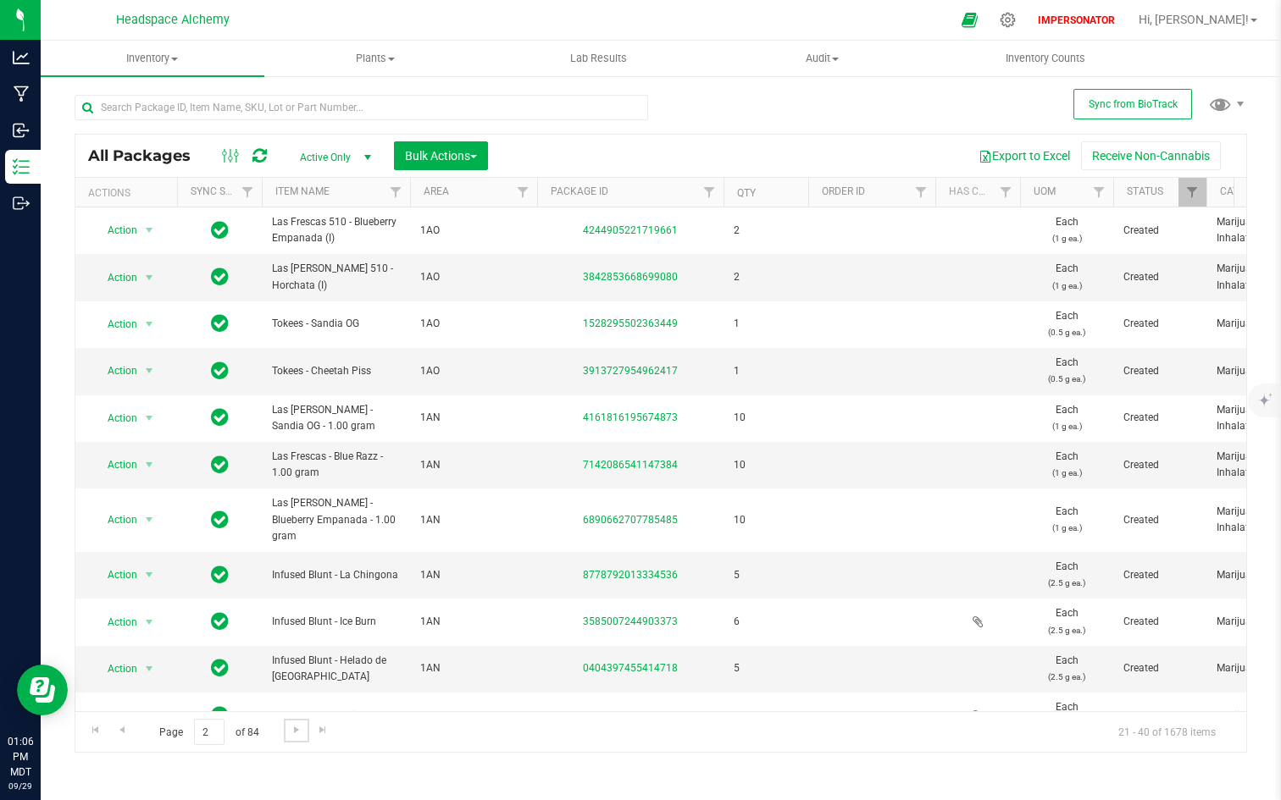
click at [285, 624] on link "Go to the next page" at bounding box center [296, 730] width 25 height 23
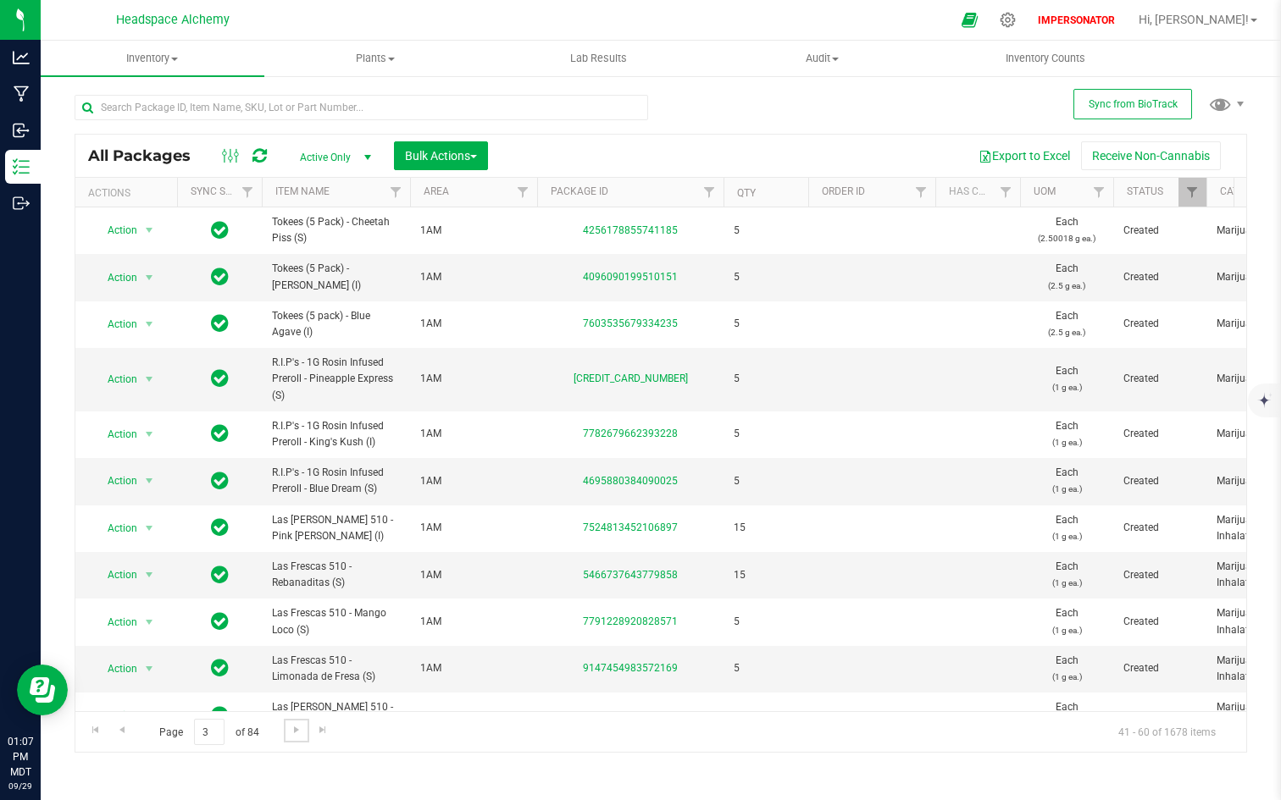
click at [290, 624] on span "Go to the next page" at bounding box center [297, 730] width 14 height 14
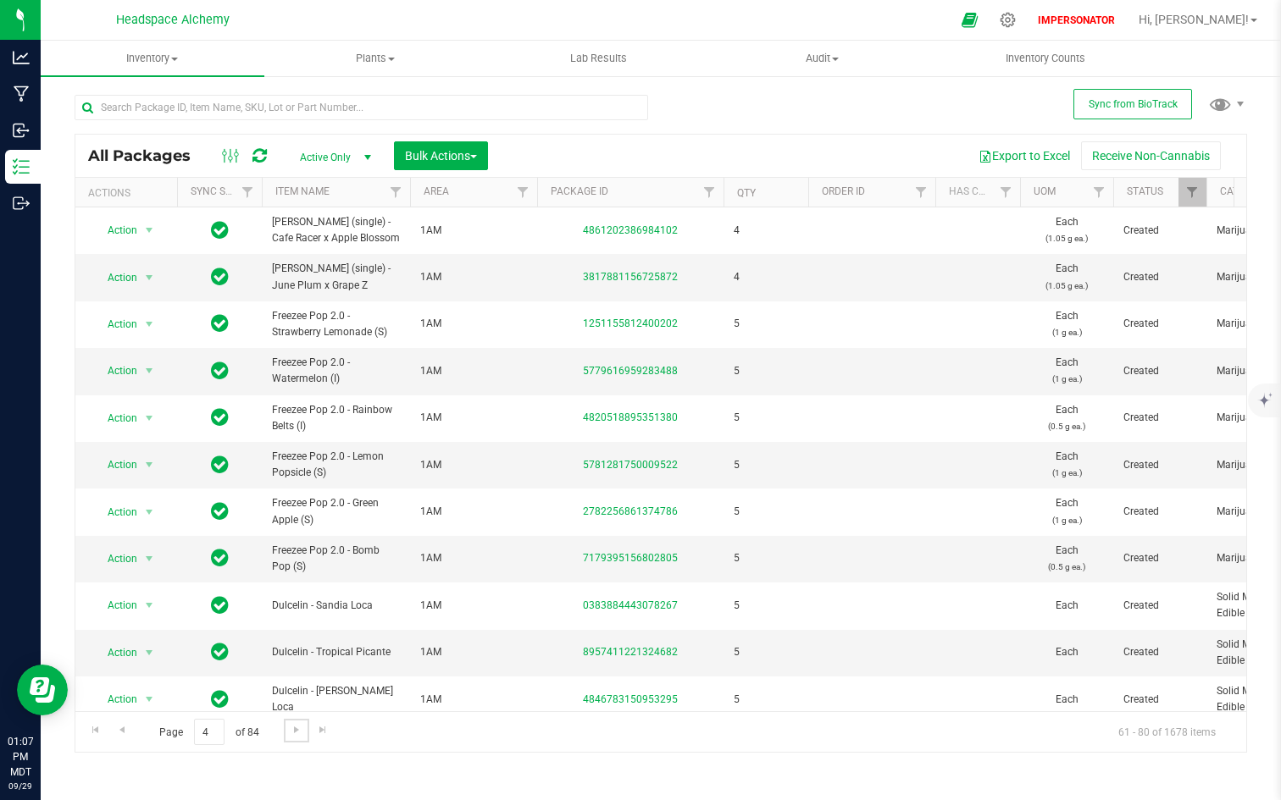
click at [290, 624] on span "Go to the next page" at bounding box center [297, 730] width 14 height 14
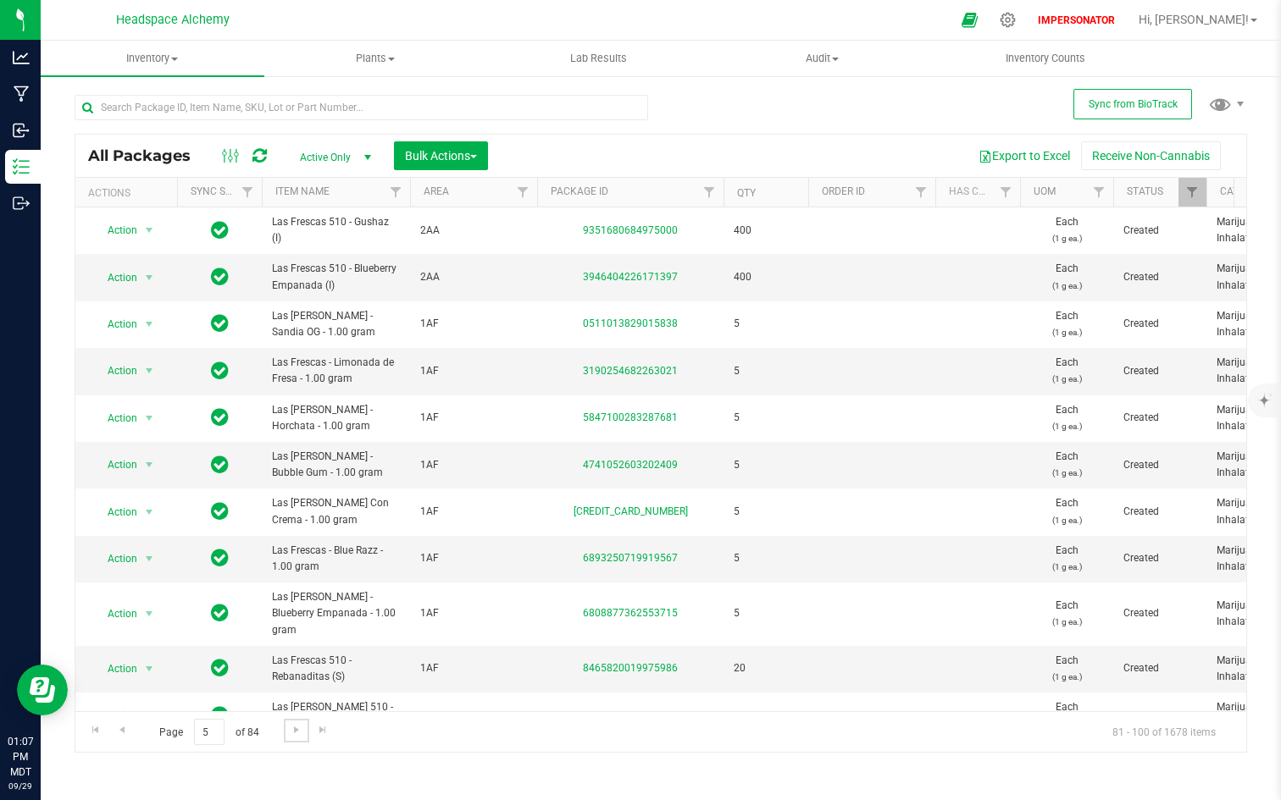
click at [290, 624] on span "Go to the next page" at bounding box center [297, 730] width 14 height 14
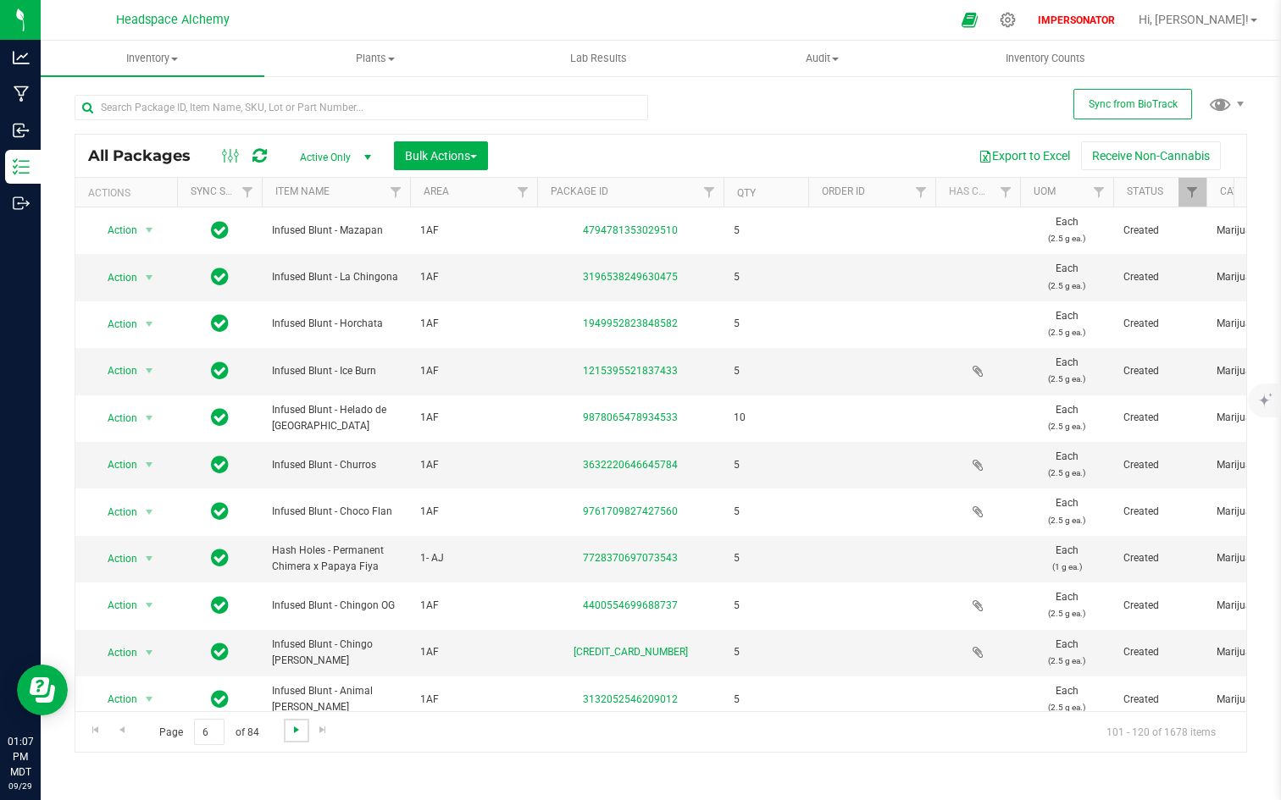
click at [290, 624] on span "Go to the next page" at bounding box center [297, 730] width 14 height 14
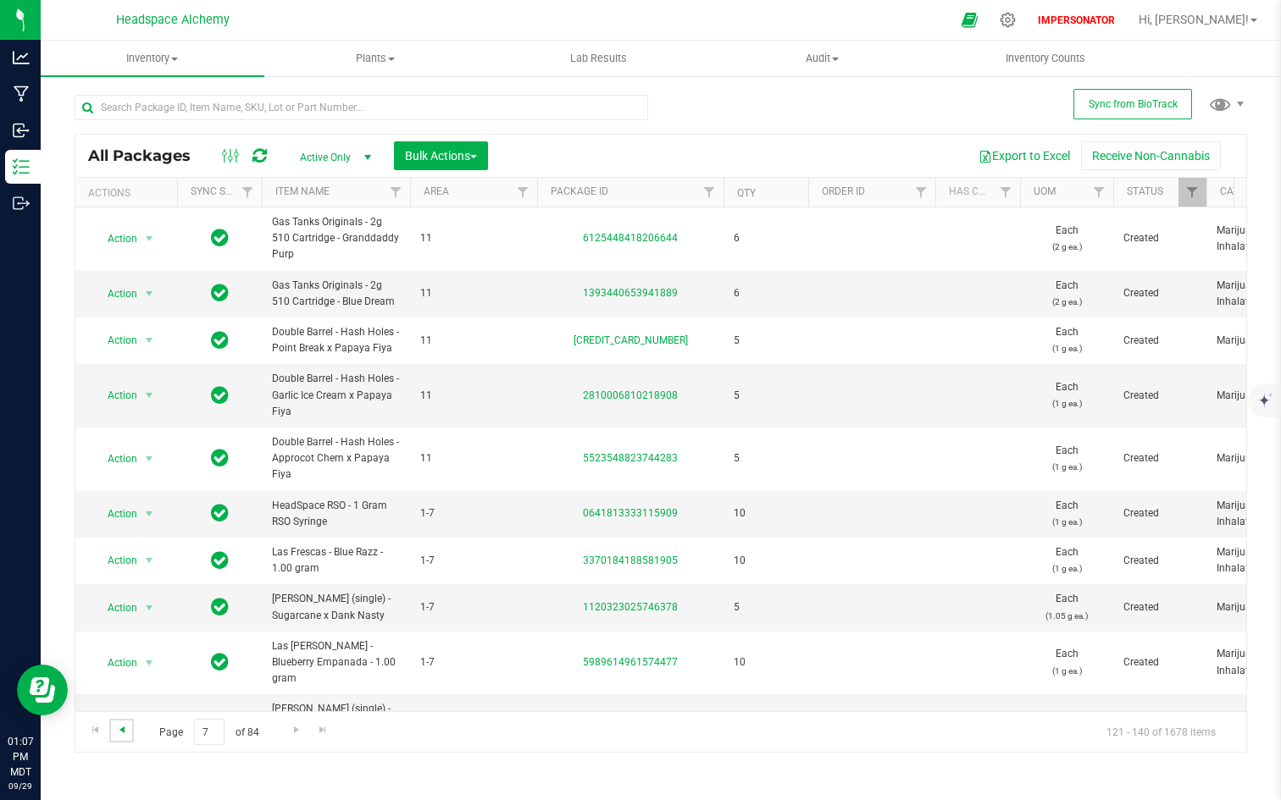
click at [117, 624] on span "Go to the previous page" at bounding box center [122, 730] width 14 height 14
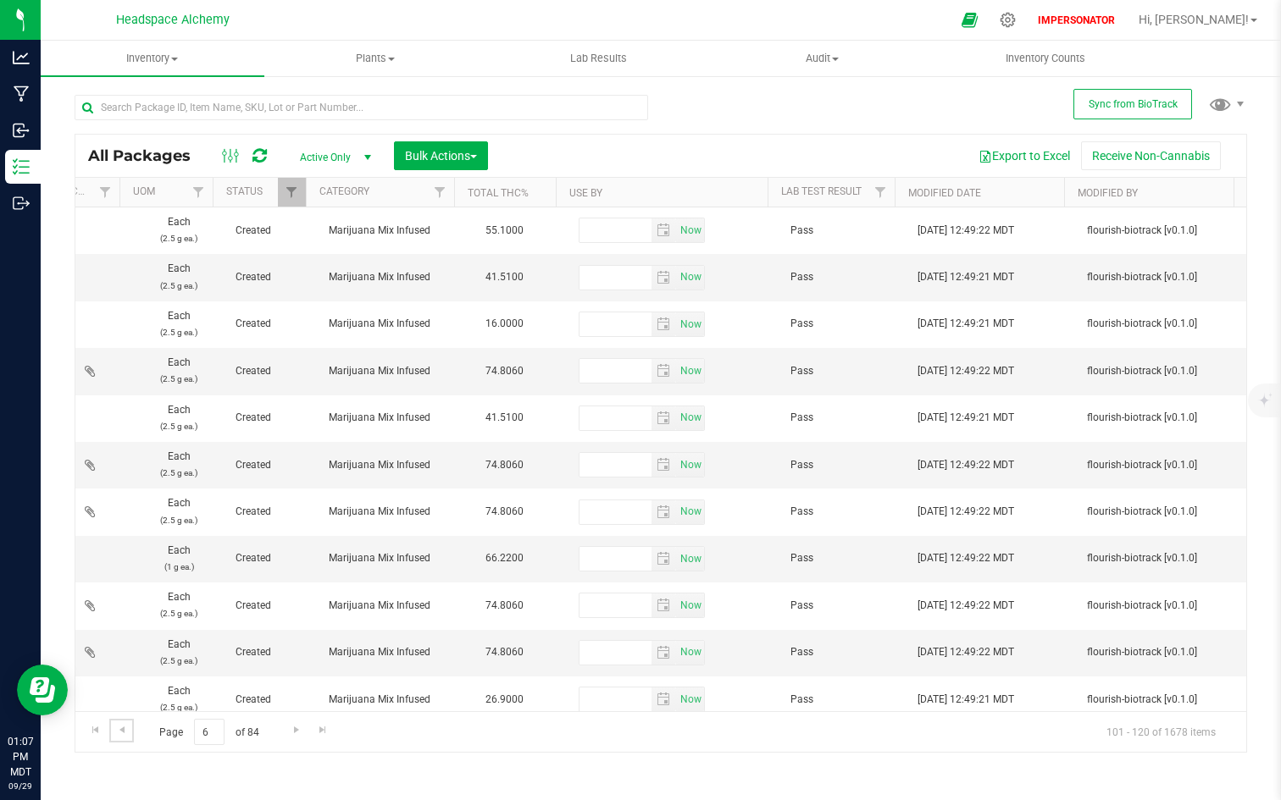
scroll to position [0, 495]
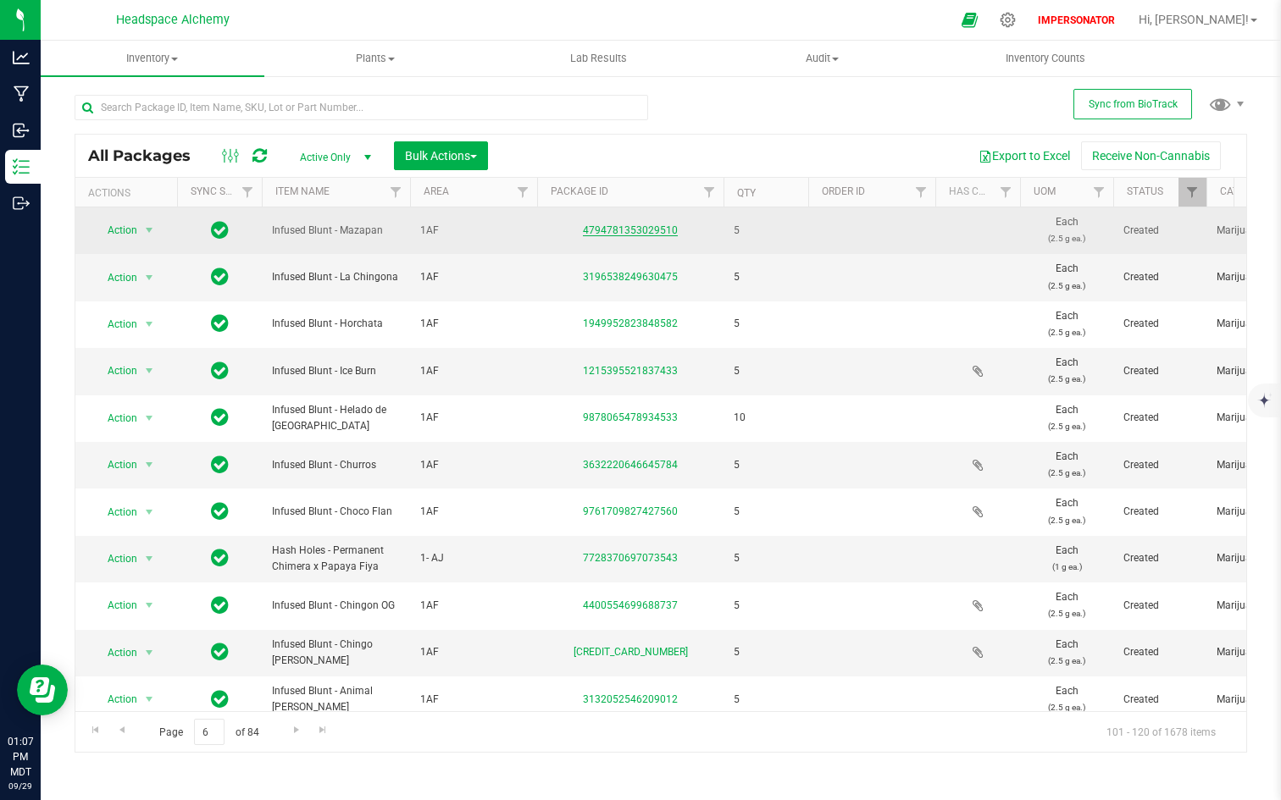
click at [645, 225] on link "4794781353029510" at bounding box center [630, 230] width 95 height 12
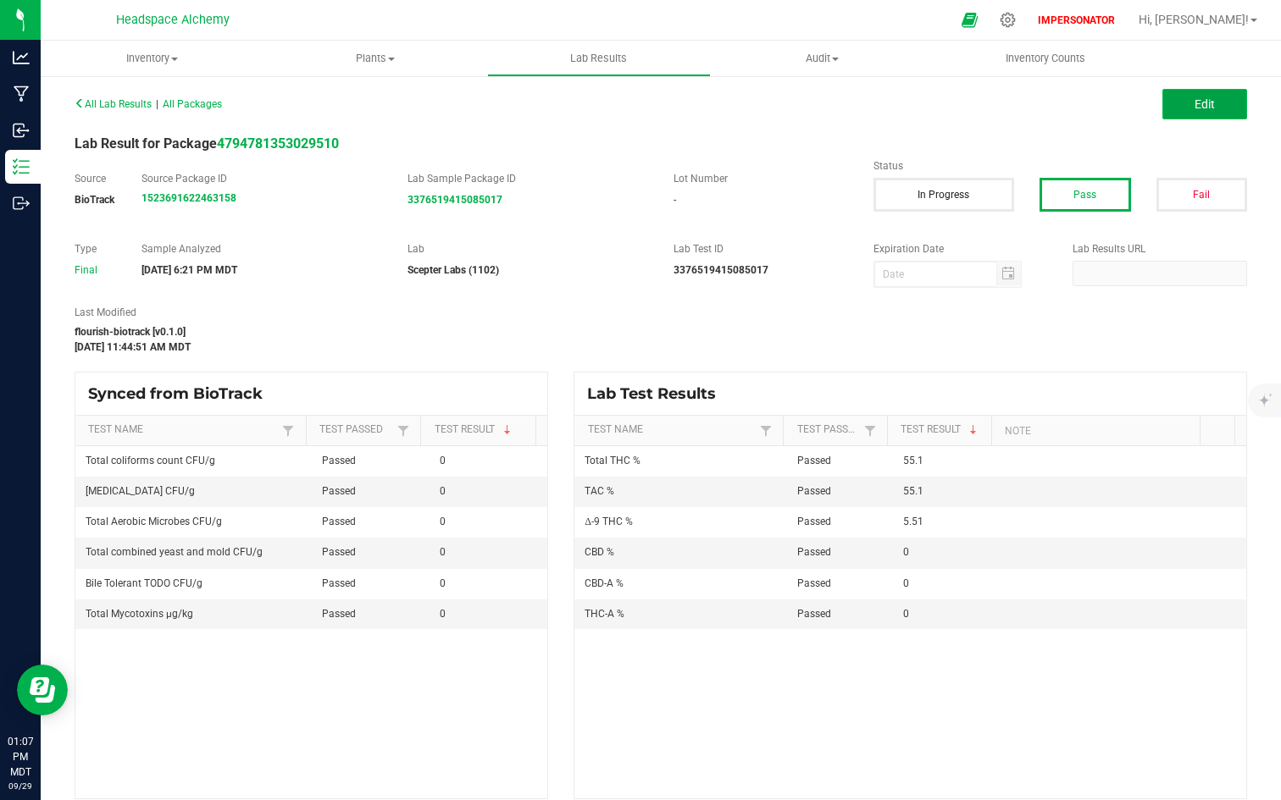
click at [1195, 111] on button "Edit" at bounding box center [1204, 104] width 85 height 30
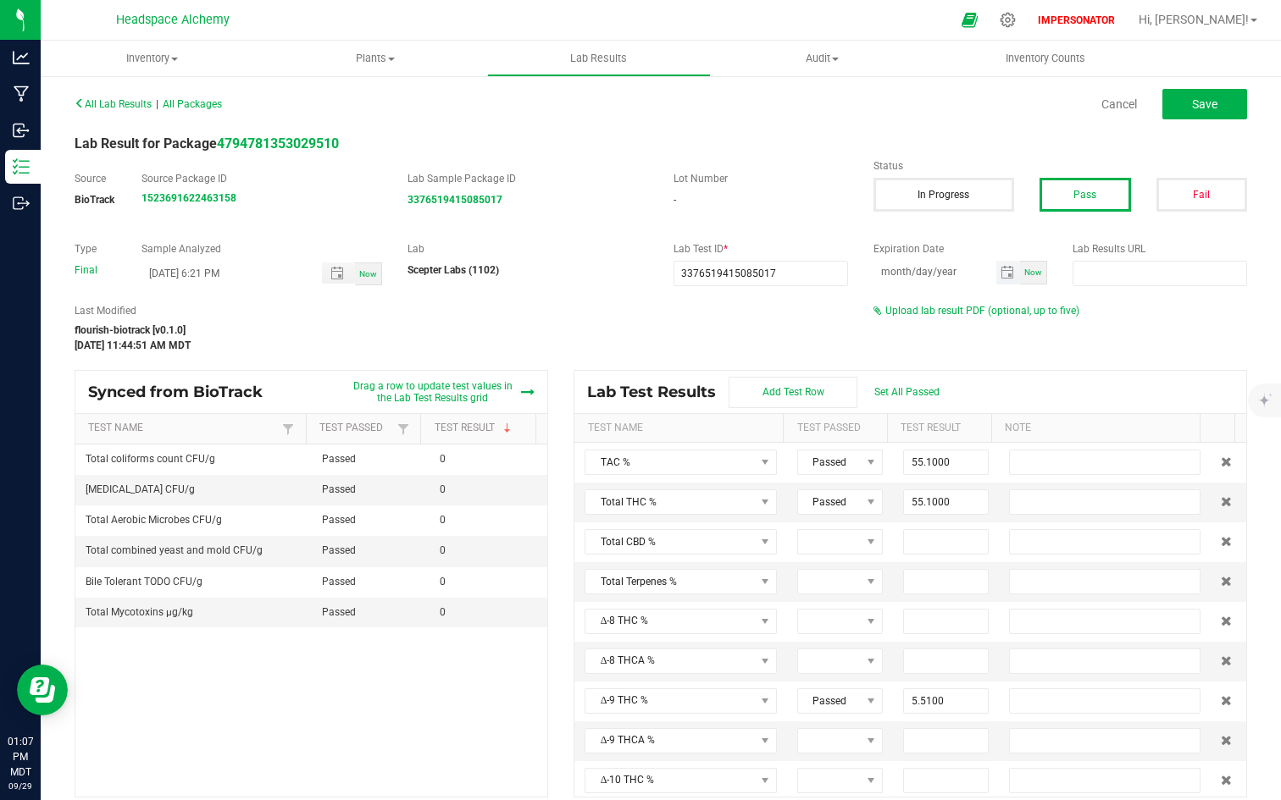
click at [924, 271] on input "month/day/year" at bounding box center [934, 271] width 123 height 21
click at [953, 285] on div "Expiration Date Now Lab Results URL" at bounding box center [1060, 263] width 399 height 45
click at [953, 277] on input "month/day/year" at bounding box center [934, 271] width 123 height 21
click at [927, 324] on div "Last Modified flourish-biotrack [v0.1.0] [DATE] 11:44:51 AM MDT Upload lab resu…" at bounding box center [661, 328] width 1198 height 50
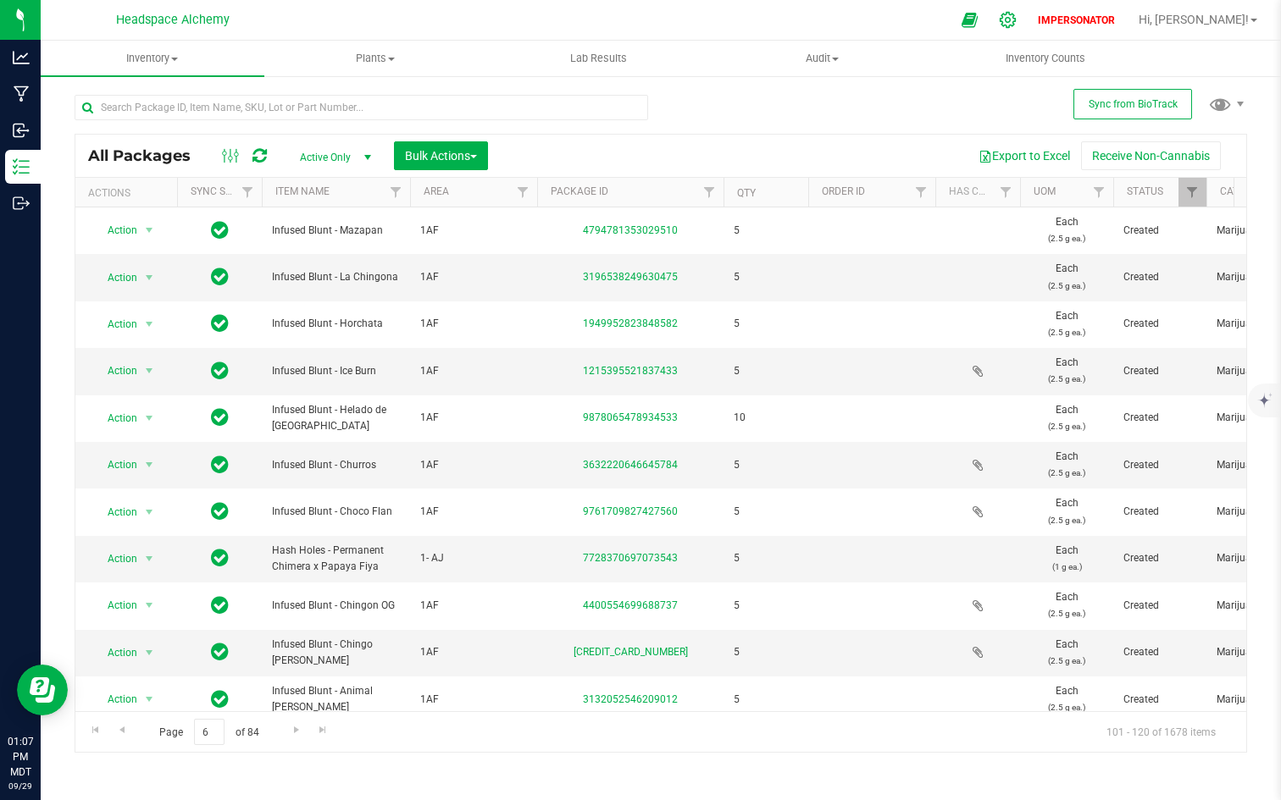
click at [1016, 17] on icon at bounding box center [1007, 20] width 16 height 16
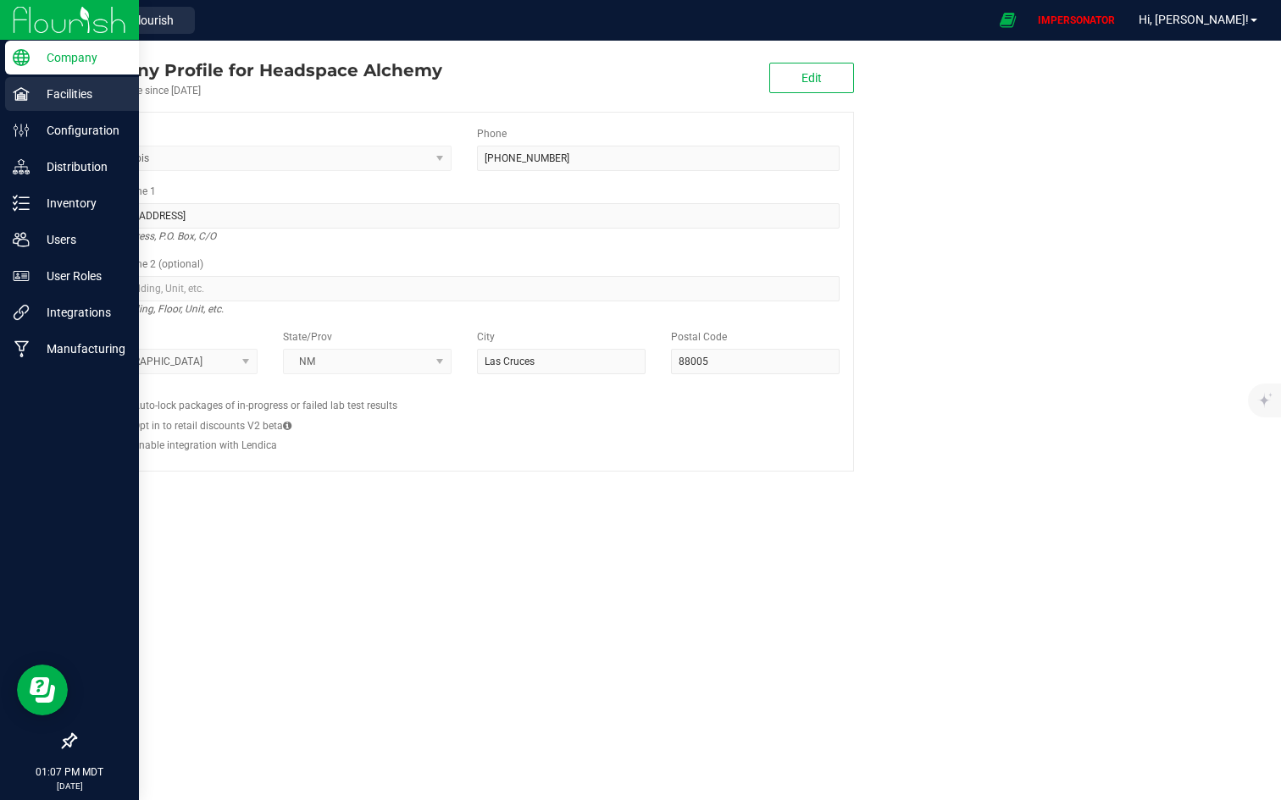
click at [56, 81] on div "Facilities" at bounding box center [72, 94] width 134 height 34
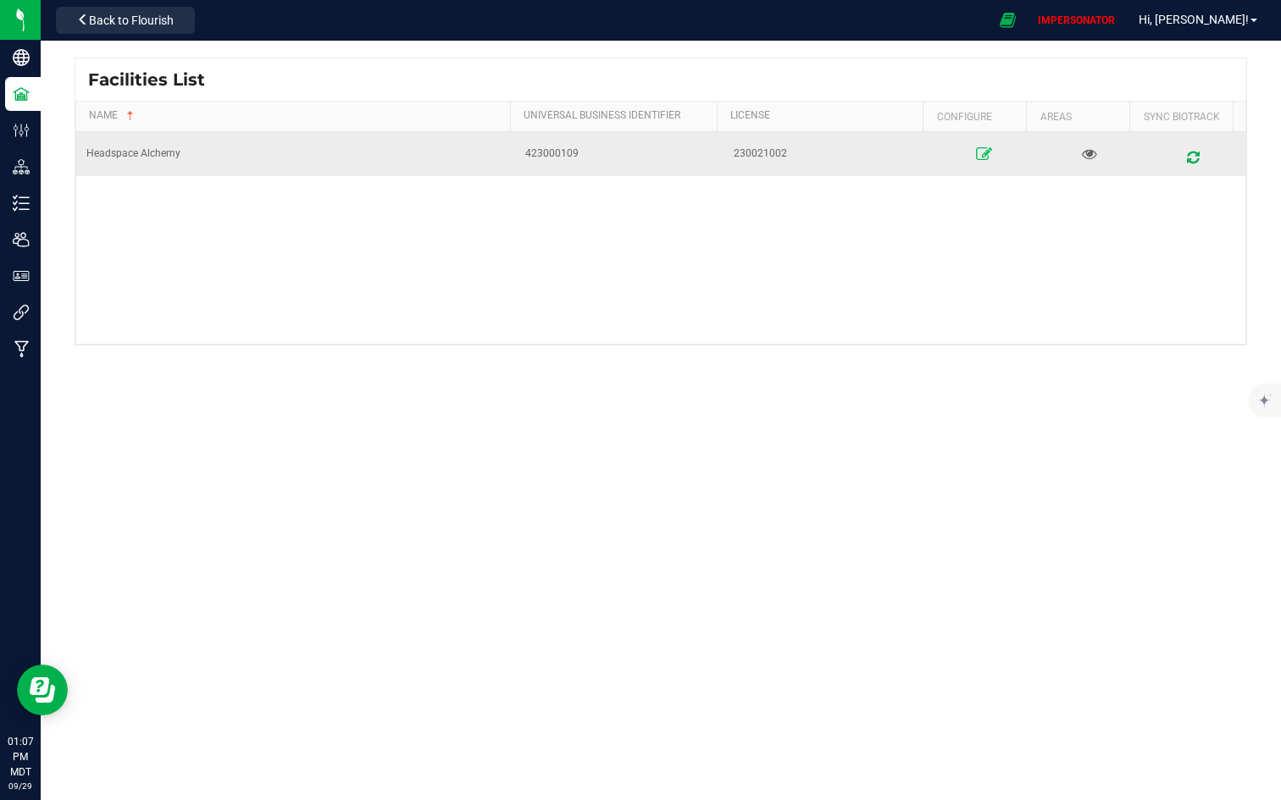
click at [969, 144] on link at bounding box center [984, 154] width 92 height 27
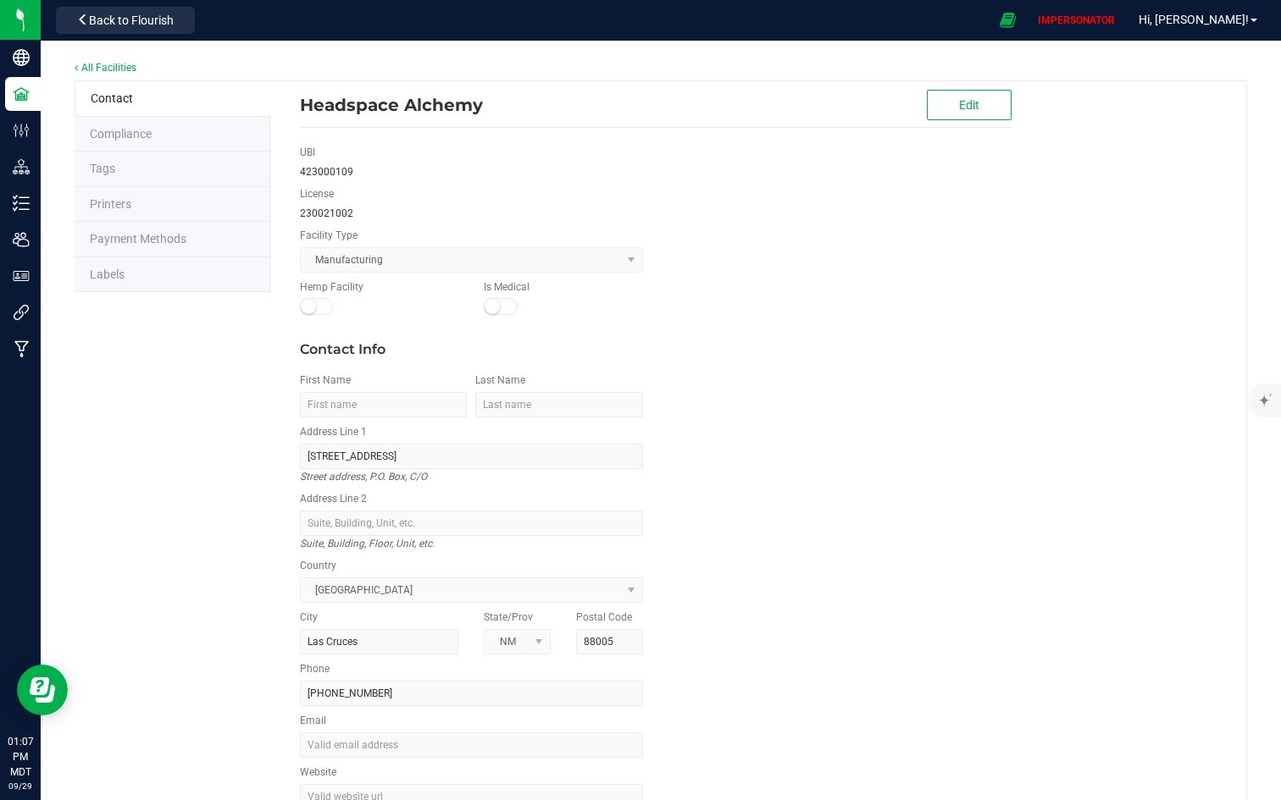
click at [147, 276] on li "Labels" at bounding box center [173, 275] width 196 height 36
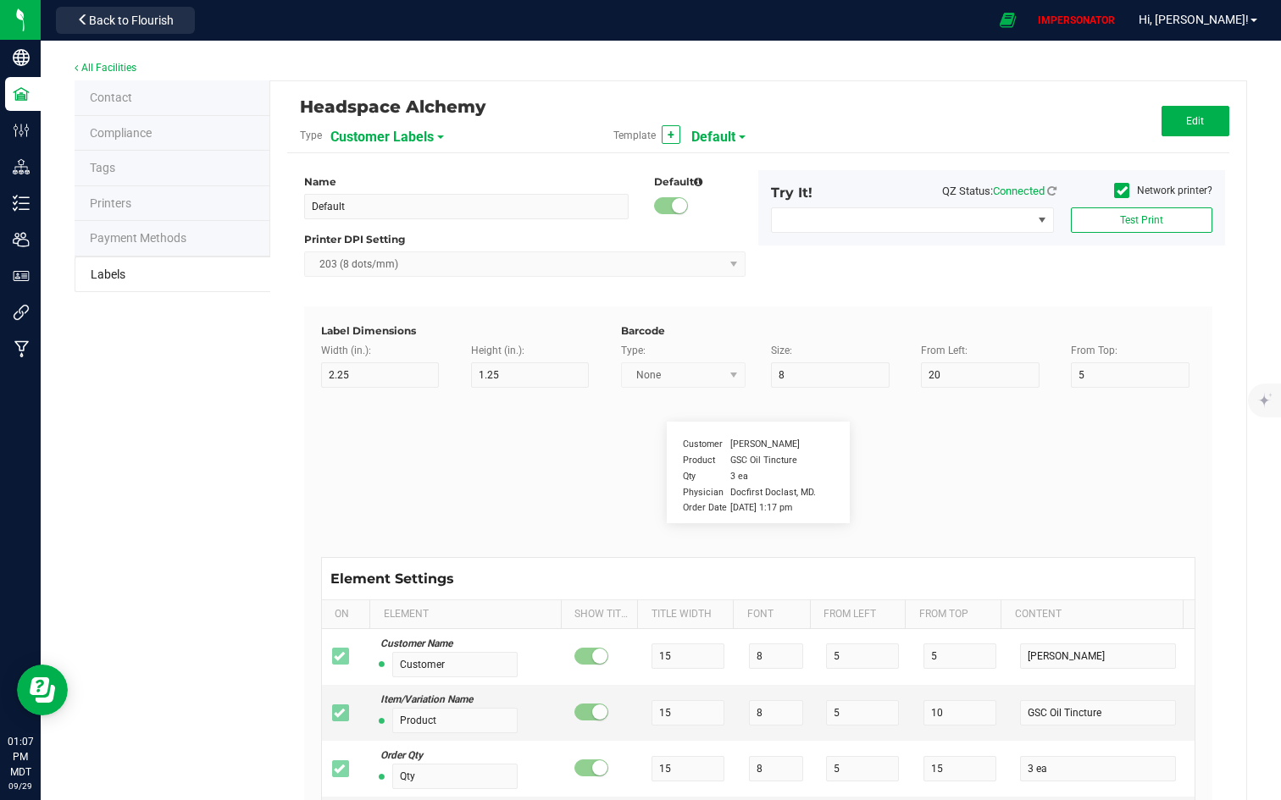
click at [715, 121] on div "Default" at bounding box center [713, 136] width 44 height 30
click at [715, 131] on span "Default" at bounding box center [713, 137] width 44 height 29
click at [368, 124] on span "Customer Labels" at bounding box center [381, 137] width 103 height 29
click at [384, 241] on span "Package Labels" at bounding box center [373, 236] width 72 height 12
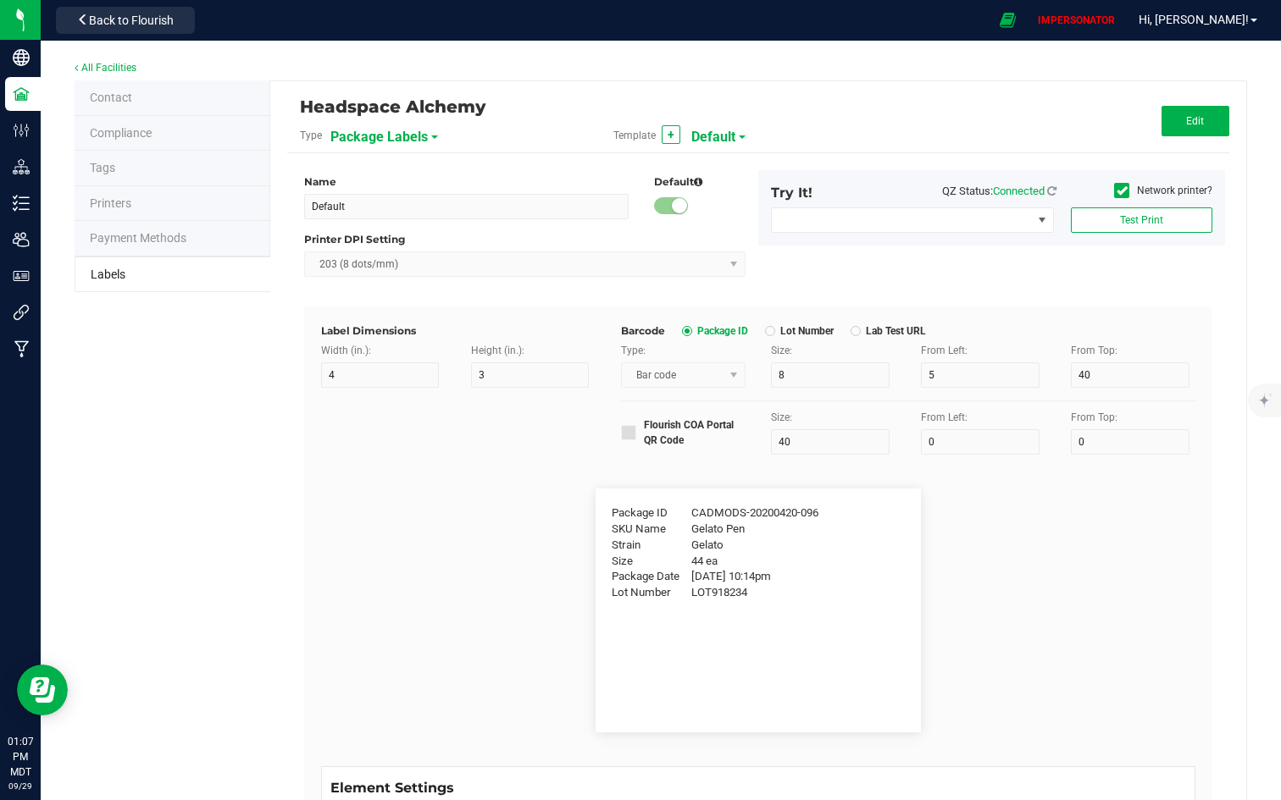
click at [726, 133] on span "Default" at bounding box center [713, 137] width 44 height 29
click at [761, 210] on li "Edible Label" at bounding box center [771, 206] width 168 height 30
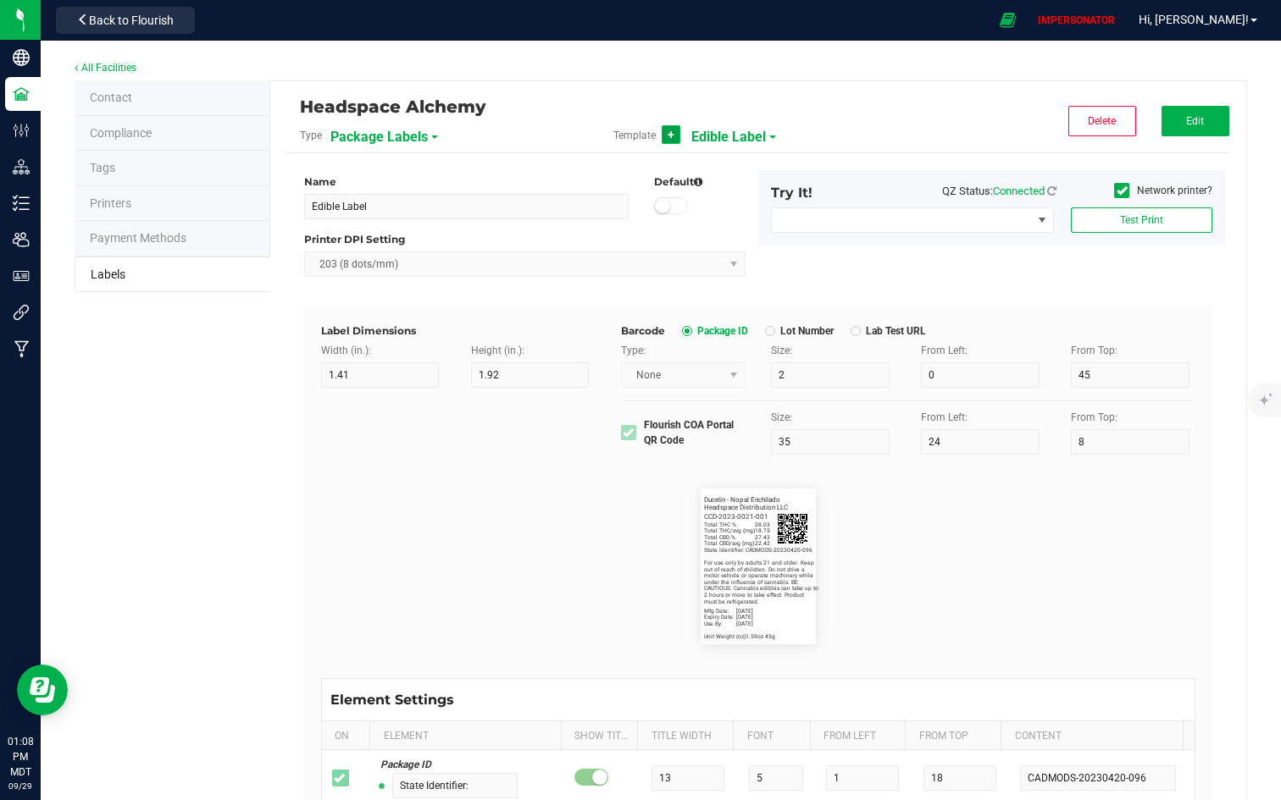
click at [669, 131] on button "+" at bounding box center [671, 134] width 19 height 19
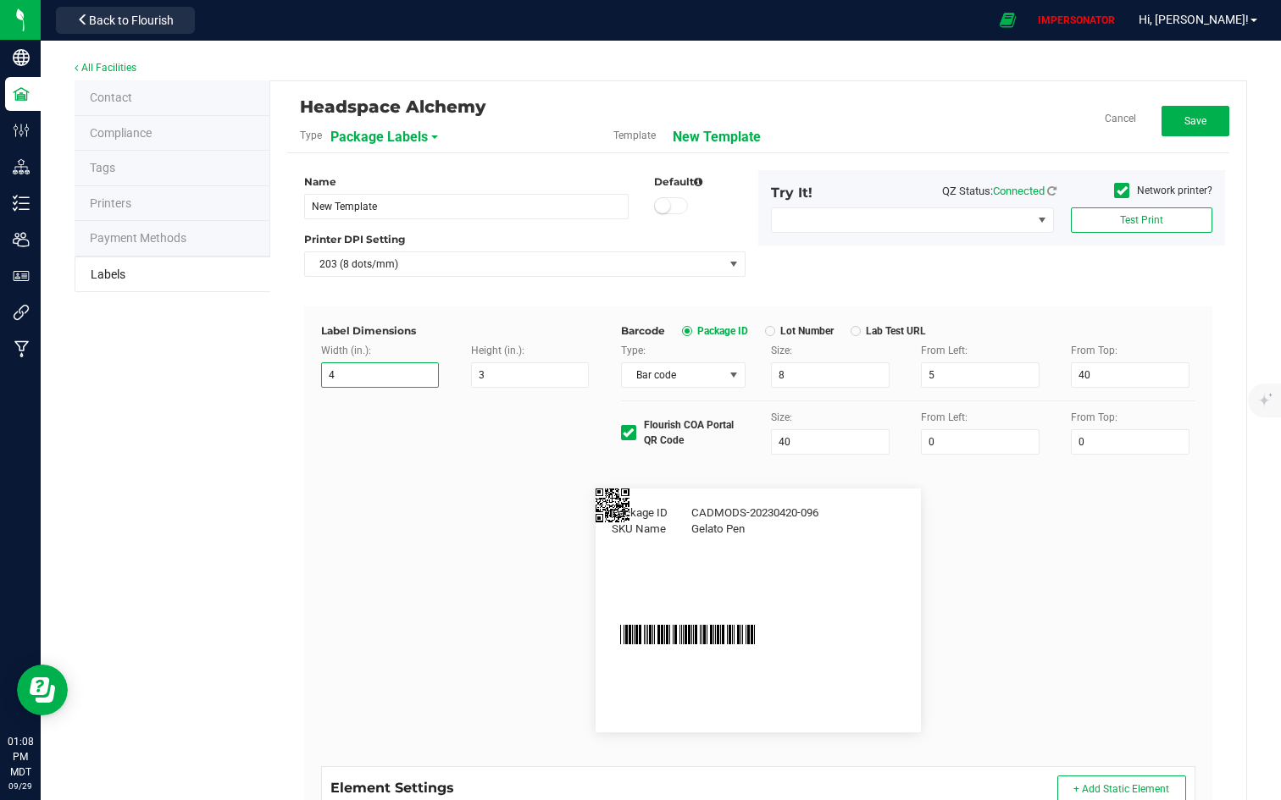
drag, startPoint x: 345, startPoint y: 376, endPoint x: 292, endPoint y: 376, distance: 52.5
click at [292, 376] on div "Headspace Alchemy Type Package Labels Template New Template Cancel Save Name Ne…" at bounding box center [758, 712] width 976 height 1263
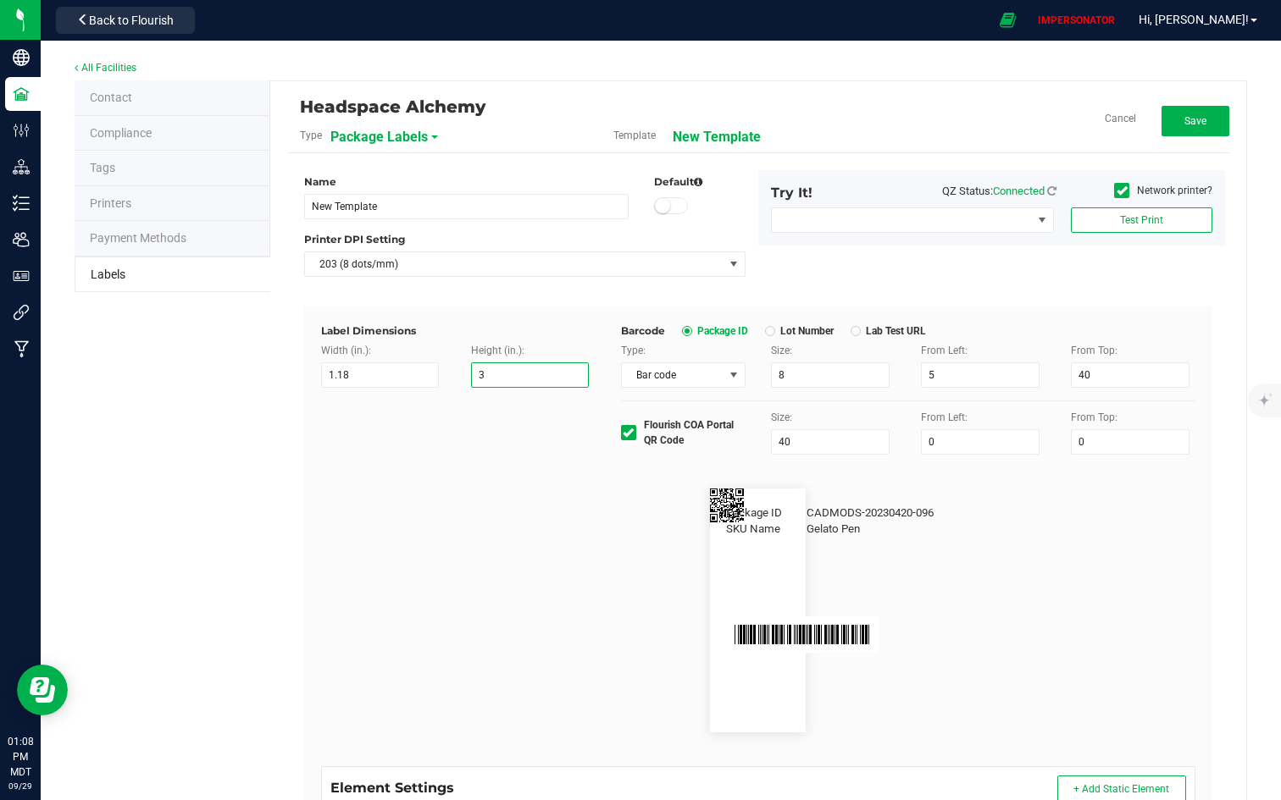
drag, startPoint x: 498, startPoint y: 375, endPoint x: 445, endPoint y: 375, distance: 53.4
click at [446, 375] on div "Width (in.): 1.18 Height (in.): 3" at bounding box center [458, 365] width 300 height 45
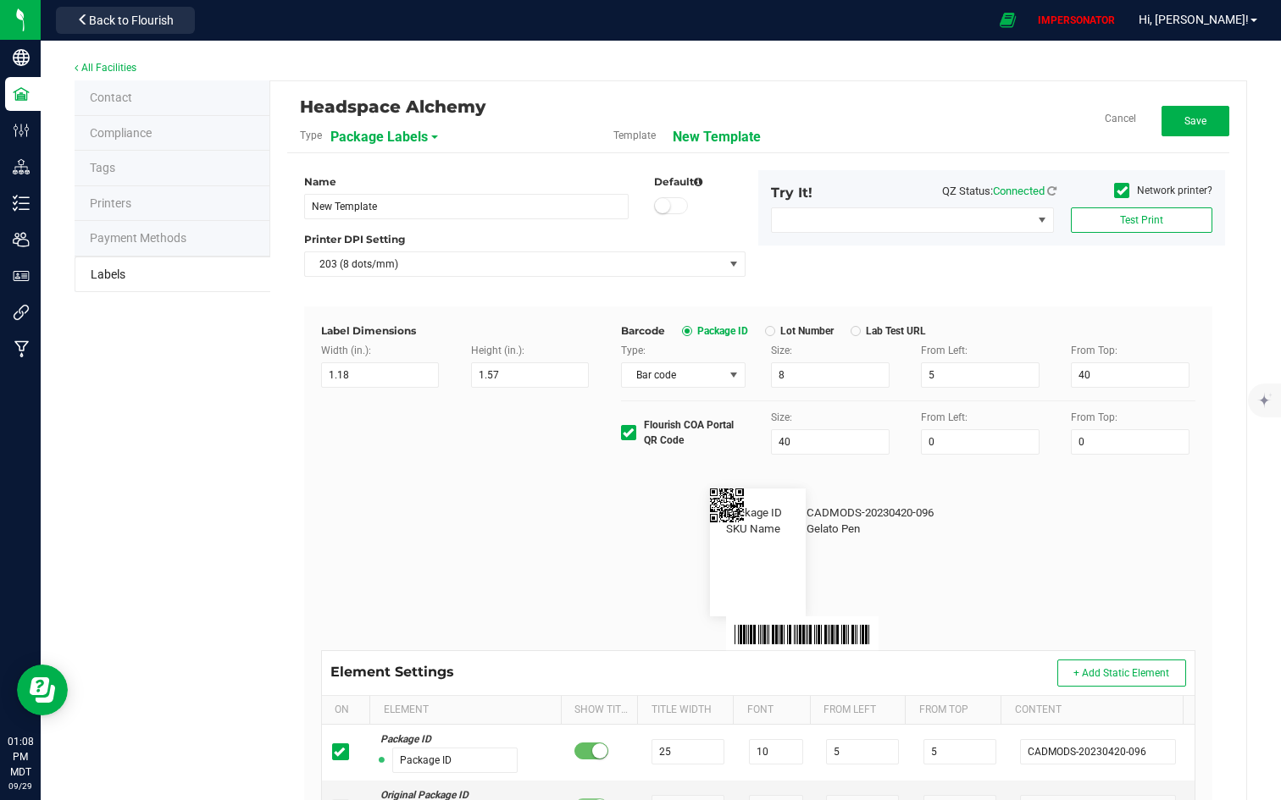
click at [494, 440] on div "Label Dimensions Width (in.): 1.18 Height (in.): 1.57 Barcode Package ID Lot Nu…" at bounding box center [758, 389] width 900 height 131
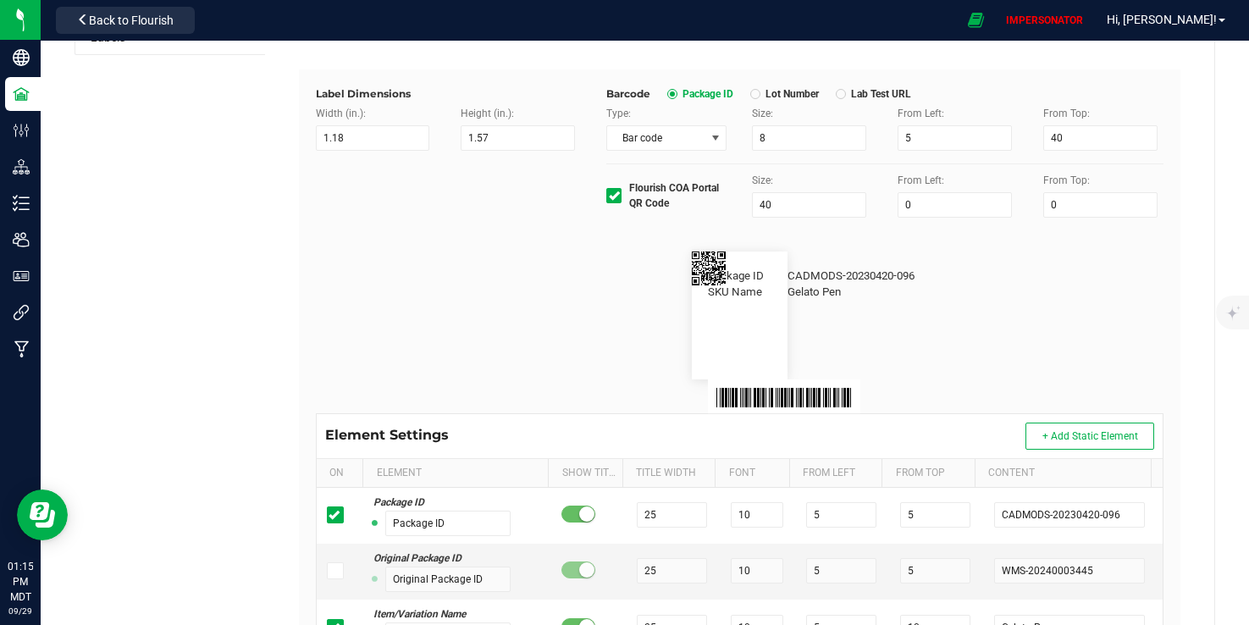
scroll to position [197, 0]
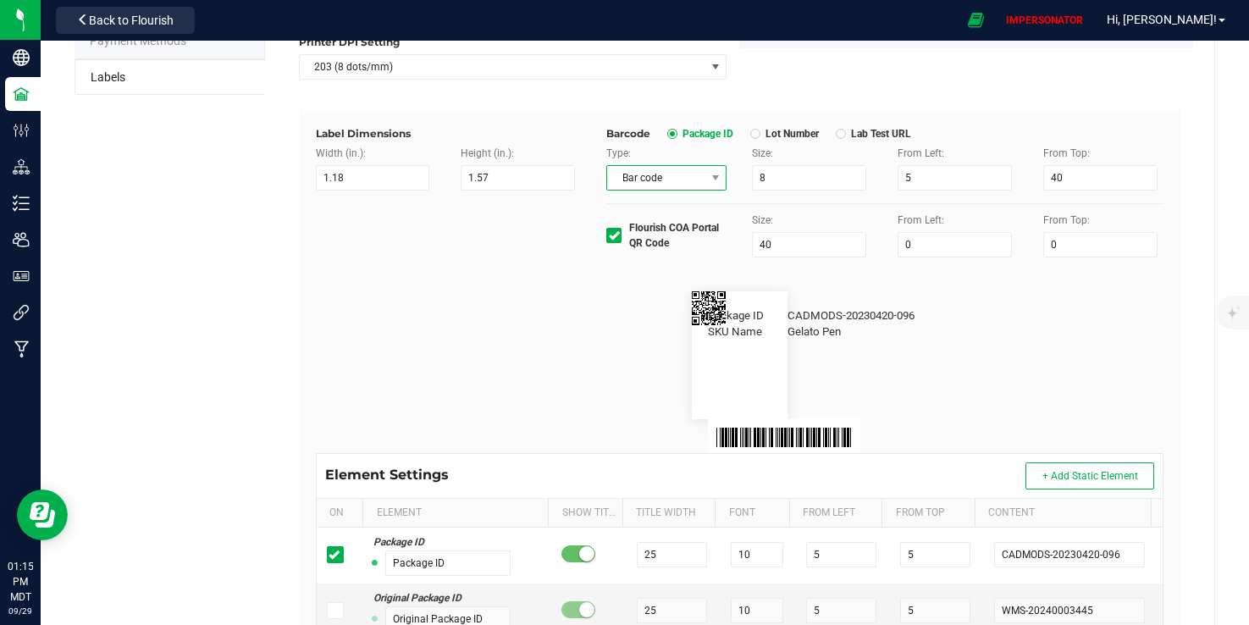
click at [695, 180] on span "Bar code" at bounding box center [655, 178] width 97 height 24
click at [650, 267] on li "None" at bounding box center [660, 265] width 117 height 29
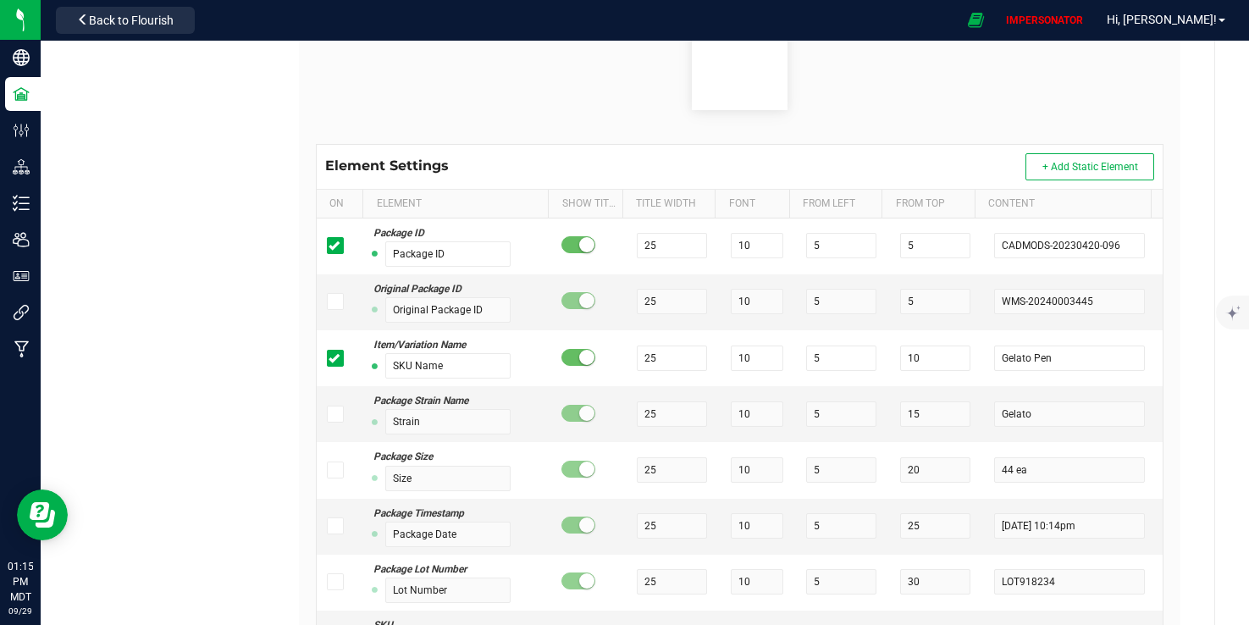
scroll to position [514, 0]
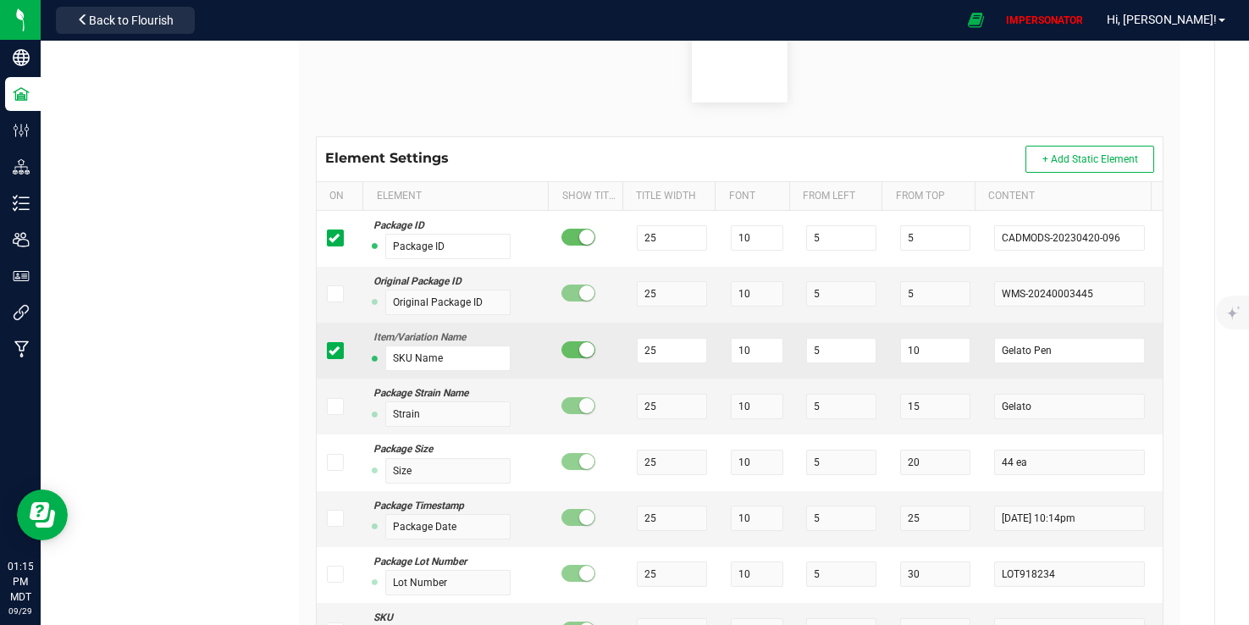
click at [346, 342] on label at bounding box center [339, 350] width 25 height 17
click at [0, 0] on input "checkbox" at bounding box center [0, 0] width 0 height 0
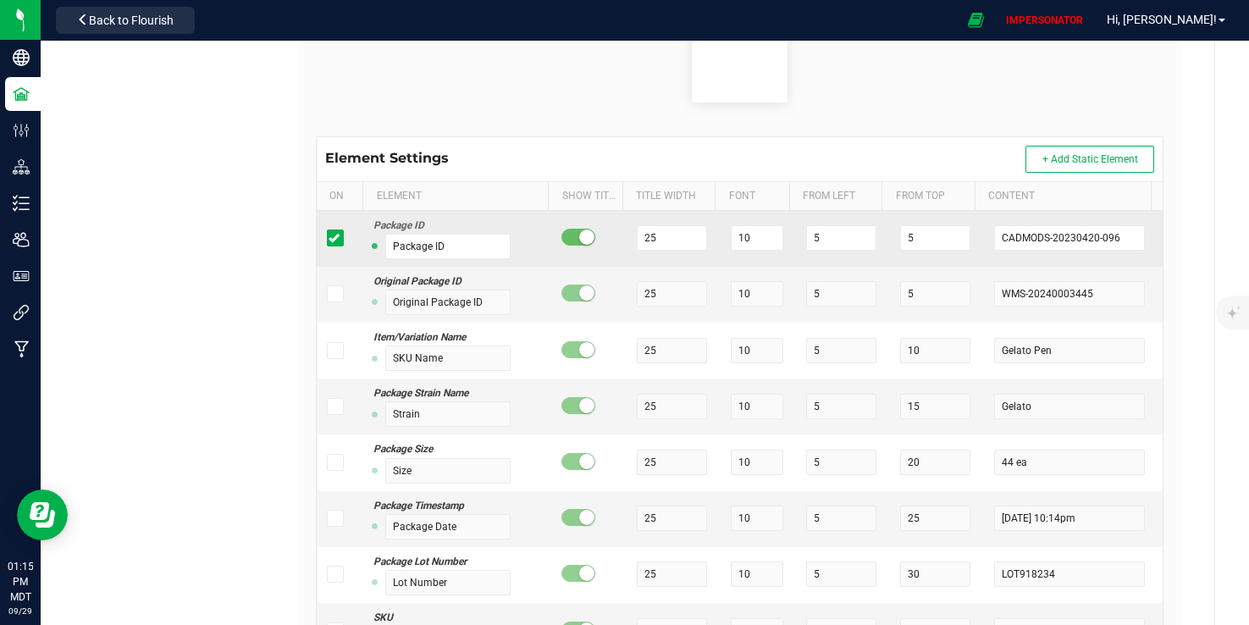
click at [332, 238] on icon at bounding box center [334, 238] width 11 height 0
click at [0, 0] on input "checkbox" at bounding box center [0, 0] width 0 height 0
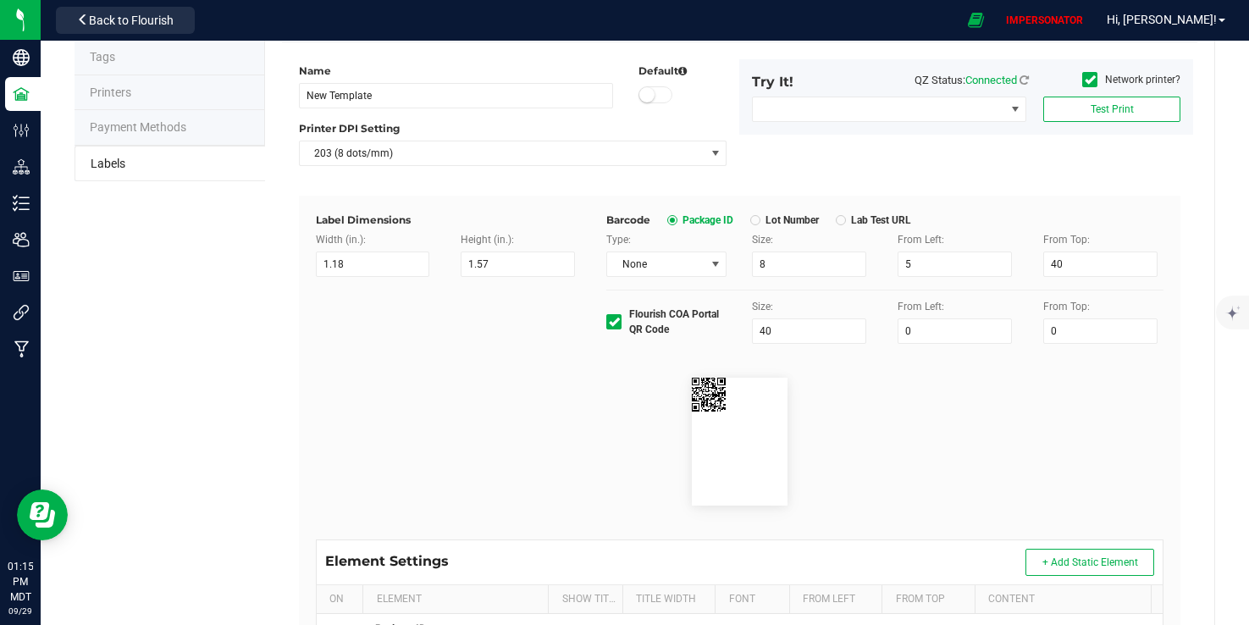
scroll to position [20, 0]
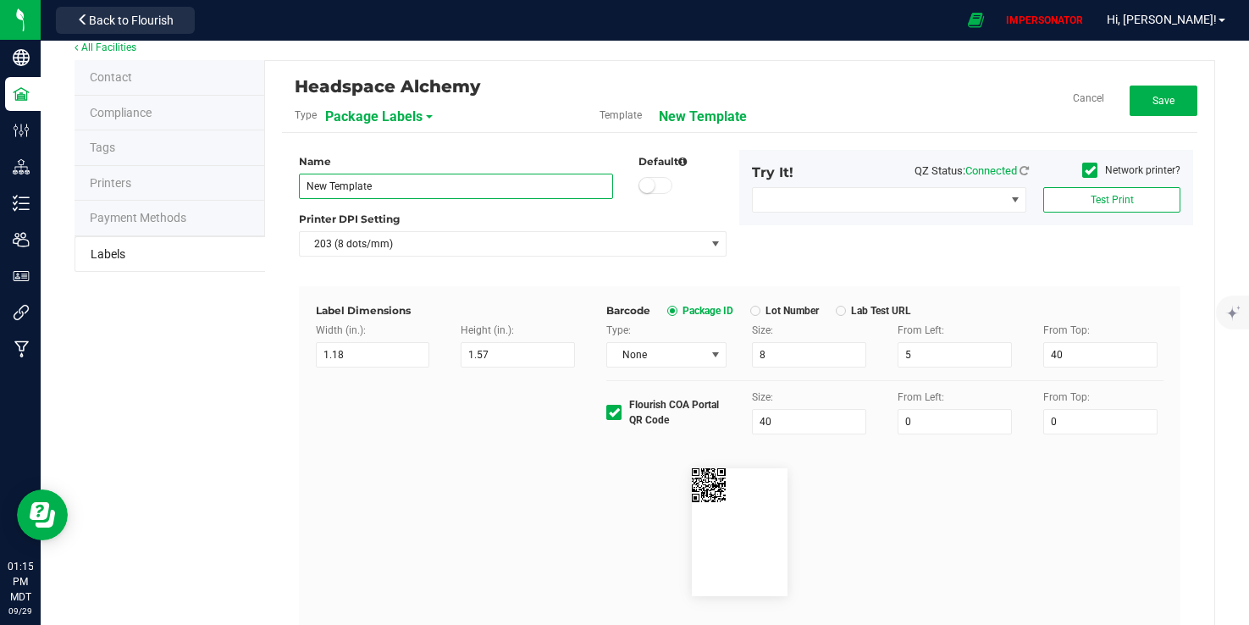
drag, startPoint x: 410, startPoint y: 190, endPoint x: 298, endPoint y: 189, distance: 111.8
click at [299, 189] on input "New Template" at bounding box center [456, 186] width 315 height 25
click at [447, 164] on div "Name" at bounding box center [456, 161] width 315 height 15
click at [1075, 95] on link "Cancel" at bounding box center [1088, 98] width 31 height 14
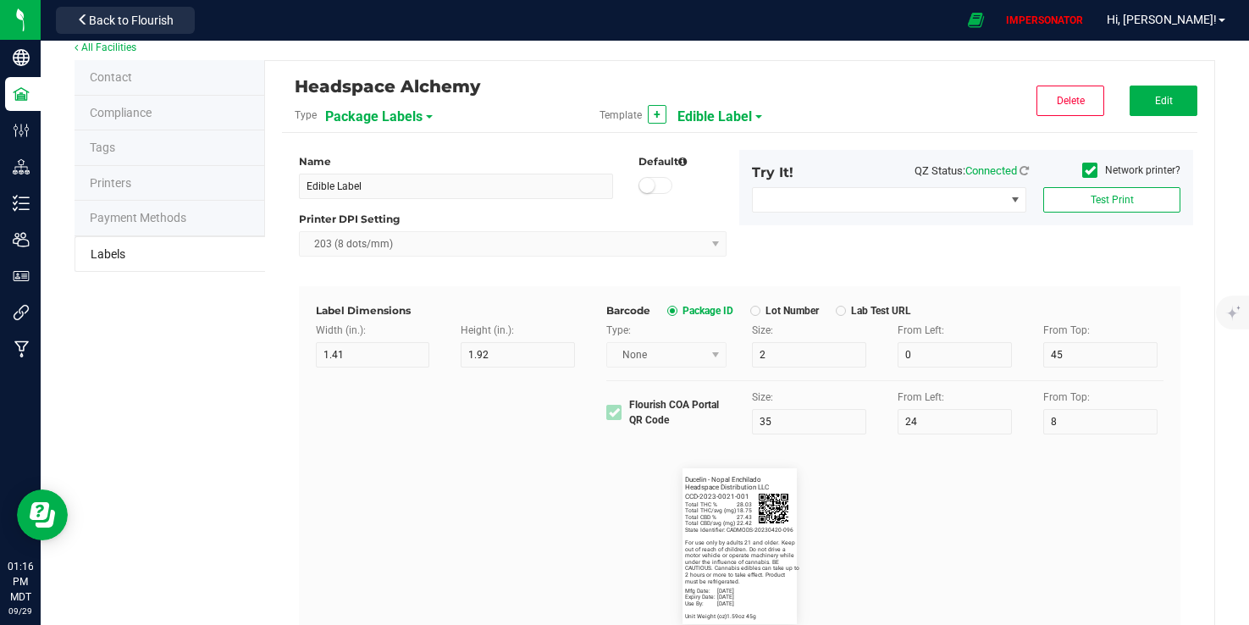
click at [727, 113] on span "Edible Label" at bounding box center [715, 116] width 75 height 29
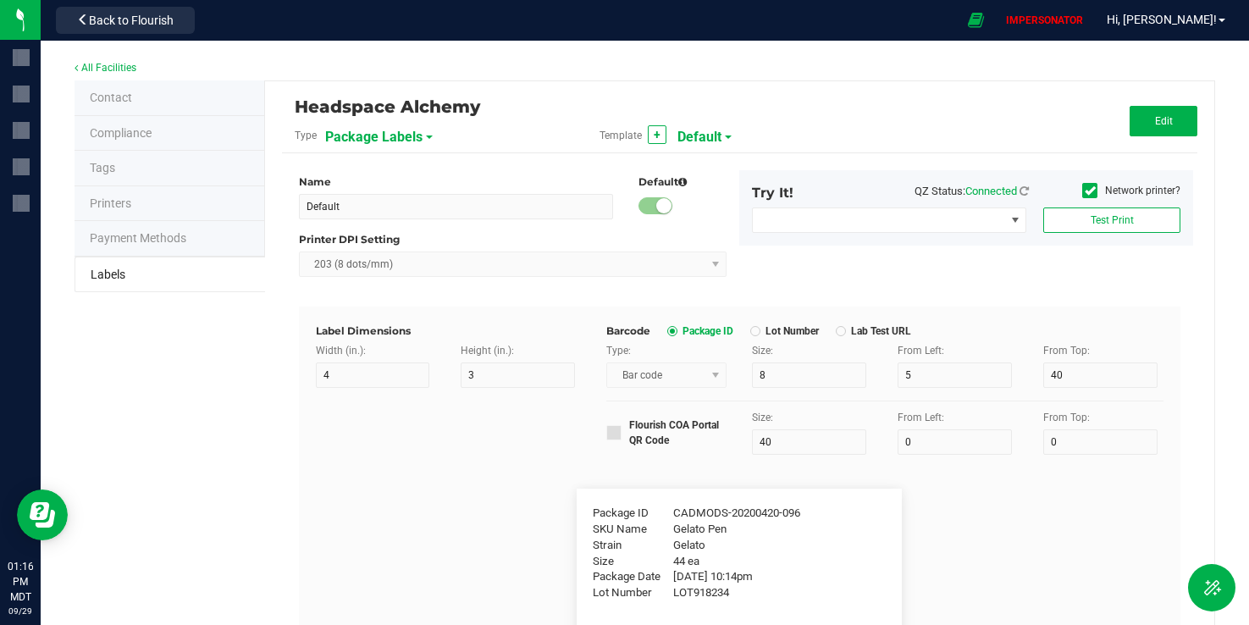
click at [689, 144] on span "Default" at bounding box center [700, 137] width 44 height 29
